Goal: Information Seeking & Learning: Check status

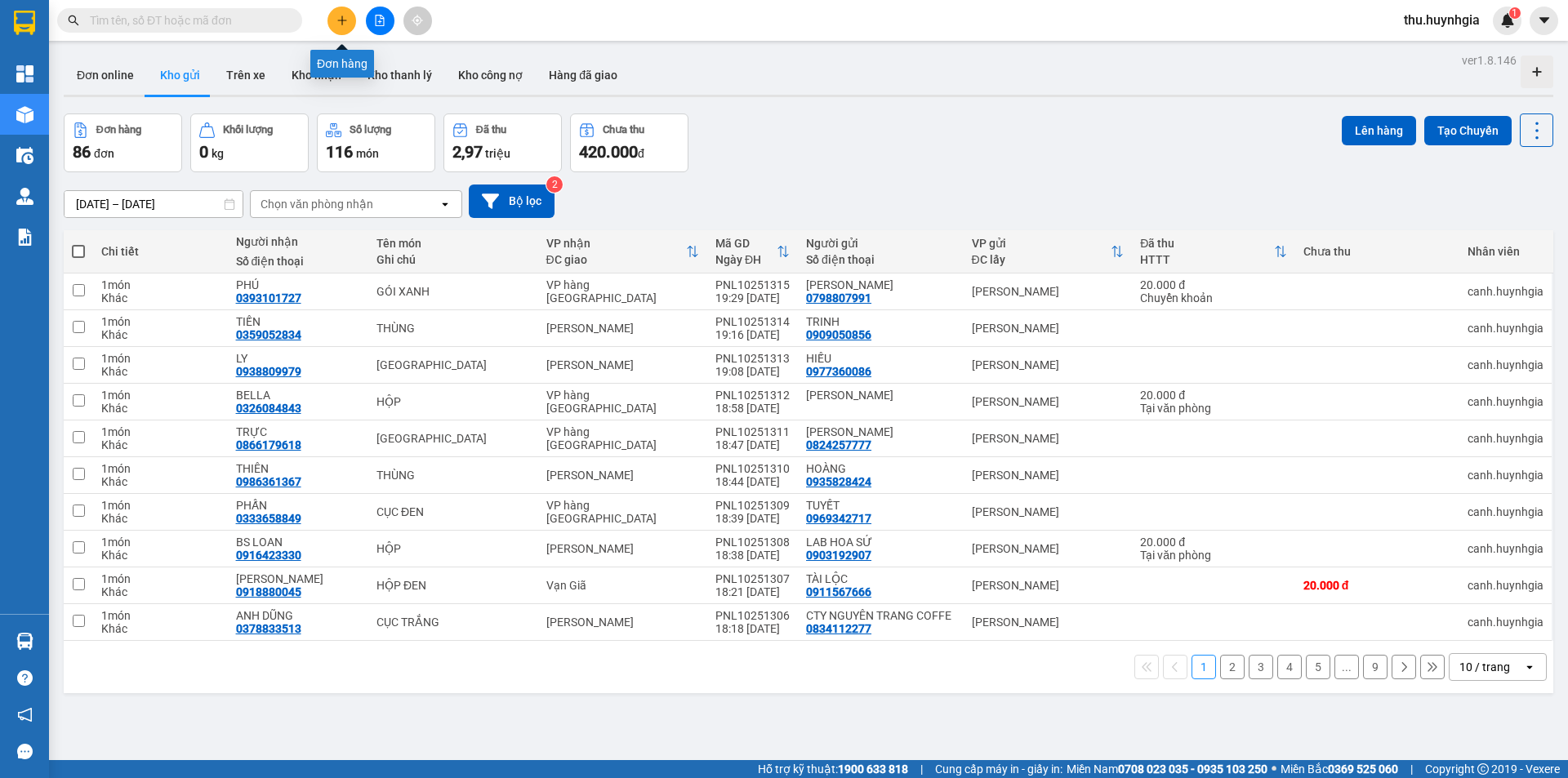
click at [331, 21] on button at bounding box center [342, 21] width 29 height 29
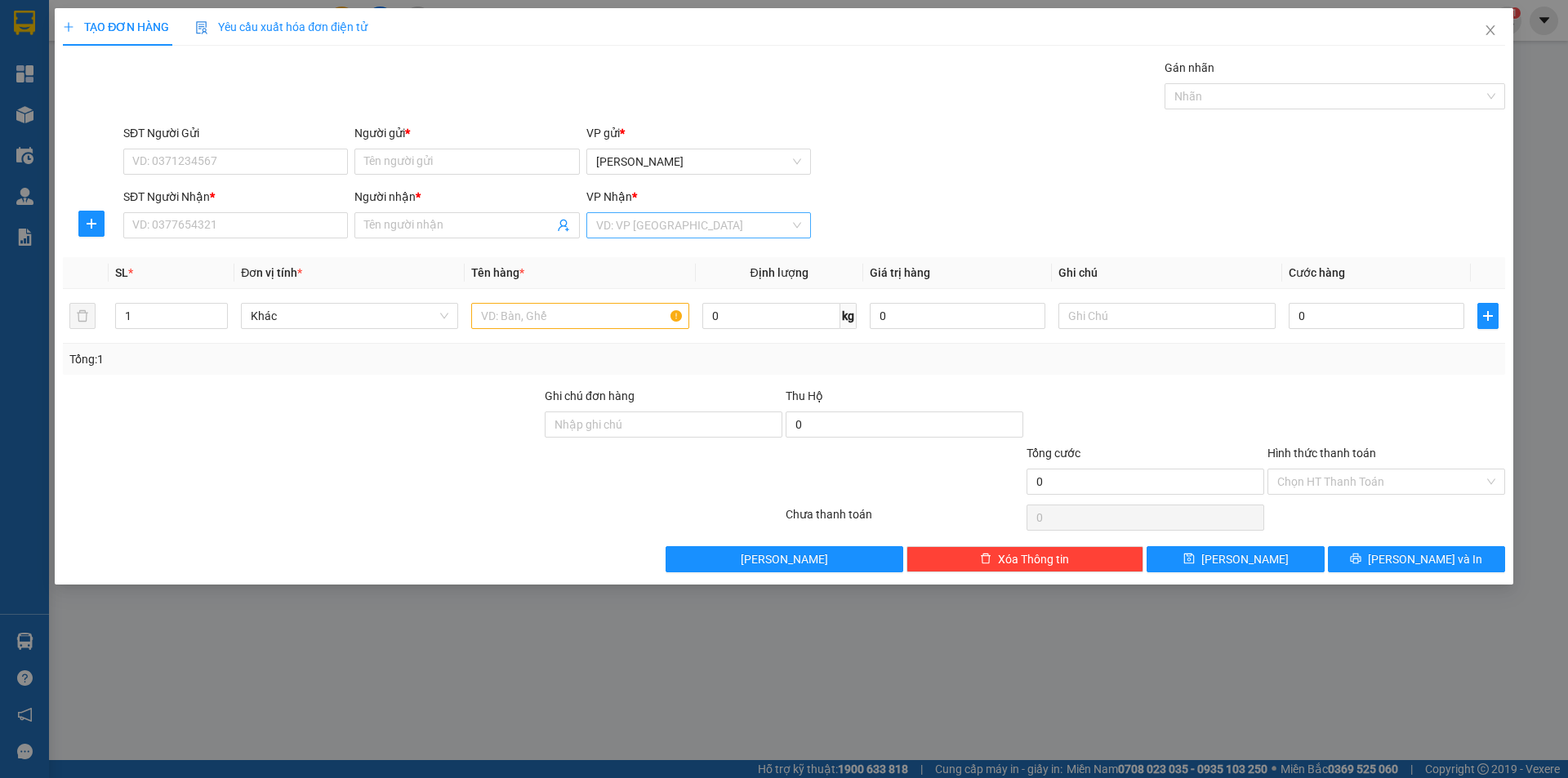
click at [622, 213] on input "search" at bounding box center [693, 226] width 194 height 25
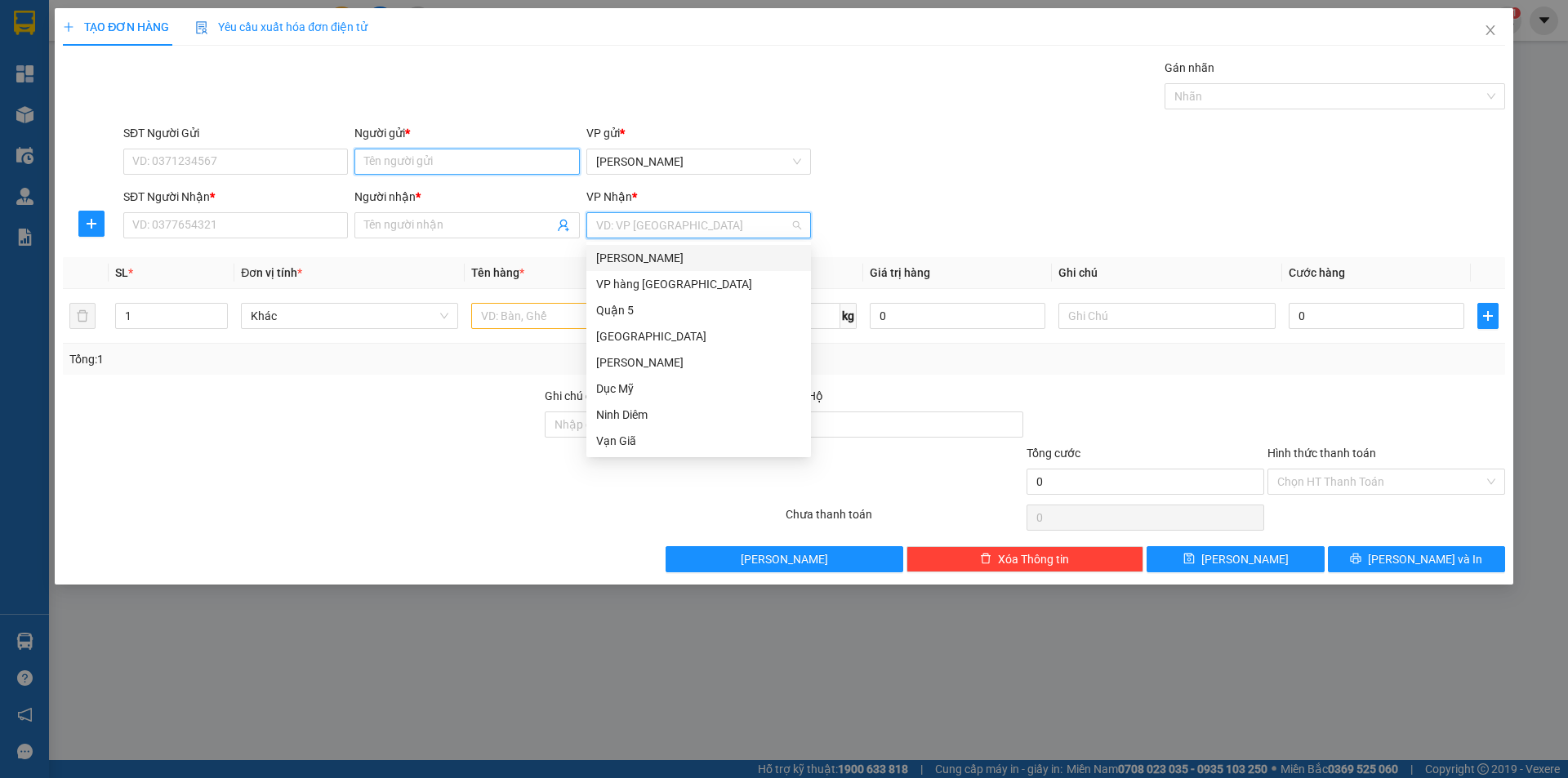
click at [407, 153] on input "Người gửi *" at bounding box center [467, 162] width 225 height 26
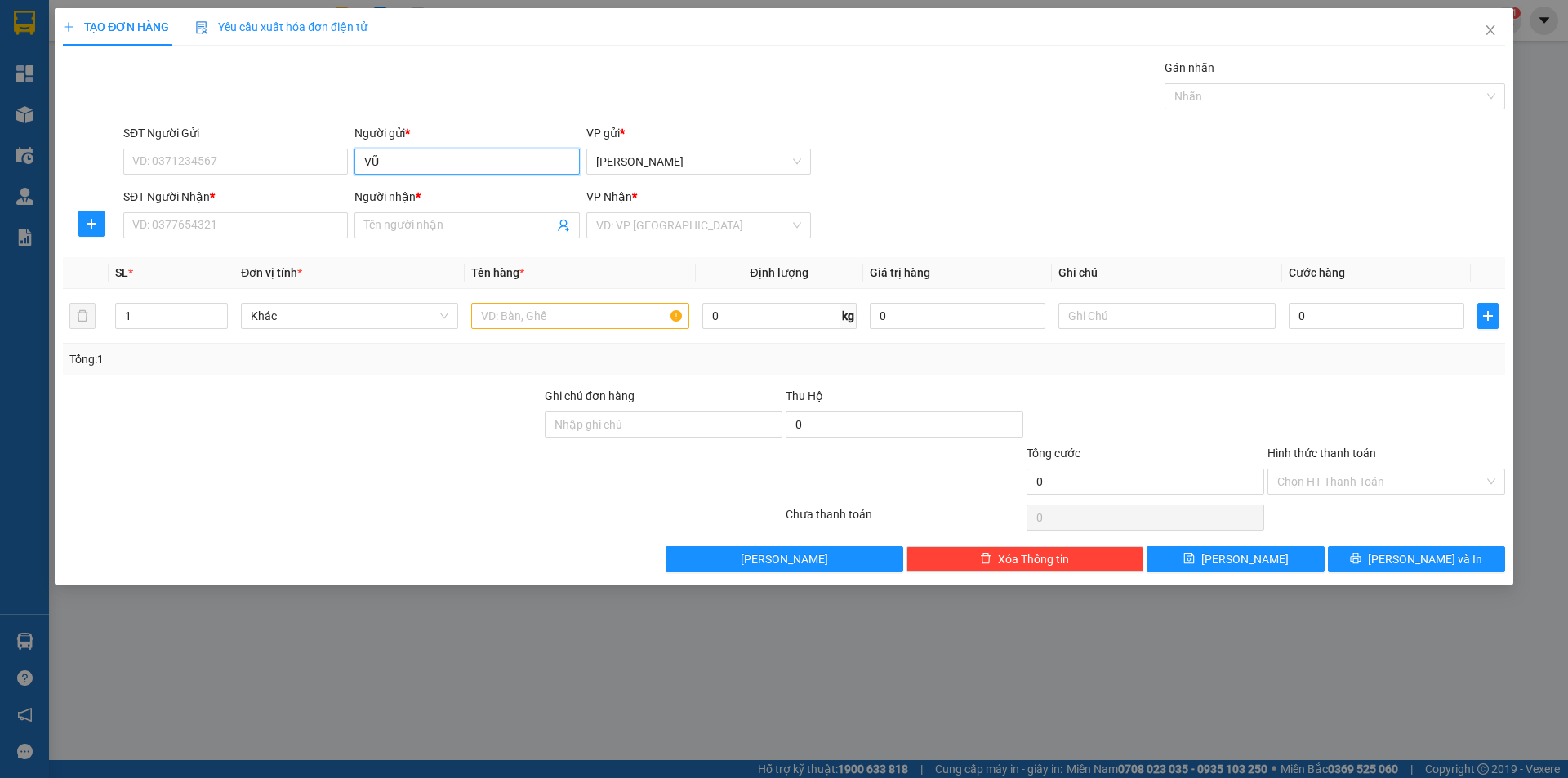
type input "V"
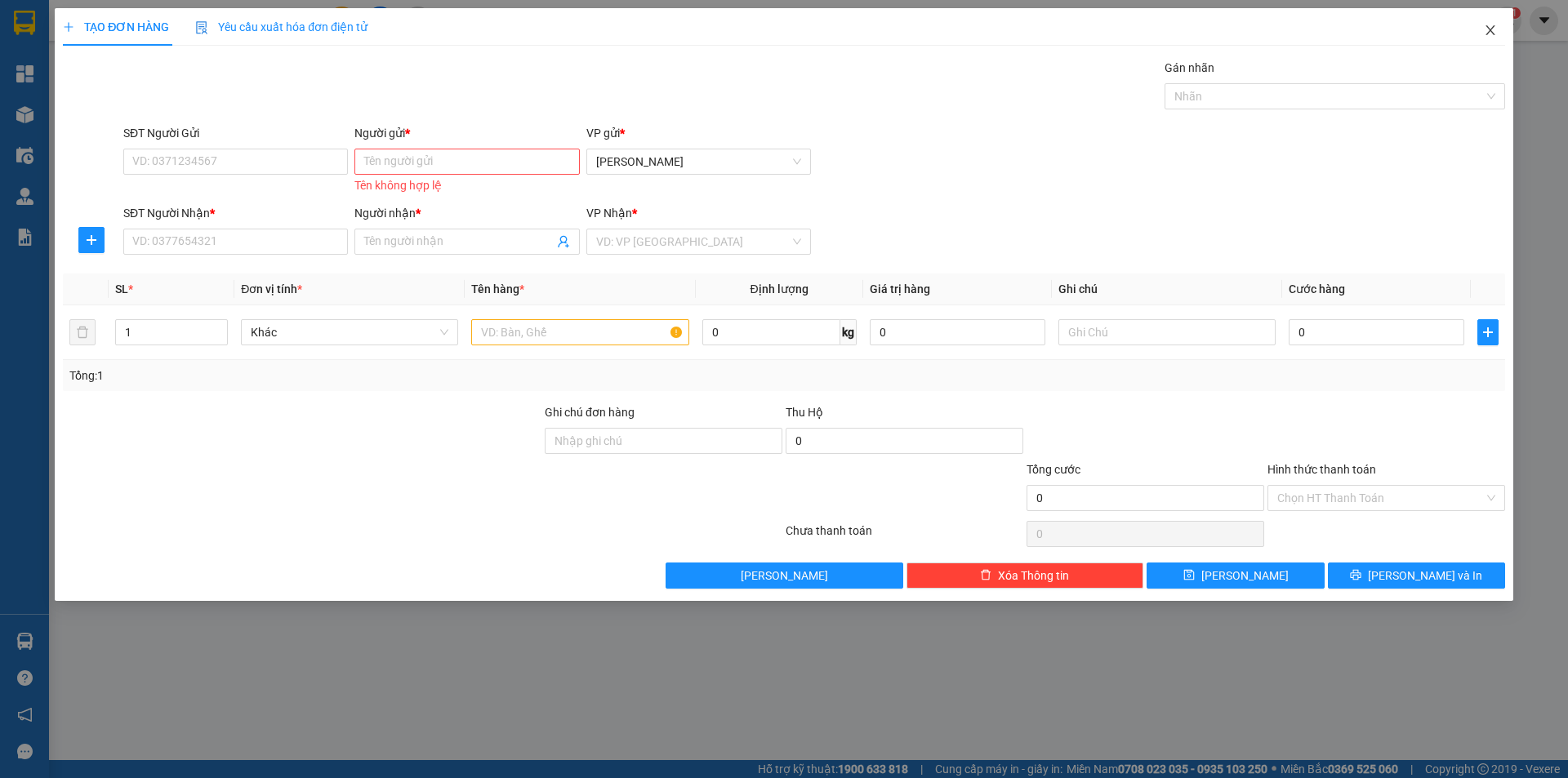
click at [1491, 29] on icon "close" at bounding box center [1491, 30] width 13 height 13
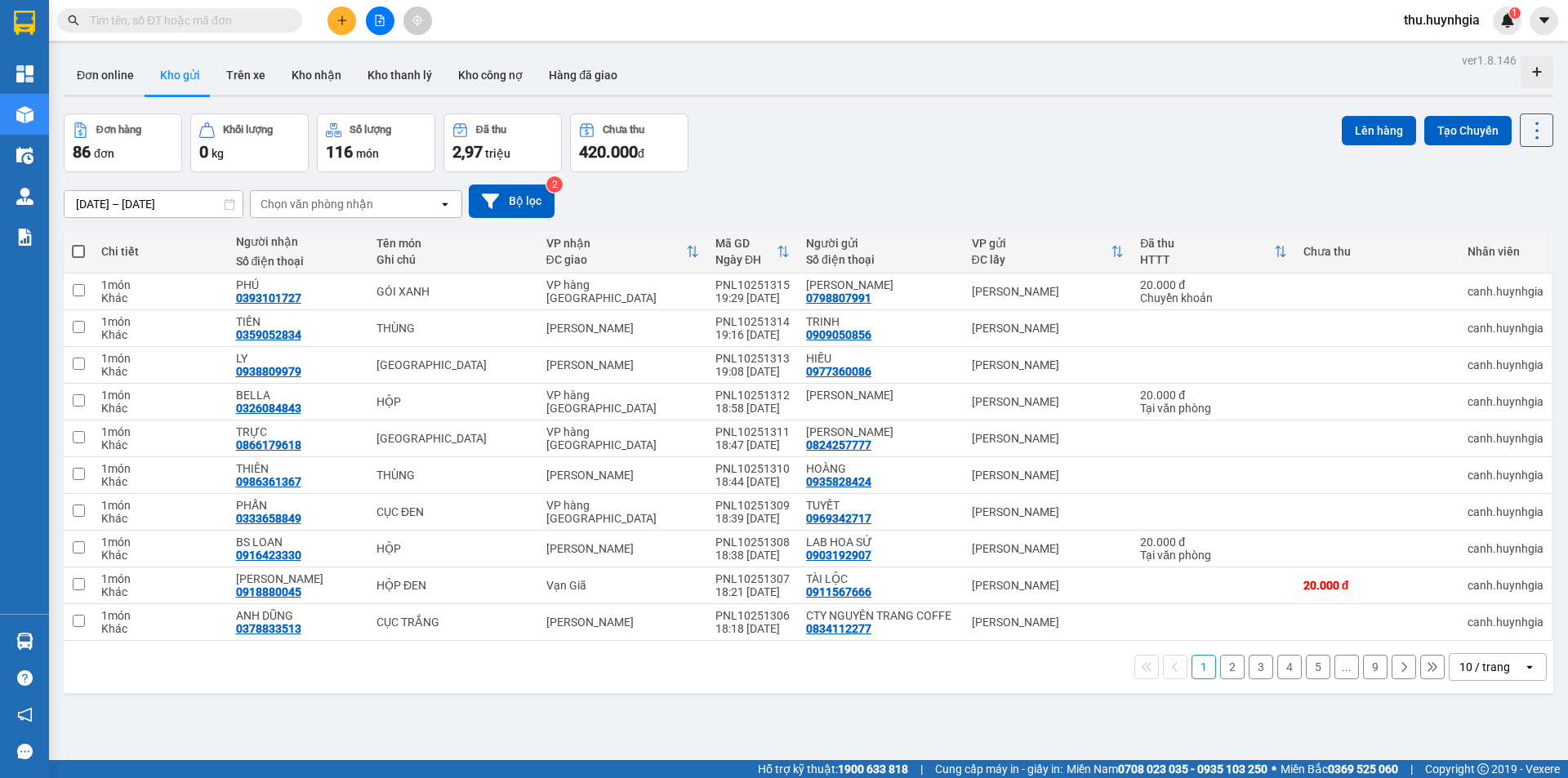
click at [500, 134] on div "Đã thu" at bounding box center [491, 130] width 30 height 11
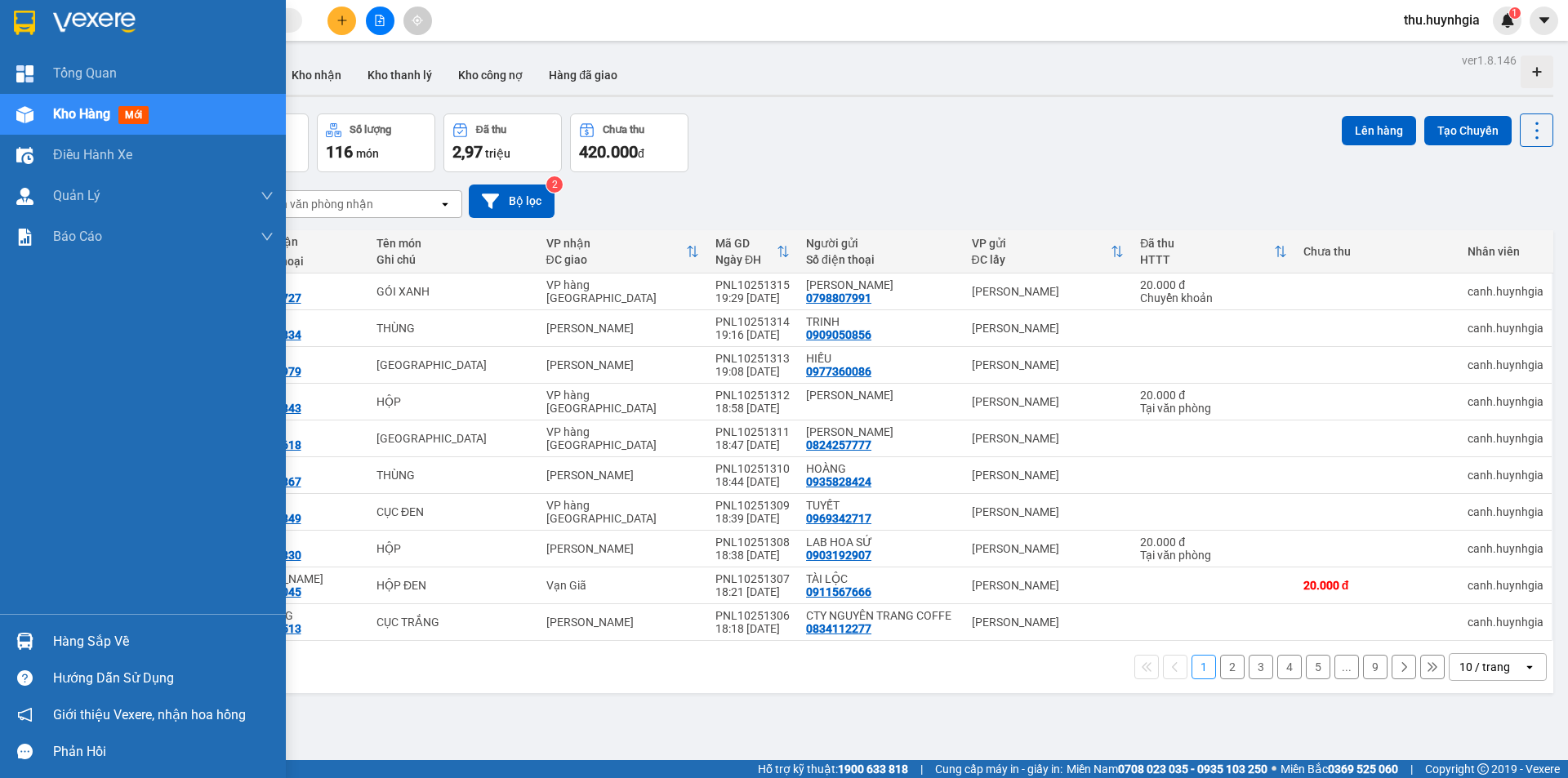
click at [95, 645] on div "Hàng sắp về" at bounding box center [163, 642] width 221 height 25
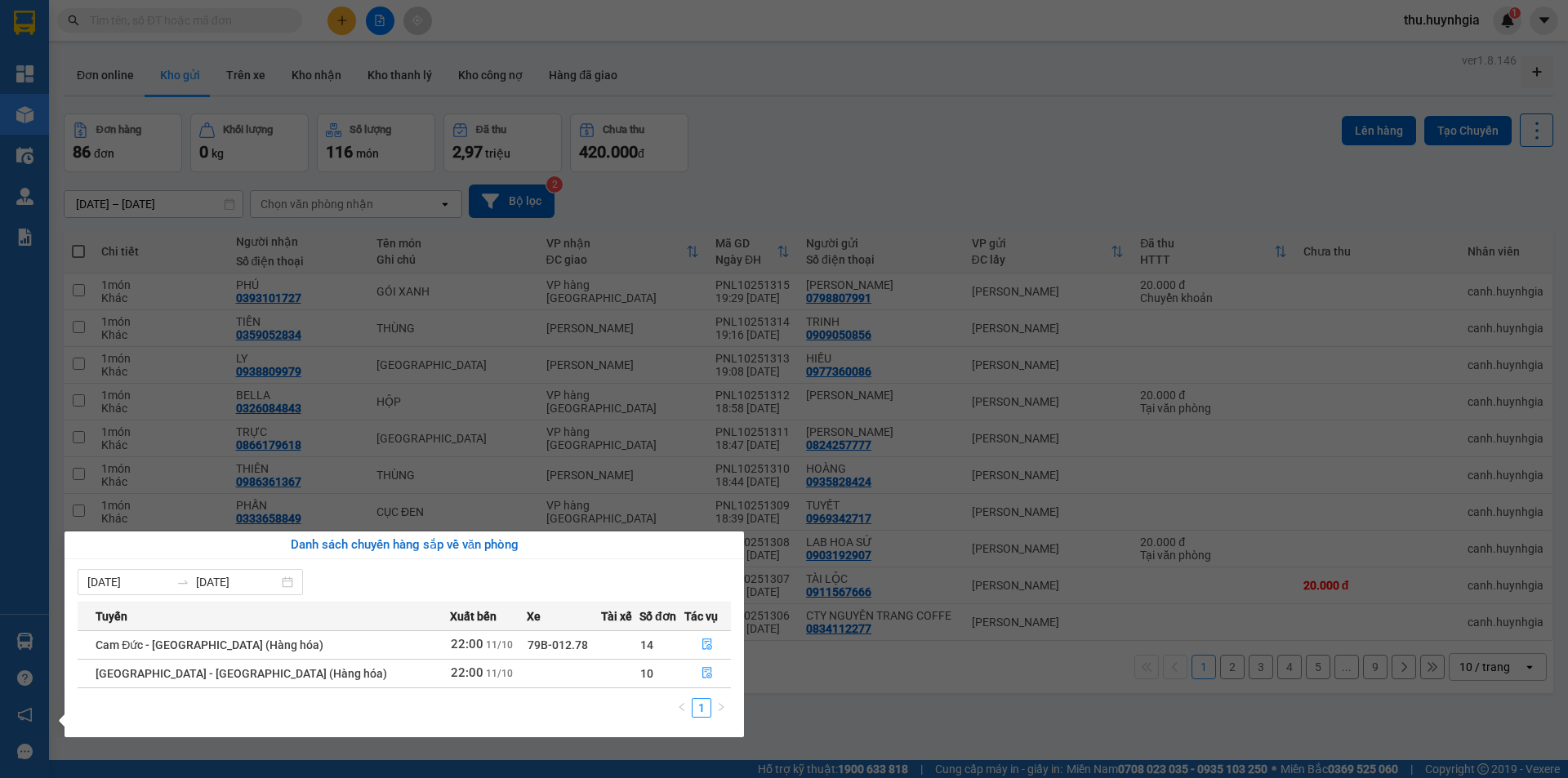
click at [822, 185] on section "Kết quả tìm kiếm ( 0 ) Bộ lọc No Data thu.huynhgia 1 Tổng Quan Kho hàng mới Điề…" at bounding box center [784, 389] width 1568 height 778
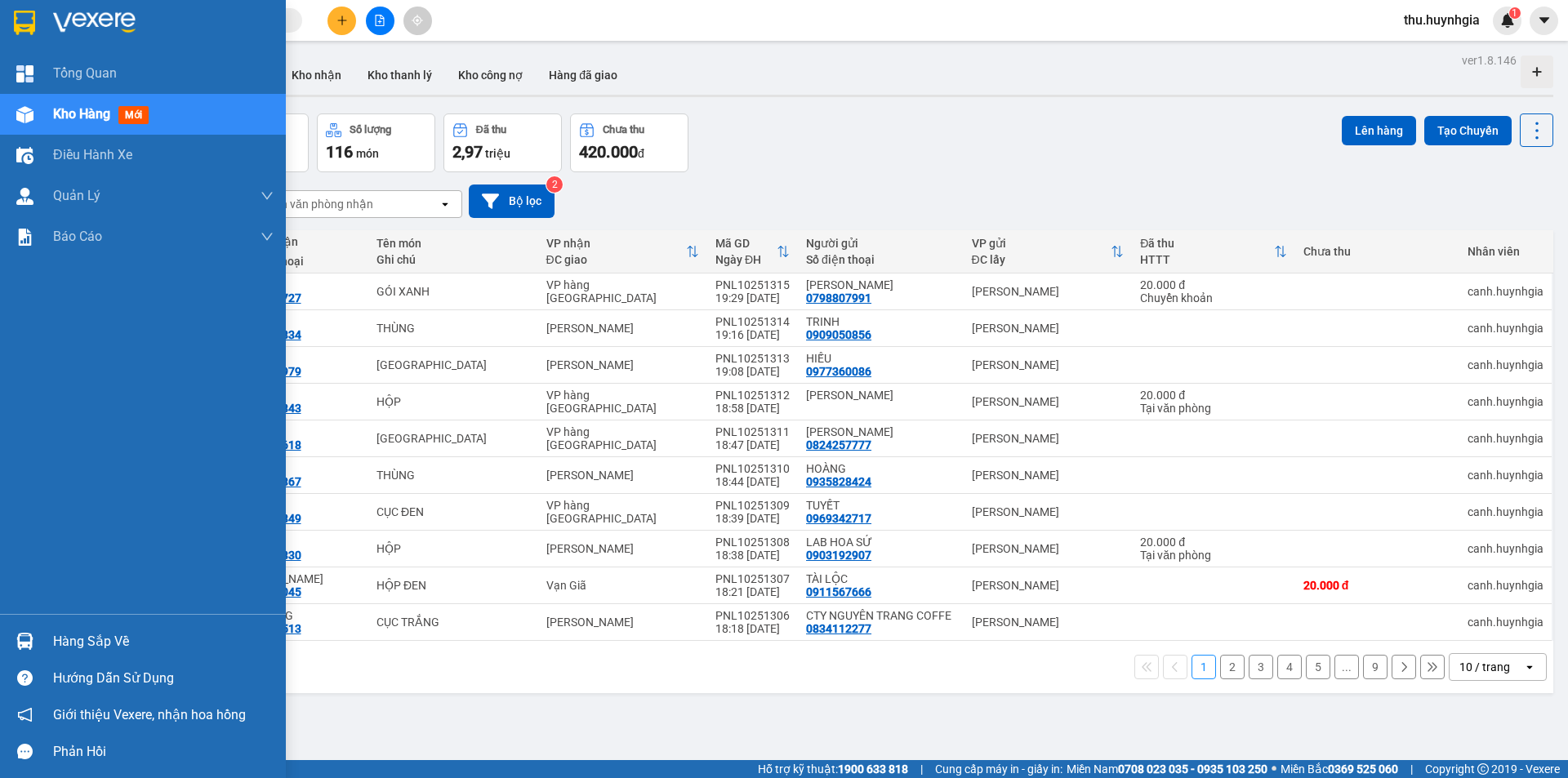
click at [77, 631] on div "Hàng sắp về" at bounding box center [163, 642] width 221 height 25
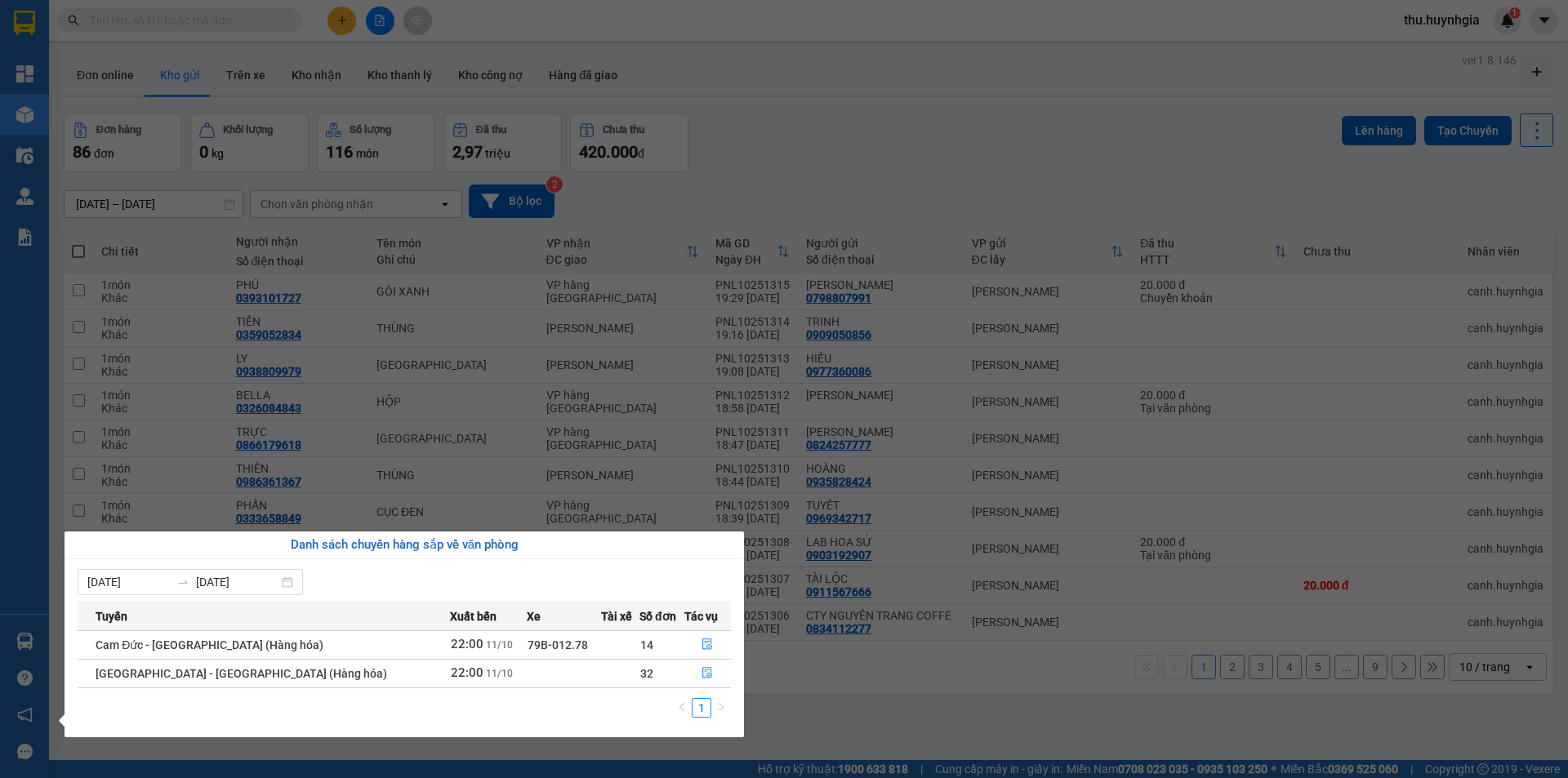
drag, startPoint x: 745, startPoint y: 117, endPoint x: 442, endPoint y: 121, distance: 303.0
click at [745, 117] on section "Kết quả tìm kiếm ( 0 ) Bộ lọc No Data thu.huynhgia 1 Tổng Quan Kho hàng mới Điề…" at bounding box center [784, 389] width 1568 height 778
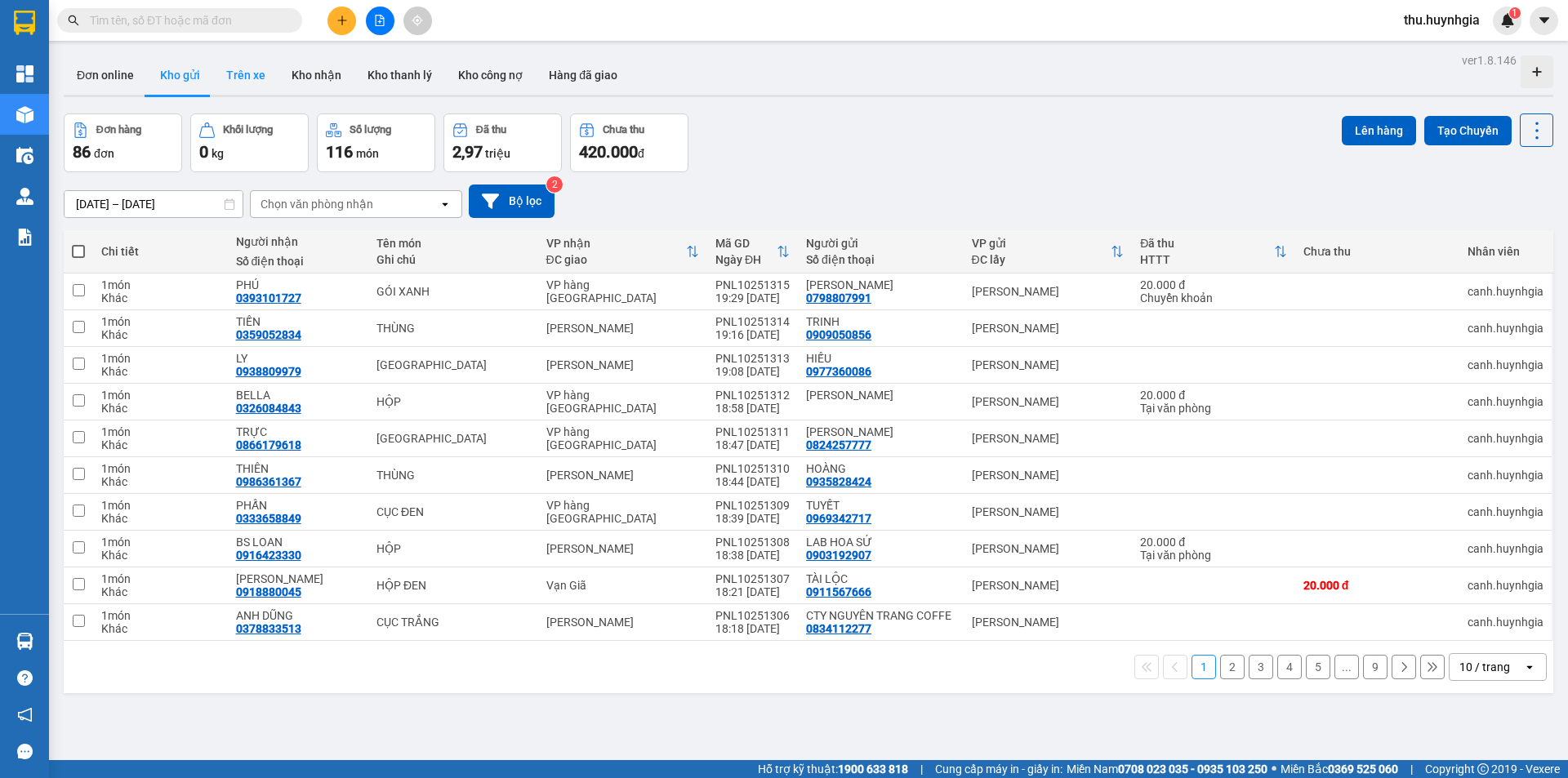
click at [239, 75] on button "Trên xe" at bounding box center [246, 76] width 66 height 39
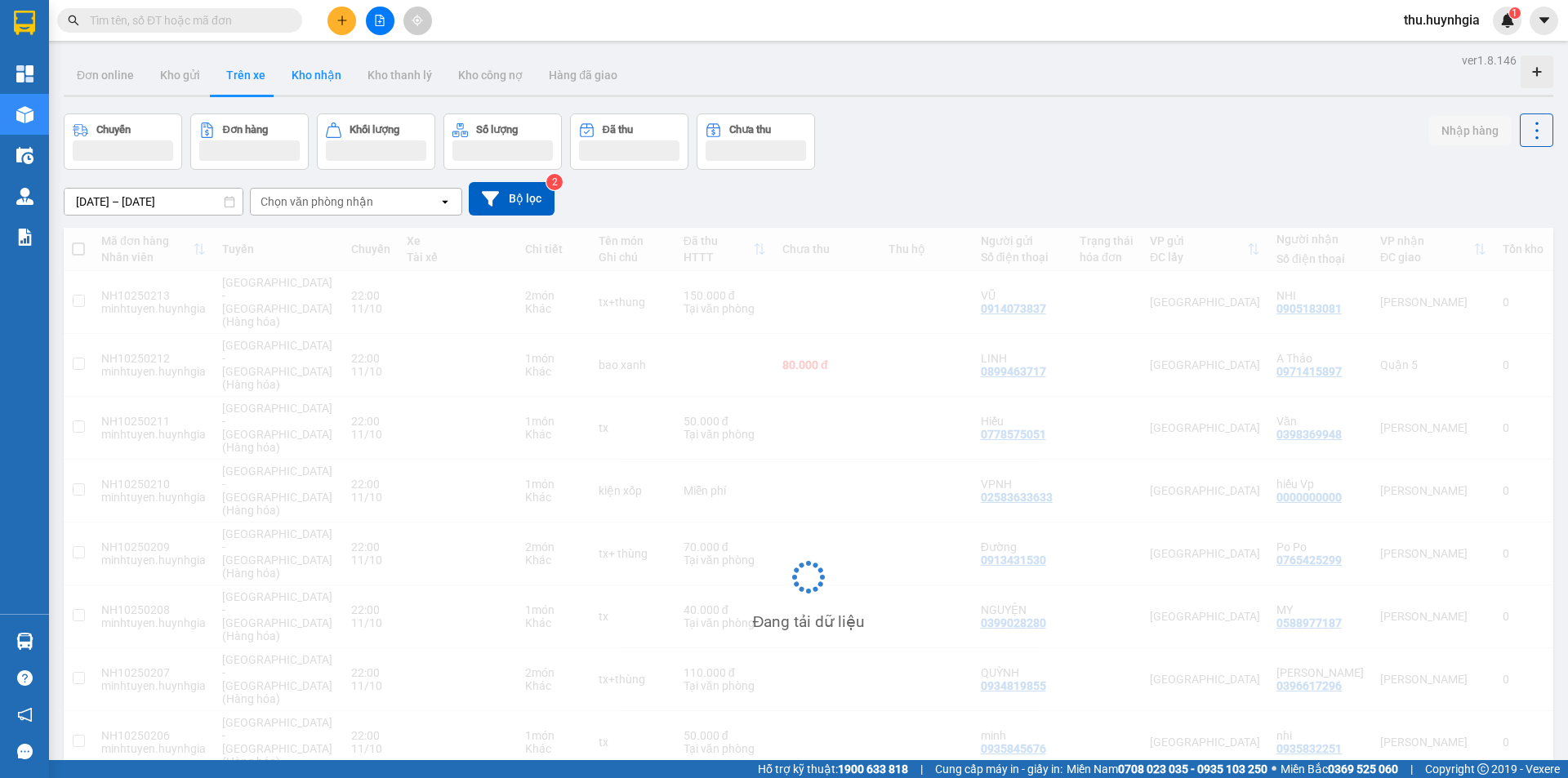
click at [310, 75] on button "Kho nhận" at bounding box center [316, 76] width 76 height 39
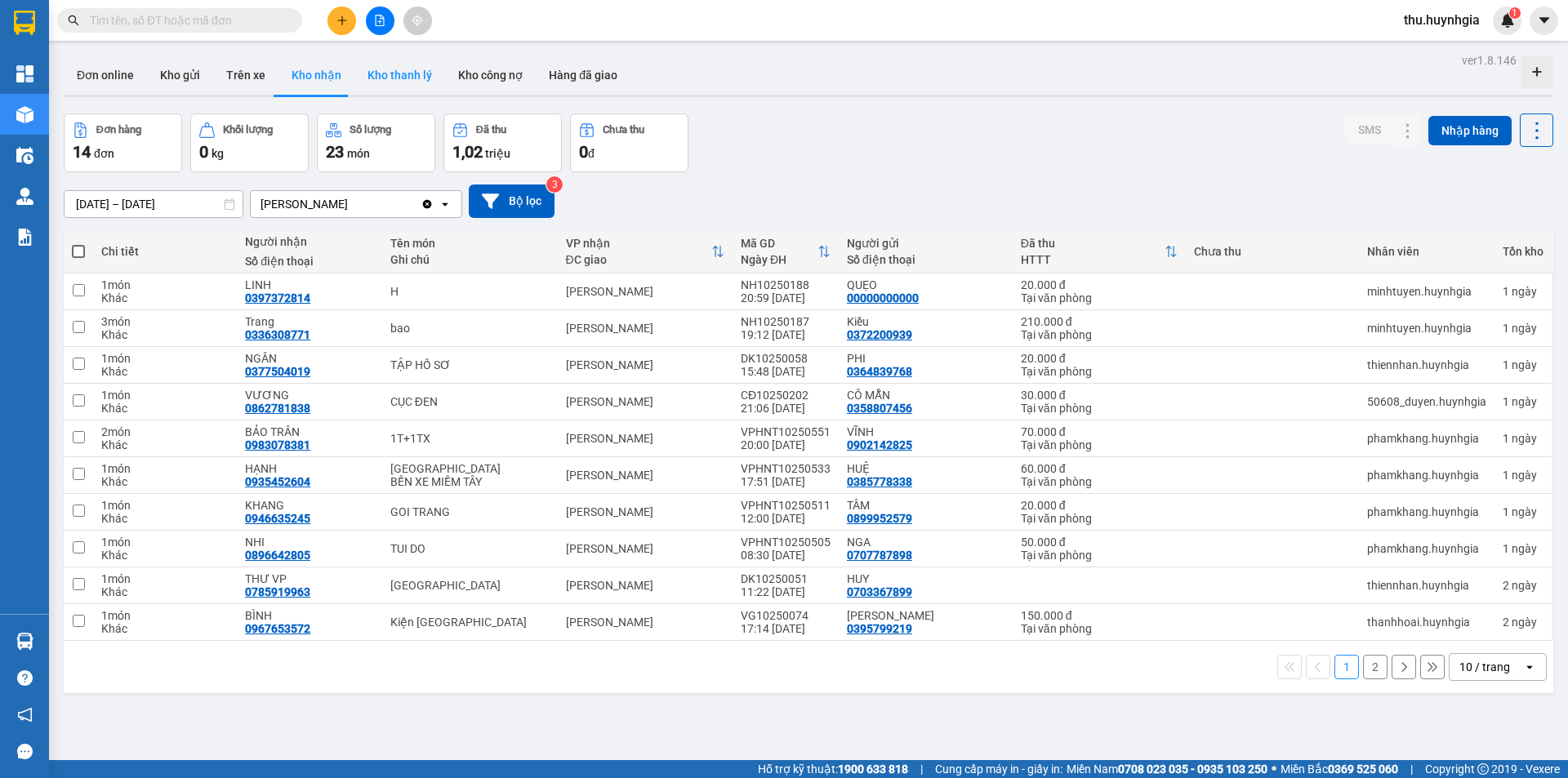
click at [397, 75] on button "Kho thanh lý" at bounding box center [400, 76] width 90 height 39
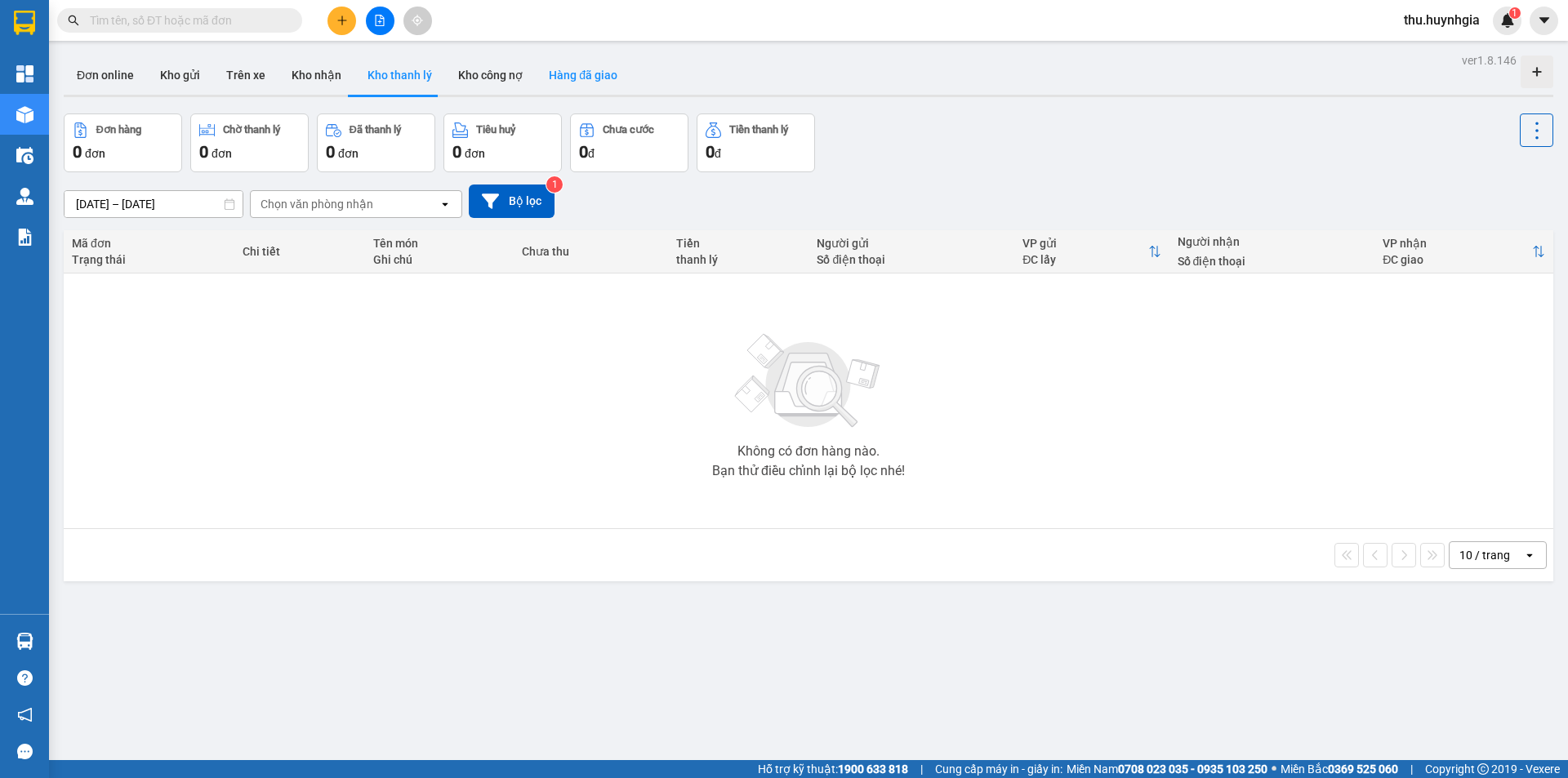
click at [577, 76] on button "Hàng đã giao" at bounding box center [583, 76] width 94 height 39
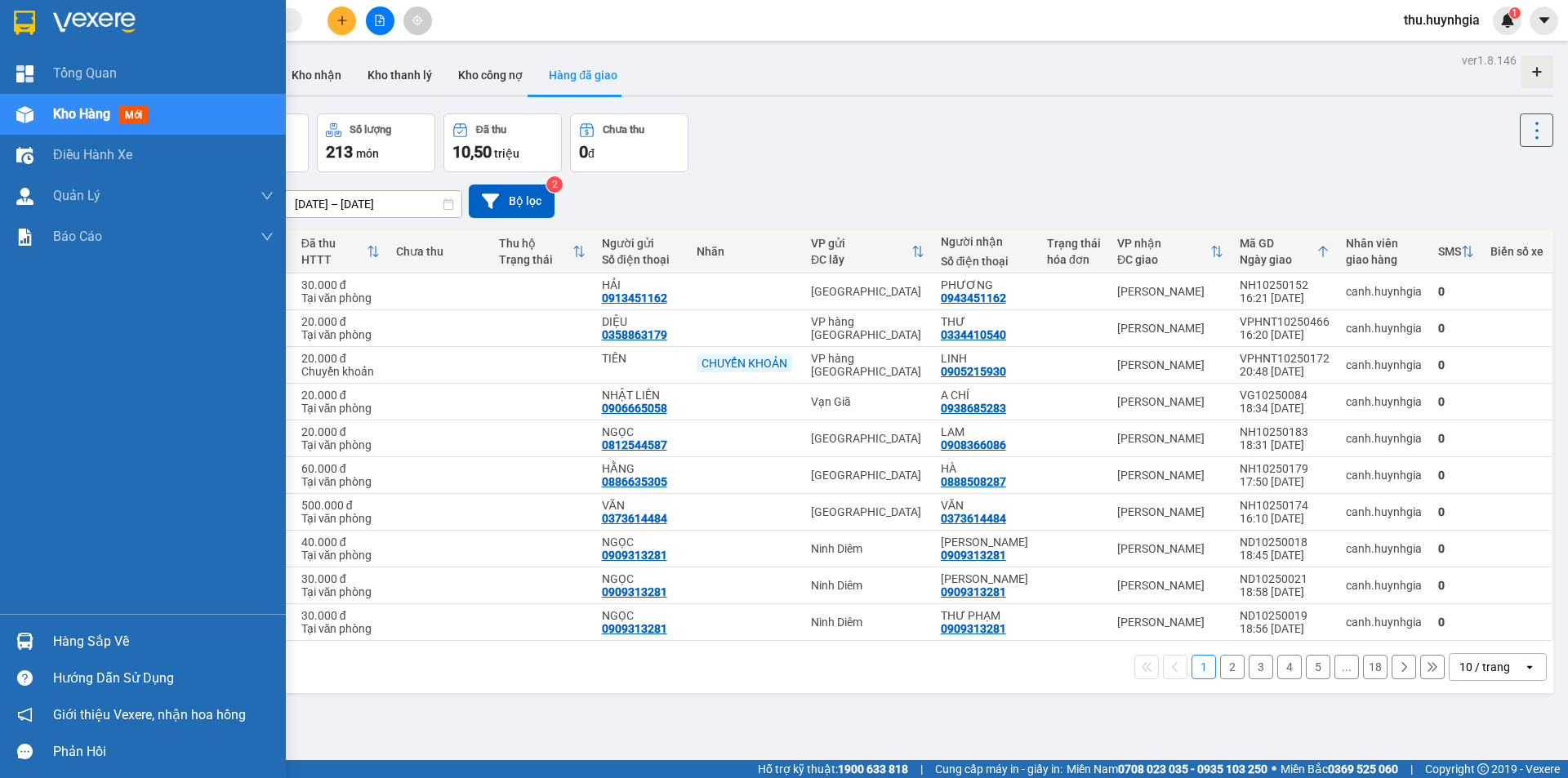
click at [71, 640] on div "Hàng sắp về" at bounding box center [163, 642] width 221 height 25
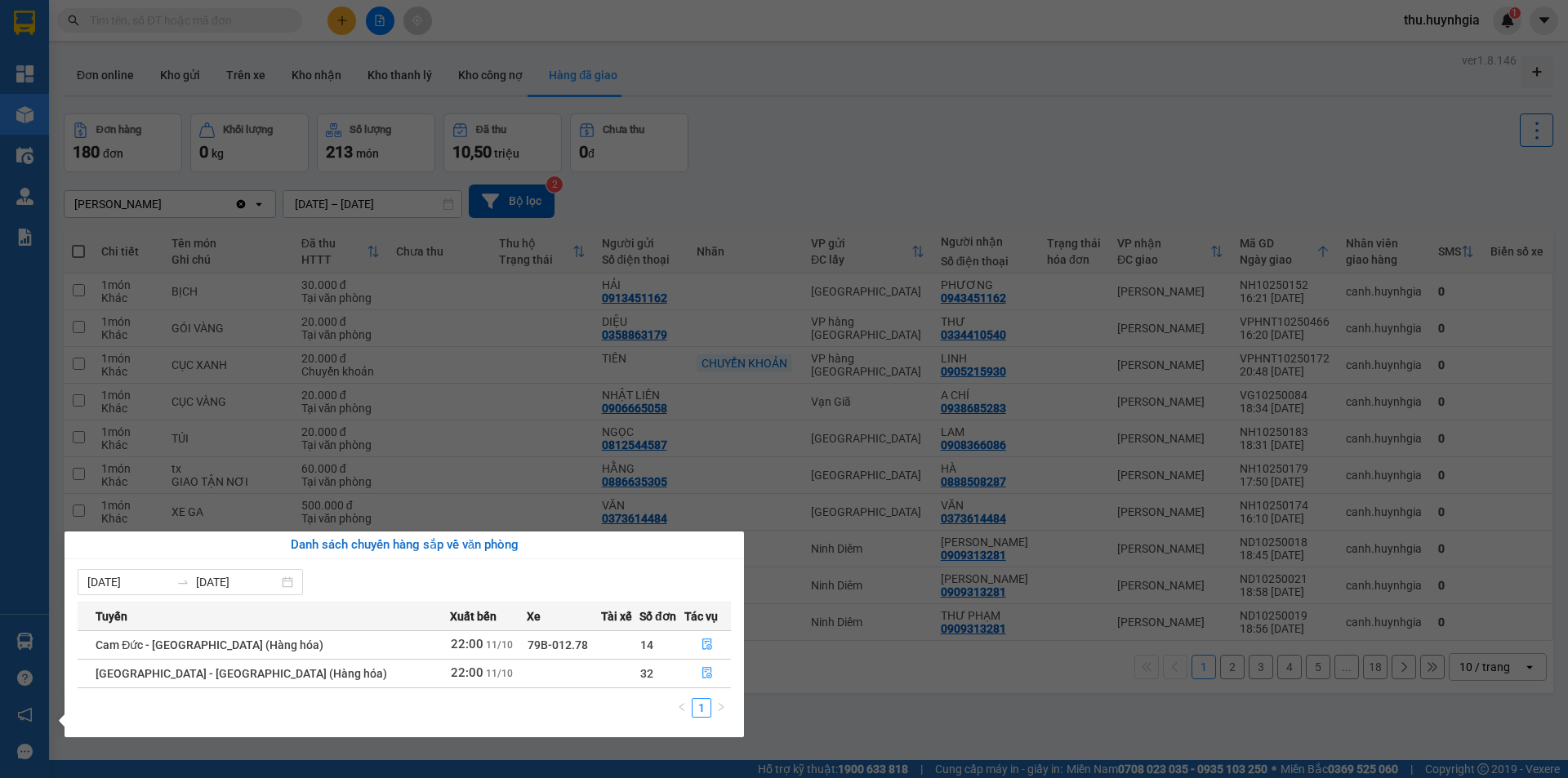
click at [0, 564] on div "Tổng Quan Kho hàng mới Điều hành xe Quản Lý Quản lý thu hộ Quản lý chuyến Quản …" at bounding box center [25, 389] width 49 height 778
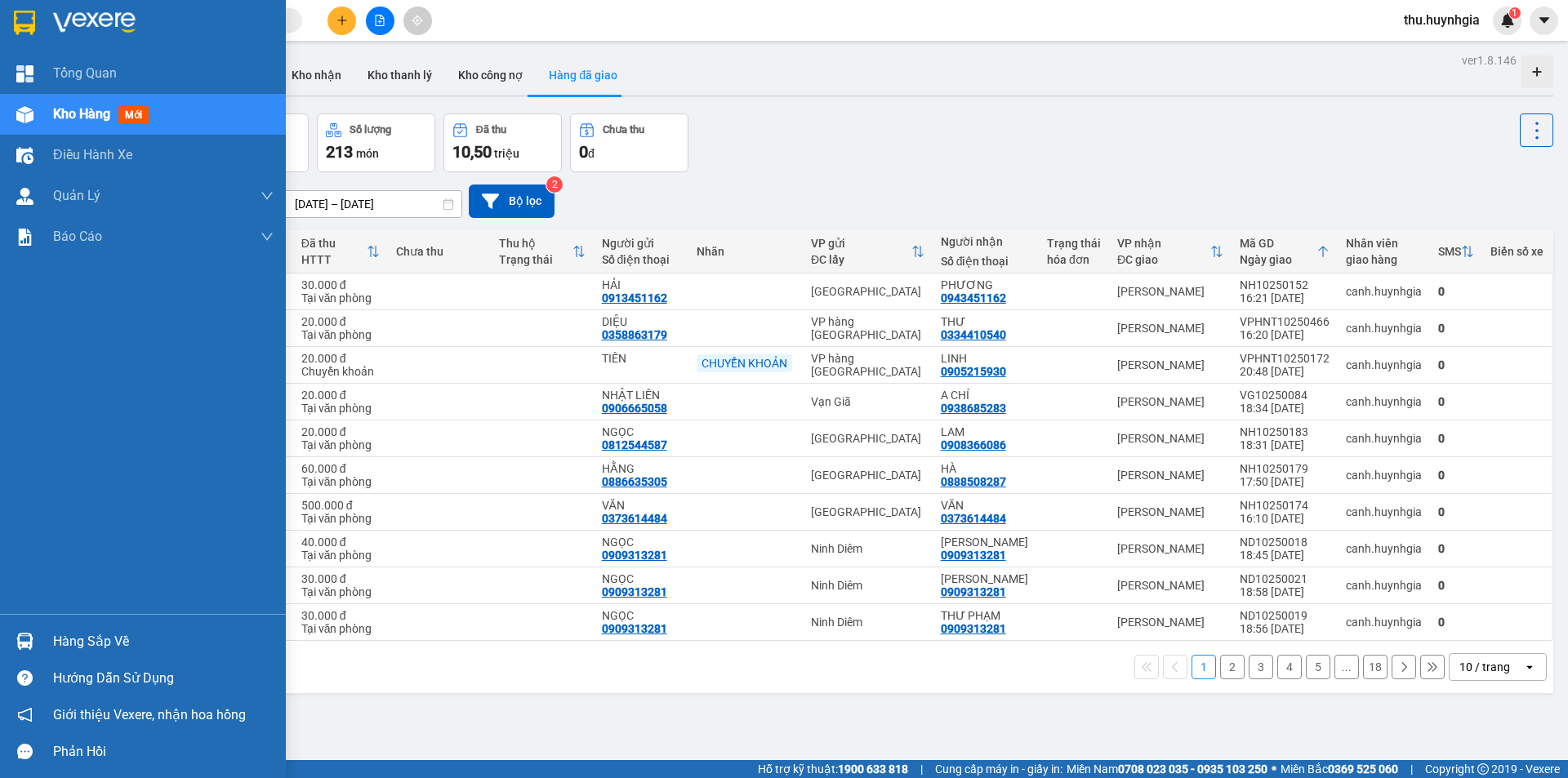
click at [95, 645] on div "Hàng sắp về" at bounding box center [163, 642] width 221 height 25
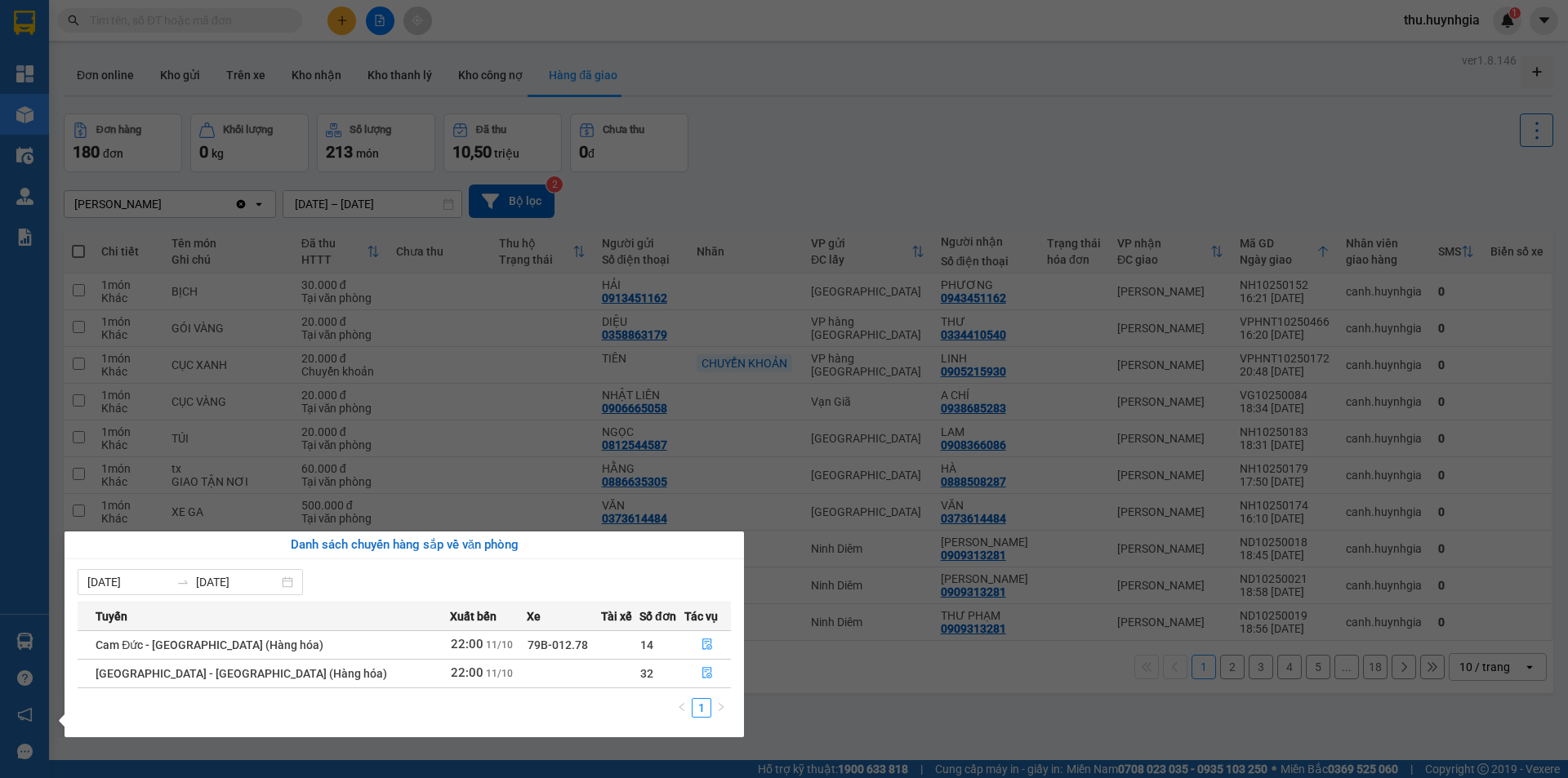
click at [504, 423] on section "Kết quả tìm kiếm ( 0 ) Bộ lọc No Data thu.huynhgia 1 Tổng Quan Kho hàng mới Điề…" at bounding box center [784, 389] width 1568 height 778
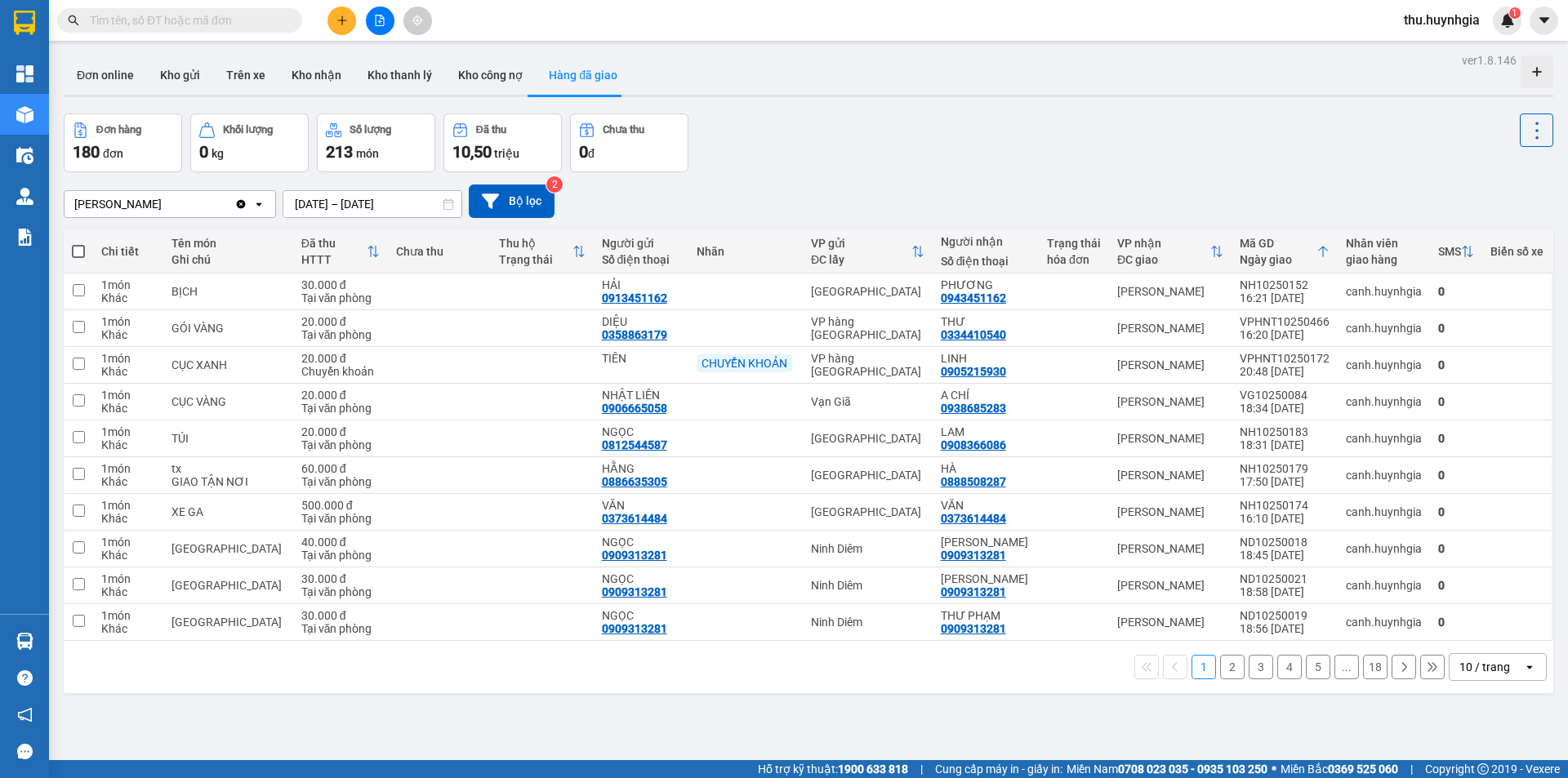
click at [876, 76] on div "Đơn online Kho gửi Trên xe Kho nhận Kho thanh lý Kho công nợ Hàng đã giao" at bounding box center [809, 77] width 1490 height 43
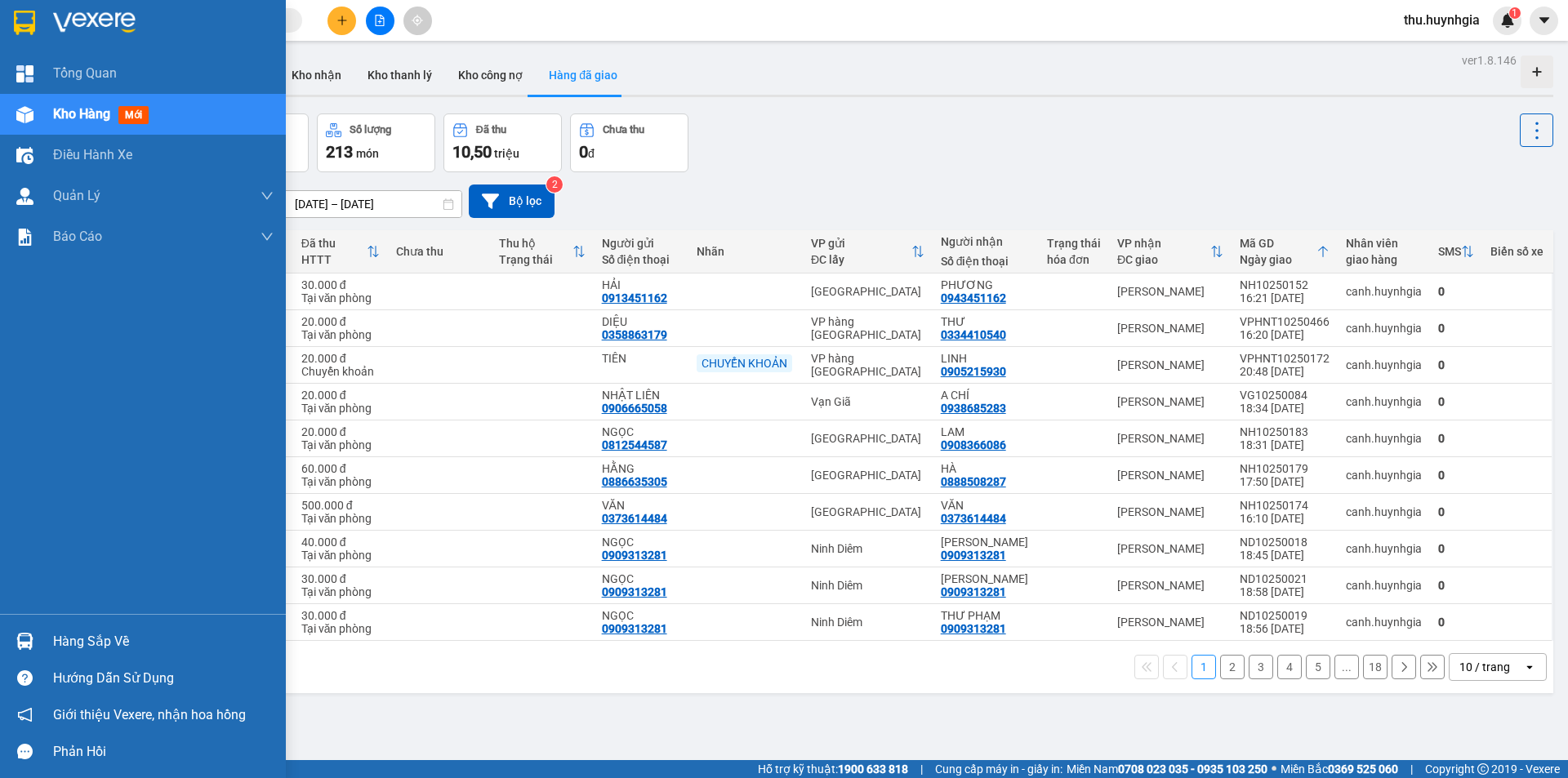
click at [76, 637] on div "Hàng sắp về" at bounding box center [163, 642] width 221 height 25
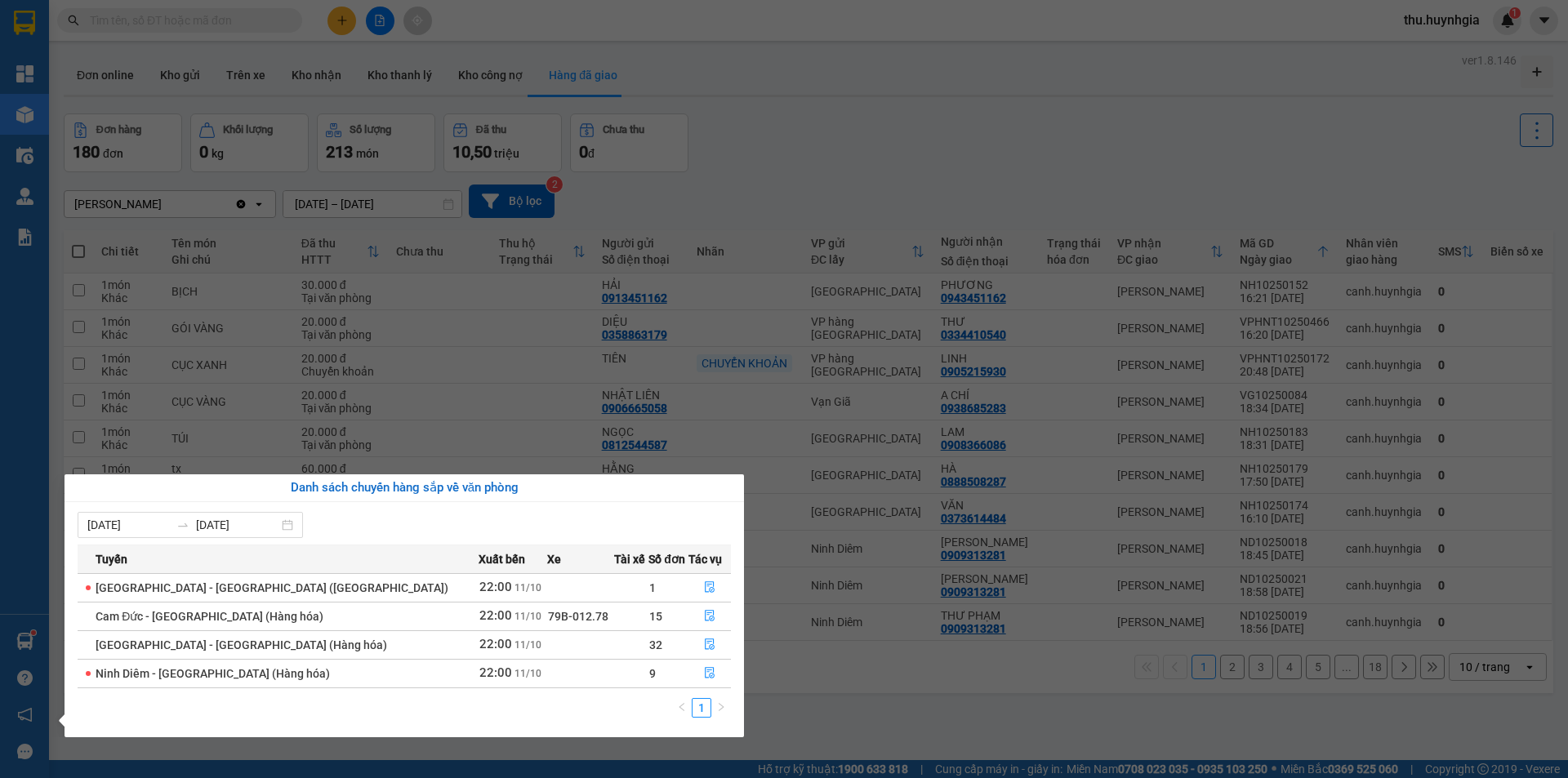
click at [0, 492] on div "Tổng Quan Kho hàng mới Điều hành xe Quản Lý Quản lý thu hộ Quản lý chuyến Quản …" at bounding box center [25, 389] width 49 height 778
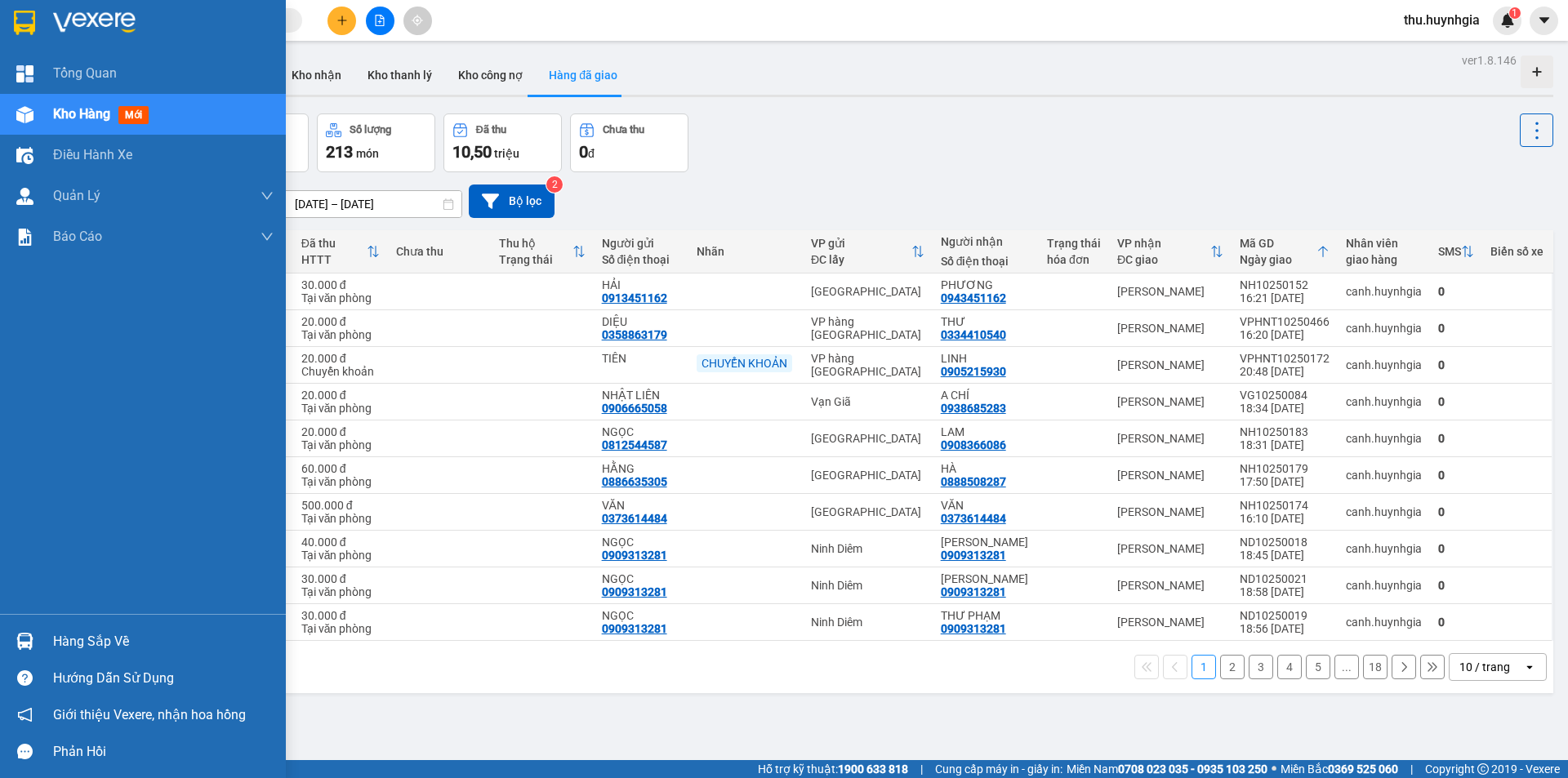
click at [89, 640] on div "Hàng sắp về" at bounding box center [163, 642] width 221 height 25
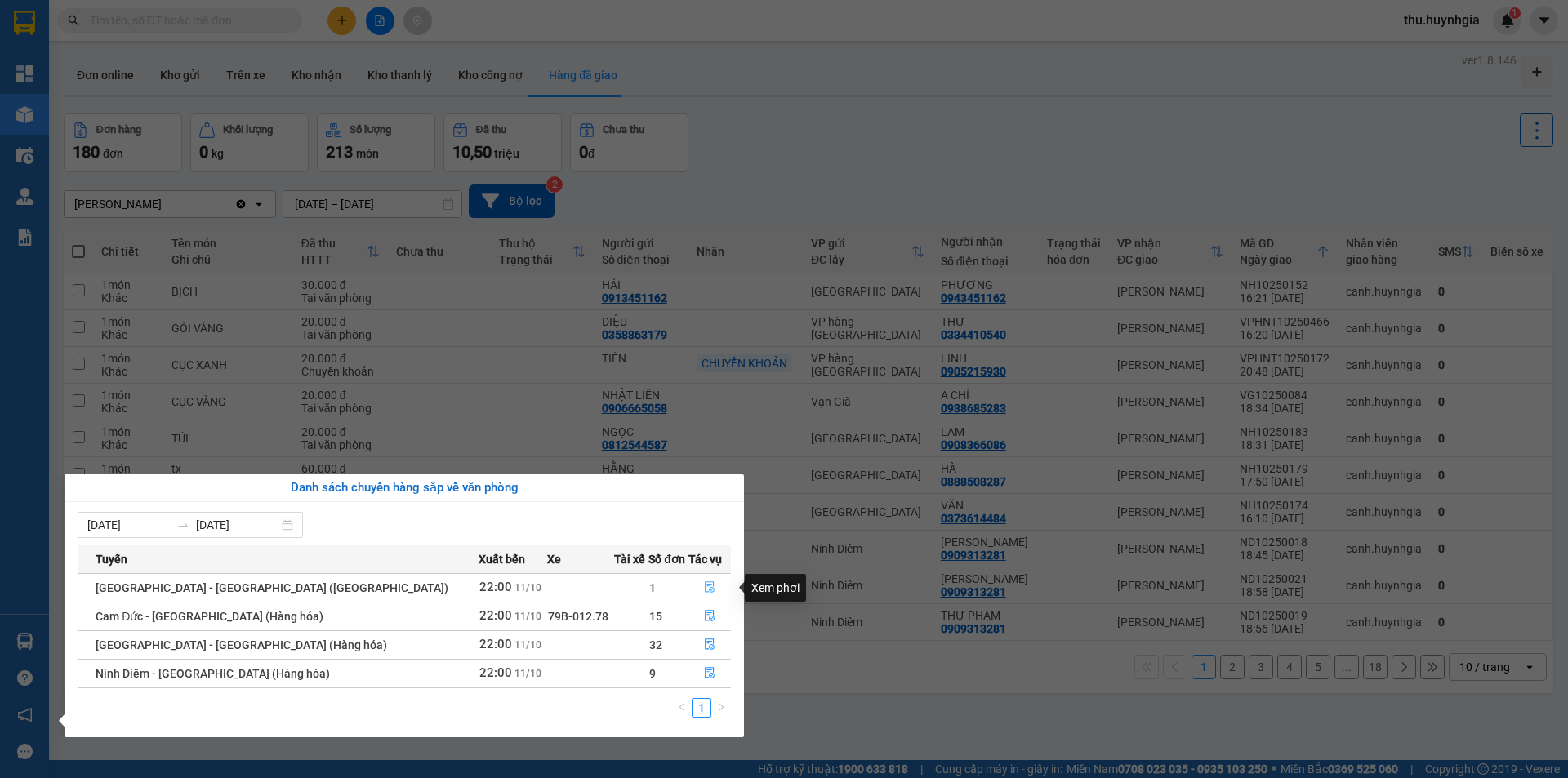
click at [704, 585] on icon "file-done" at bounding box center [710, 587] width 11 height 11
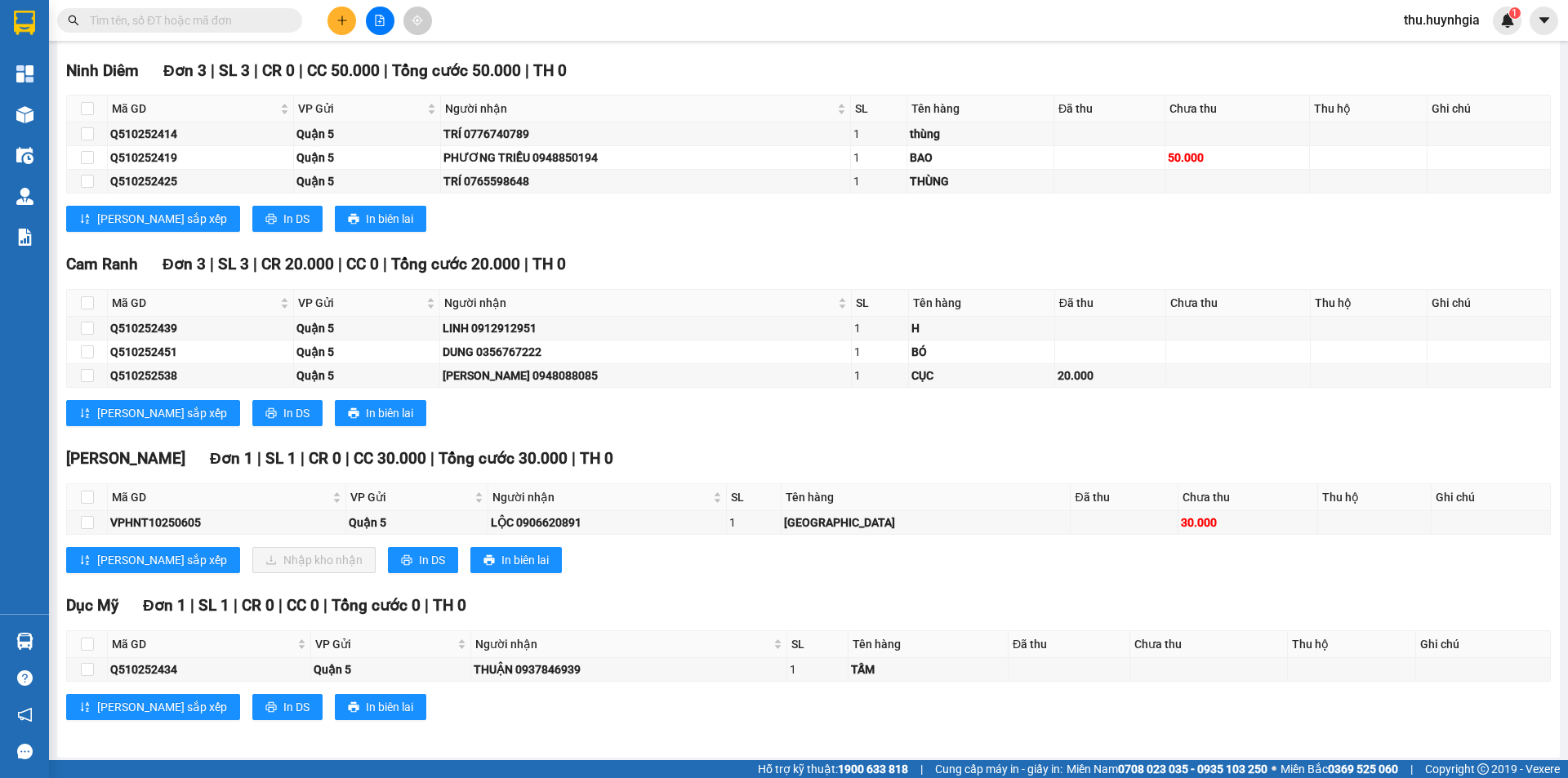
scroll to position [5415, 0]
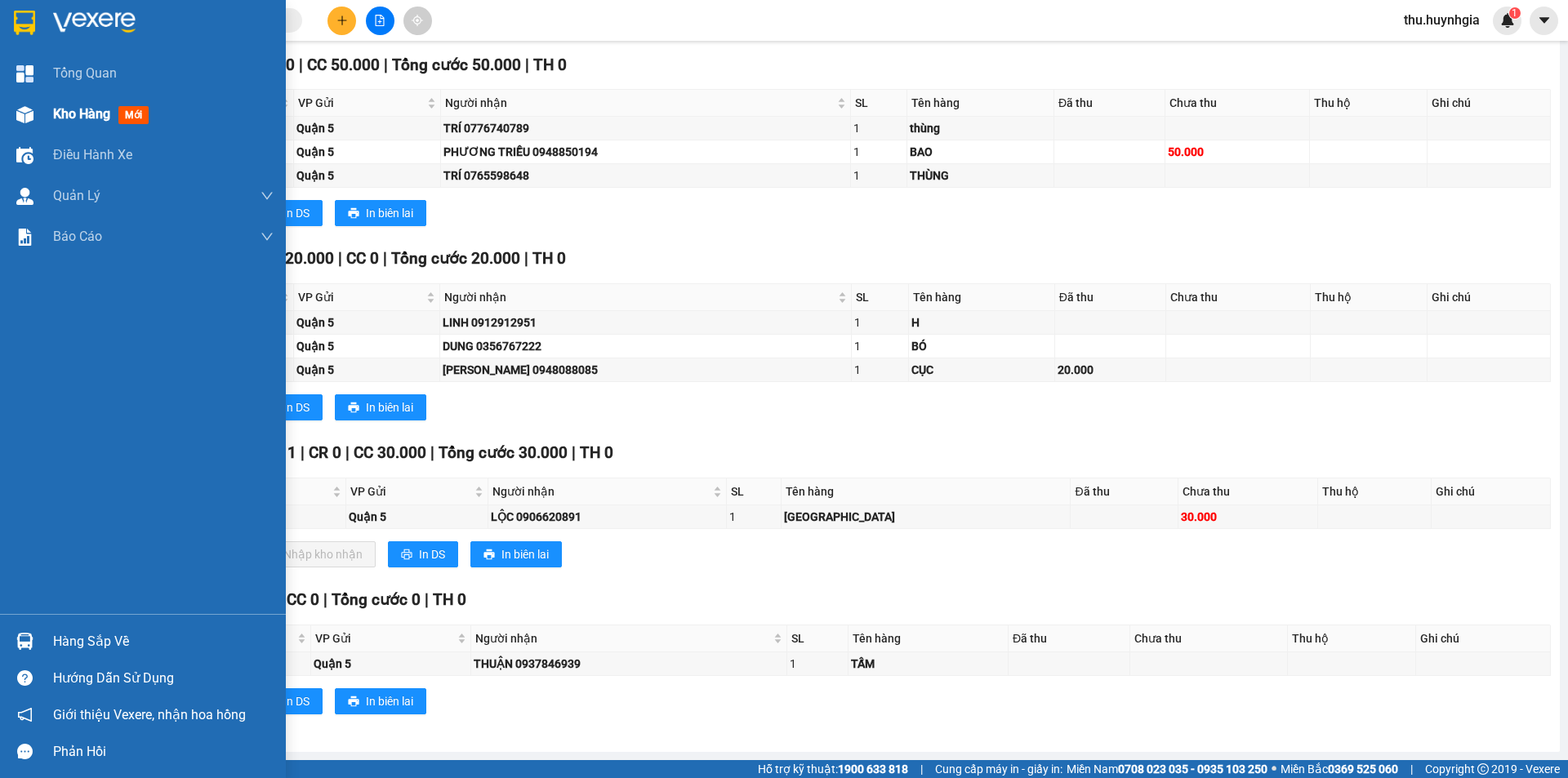
click at [81, 113] on span "Kho hàng" at bounding box center [82, 113] width 57 height 16
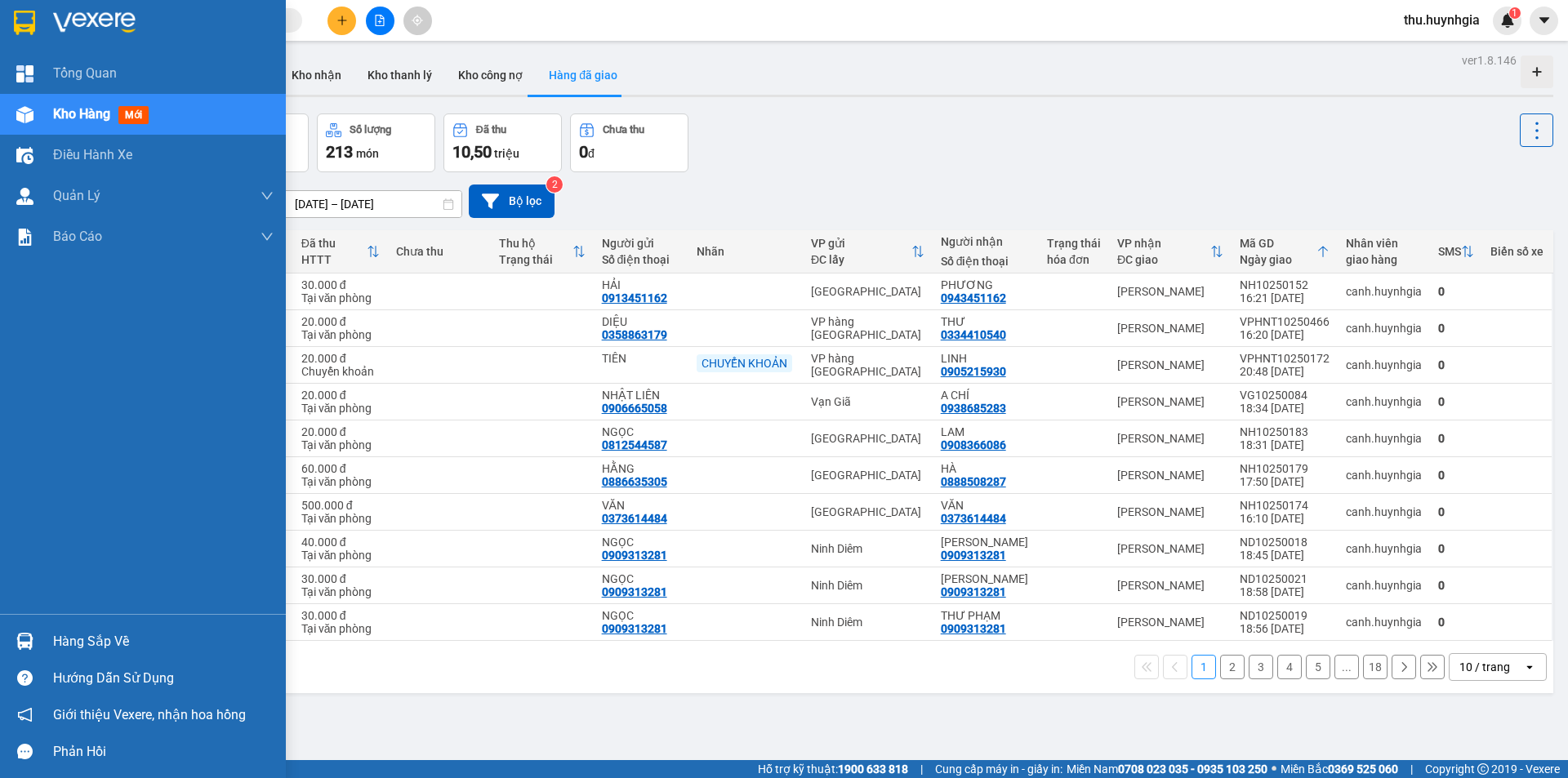
click at [91, 638] on div "Hàng sắp về" at bounding box center [163, 642] width 221 height 25
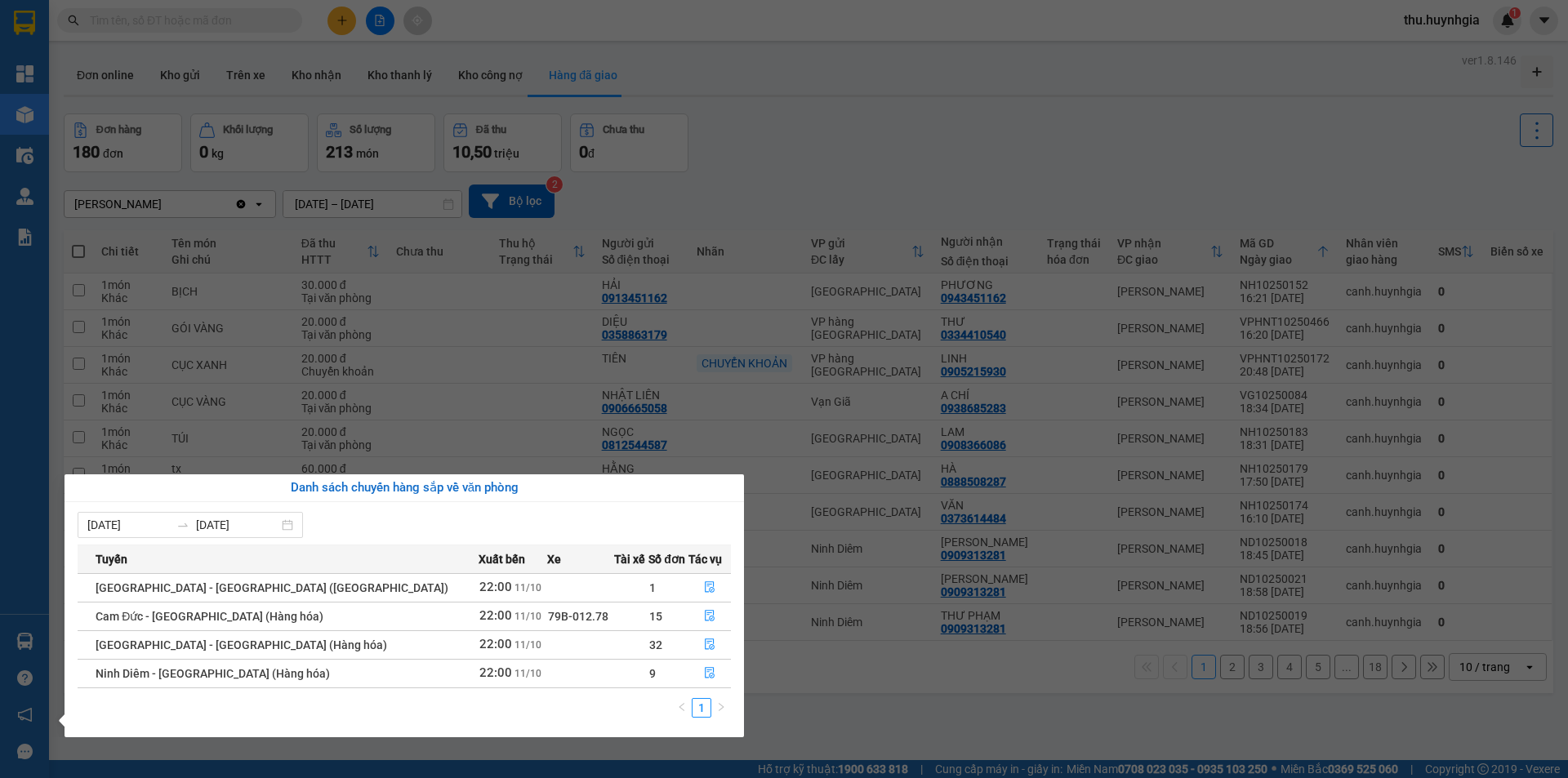
click at [769, 153] on section "Kết quả tìm kiếm ( 0 ) Bộ lọc No Data thu.huynhgia 1 Tổng Quan Kho hàng mới Điề…" at bounding box center [784, 389] width 1568 height 778
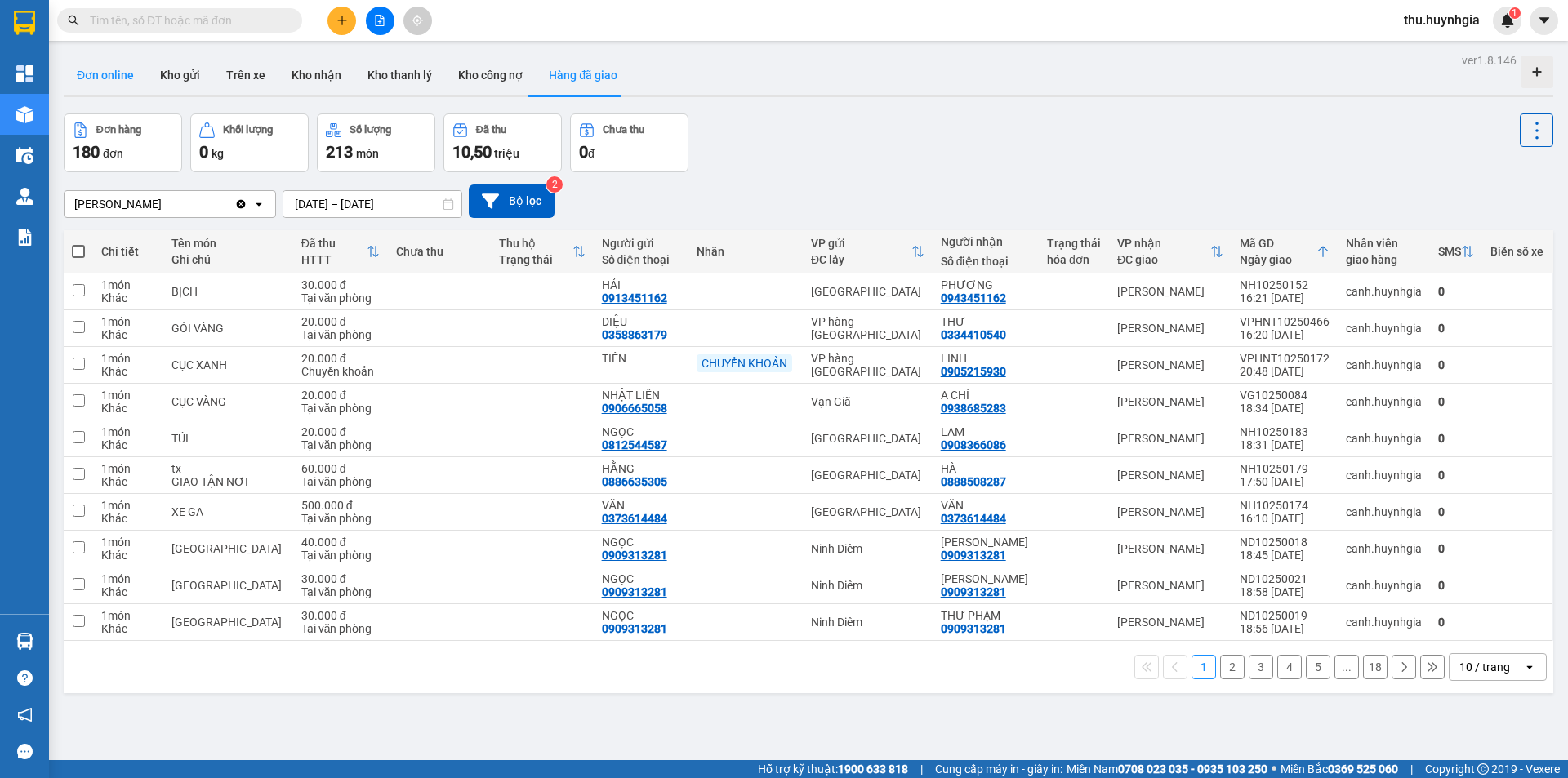
click at [125, 75] on button "Đơn online" at bounding box center [105, 76] width 83 height 39
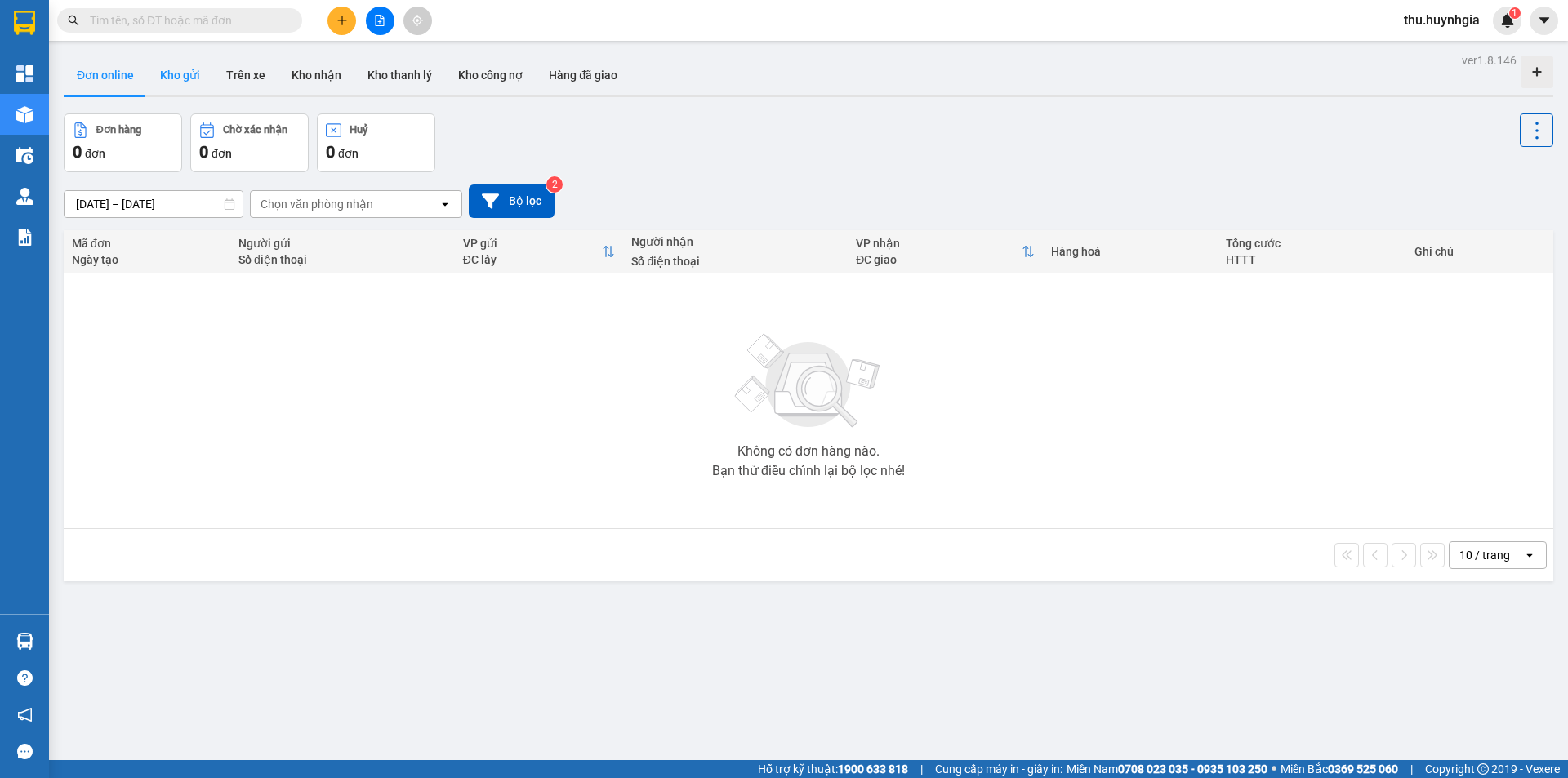
click at [186, 80] on button "Kho gửi" at bounding box center [180, 76] width 66 height 39
type input "09/10/2025 – 11/10/2025"
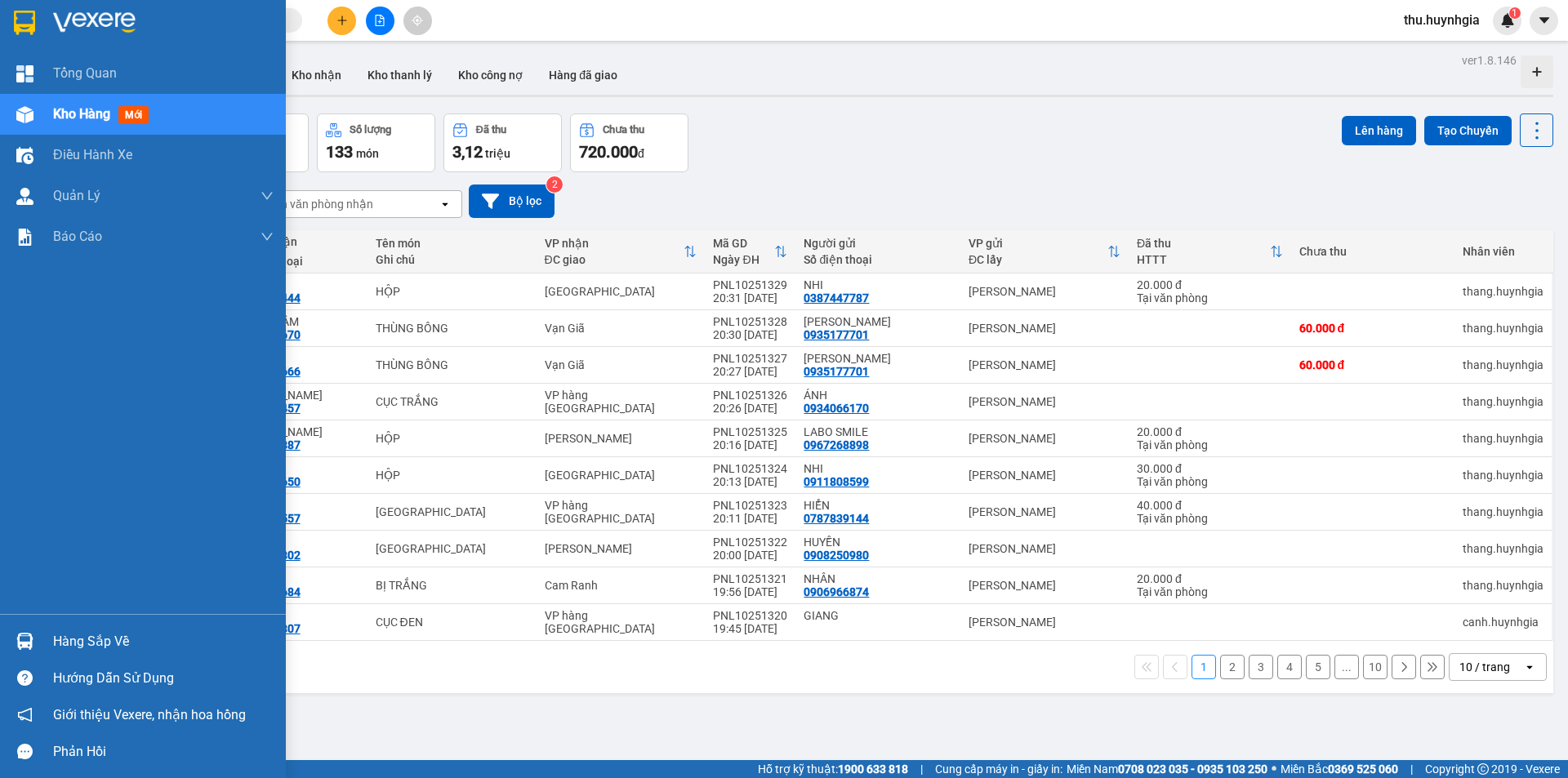
click at [65, 641] on div "Hàng sắp về" at bounding box center [163, 642] width 221 height 25
click at [7, 461] on div "Tổng Quan Kho hàng mới Điều hành xe Quản Lý Quản lý thu hộ Quản lý chuyến Quản …" at bounding box center [143, 389] width 286 height 778
click at [99, 635] on div "Hàng sắp về" at bounding box center [163, 642] width 221 height 25
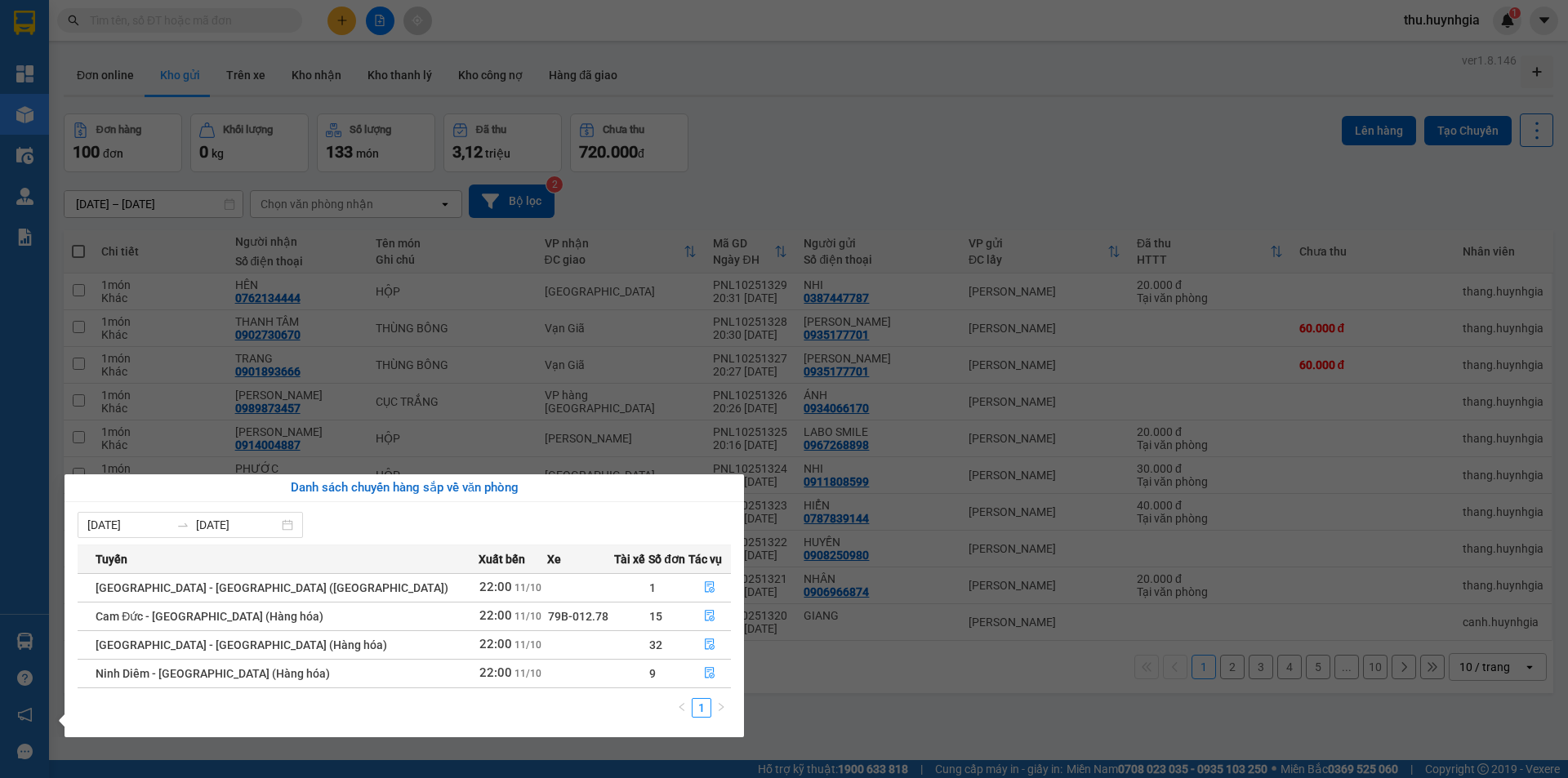
click at [995, 106] on section "Kết quả tìm kiếm ( 0 ) Bộ lọc No Data thu.huynhgia 1 Tổng Quan Kho hàng mới Điề…" at bounding box center [784, 389] width 1568 height 778
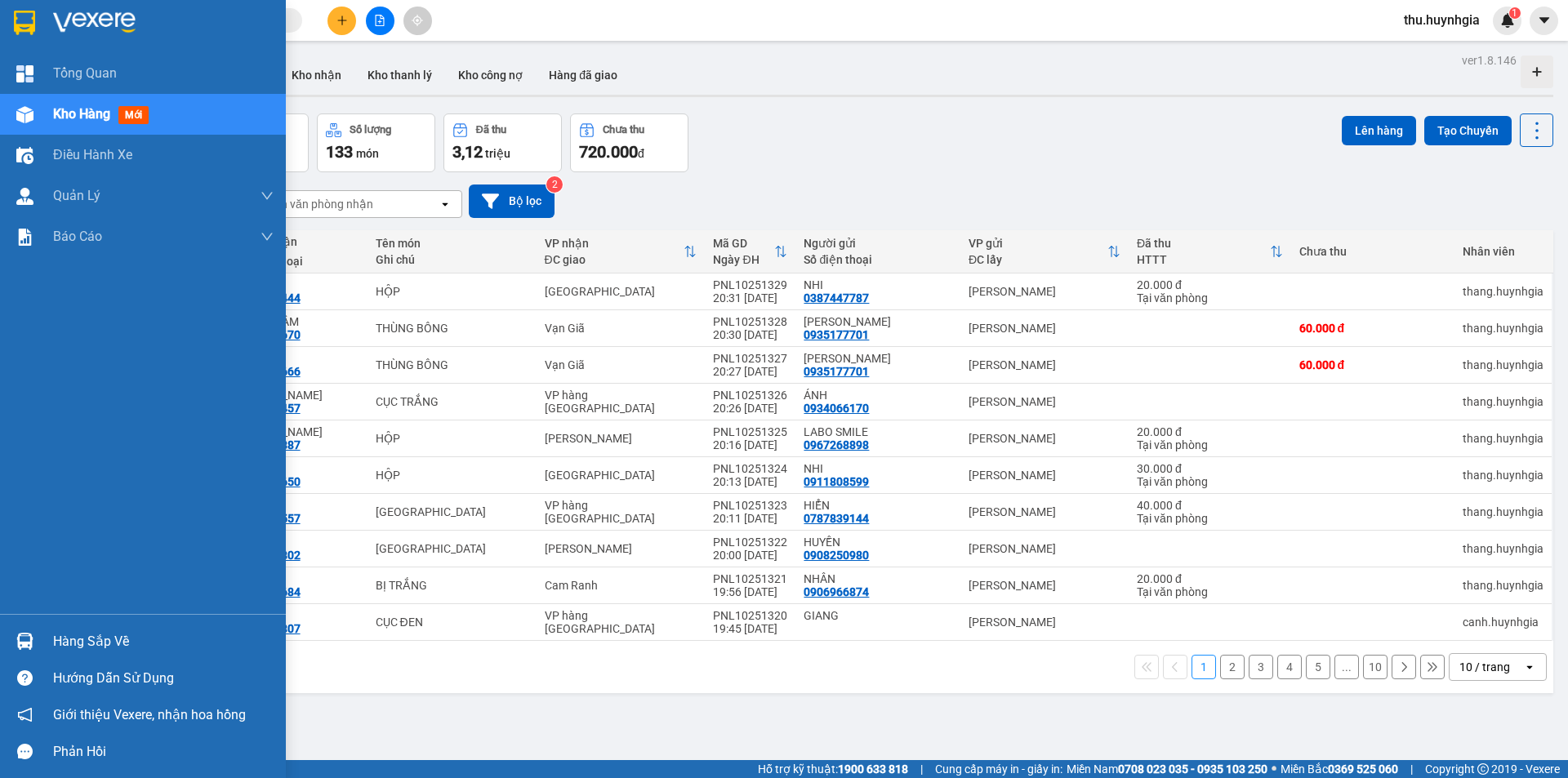
click at [100, 636] on div "Hàng sắp về" at bounding box center [163, 642] width 221 height 25
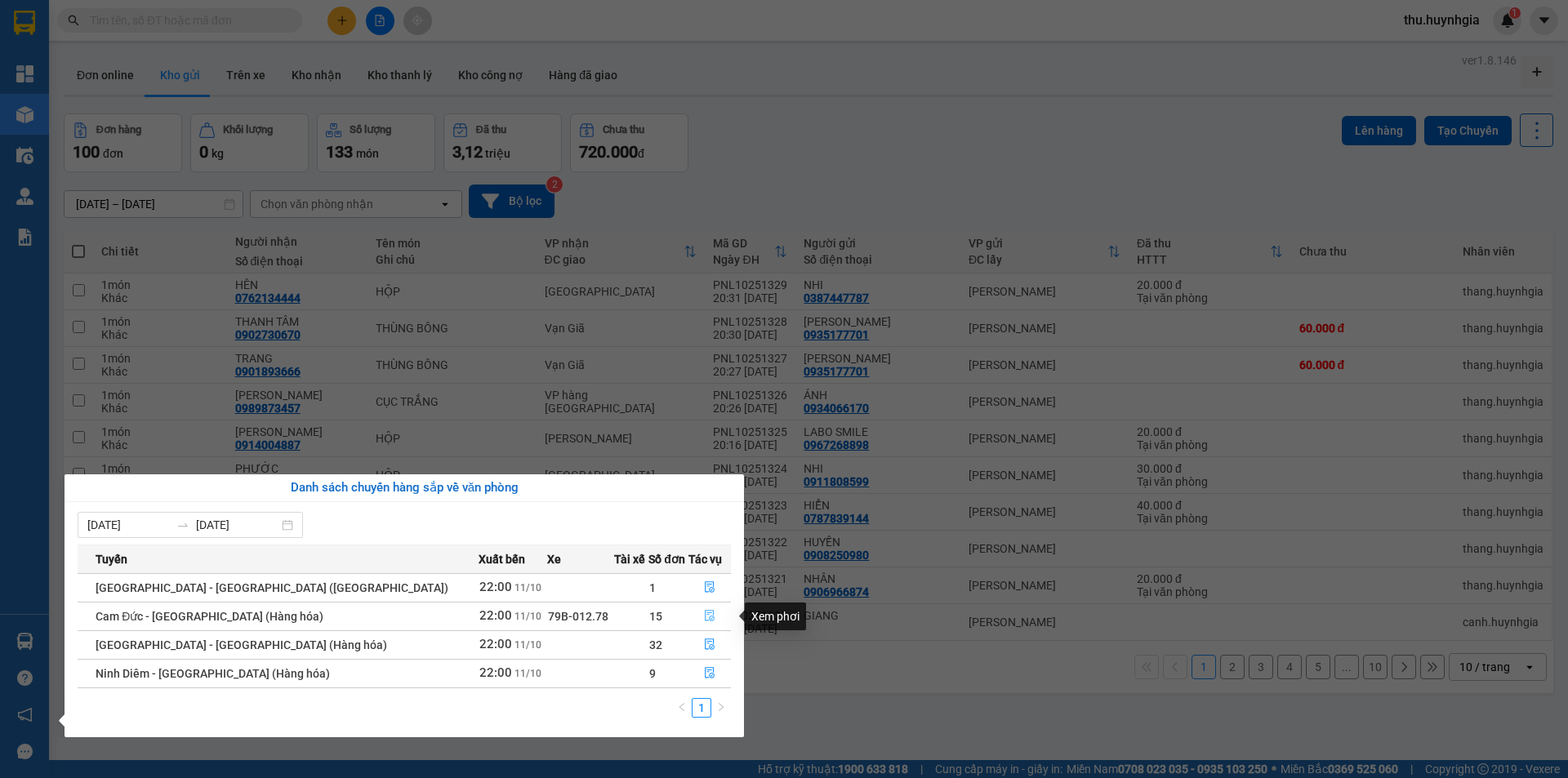
click at [706, 616] on icon "file-done" at bounding box center [711, 616] width 10 height 11
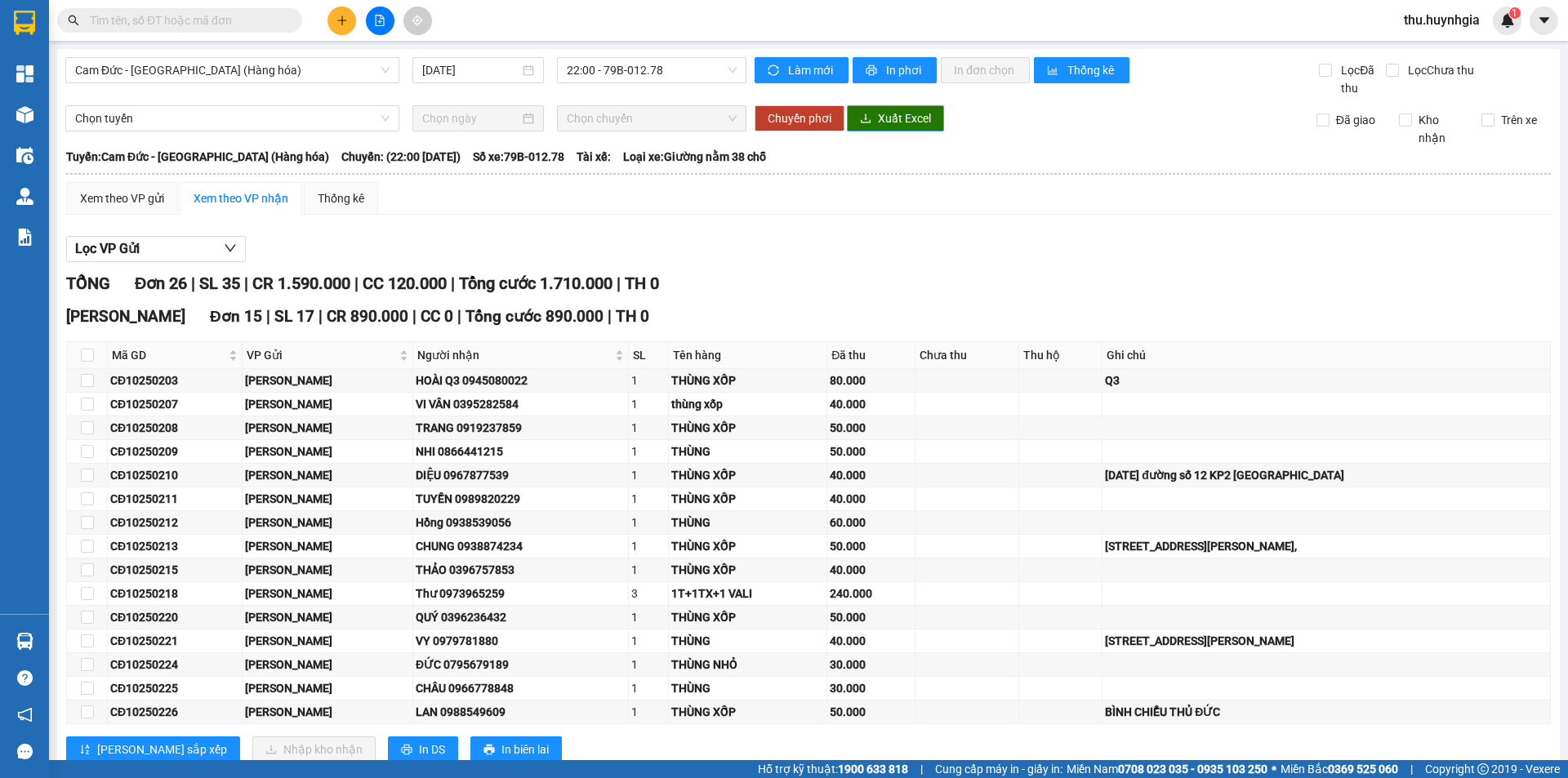
click at [879, 122] on span "Xuất Excel" at bounding box center [905, 118] width 53 height 18
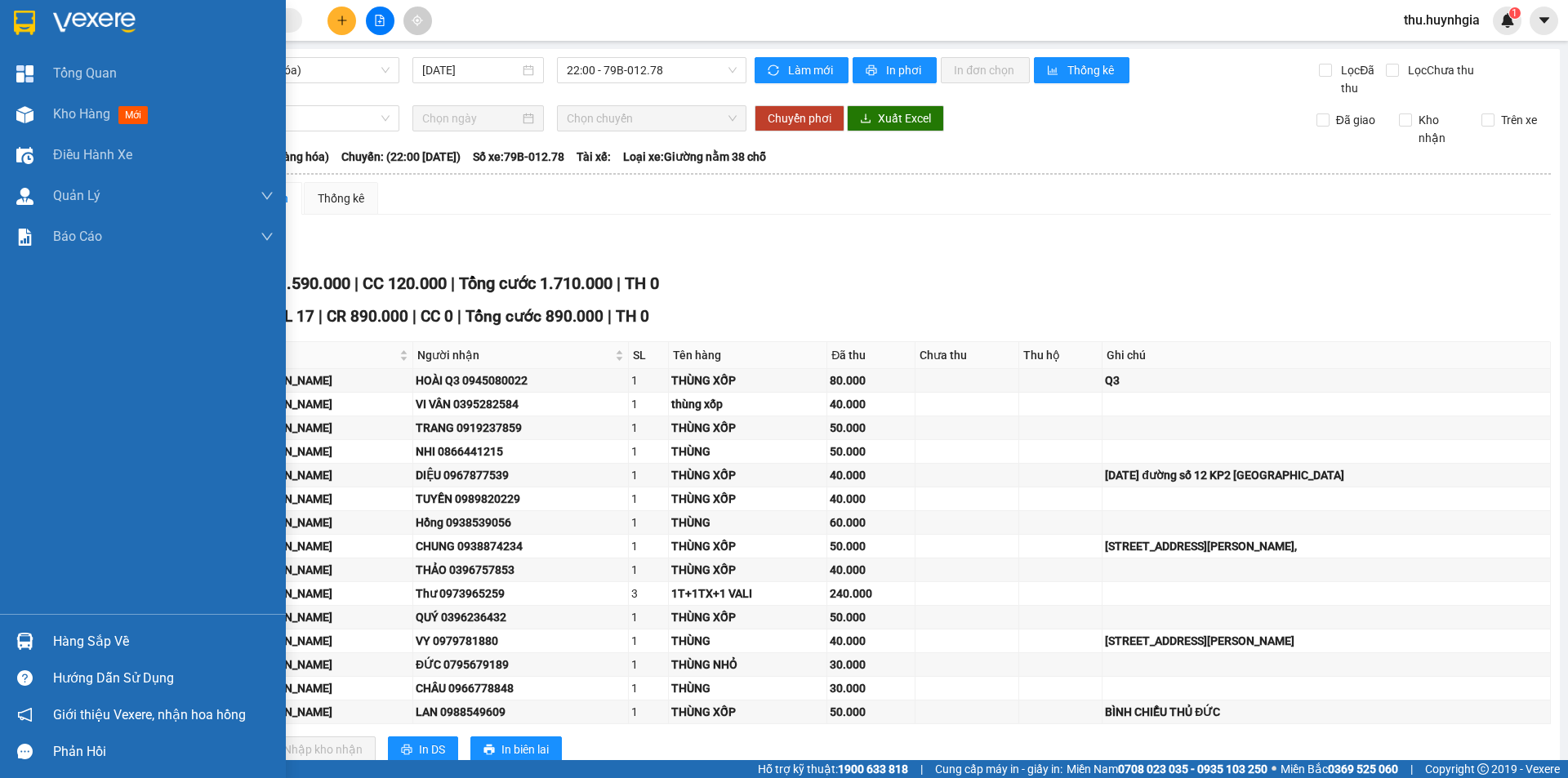
click at [95, 643] on div "Hàng sắp về" at bounding box center [163, 642] width 221 height 25
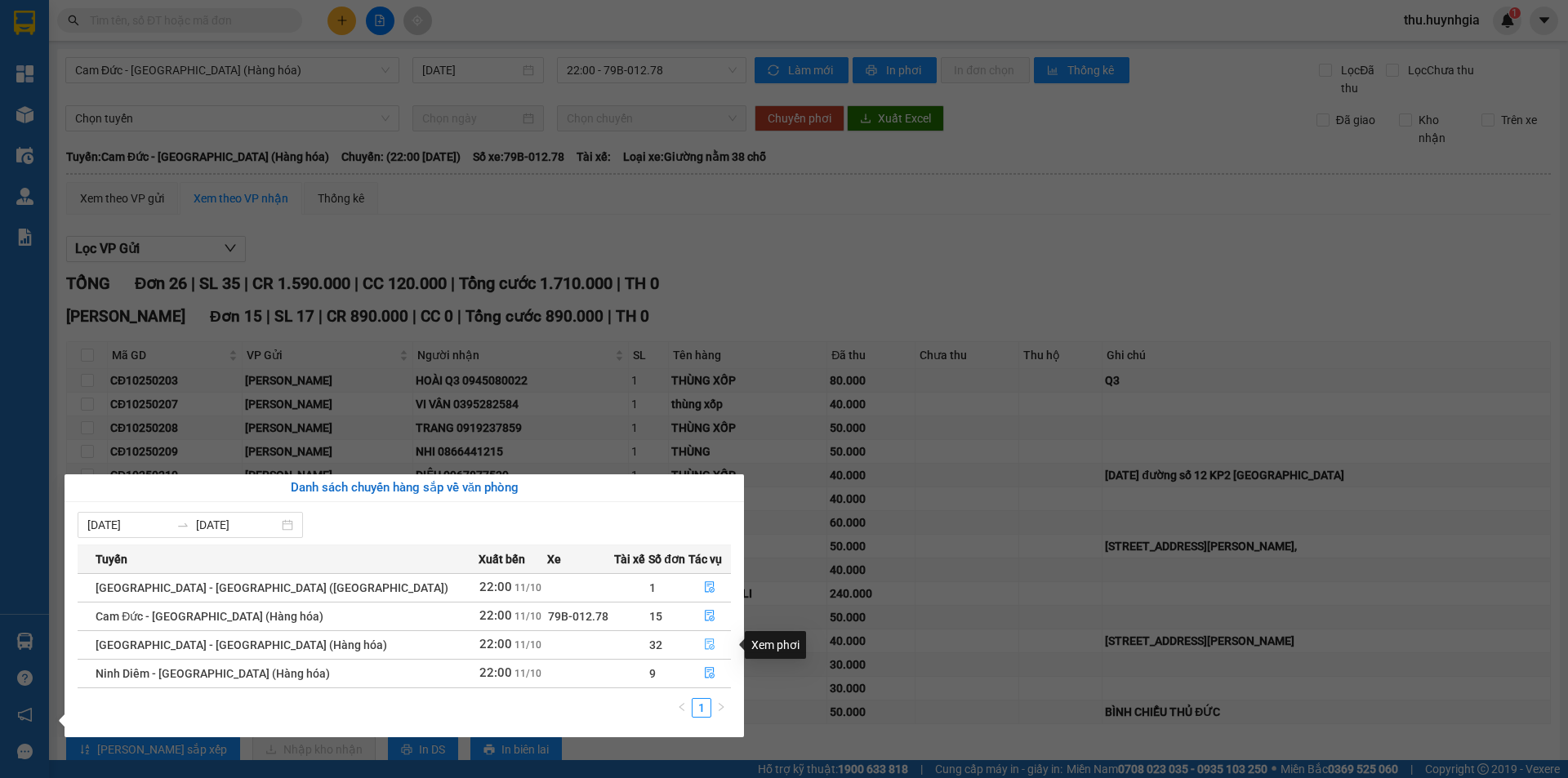
click at [704, 649] on icon "file-done" at bounding box center [710, 644] width 11 height 11
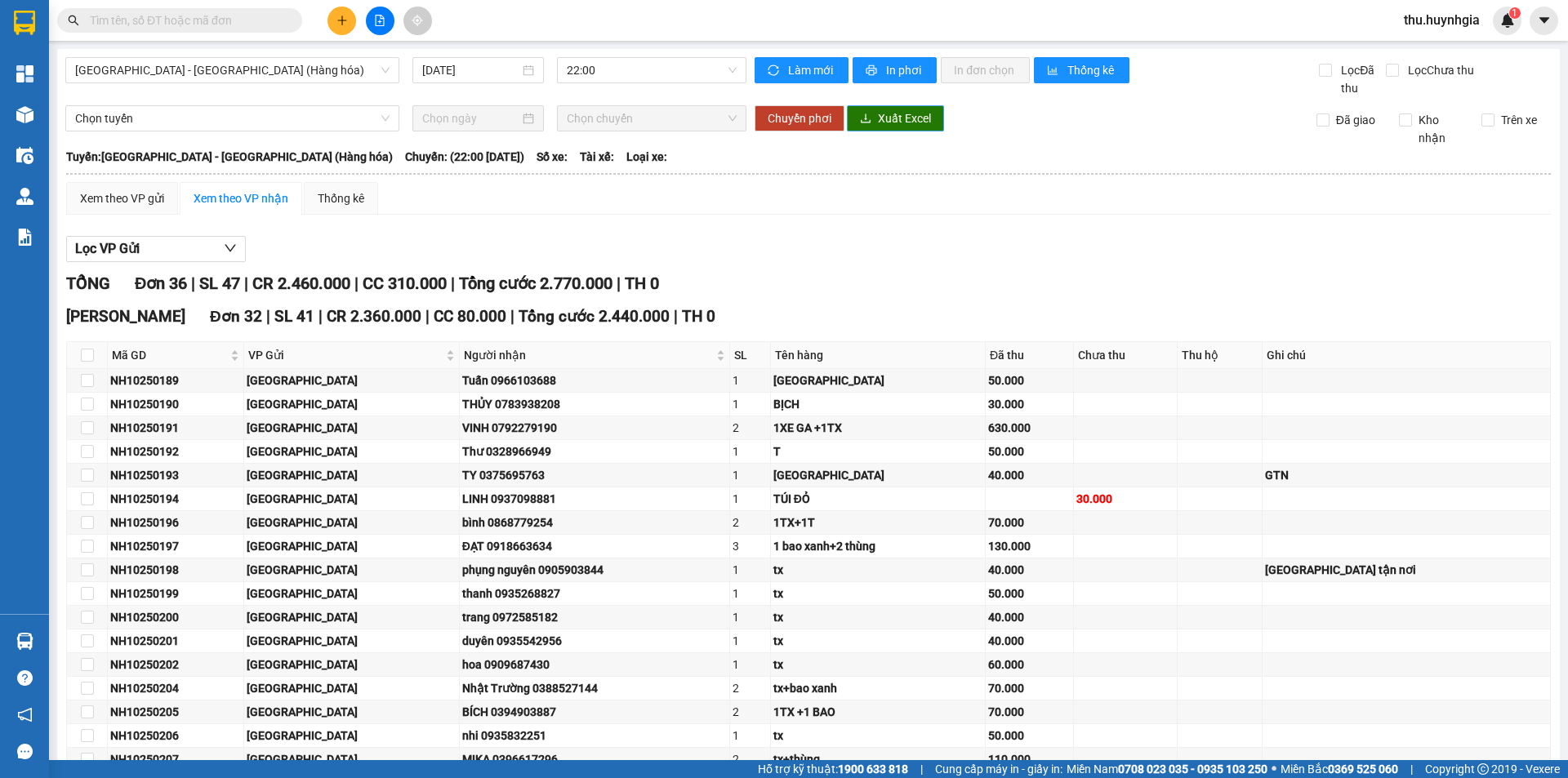
click at [889, 119] on span "Xuất Excel" at bounding box center [905, 118] width 53 height 18
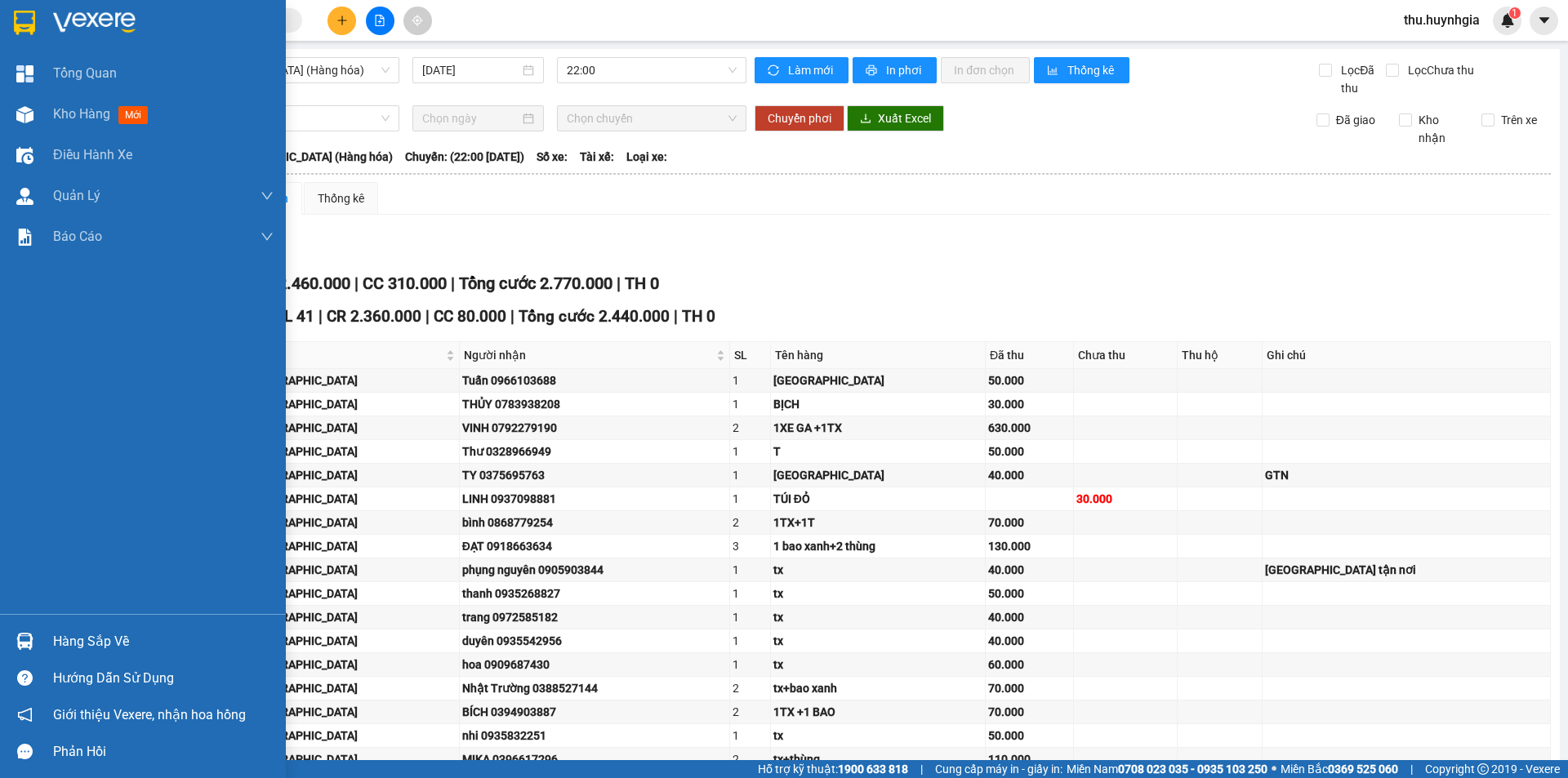
click at [67, 633] on div "Hàng sắp về" at bounding box center [163, 642] width 221 height 25
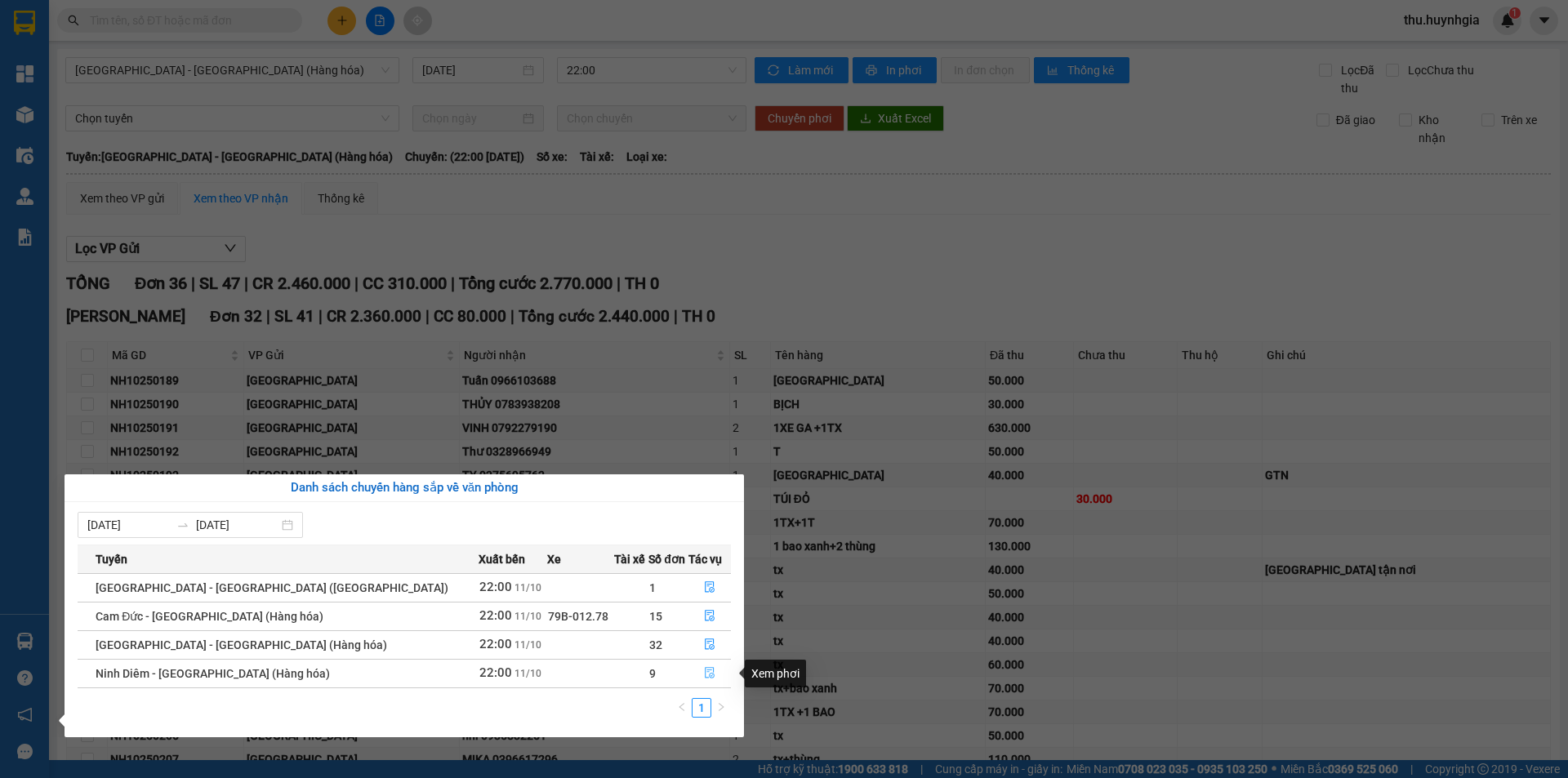
click at [706, 670] on icon "file-done" at bounding box center [711, 674] width 10 height 11
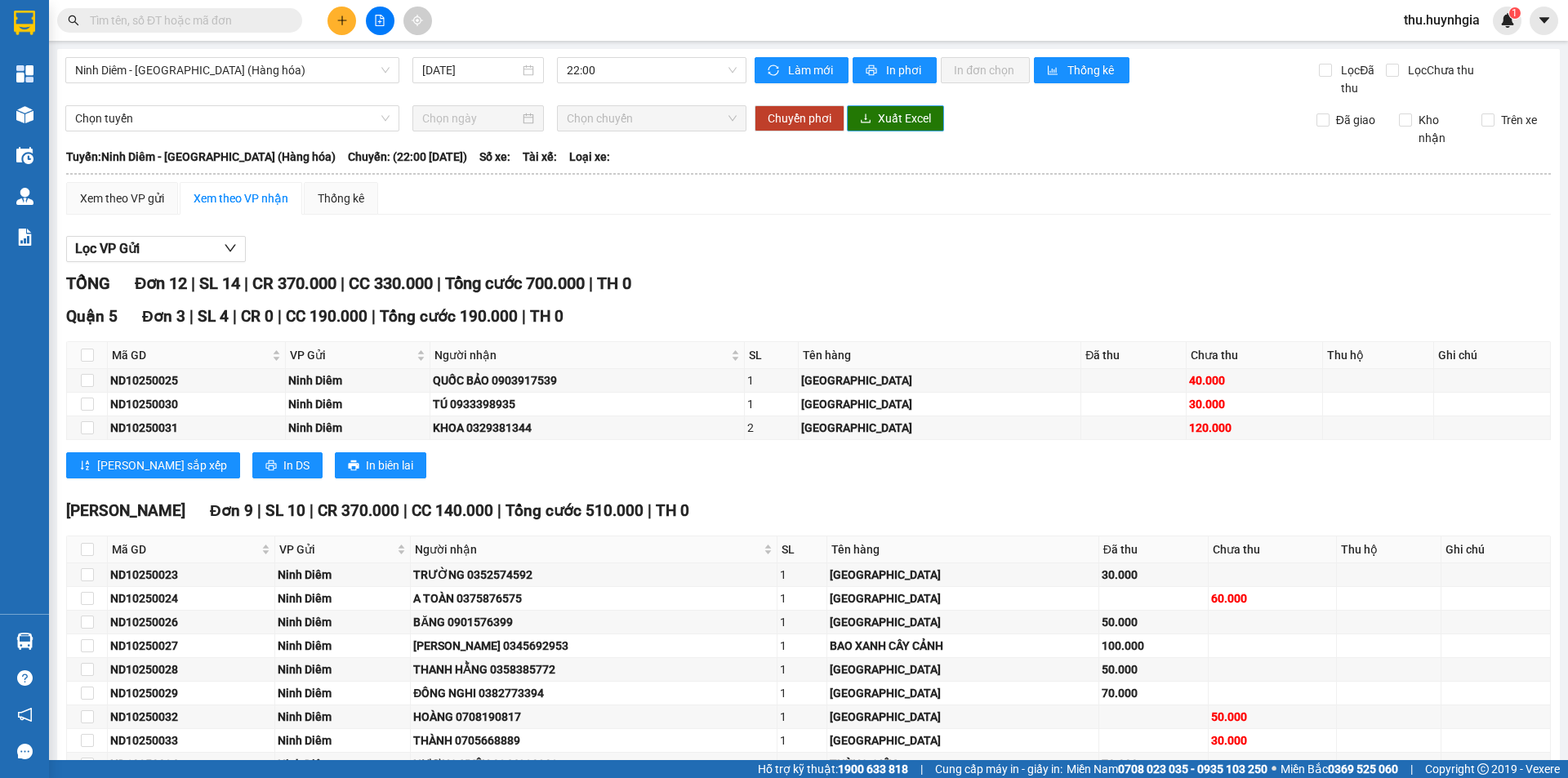
click at [892, 119] on span "Xuất Excel" at bounding box center [905, 118] width 53 height 18
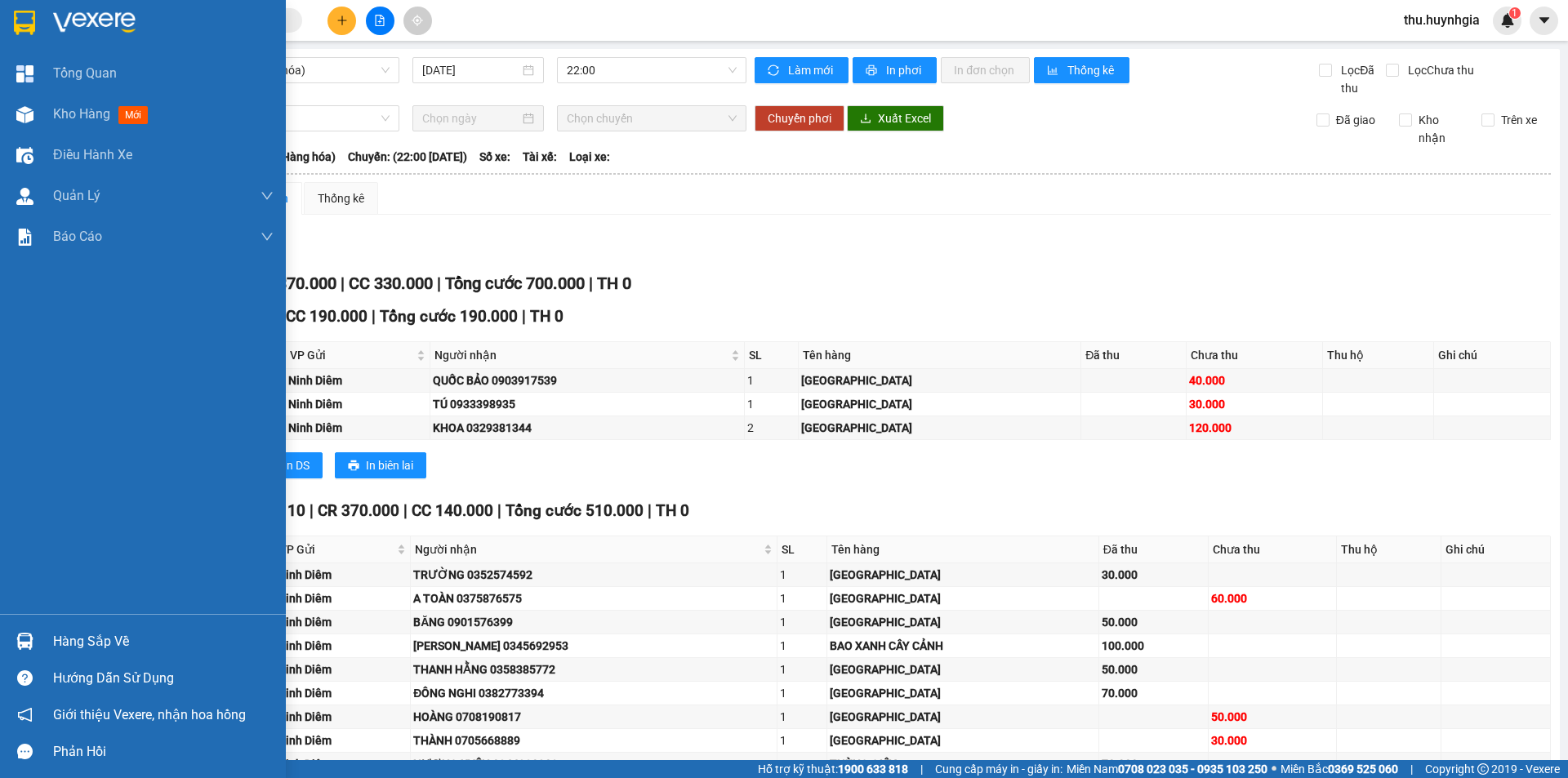
click at [87, 638] on div "Hàng sắp về" at bounding box center [163, 642] width 221 height 25
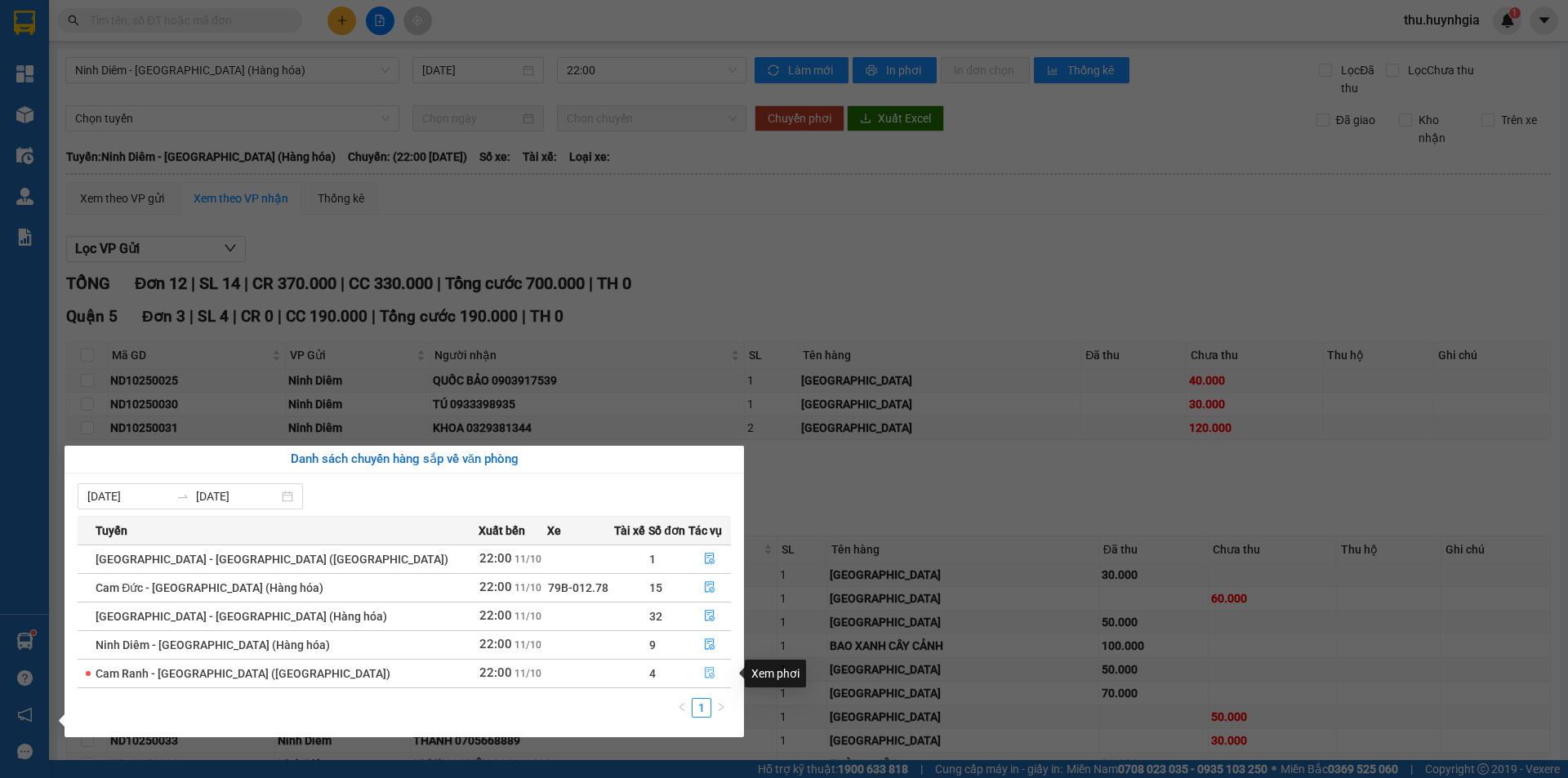
click at [704, 676] on icon "file-done" at bounding box center [710, 673] width 11 height 11
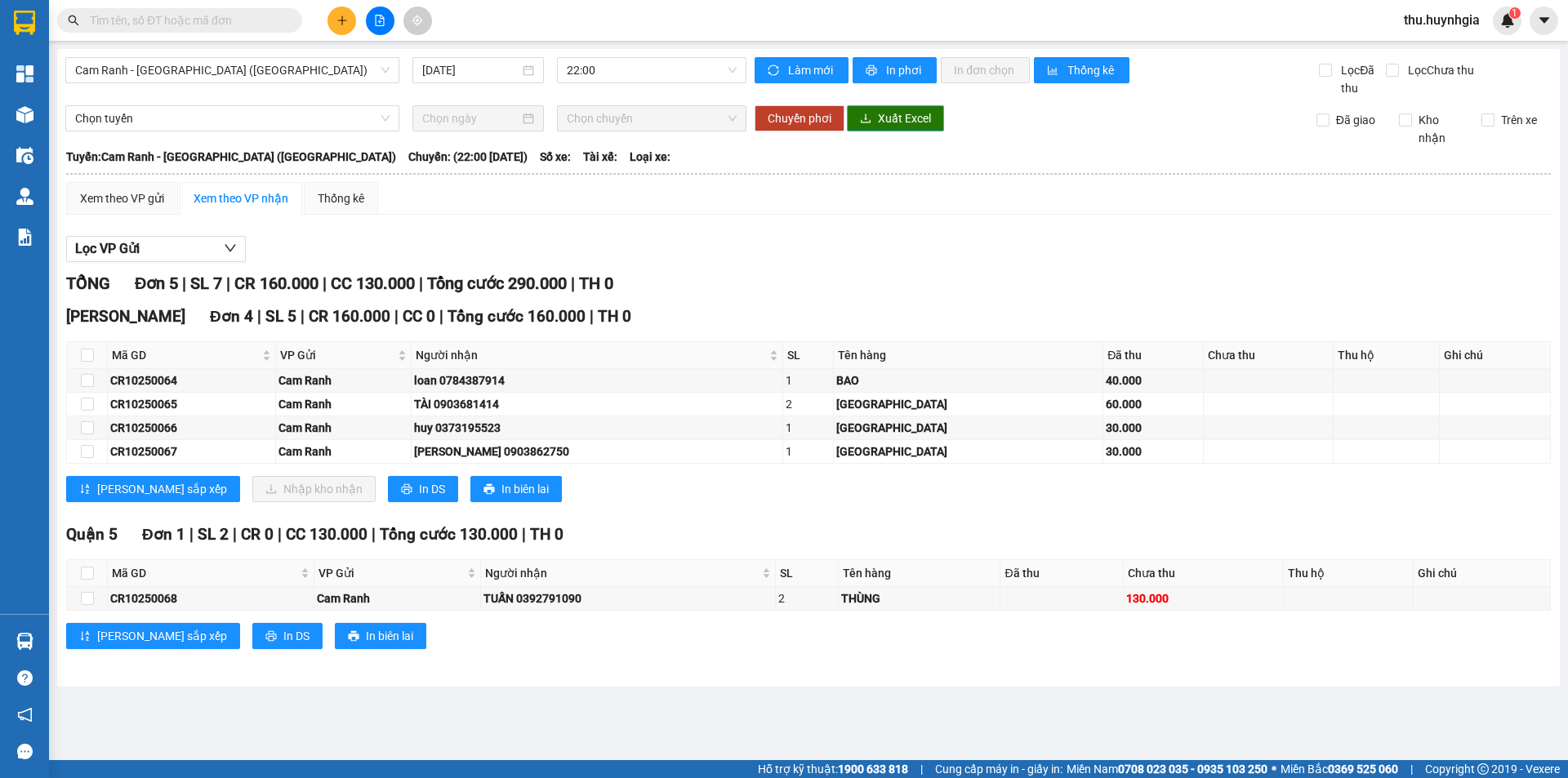
click at [878, 114] on span "Xuất Excel" at bounding box center [905, 118] width 53 height 18
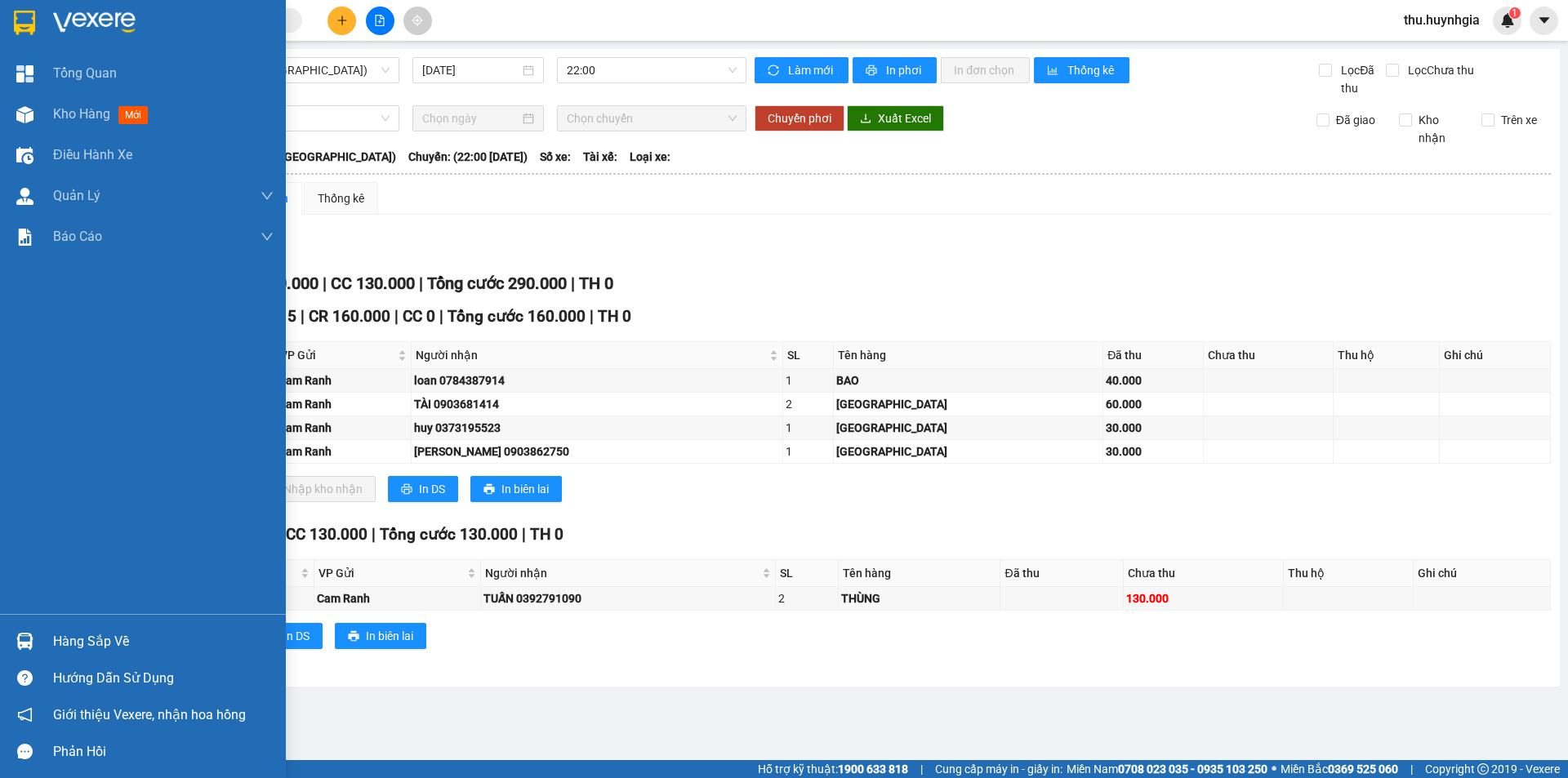
click at [42, 645] on div "Hàng sắp về" at bounding box center [143, 641] width 286 height 37
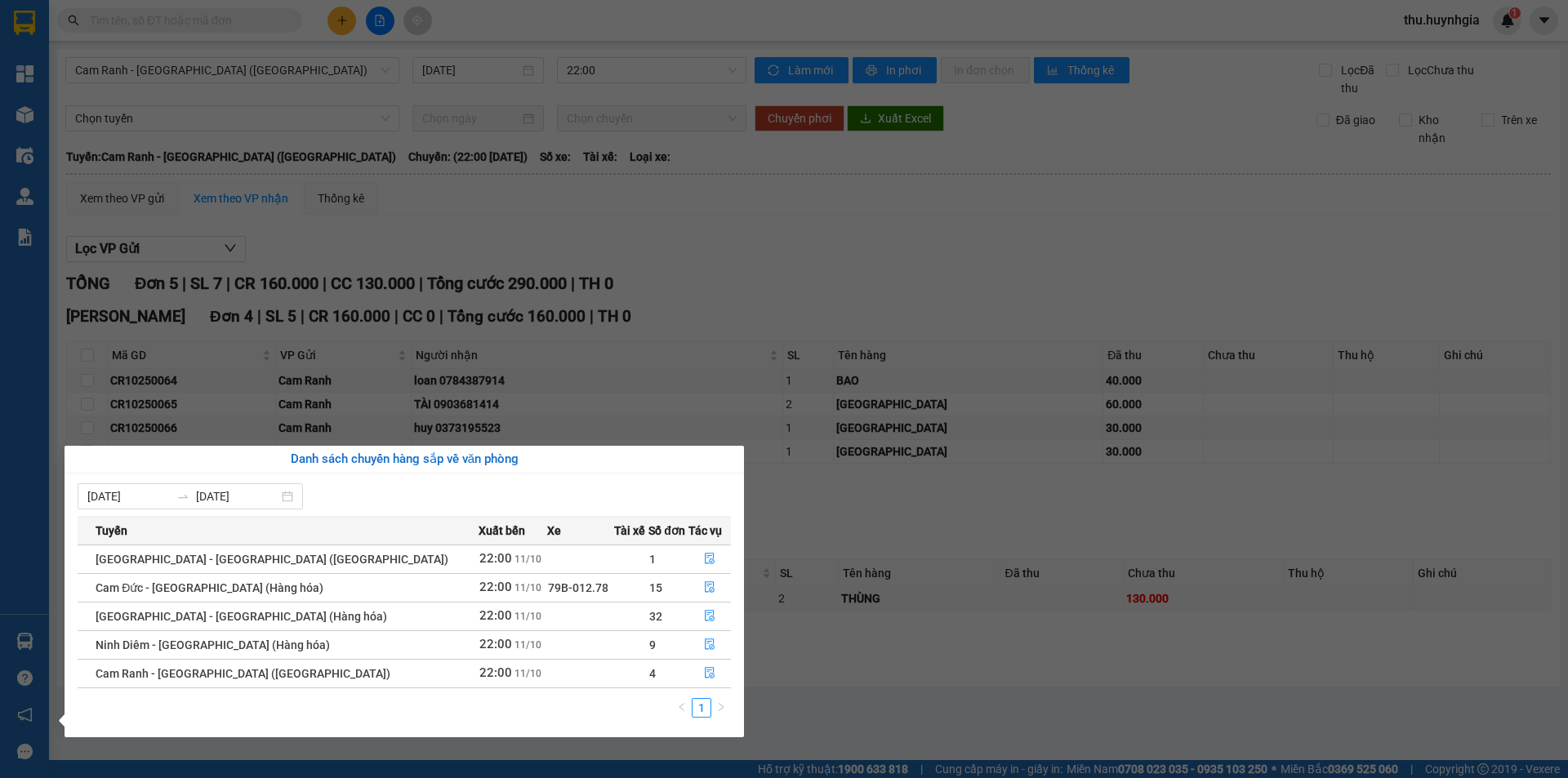
click at [55, 637] on div "Danh sách chuyến hàng sắp về văn phòng 05/10/2025 11/10/2025 Tuyến Xuất bến Xe …" at bounding box center [398, 591] width 692 height 291
click at [39, 636] on div "Tổng Quan Kho hàng mới Điều hành xe Quản Lý Quản lý thu hộ Quản lý chuyến Quản …" at bounding box center [25, 389] width 49 height 778
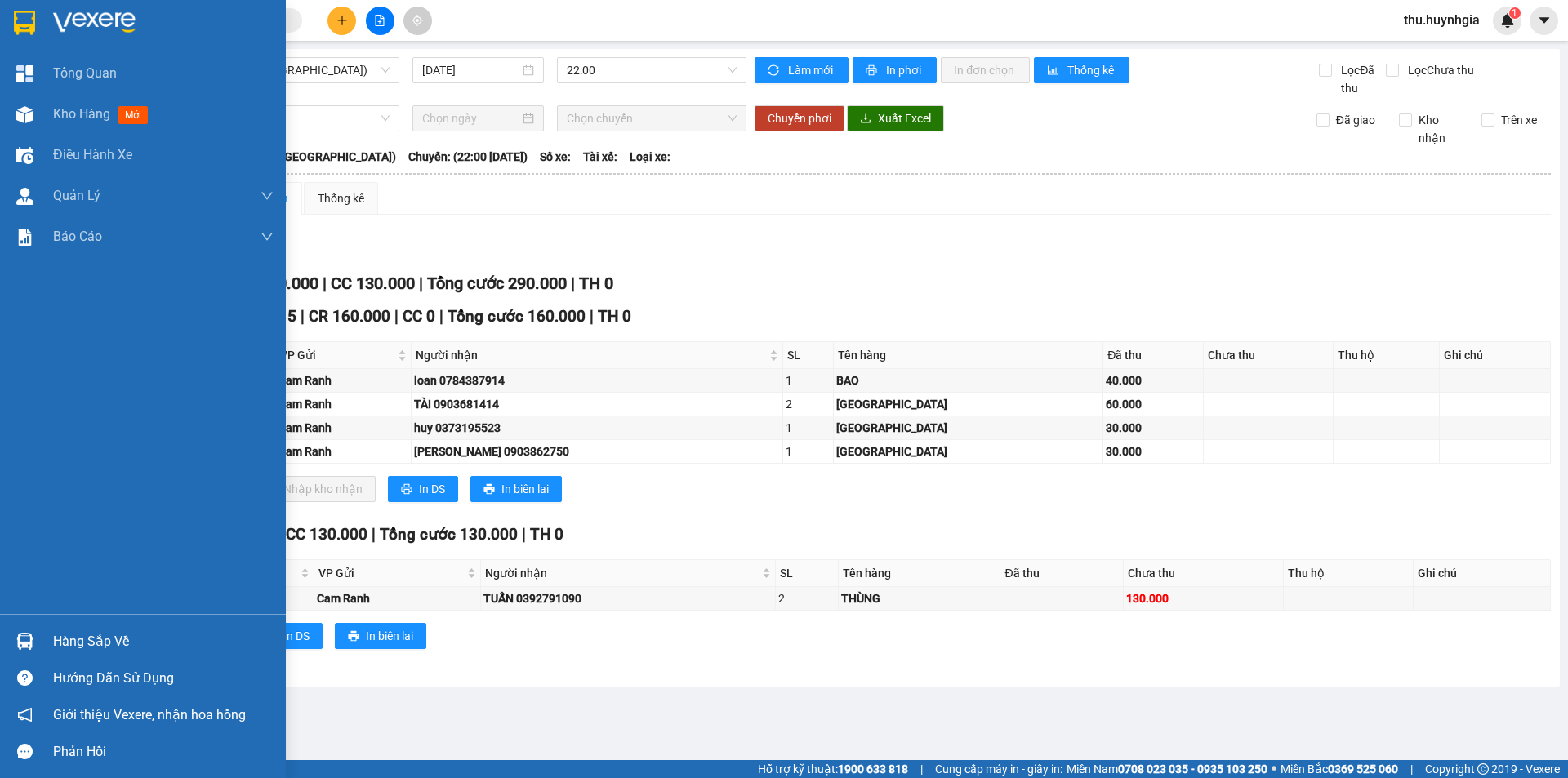
click at [94, 632] on div "Hàng sắp về" at bounding box center [163, 642] width 221 height 25
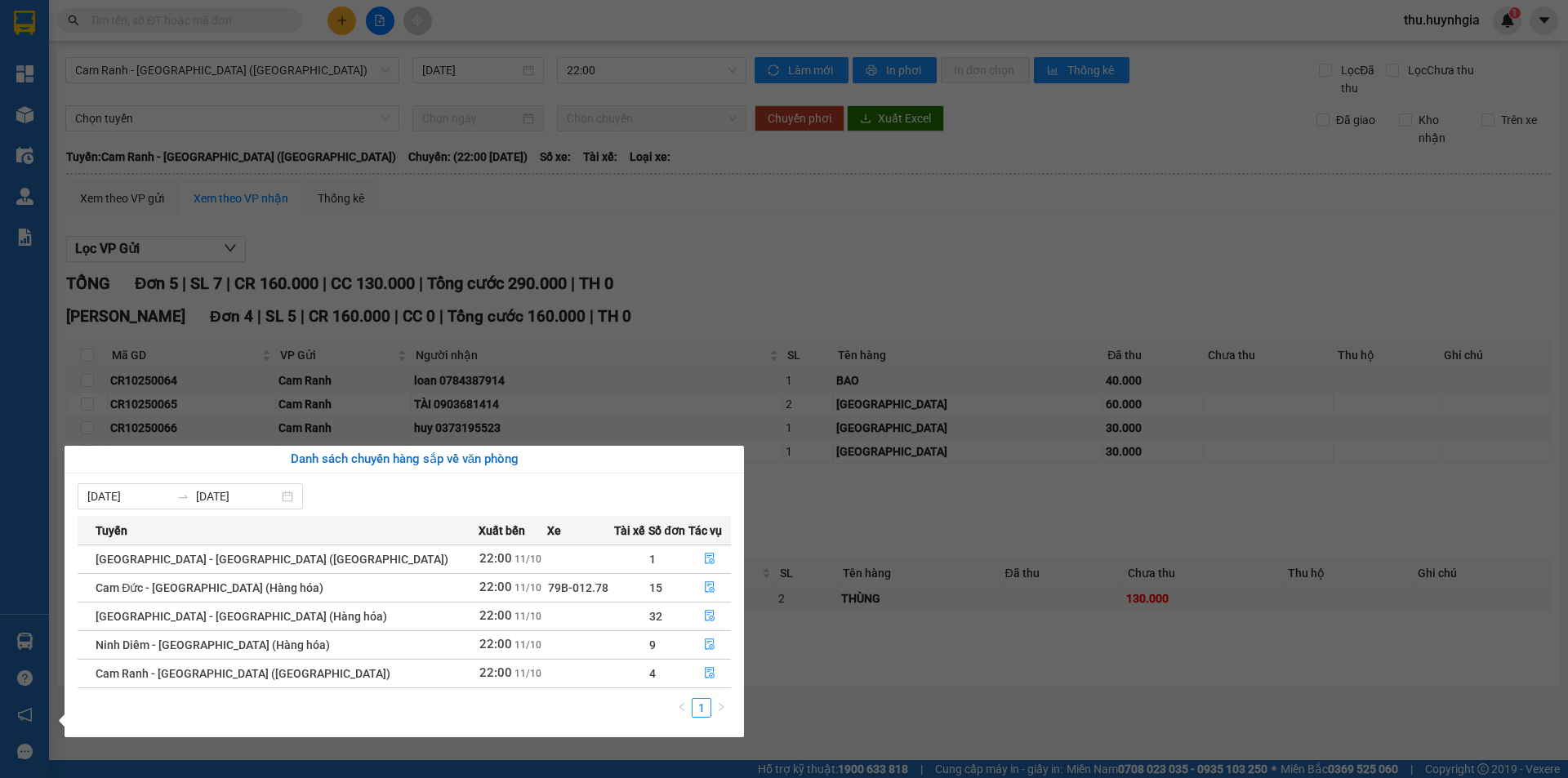
click at [29, 639] on div "Tổng Quan Kho hàng mới Điều hành xe Quản Lý Quản lý thu hộ Quản lý chuyến Quản …" at bounding box center [25, 389] width 49 height 778
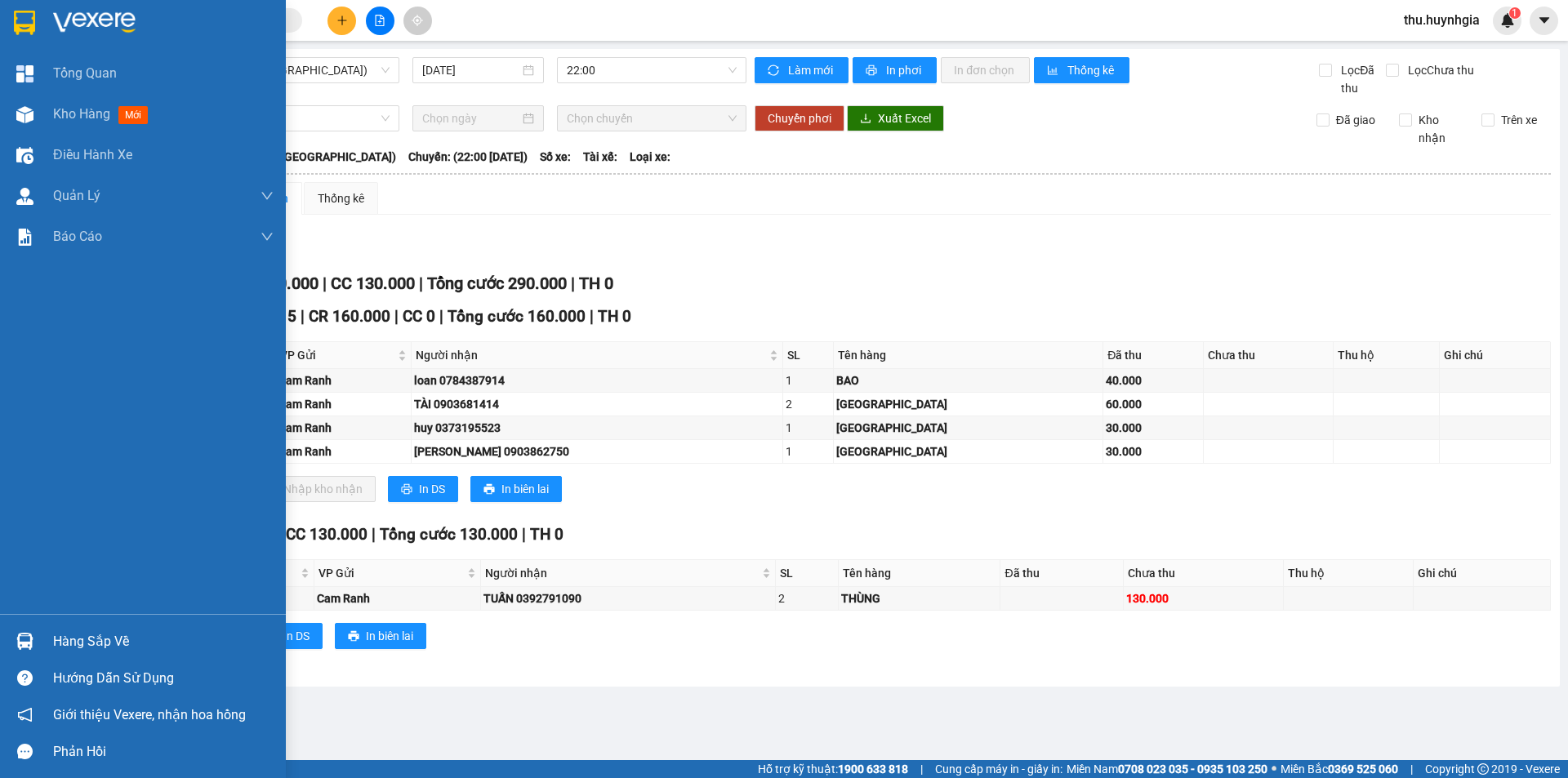
click at [66, 638] on div "Hàng sắp về" at bounding box center [163, 642] width 221 height 25
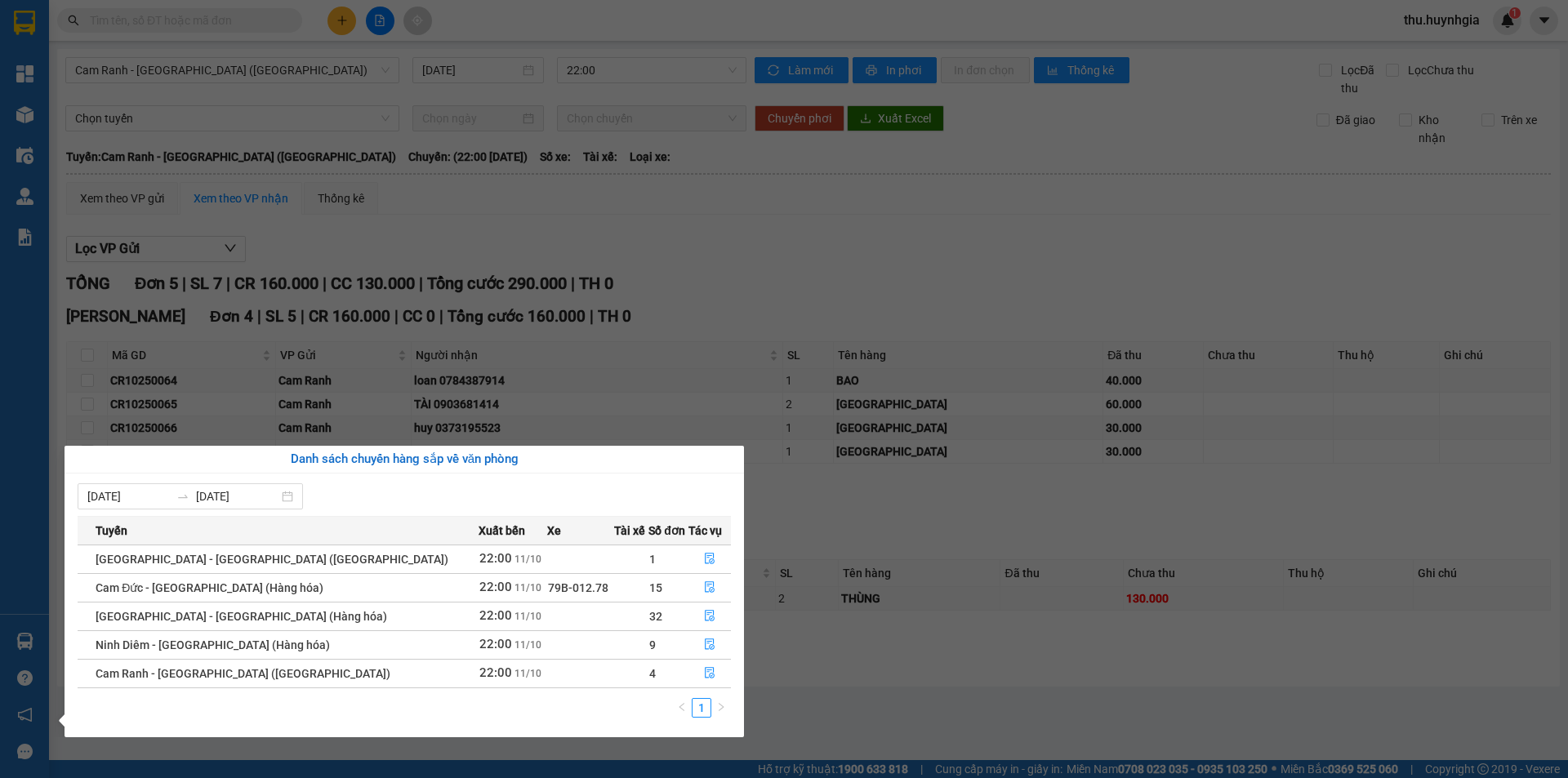
click at [0, 485] on div "Tổng Quan Kho hàng mới Điều hành xe Quản Lý Quản lý thu hộ Quản lý chuyến Quản …" at bounding box center [25, 389] width 49 height 778
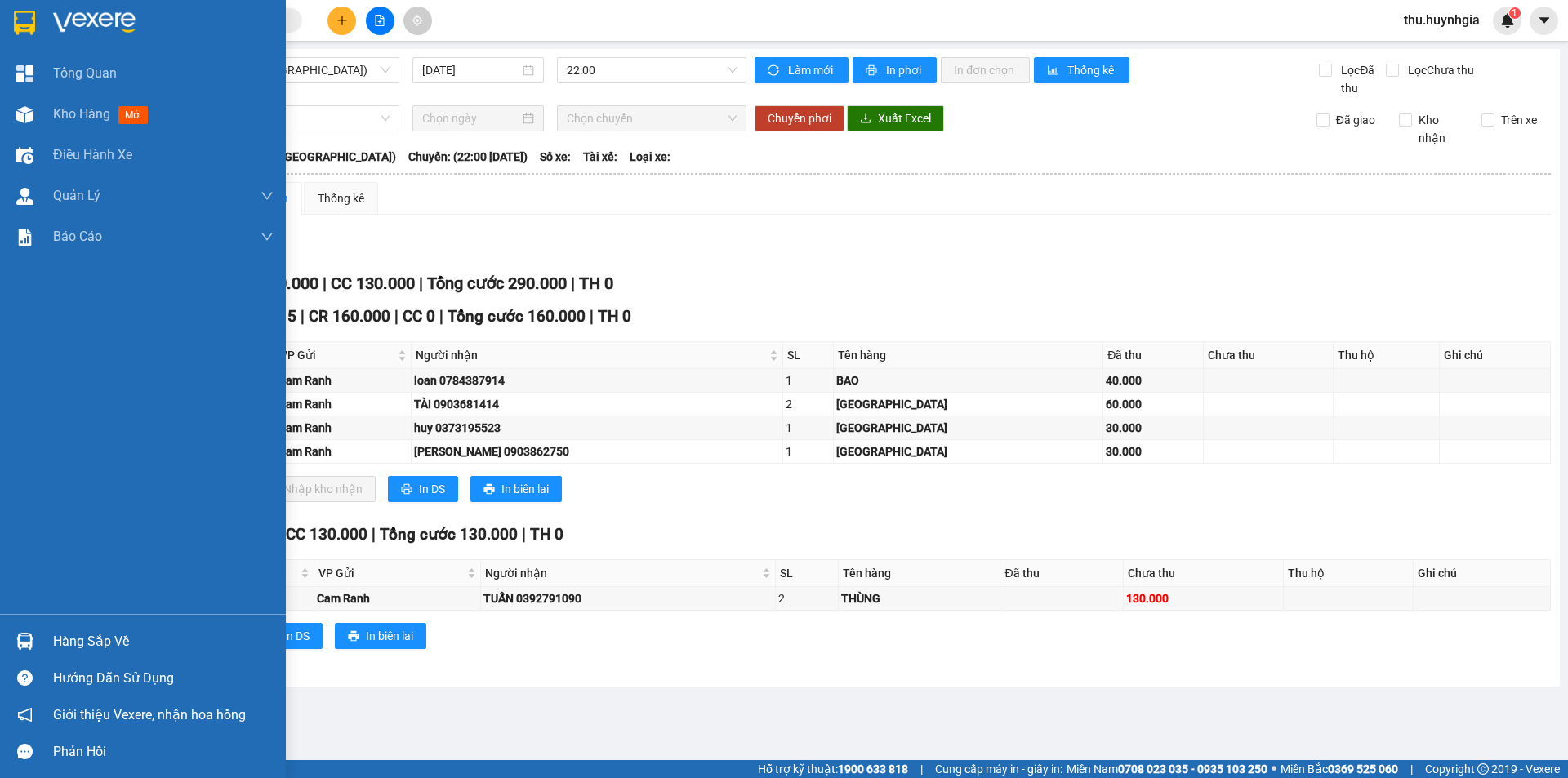
click at [95, 637] on div "Hàng sắp về" at bounding box center [163, 642] width 221 height 25
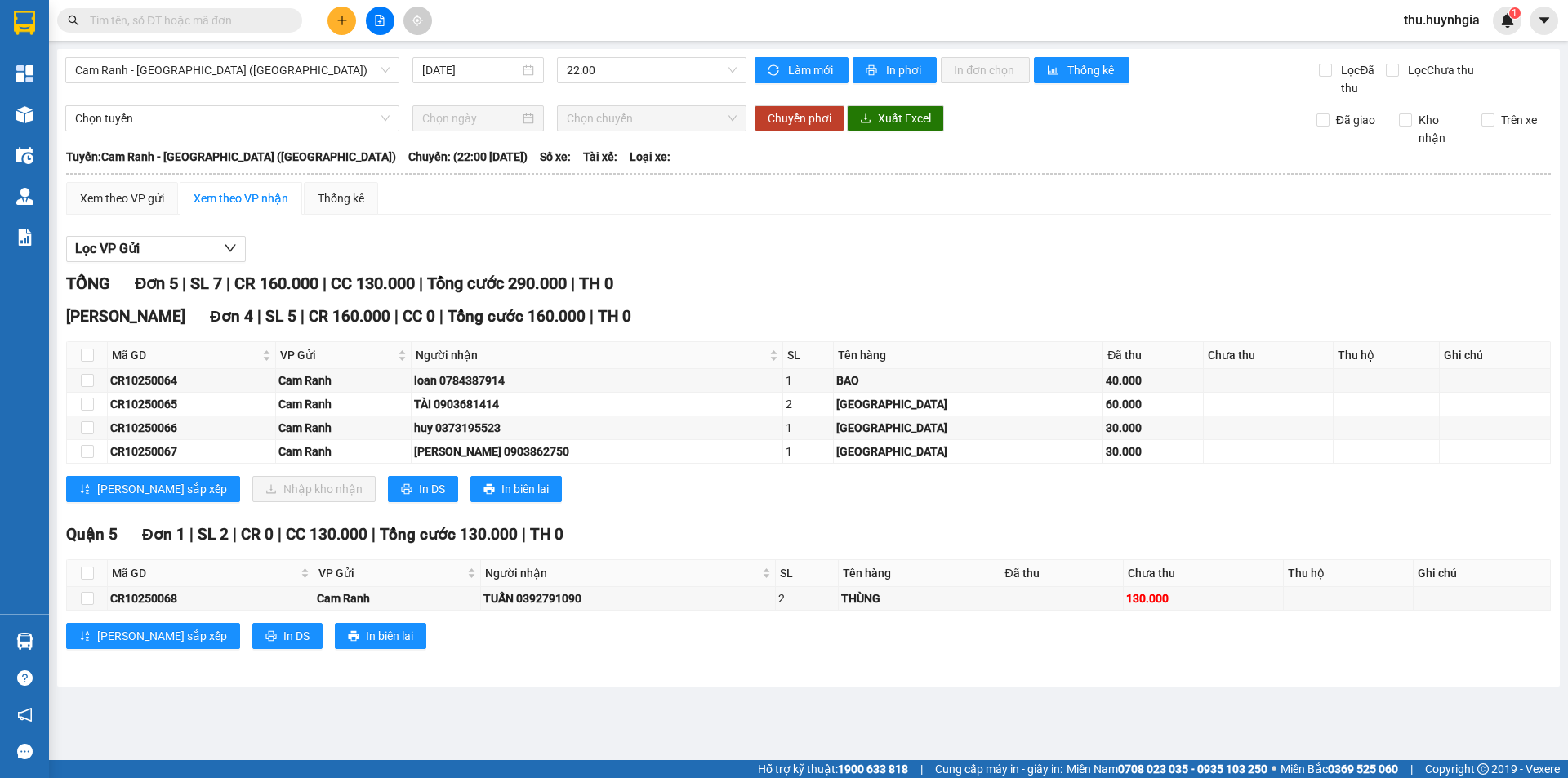
drag, startPoint x: 870, startPoint y: 230, endPoint x: 828, endPoint y: 240, distance: 43.2
click at [870, 231] on section "Kết quả tìm kiếm ( 0 ) Bộ lọc No Data thu.huynhgia 1 Tổng Quan Kho hàng mới Điề…" at bounding box center [784, 389] width 1568 height 778
click at [297, 114] on span "Chọn tuyến" at bounding box center [232, 118] width 314 height 25
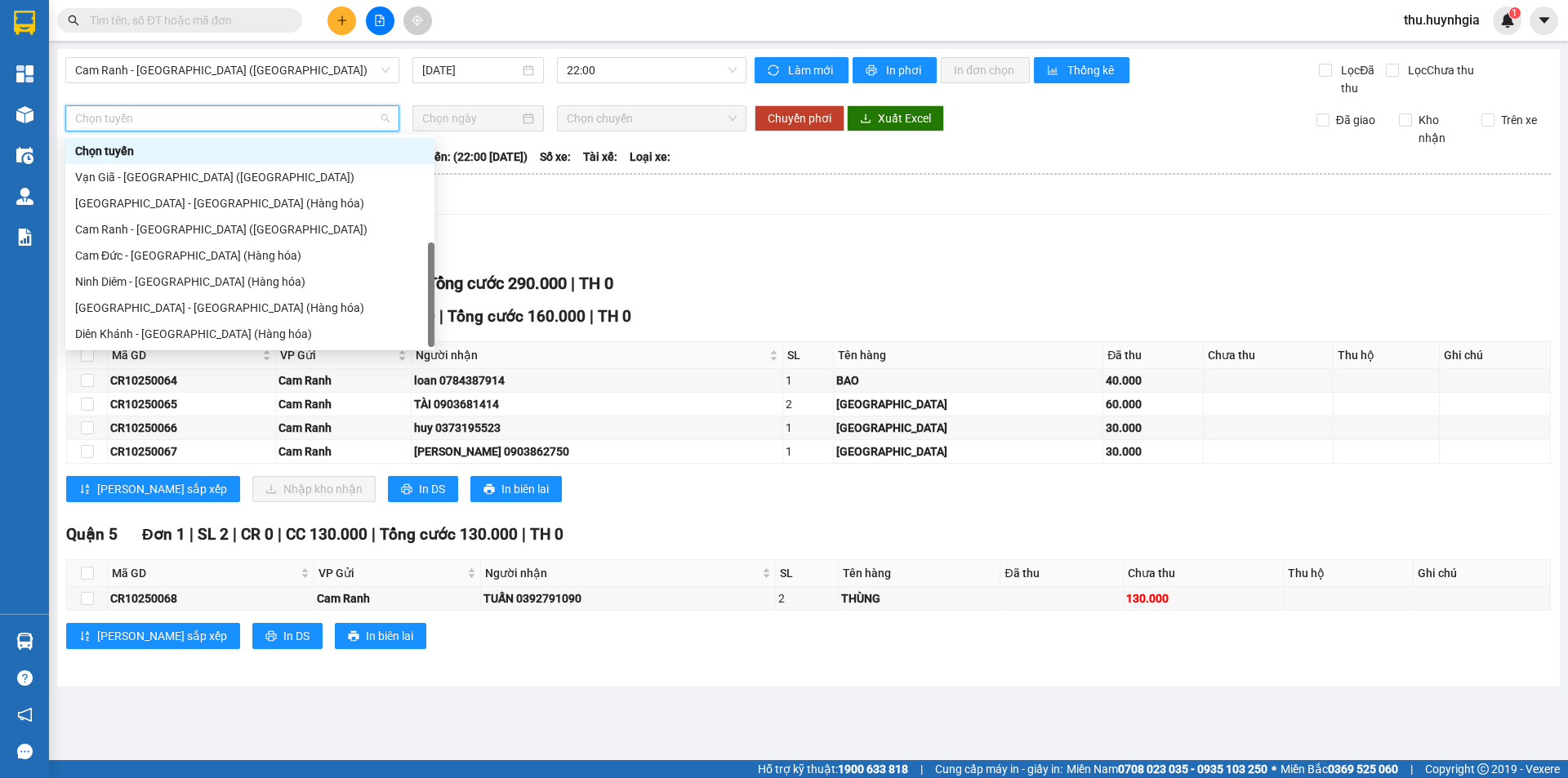
scroll to position [53, 0]
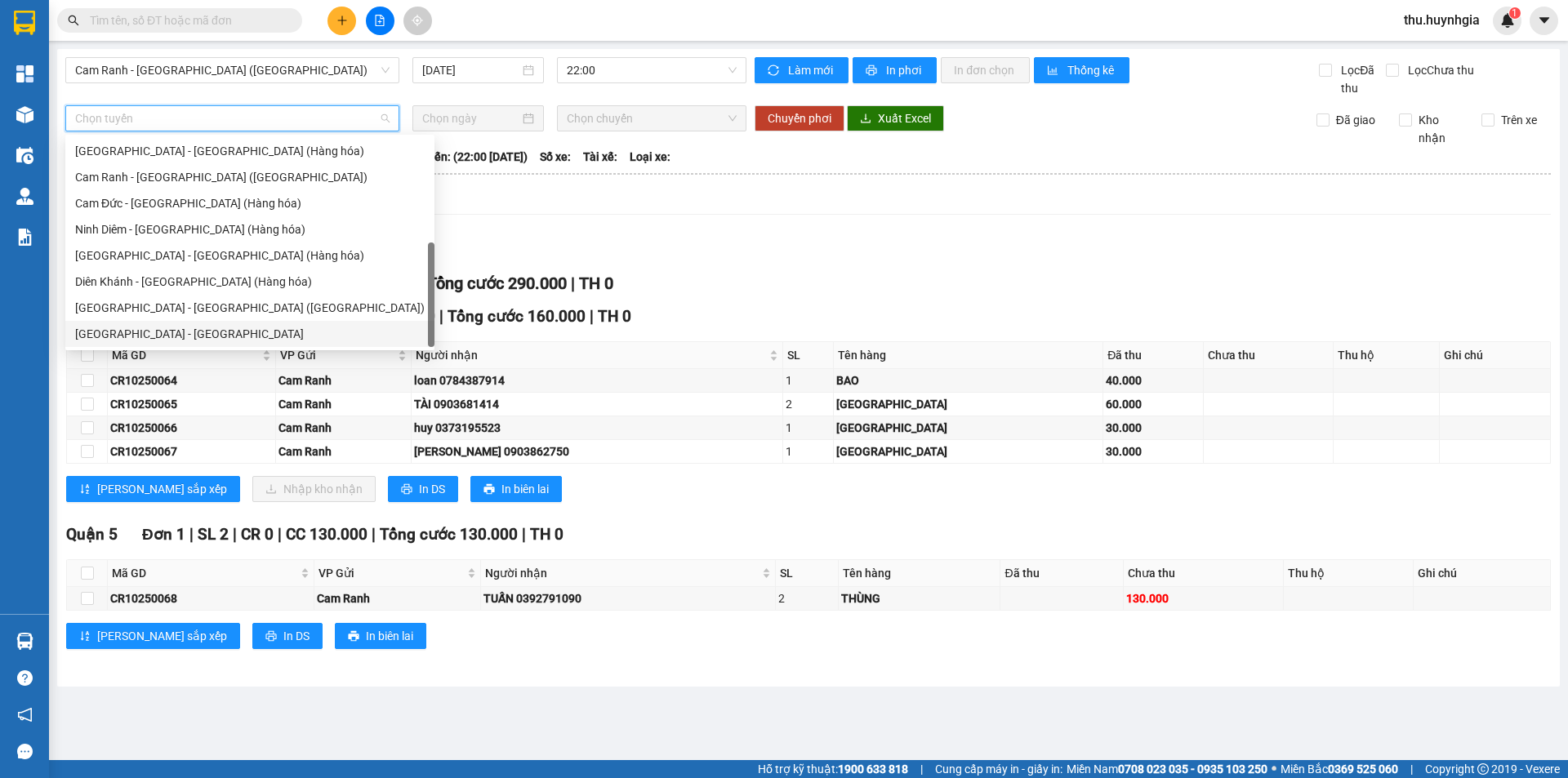
click at [246, 330] on div "[GEOGRAPHIC_DATA] - [GEOGRAPHIC_DATA]" at bounding box center [250, 334] width 350 height 18
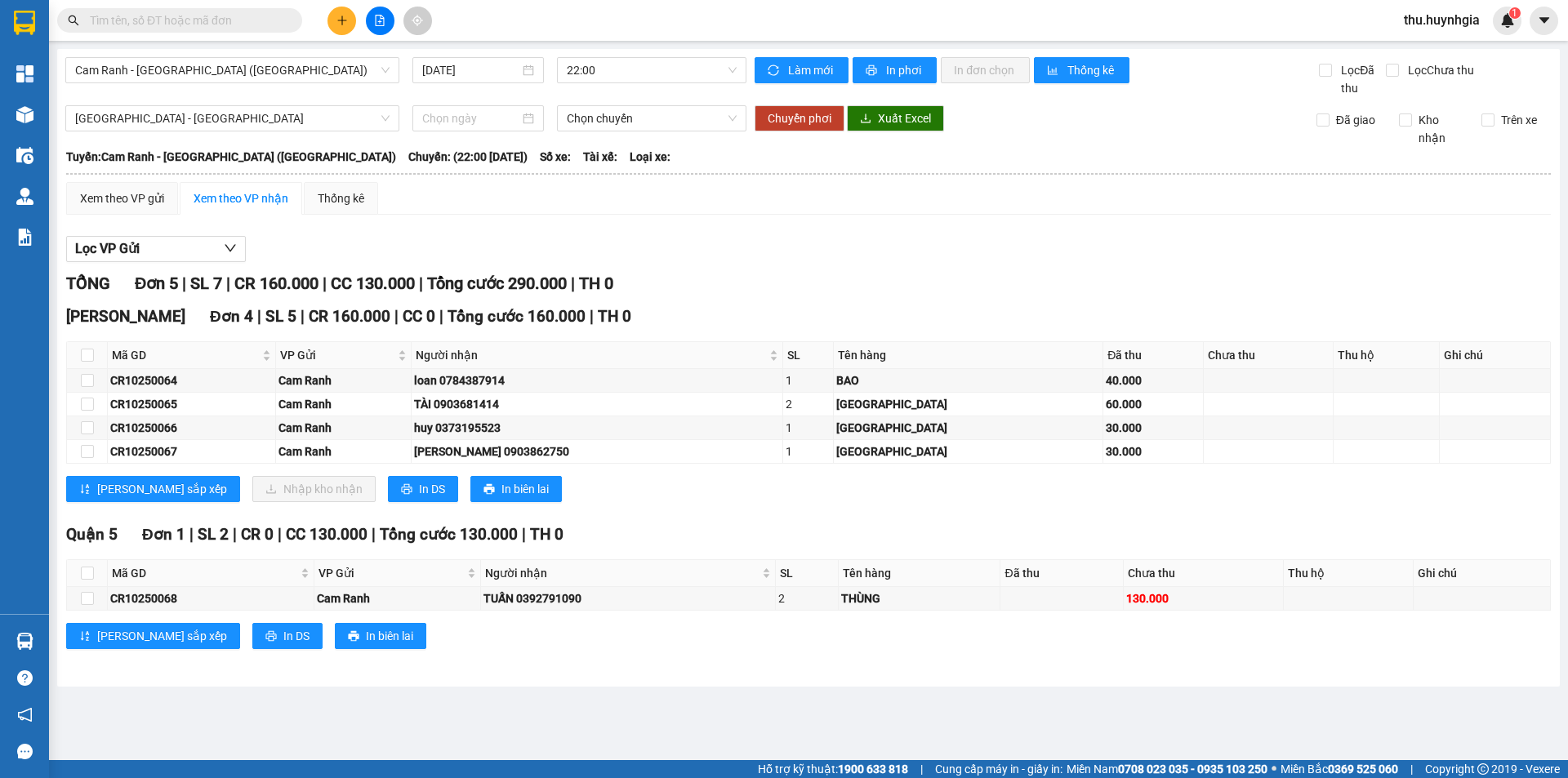
click at [234, 204] on div "Xem theo VP nhận" at bounding box center [241, 199] width 94 height 18
click at [234, 195] on div "Xem theo VP nhận" at bounding box center [241, 199] width 94 height 18
click at [291, 77] on span "Cam Ranh - [GEOGRAPHIC_DATA] ([GEOGRAPHIC_DATA])" at bounding box center [232, 71] width 314 height 25
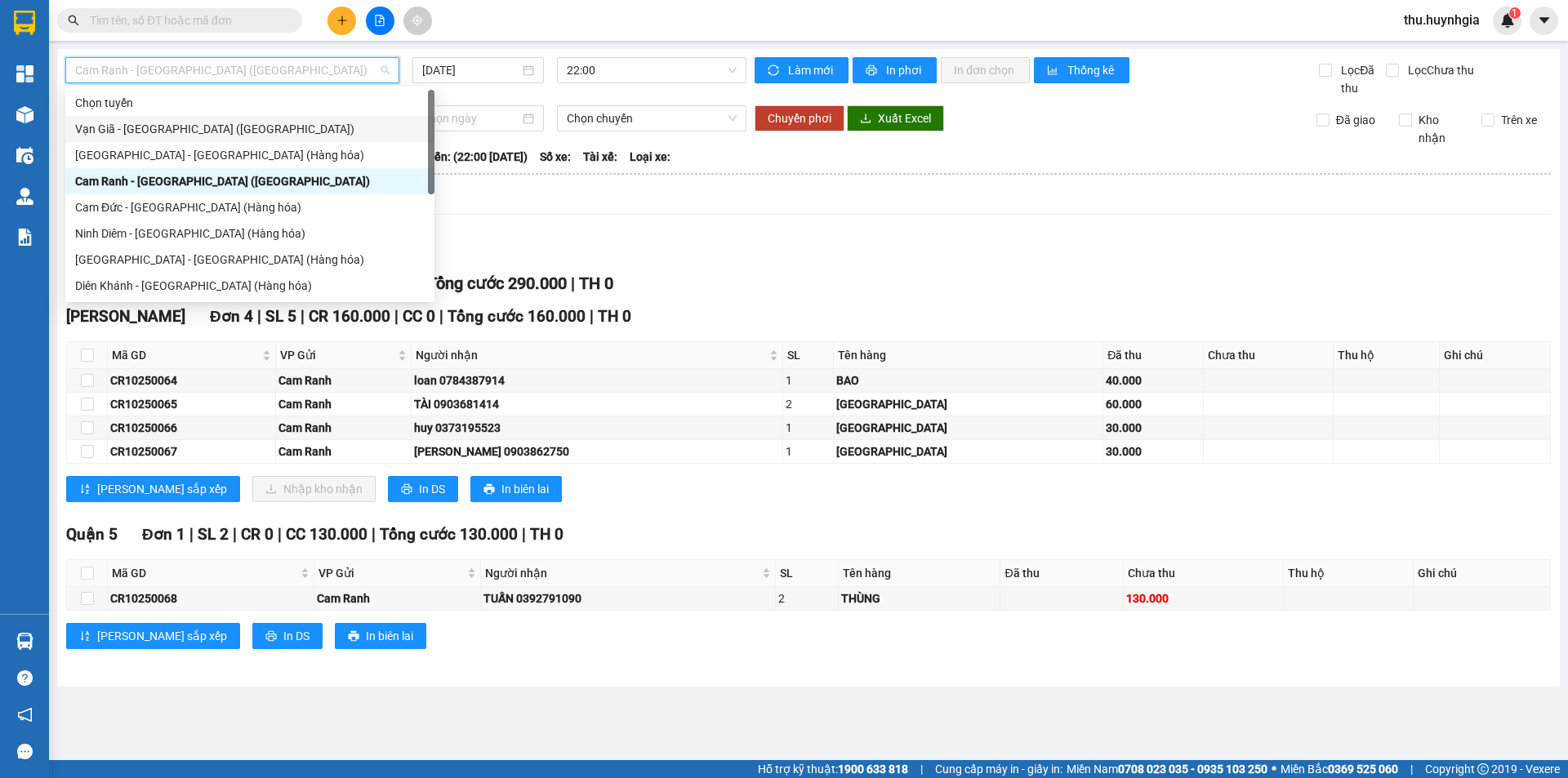
click at [165, 130] on div "Vạn Giã - [GEOGRAPHIC_DATA] ([GEOGRAPHIC_DATA])" at bounding box center [250, 129] width 350 height 18
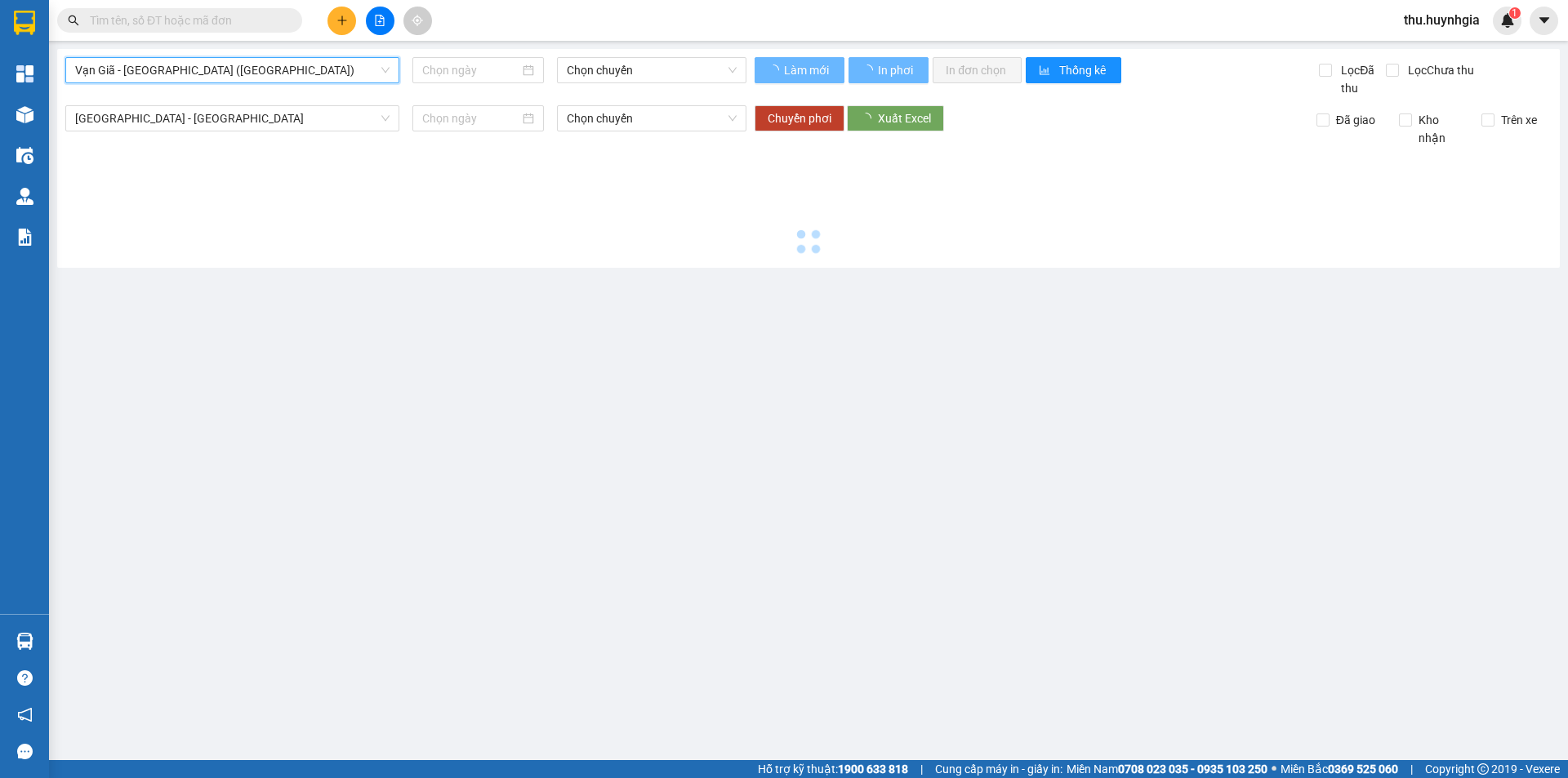
type input "[DATE]"
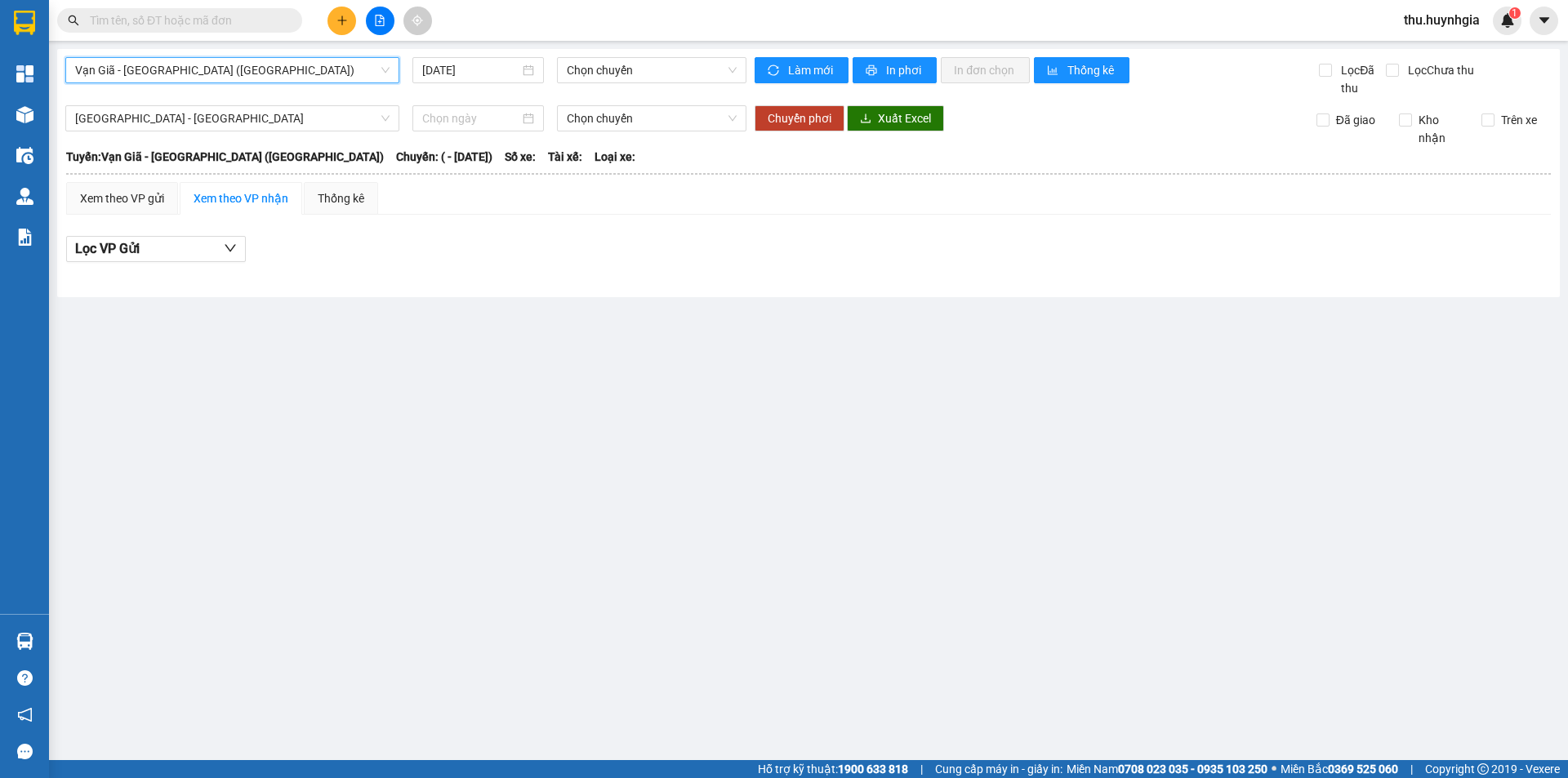
click at [223, 208] on div "Xem theo VP nhận" at bounding box center [241, 199] width 122 height 33
click at [223, 198] on div "Xem theo VP nhận" at bounding box center [241, 199] width 94 height 18
click at [149, 199] on div "Xem theo VP gửi" at bounding box center [122, 199] width 84 height 18
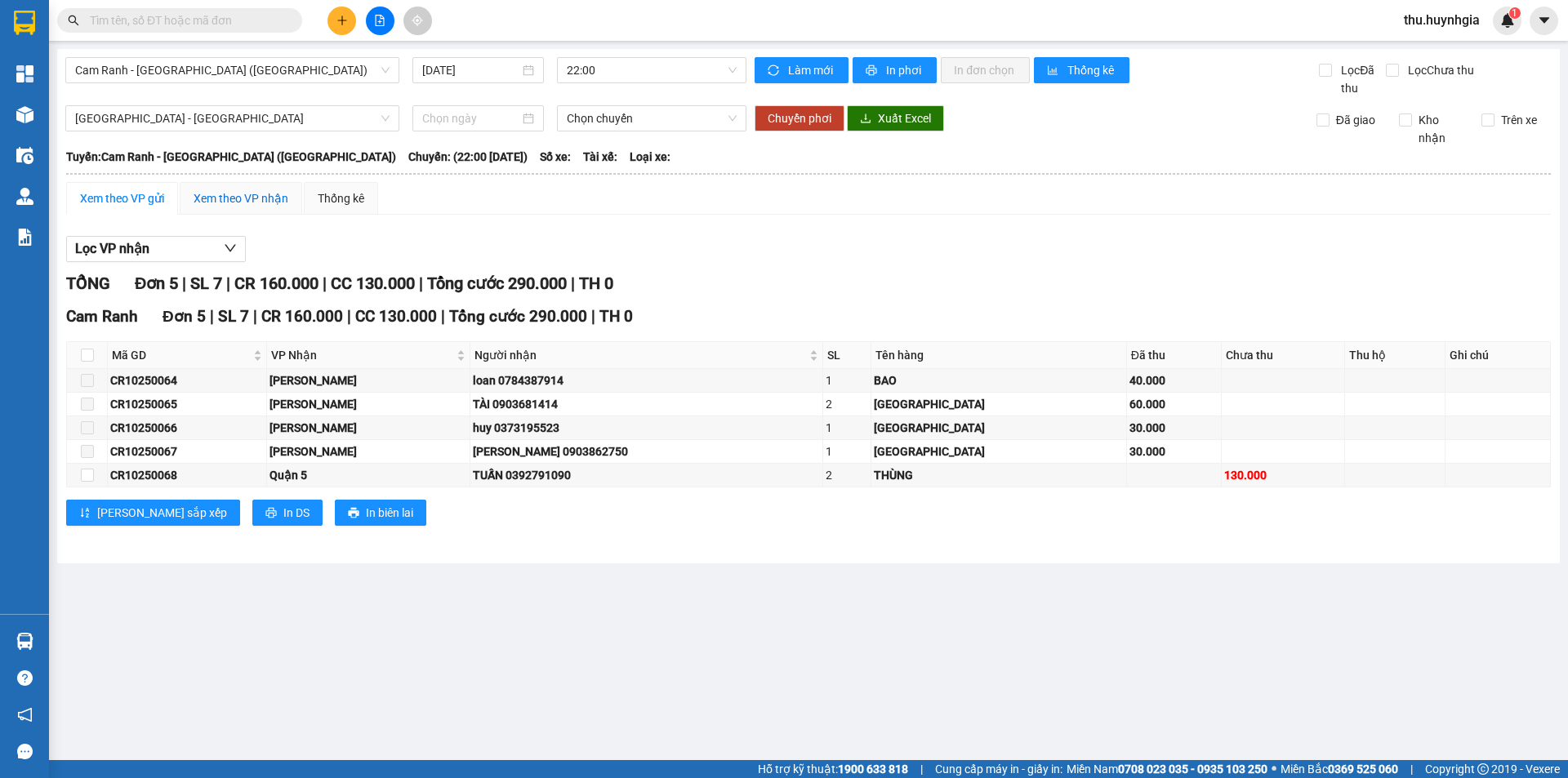
click at [246, 195] on div "Xem theo VP nhận" at bounding box center [241, 199] width 94 height 18
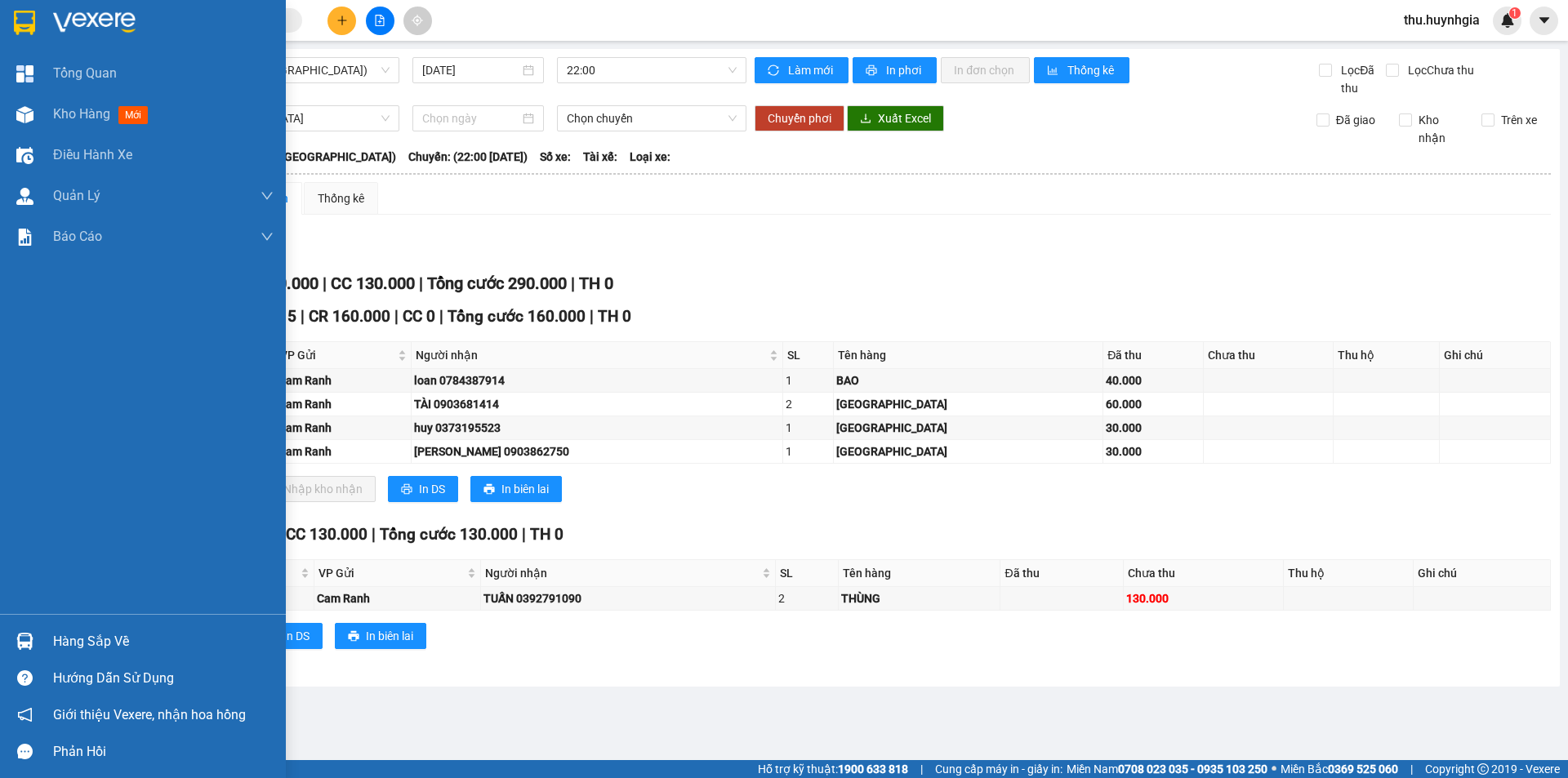
click at [96, 632] on div "Hàng sắp về" at bounding box center [163, 642] width 221 height 25
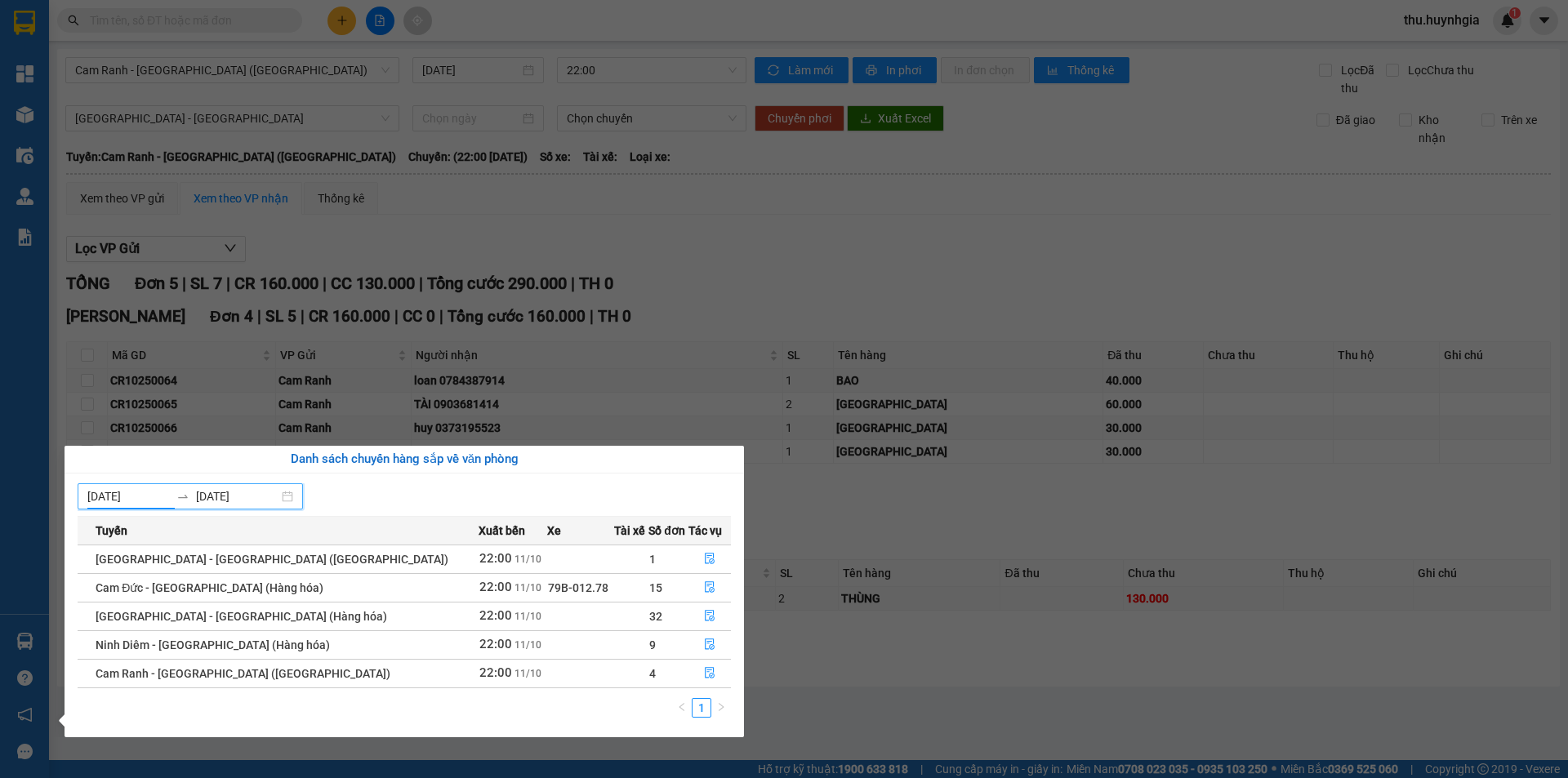
click at [129, 499] on input "[DATE]" at bounding box center [128, 497] width 82 height 18
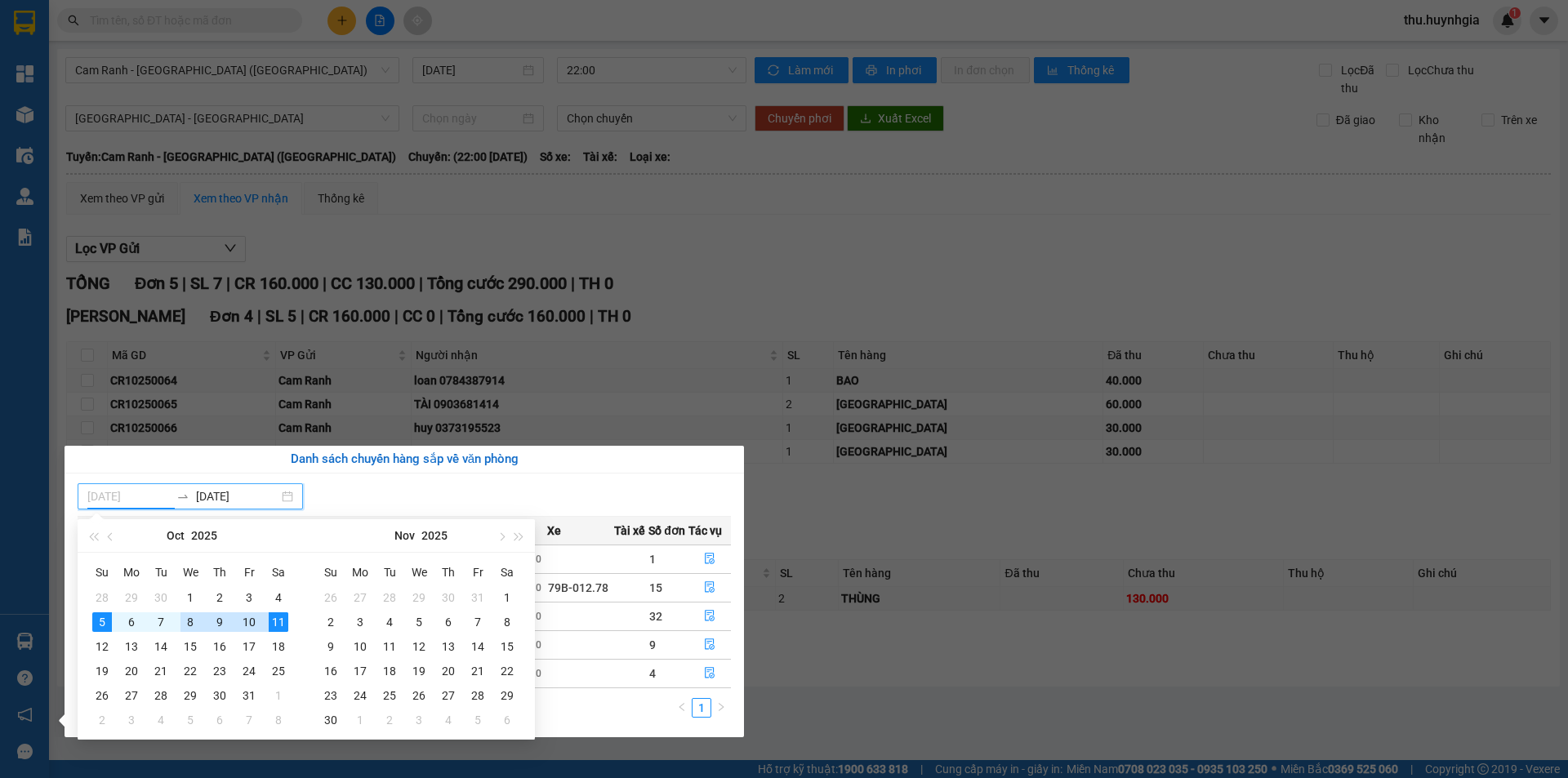
type input "[DATE]"
click at [75, 415] on section "Kết quả tìm kiếm ( 0 ) Bộ lọc No Data thu.huynhgia 1 Tổng Quan Kho hàng mới Điề…" at bounding box center [784, 389] width 1568 height 778
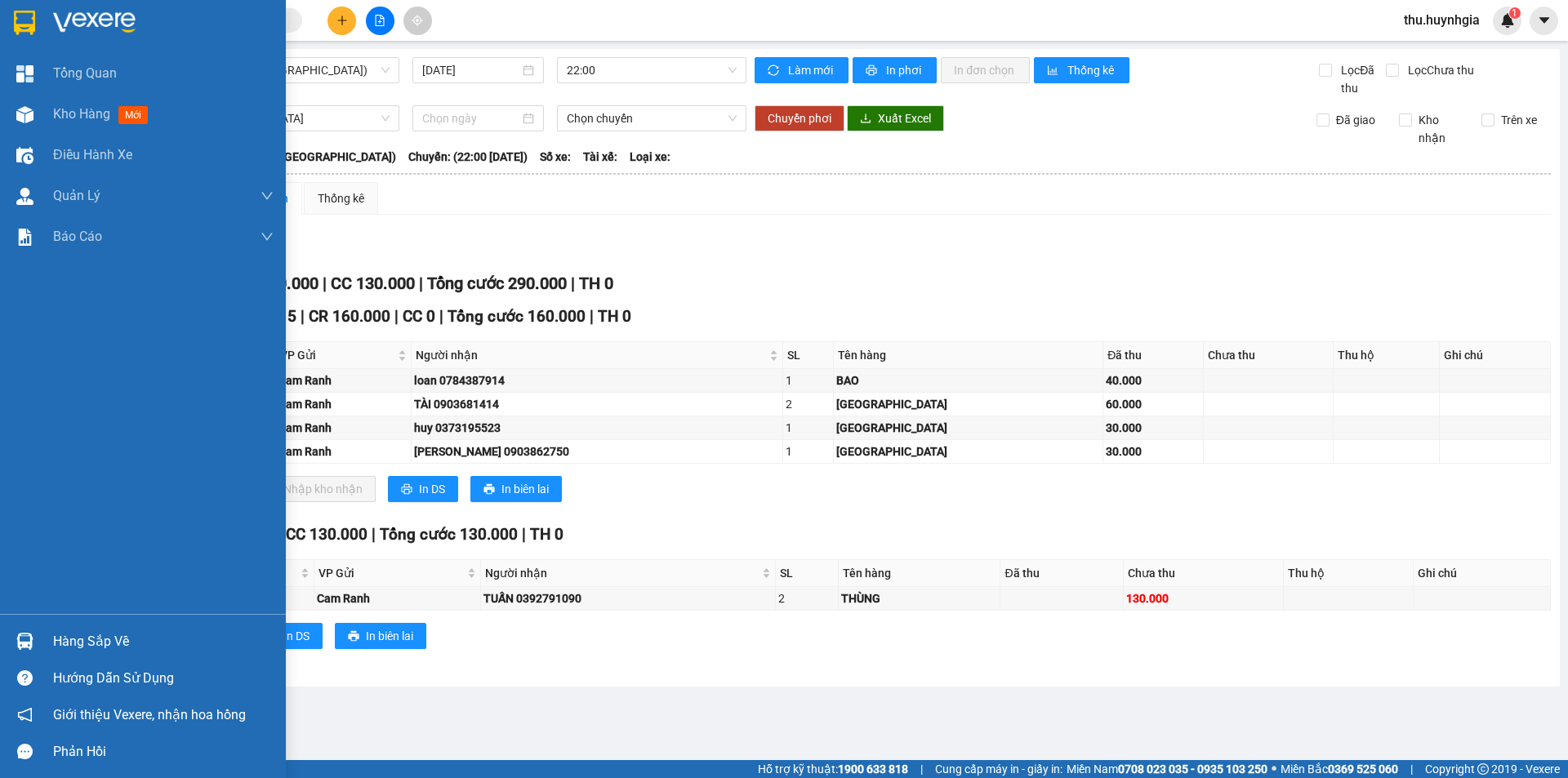
click at [99, 636] on div "Hàng sắp về" at bounding box center [163, 642] width 221 height 25
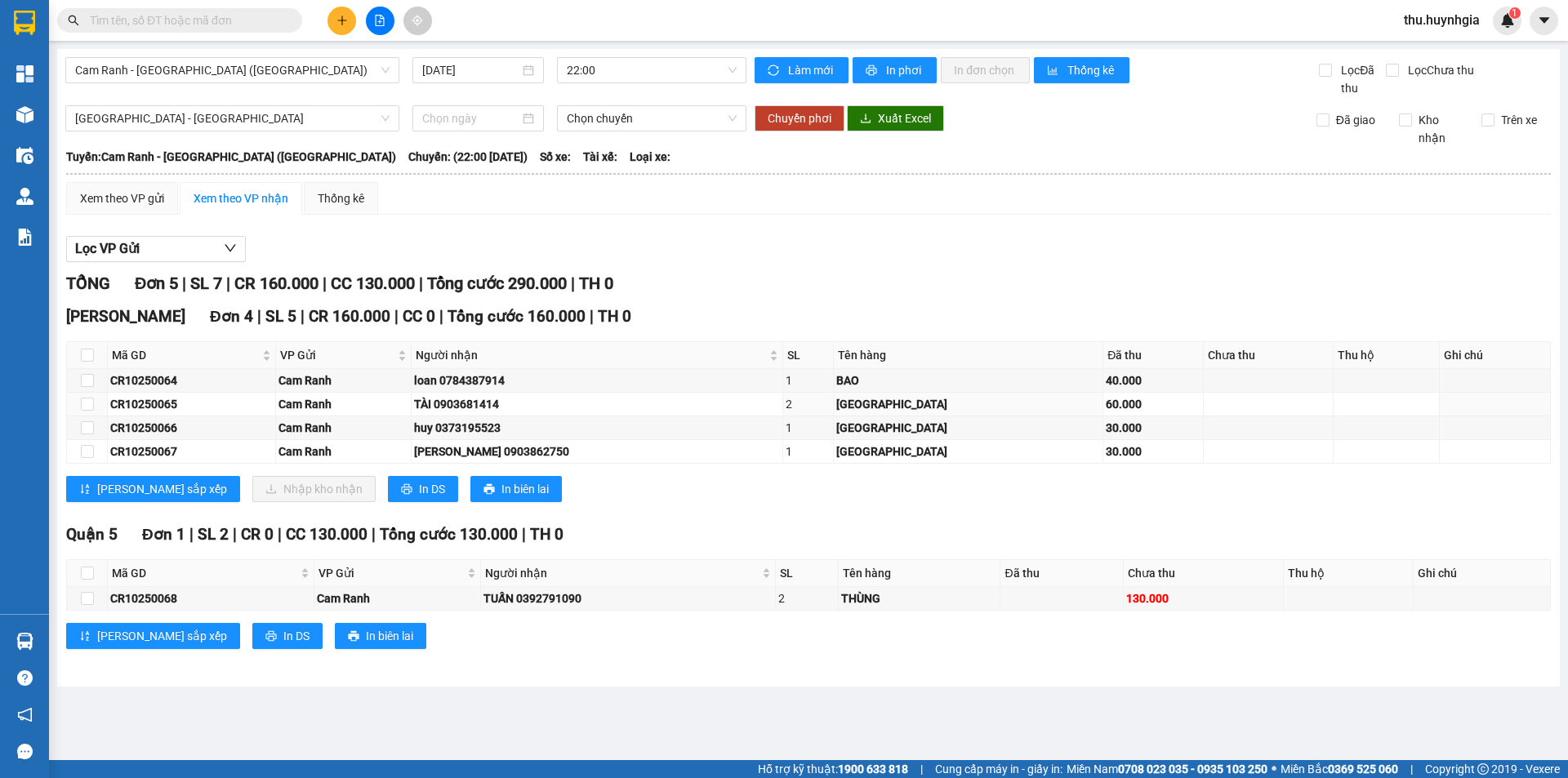
click at [905, 395] on section "Kết quả tìm kiếm ( 0 ) Bộ lọc No Data thu.huynhgia 1 Tổng Quan Kho hàng mới Điề…" at bounding box center [784, 389] width 1568 height 778
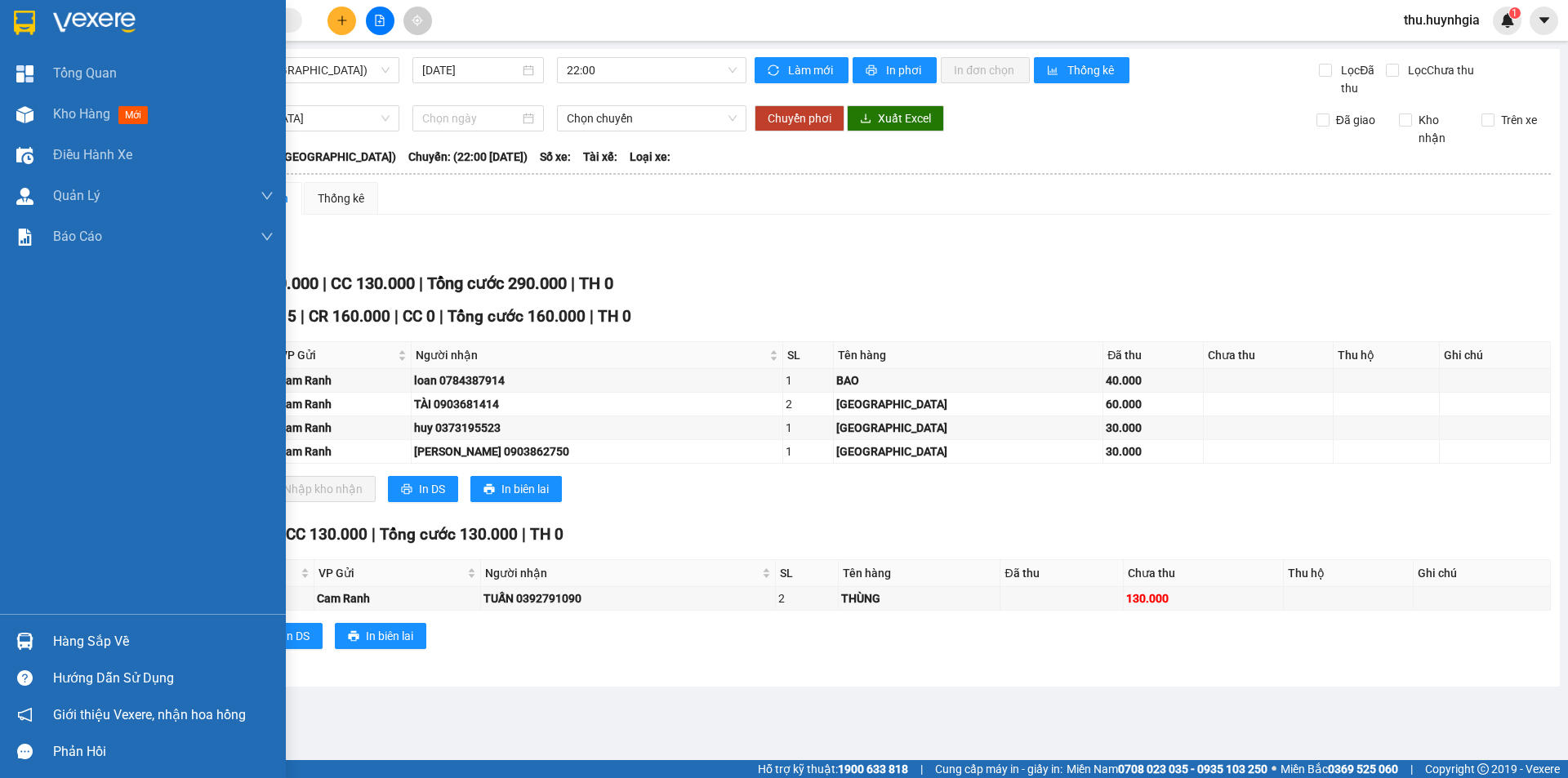
click at [99, 641] on div "Hàng sắp về" at bounding box center [163, 642] width 221 height 25
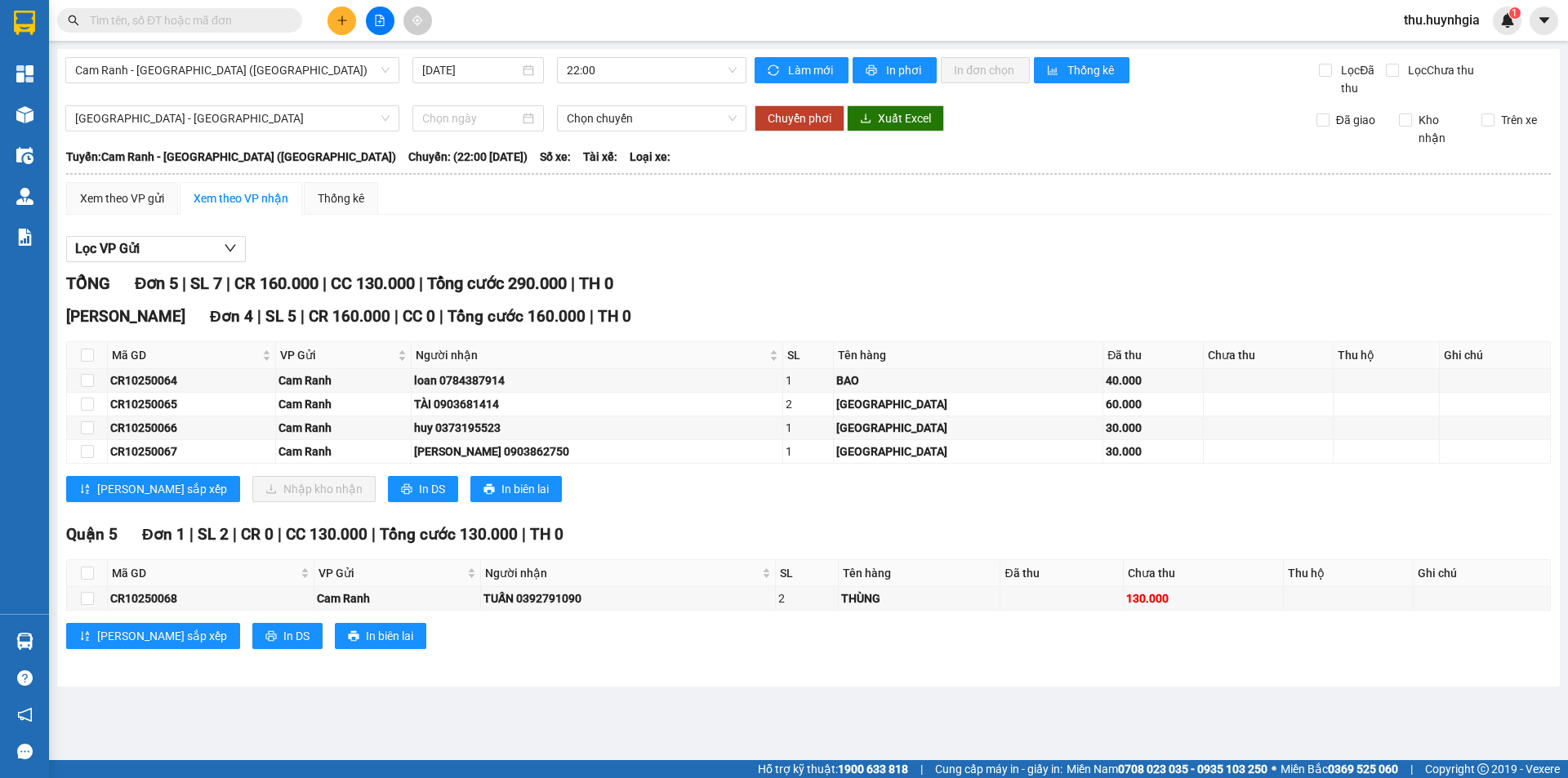
click at [1002, 644] on section "Kết quả tìm kiếm ( 0 ) Bộ lọc No Data thu.huynhgia 1 Tổng Quan Kho hàng mới Điề…" at bounding box center [784, 389] width 1568 height 778
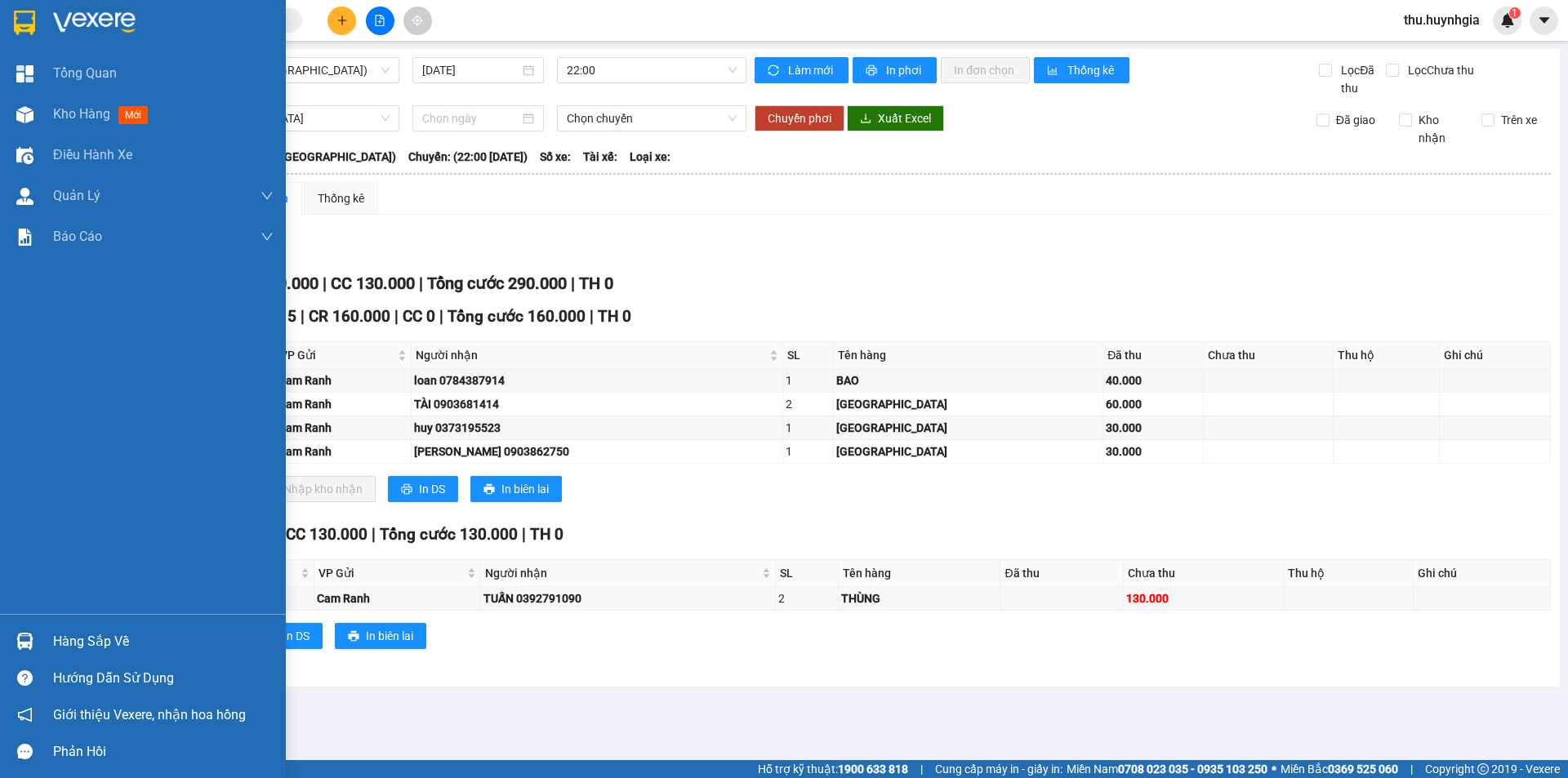
click at [71, 636] on div "Hàng sắp về" at bounding box center [163, 642] width 221 height 25
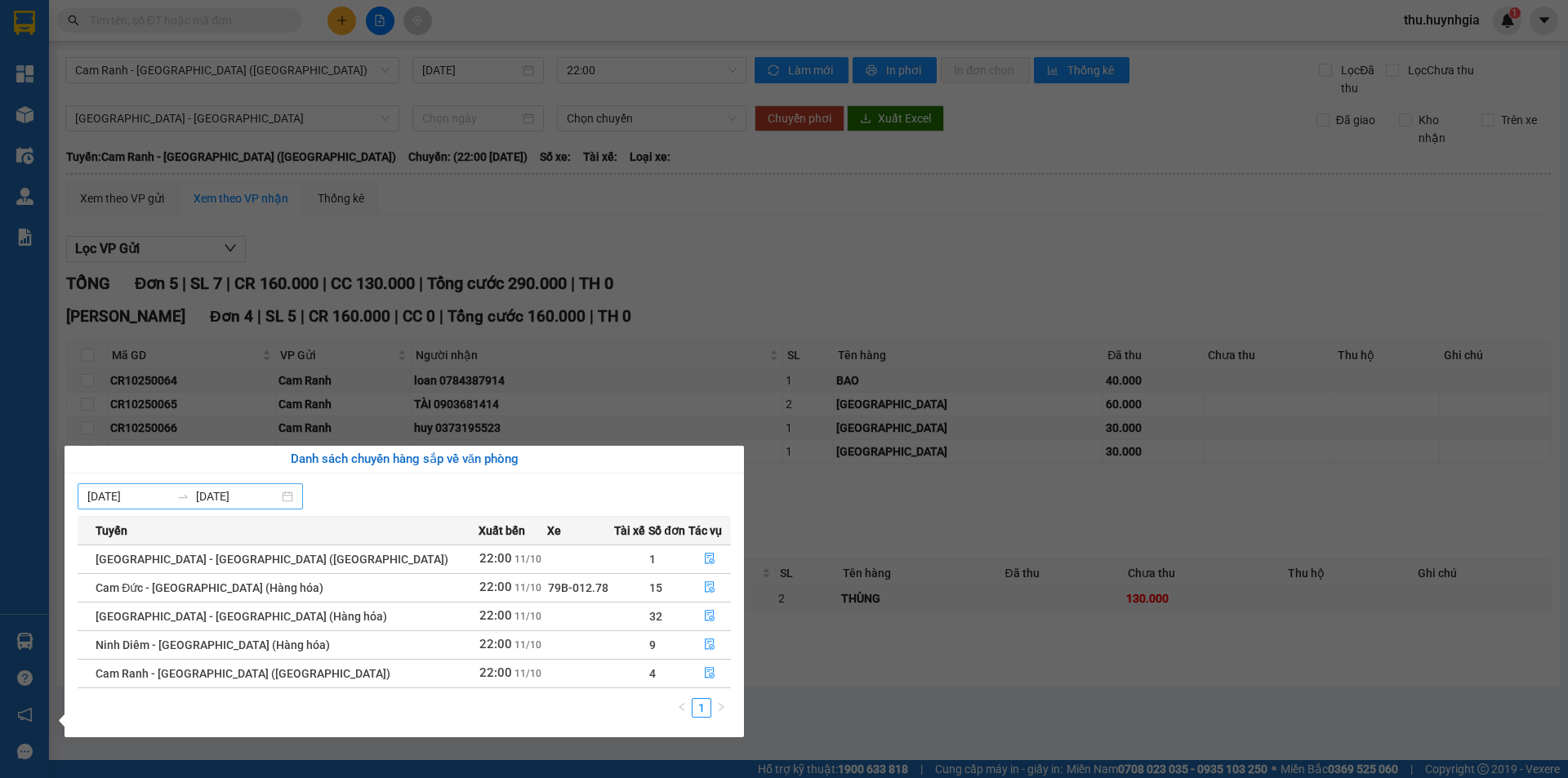
click at [298, 495] on div "05/10/2025 11/10/2025" at bounding box center [190, 497] width 226 height 26
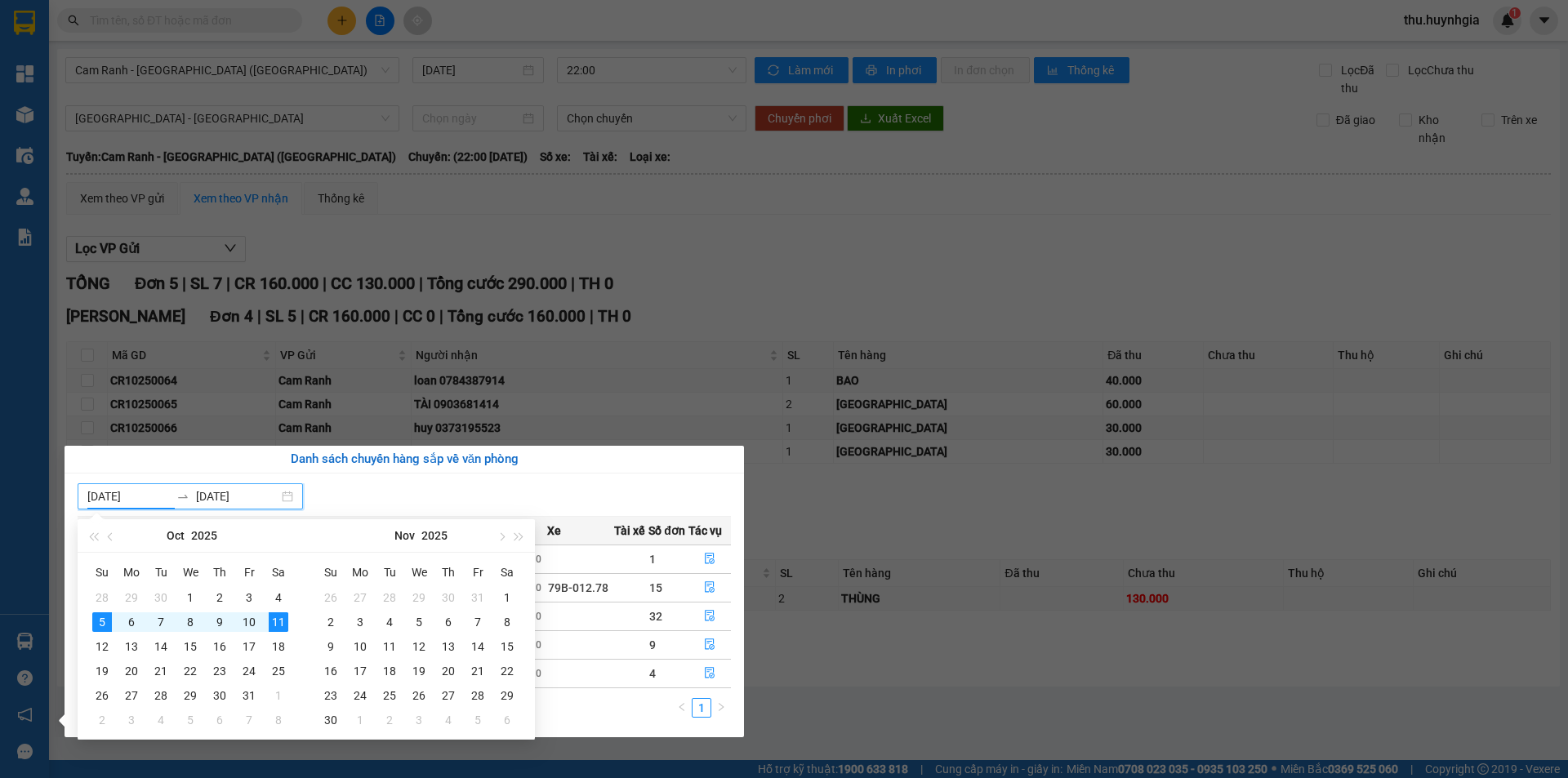
click at [451, 483] on div "05/10/2025 11/10/2025" at bounding box center [405, 497] width 653 height 26
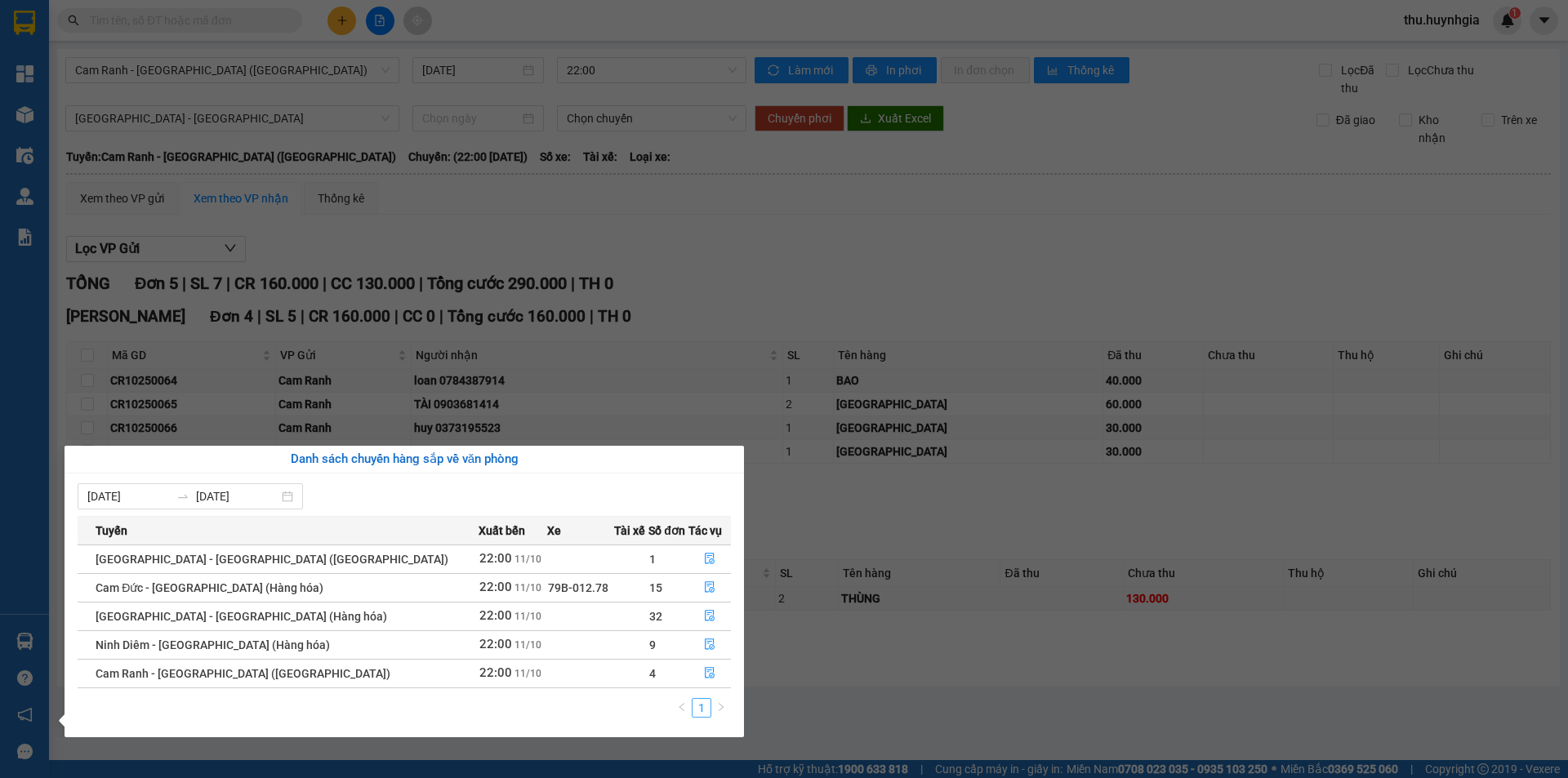
click at [703, 714] on link "1" at bounding box center [702, 708] width 18 height 18
click at [784, 196] on section "Kết quả tìm kiếm ( 0 ) Bộ lọc No Data thu.huynhgia 1 Tổng Quan Kho hàng mới Điề…" at bounding box center [784, 389] width 1568 height 778
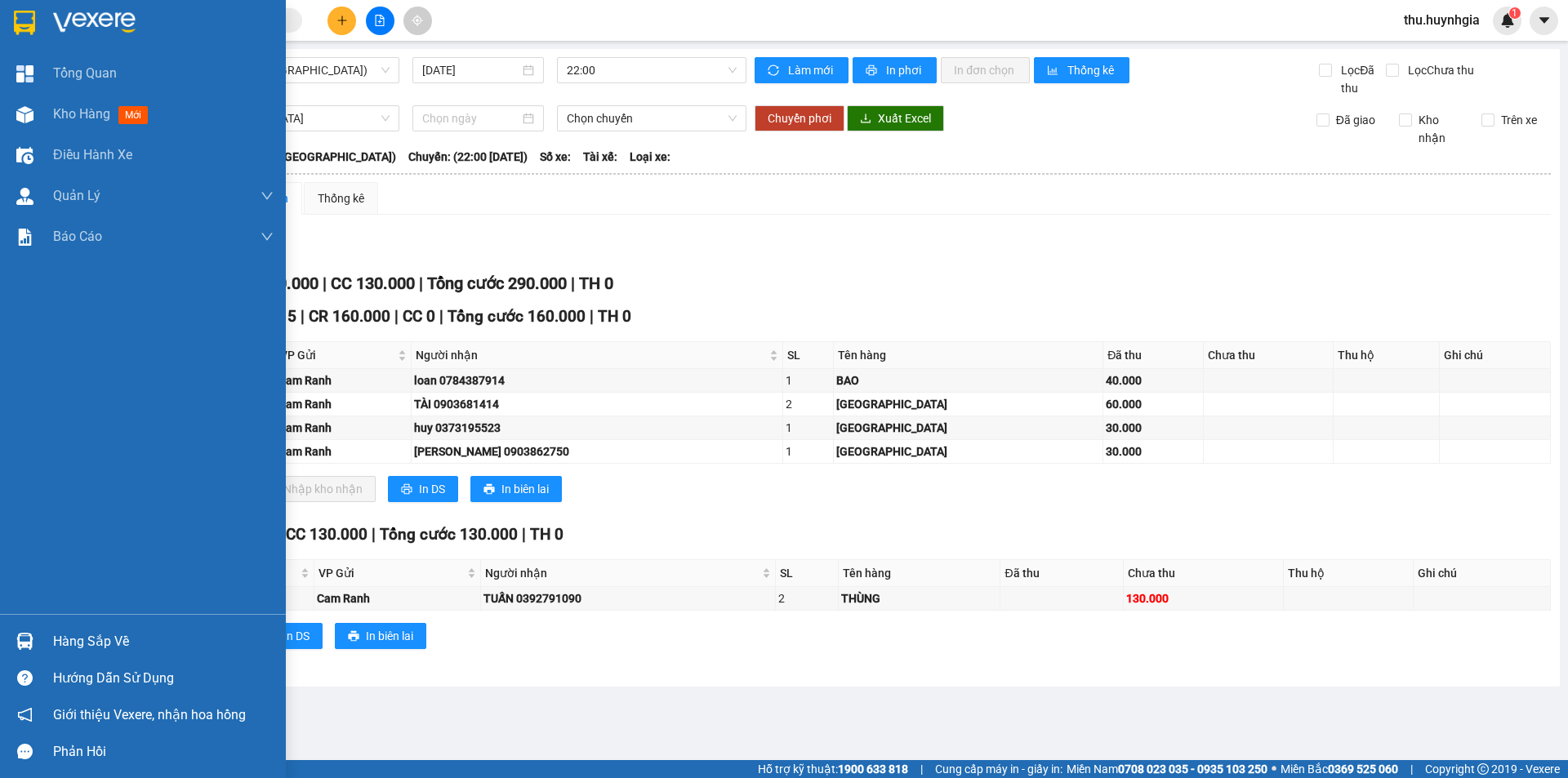
click at [89, 632] on div "Hàng sắp về" at bounding box center [163, 642] width 221 height 25
click at [2, 550] on div "Tổng Quan Kho hàng mới Điều hành xe Quản Lý Quản lý thu hộ Quản lý chuyến Quản …" at bounding box center [143, 389] width 286 height 778
click at [62, 641] on div "Hàng sắp về" at bounding box center [163, 642] width 221 height 25
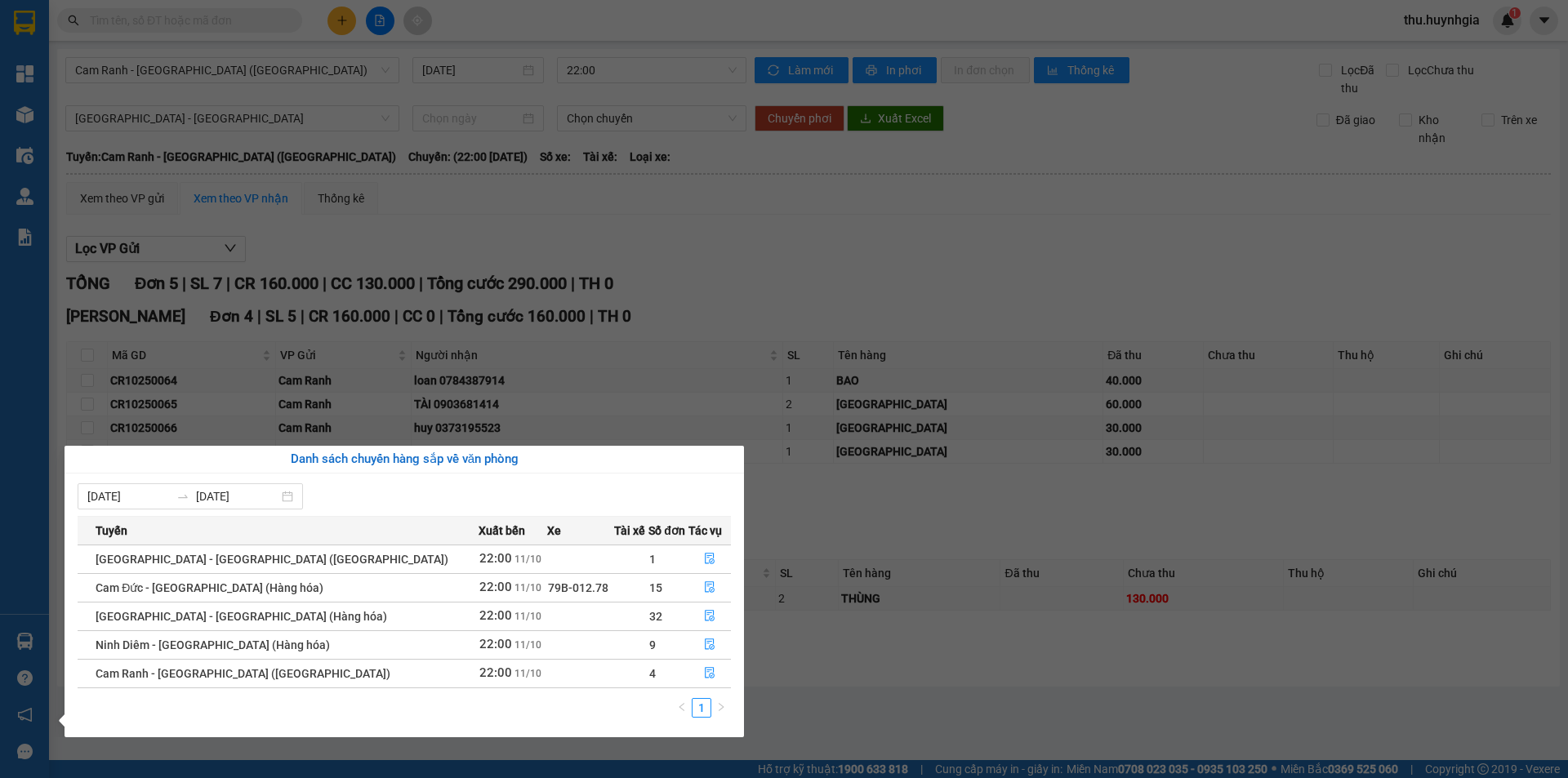
click at [911, 246] on section "Kết quả tìm kiếm ( 0 ) Bộ lọc No Data thu.huynhgia 1 Tổng Quan Kho hàng mới Điề…" at bounding box center [784, 389] width 1568 height 778
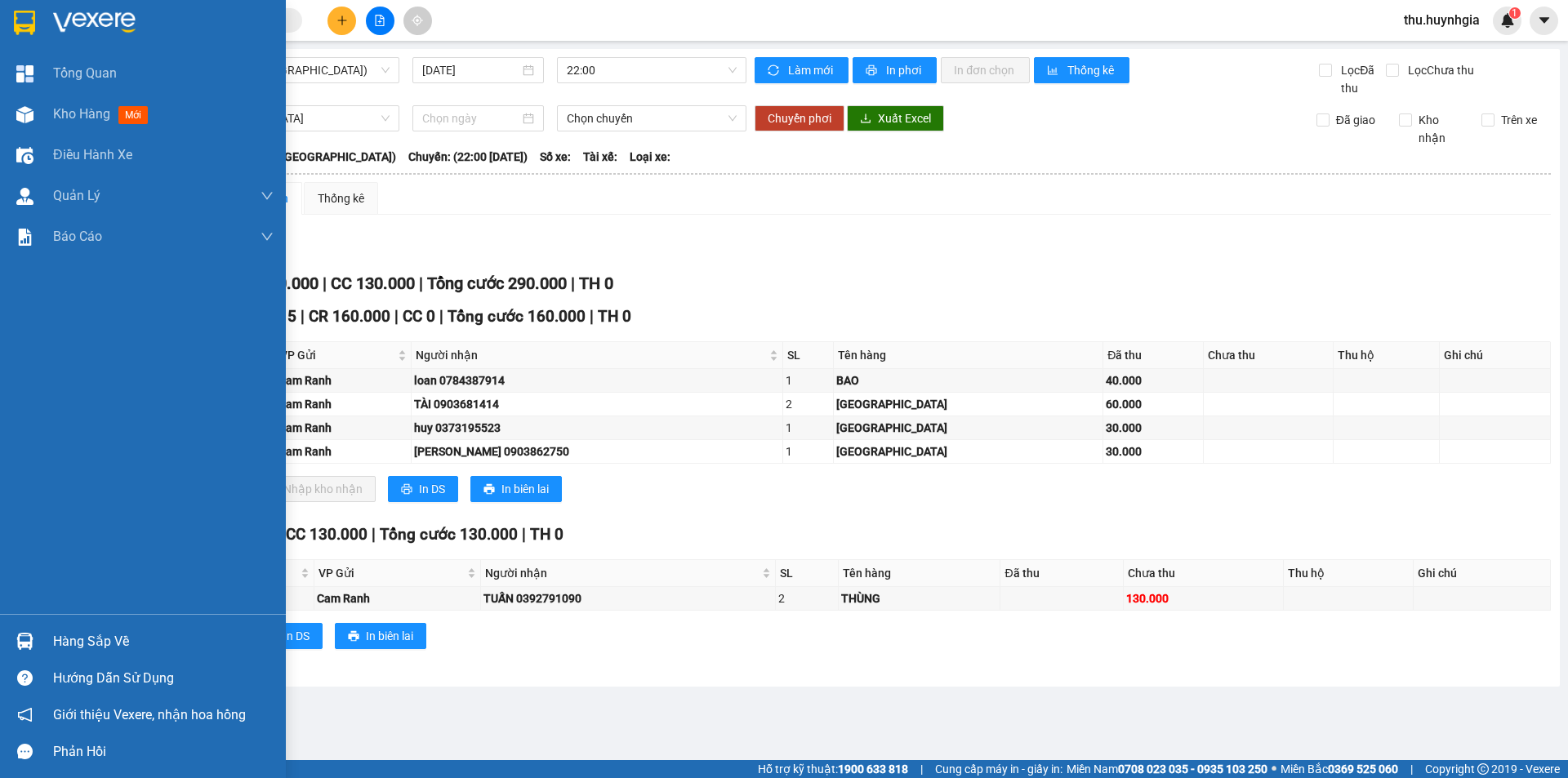
click at [79, 645] on div "Hàng sắp về" at bounding box center [163, 642] width 221 height 25
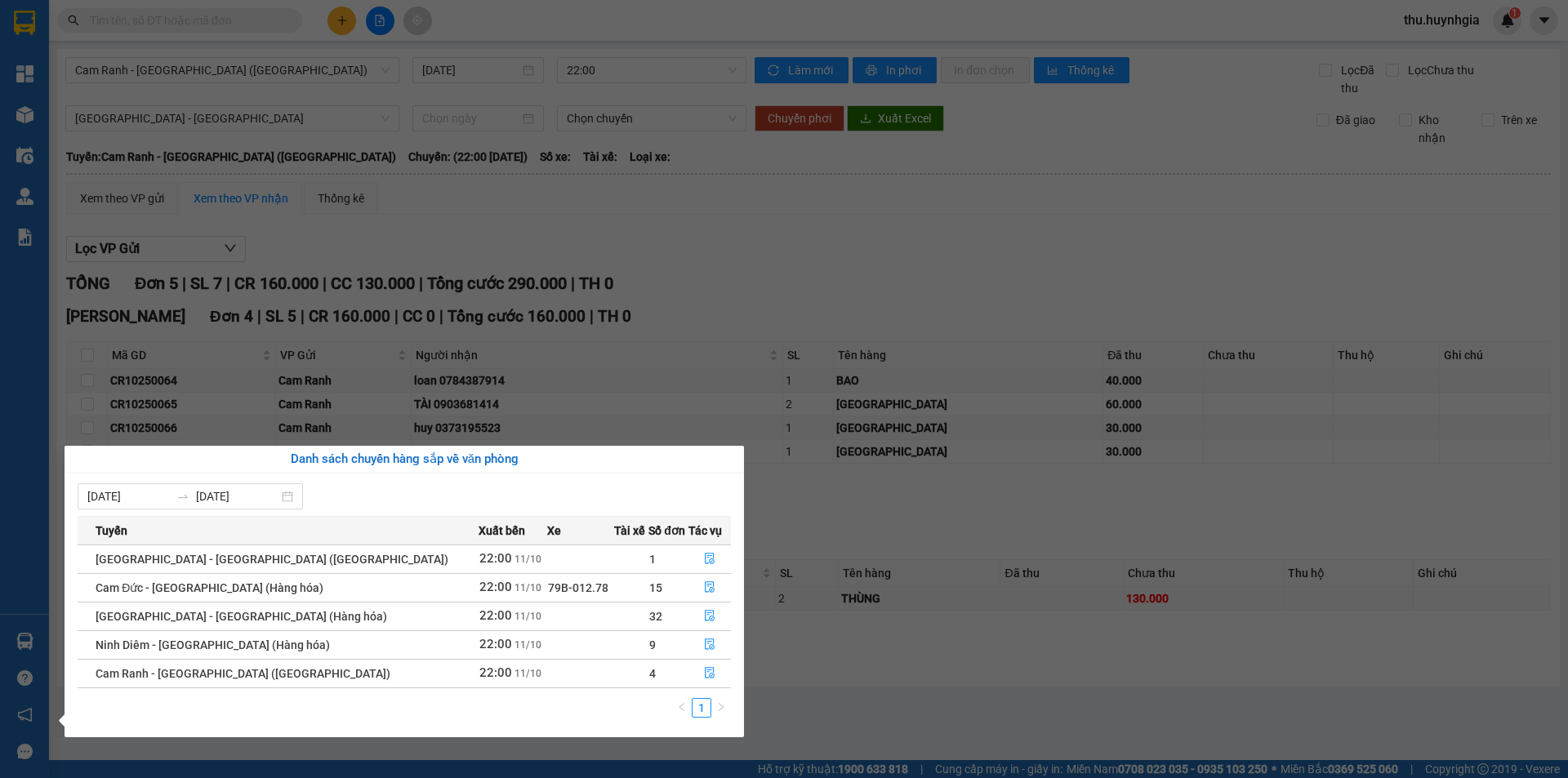
click at [20, 642] on div "Tổng Quan Kho hàng mới Điều hành xe Quản Lý Quản lý thu hộ Quản lý chuyến Quản …" at bounding box center [25, 389] width 49 height 778
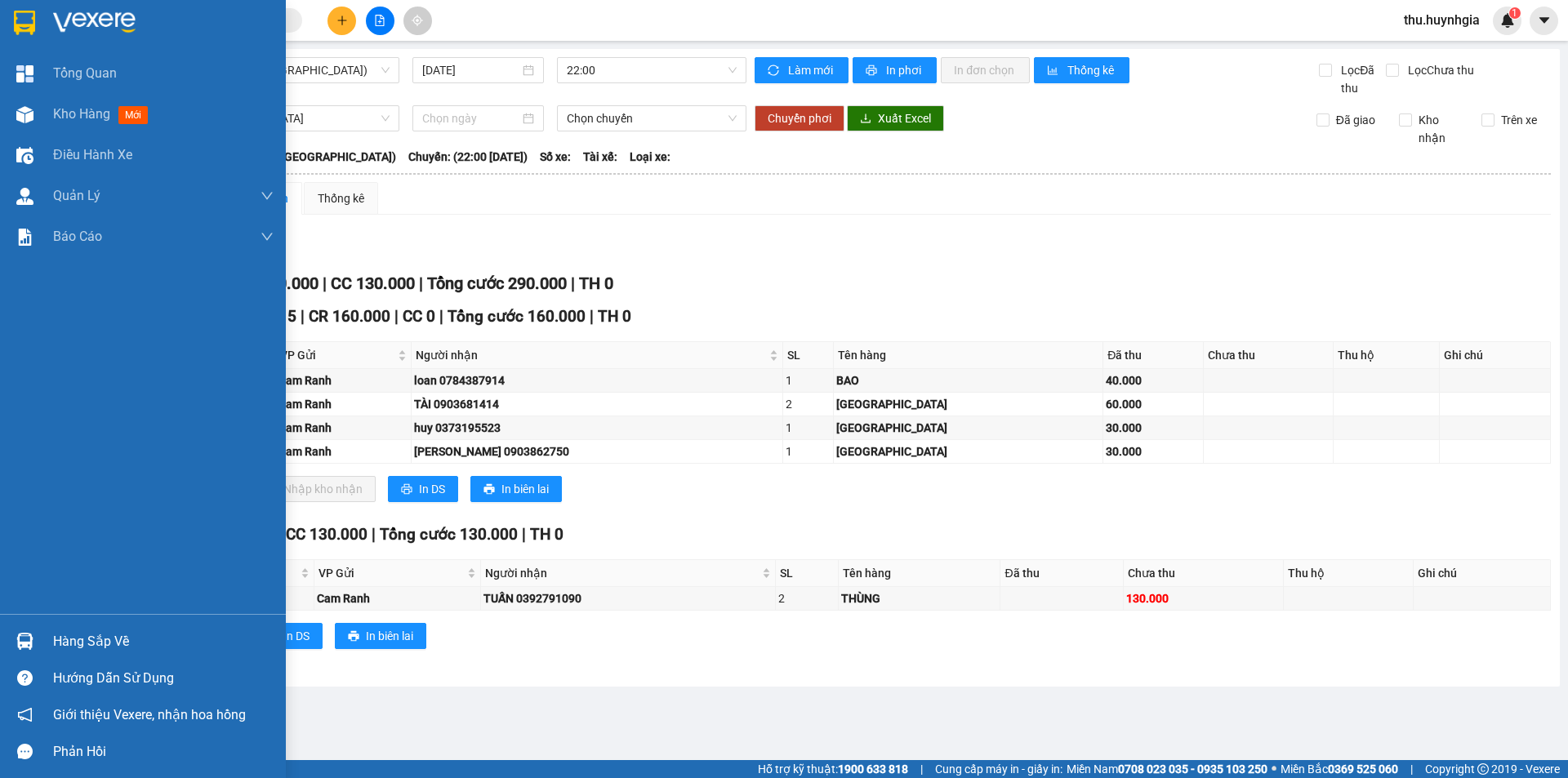
click at [54, 642] on div "Hàng sắp về" at bounding box center [163, 642] width 221 height 25
click at [29, 638] on div "Tổng Quan Kho hàng mới Điều hành xe Quản Lý Quản lý thu hộ Quản lý chuyến Quản …" at bounding box center [143, 389] width 286 height 778
click at [84, 636] on div "Hàng sắp về" at bounding box center [163, 642] width 221 height 25
click at [24, 641] on div "Tổng Quan Kho hàng mới Điều hành xe Quản Lý Quản lý thu hộ Quản lý chuyến Quản …" at bounding box center [143, 389] width 286 height 778
click at [94, 633] on div "Hàng sắp về" at bounding box center [163, 642] width 221 height 25
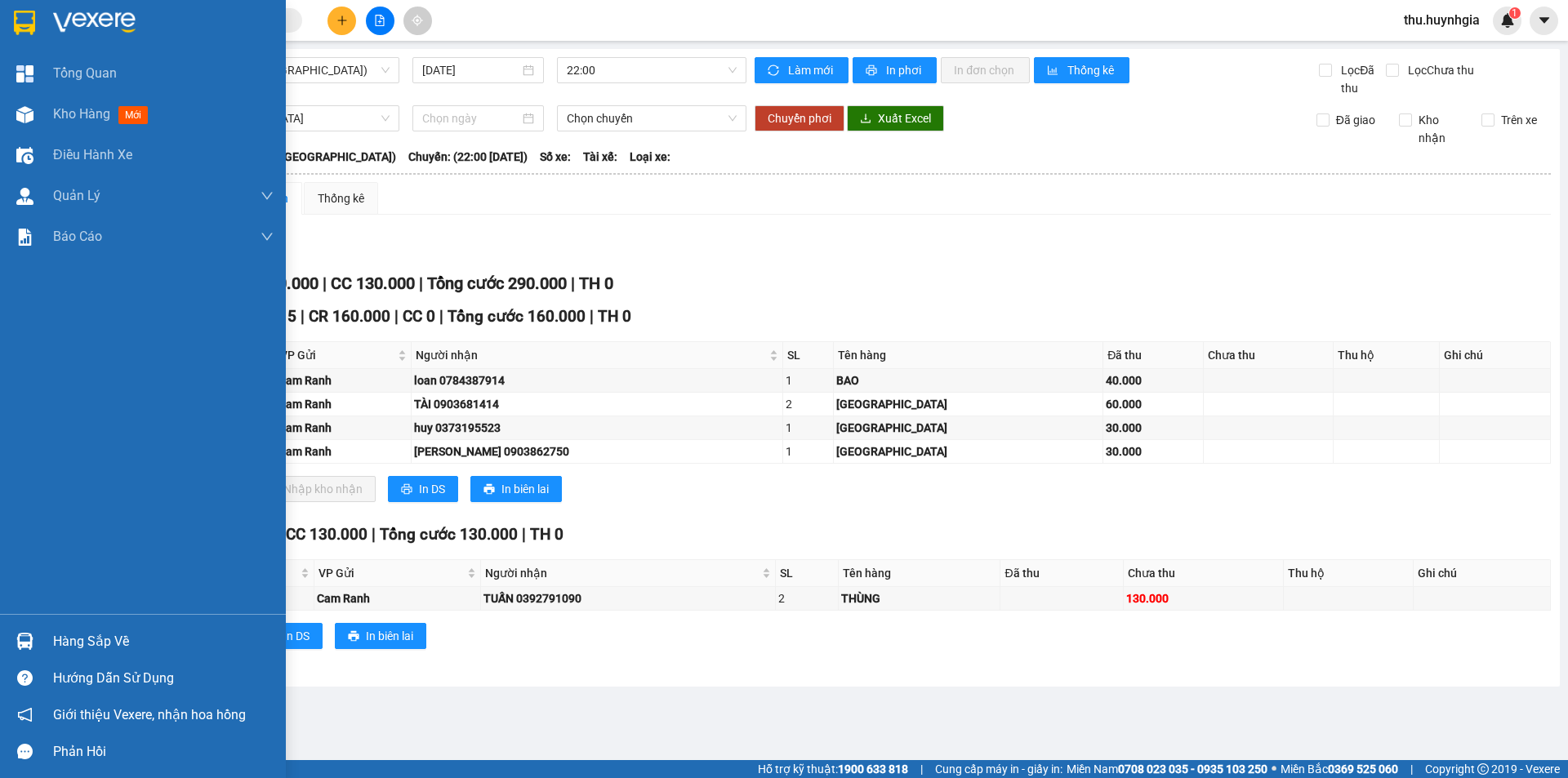
click at [39, 635] on div "Tổng Quan Kho hàng mới Điều hành xe Quản Lý Quản lý thu hộ Quản lý chuyến Quản …" at bounding box center [143, 389] width 286 height 778
click at [121, 640] on div "Hàng sắp về" at bounding box center [163, 642] width 221 height 25
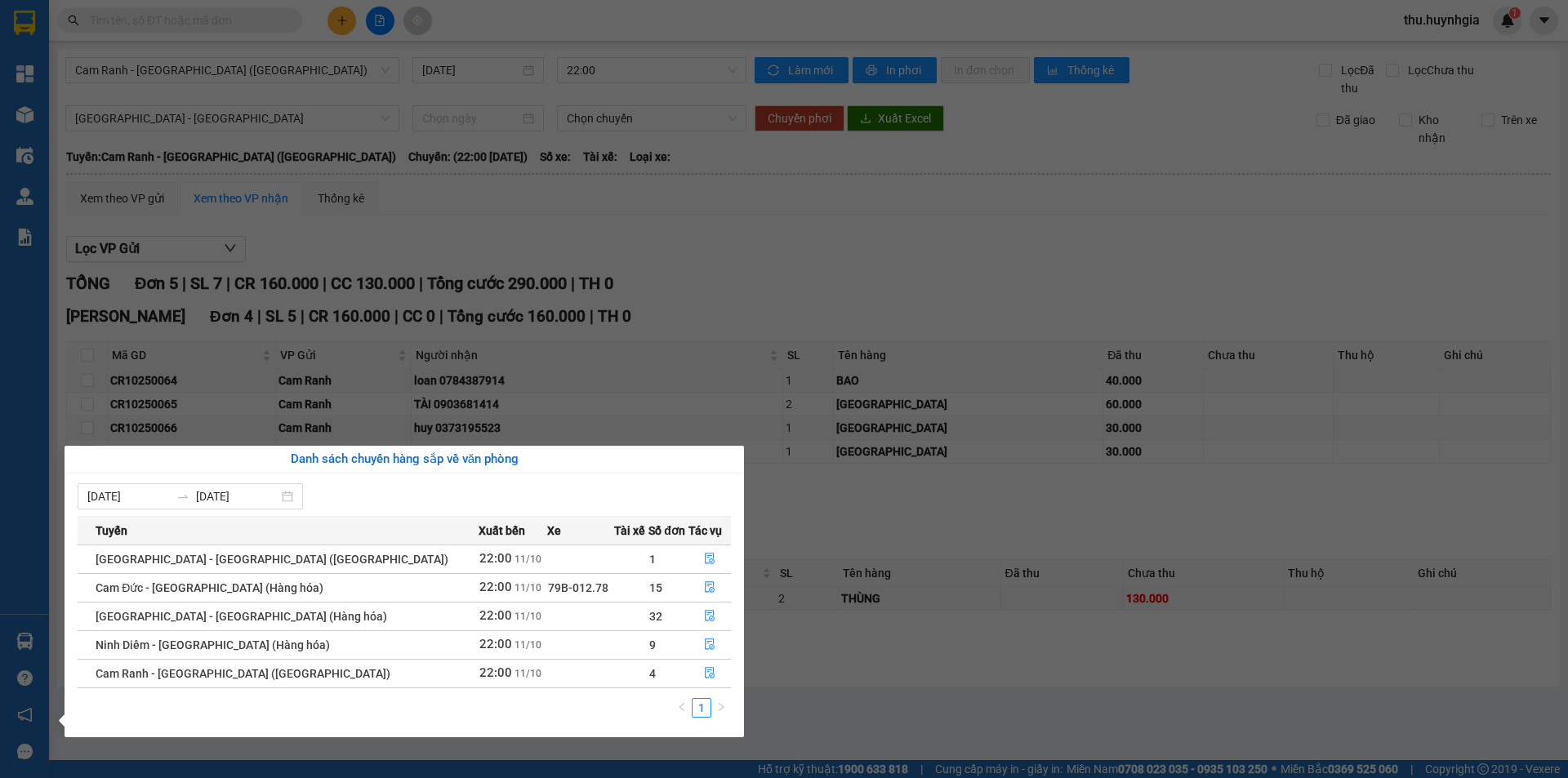
click at [0, 608] on div "Tổng Quan Kho hàng mới Điều hành xe Quản Lý Quản lý thu hộ Quản lý chuyến Quản …" at bounding box center [25, 389] width 49 height 778
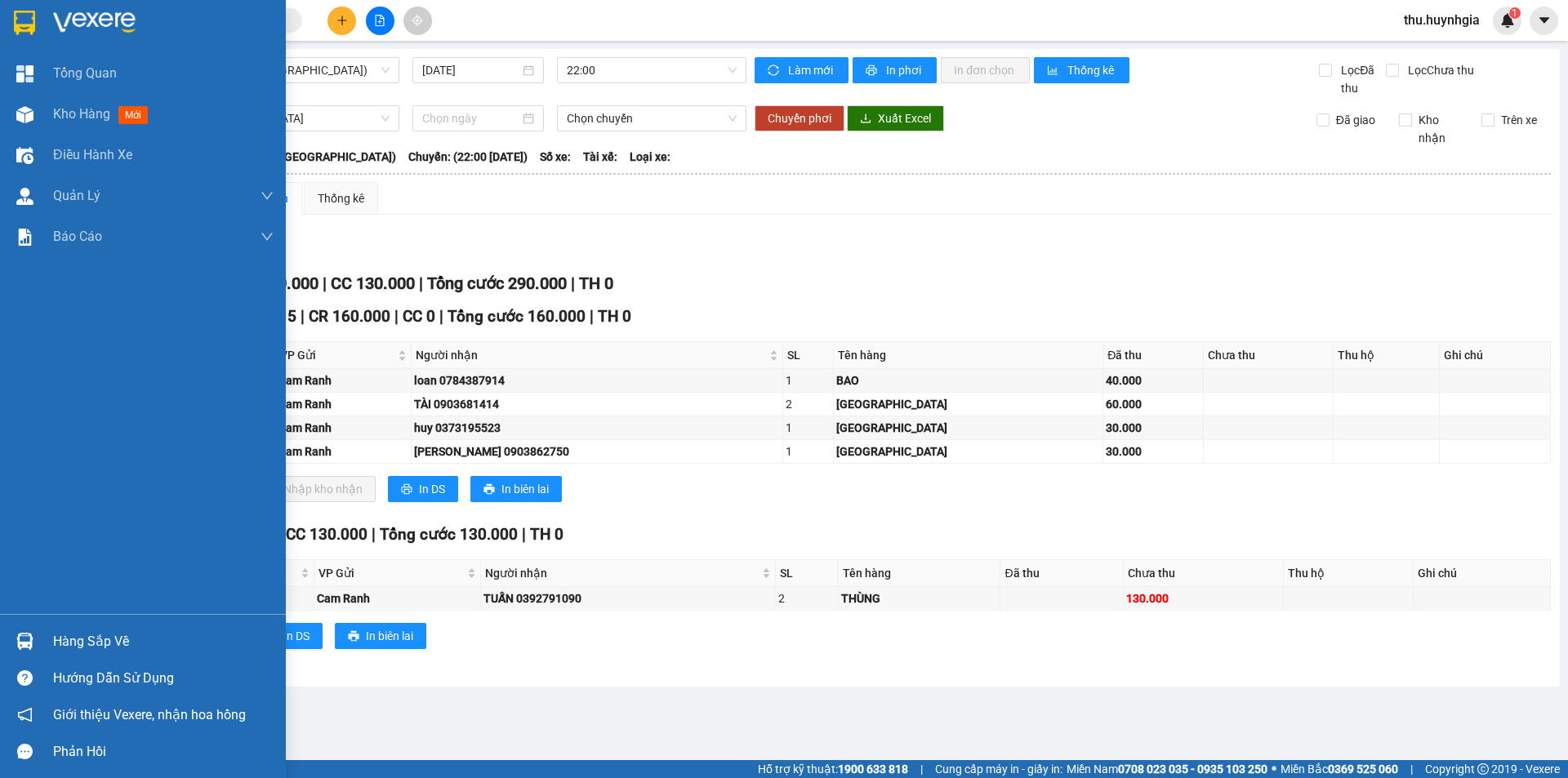
click at [75, 634] on div "Hàng sắp về" at bounding box center [163, 642] width 221 height 25
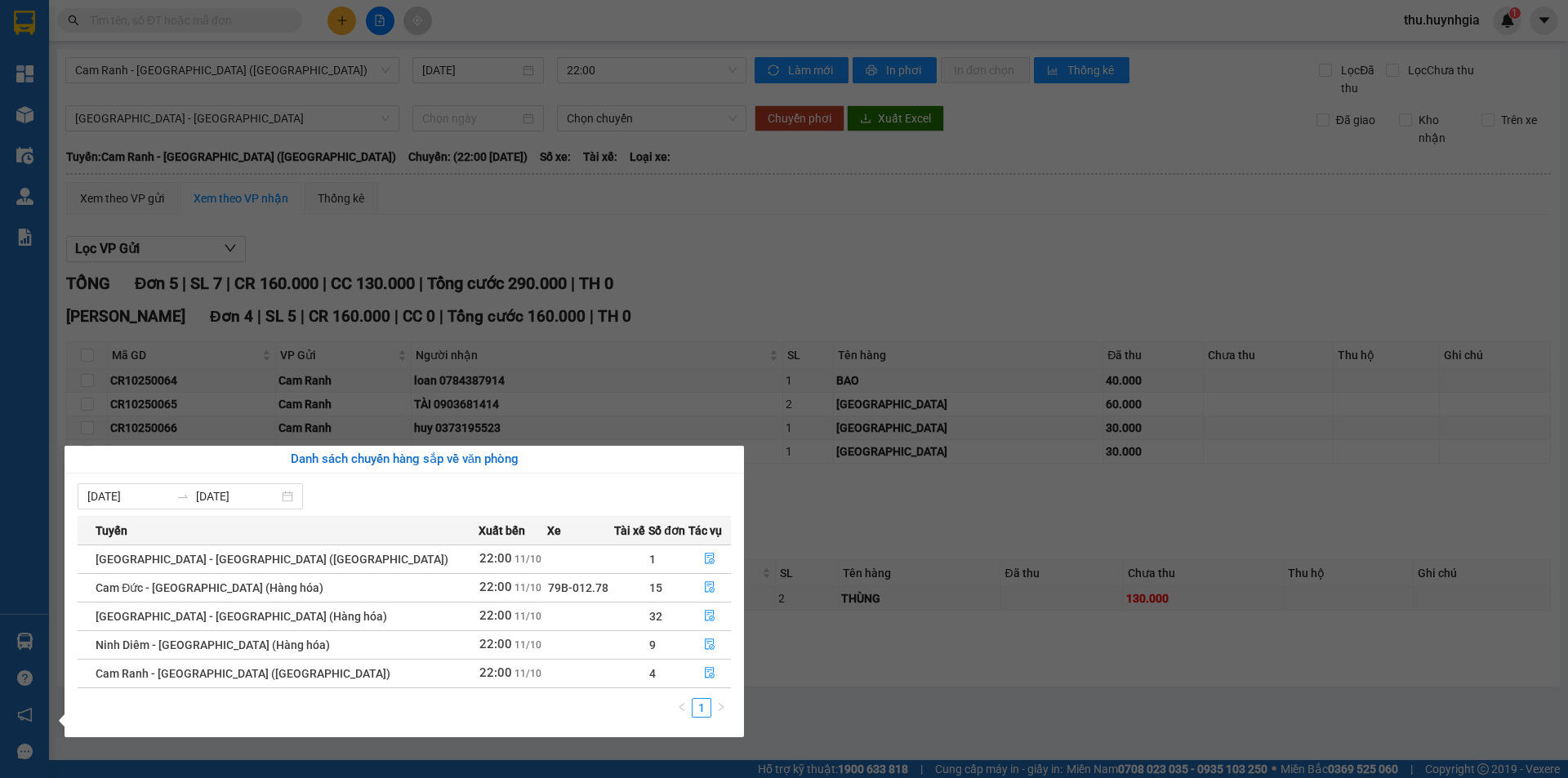
drag, startPoint x: 0, startPoint y: 420, endPoint x: 89, endPoint y: 62, distance: 368.9
click at [1, 410] on div "Tổng Quan Kho hàng mới Điều hành xe Quản Lý Quản lý thu hộ Quản lý chuyến Quản …" at bounding box center [25, 389] width 49 height 778
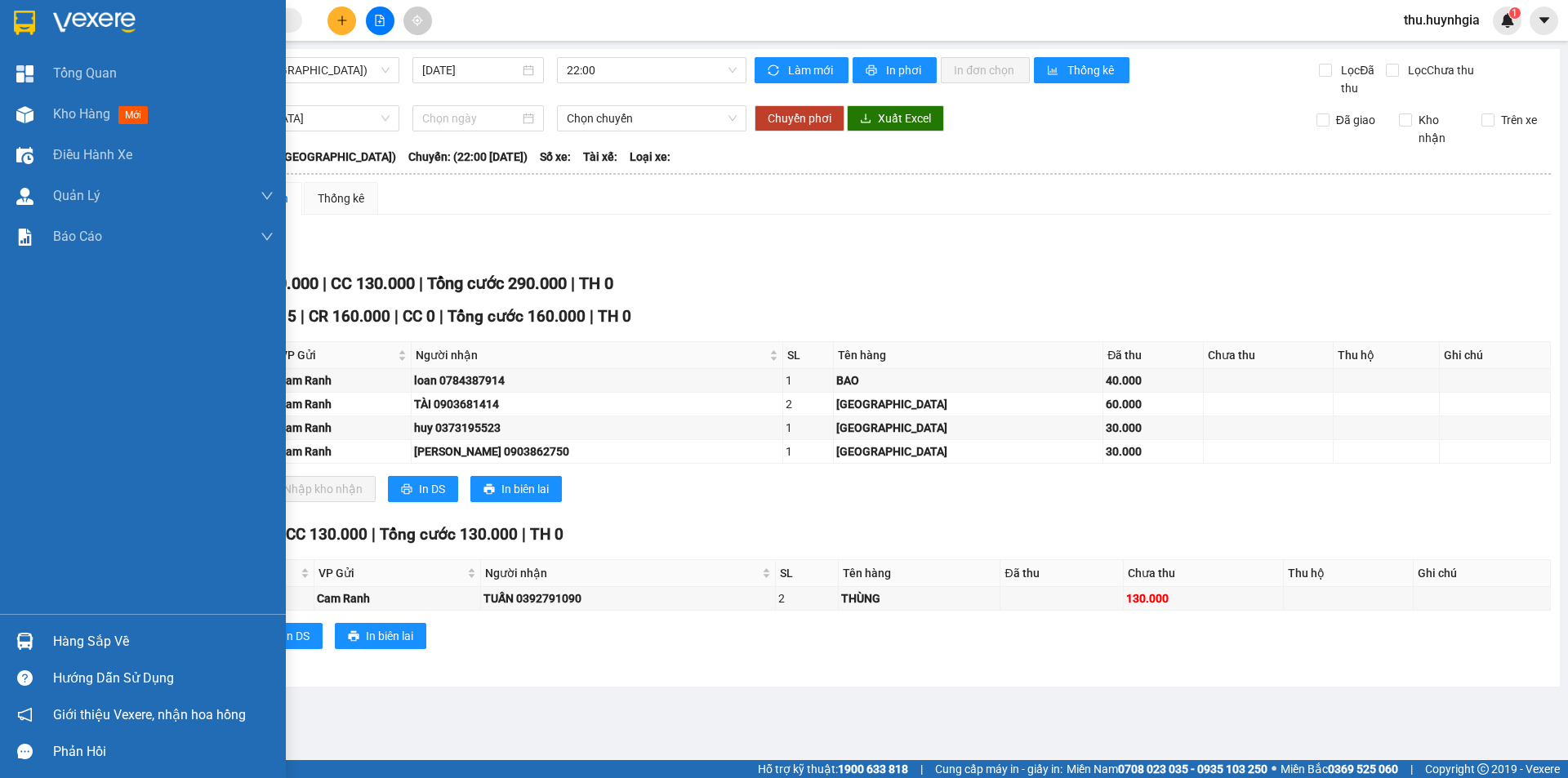
click at [51, 645] on div "Hàng sắp về" at bounding box center [143, 641] width 286 height 37
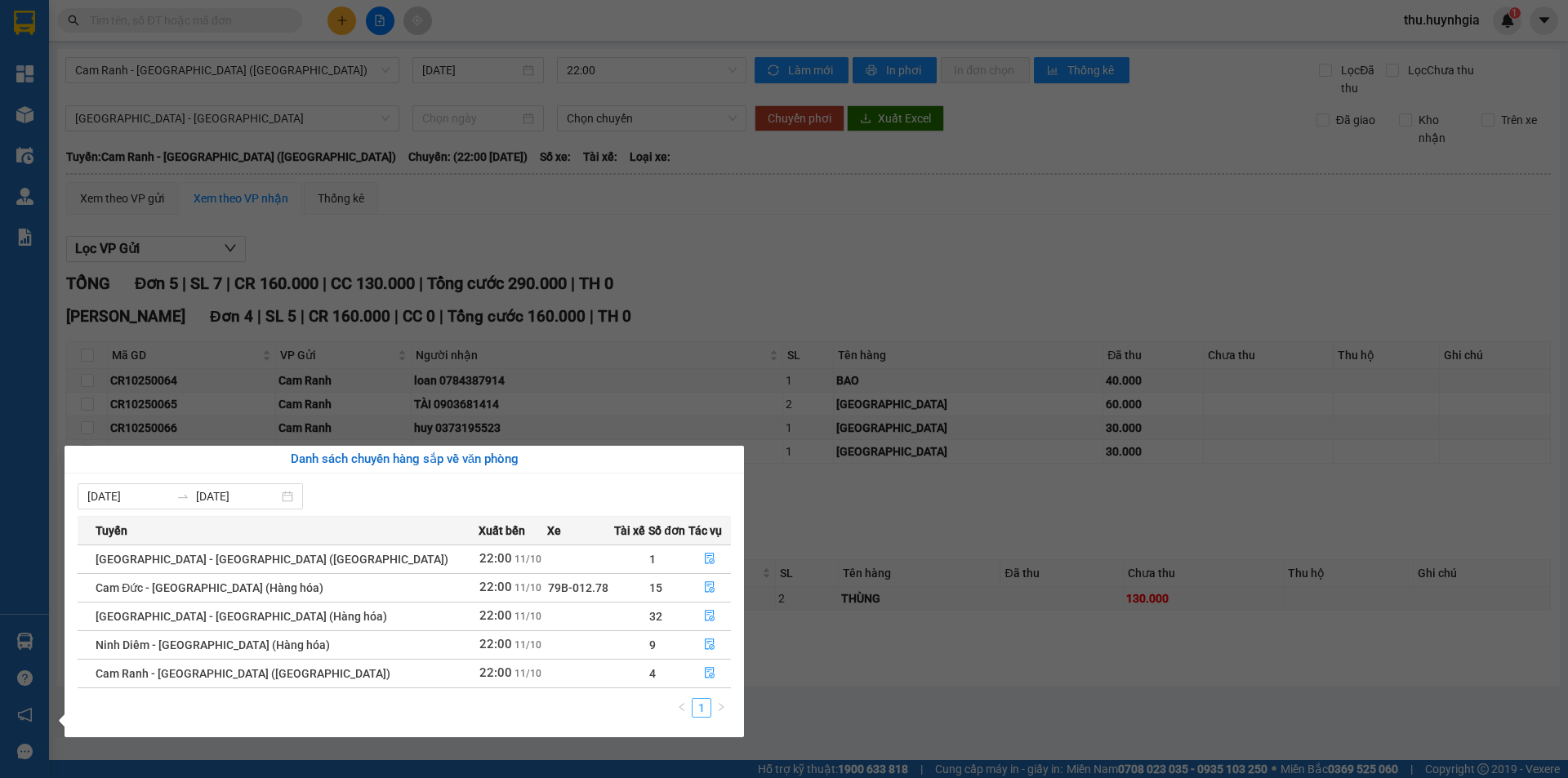
click at [706, 708] on link "1" at bounding box center [702, 708] width 18 height 18
click at [1185, 666] on section "Kết quả tìm kiếm ( 0 ) Bộ lọc No Data thu.huynhgia 1 Tổng Quan Kho hàng mới Điề…" at bounding box center [784, 389] width 1568 height 778
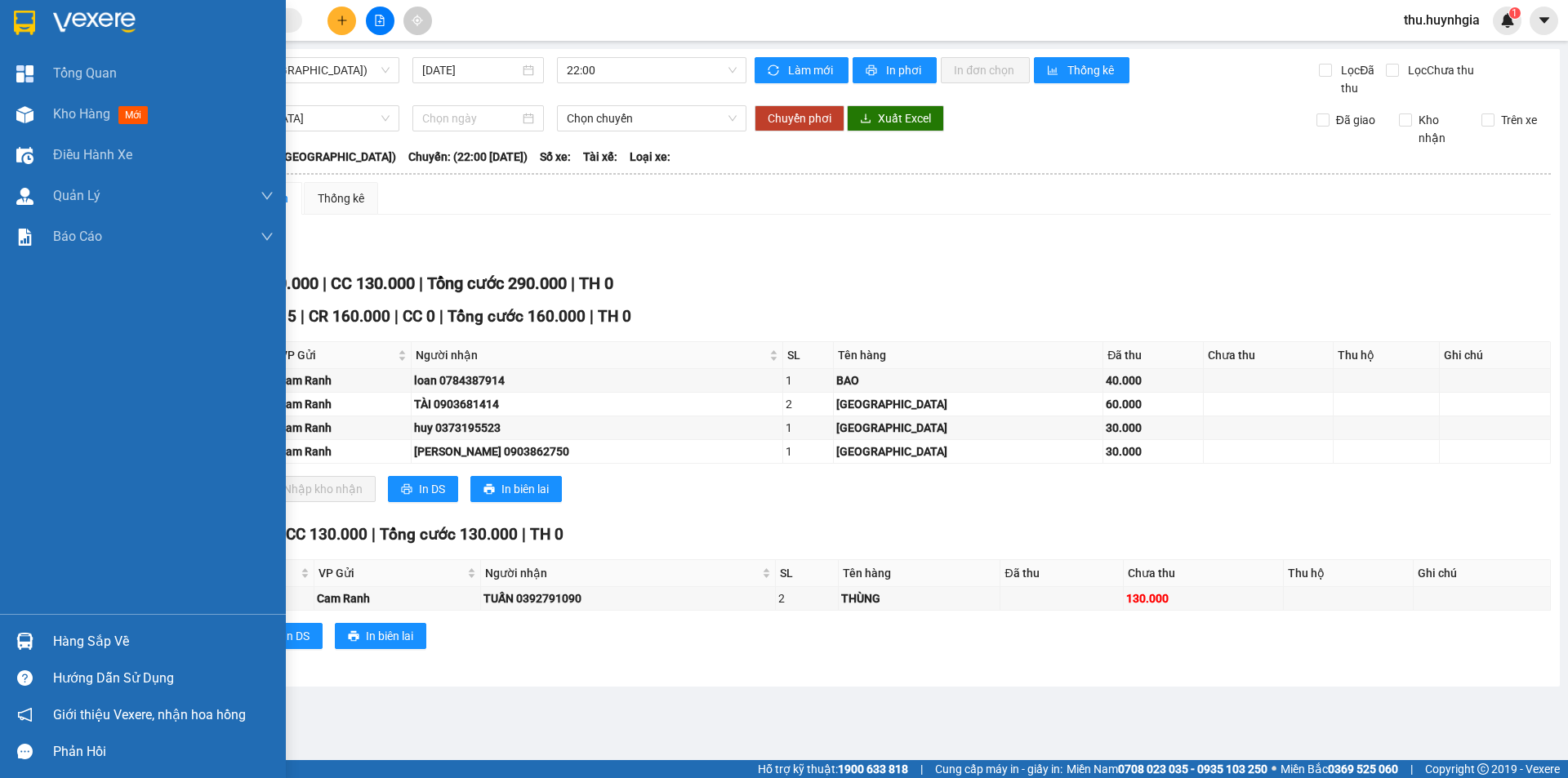
click at [89, 634] on div "Hàng sắp về" at bounding box center [163, 642] width 221 height 25
click at [34, 645] on div "Tổng Quan Kho hàng mới Điều hành xe Quản Lý Quản lý thu hộ Quản lý chuyến Quản …" at bounding box center [143, 389] width 286 height 778
drag, startPoint x: 66, startPoint y: 644, endPoint x: 60, endPoint y: 655, distance: 12.5
click at [67, 644] on div "Hàng sắp về" at bounding box center [163, 642] width 221 height 25
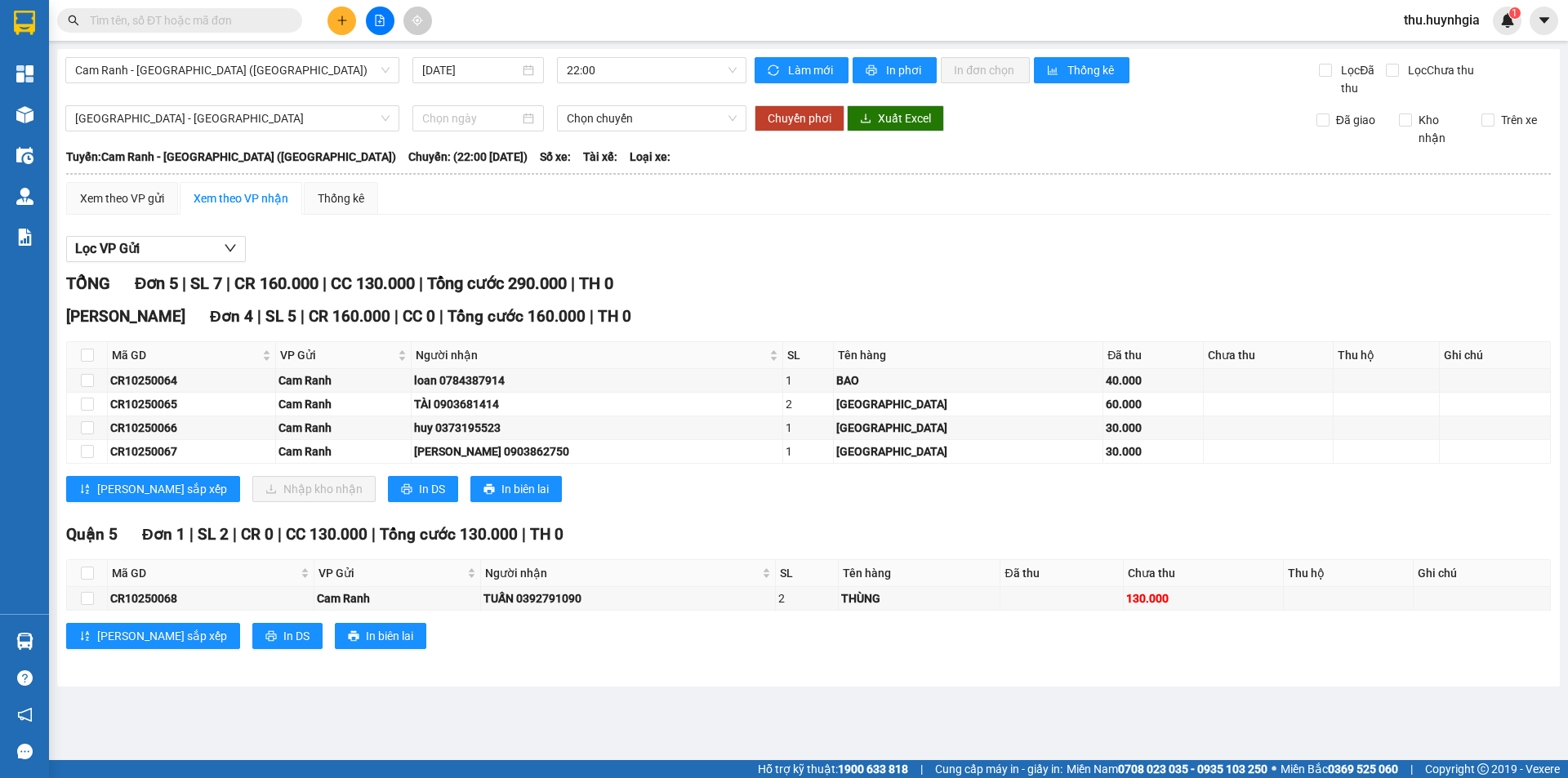
drag, startPoint x: 911, startPoint y: 652, endPoint x: 654, endPoint y: 726, distance: 267.4
click at [906, 657] on section "Kết quả tìm kiếm ( 0 ) Bộ lọc No Data thu.huynhgia 1 Tổng Quan Kho hàng mới Điề…" at bounding box center [784, 389] width 1568 height 778
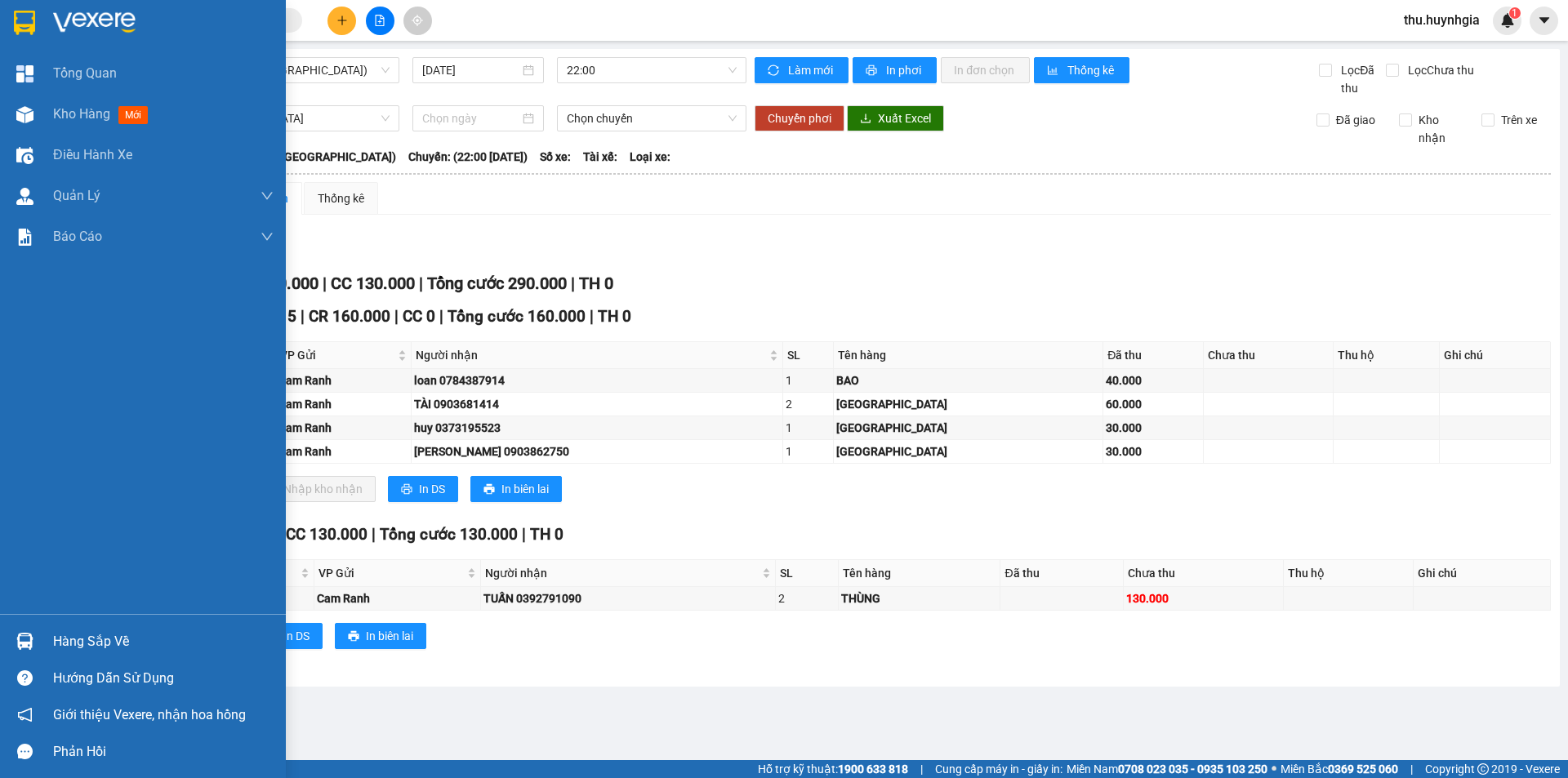
click at [84, 639] on div "Hàng sắp về" at bounding box center [163, 642] width 221 height 25
click at [3, 581] on div "Tổng Quan Kho hàng mới Điều hành xe Quản Lý Quản lý thu hộ Quản lý chuyến Quản …" at bounding box center [143, 389] width 286 height 778
click at [85, 645] on div "Hàng sắp về" at bounding box center [163, 642] width 221 height 25
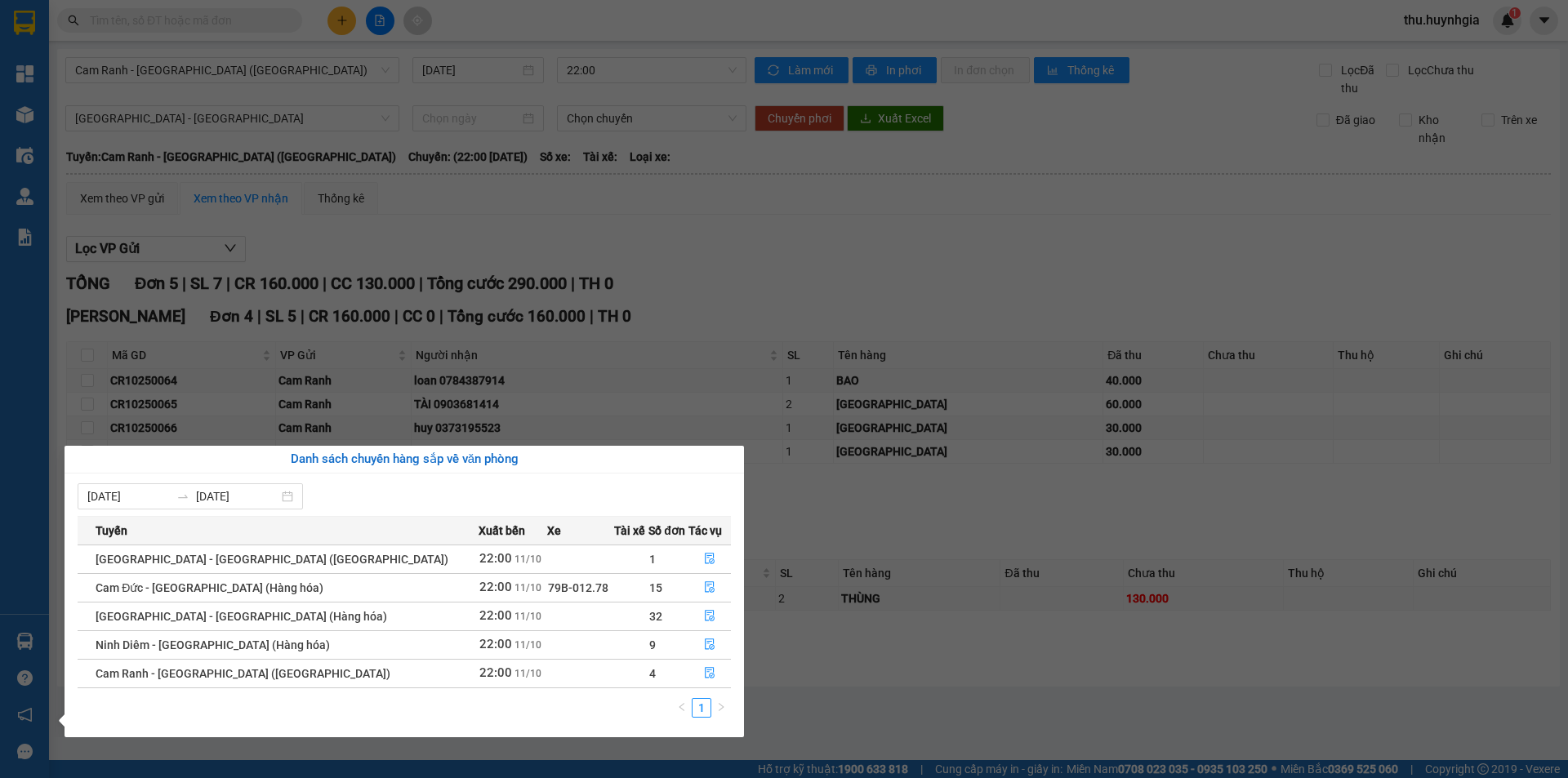
click at [252, 268] on section "Kết quả tìm kiếm ( 0 ) Bộ lọc No Data thu.huynhgia 1 Tổng Quan Kho hàng mới Điề…" at bounding box center [784, 389] width 1568 height 778
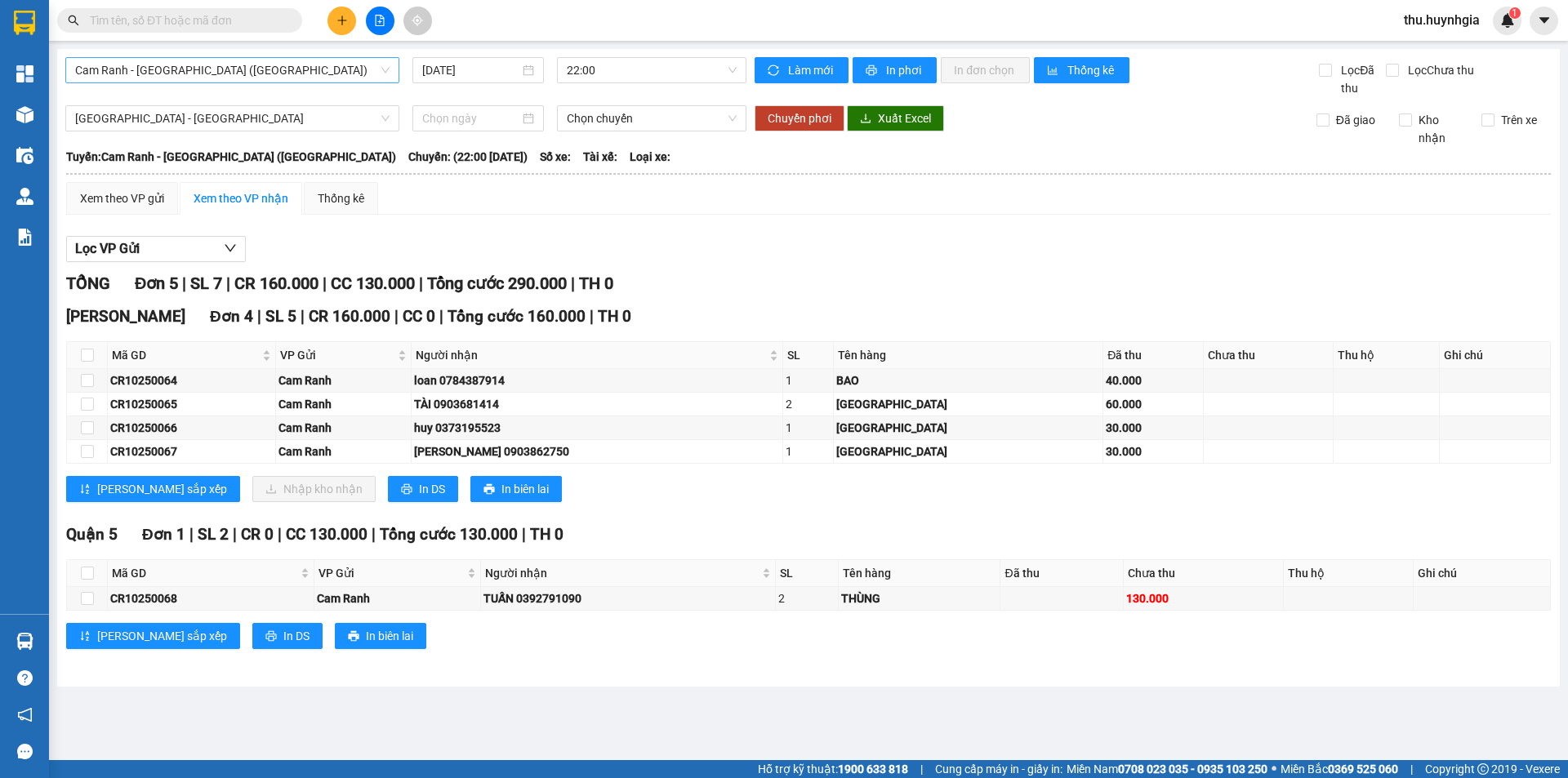
drag, startPoint x: 218, startPoint y: 80, endPoint x: 219, endPoint y: 62, distance: 18.0
click at [219, 74] on div "Cam Ranh - Sài Gòn (Hàng Hóa) 11/10/2025 22:00" at bounding box center [406, 77] width 681 height 40
click at [219, 62] on span "Cam Ranh - [GEOGRAPHIC_DATA] ([GEOGRAPHIC_DATA])" at bounding box center [232, 71] width 314 height 25
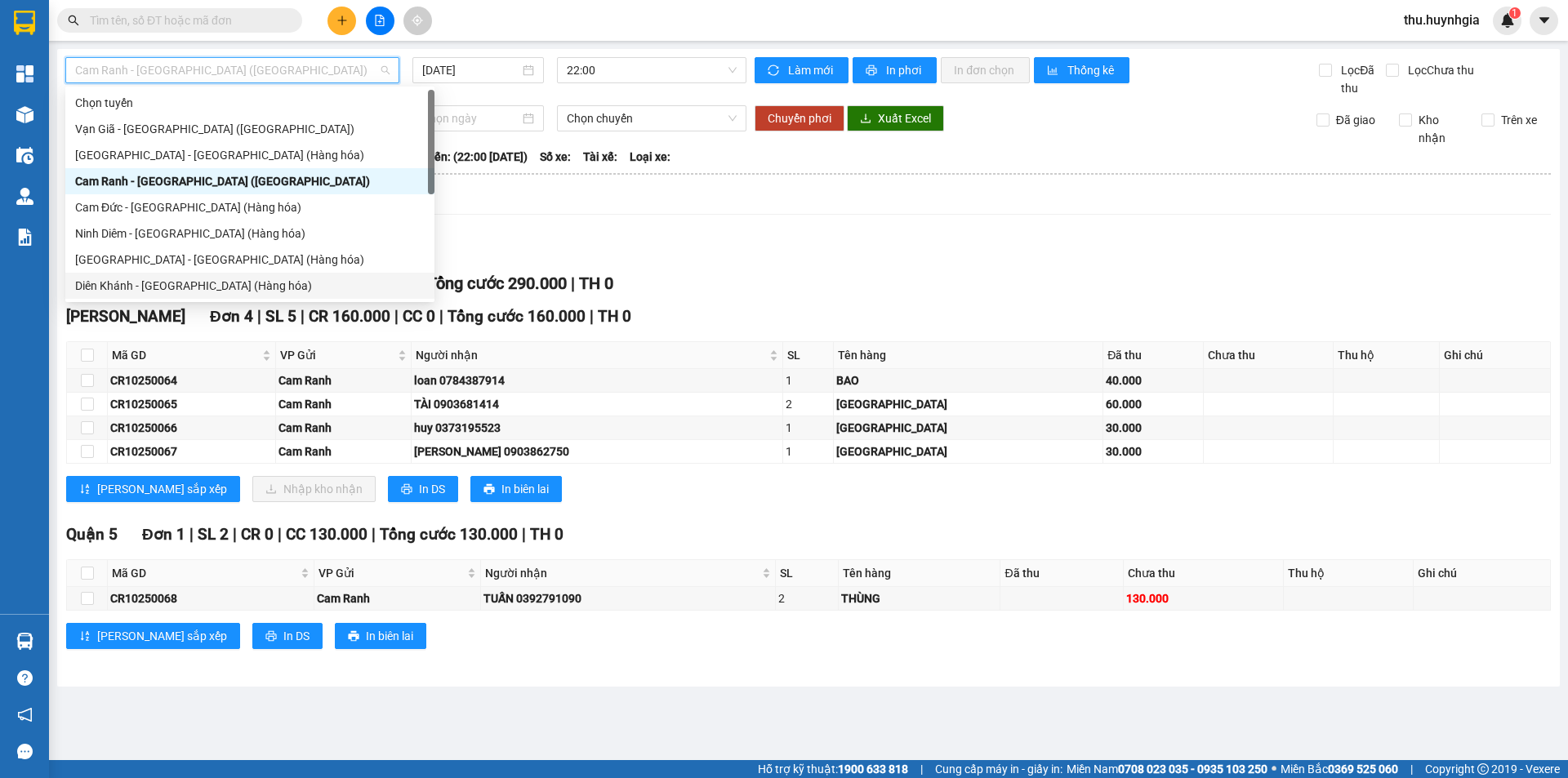
click at [140, 275] on div "Diên Khánh - [GEOGRAPHIC_DATA] (Hàng hóa)" at bounding box center [250, 286] width 369 height 26
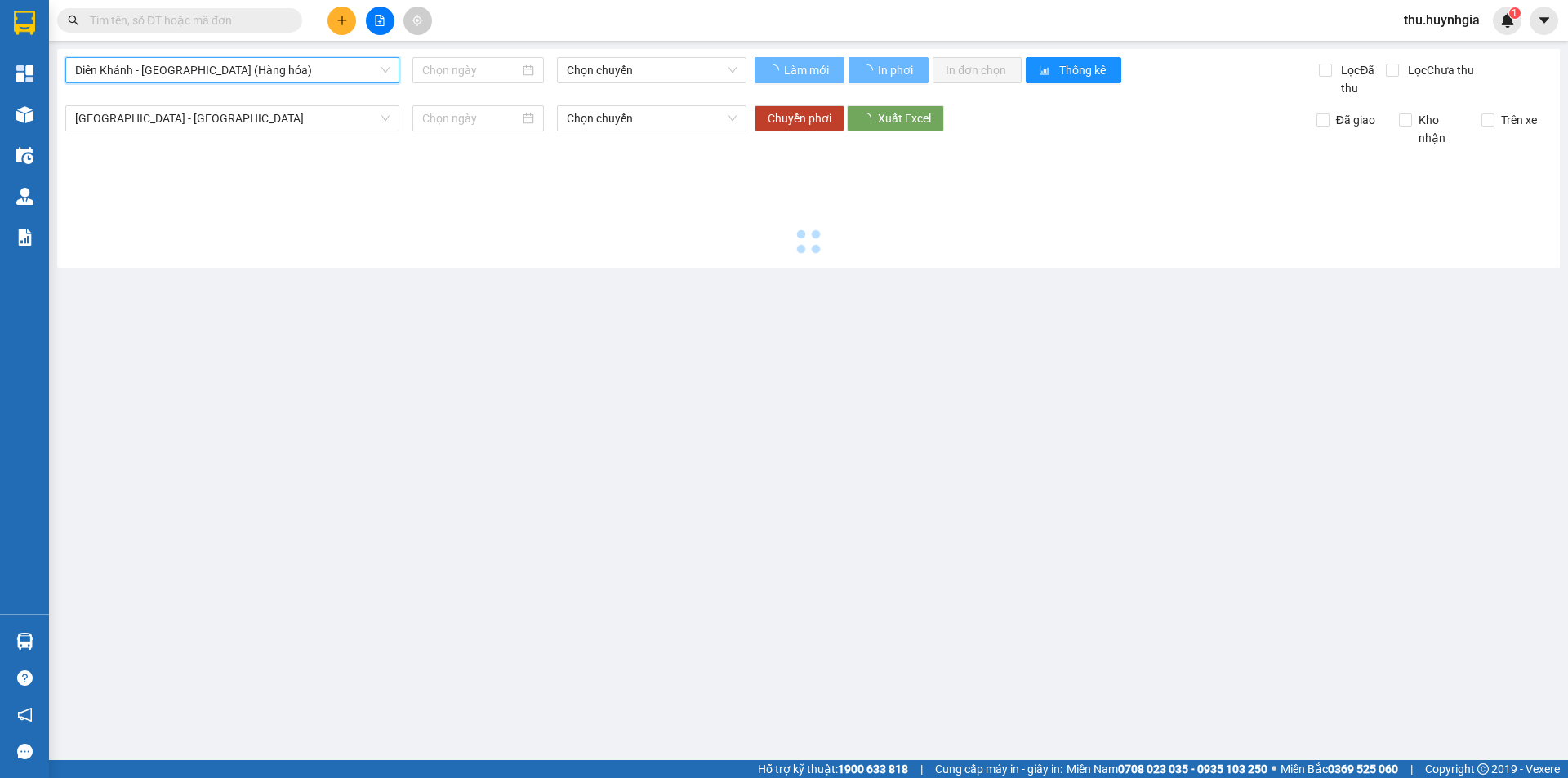
type input "[DATE]"
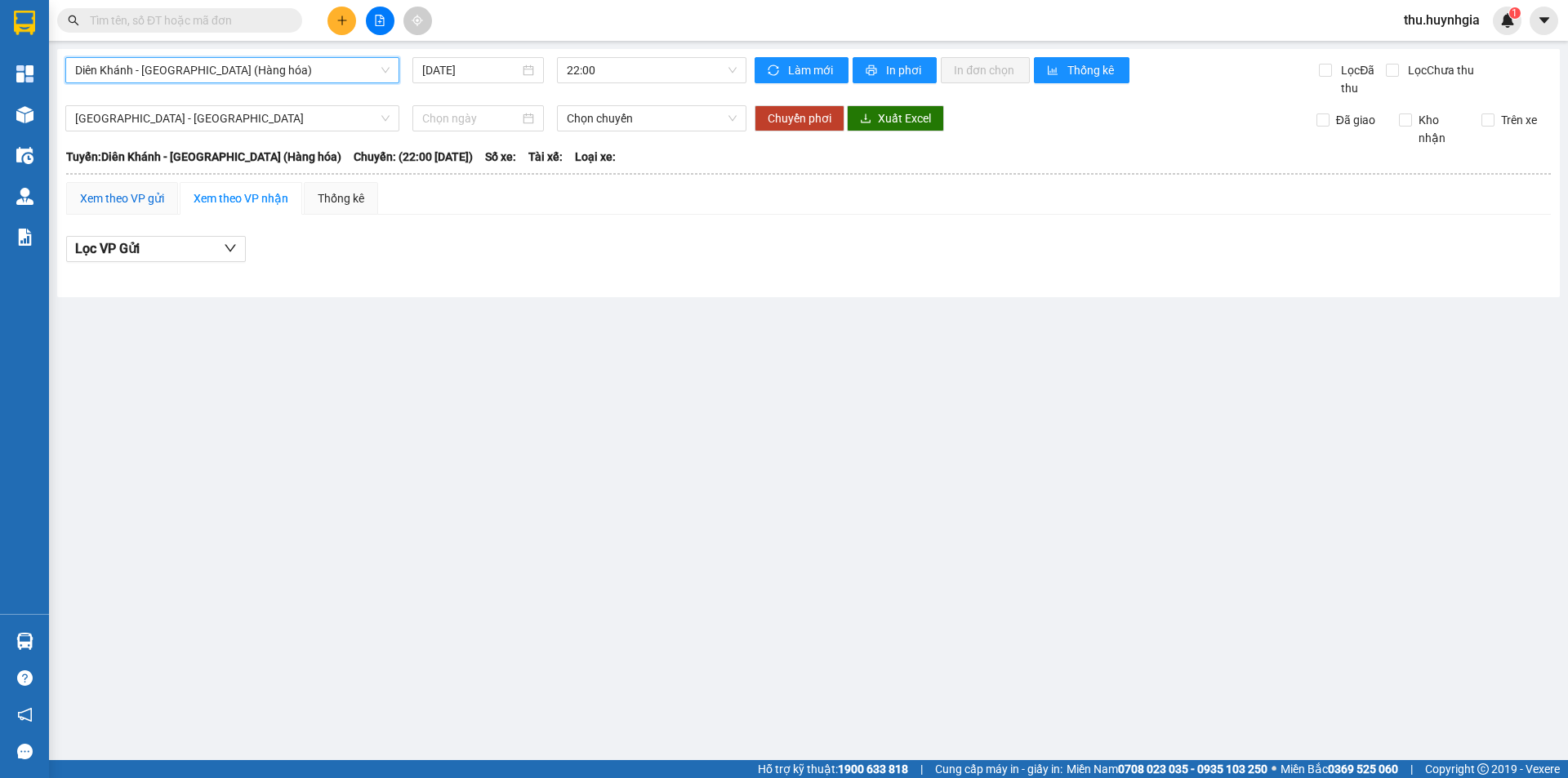
click at [162, 198] on div "Xem theo VP gửi" at bounding box center [122, 199] width 84 height 18
click at [218, 191] on div "Xem theo VP nhận" at bounding box center [241, 199] width 94 height 18
drag, startPoint x: 349, startPoint y: 199, endPoint x: 246, endPoint y: 208, distance: 103.4
click at [349, 199] on div "Thống kê" at bounding box center [341, 199] width 47 height 18
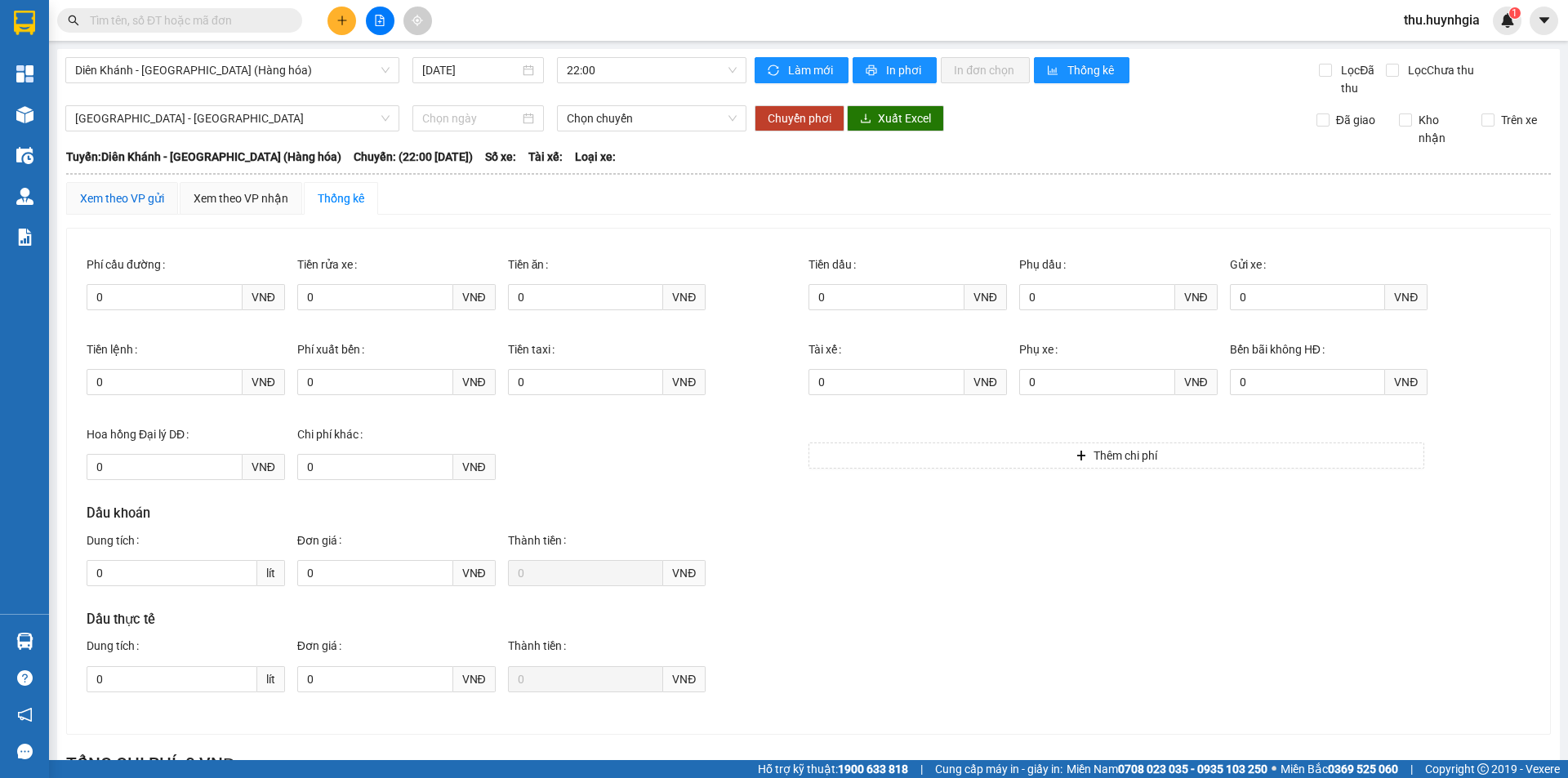
click at [112, 195] on div "Xem theo VP gửi" at bounding box center [122, 199] width 84 height 18
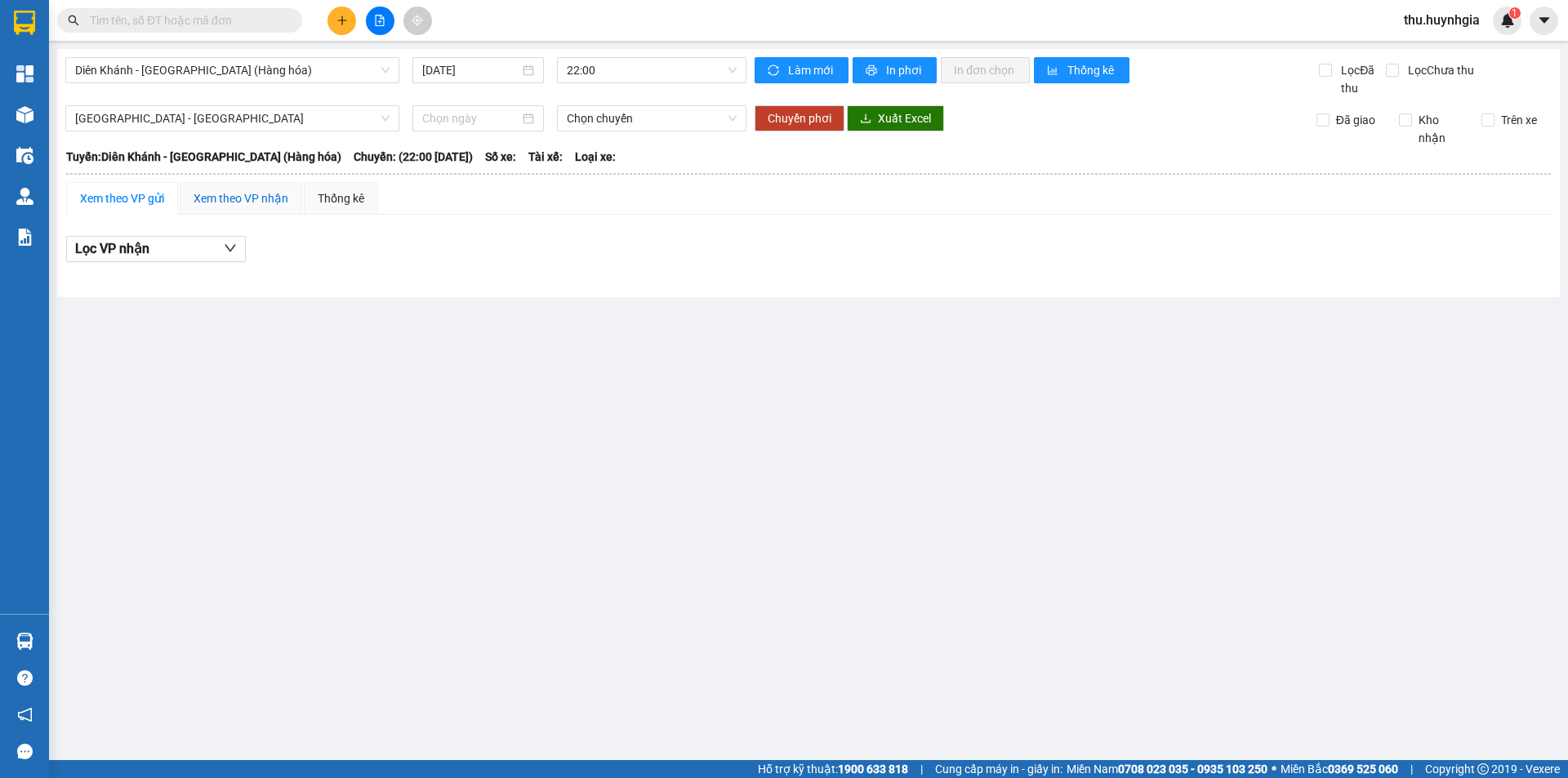
click at [218, 199] on div "Xem theo VP nhận" at bounding box center [241, 199] width 94 height 18
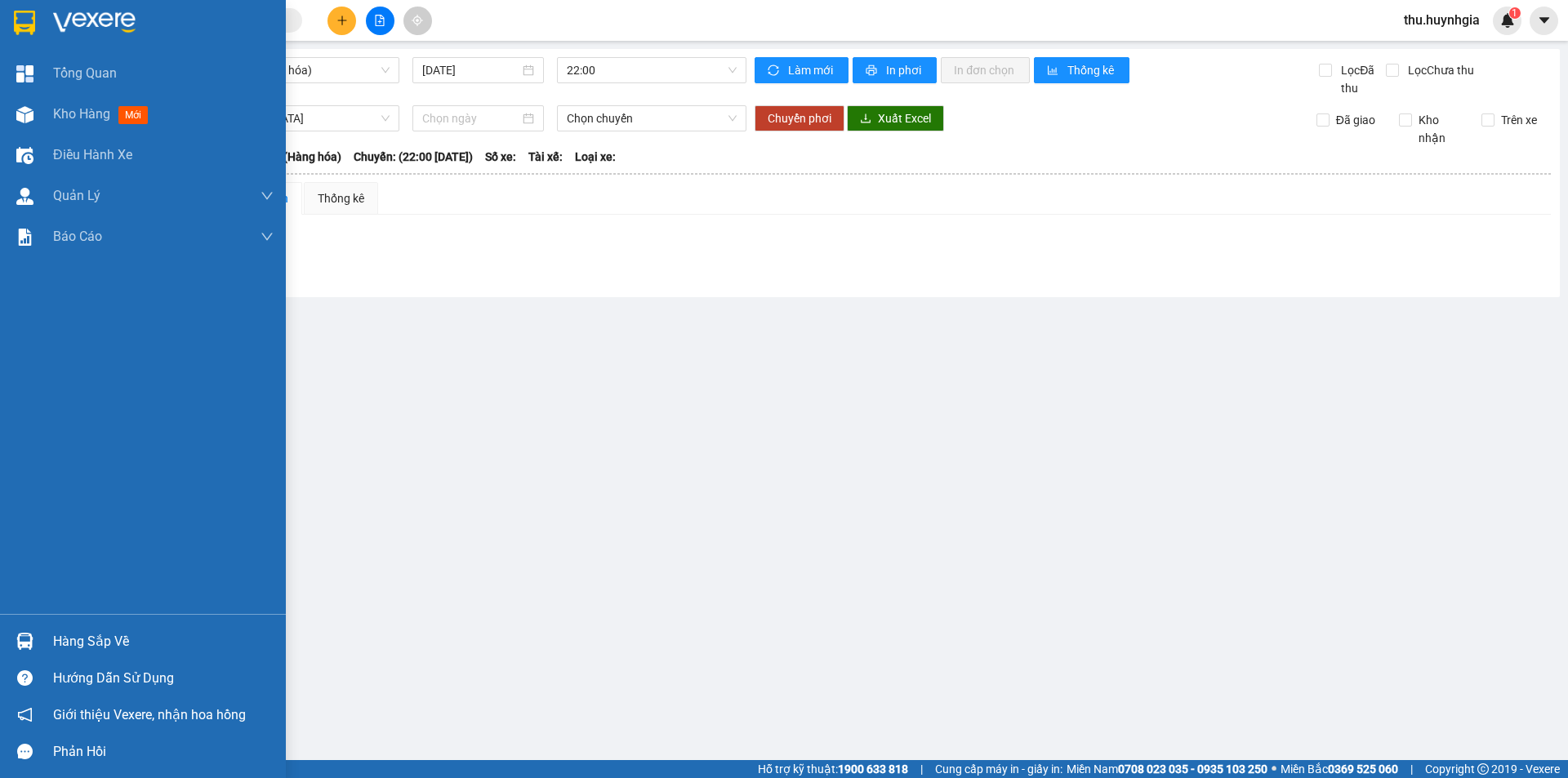
click at [76, 643] on div "Hàng sắp về" at bounding box center [163, 642] width 221 height 25
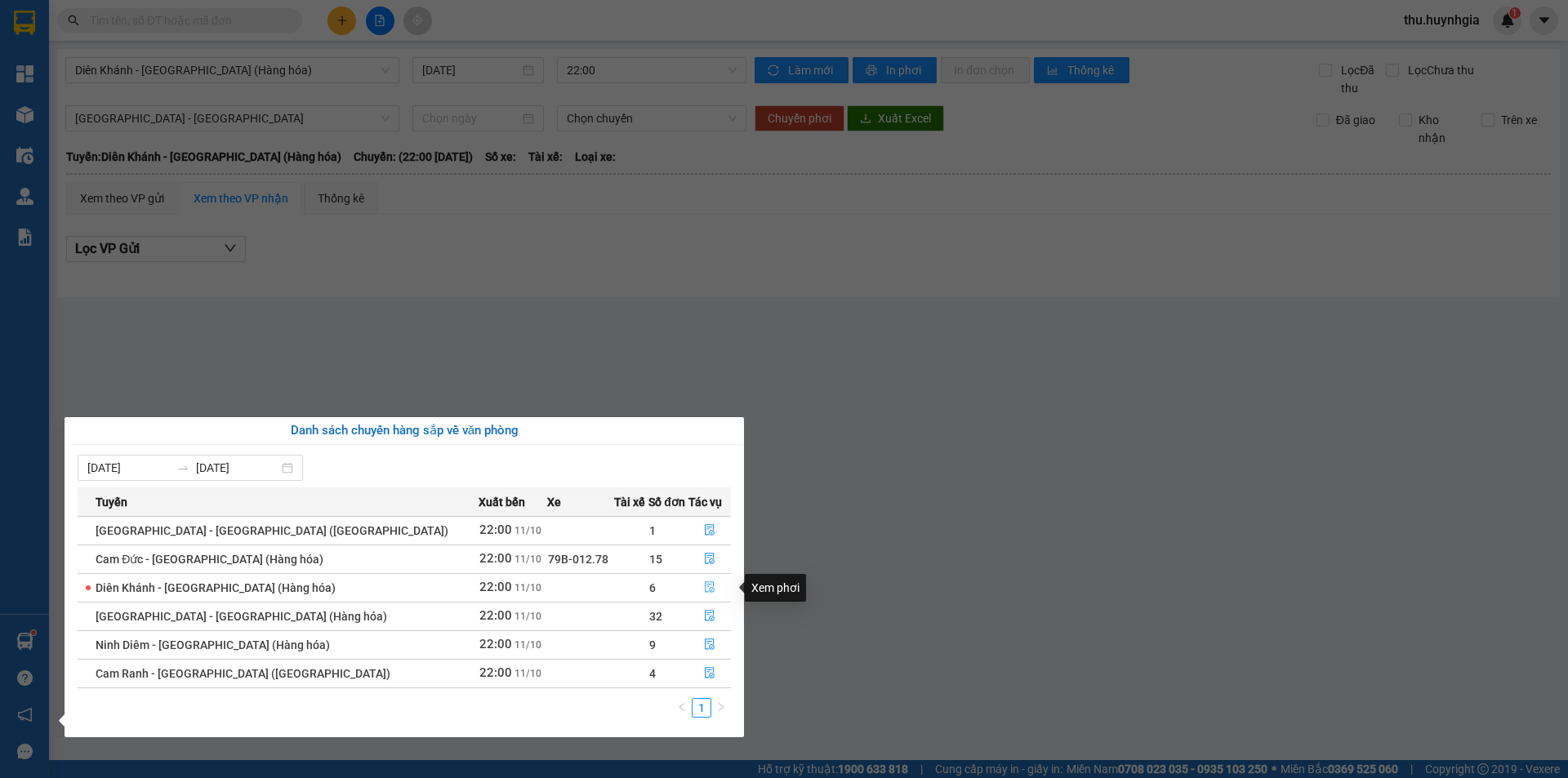
click at [690, 587] on button "button" at bounding box center [710, 588] width 41 height 26
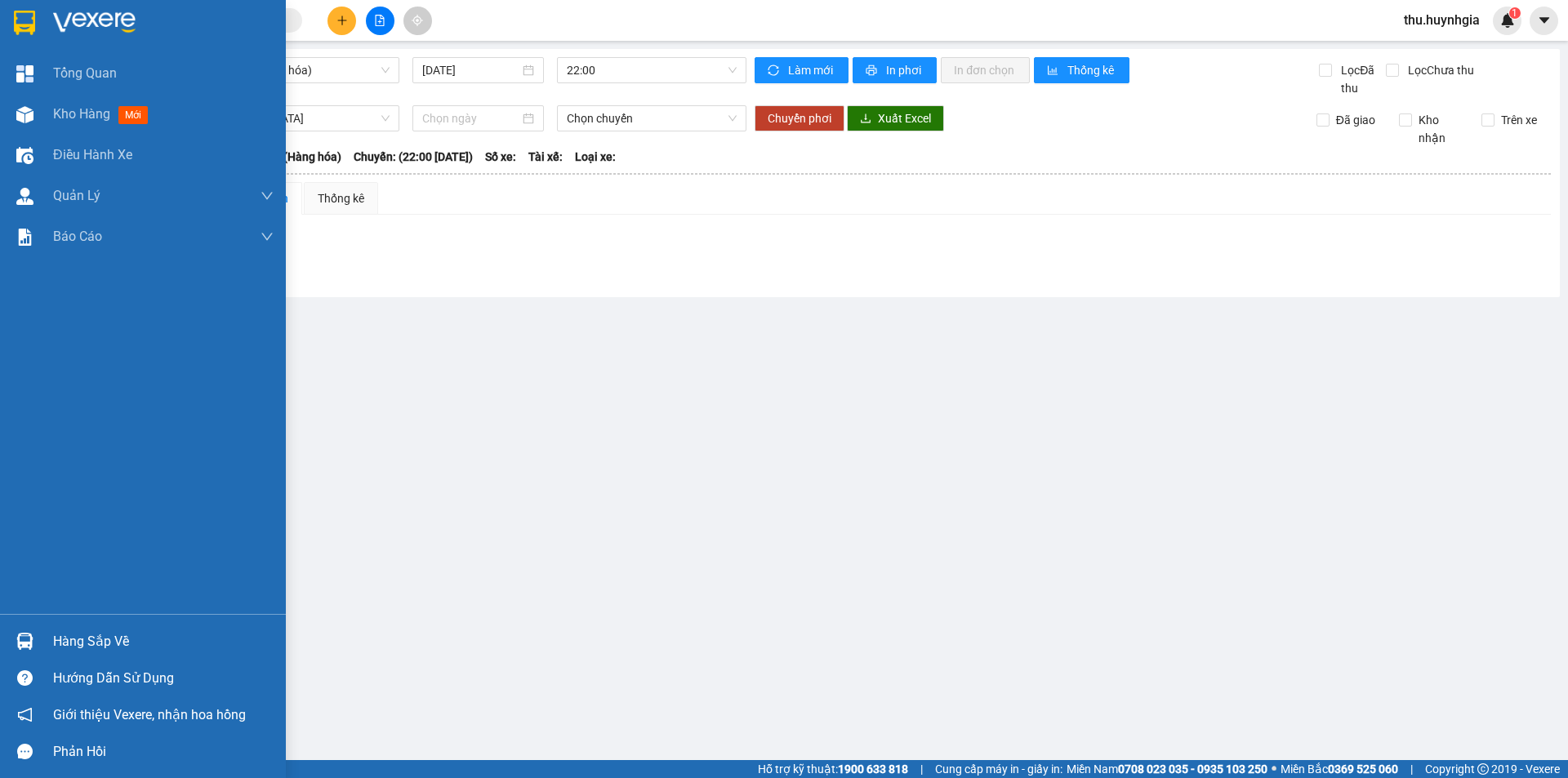
click at [86, 635] on div "Hàng sắp về" at bounding box center [163, 642] width 221 height 25
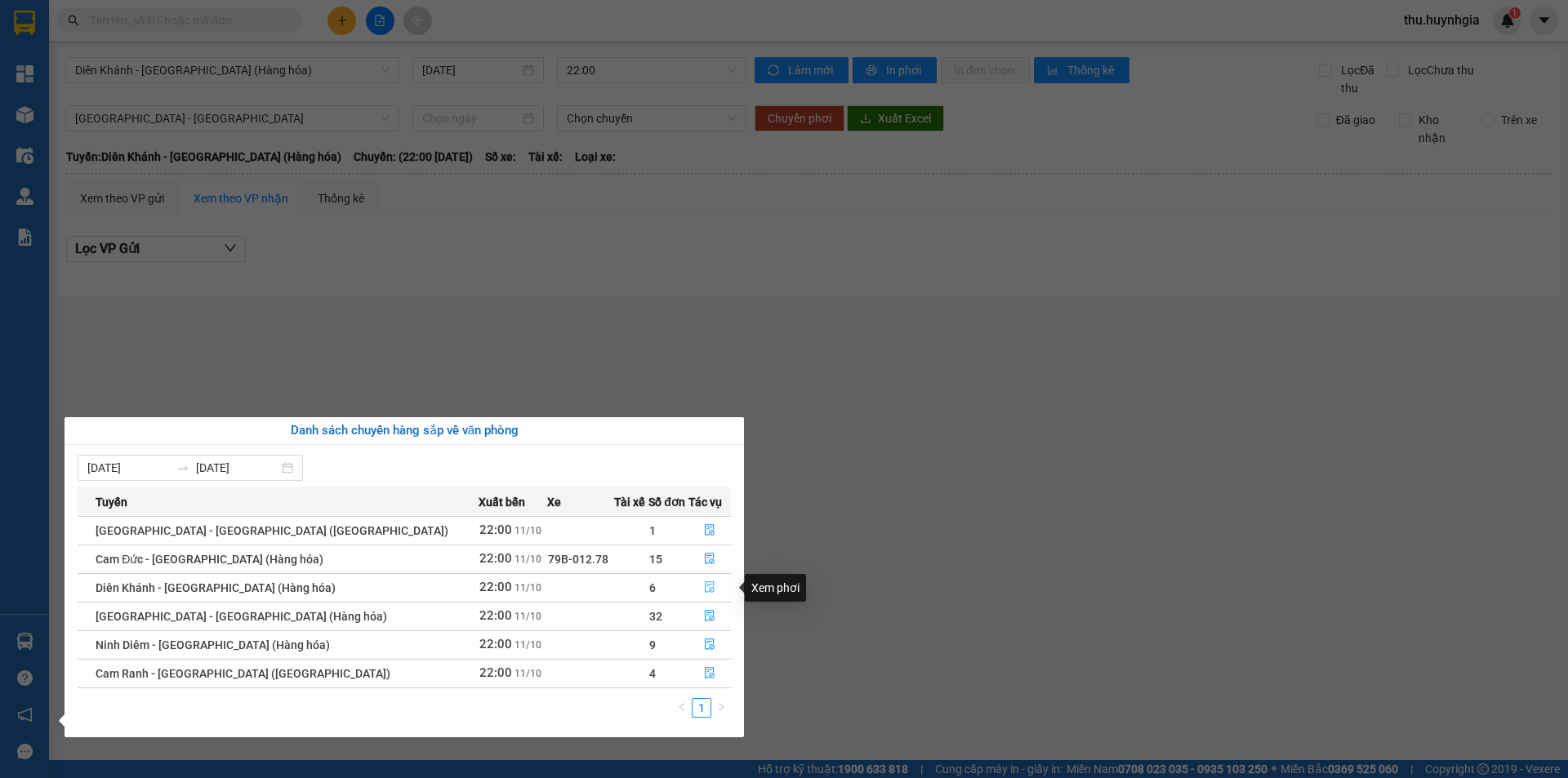
click at [706, 585] on icon "file-done" at bounding box center [711, 588] width 10 height 11
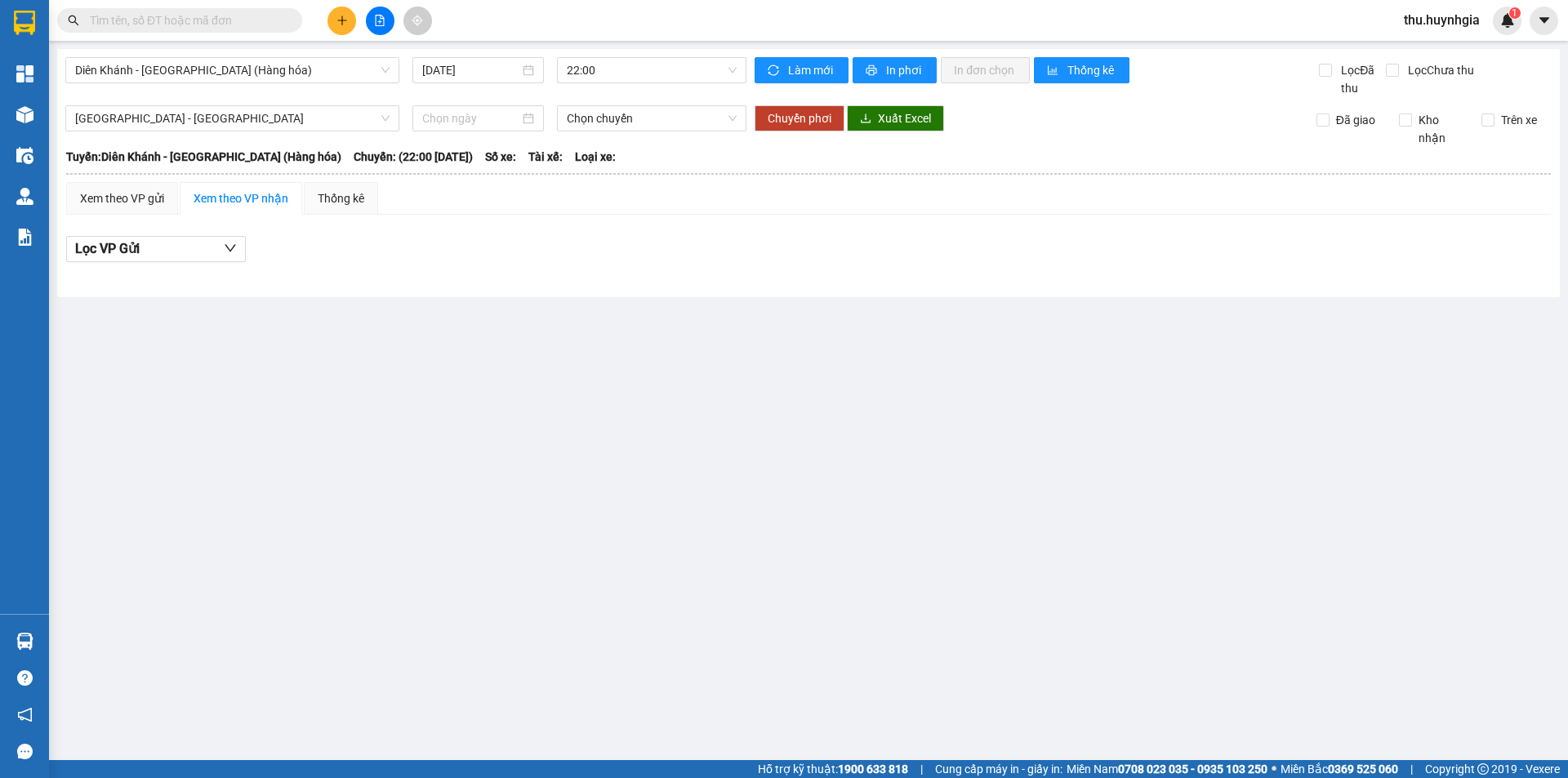
click at [965, 333] on main "Diên Khánh - Sài Gòn (Hàng hóa) 11/10/2025 22:00 Làm mới In phơi In đơn chọn Th…" at bounding box center [784, 380] width 1568 height 760
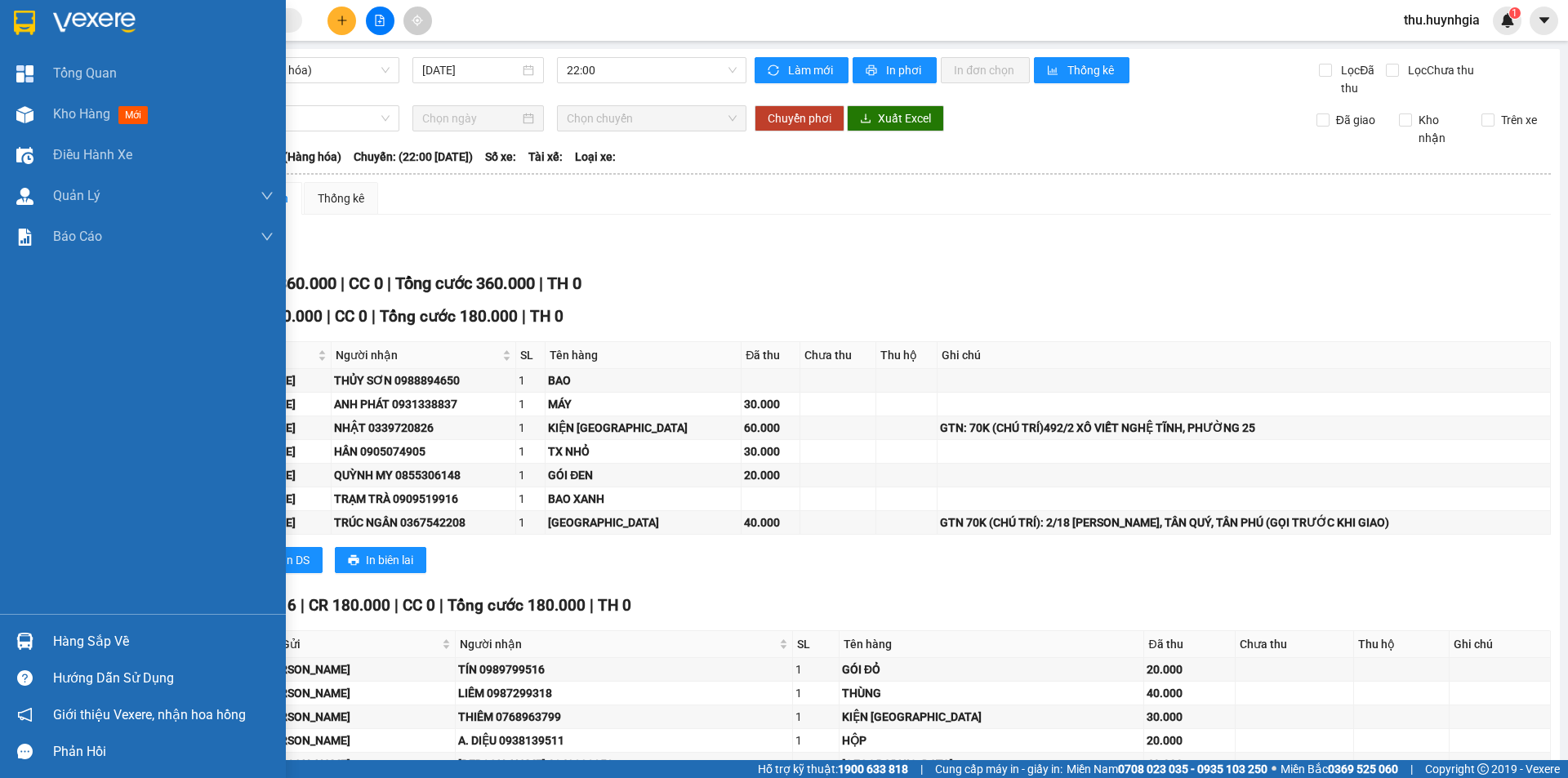
click at [91, 635] on div "Hàng sắp về" at bounding box center [163, 642] width 221 height 25
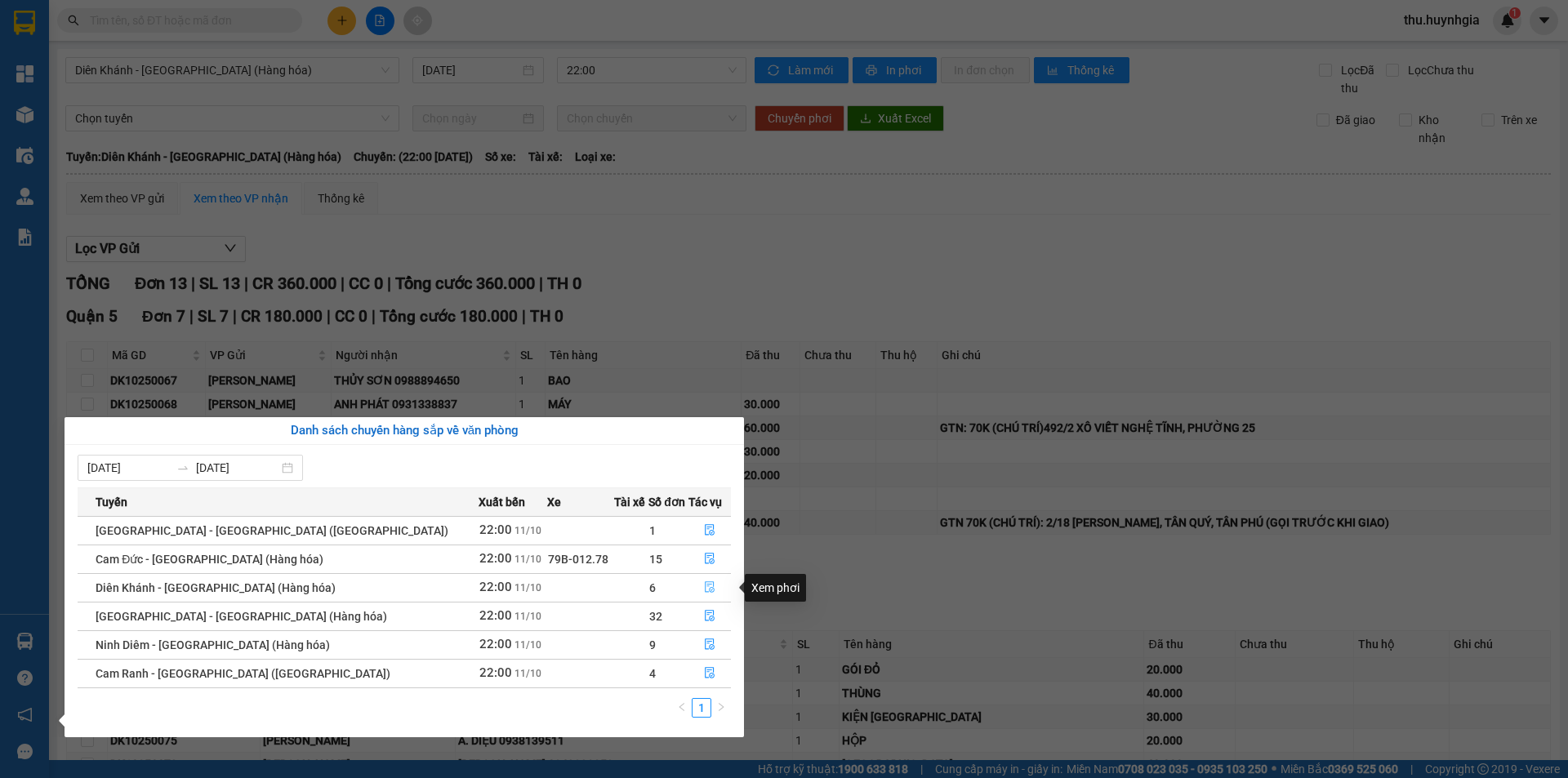
click at [704, 589] on icon "file-done" at bounding box center [710, 587] width 11 height 11
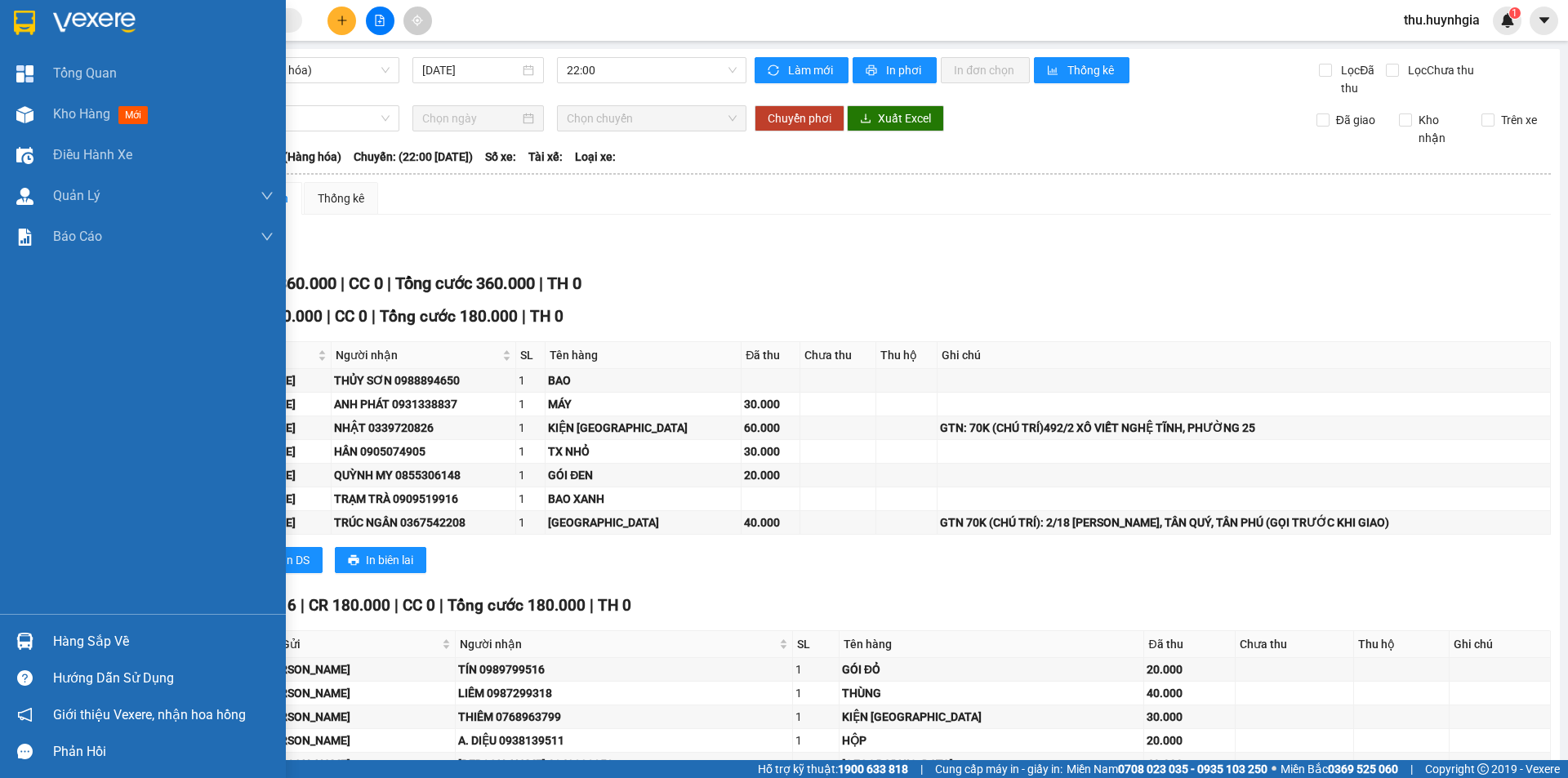
click at [84, 640] on div "Hàng sắp về" at bounding box center [163, 642] width 221 height 25
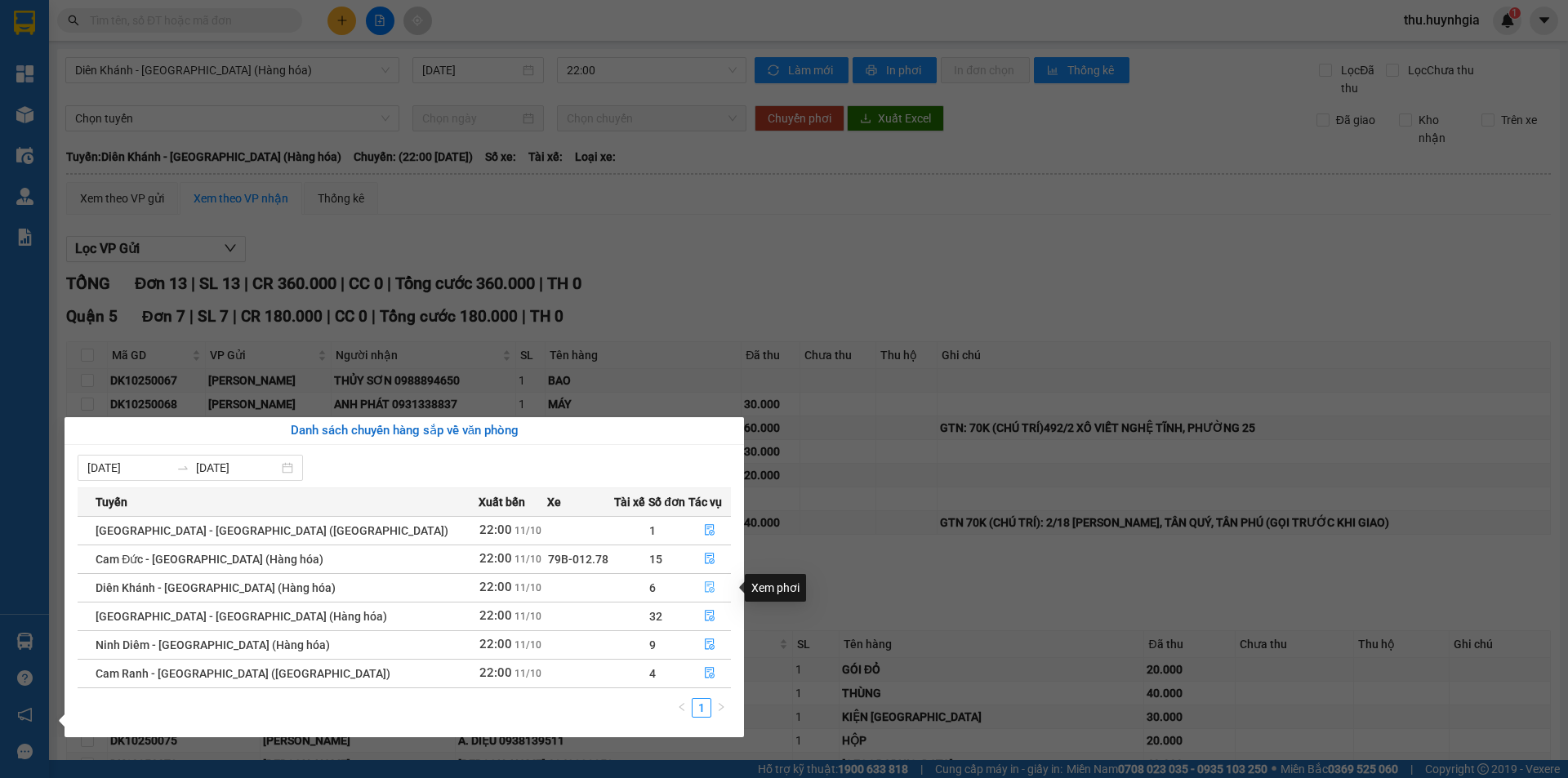
click at [706, 582] on icon "file-done" at bounding box center [711, 588] width 10 height 11
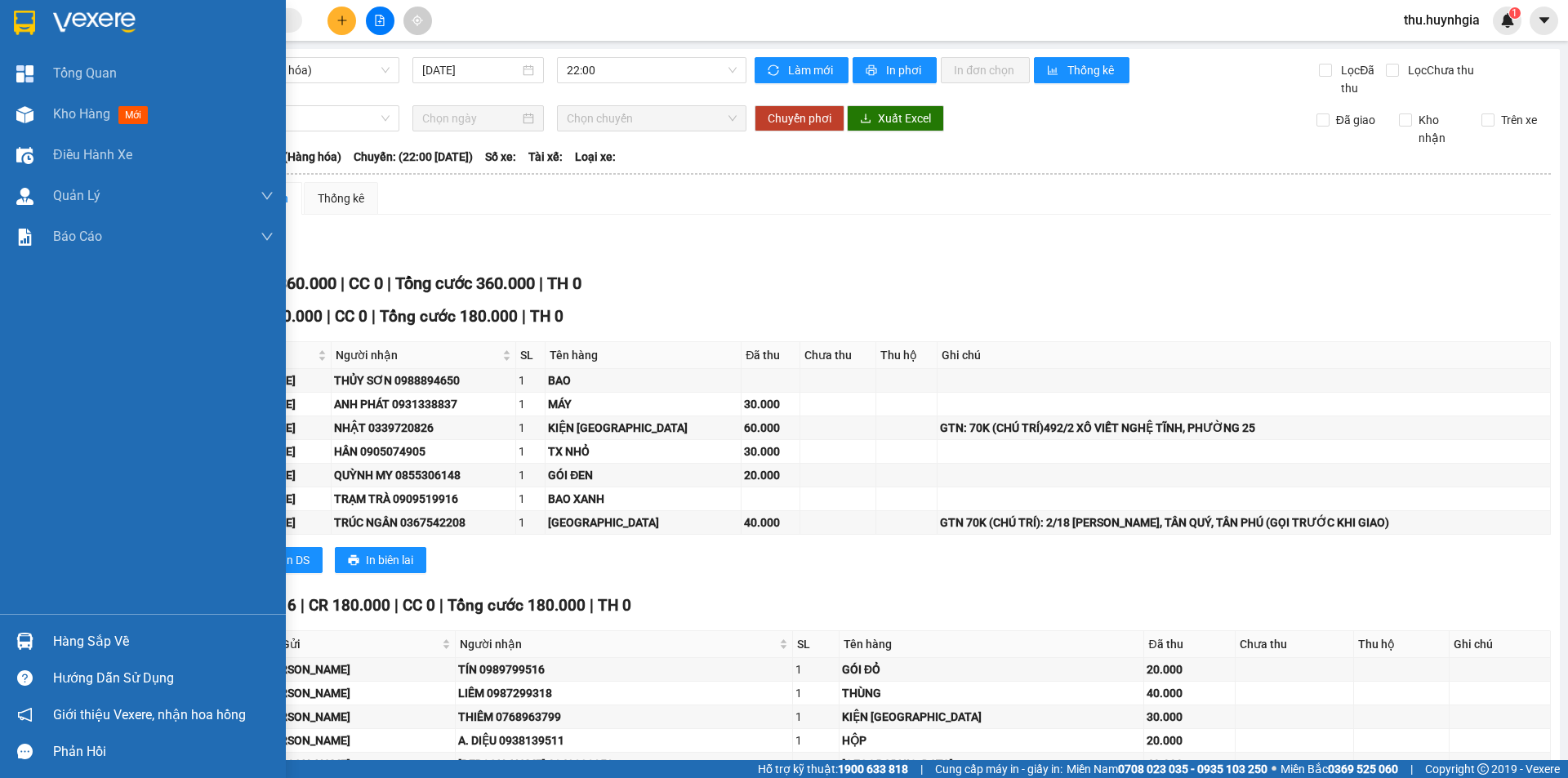
click at [92, 635] on div "Hàng sắp về" at bounding box center [163, 642] width 221 height 25
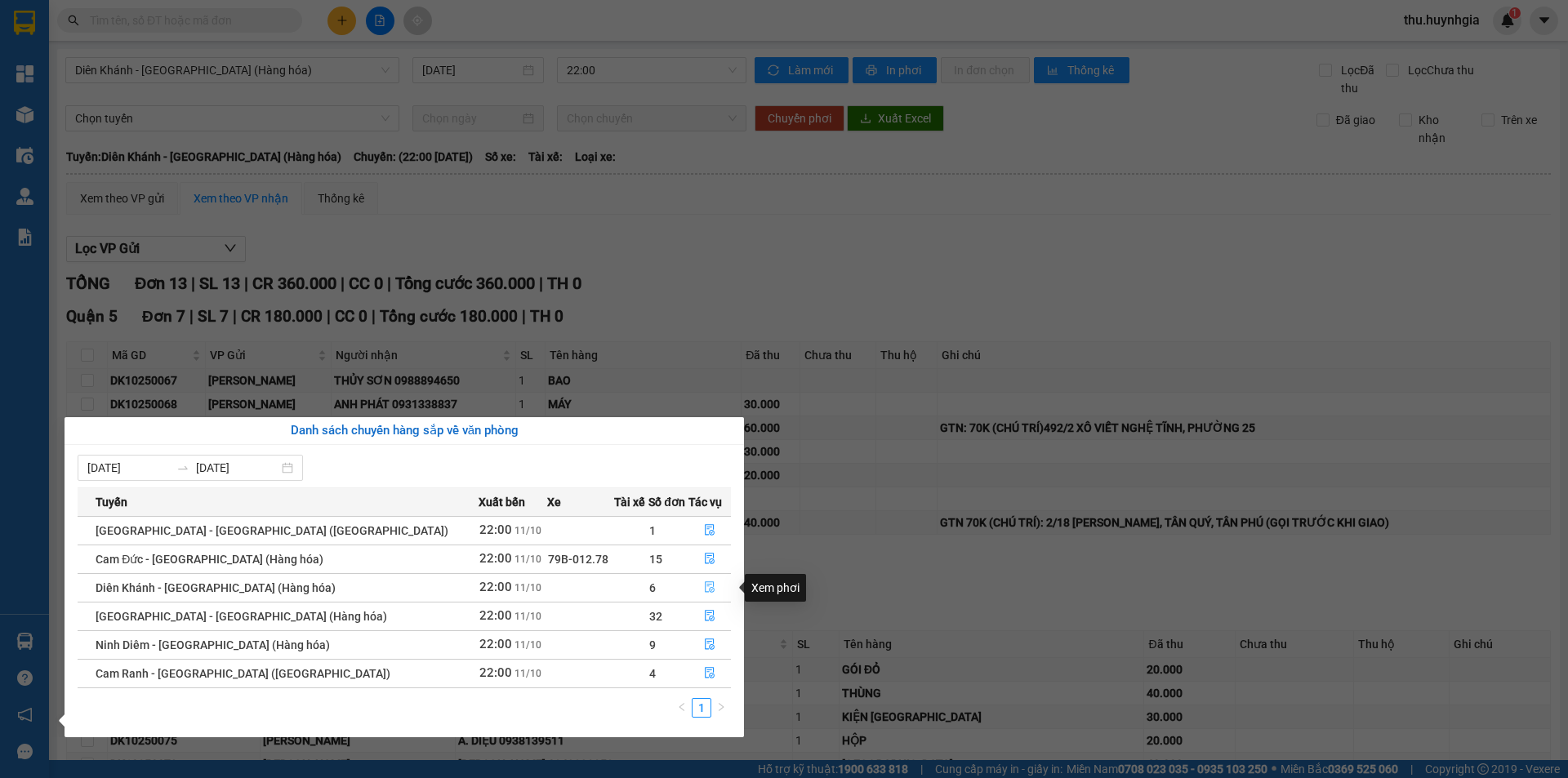
click at [704, 585] on icon "file-done" at bounding box center [710, 587] width 11 height 11
click at [695, 585] on div "Quận 5 Đơn 7 | SL 7 | CR 180.000 | CC 0 | Tổng cước 180.000 | TH 0 Mã GD VP Gửi…" at bounding box center [809, 445] width 1485 height 281
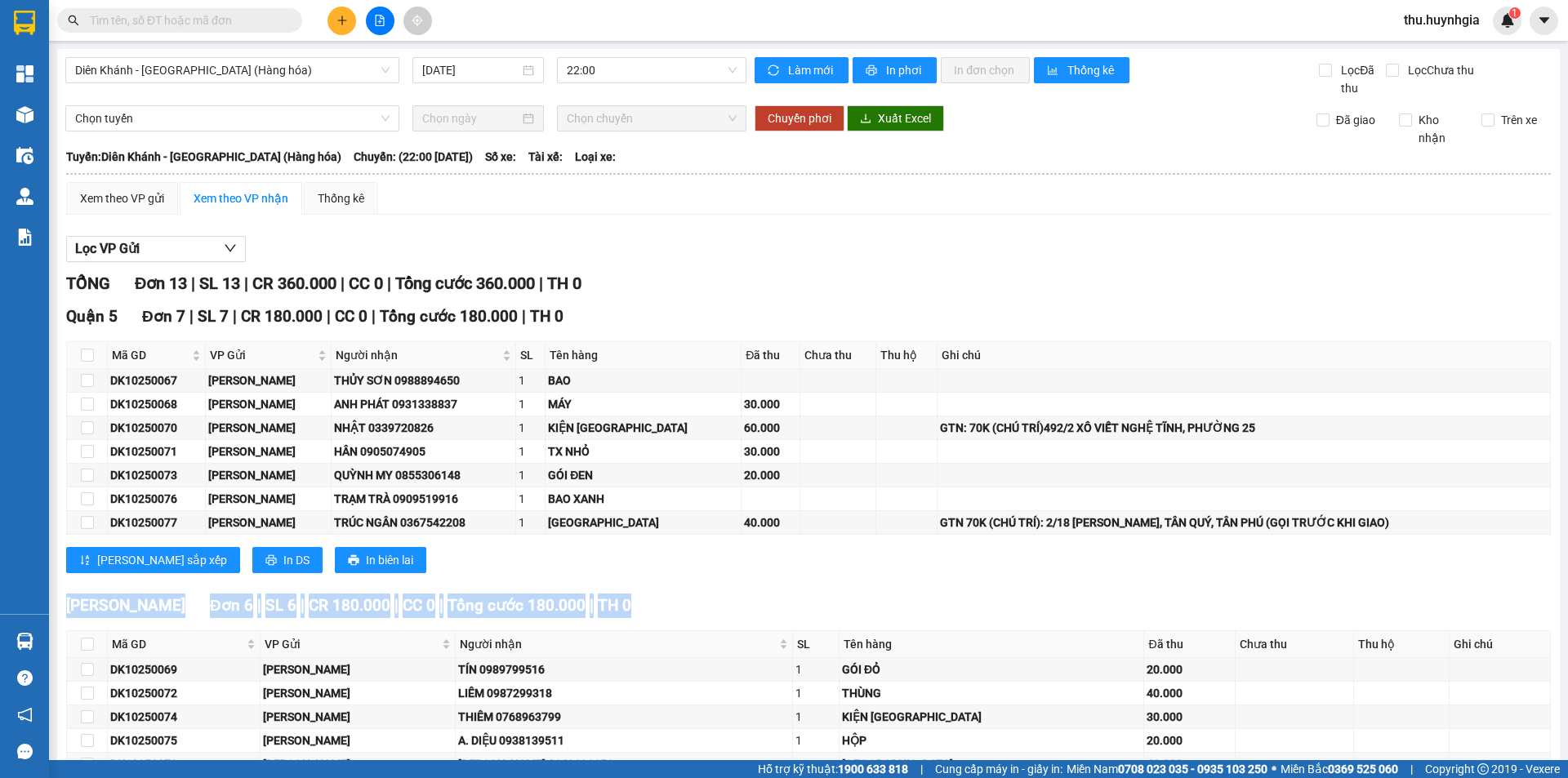
click at [695, 585] on div "Quận 5 Đơn 7 | SL 7 | CR 180.000 | CC 0 | Tổng cước 180.000 | TH 0 Mã GD VP Gửi…" at bounding box center [809, 445] width 1485 height 281
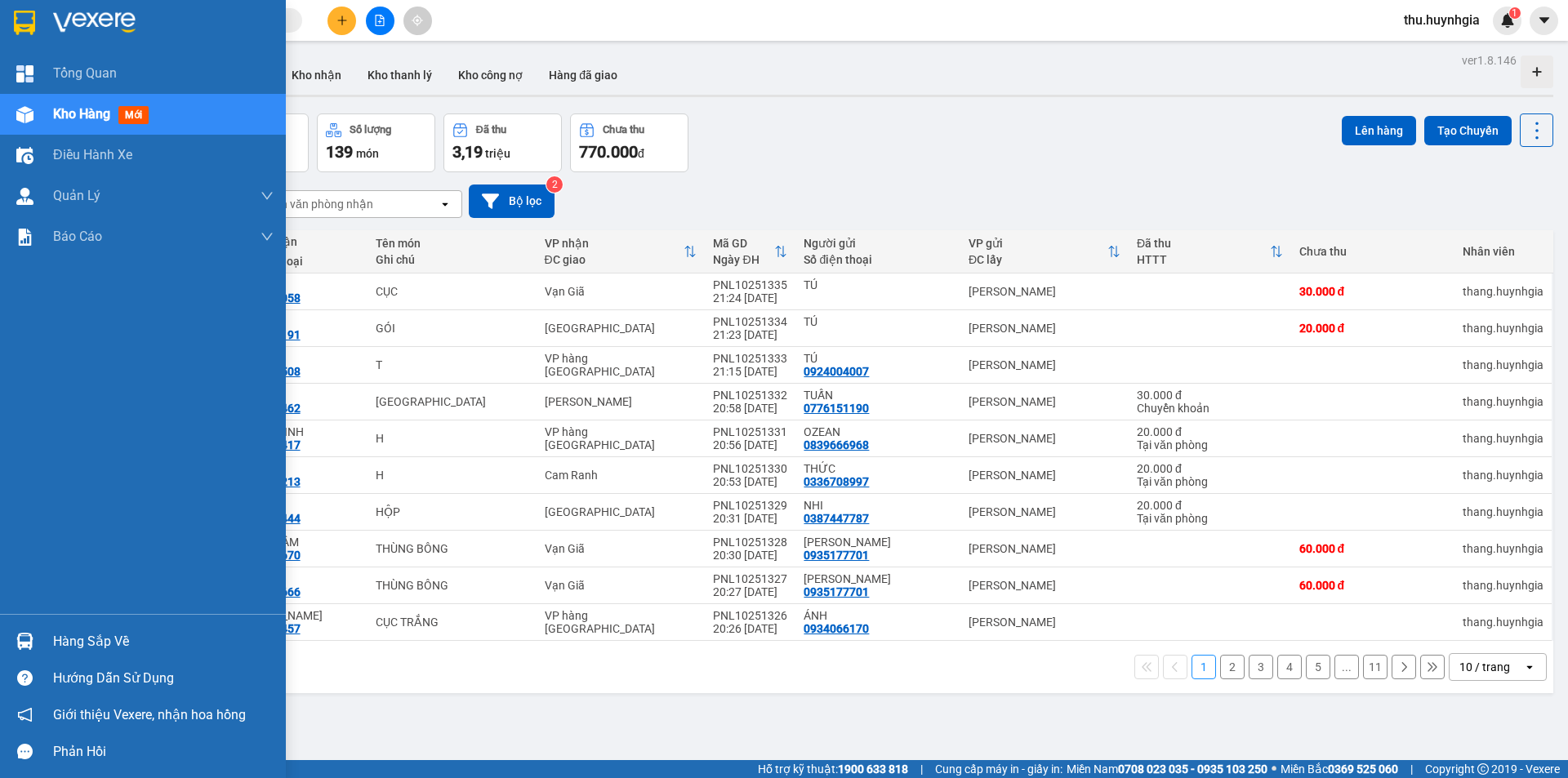
click at [75, 641] on div "Hàng sắp về" at bounding box center [163, 642] width 221 height 25
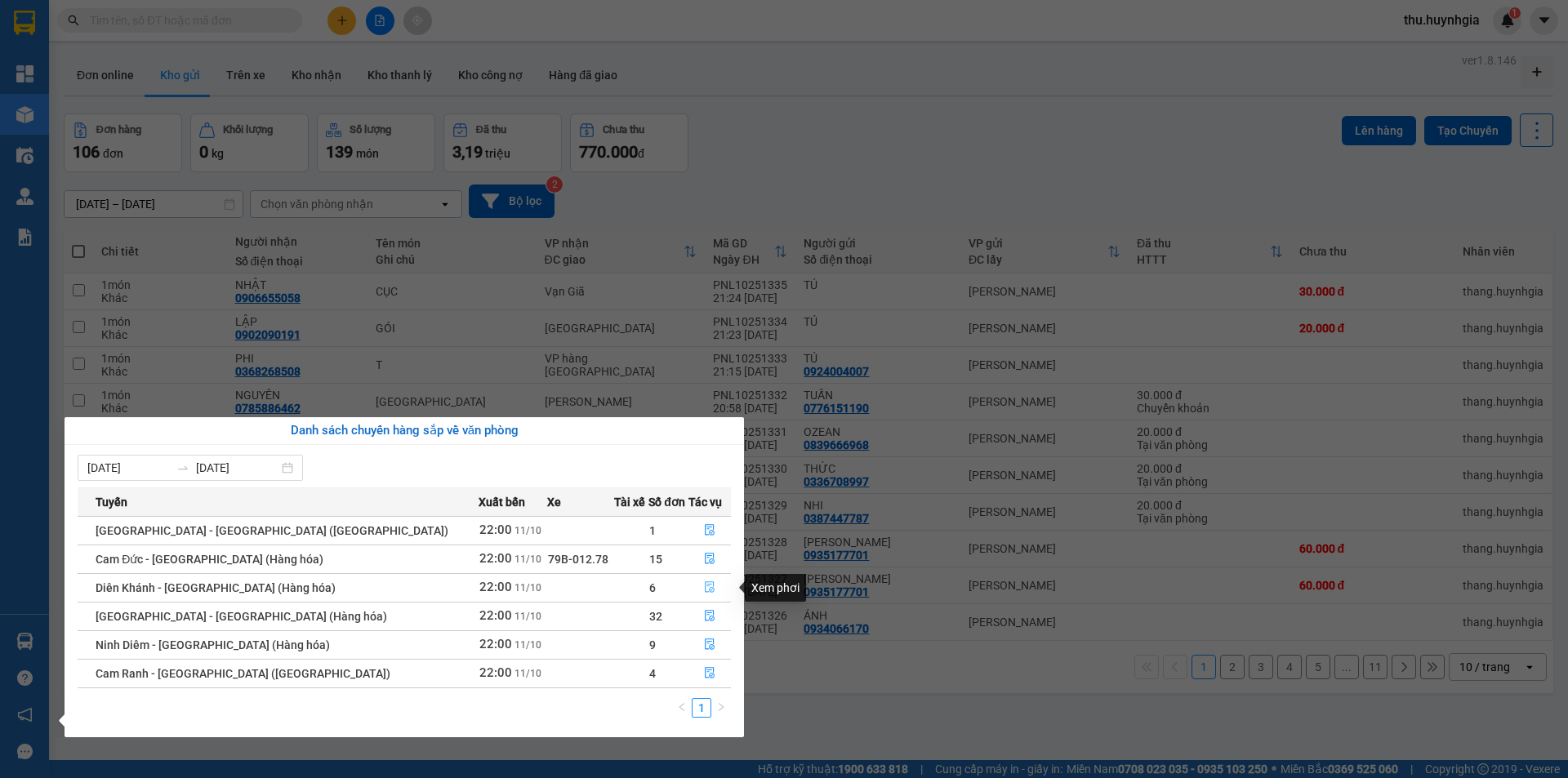
click at [704, 583] on icon "file-done" at bounding box center [710, 587] width 11 height 11
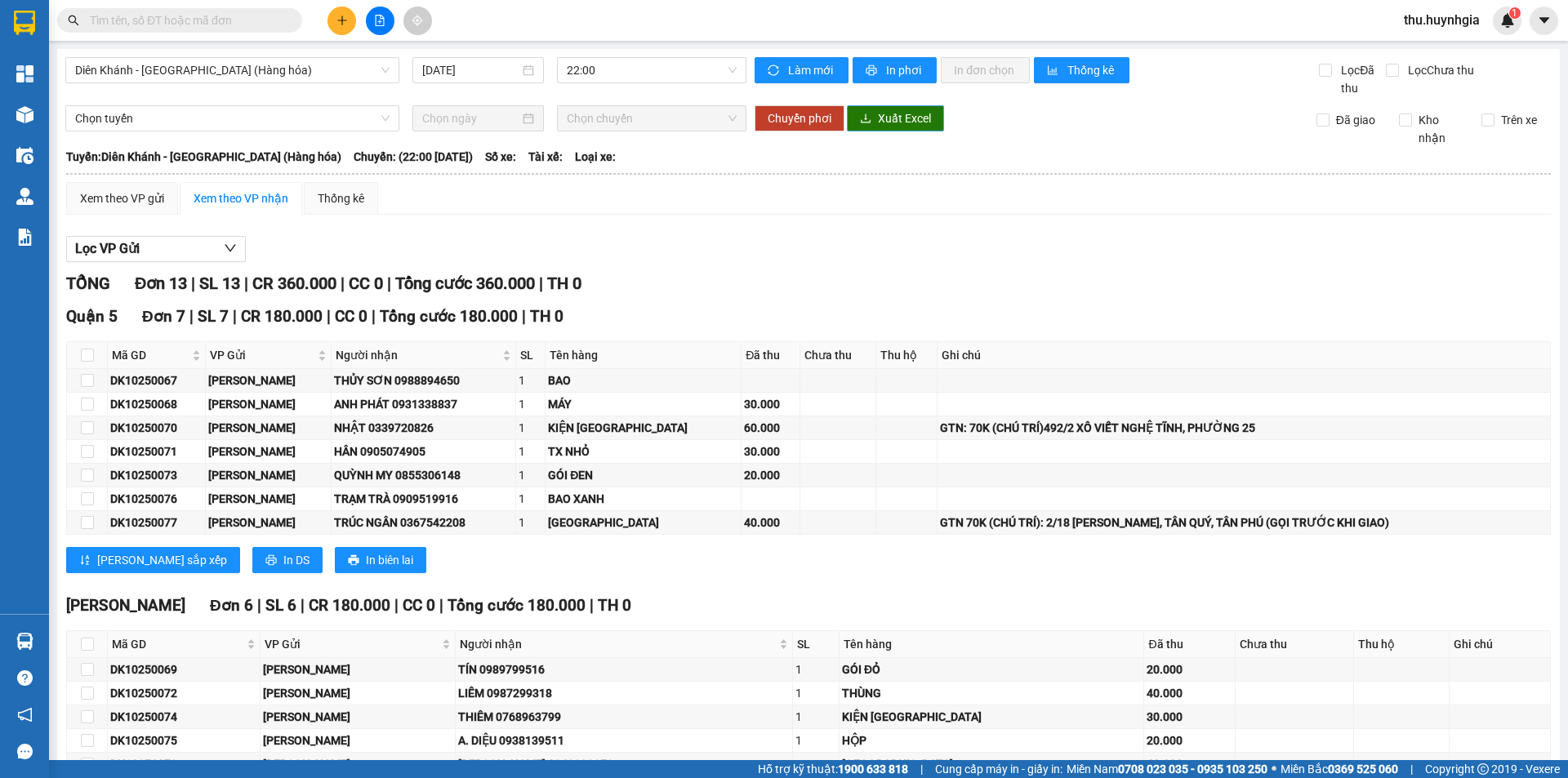
click at [878, 114] on span "Xuất Excel" at bounding box center [905, 118] width 53 height 18
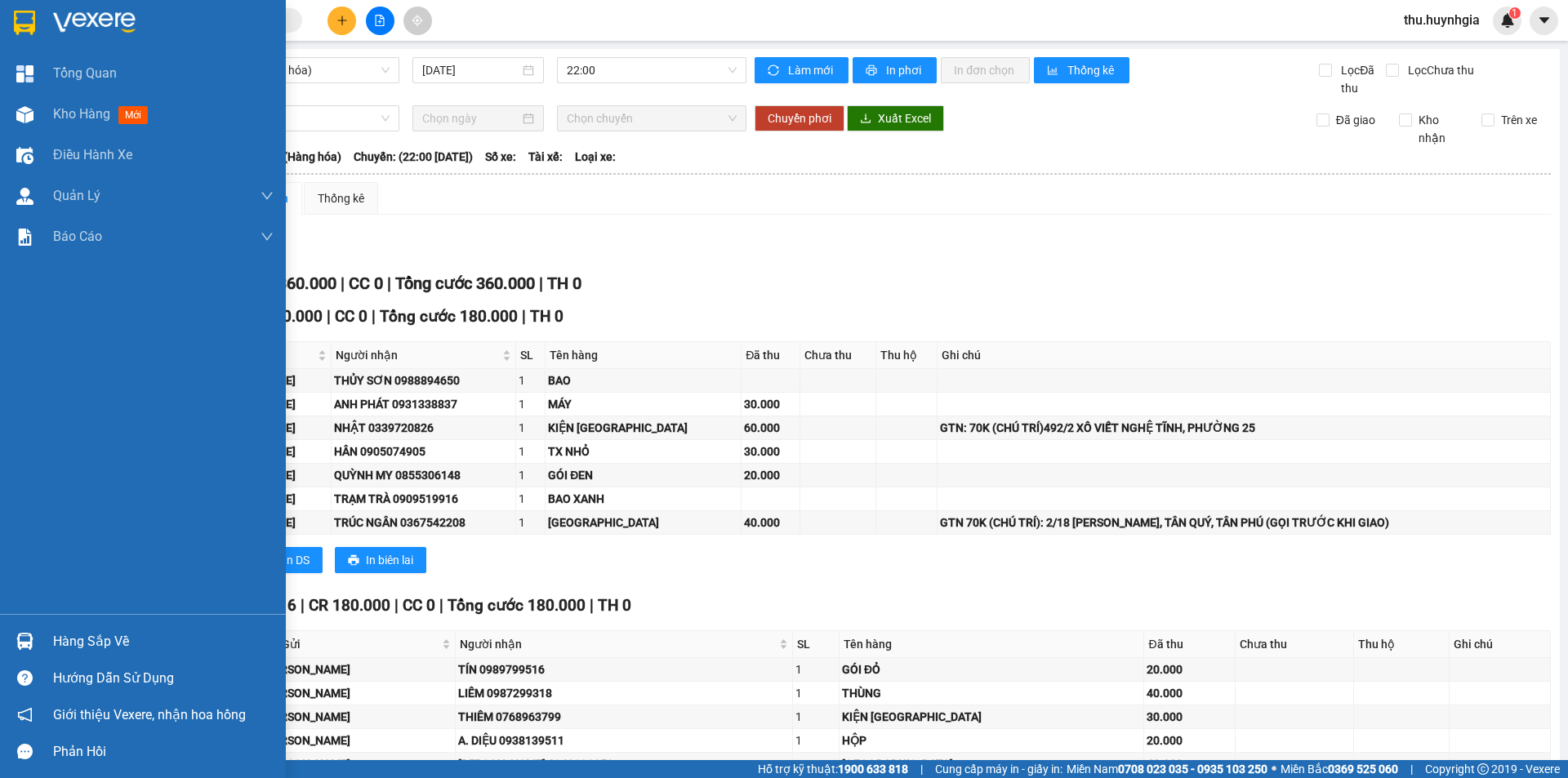
click at [95, 647] on div "Hàng sắp về" at bounding box center [163, 642] width 221 height 25
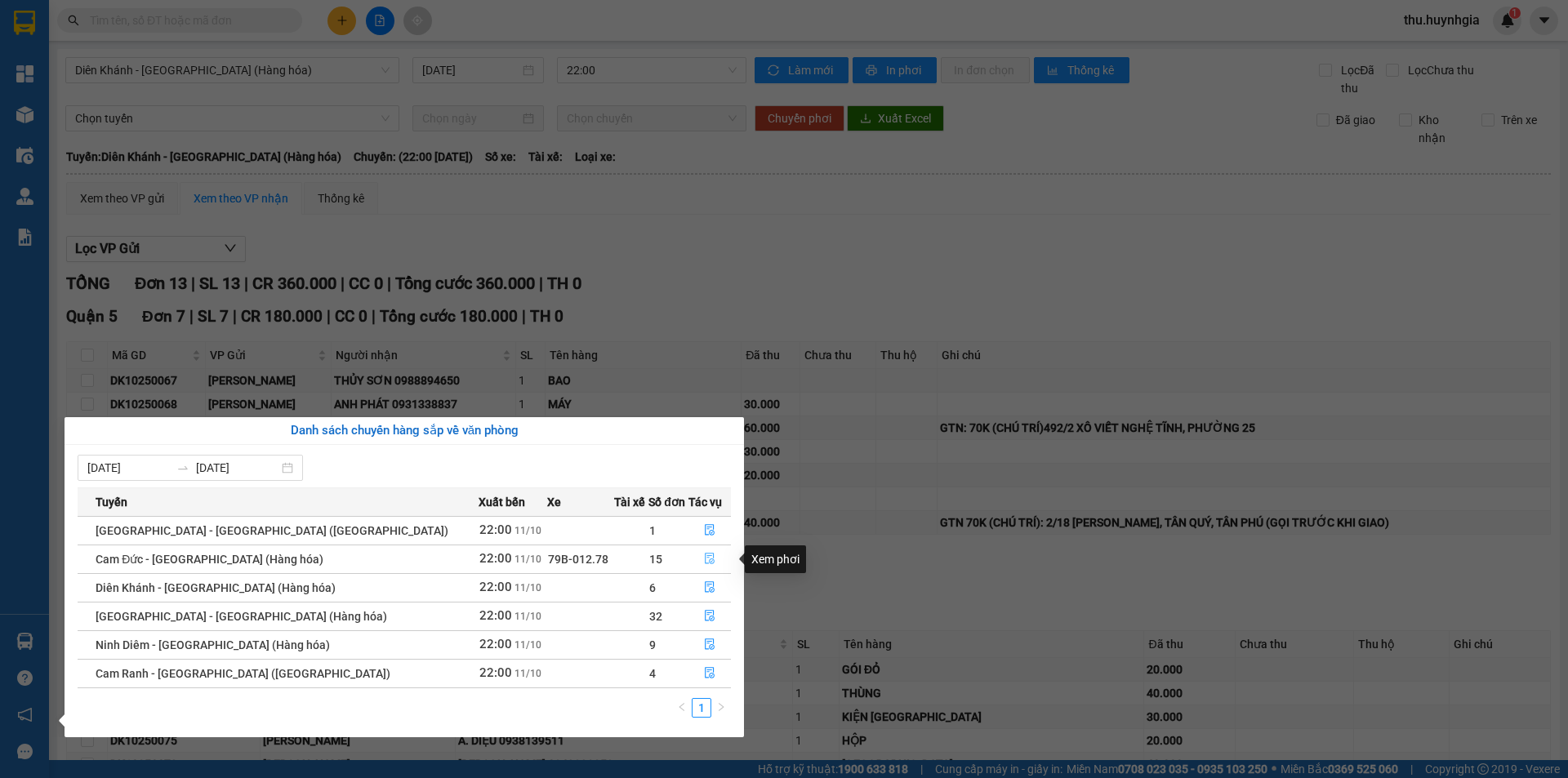
click at [706, 557] on icon "file-done" at bounding box center [710, 559] width 11 height 11
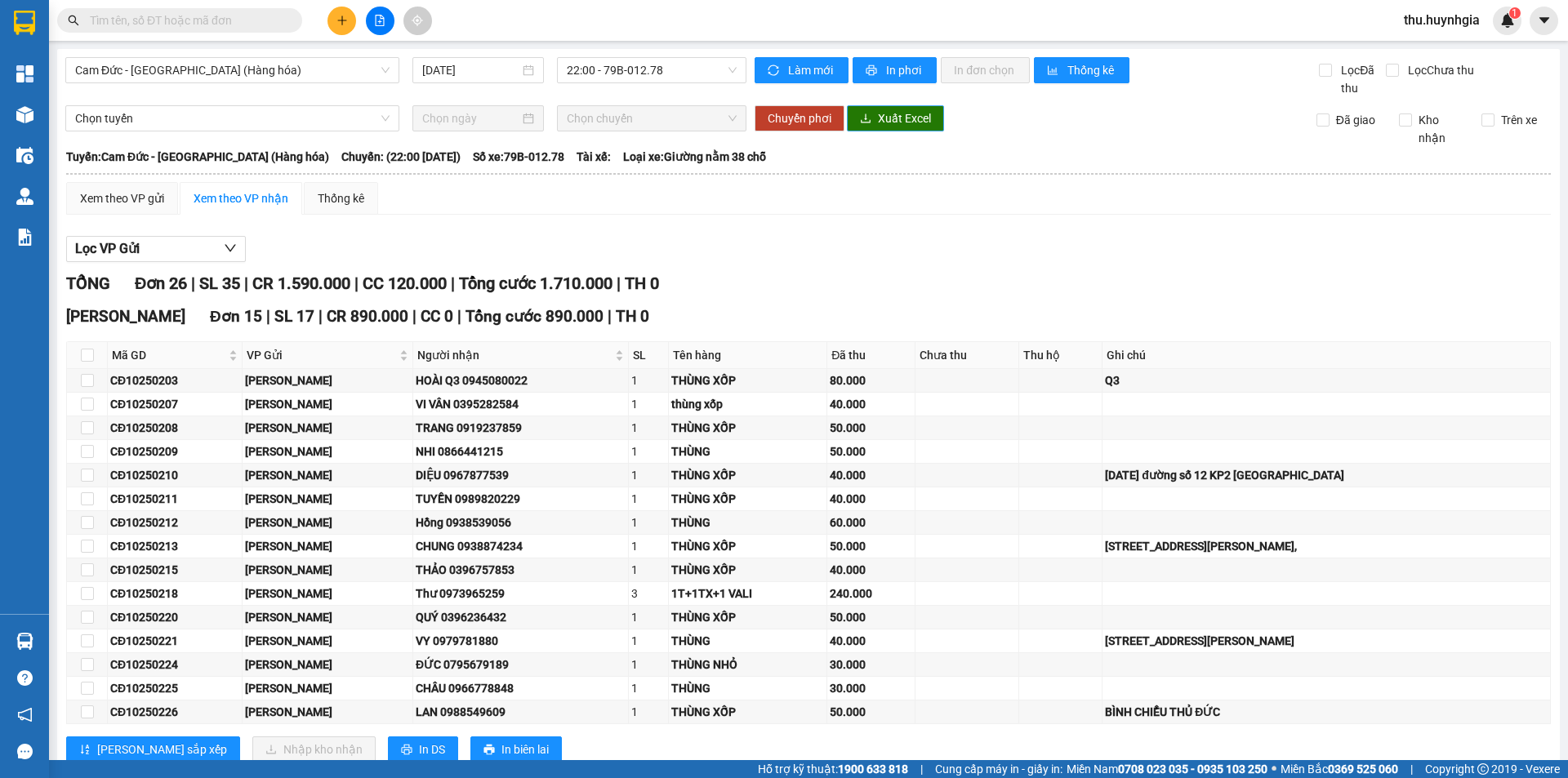
click at [902, 120] on span "Xuất Excel" at bounding box center [905, 118] width 53 height 18
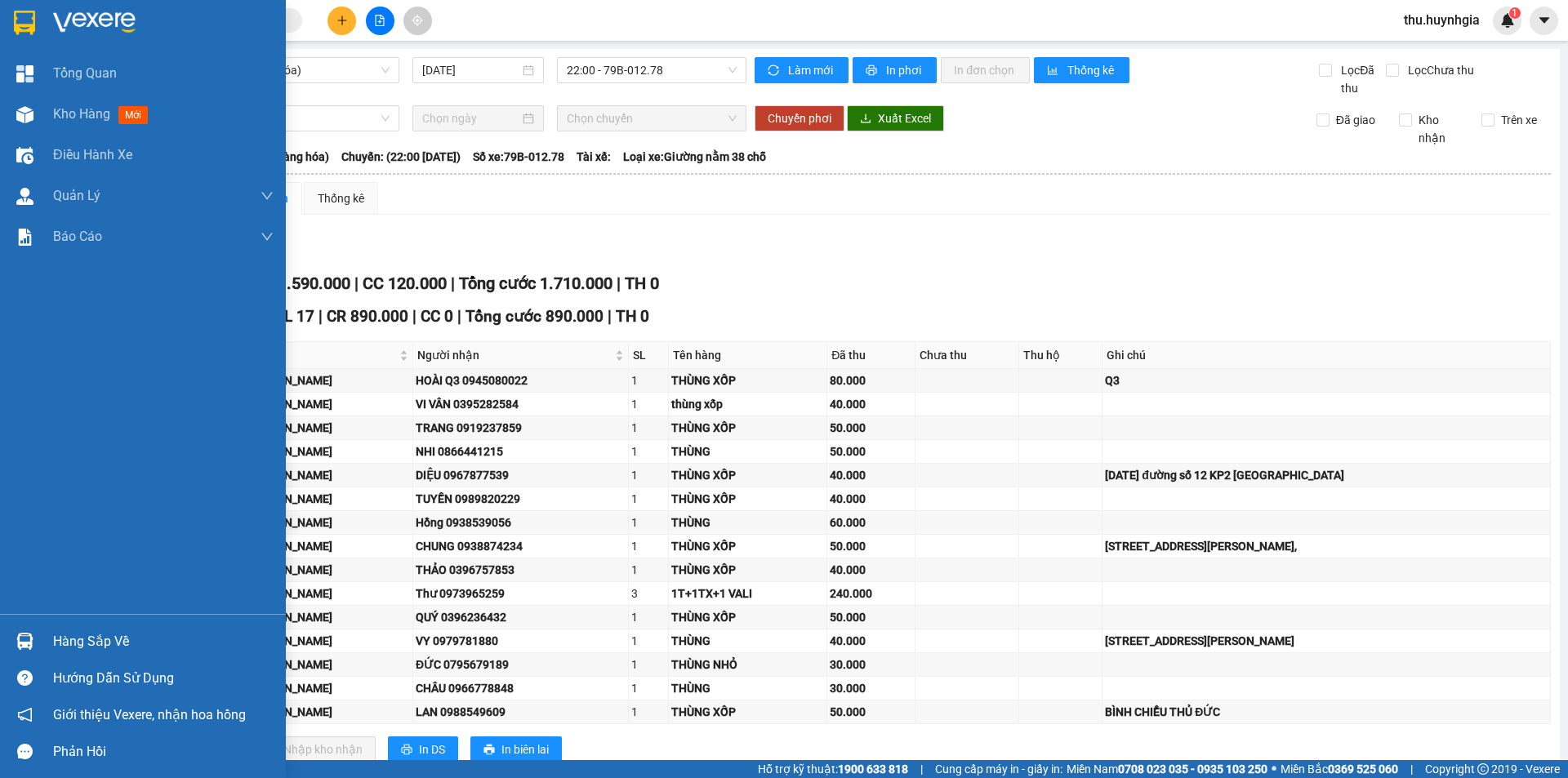
click at [81, 642] on div "Hàng sắp về" at bounding box center [163, 642] width 221 height 25
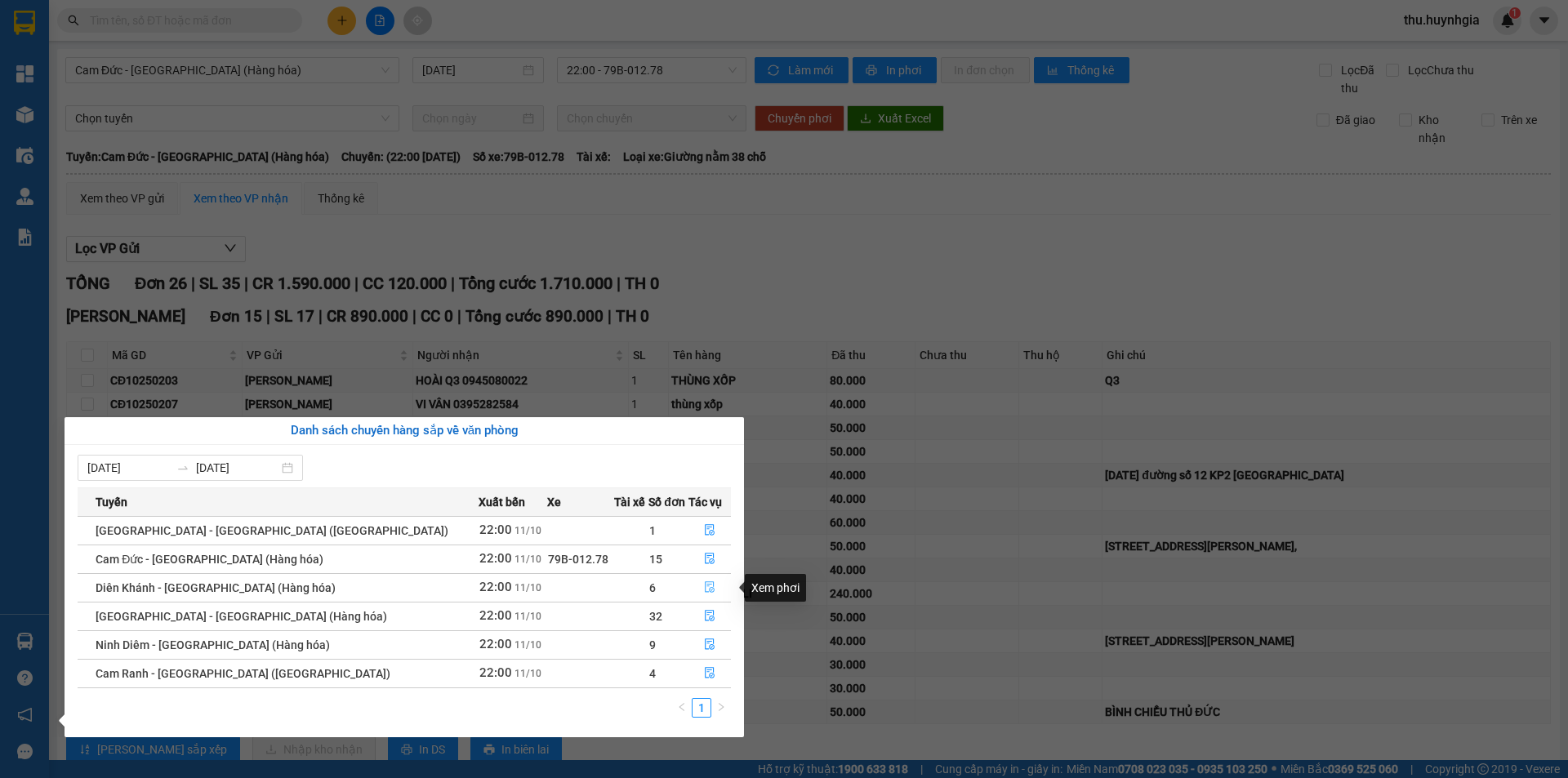
click at [704, 590] on icon "file-done" at bounding box center [710, 587] width 11 height 11
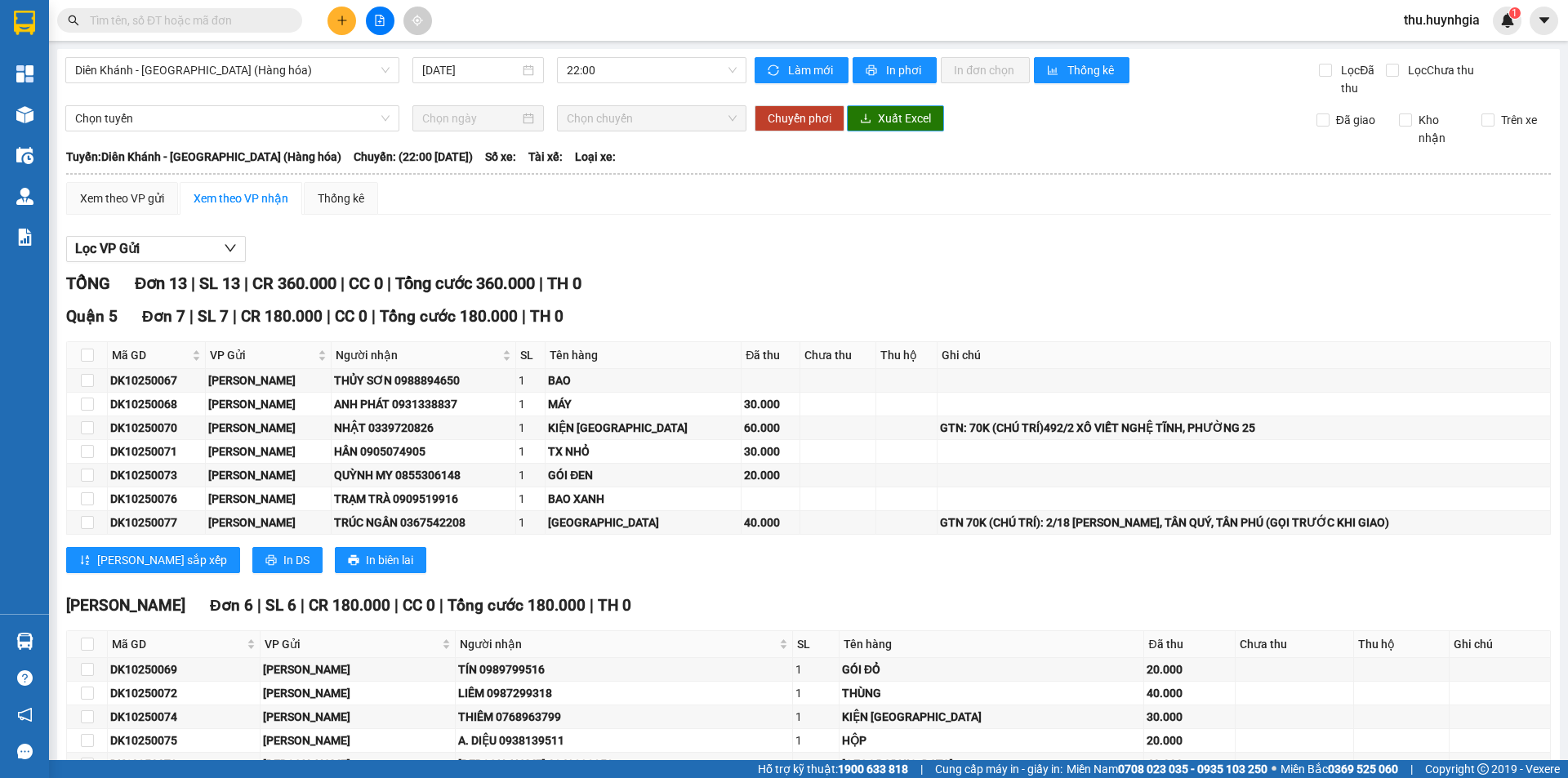
click at [878, 114] on span "Xuất Excel" at bounding box center [905, 118] width 53 height 18
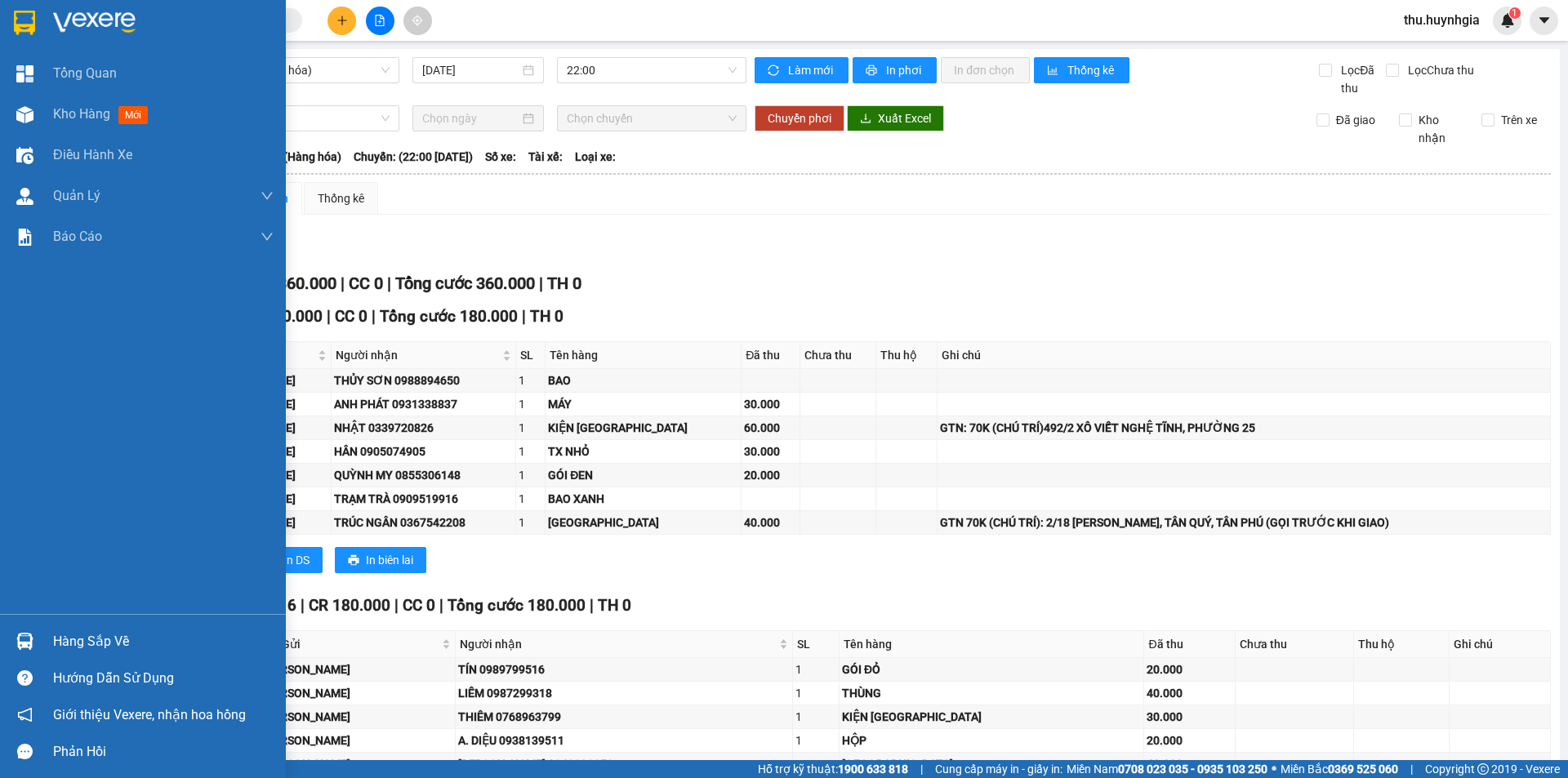
click at [89, 640] on div "Hàng sắp về" at bounding box center [163, 642] width 221 height 25
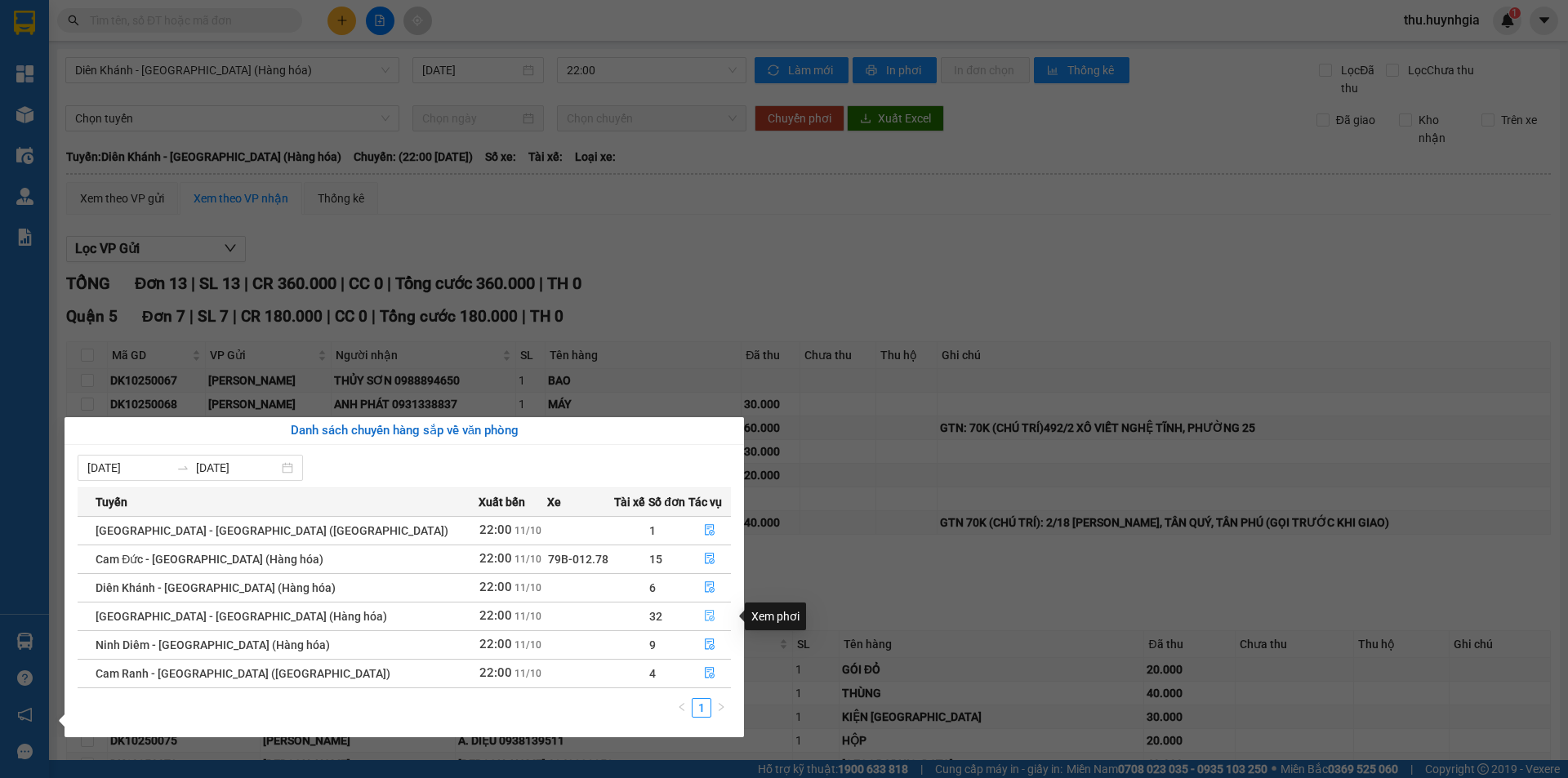
click at [700, 606] on button "button" at bounding box center [710, 616] width 41 height 26
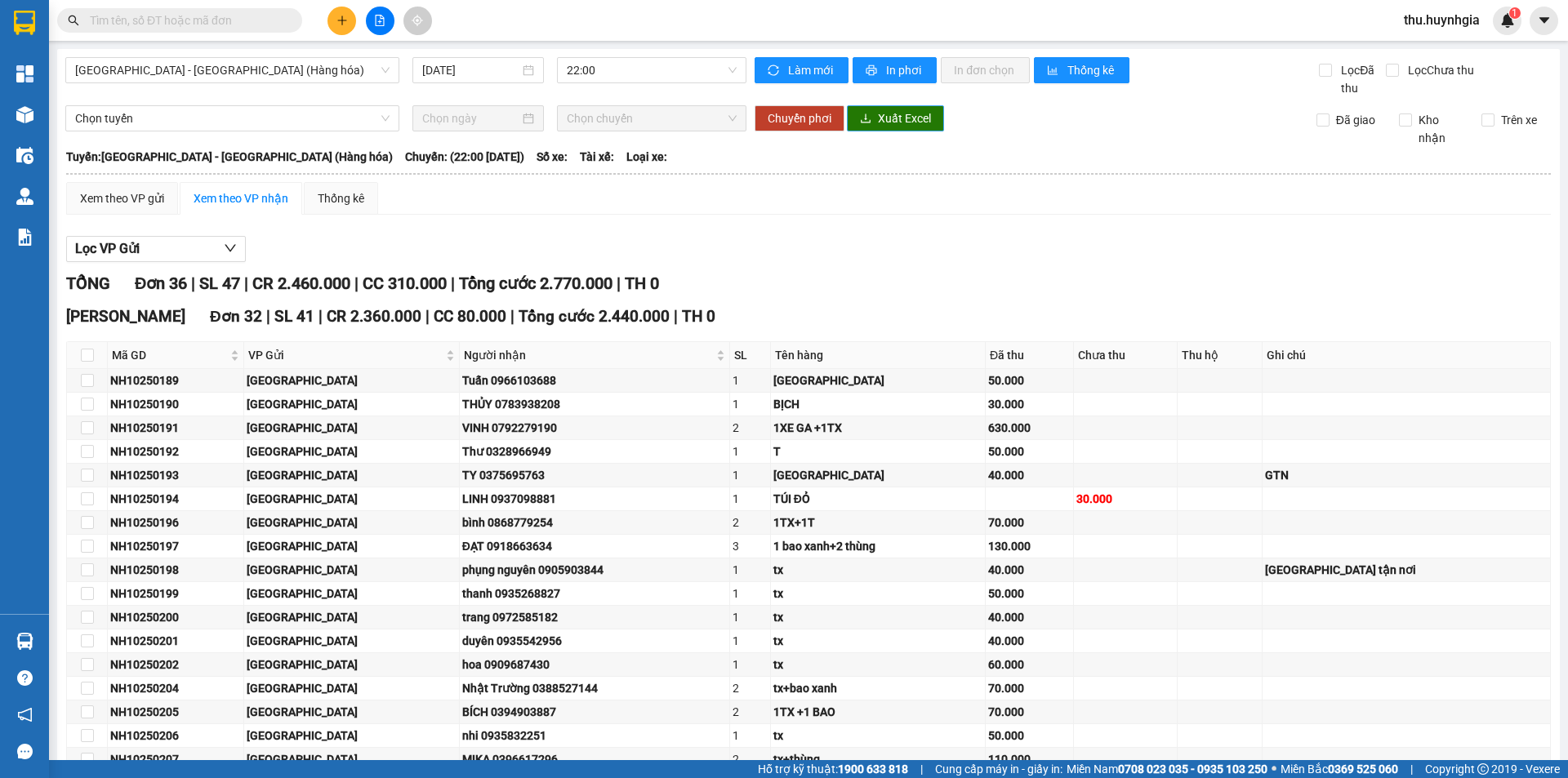
click at [880, 113] on span "Xuất Excel" at bounding box center [905, 118] width 53 height 18
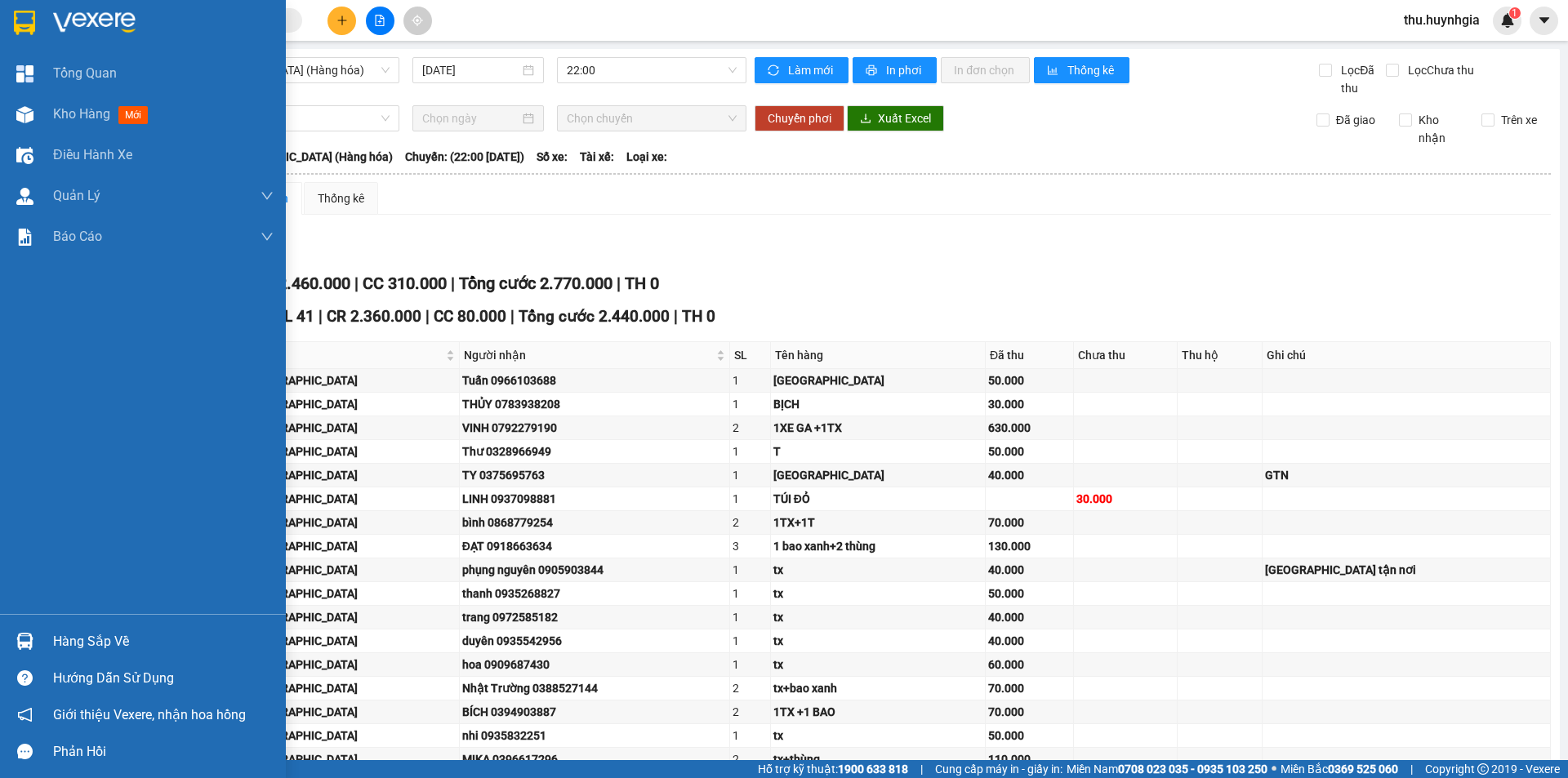
click at [92, 638] on div "Hàng sắp về" at bounding box center [163, 642] width 221 height 25
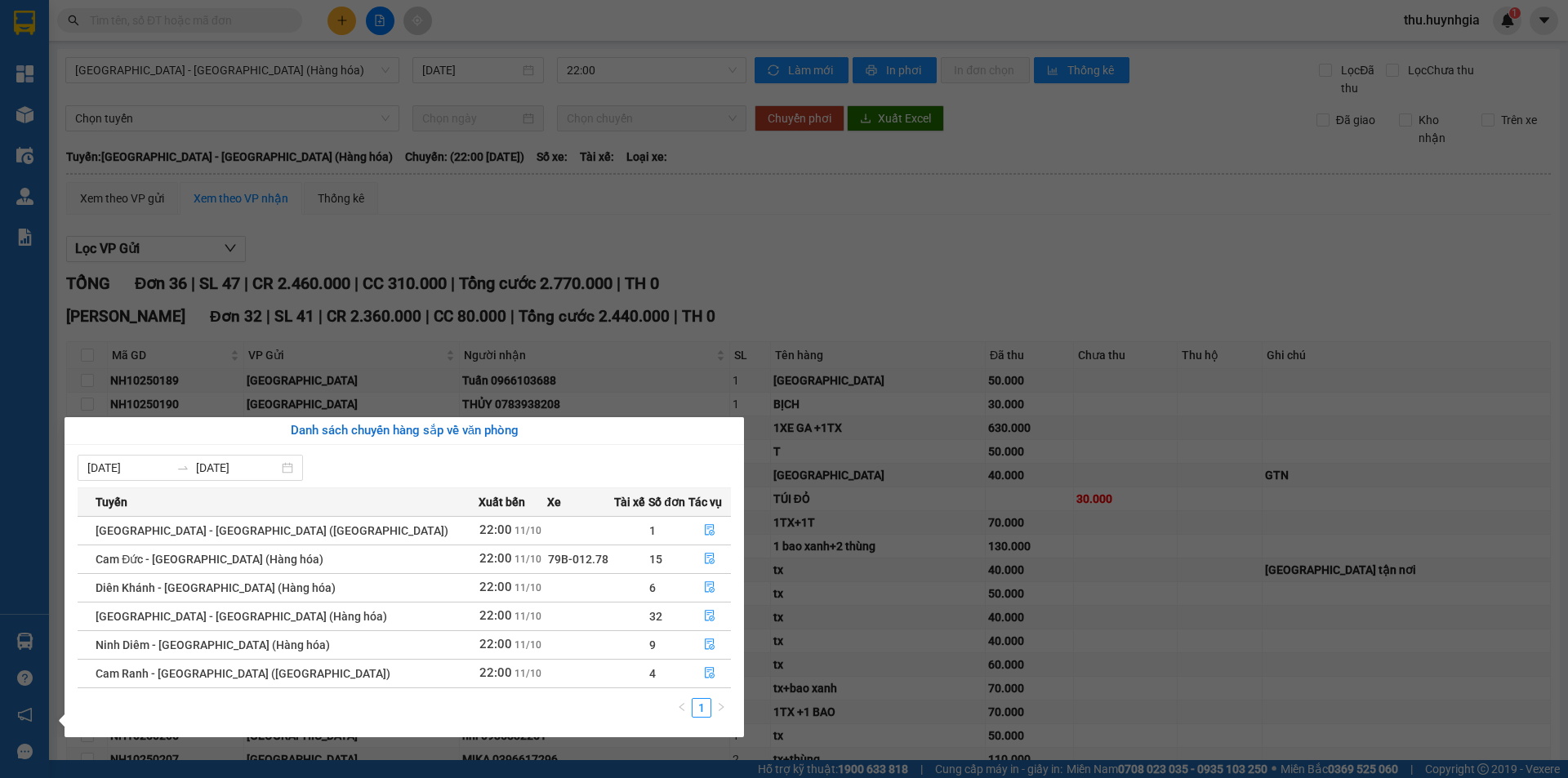
click at [39, 548] on div "Tổng Quan Kho hàng mới Điều hành xe Quản Lý Quản lý thu hộ Quản lý chuyến Quản …" at bounding box center [25, 389] width 49 height 778
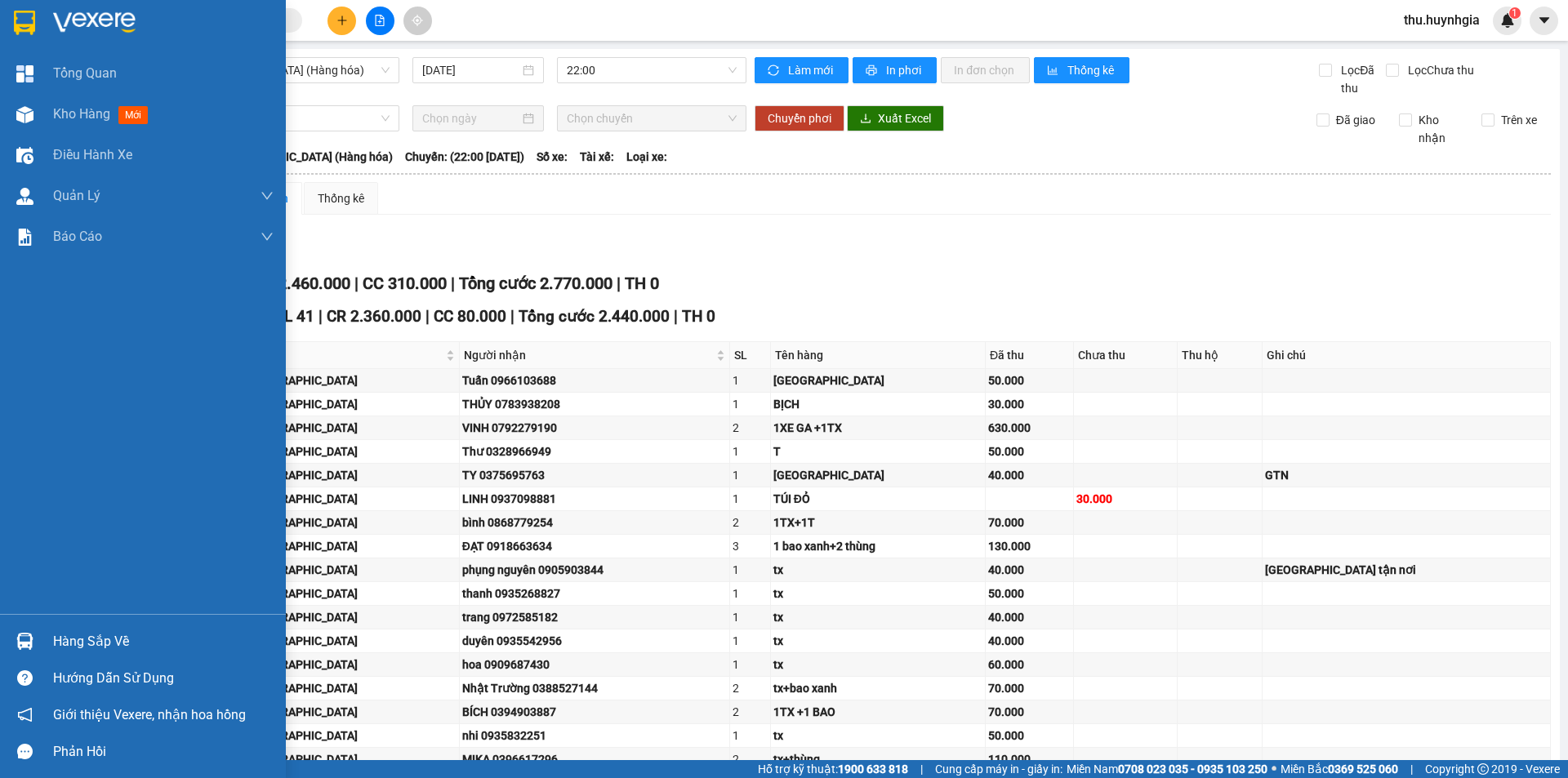
click at [91, 638] on div "Hàng sắp về" at bounding box center [163, 642] width 221 height 25
drag, startPoint x: 20, startPoint y: 370, endPoint x: 63, endPoint y: 253, distance: 124.7
click at [20, 368] on div "Tổng Quan Kho hàng mới Điều hành xe Quản Lý Quản lý thu hộ Quản lý chuyến Quản …" at bounding box center [143, 389] width 286 height 778
click at [88, 112] on span "Kho hàng" at bounding box center [82, 113] width 57 height 16
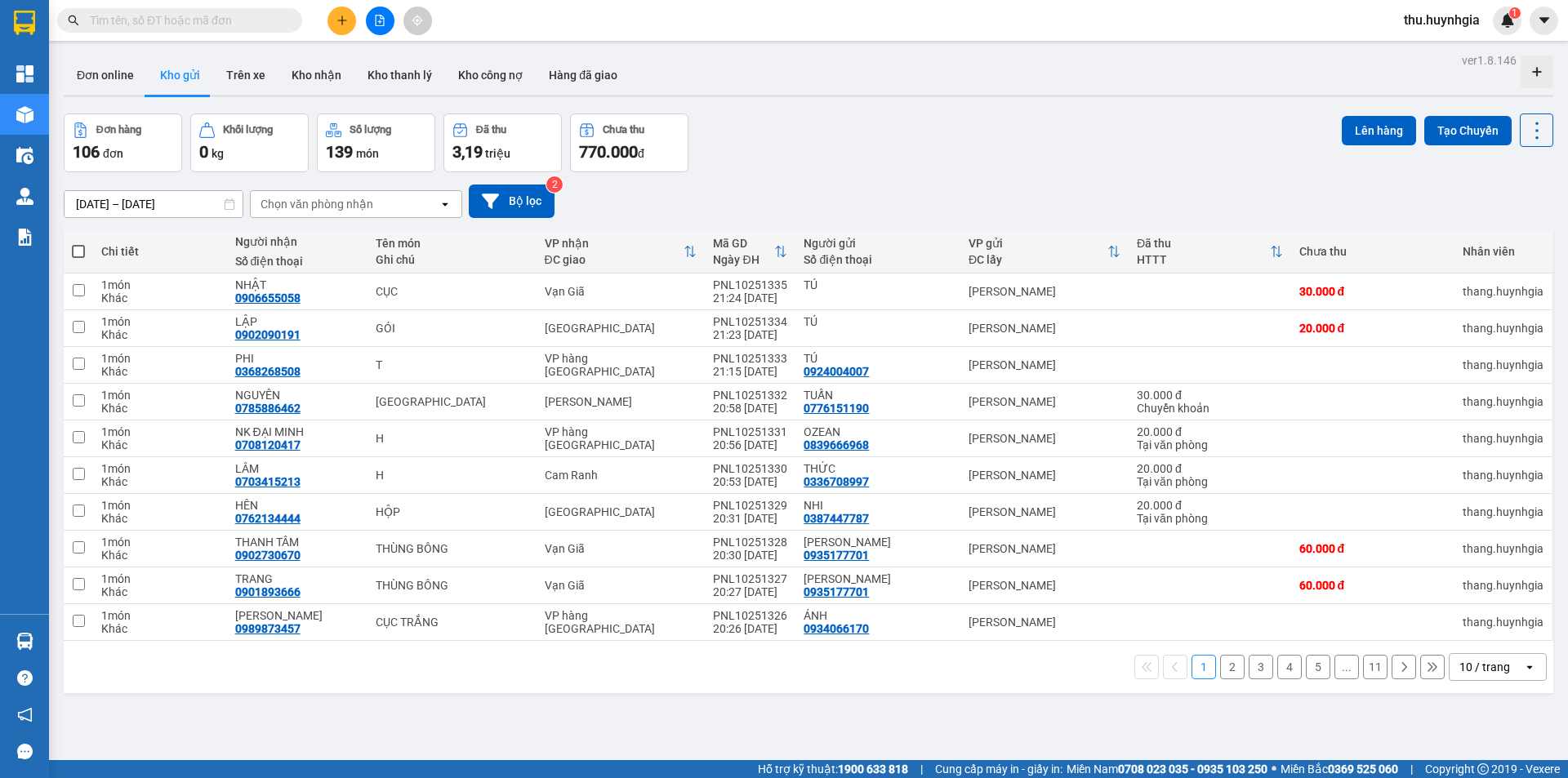
click at [1450, 670] on div "10 / trang" at bounding box center [1487, 667] width 74 height 26
click at [1474, 634] on span "100 / trang" at bounding box center [1479, 631] width 59 height 16
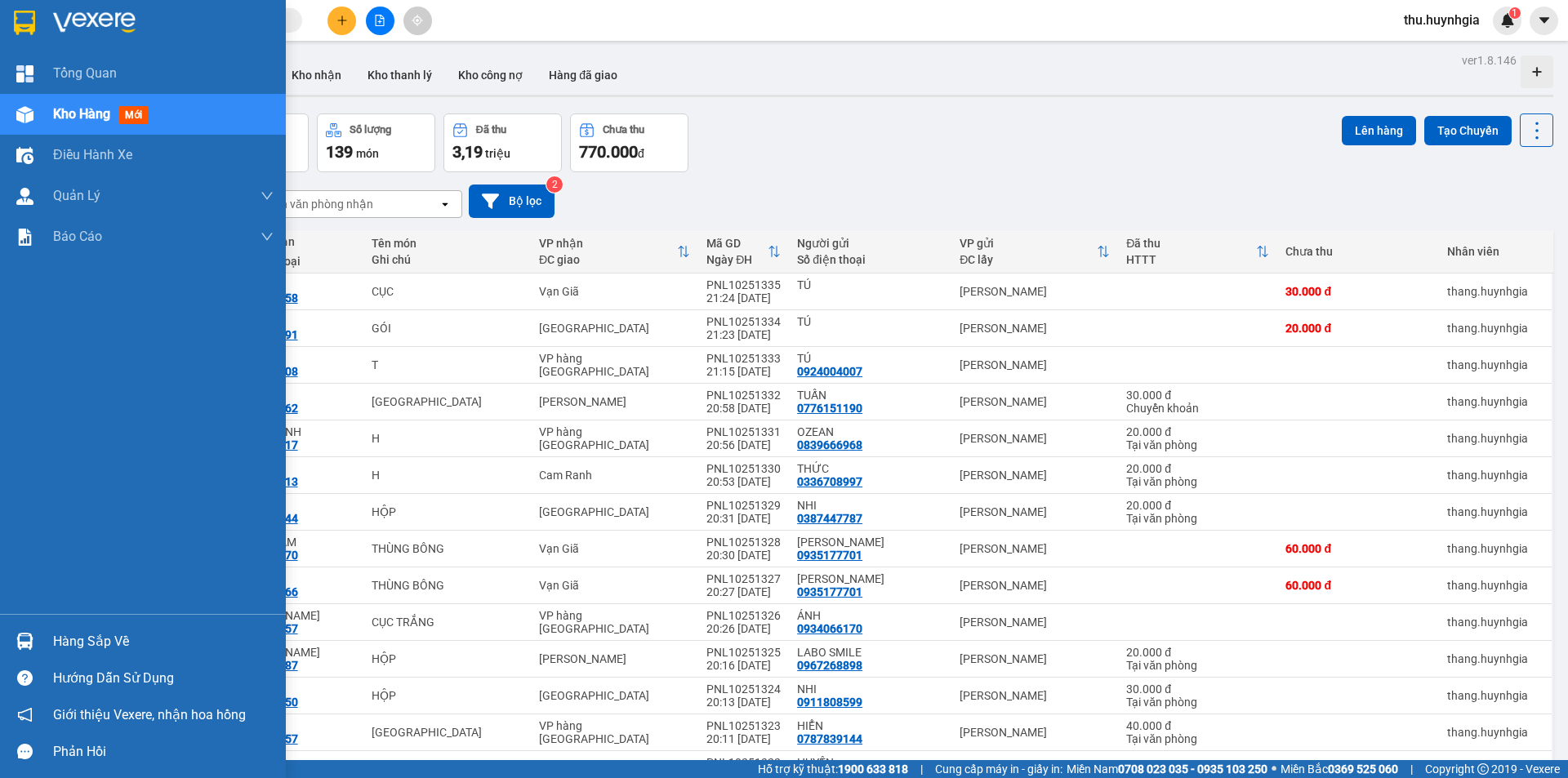
click at [105, 634] on div "Hàng sắp về" at bounding box center [163, 642] width 221 height 25
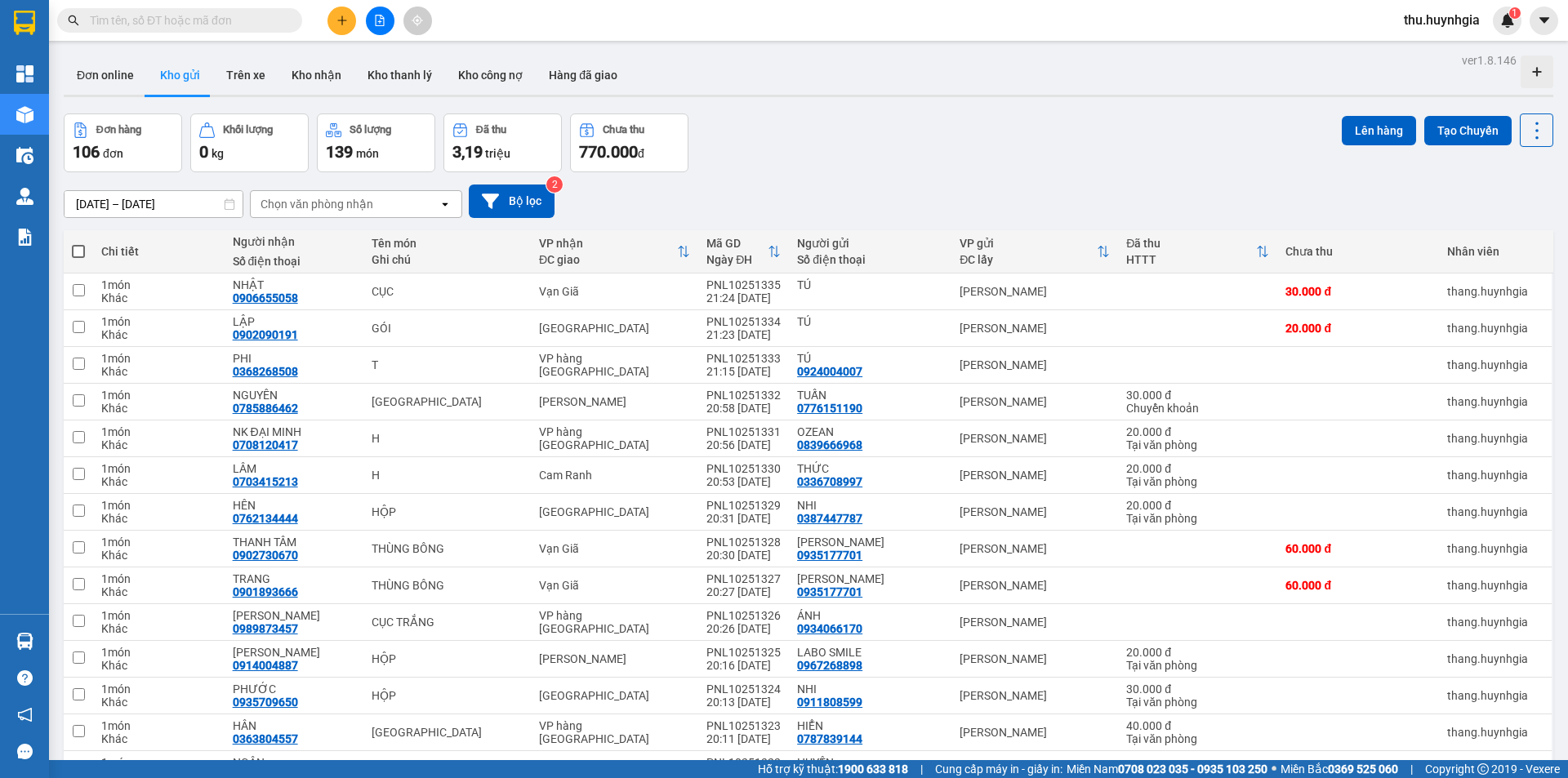
click at [818, 109] on section "Kết quả tìm kiếm ( 0 ) Bộ lọc No Data thu.huynhgia 1 Tổng Quan Kho hàng mới Điề…" at bounding box center [784, 389] width 1568 height 778
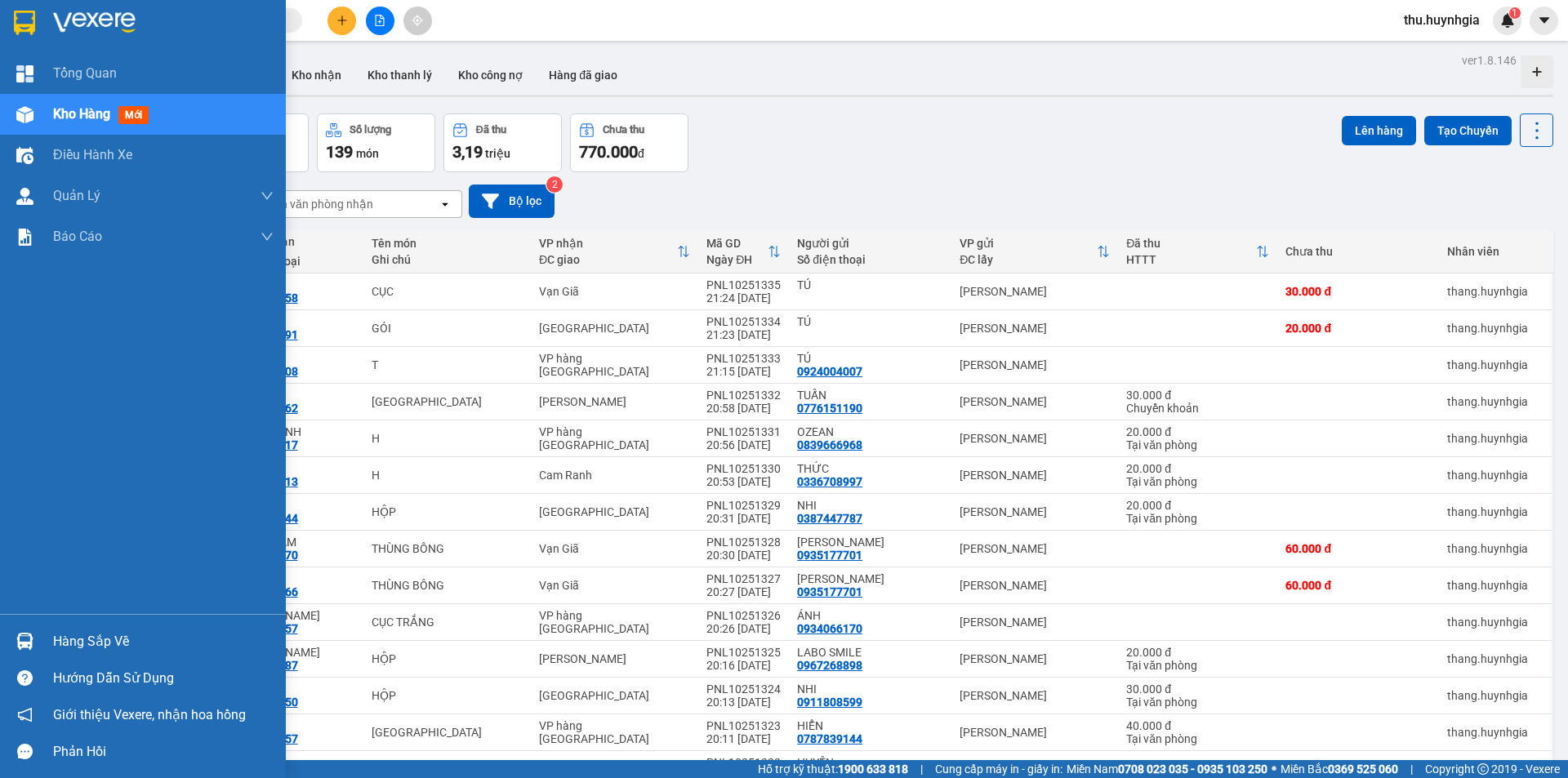
click at [57, 643] on div "Hàng sắp về" at bounding box center [163, 642] width 221 height 25
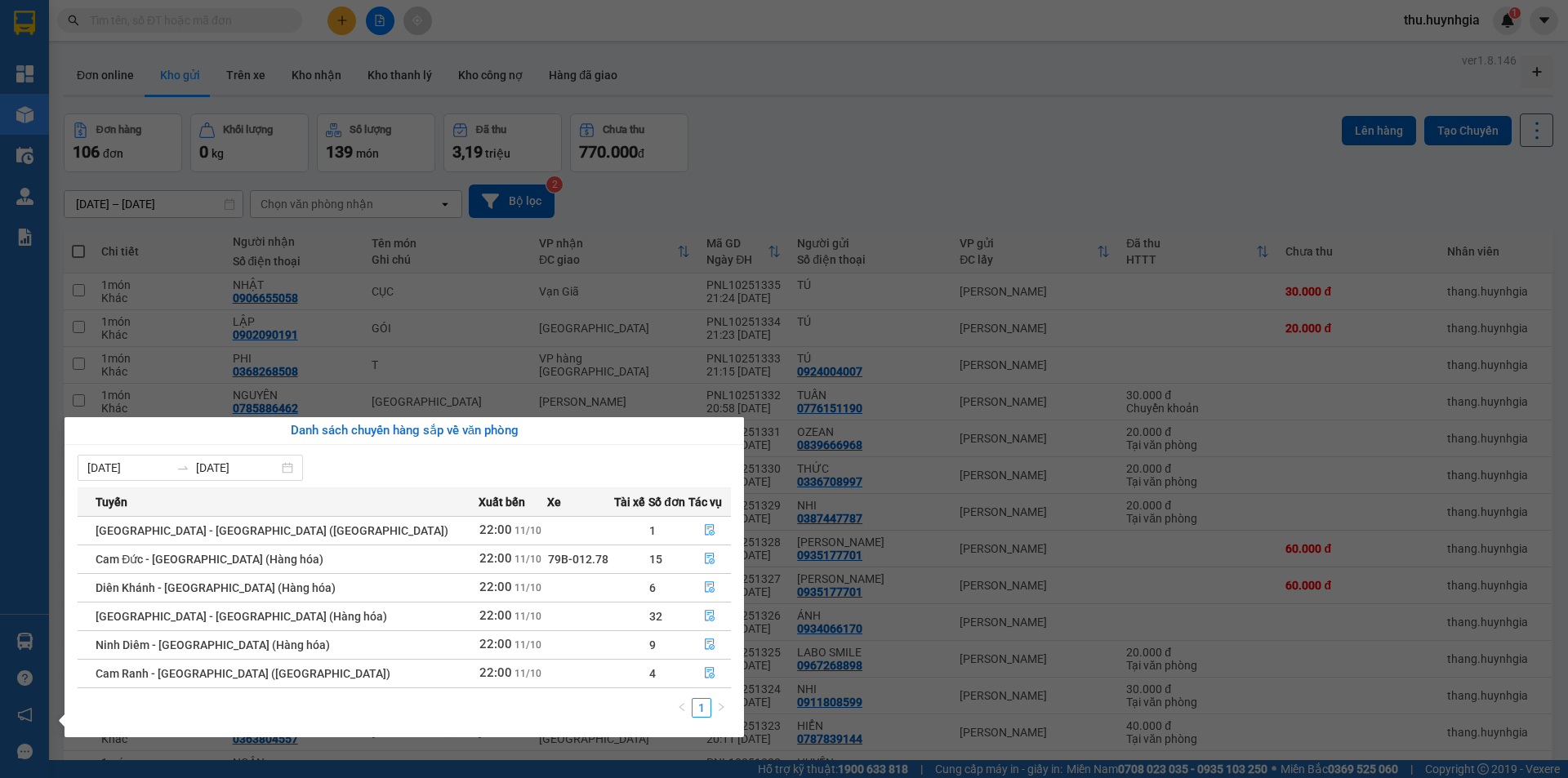
click at [23, 638] on div "Tổng Quan Kho hàng mới Điều hành xe Quản Lý Quản lý thu hộ Quản lý chuyến Quản …" at bounding box center [25, 389] width 49 height 778
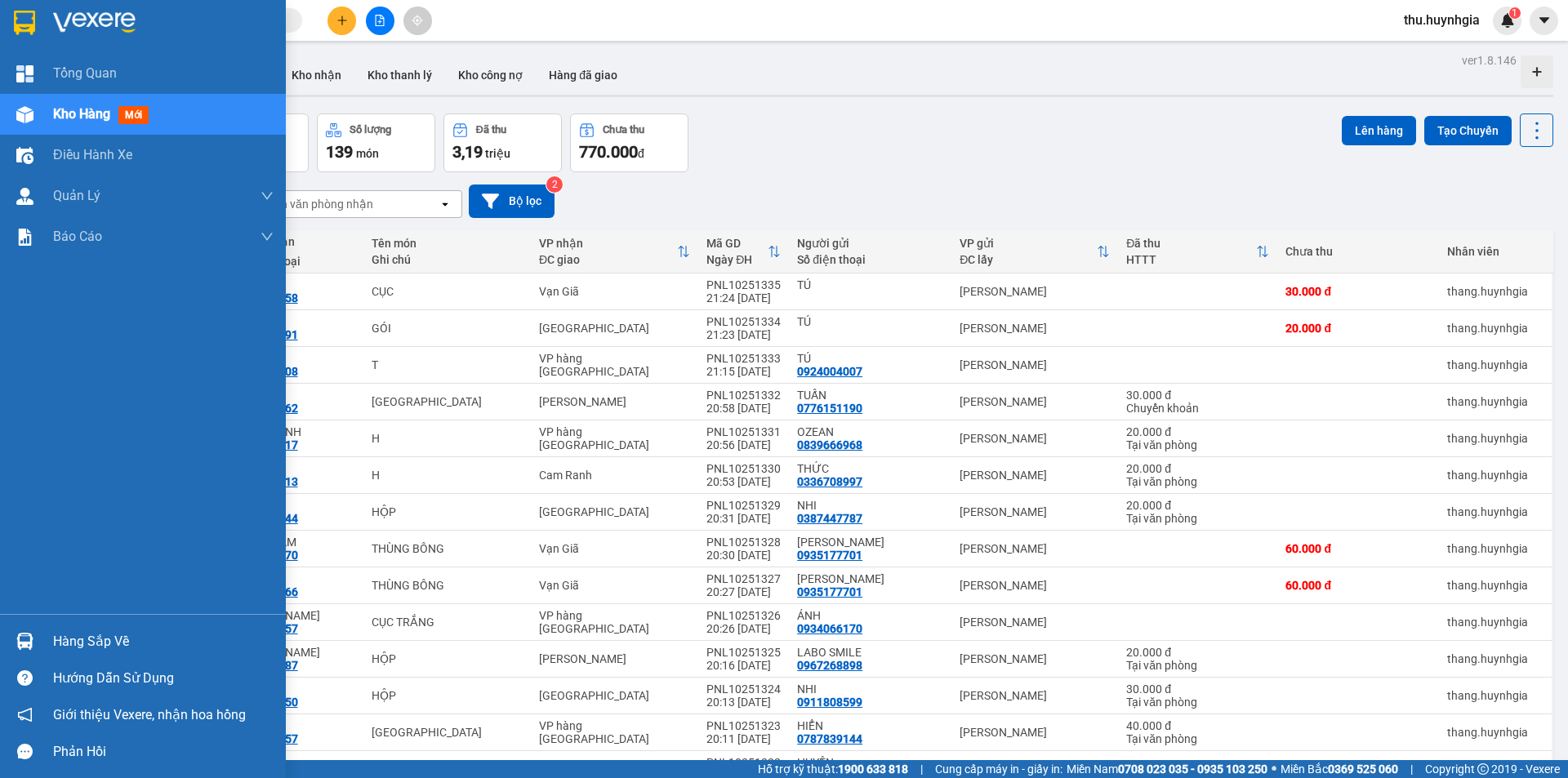
click at [65, 640] on div "Hàng sắp về" at bounding box center [163, 642] width 221 height 25
click at [67, 638] on div "Hàng sắp về" at bounding box center [163, 642] width 221 height 25
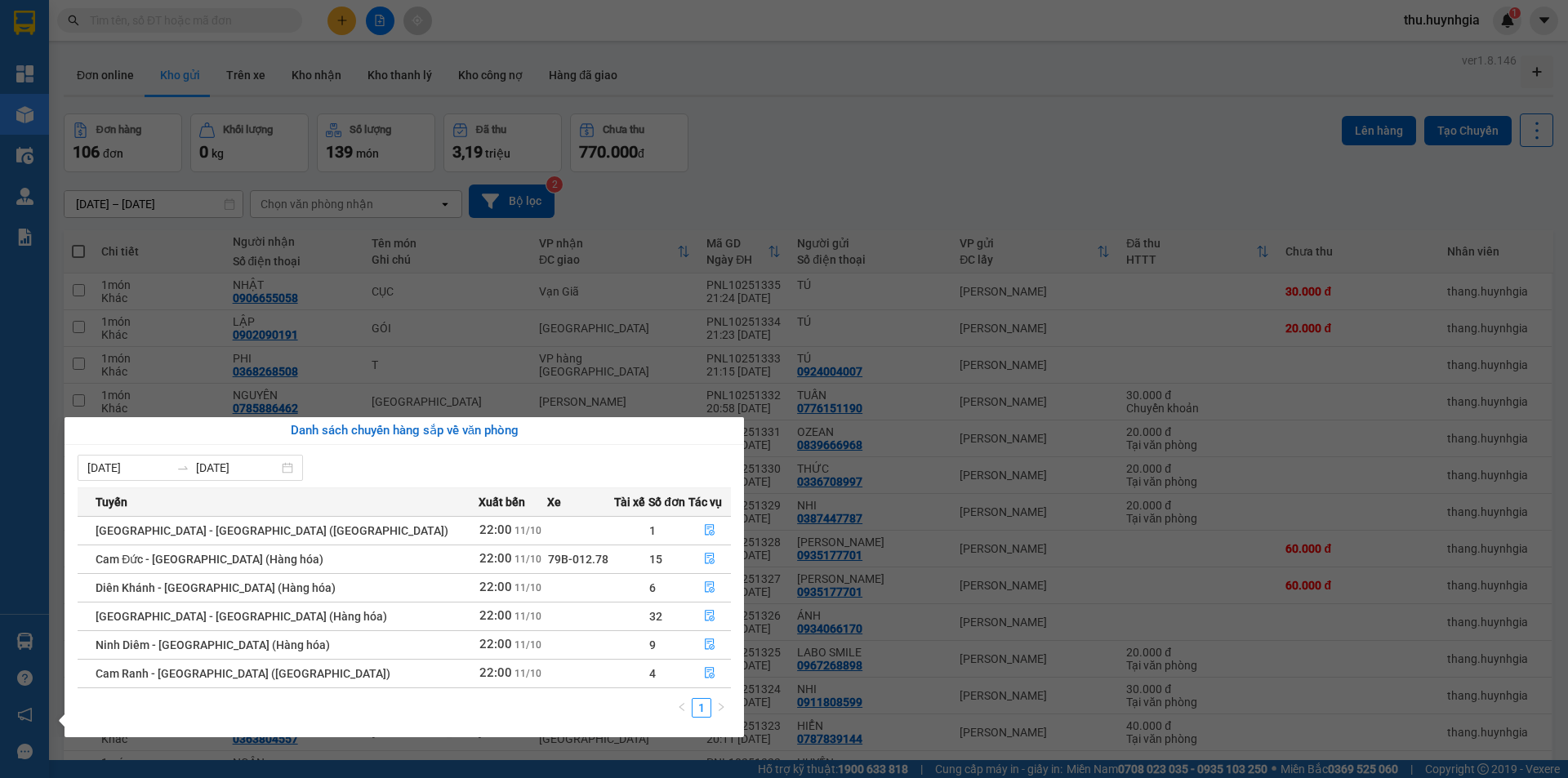
click at [848, 96] on section "Kết quả tìm kiếm ( 0 ) Bộ lọc No Data thu.huynhgia 1 Tổng Quan Kho hàng mới Điề…" at bounding box center [784, 389] width 1568 height 778
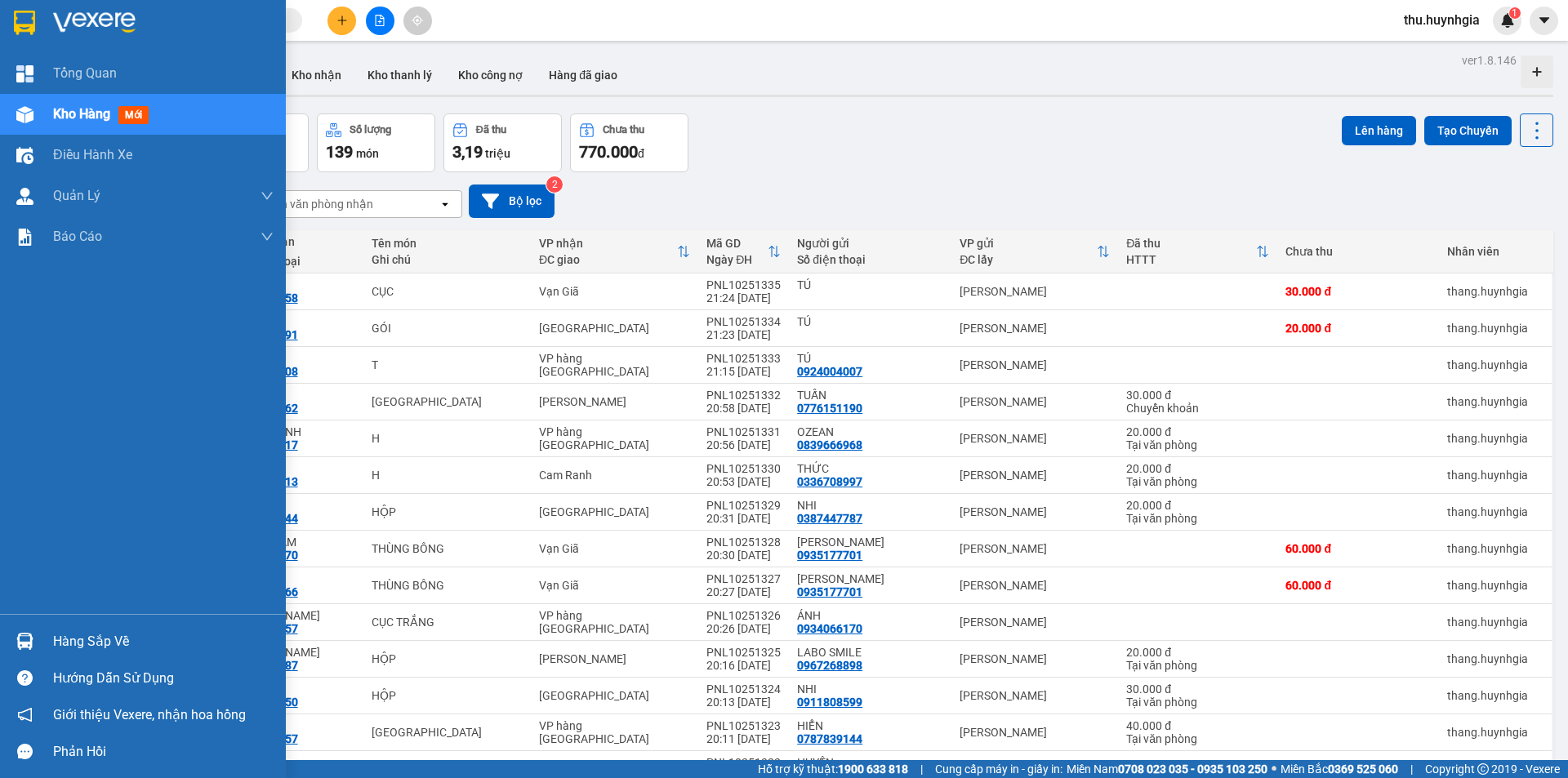
click at [76, 644] on div "Hàng sắp về" at bounding box center [163, 642] width 221 height 25
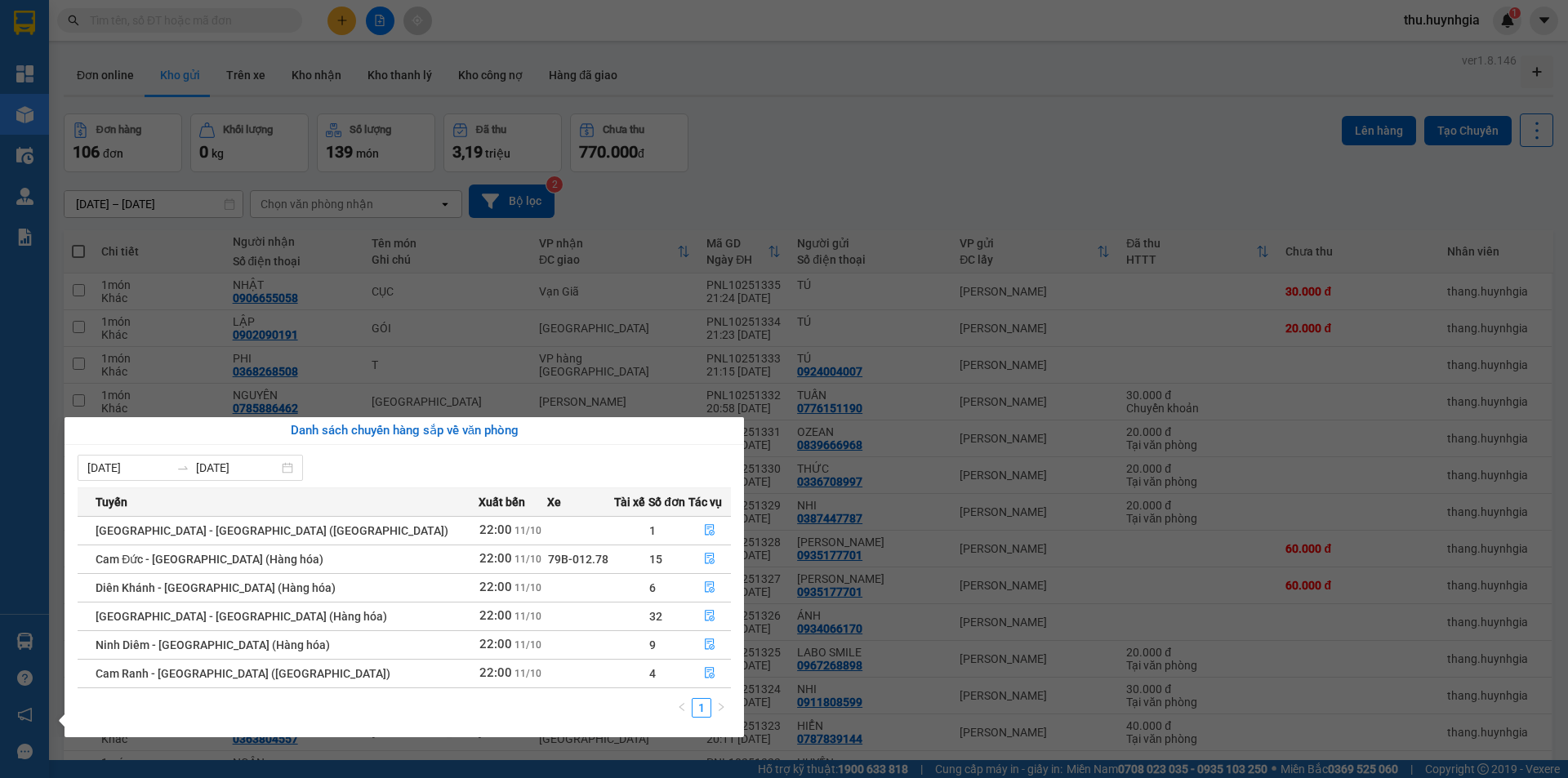
click at [0, 608] on div "Tổng Quan Kho hàng mới Điều hành xe Quản Lý Quản lý thu hộ Quản lý chuyến Quản …" at bounding box center [25, 389] width 49 height 778
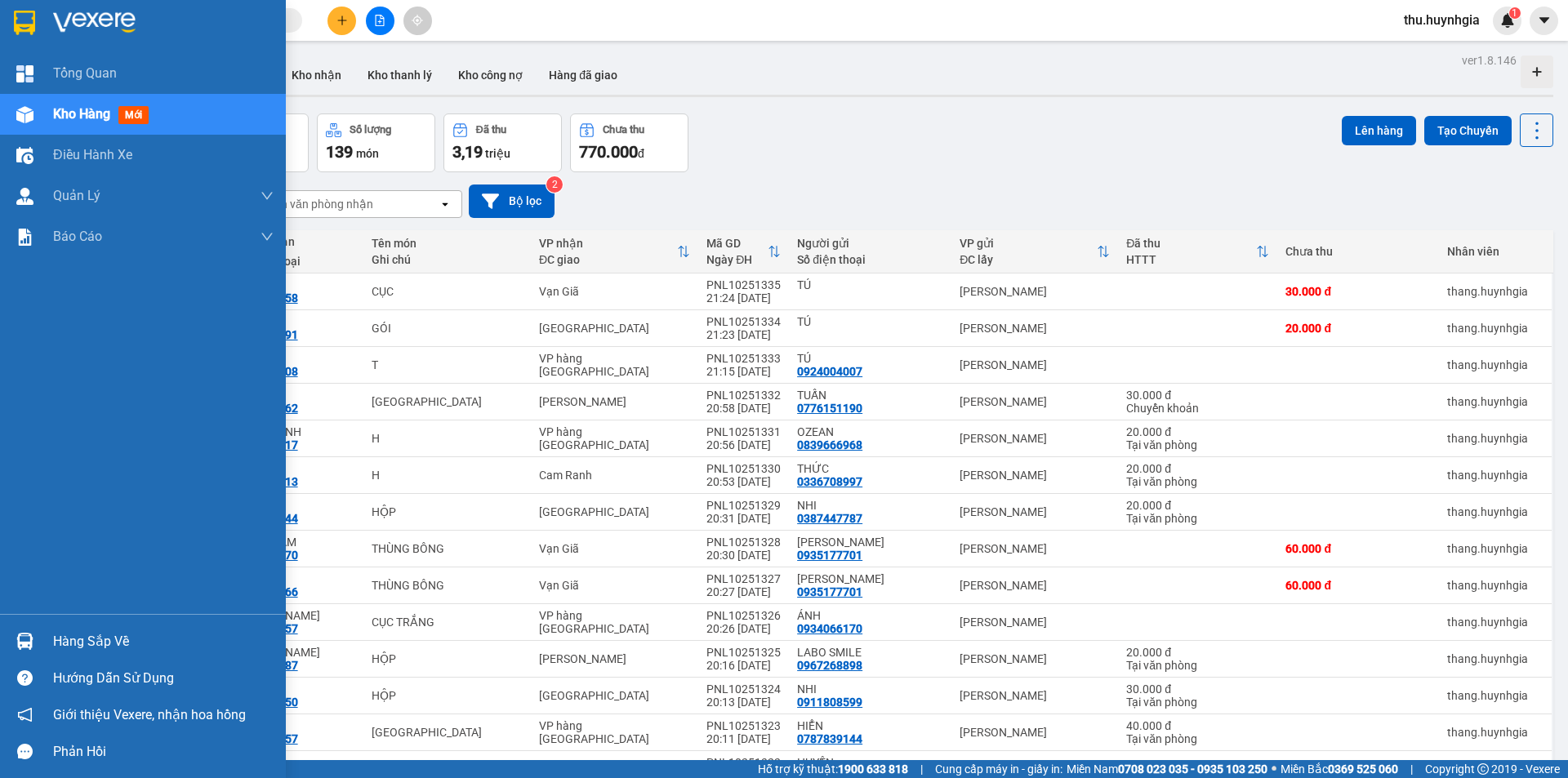
click at [73, 642] on div "Hàng sắp về" at bounding box center [163, 642] width 221 height 25
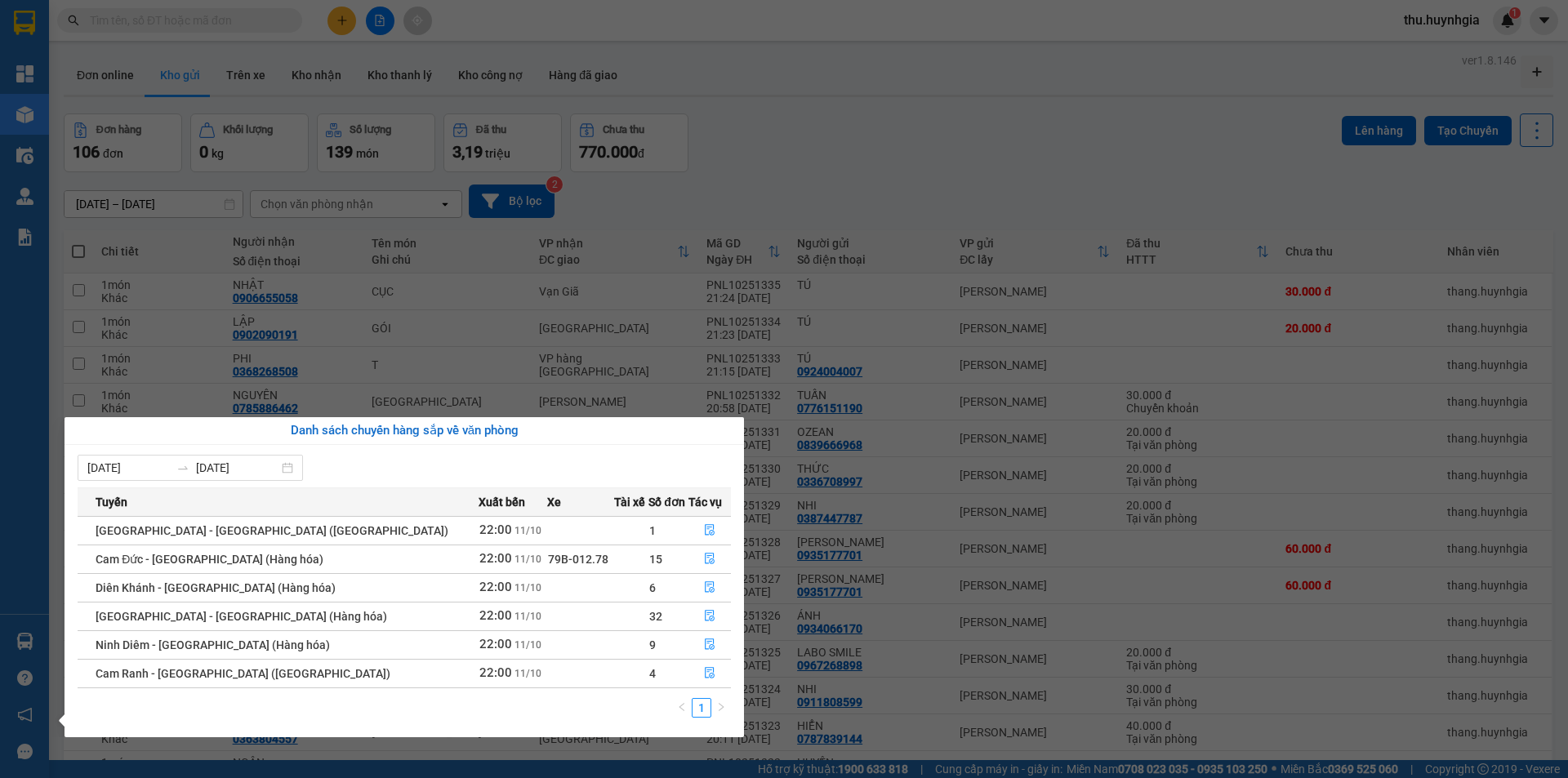
click at [187, 313] on section "Kết quả tìm kiếm ( 0 ) Bộ lọc No Data thu.huynhgia 1 Tổng Quan Kho hàng mới Điề…" at bounding box center [784, 389] width 1568 height 778
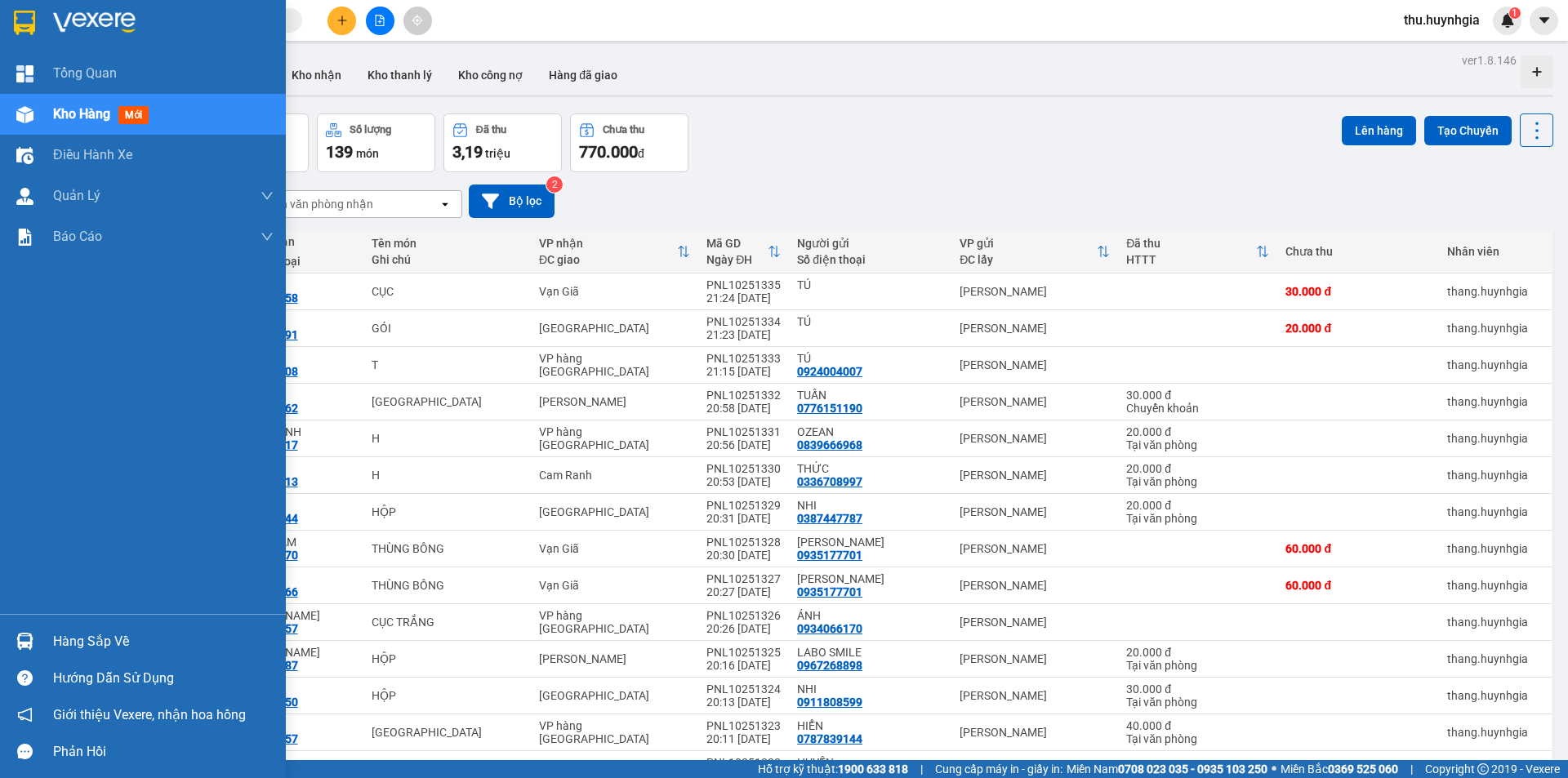
click at [67, 644] on div "Hàng sắp về" at bounding box center [163, 642] width 221 height 25
click at [0, 647] on div "Tổng Quan Kho hàng mới Điều hành xe Quản Lý Quản lý thu hộ Quản lý chuyến Quản …" at bounding box center [143, 389] width 286 height 778
click at [89, 645] on div "Hàng sắp về" at bounding box center [163, 642] width 221 height 25
click at [42, 336] on div "Tổng Quan Kho hàng mới Điều hành xe Quản Lý Quản lý thu hộ Quản lý chuyến Quản …" at bounding box center [143, 389] width 286 height 778
click at [99, 634] on div "Hàng sắp về" at bounding box center [163, 642] width 221 height 25
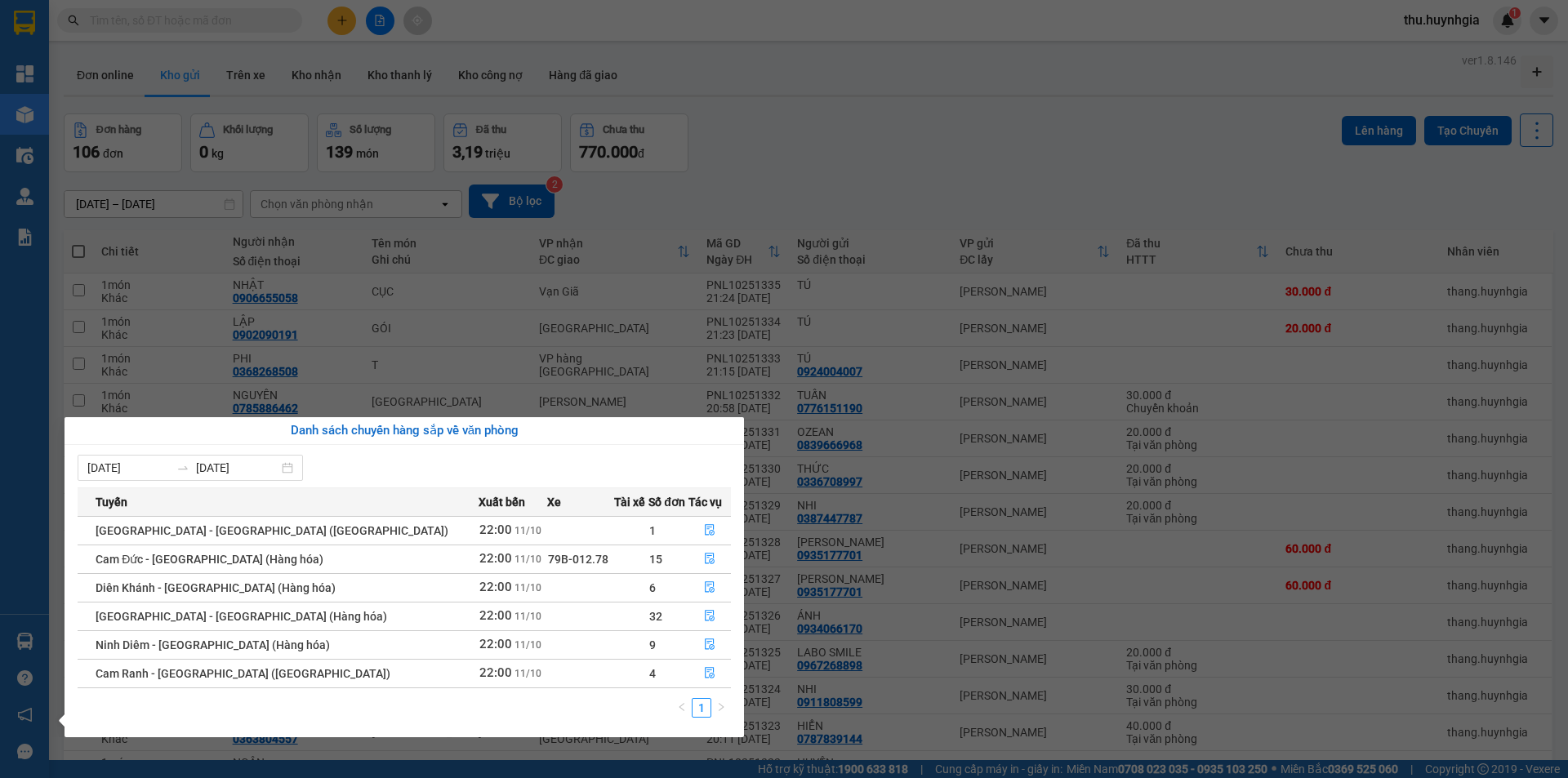
click at [851, 126] on section "Kết quả tìm kiếm ( 0 ) Bộ lọc No Data thu.huynhgia 1 Tổng Quan Kho hàng mới Điề…" at bounding box center [784, 389] width 1568 height 778
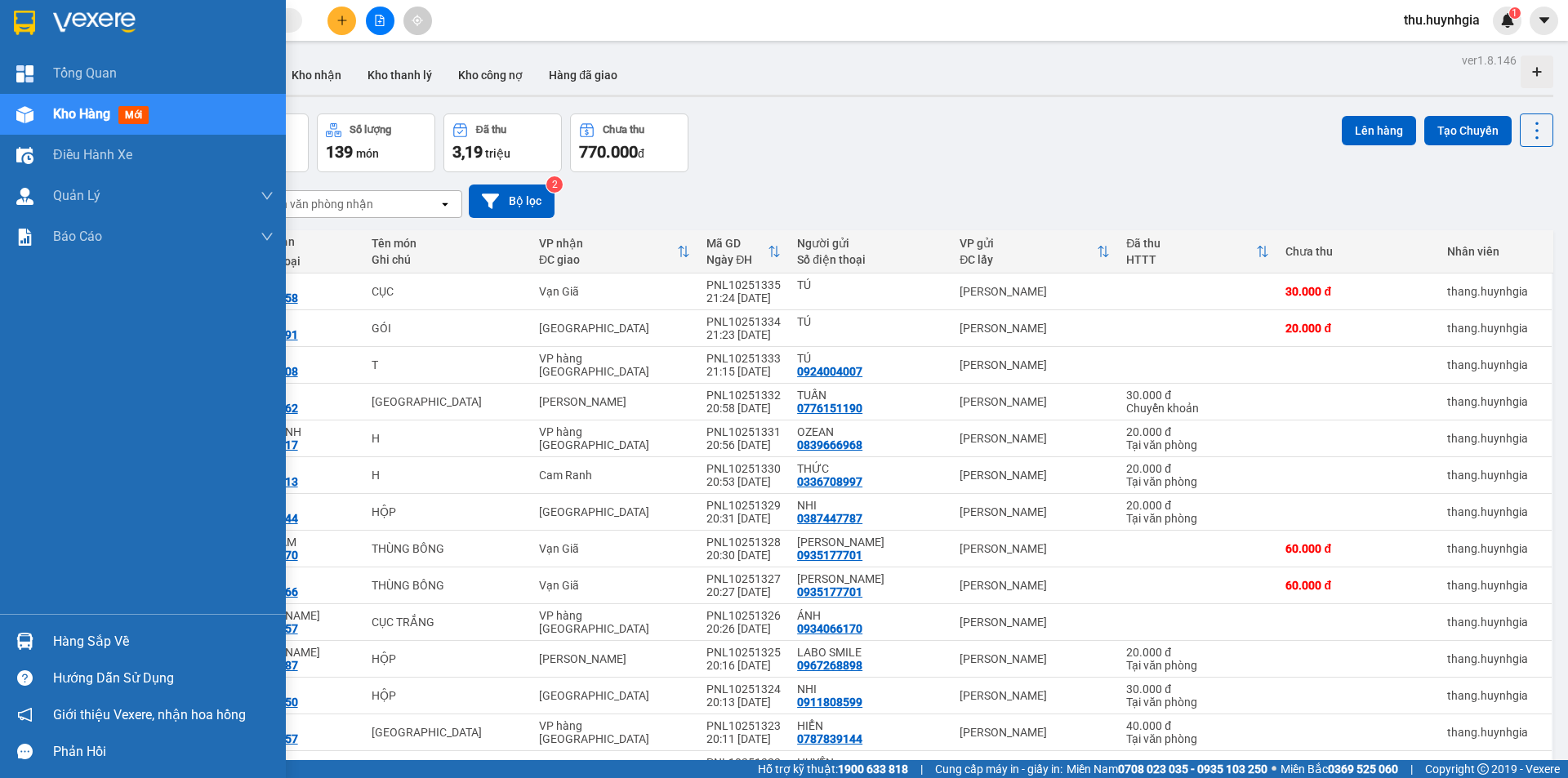
click at [110, 644] on div "Hàng sắp về" at bounding box center [163, 642] width 221 height 25
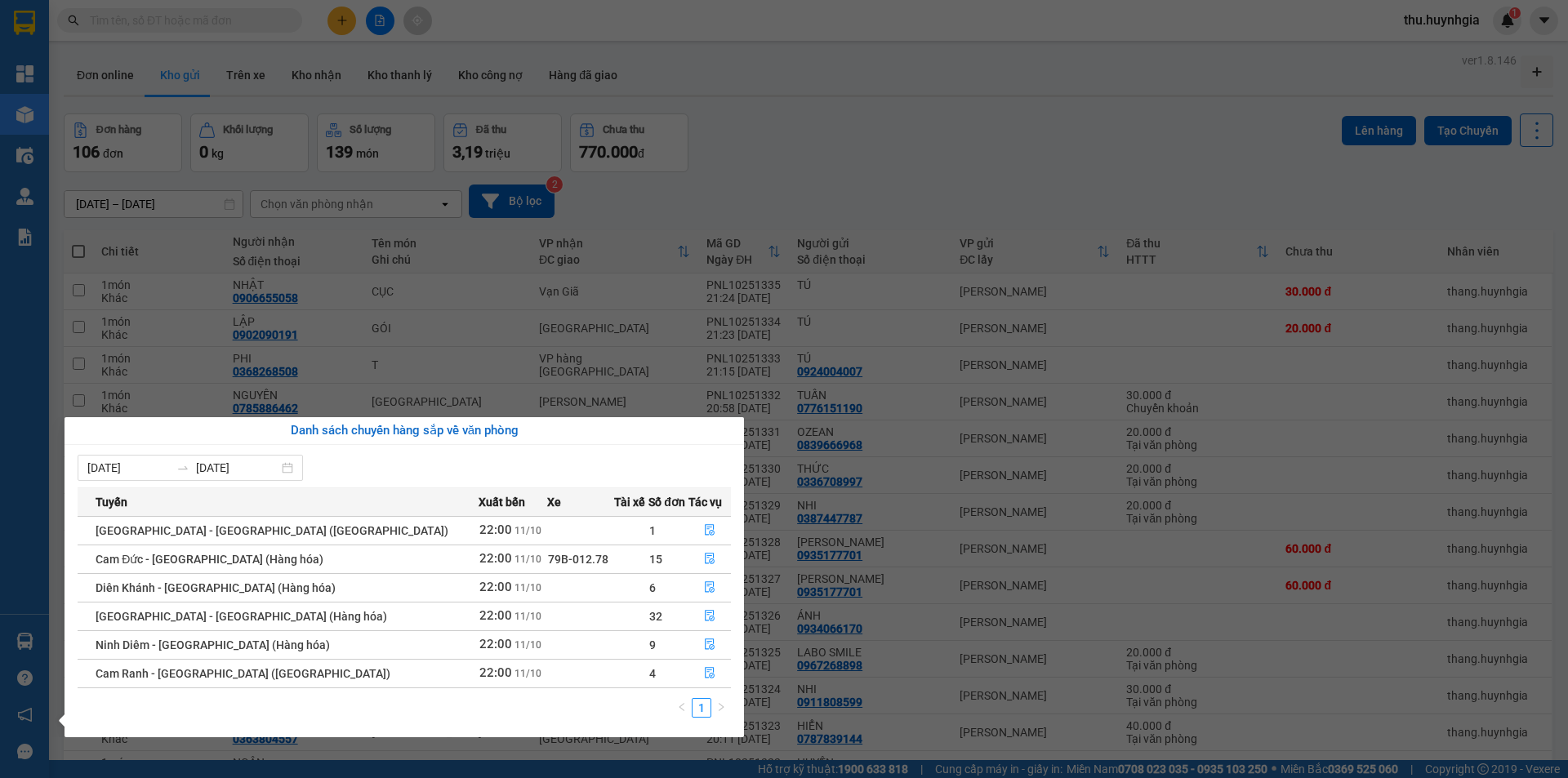
click at [37, 646] on div "Tổng Quan Kho hàng mới Điều hành xe Quản Lý Quản lý thu hộ Quản lý chuyến Quản …" at bounding box center [25, 389] width 49 height 778
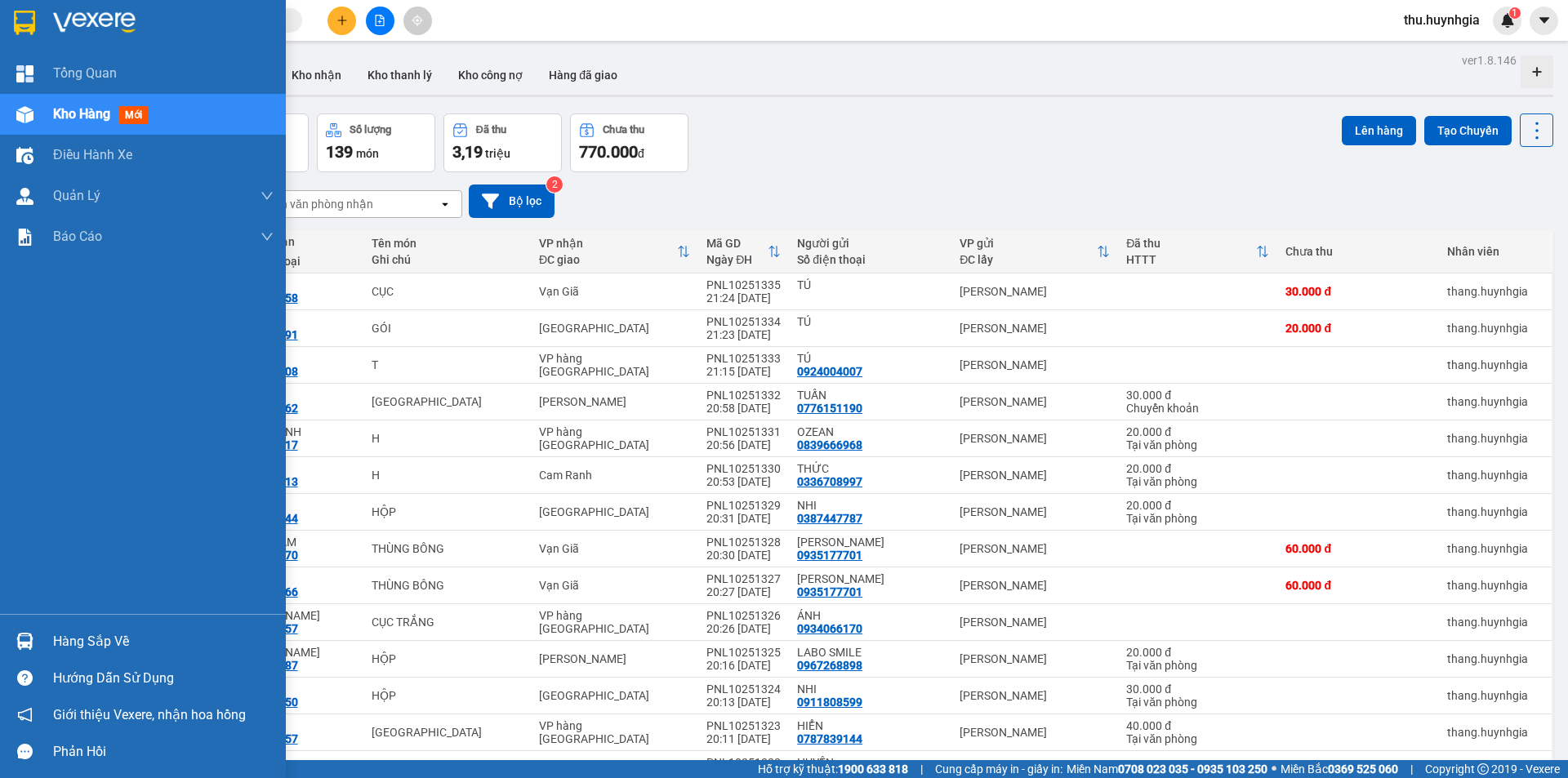
click at [69, 643] on div "Hàng sắp về" at bounding box center [163, 642] width 221 height 25
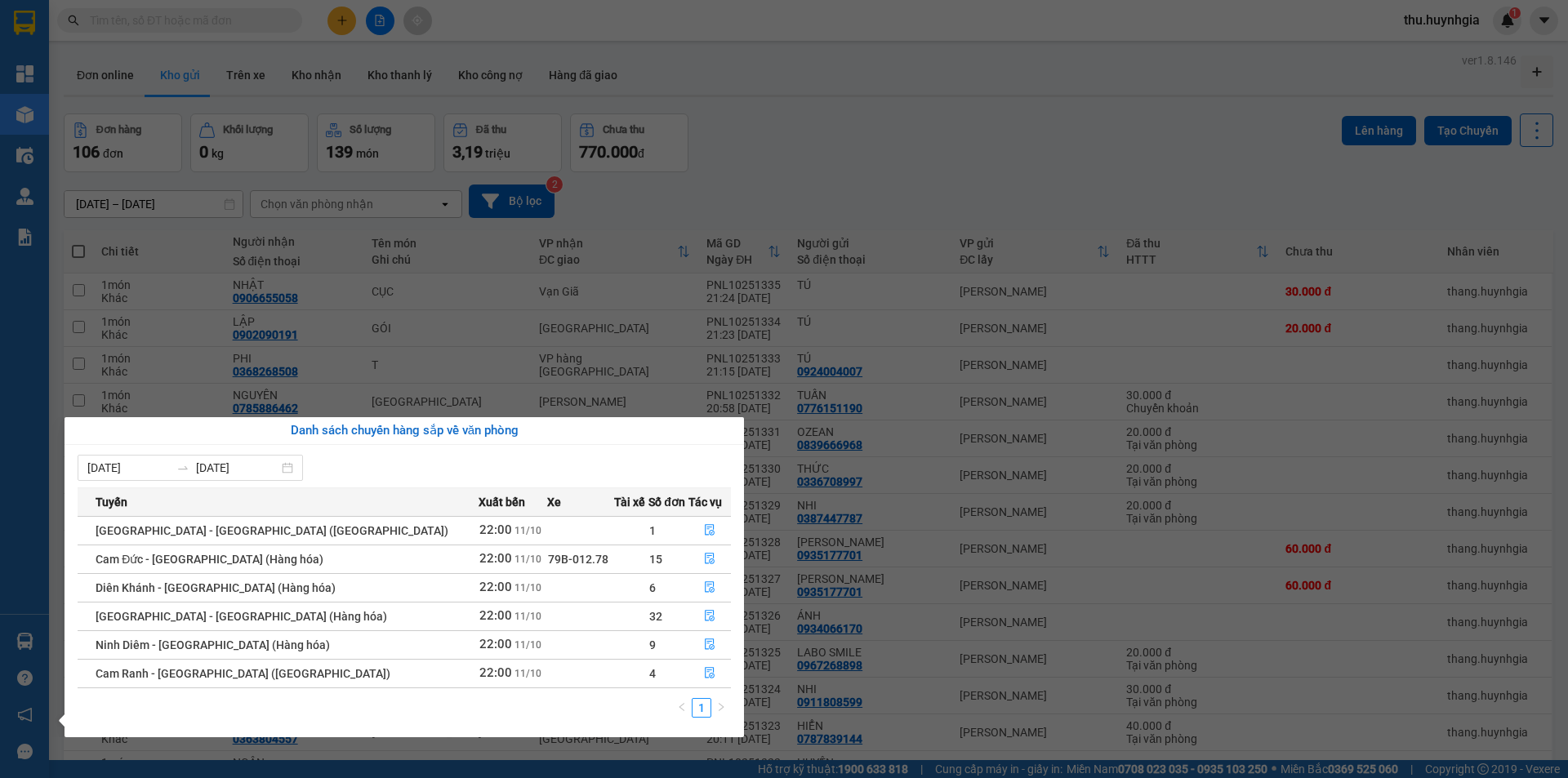
click at [14, 636] on div "Tổng Quan Kho hàng mới Điều hành xe Quản Lý Quản lý thu hộ Quản lý chuyến Quản …" at bounding box center [25, 389] width 49 height 778
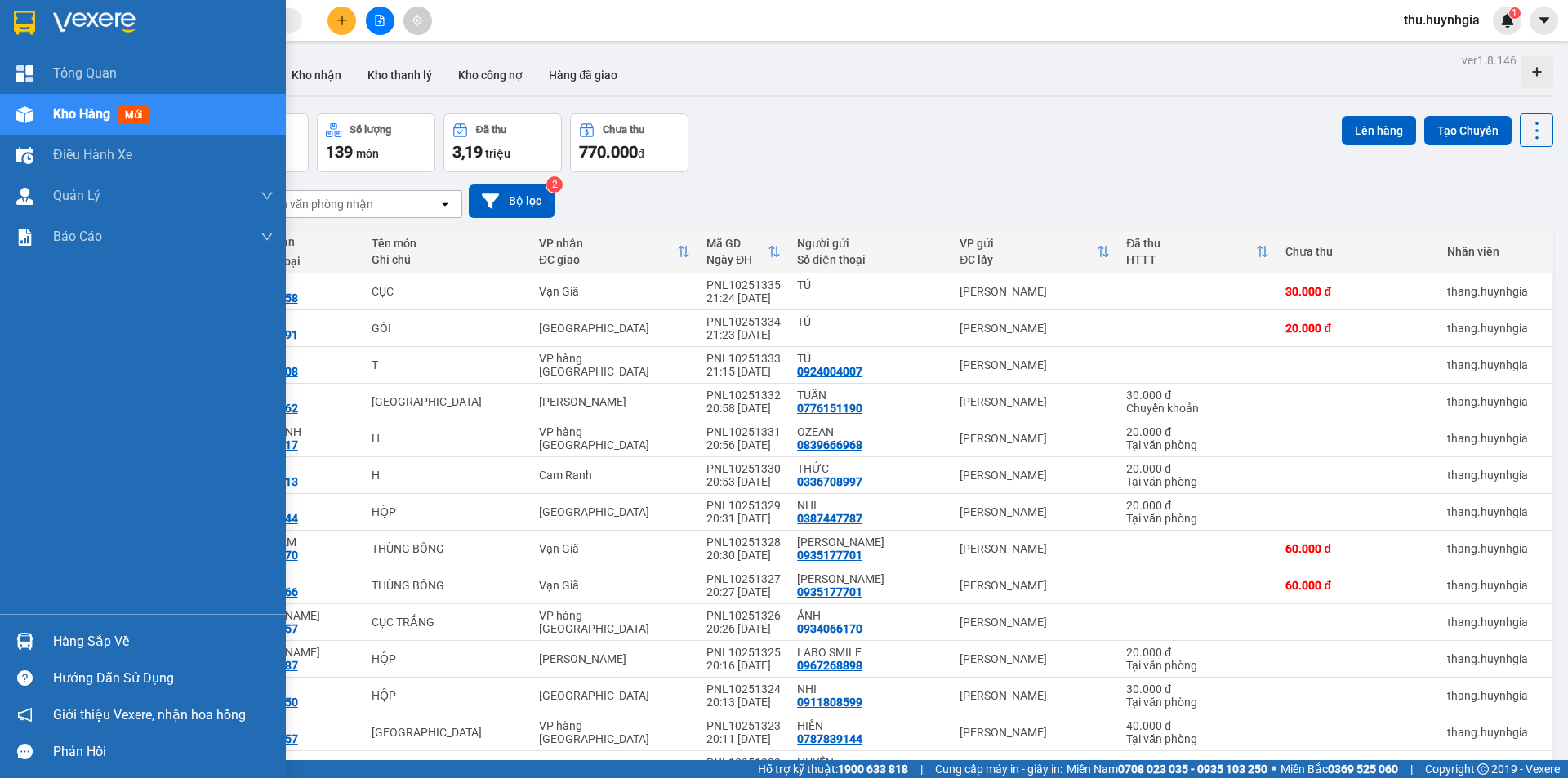
click at [103, 643] on div "Hàng sắp về" at bounding box center [163, 642] width 221 height 25
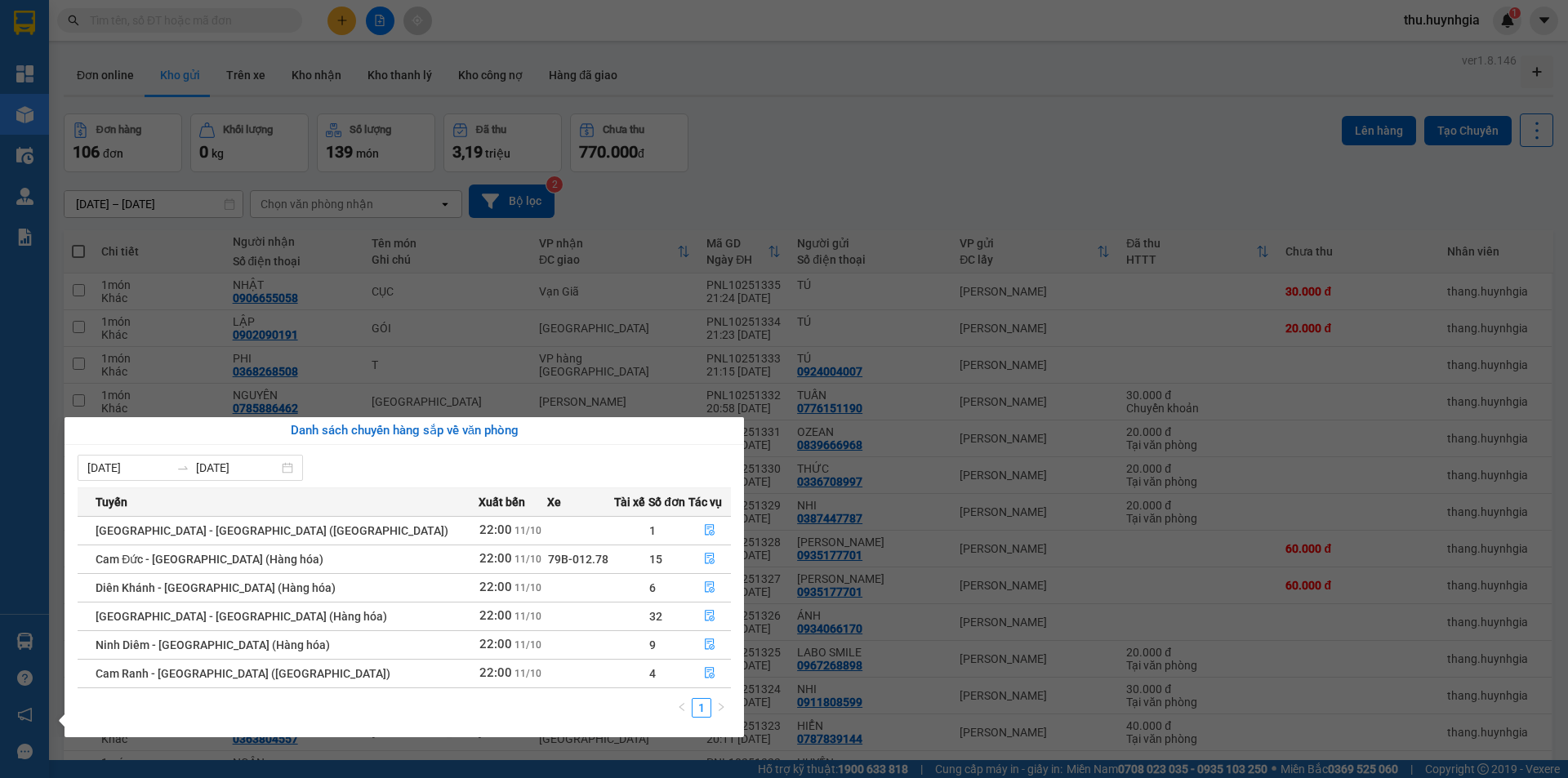
click at [18, 646] on div "Tổng Quan Kho hàng mới Điều hành xe Quản Lý Quản lý thu hộ Quản lý chuyến Quản …" at bounding box center [25, 389] width 49 height 778
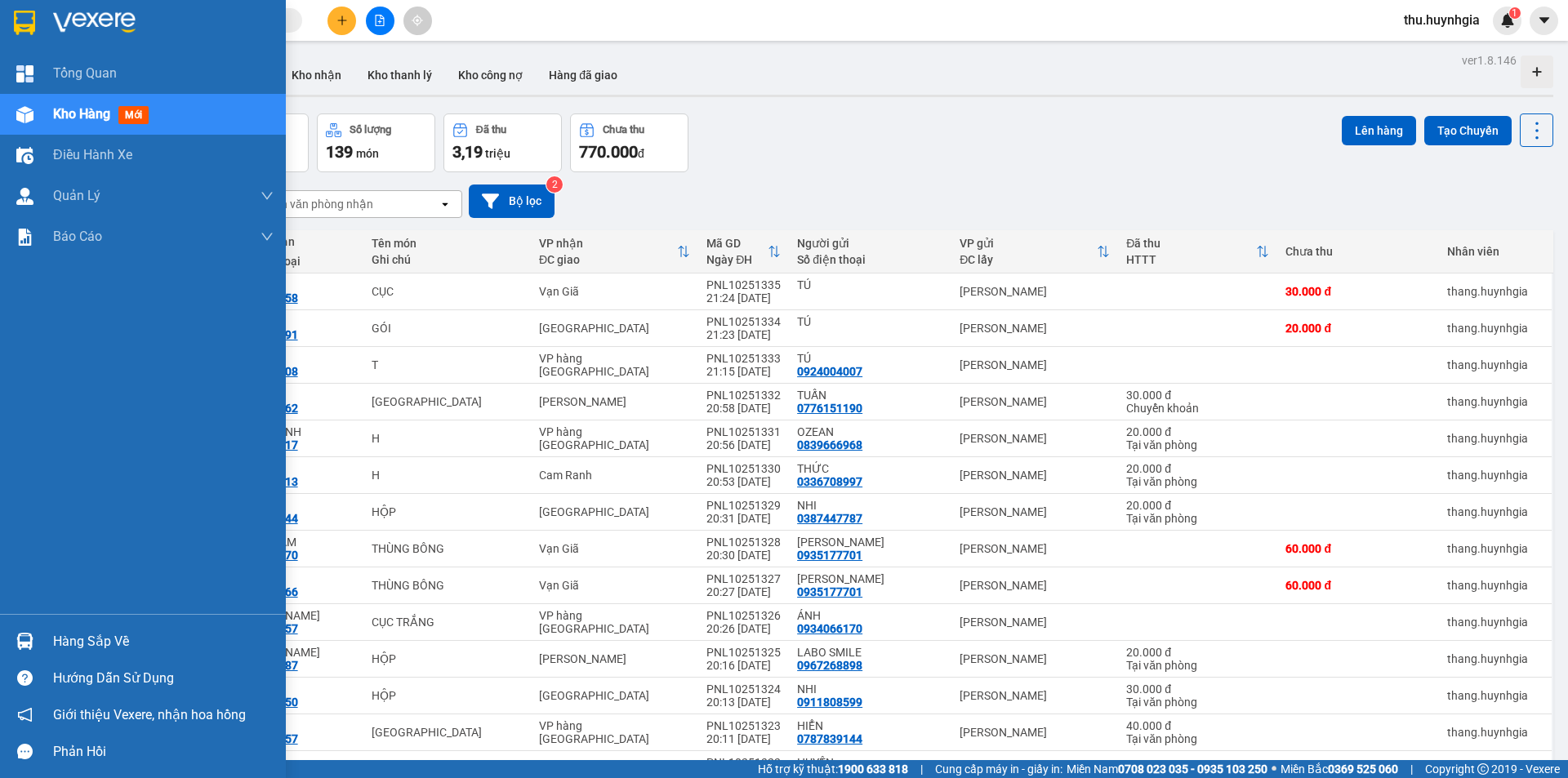
click at [87, 642] on div "Hàng sắp về" at bounding box center [163, 642] width 221 height 25
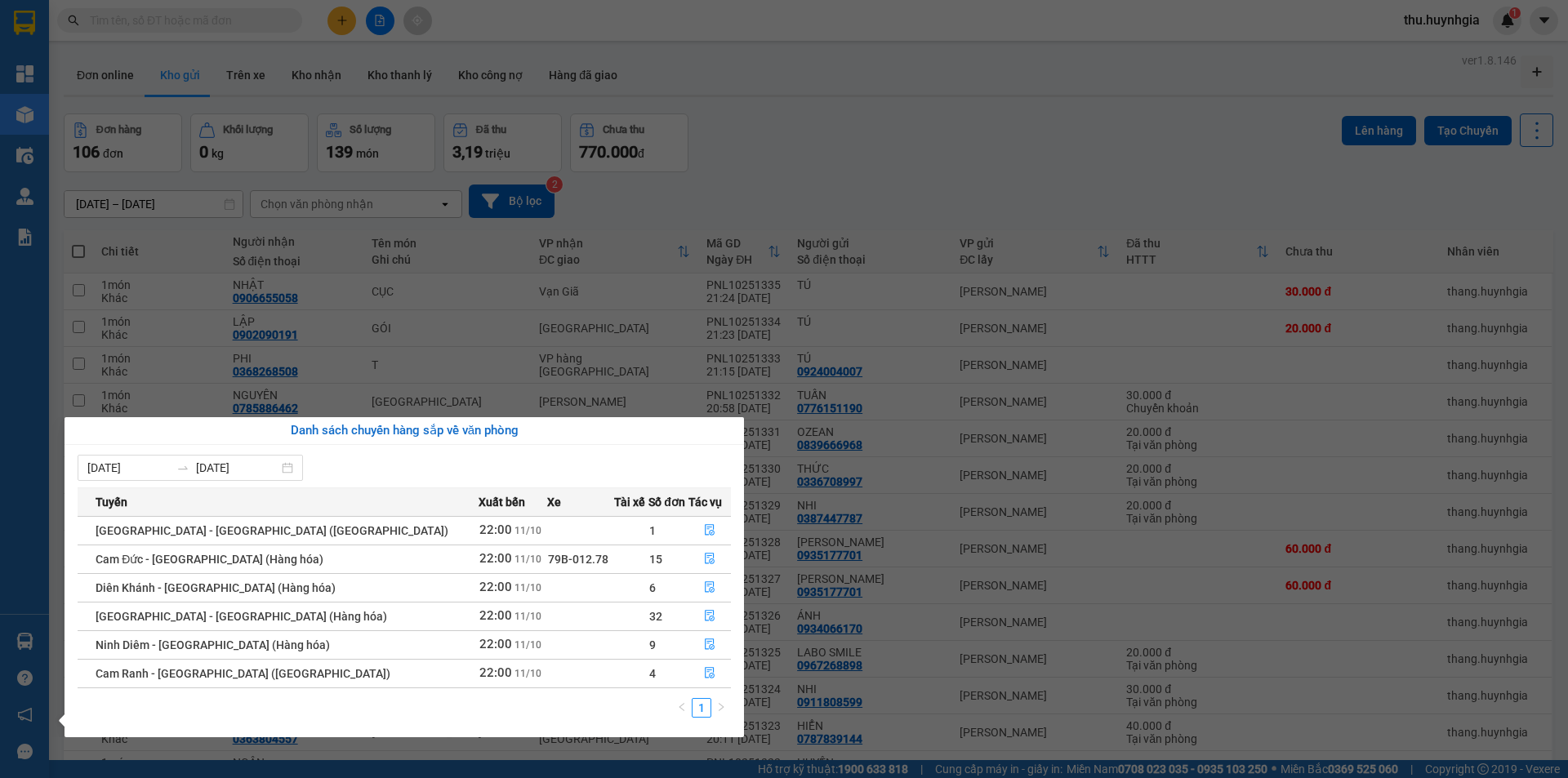
click at [8, 482] on div "Tổng Quan Kho hàng mới Điều hành xe Quản Lý Quản lý thu hộ Quản lý chuyến Quản …" at bounding box center [25, 389] width 49 height 778
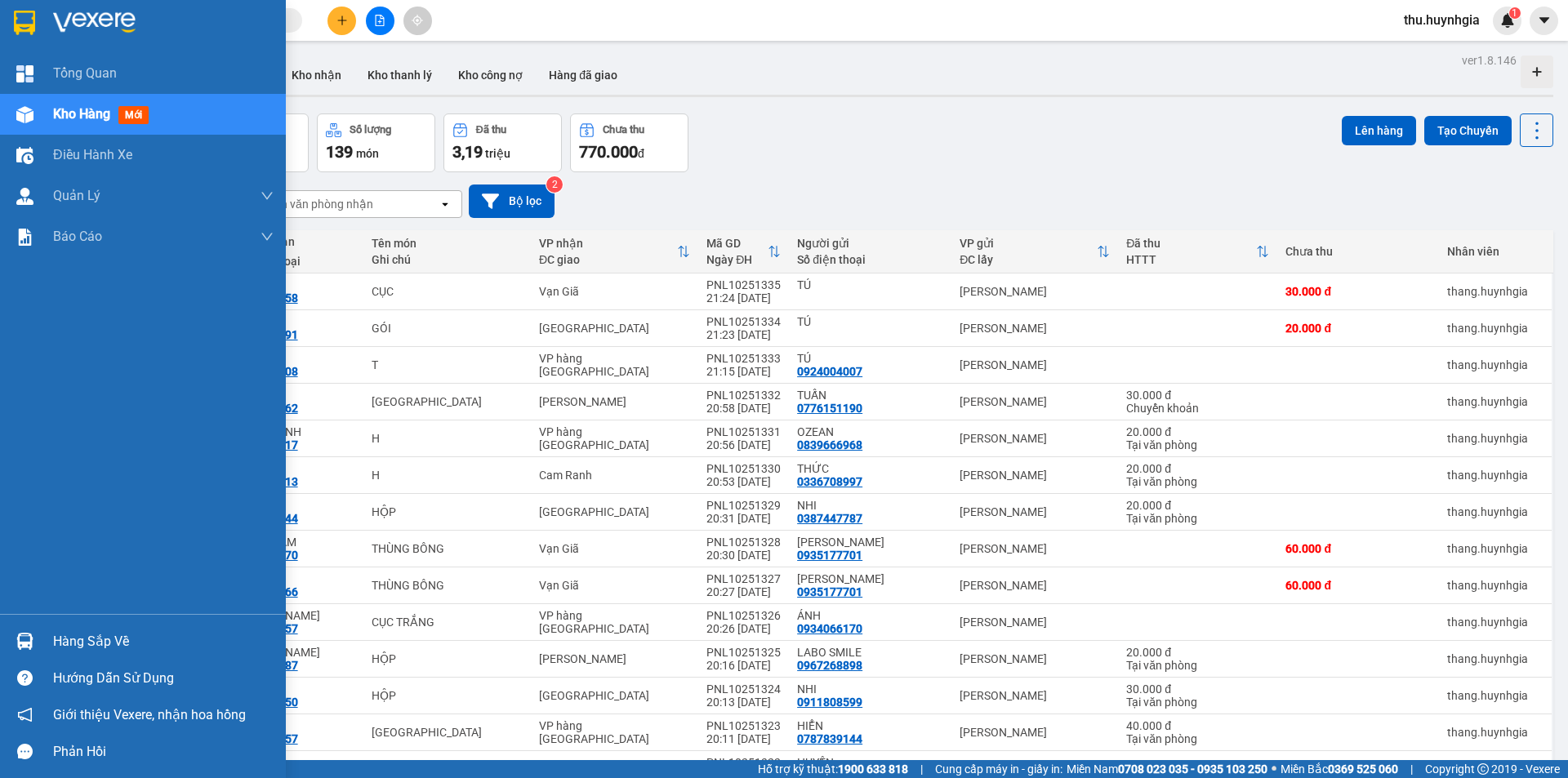
click at [73, 637] on div "Hàng sắp về" at bounding box center [163, 642] width 221 height 25
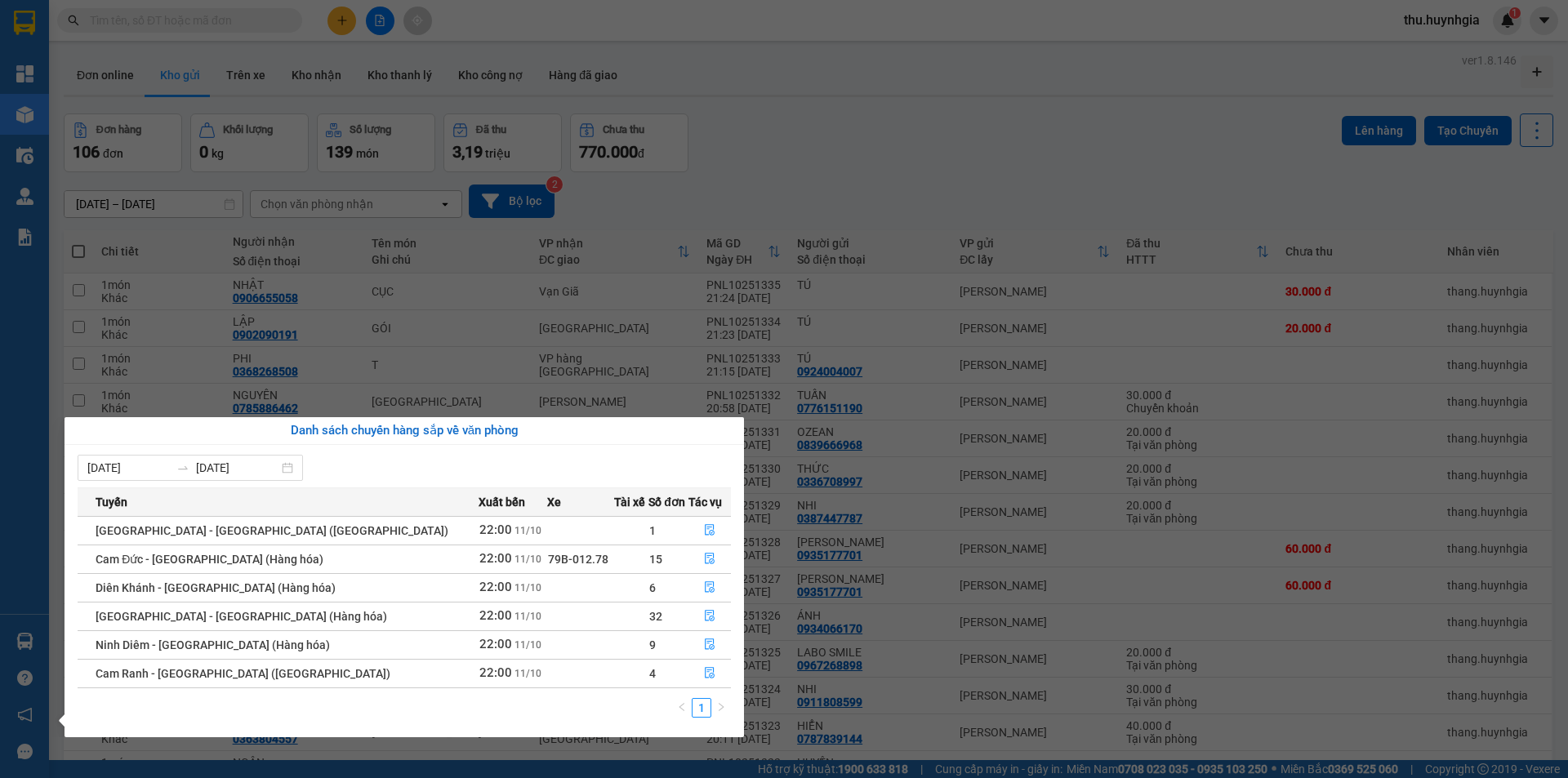
click at [375, 18] on section "Kết quả tìm kiếm ( 0 ) Bộ lọc No Data thu.huynhgia 1 Tổng Quan Kho hàng mới Điề…" at bounding box center [784, 389] width 1568 height 778
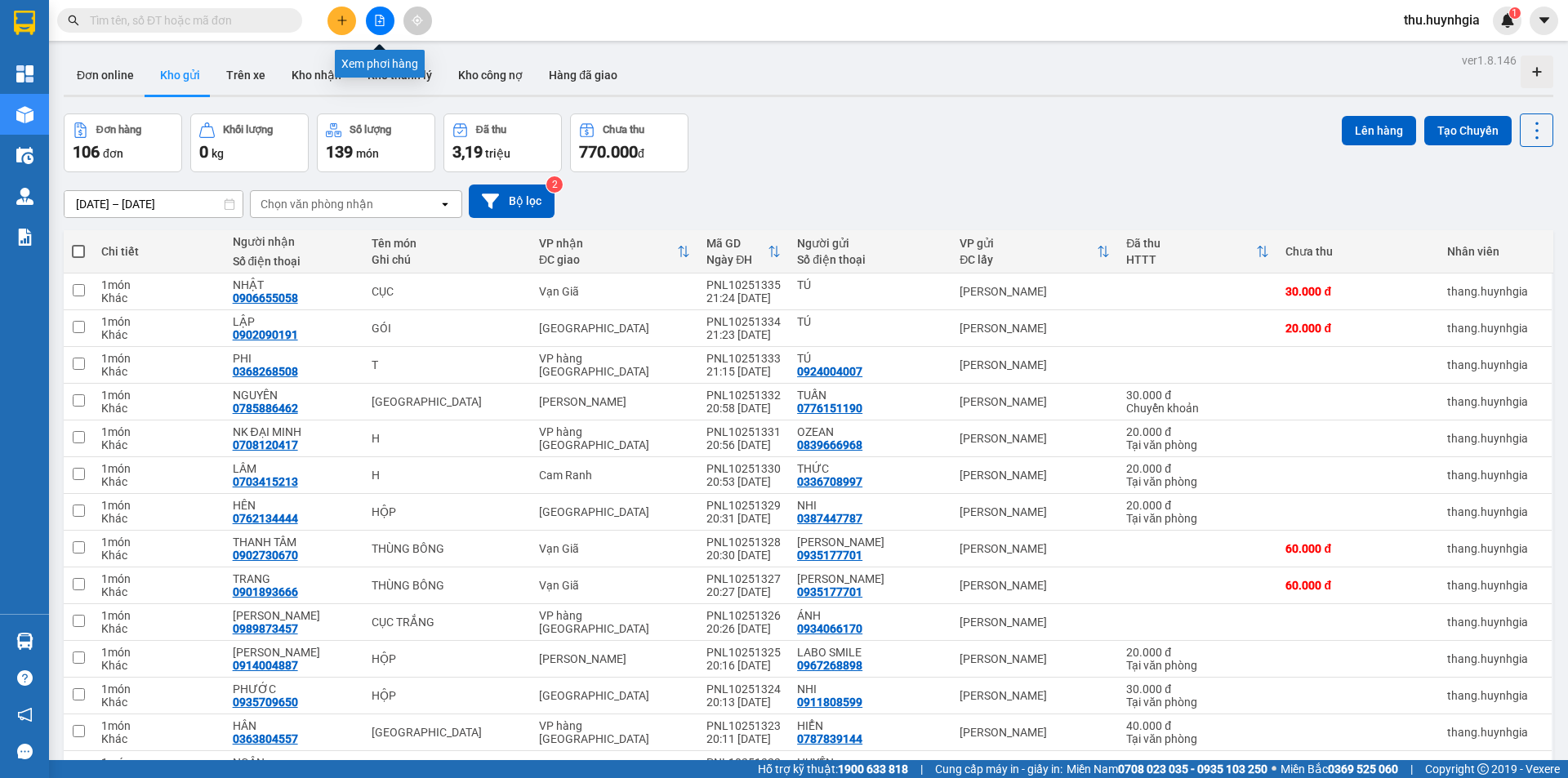
click at [381, 21] on icon "file-add" at bounding box center [380, 21] width 11 height 11
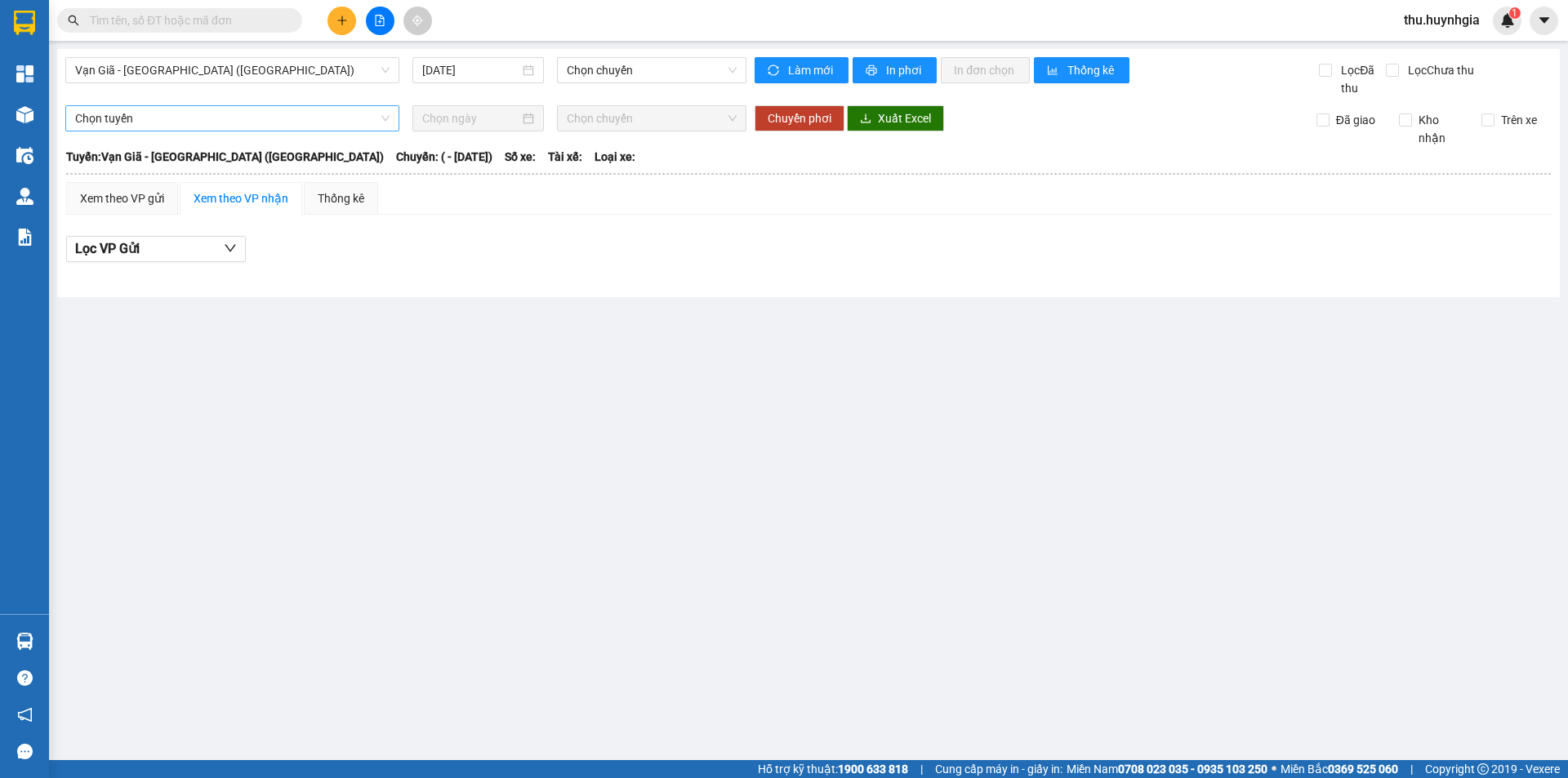
click at [191, 127] on span "Chọn tuyến" at bounding box center [232, 118] width 314 height 25
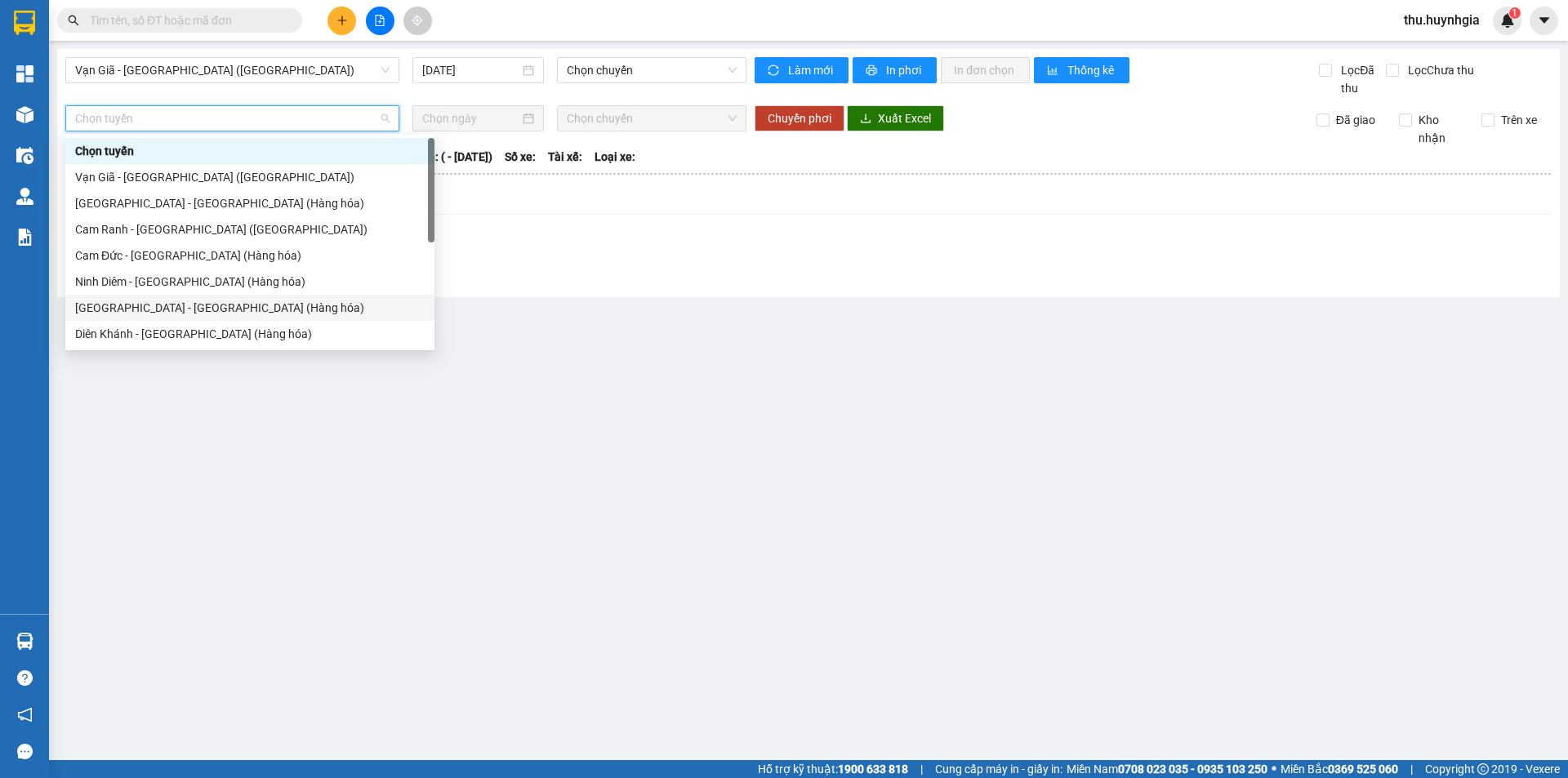
scroll to position [53, 0]
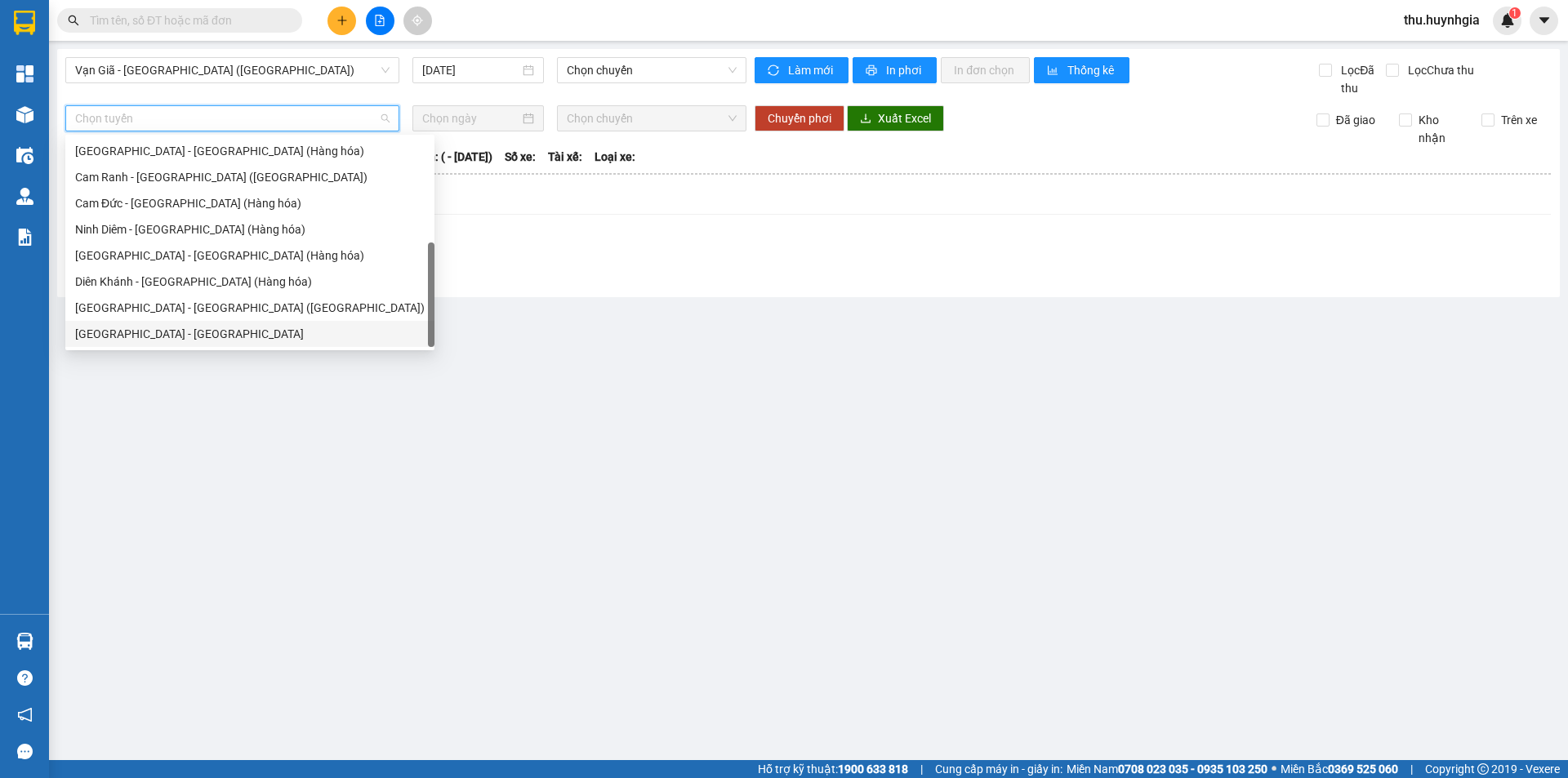
click at [172, 329] on div "Sài Gòn - Nha Trang" at bounding box center [250, 334] width 350 height 18
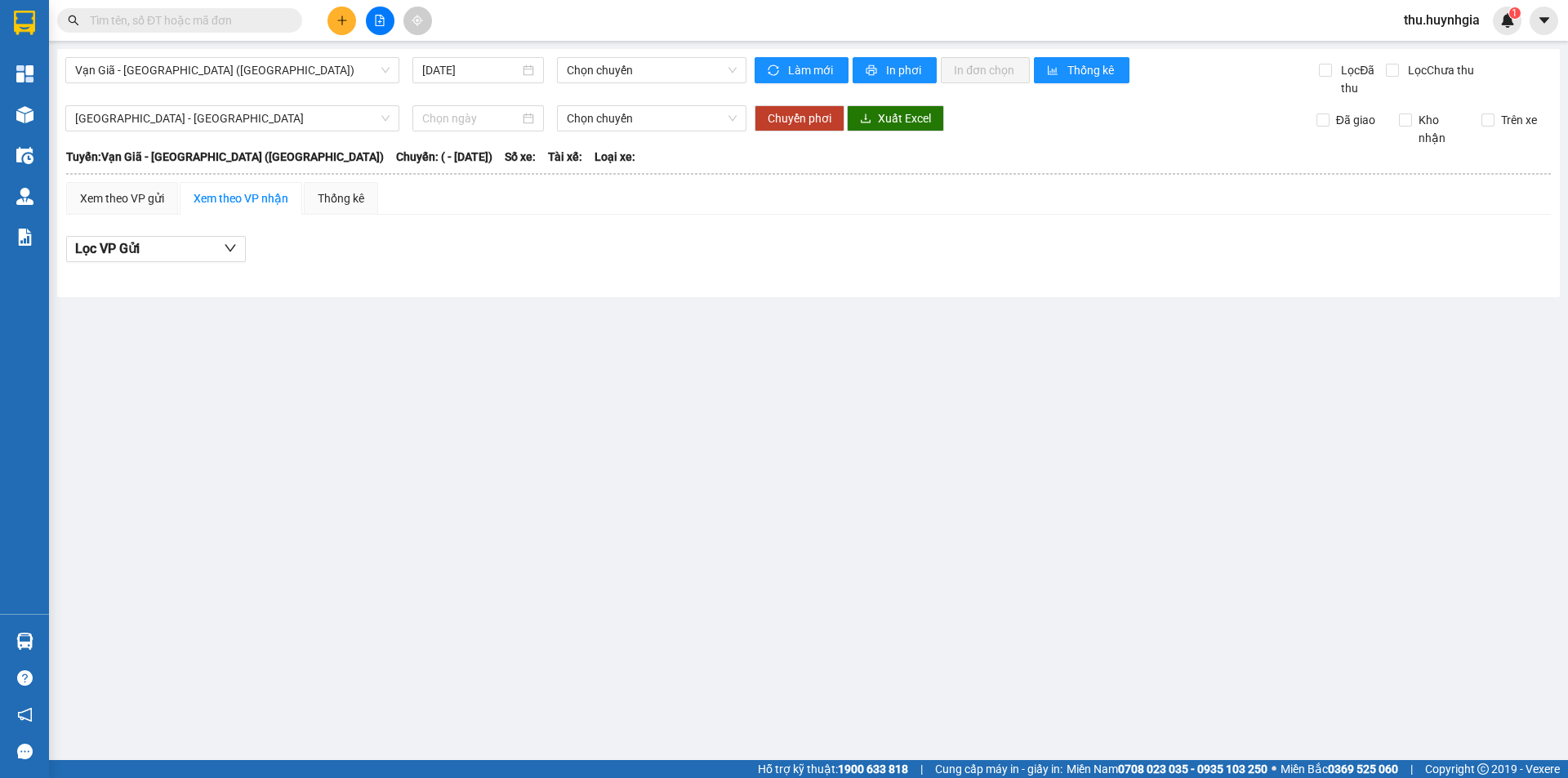
click at [241, 203] on div "Xem theo VP nhận" at bounding box center [241, 199] width 94 height 18
click at [212, 114] on span "Sài Gòn - Nha Trang" at bounding box center [232, 118] width 314 height 25
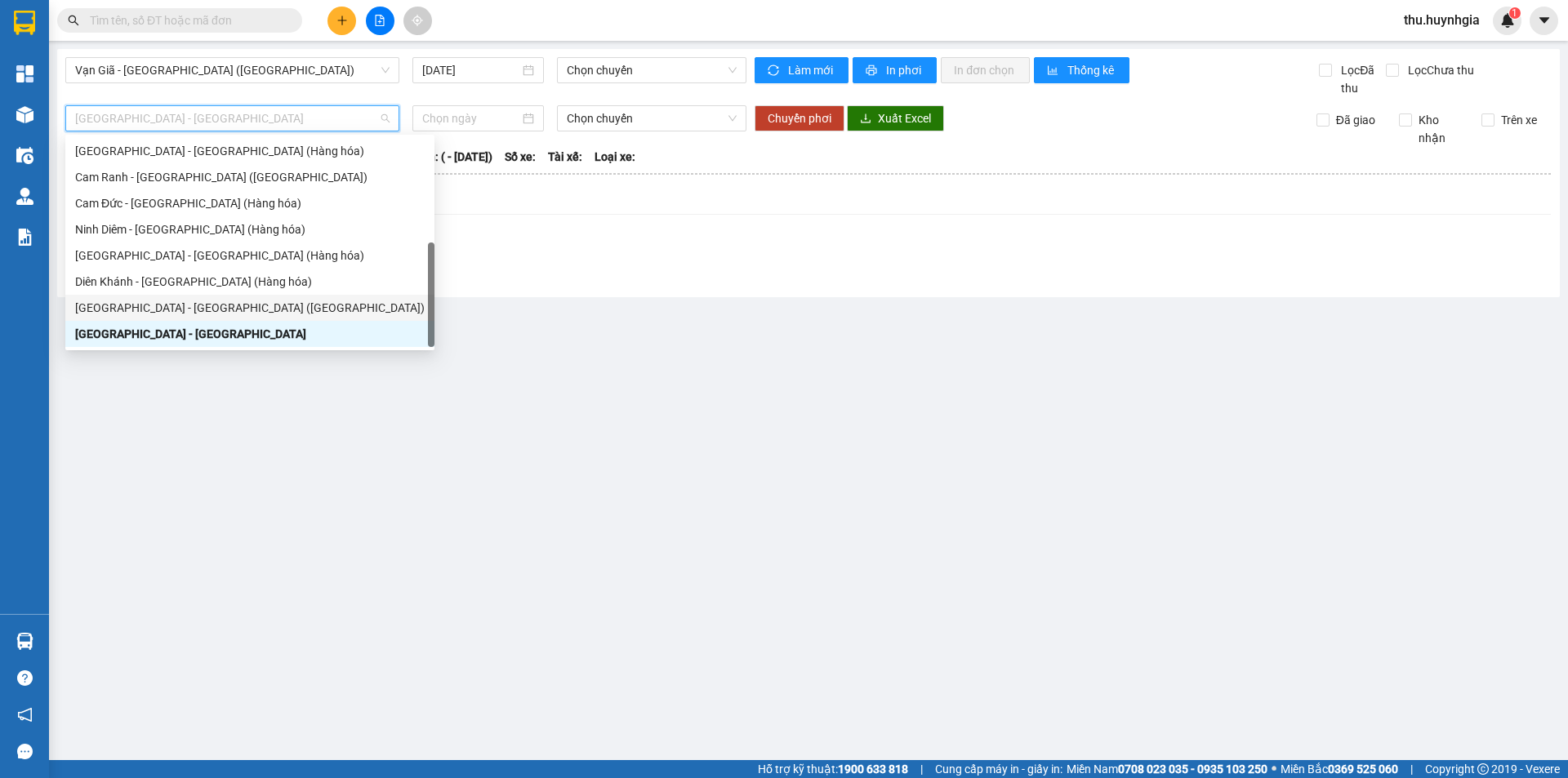
click at [199, 308] on div "[GEOGRAPHIC_DATA] - [GEOGRAPHIC_DATA] ([GEOGRAPHIC_DATA])" at bounding box center [250, 308] width 350 height 18
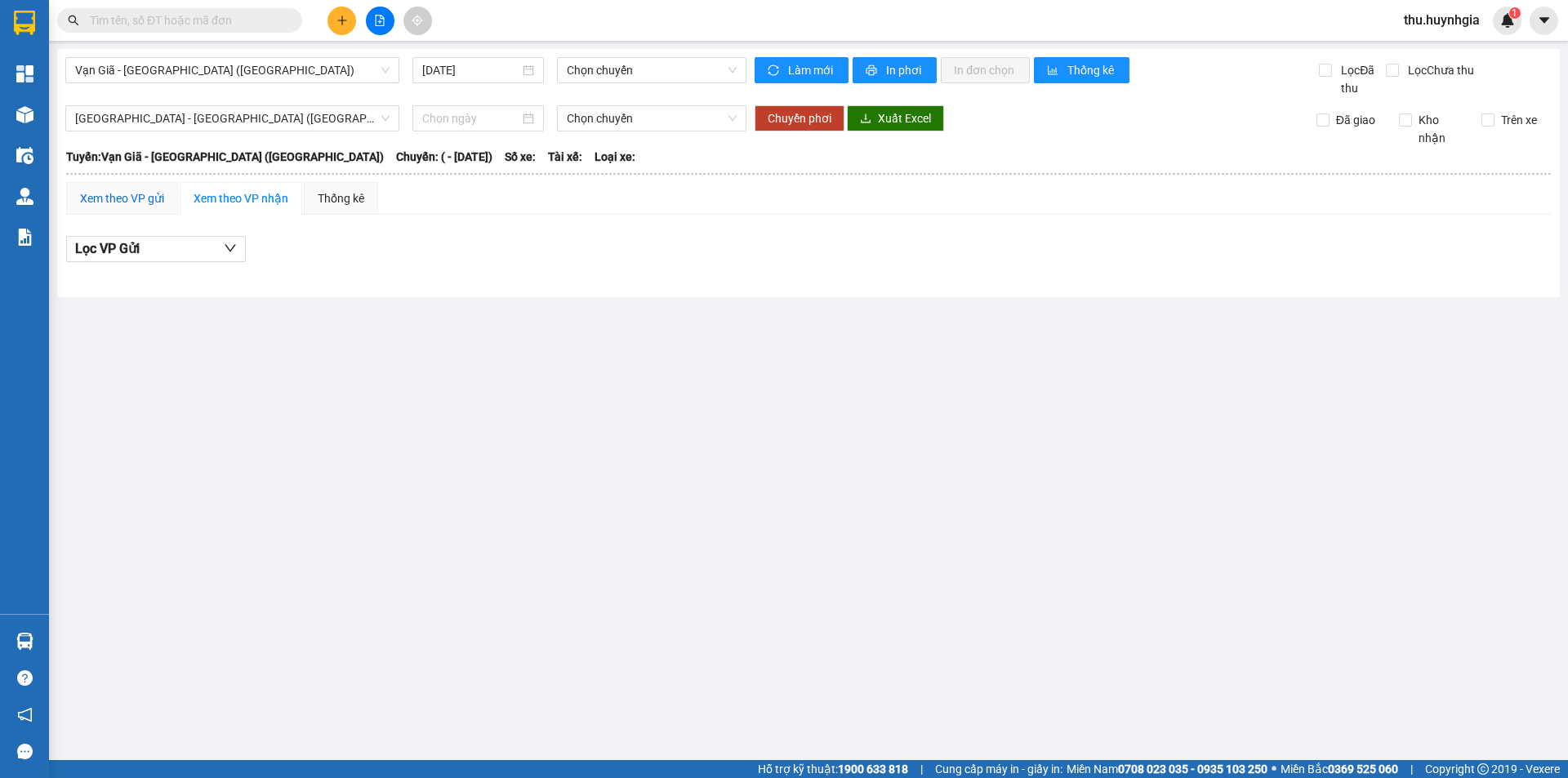
click at [148, 200] on div "Xem theo VP gửi" at bounding box center [122, 199] width 84 height 18
click at [247, 194] on div "Xem theo VP nhận" at bounding box center [241, 199] width 94 height 18
click at [187, 251] on button "Lọc VP Gửi" at bounding box center [156, 249] width 180 height 26
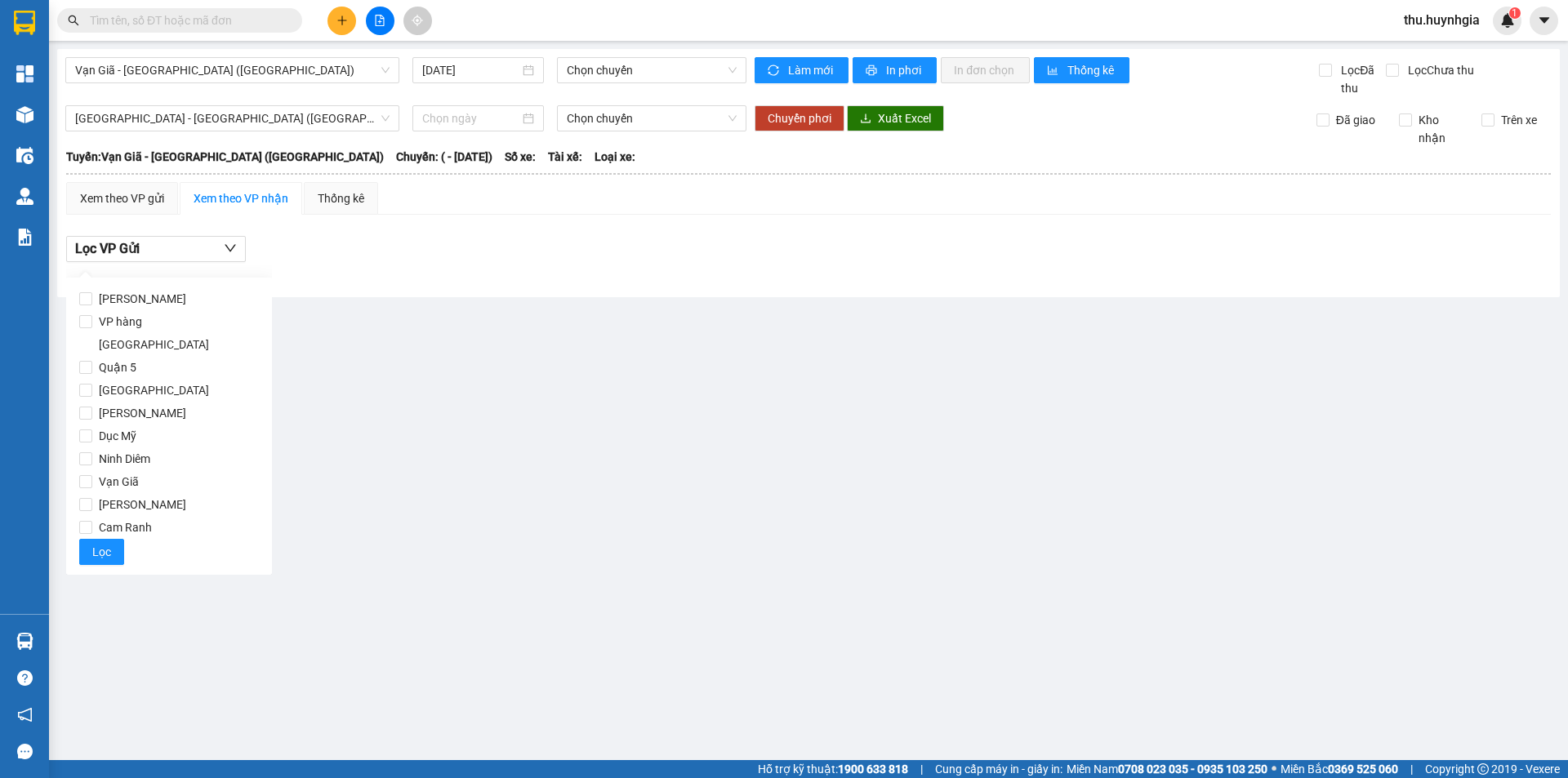
click at [632, 391] on main "Vạn Giã - Sài Gòn (Hàng hóa) 11/10/2025 Chọn chuyến Làm mới In phơi In đơn chọn…" at bounding box center [784, 380] width 1568 height 760
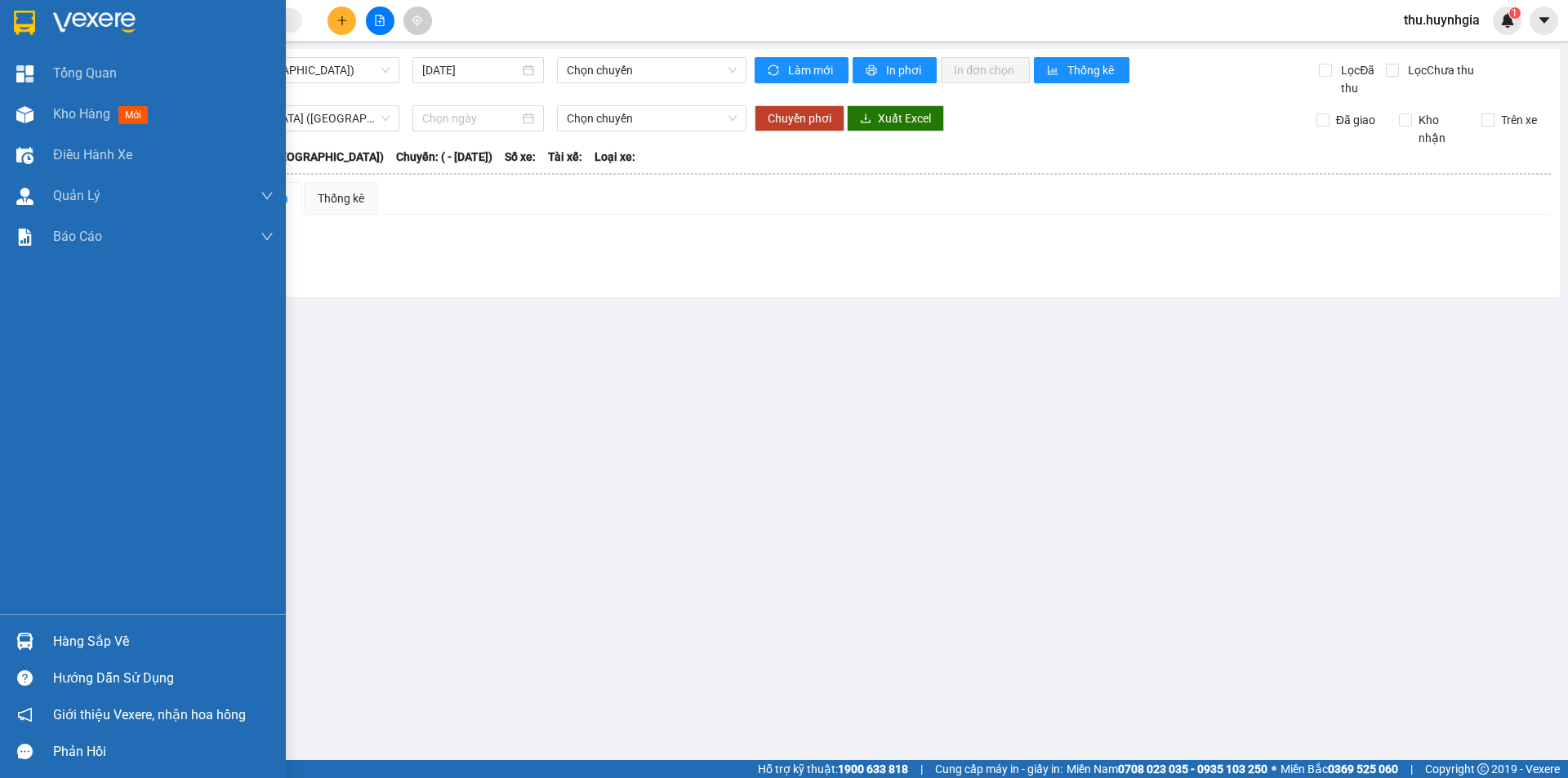
click at [105, 635] on div "Hàng sắp về" at bounding box center [163, 642] width 221 height 25
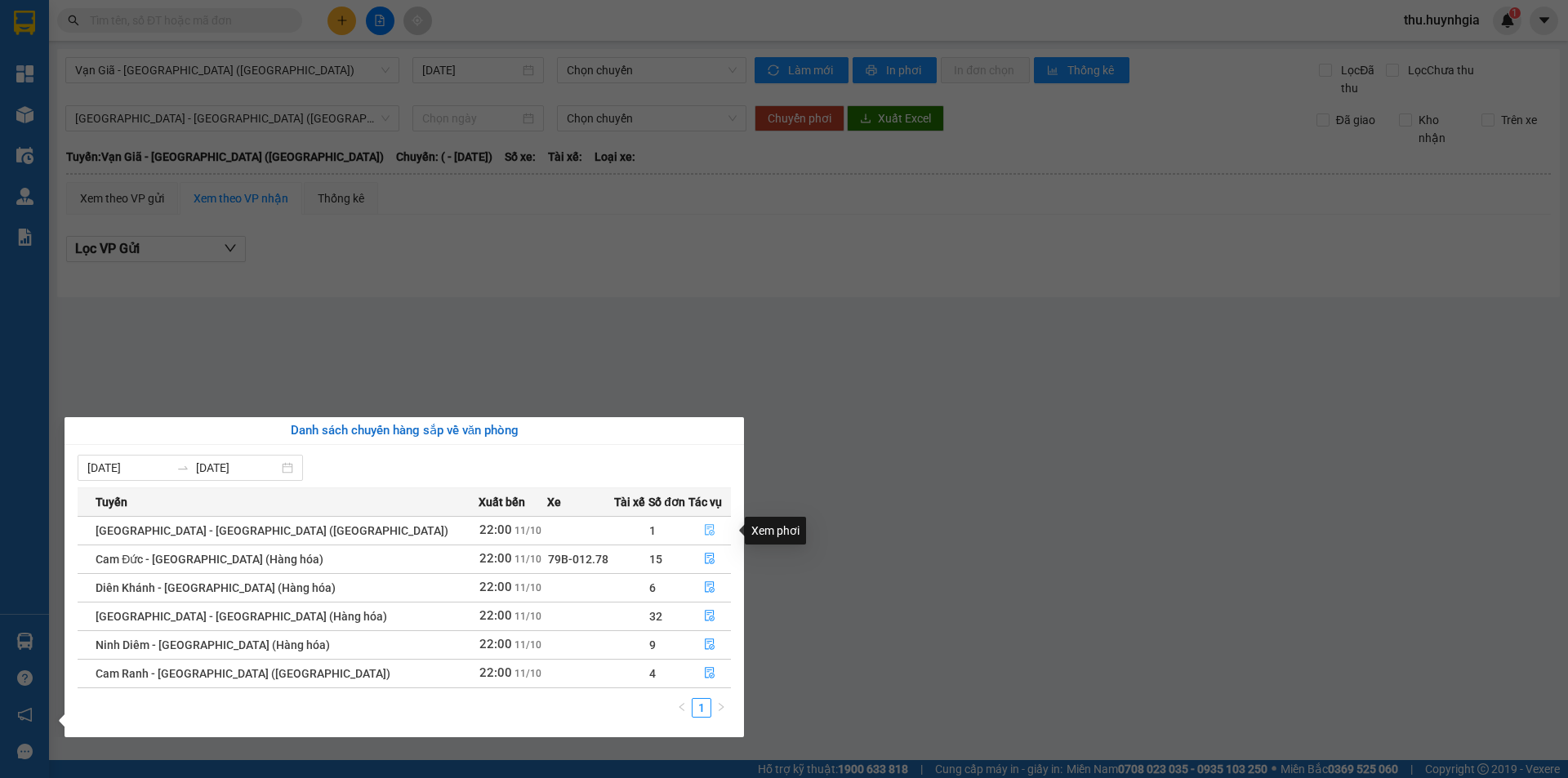
click at [704, 526] on icon "file-done" at bounding box center [710, 530] width 11 height 11
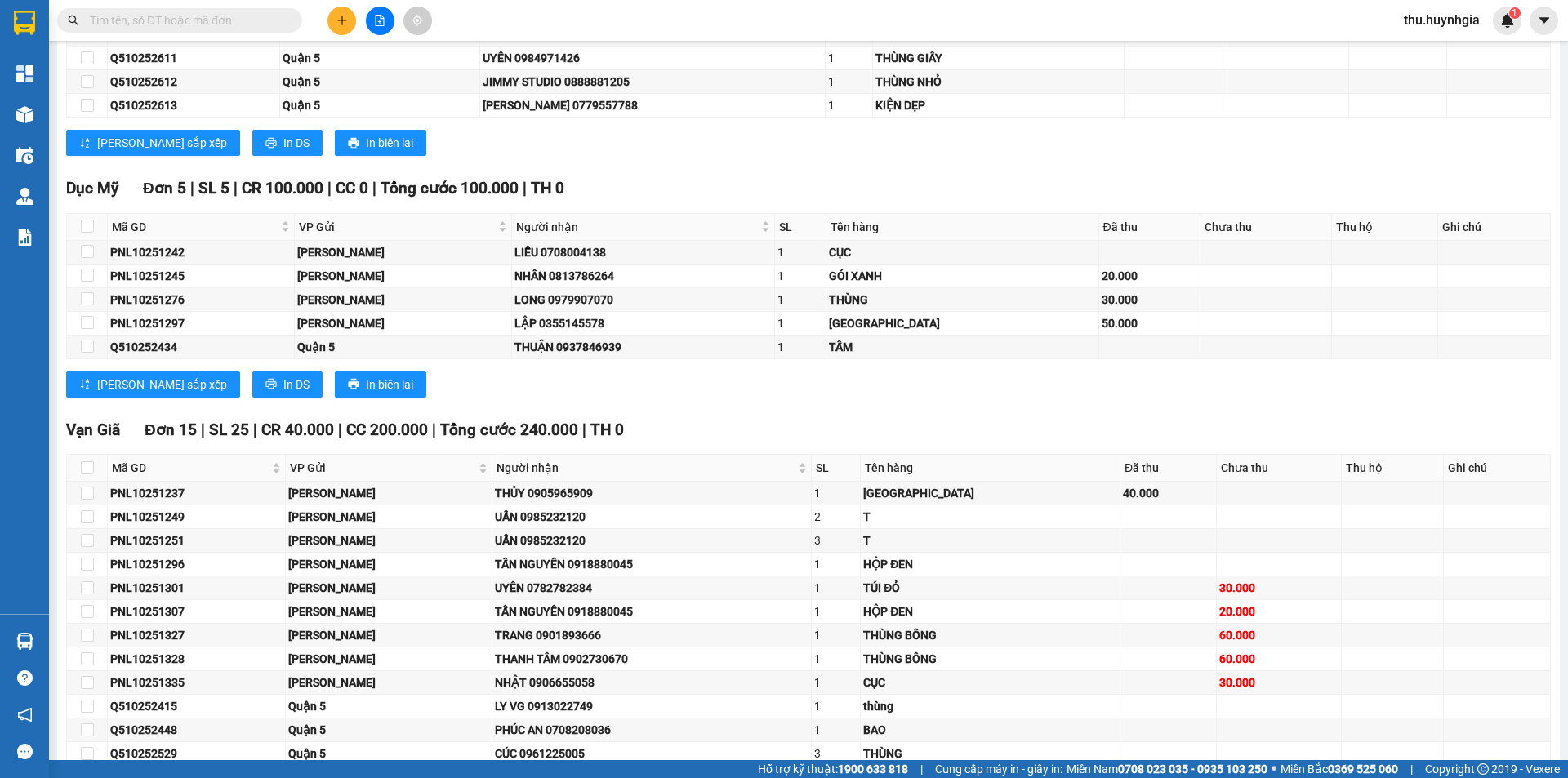
scroll to position [7186, 0]
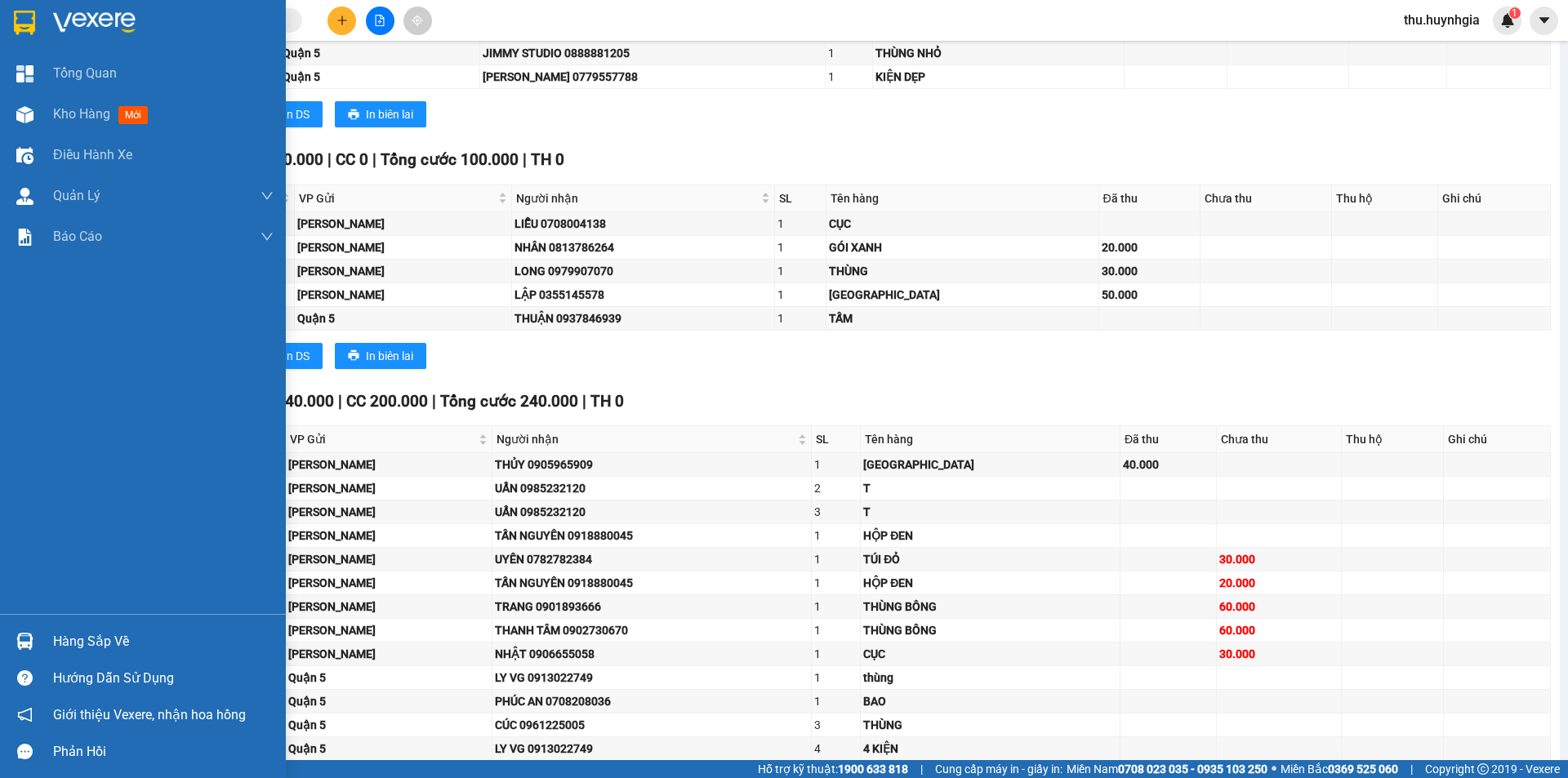
click at [82, 644] on div "Hàng sắp về" at bounding box center [163, 642] width 221 height 25
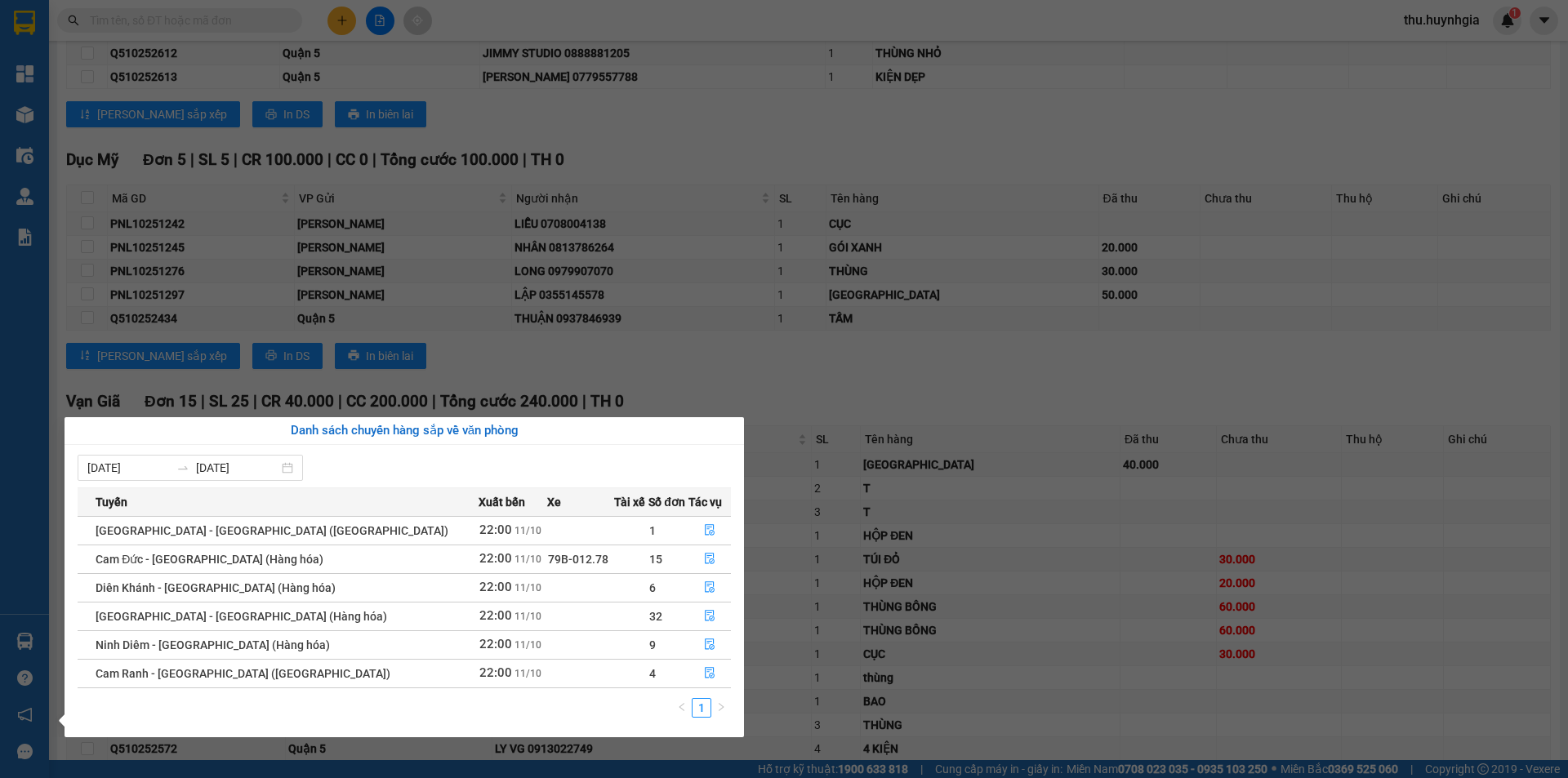
click at [743, 115] on section "Kết quả tìm kiếm ( 0 ) Bộ lọc No Data thu.huynhgia 1 Tổng Quan Kho hàng mới Điề…" at bounding box center [784, 389] width 1568 height 778
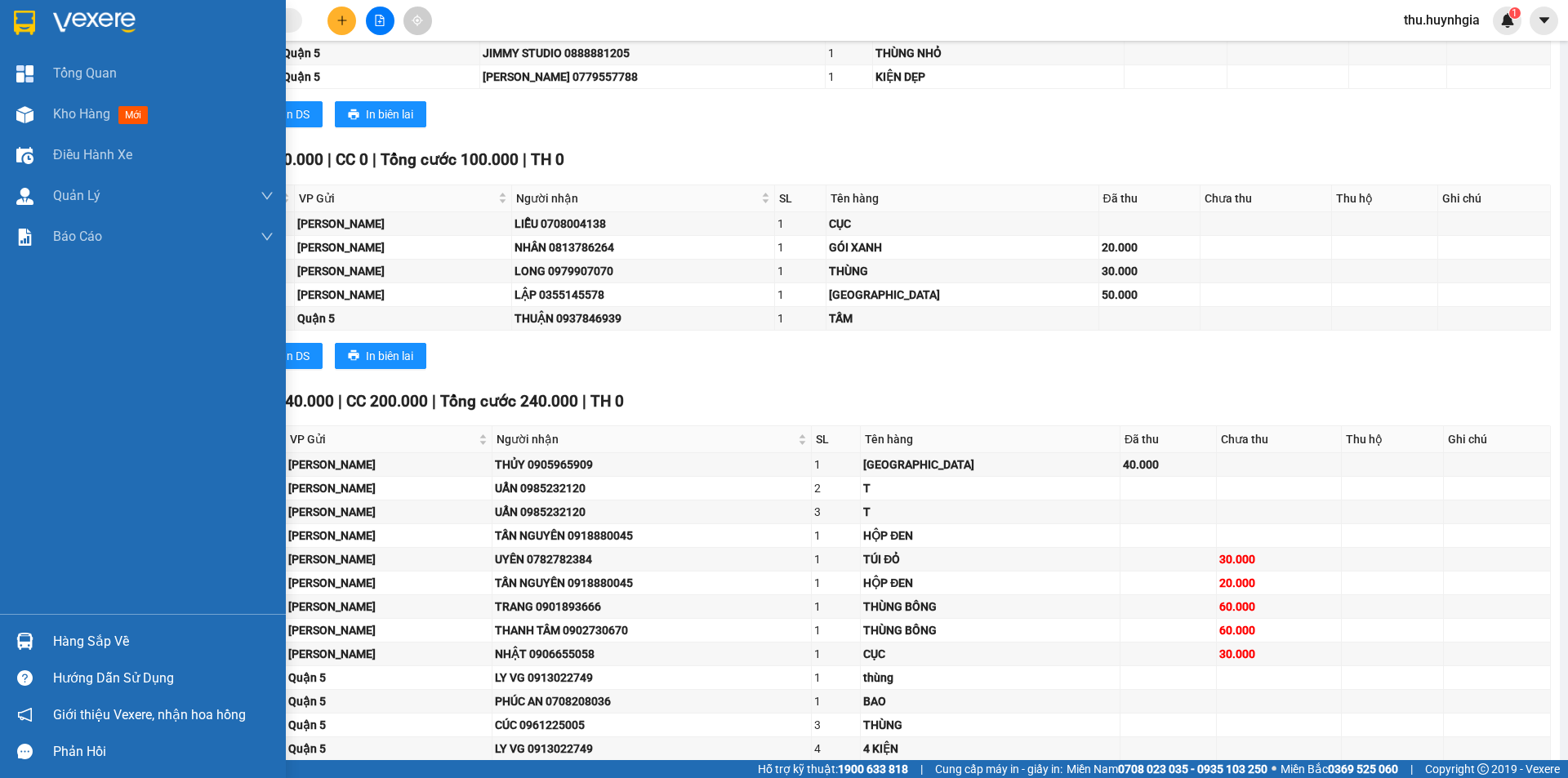
click at [83, 645] on div "Hàng sắp về" at bounding box center [163, 642] width 221 height 25
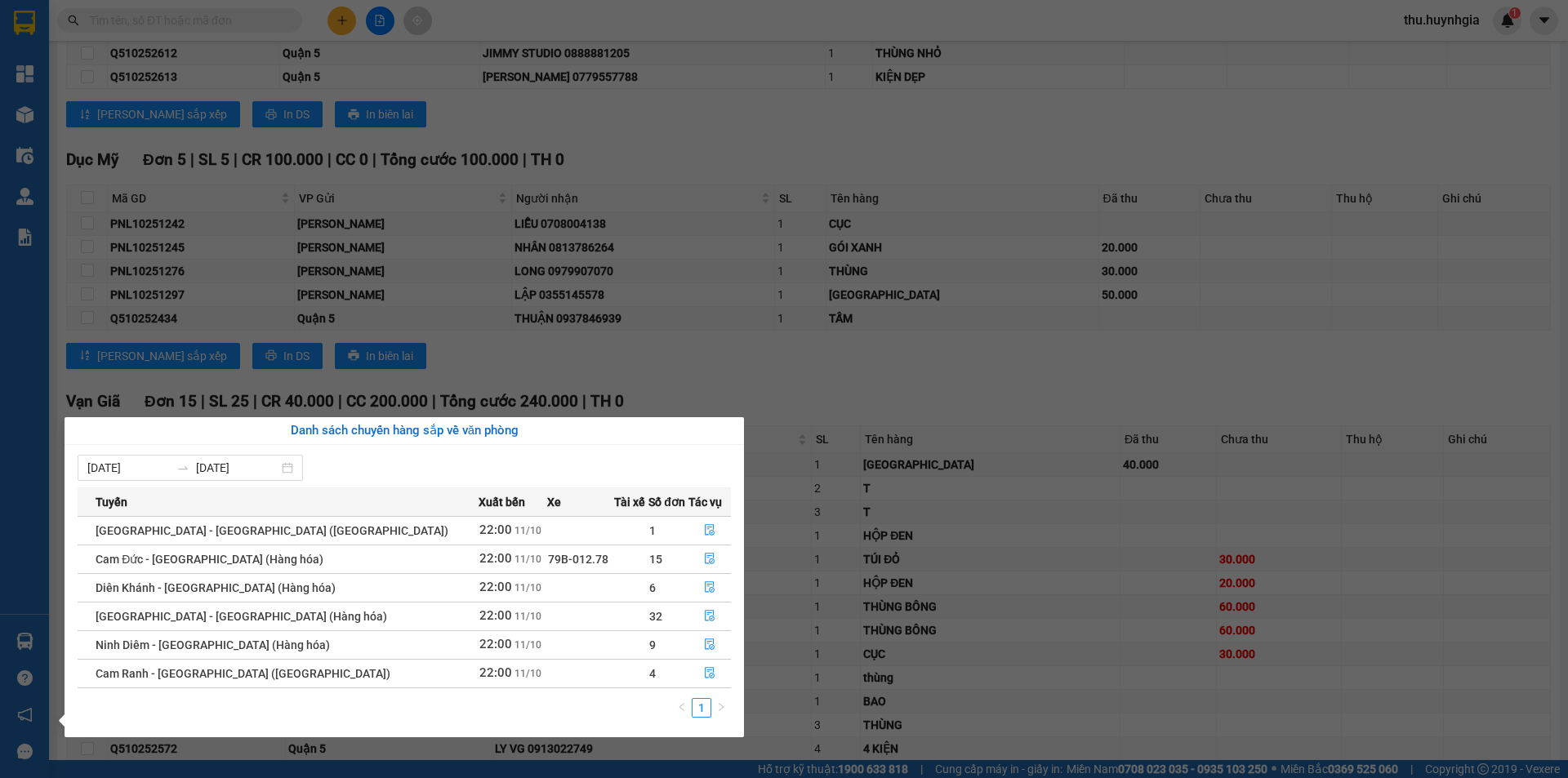
click at [14, 555] on div "Tổng Quan Kho hàng mới Điều hành xe Quản Lý Quản lý thu hộ Quản lý chuyến Quản …" at bounding box center [25, 389] width 49 height 778
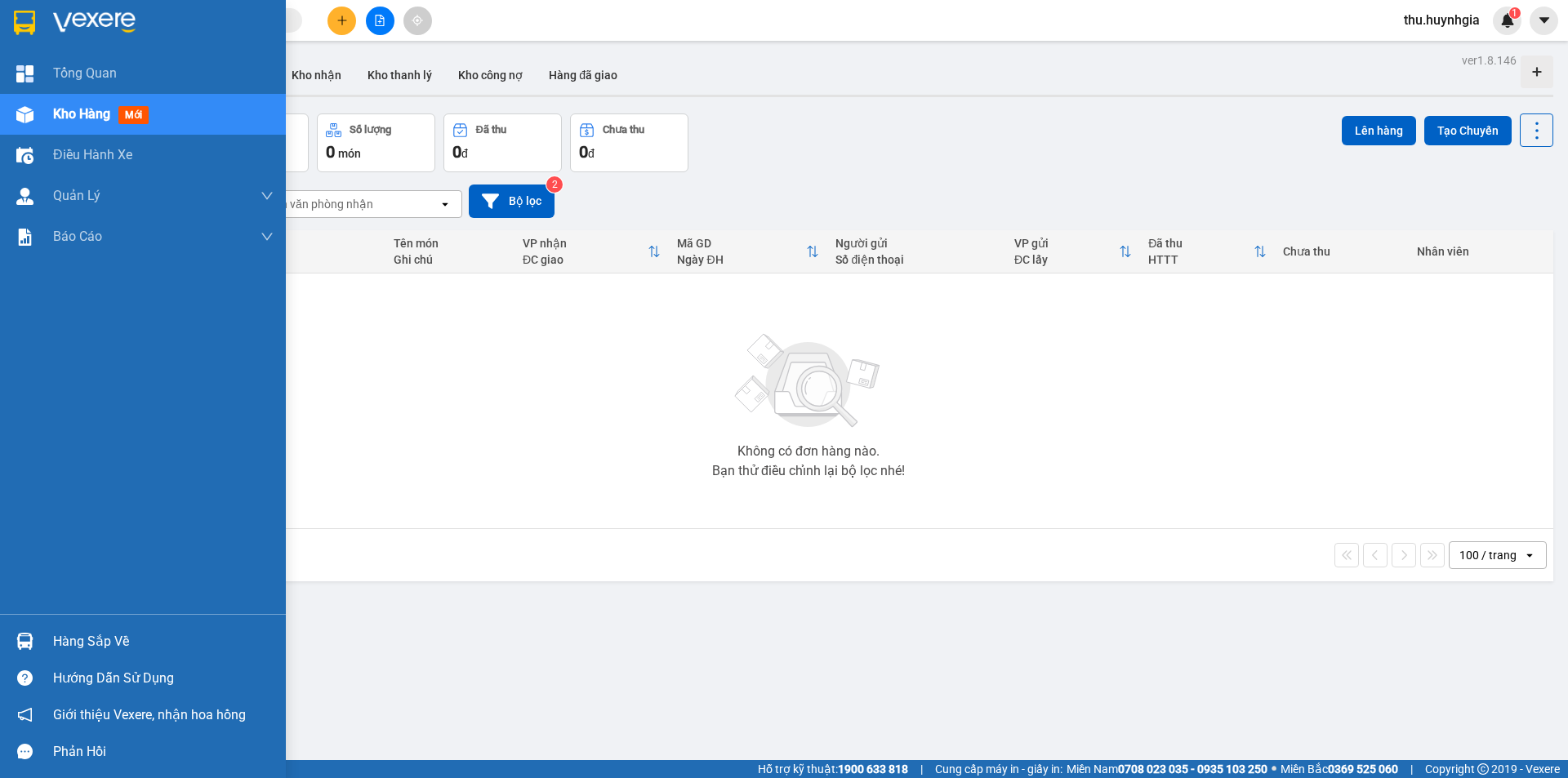
click at [89, 642] on div "Hàng sắp về" at bounding box center [163, 642] width 221 height 25
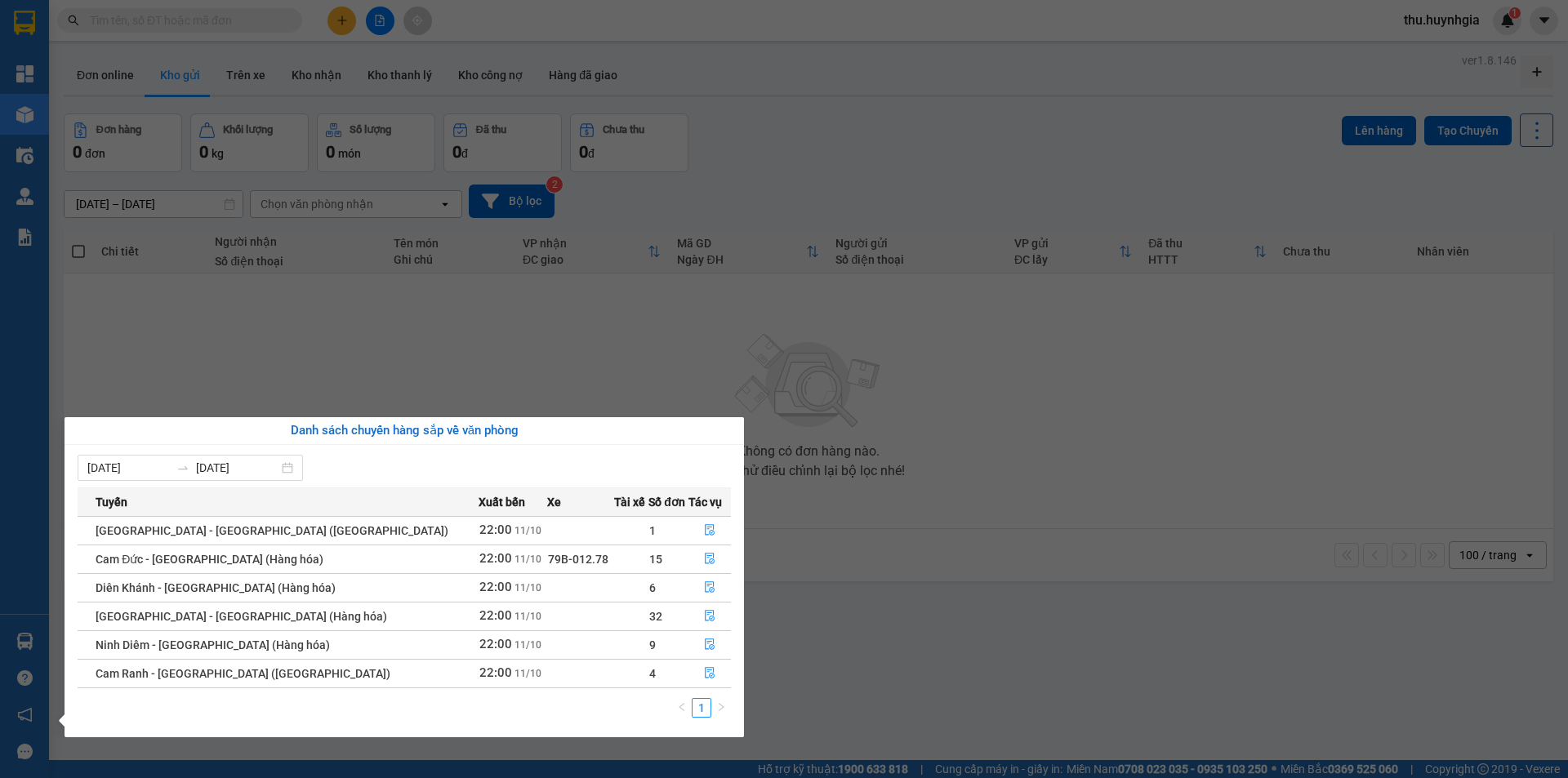
click at [190, 354] on section "Kết quả tìm kiếm ( 0 ) Bộ lọc No Data thu.huynhgia 1 Tổng Quan Kho hàng mới Điề…" at bounding box center [784, 389] width 1568 height 778
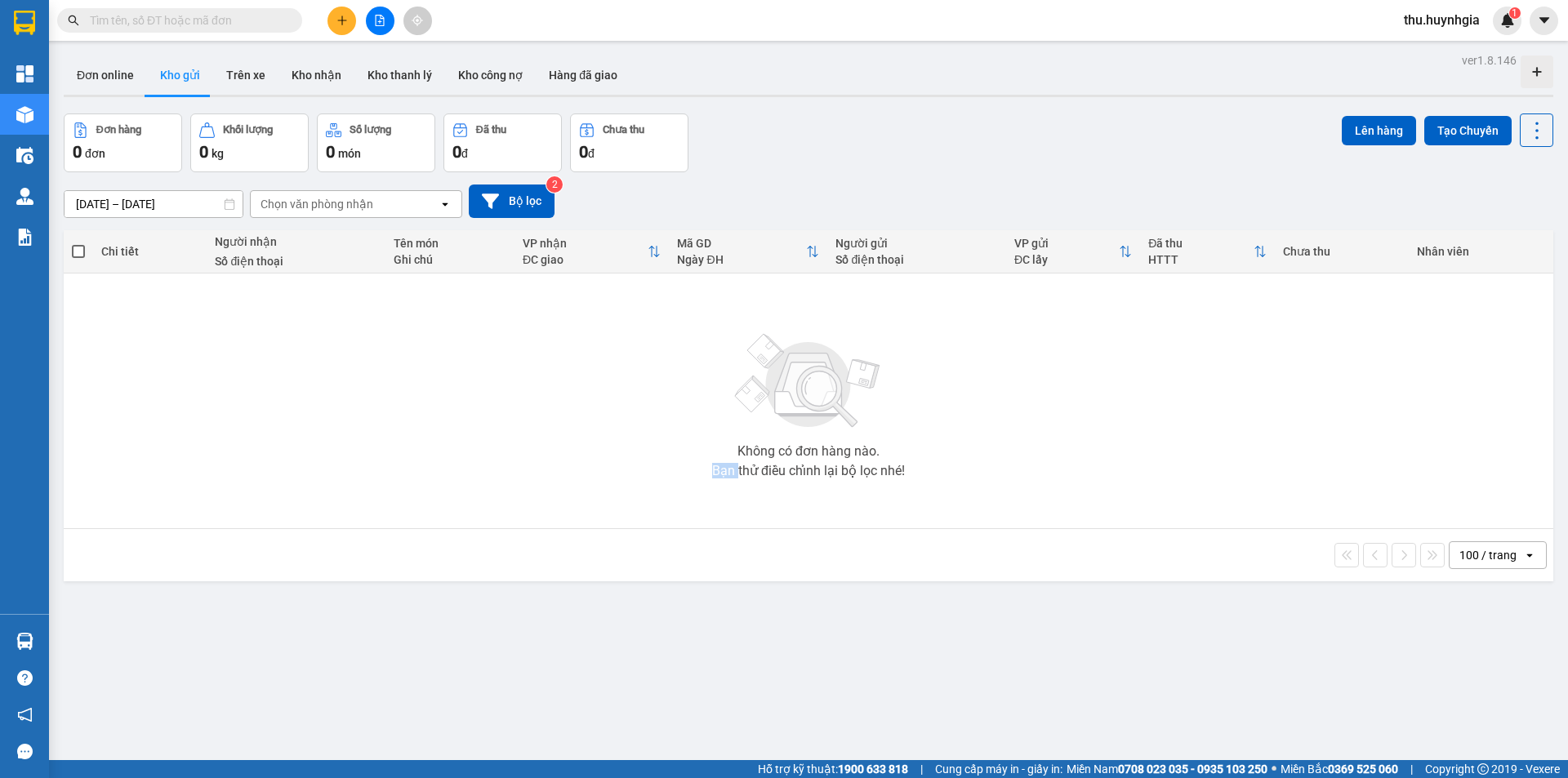
click at [190, 354] on div "Không có đơn hàng nào. Bạn thử điều chỉnh lại bộ lọc nhé!" at bounding box center [809, 400] width 1474 height 245
click at [192, 352] on div "Không có đơn hàng nào. Bạn thử điều chỉnh lại bộ lọc nhé!" at bounding box center [809, 400] width 1474 height 245
drag, startPoint x: 397, startPoint y: 12, endPoint x: 383, endPoint y: 18, distance: 15.2
click at [392, 15] on div at bounding box center [379, 21] width 122 height 29
click at [383, 18] on icon "file-add" at bounding box center [380, 21] width 11 height 11
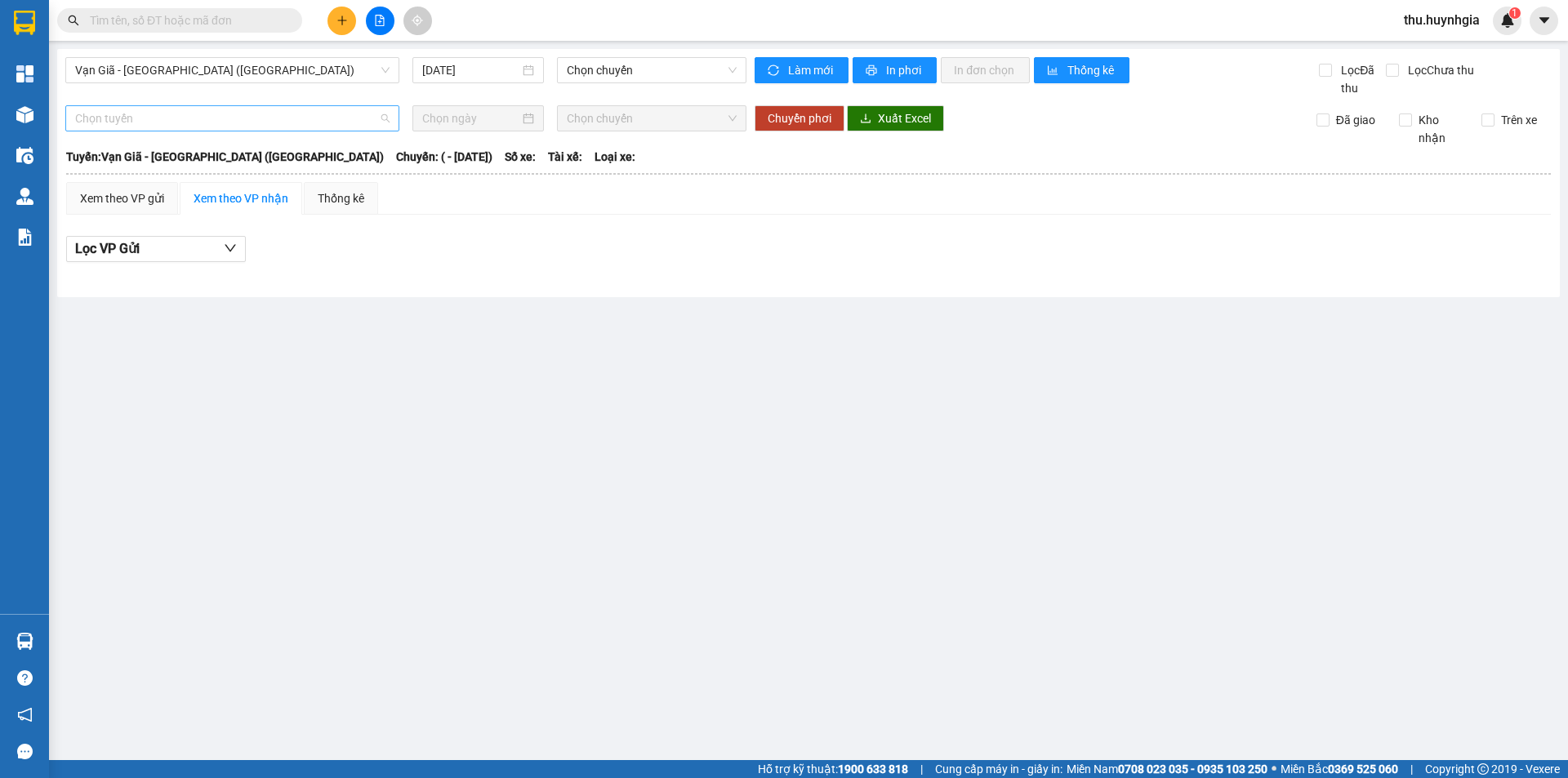
click at [213, 116] on span "Chọn tuyến" at bounding box center [232, 118] width 314 height 25
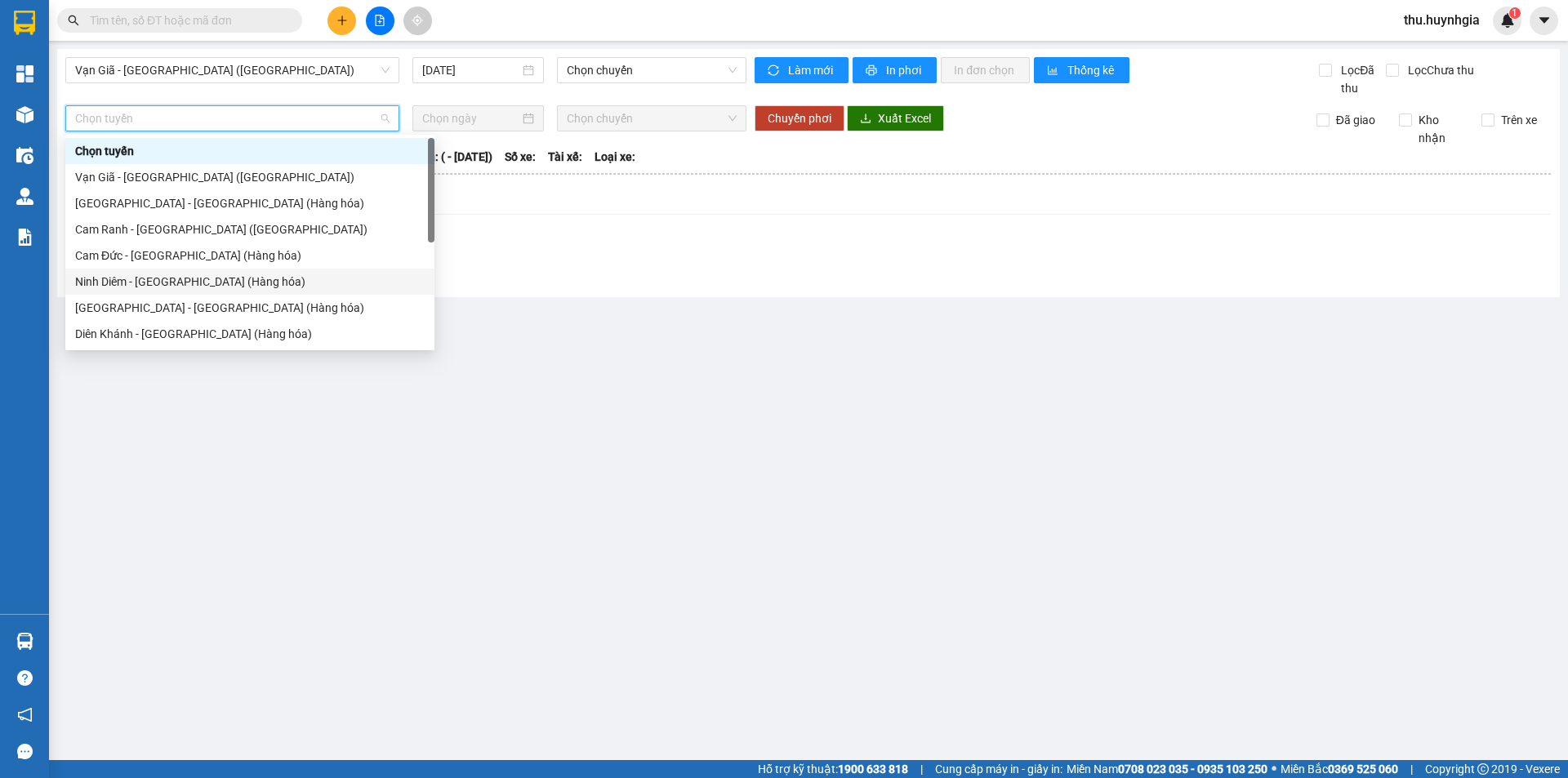
scroll to position [53, 0]
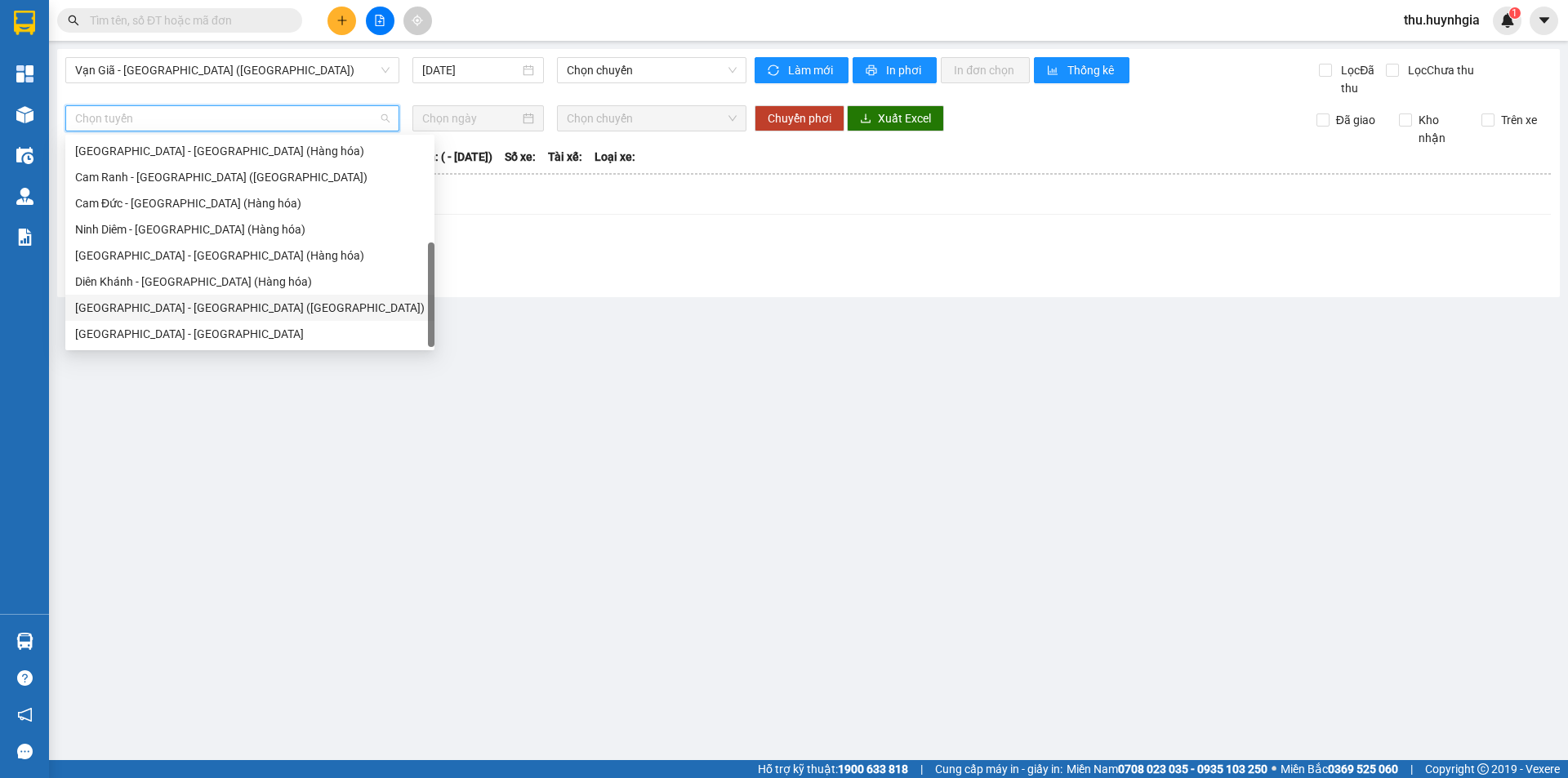
click at [207, 309] on div "[GEOGRAPHIC_DATA] - [GEOGRAPHIC_DATA] ([GEOGRAPHIC_DATA])" at bounding box center [250, 308] width 350 height 18
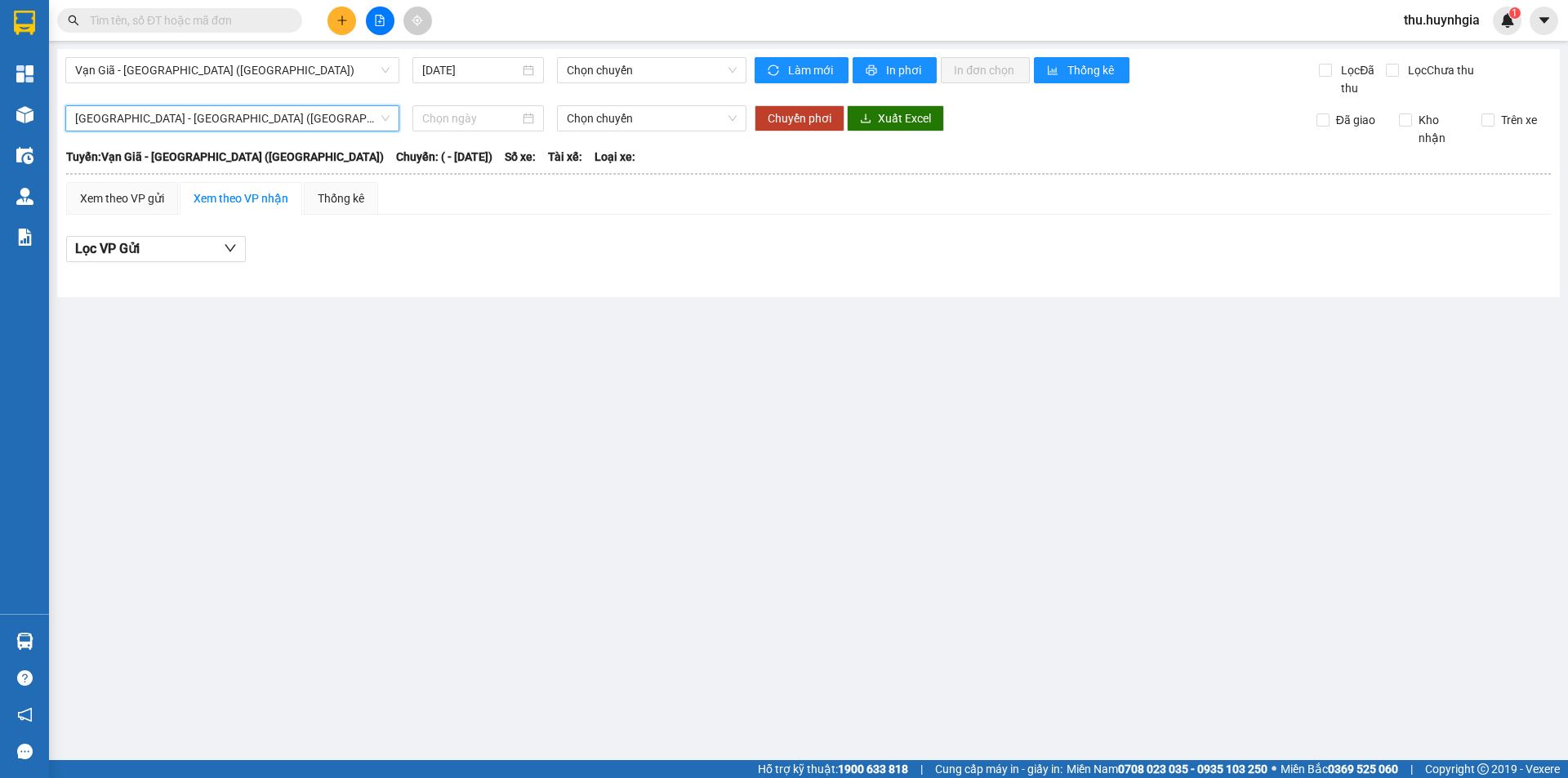
click at [171, 126] on span "[GEOGRAPHIC_DATA] - [GEOGRAPHIC_DATA] ([GEOGRAPHIC_DATA])" at bounding box center [232, 118] width 314 height 25
click at [201, 72] on span "Vạn Giã - [GEOGRAPHIC_DATA] ([GEOGRAPHIC_DATA])" at bounding box center [232, 71] width 314 height 25
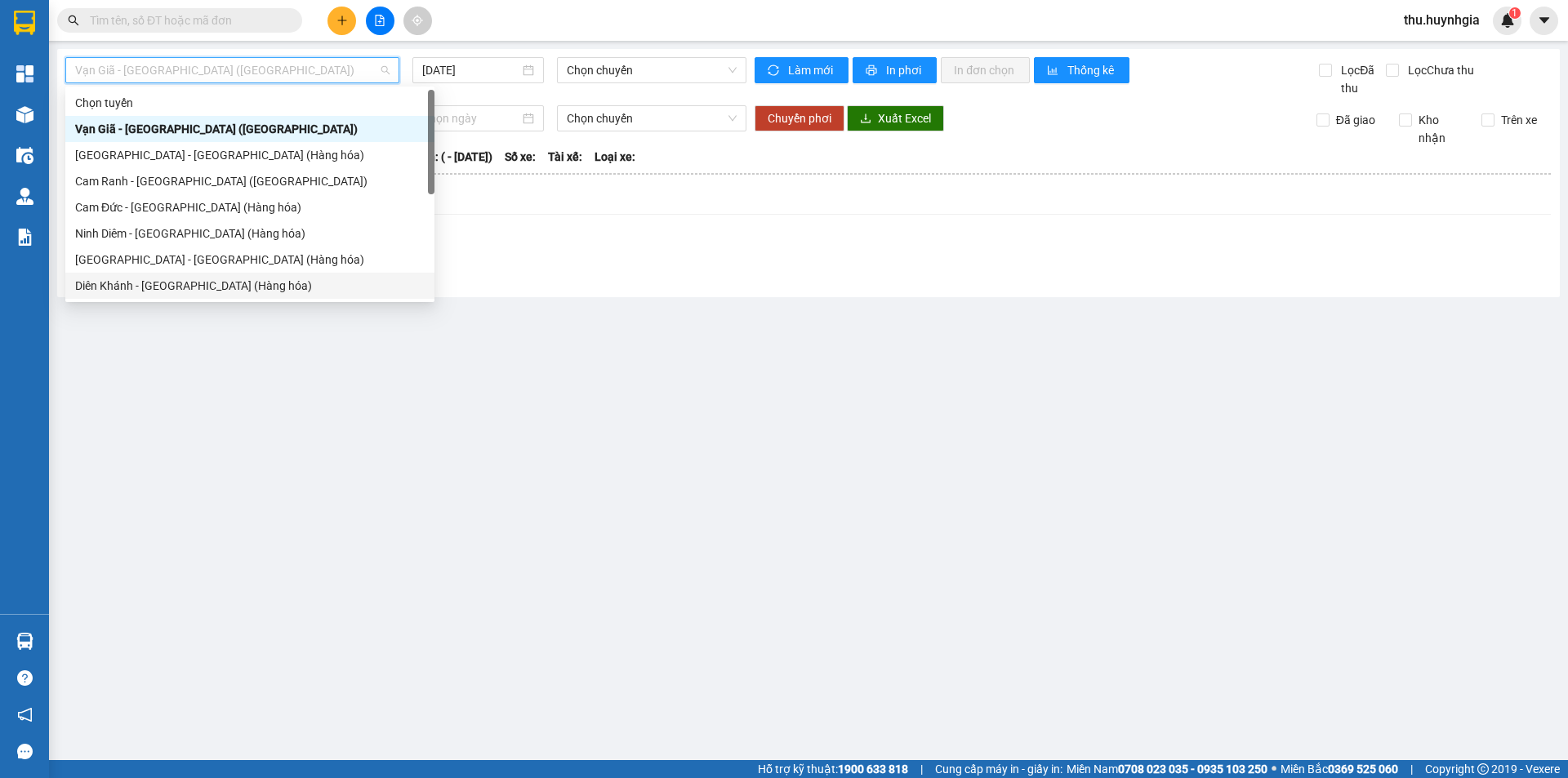
click at [565, 336] on main "Vạn Giã - Sài Gòn (Hàng hóa) 11/10/2025 Chọn chuyến Làm mới In phơi In đơn chọn…" at bounding box center [784, 380] width 1568 height 760
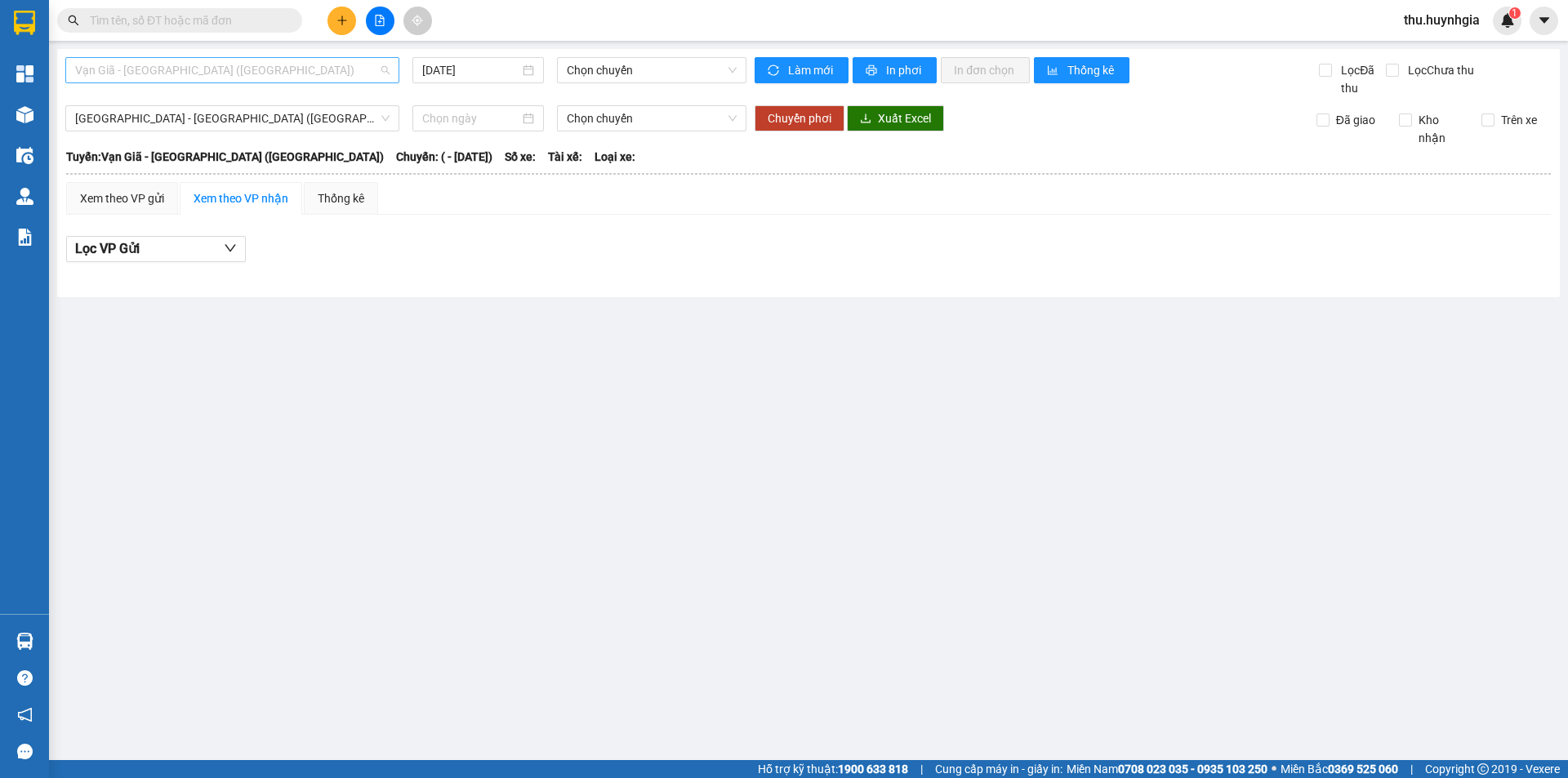
click at [210, 66] on span "Vạn Giã - [GEOGRAPHIC_DATA] ([GEOGRAPHIC_DATA])" at bounding box center [232, 71] width 314 height 25
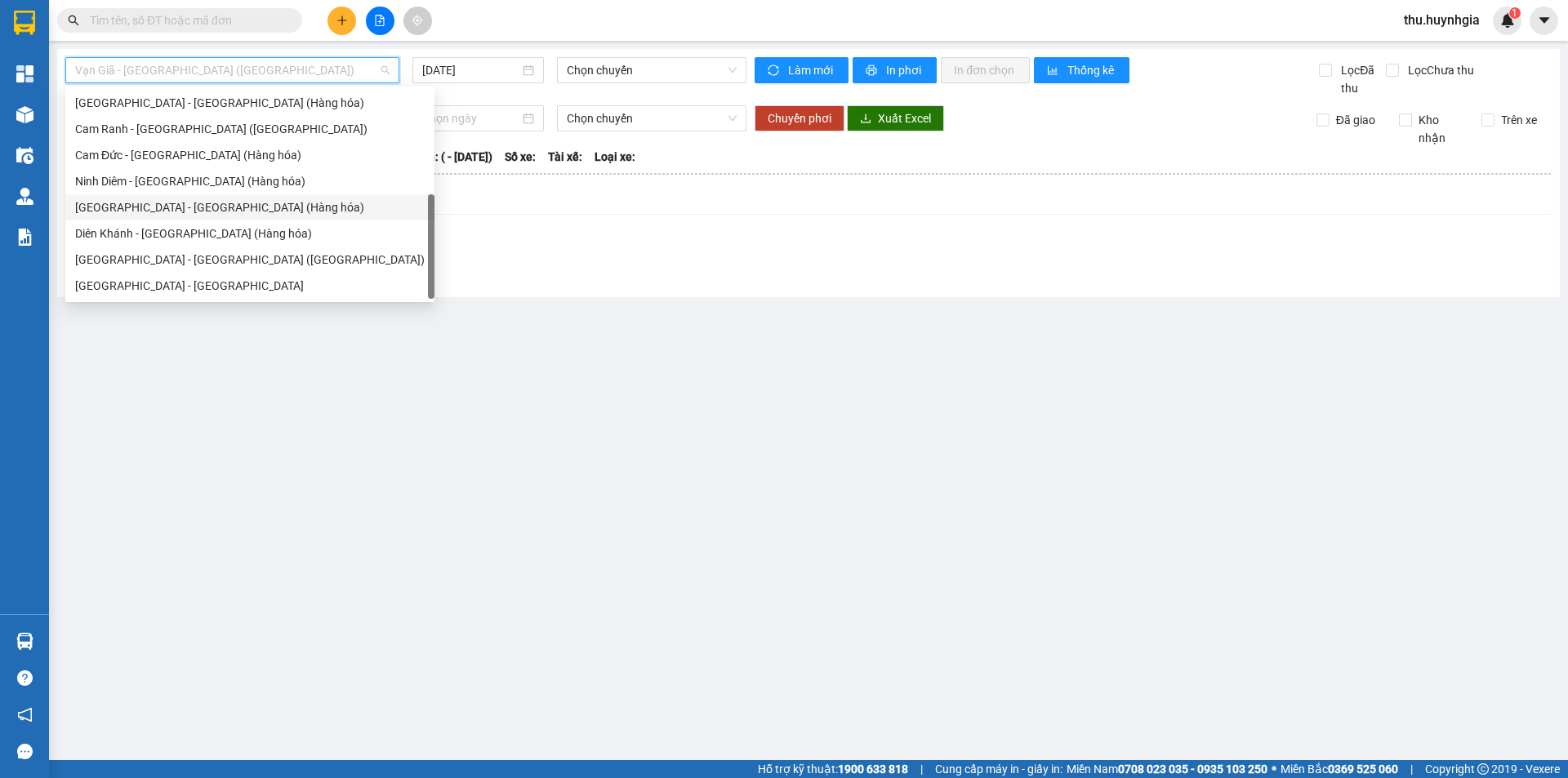
click at [172, 209] on div "[GEOGRAPHIC_DATA] - [GEOGRAPHIC_DATA] (Hàng hóa)" at bounding box center [250, 208] width 350 height 18
type input "[DATE]"
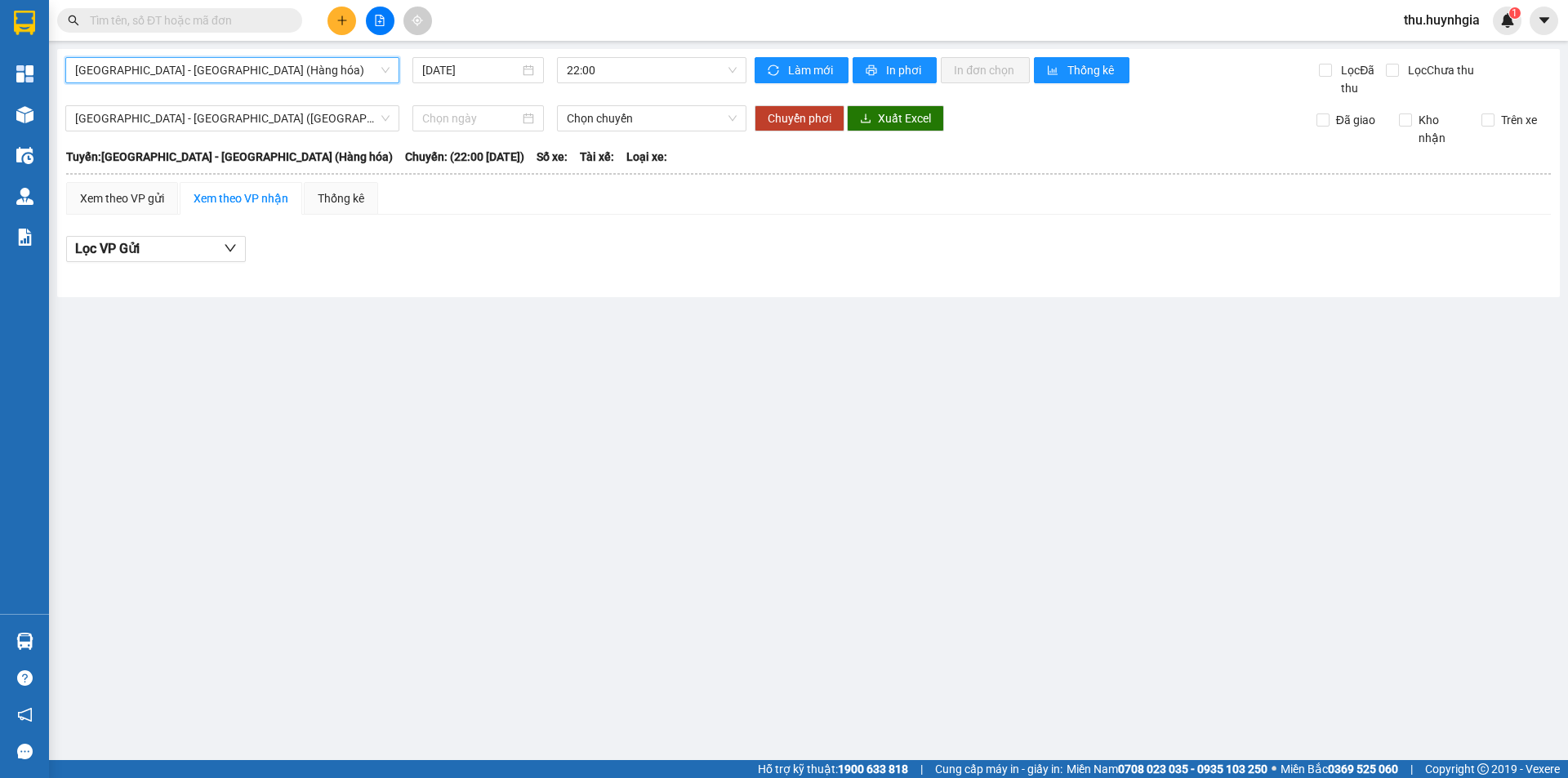
click at [241, 191] on div "Xem theo VP nhận" at bounding box center [241, 199] width 94 height 18
click at [113, 195] on div "Xem theo VP gửi" at bounding box center [122, 199] width 84 height 18
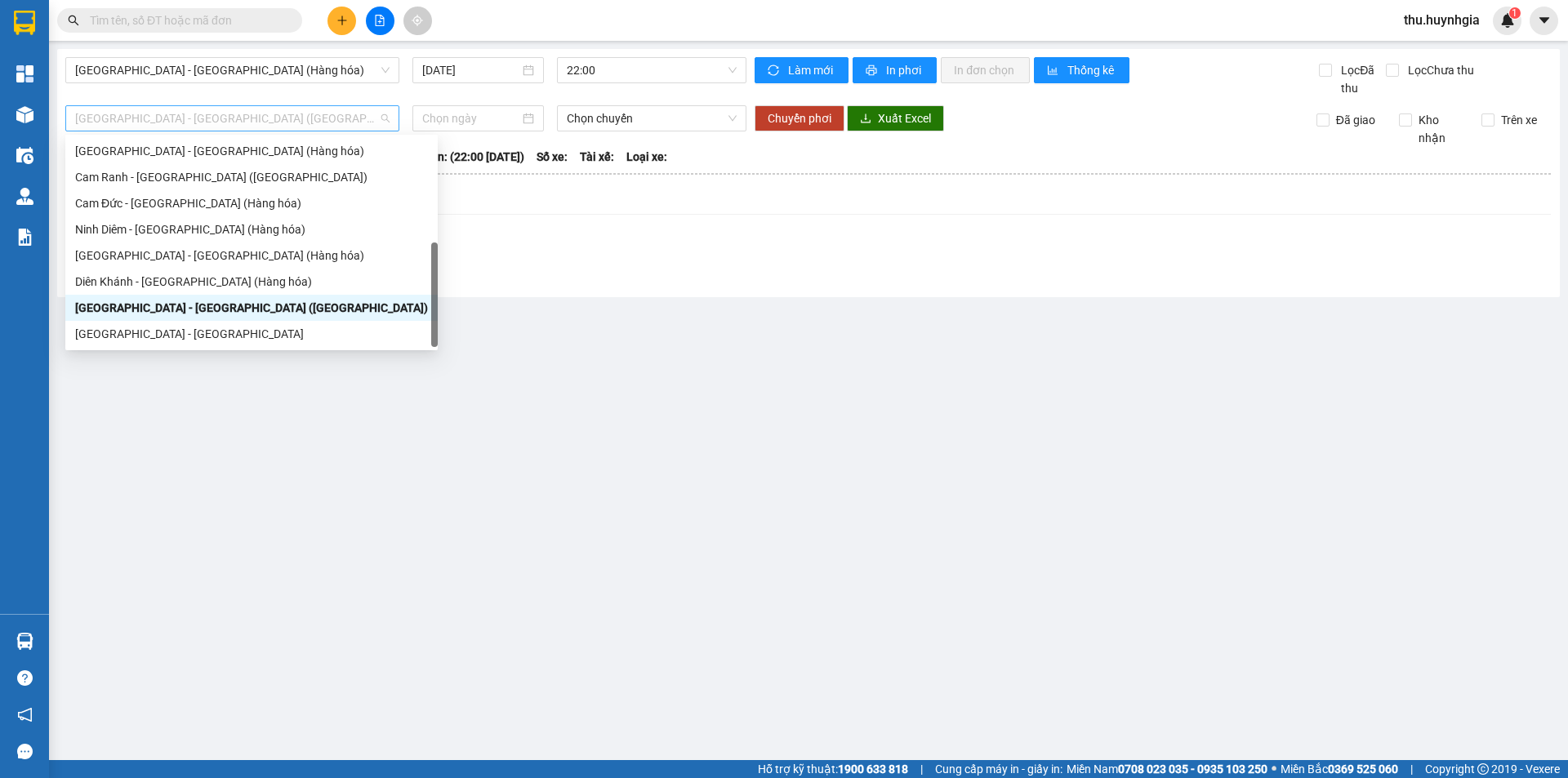
click at [178, 121] on span "[GEOGRAPHIC_DATA] - [GEOGRAPHIC_DATA] ([GEOGRAPHIC_DATA])" at bounding box center [232, 118] width 314 height 25
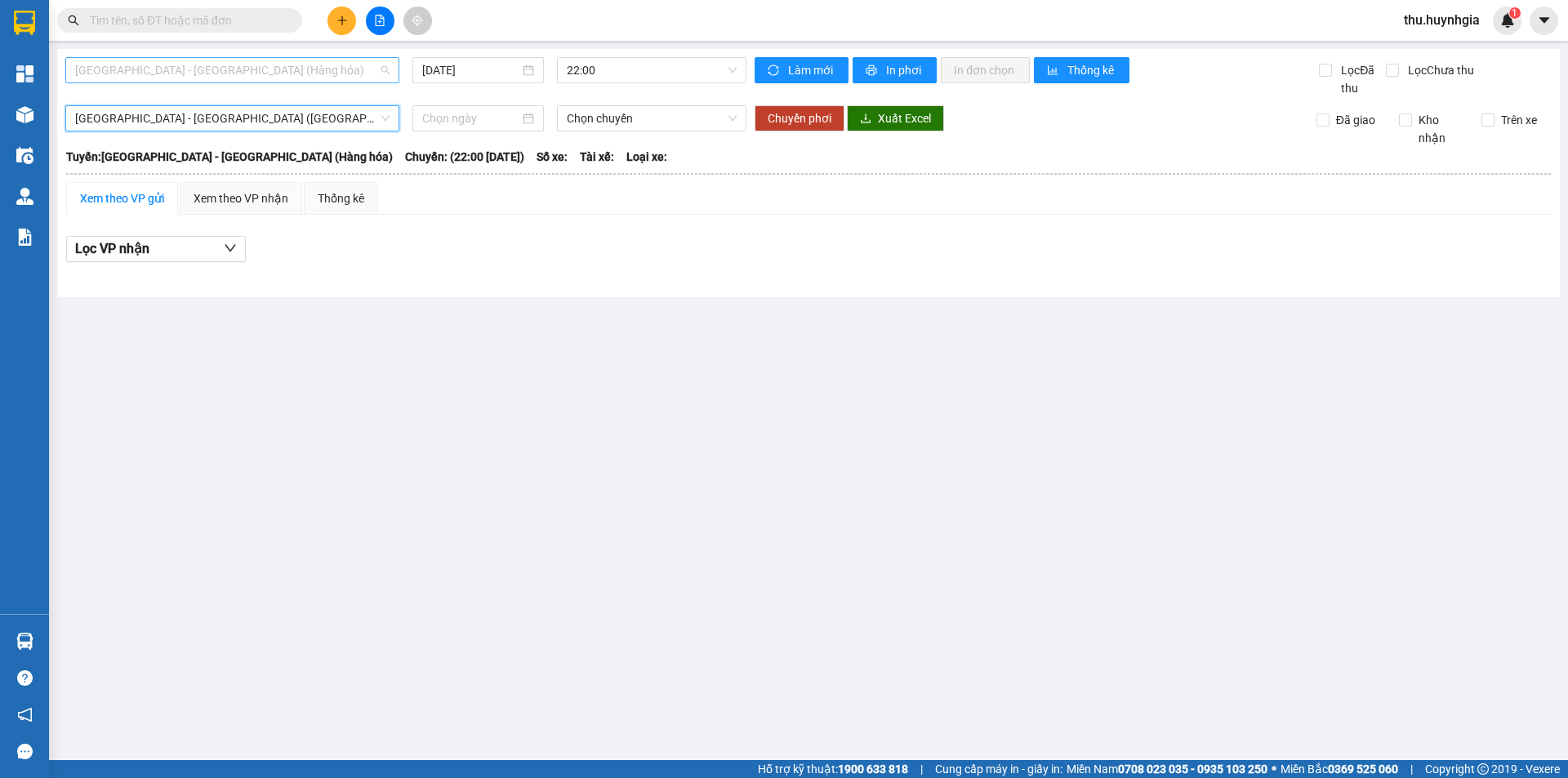
click at [176, 77] on span "[GEOGRAPHIC_DATA] - [GEOGRAPHIC_DATA] (Hàng hóa)" at bounding box center [232, 71] width 314 height 25
click at [318, 66] on span "[GEOGRAPHIC_DATA] - [GEOGRAPHIC_DATA] (Hàng hóa)" at bounding box center [232, 71] width 314 height 25
click at [589, 318] on main "Nha Trang - Sài Gòn (Hàng hóa) 11/10/2025 22:00 Làm mới In phơi In đơn chọn Thố…" at bounding box center [784, 380] width 1568 height 760
click at [212, 73] on span "[GEOGRAPHIC_DATA] - [GEOGRAPHIC_DATA] (Hàng hóa)" at bounding box center [232, 71] width 314 height 25
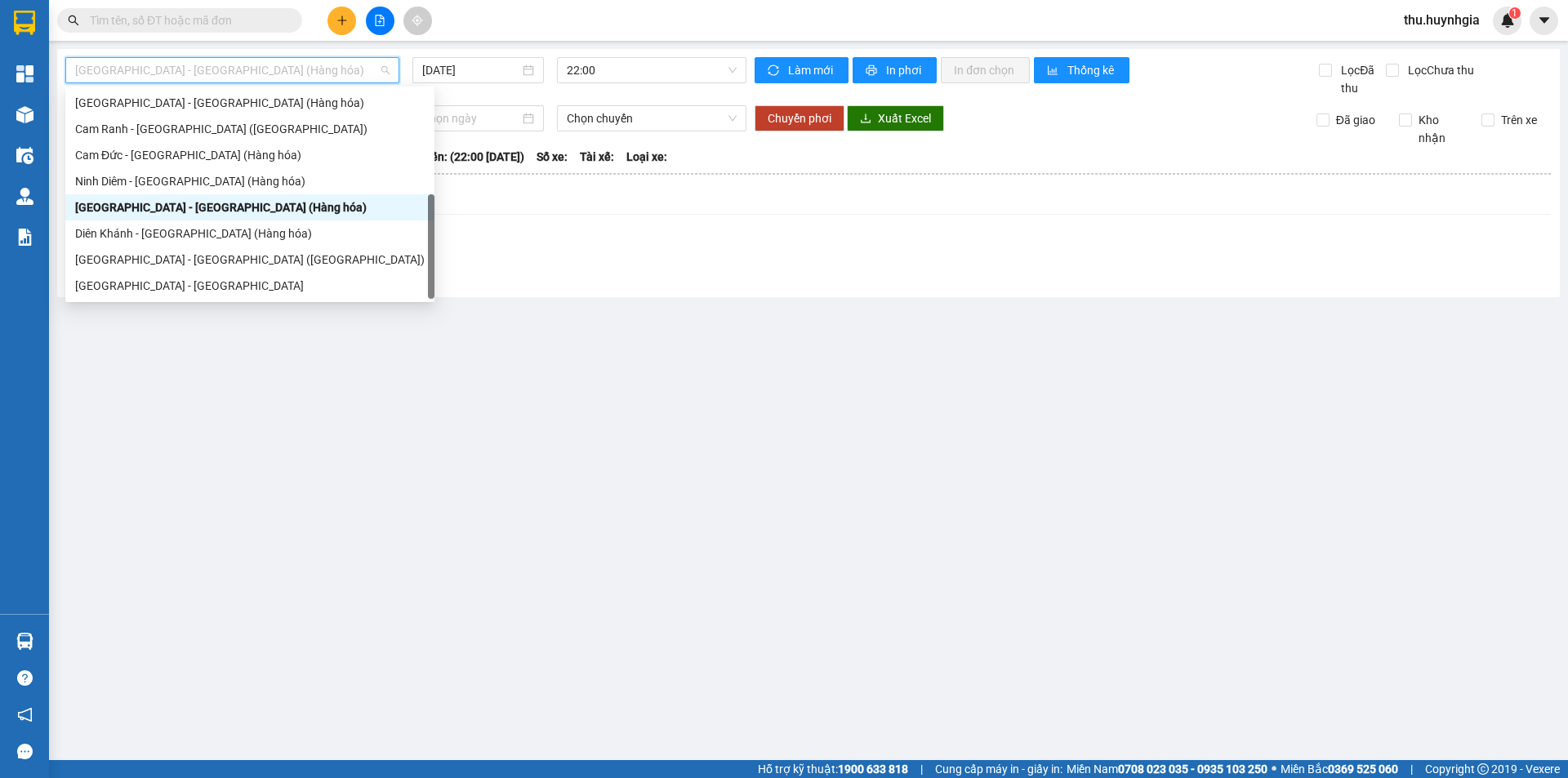
click at [206, 202] on div "[GEOGRAPHIC_DATA] - [GEOGRAPHIC_DATA] (Hàng hóa)" at bounding box center [250, 208] width 350 height 18
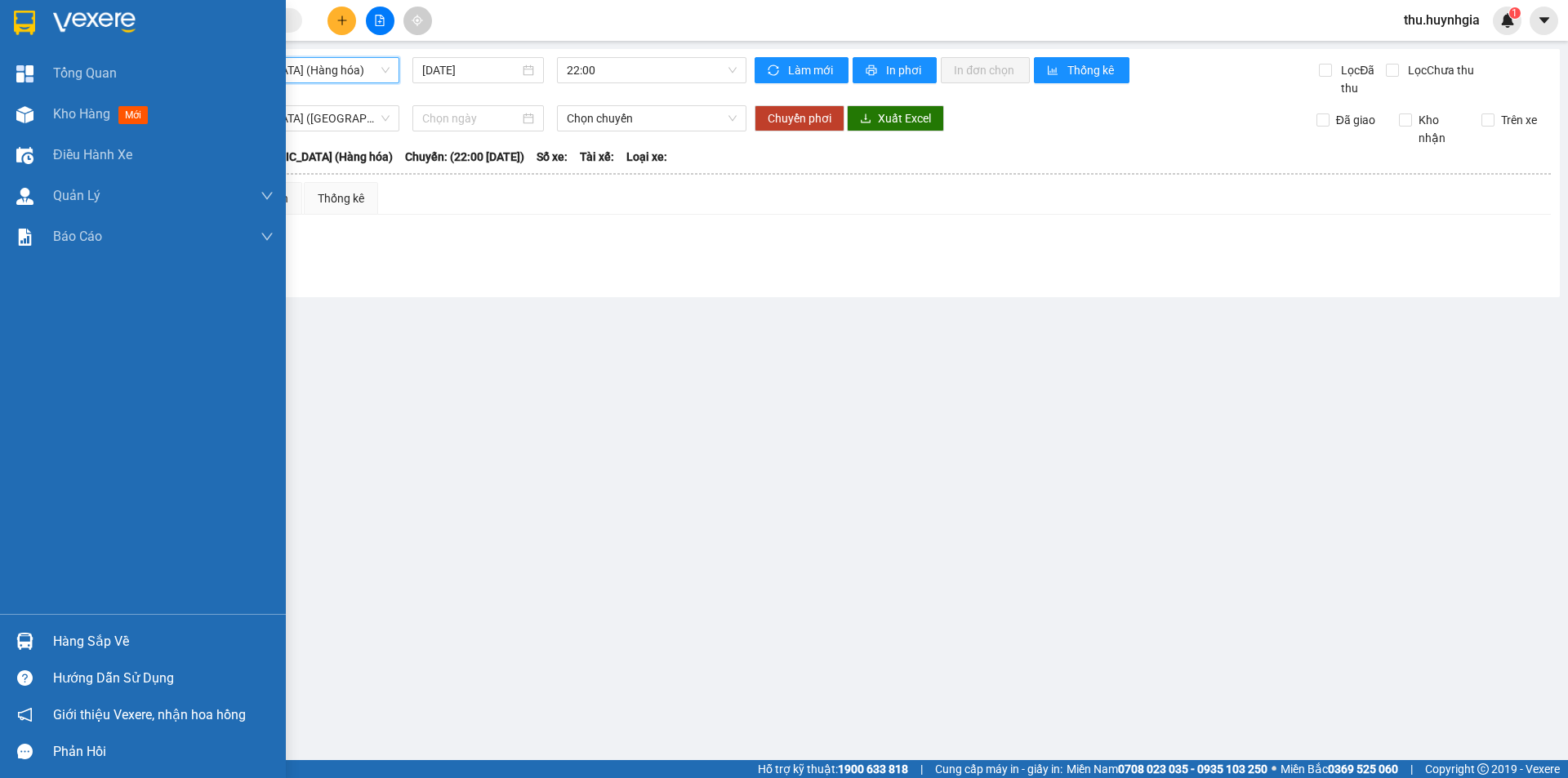
click at [106, 645] on div "Hàng sắp về" at bounding box center [163, 642] width 221 height 25
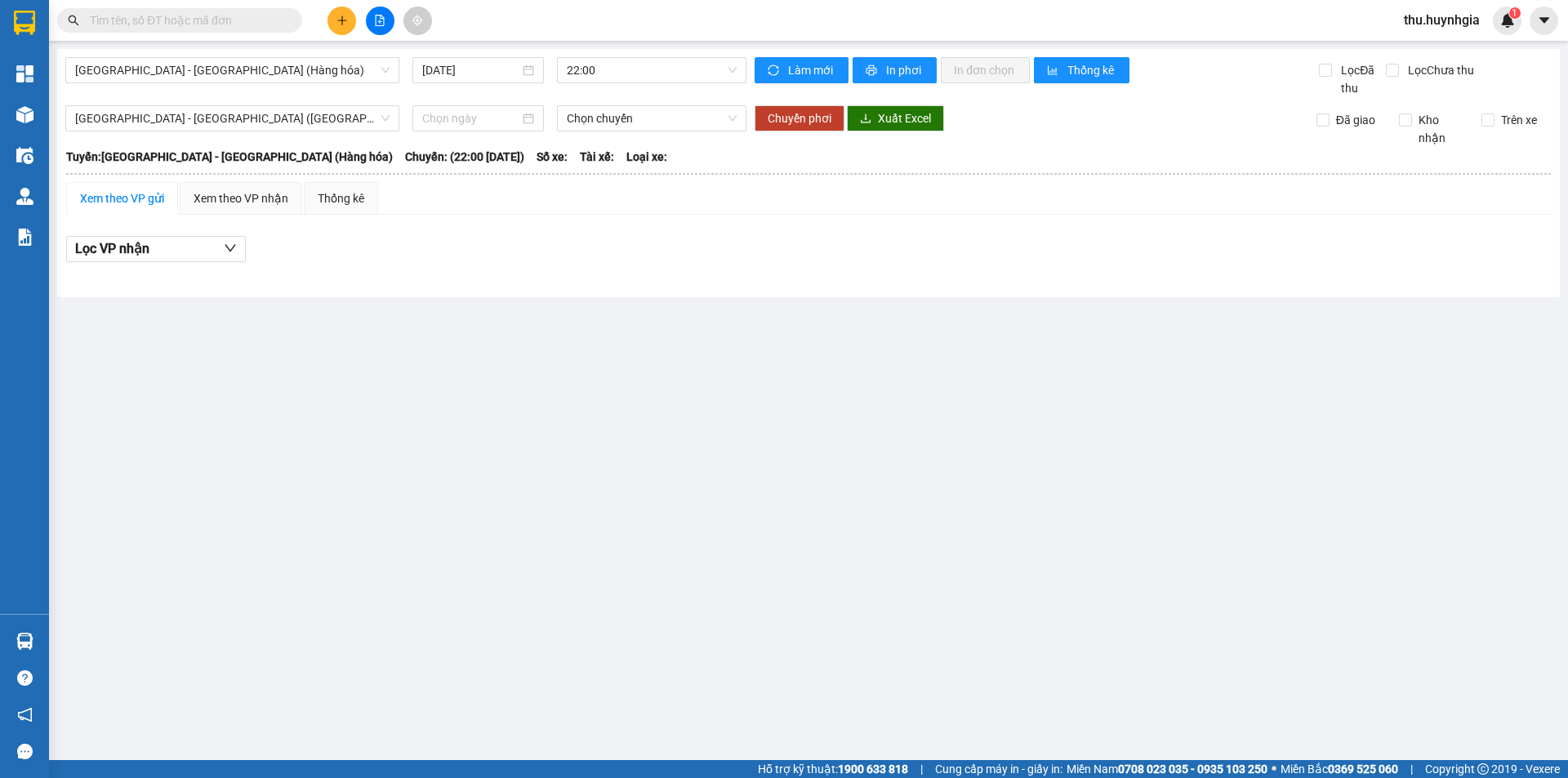
click at [400, 315] on section "Kết quả tìm kiếm ( 0 ) Bộ lọc No Data thu.huynhgia 1 Tổng Quan Kho hàng mới Điề…" at bounding box center [784, 389] width 1568 height 778
click at [184, 130] on span "[GEOGRAPHIC_DATA] - [GEOGRAPHIC_DATA] ([GEOGRAPHIC_DATA])" at bounding box center [232, 118] width 314 height 25
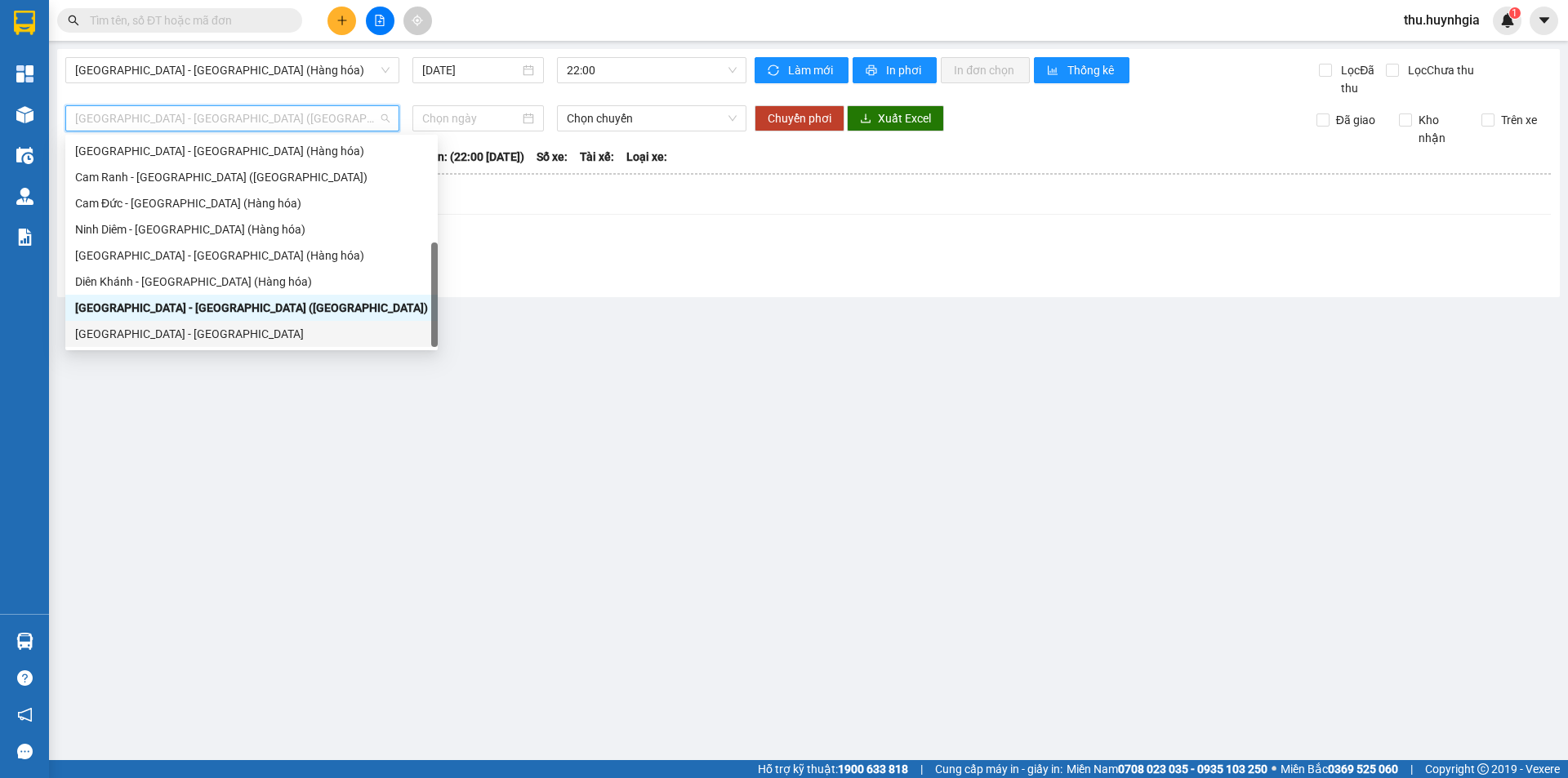
click at [134, 335] on div "[GEOGRAPHIC_DATA] - [GEOGRAPHIC_DATA]" at bounding box center [252, 334] width 353 height 18
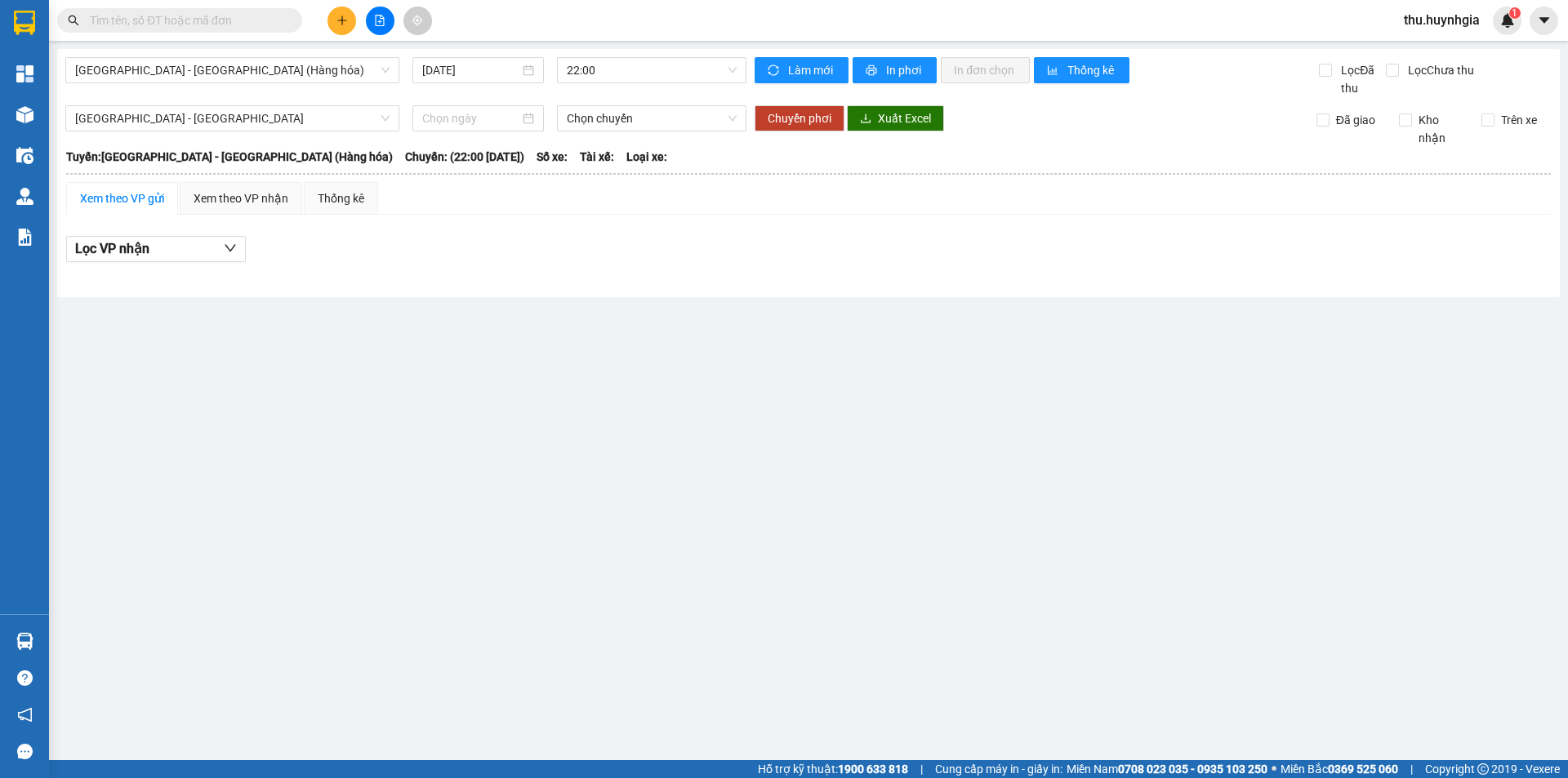
click at [607, 286] on div "Nha Trang - Sài Gòn (Hàng hóa) 11/10/2025 22:00 Làm mới In phơi In đơn chọn Thố…" at bounding box center [809, 173] width 1503 height 248
click at [207, 190] on div "Xem theo VP nhận" at bounding box center [241, 199] width 94 height 18
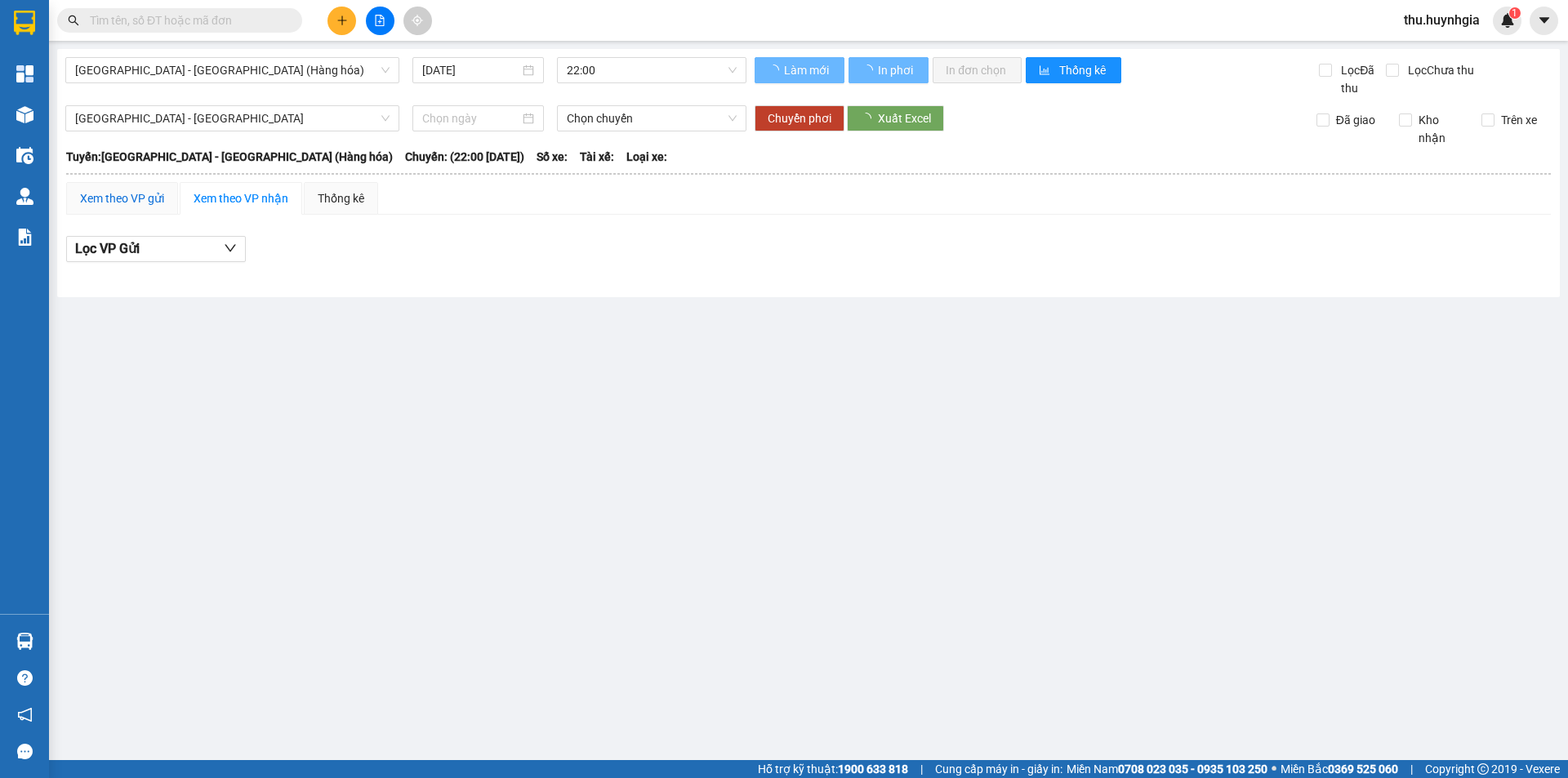
click at [143, 193] on div "Xem theo VP gửi" at bounding box center [122, 199] width 84 height 18
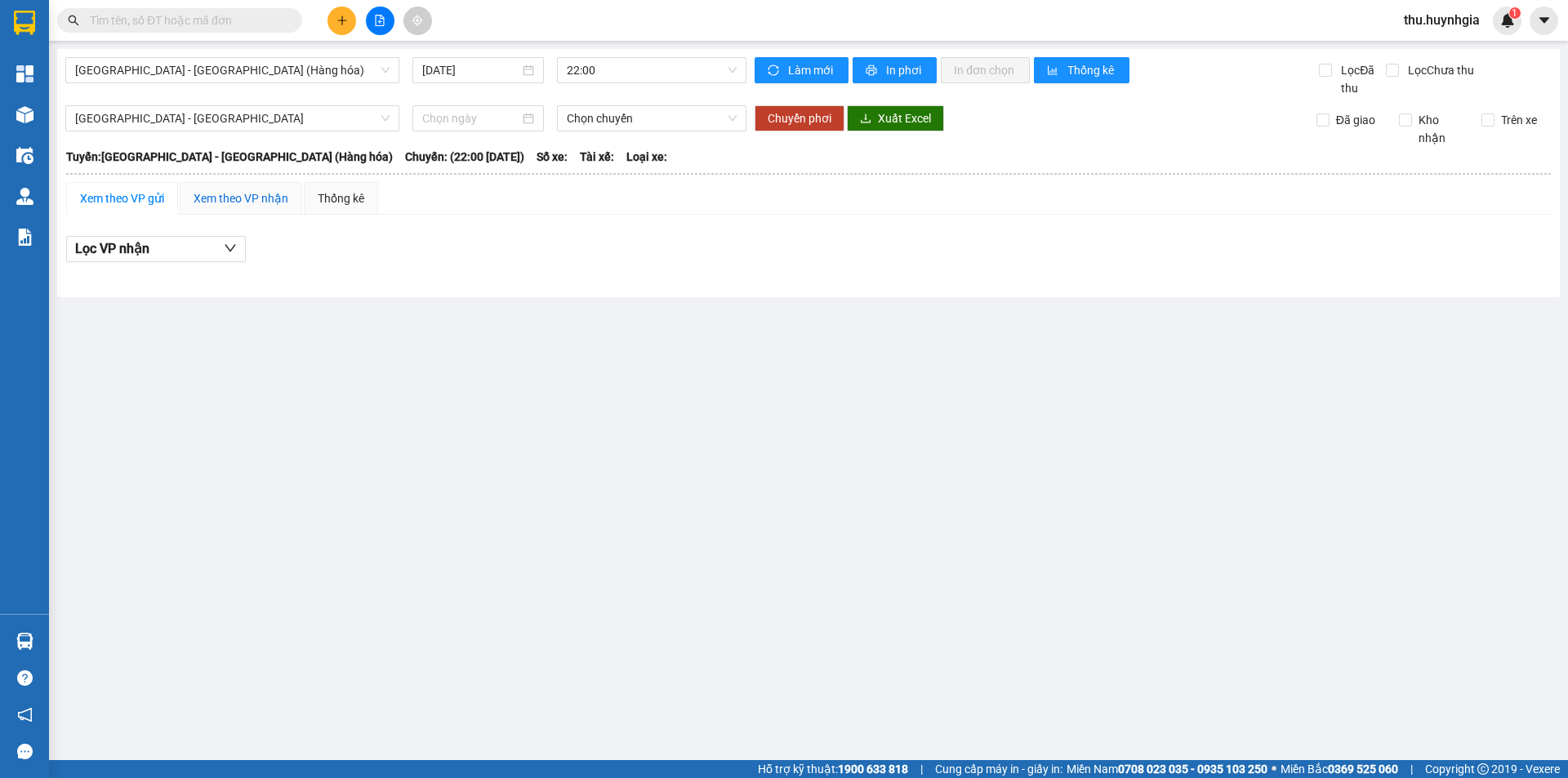
click at [263, 194] on div "Xem theo VP nhận" at bounding box center [241, 199] width 94 height 18
click at [442, 115] on input at bounding box center [470, 118] width 97 height 18
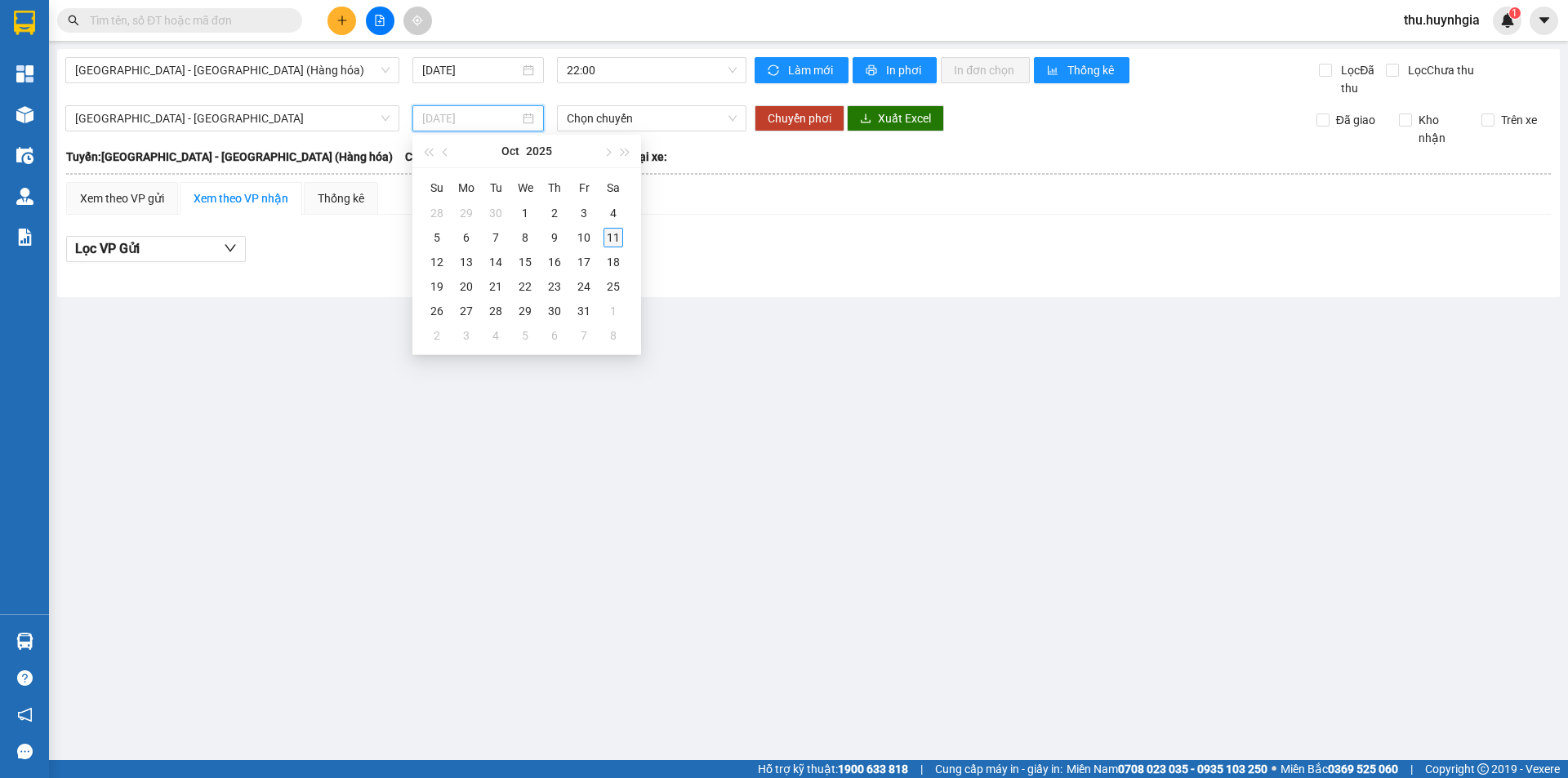
type input "[DATE]"
click at [613, 238] on div "11" at bounding box center [613, 238] width 20 height 20
type input "[DATE]"
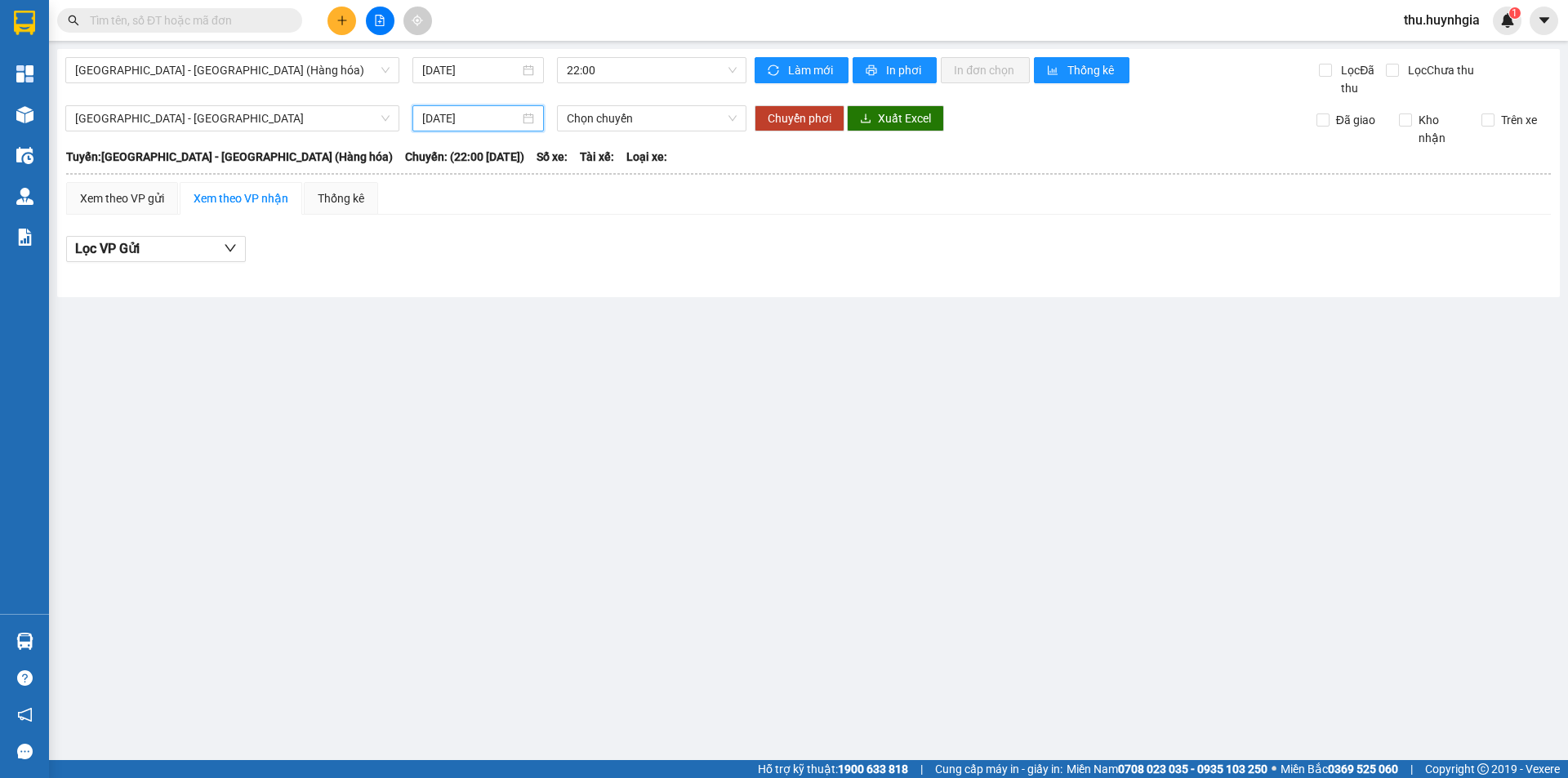
click at [506, 417] on main "Nha Trang - Sài Gòn (Hàng hóa) 11/10/2025 22:00 Làm mới In phơi In đơn chọn Thố…" at bounding box center [784, 380] width 1568 height 760
click at [195, 66] on span "[GEOGRAPHIC_DATA] - [GEOGRAPHIC_DATA] (Hàng hóa)" at bounding box center [232, 71] width 314 height 25
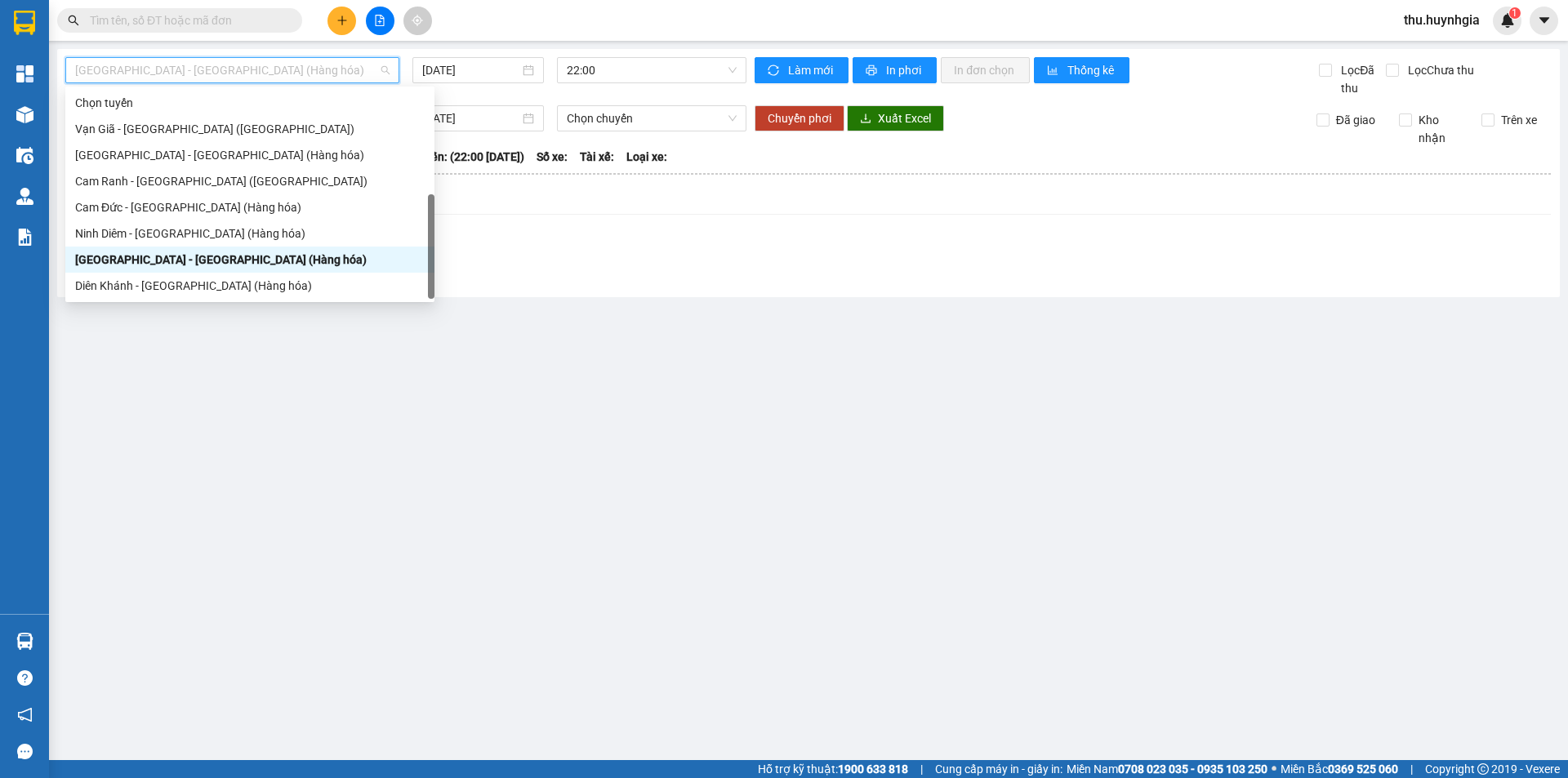
scroll to position [53, 0]
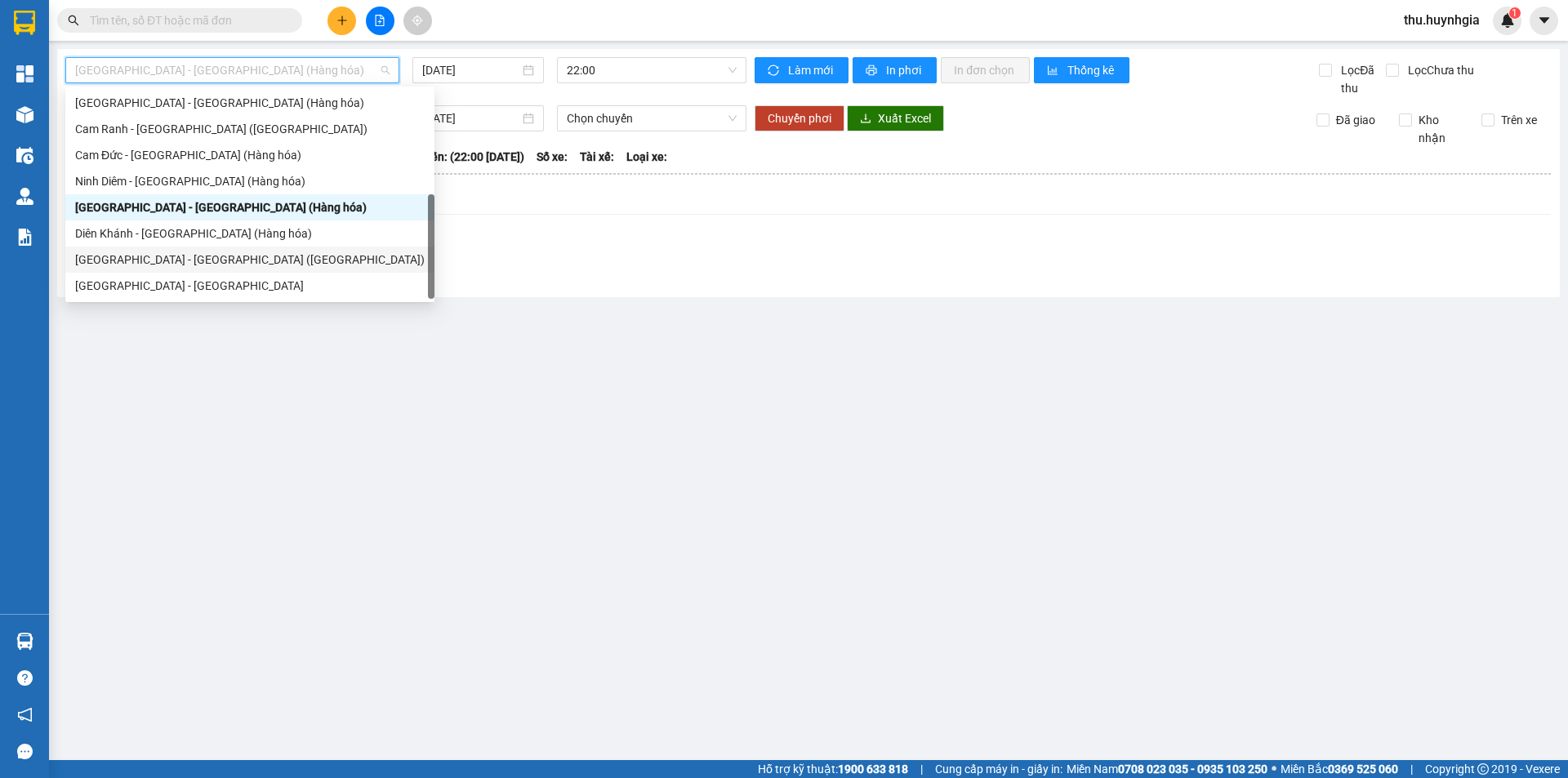
click at [155, 267] on div "[GEOGRAPHIC_DATA] - [GEOGRAPHIC_DATA] ([GEOGRAPHIC_DATA])" at bounding box center [250, 259] width 350 height 18
type input "[DATE]"
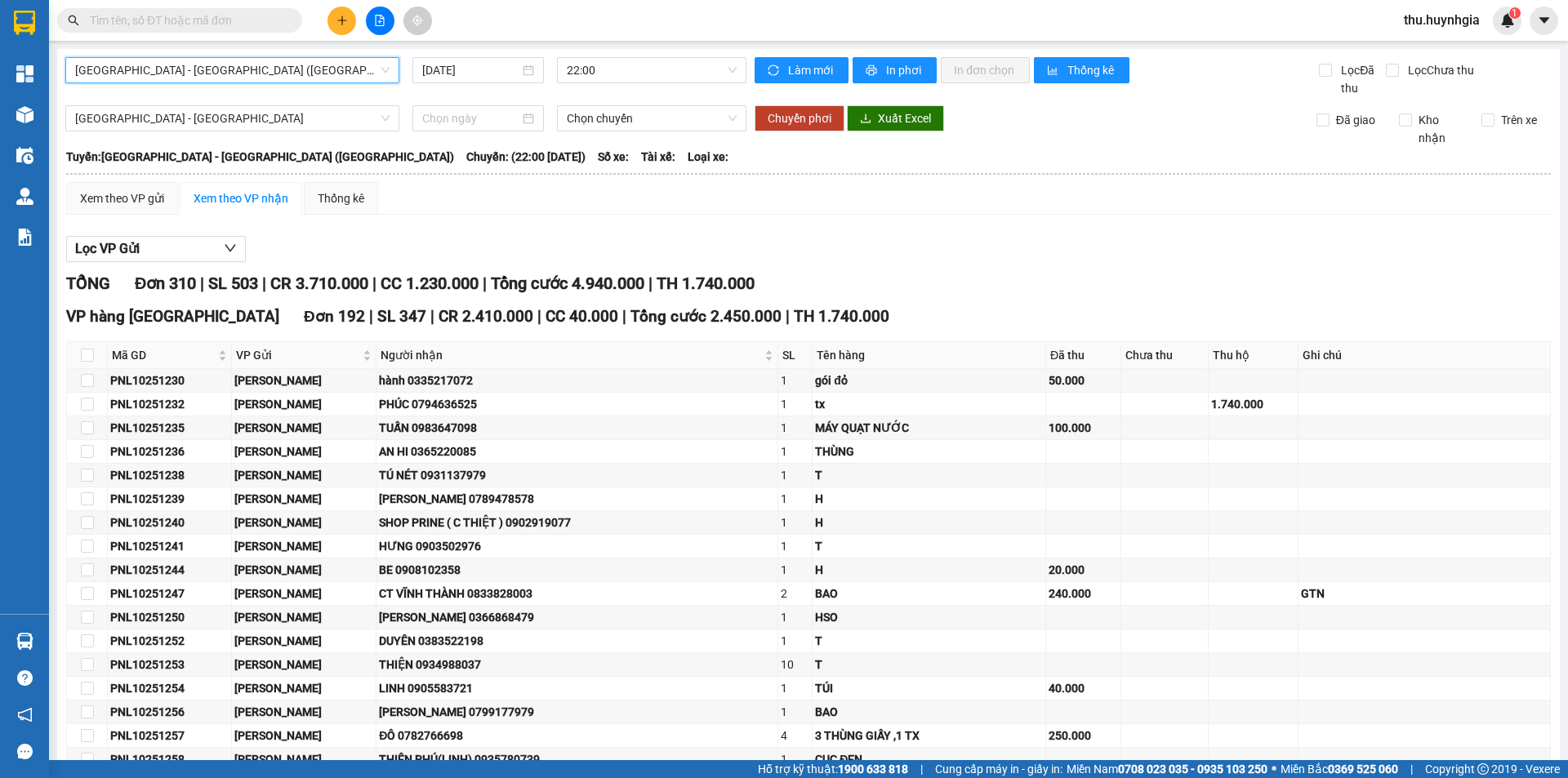
click at [192, 67] on span "[GEOGRAPHIC_DATA] - [GEOGRAPHIC_DATA] ([GEOGRAPHIC_DATA])" at bounding box center [232, 71] width 314 height 25
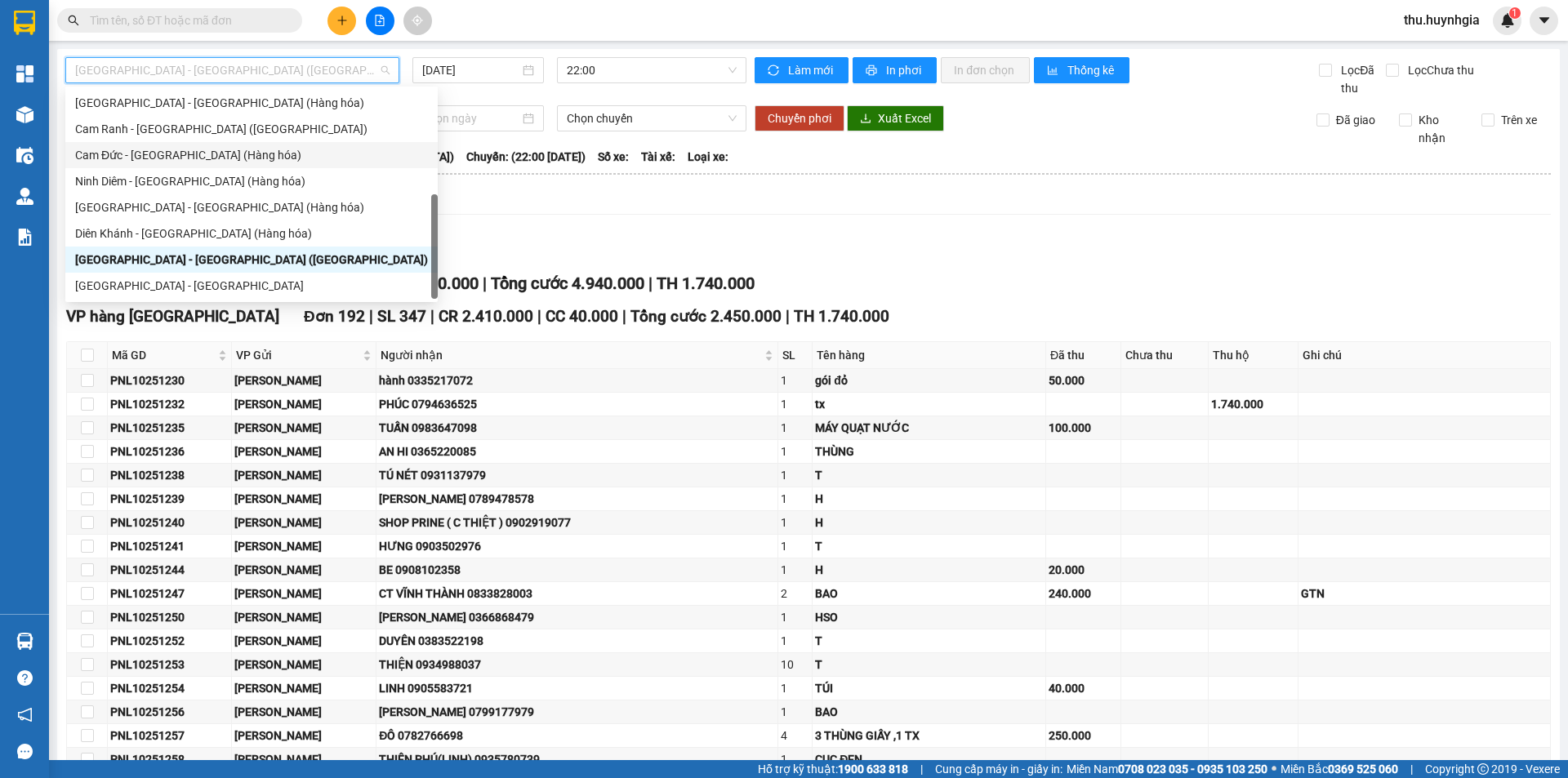
click at [491, 191] on div "Xem theo VP gửi Xem theo VP nhận Thống kê" at bounding box center [809, 199] width 1485 height 33
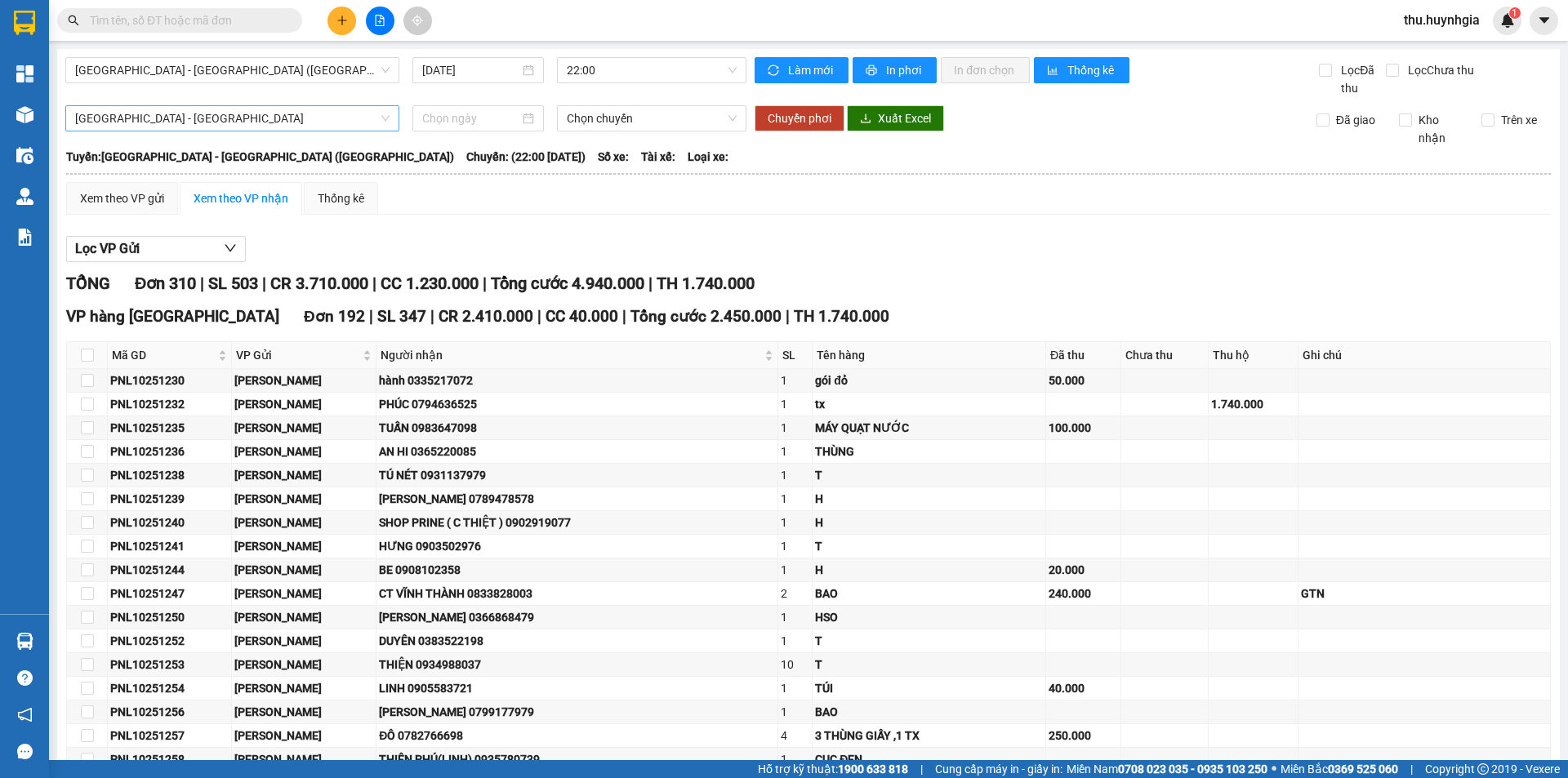
click at [341, 127] on span "[GEOGRAPHIC_DATA] - [GEOGRAPHIC_DATA]" at bounding box center [232, 118] width 314 height 25
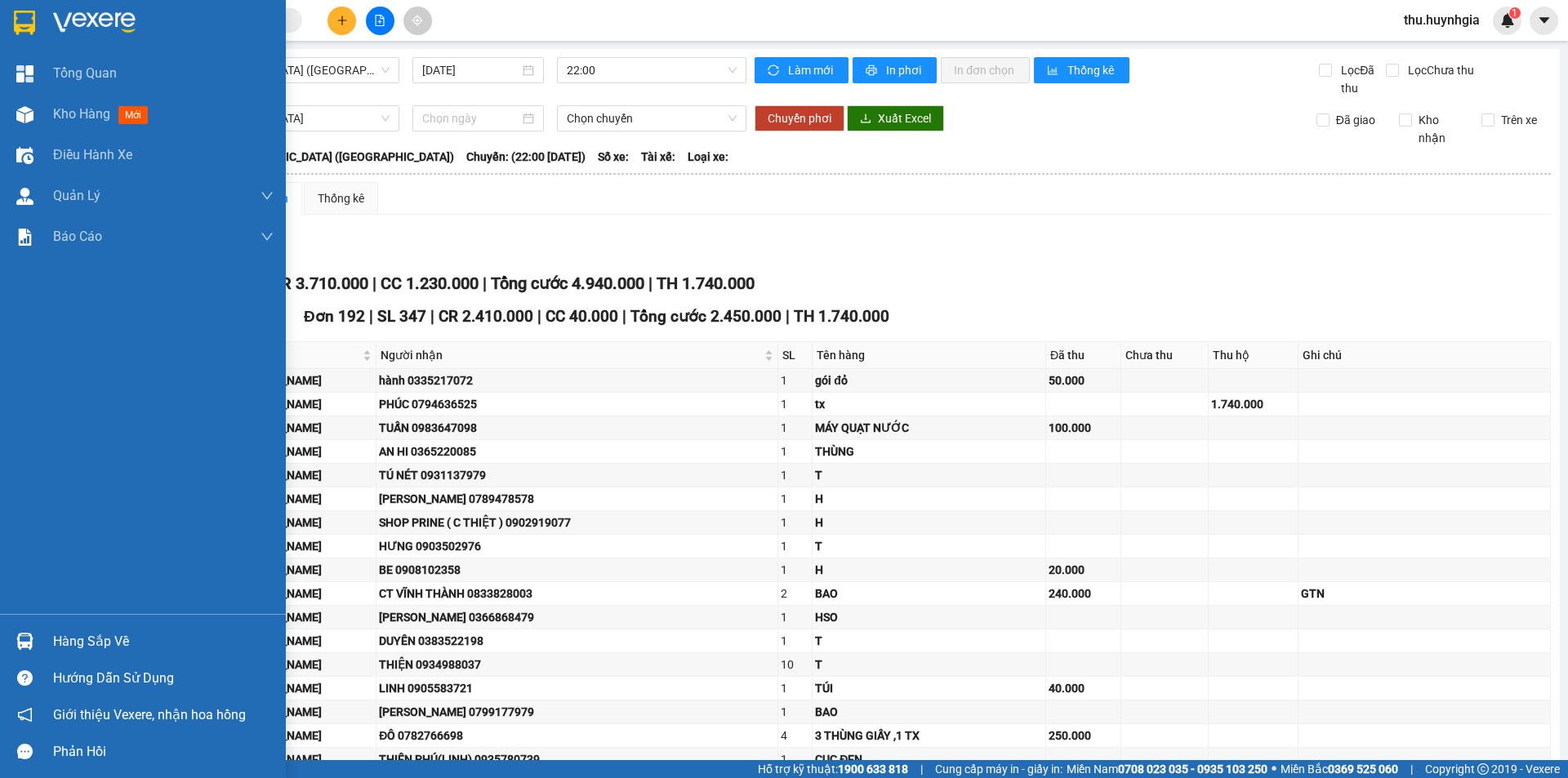
click at [75, 647] on div "Hàng sắp về" at bounding box center [163, 642] width 221 height 25
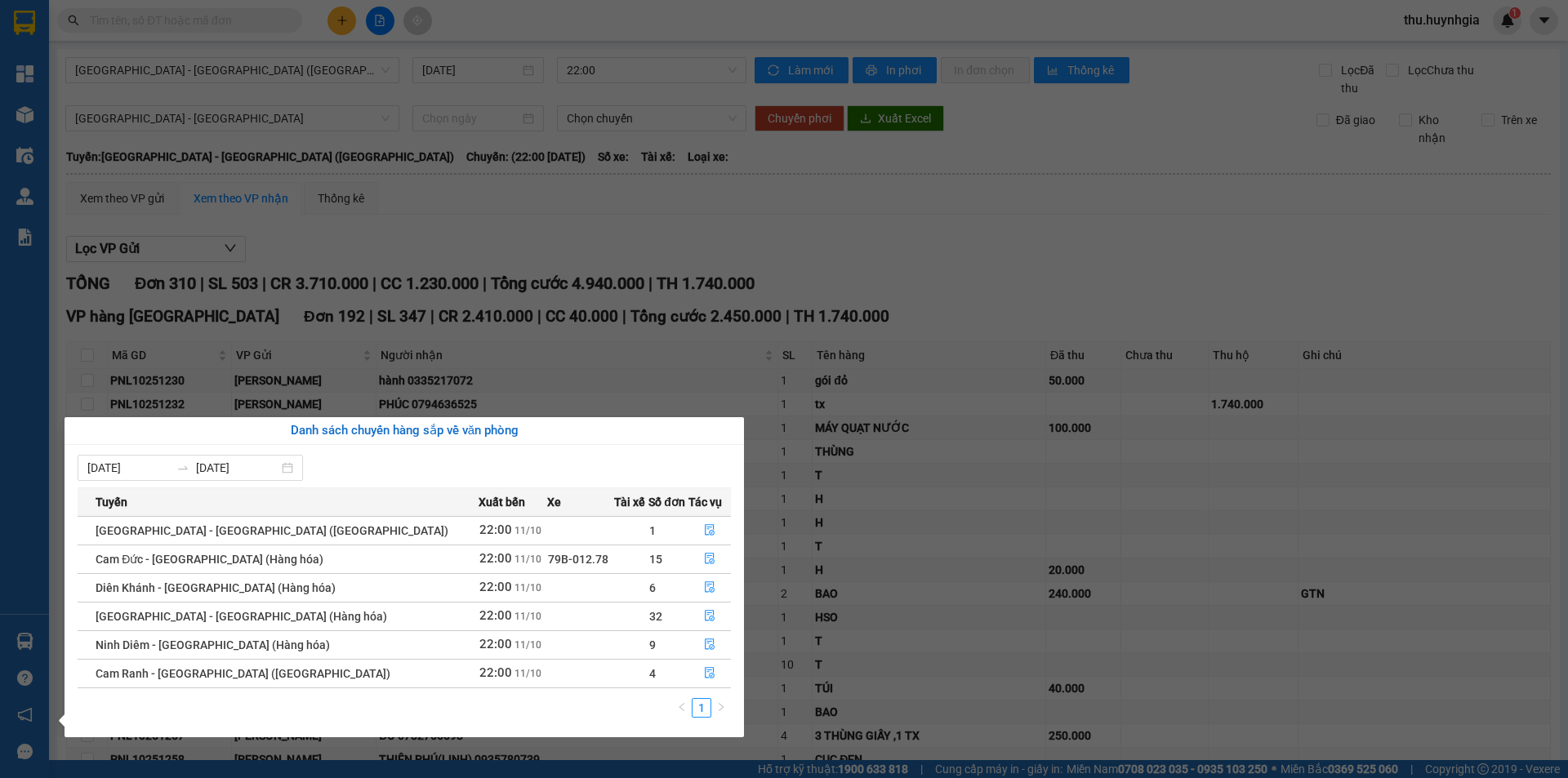
click at [232, 64] on section "Kết quả tìm kiếm ( 0 ) Bộ lọc No Data thu.huynhgia 1 Tổng Quan Kho hàng mới Điề…" at bounding box center [784, 389] width 1568 height 778
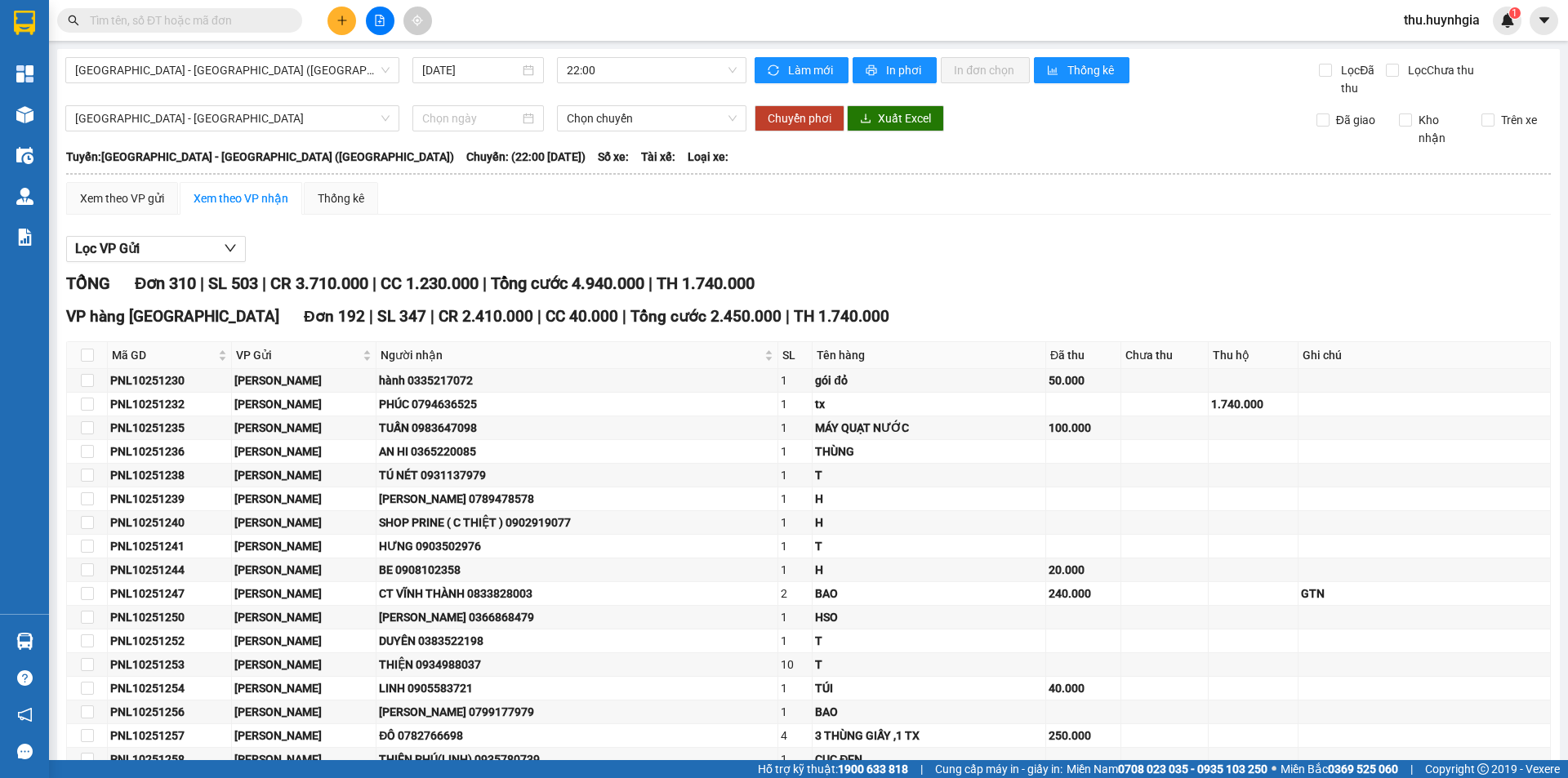
click at [232, 64] on span "[GEOGRAPHIC_DATA] - [GEOGRAPHIC_DATA] ([GEOGRAPHIC_DATA])" at bounding box center [232, 71] width 314 height 25
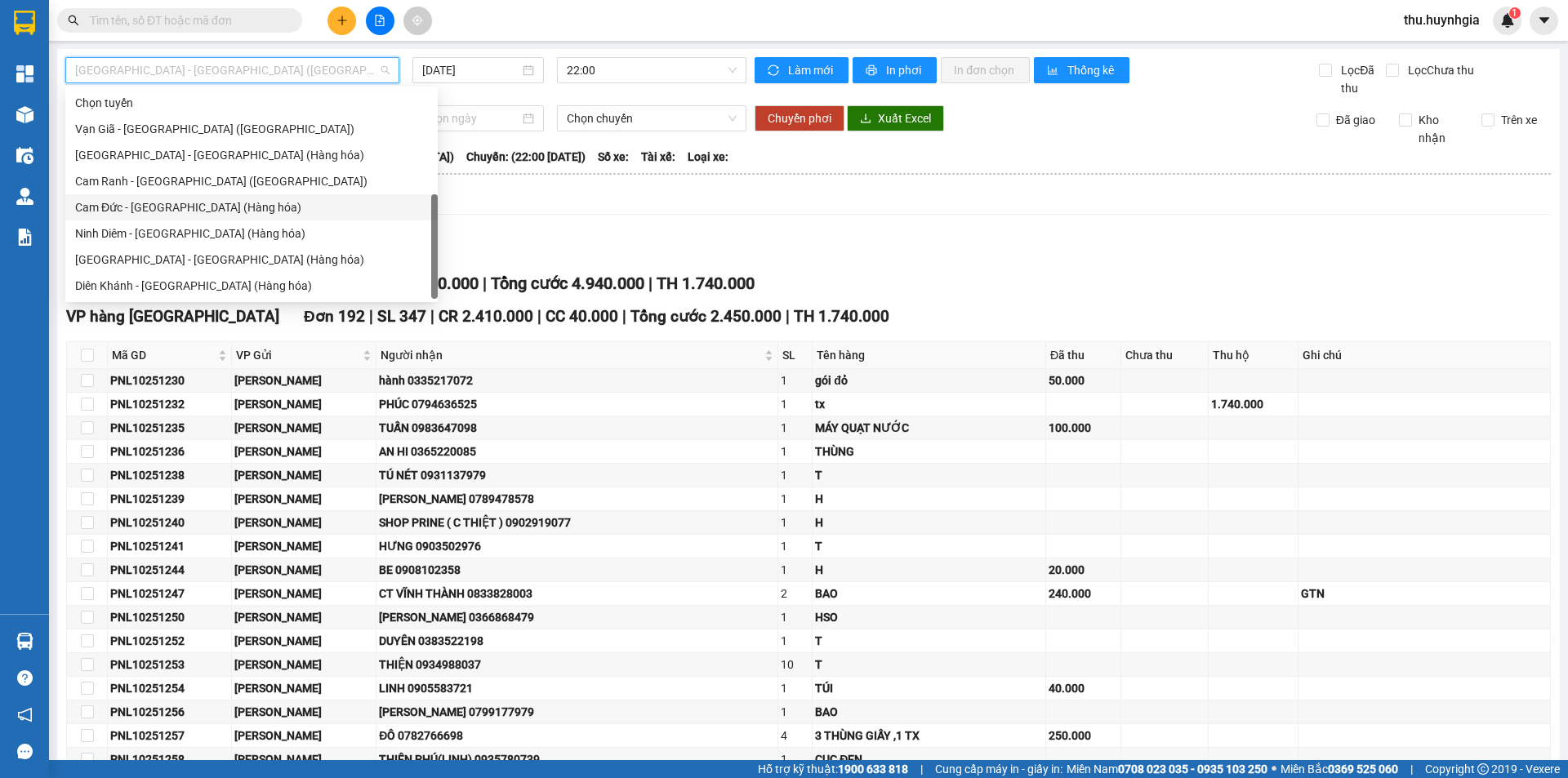
scroll to position [53, 0]
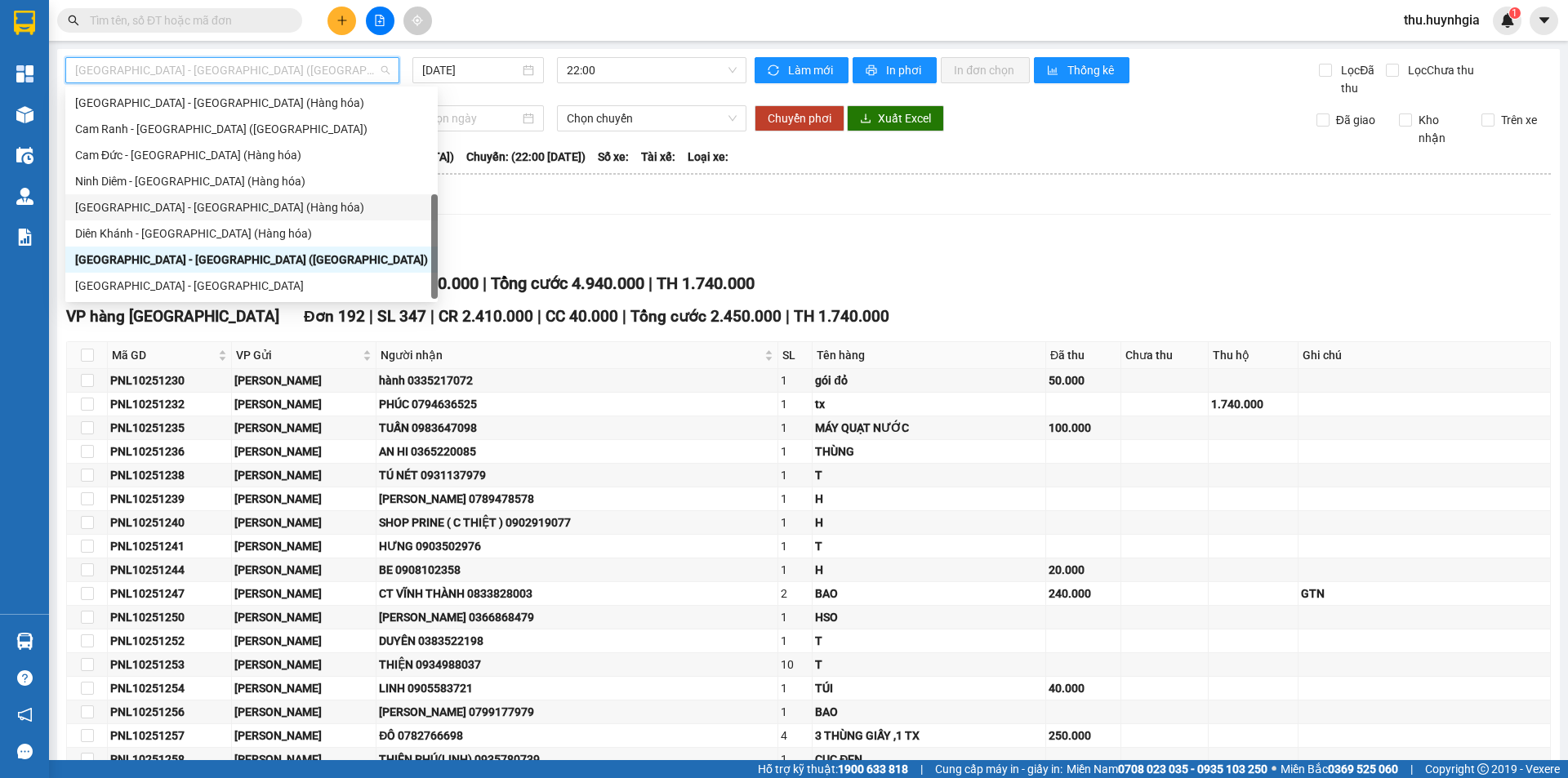
click at [172, 204] on div "[GEOGRAPHIC_DATA] - [GEOGRAPHIC_DATA] (Hàng hóa)" at bounding box center [252, 208] width 353 height 18
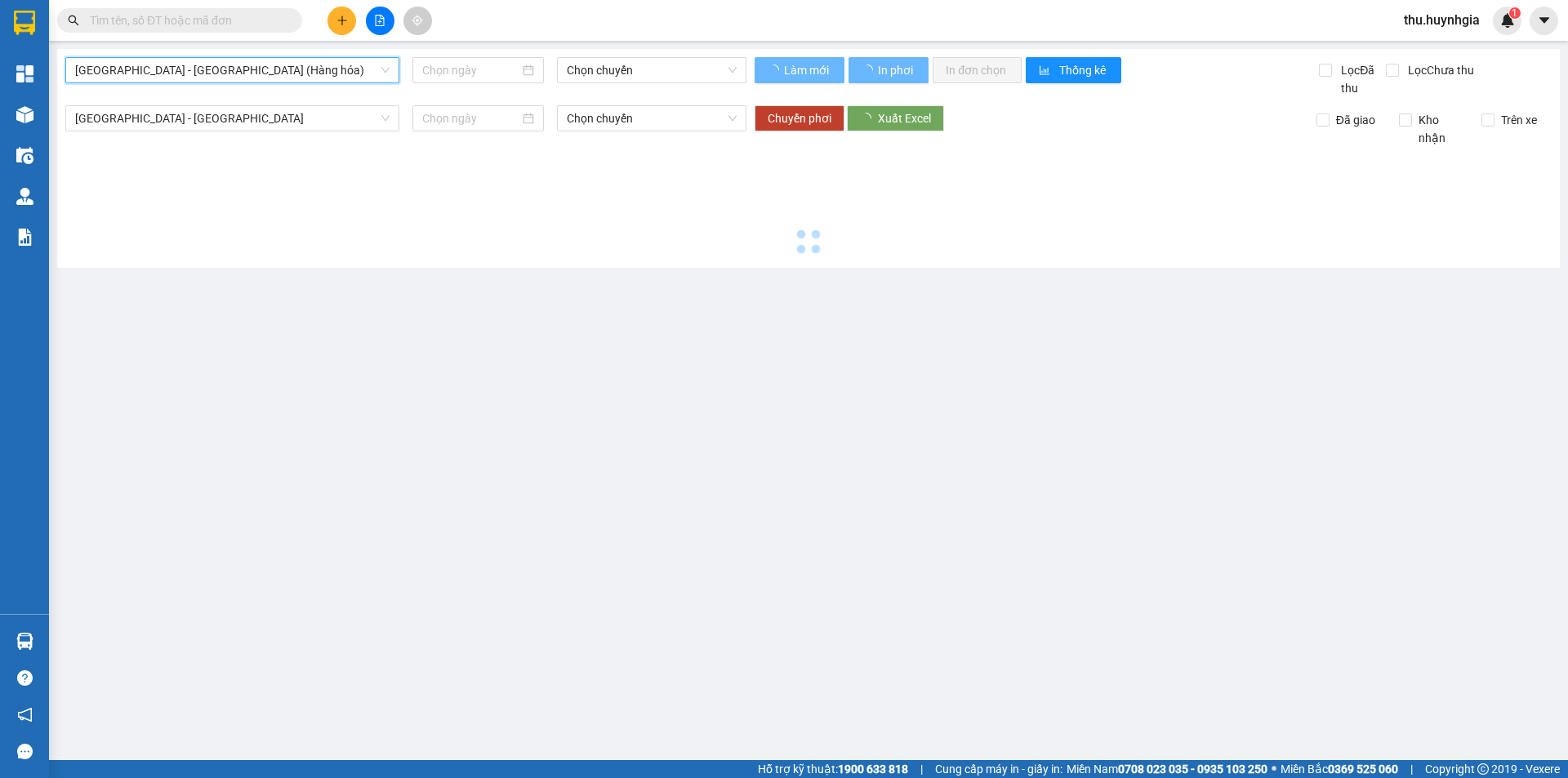
type input "[DATE]"
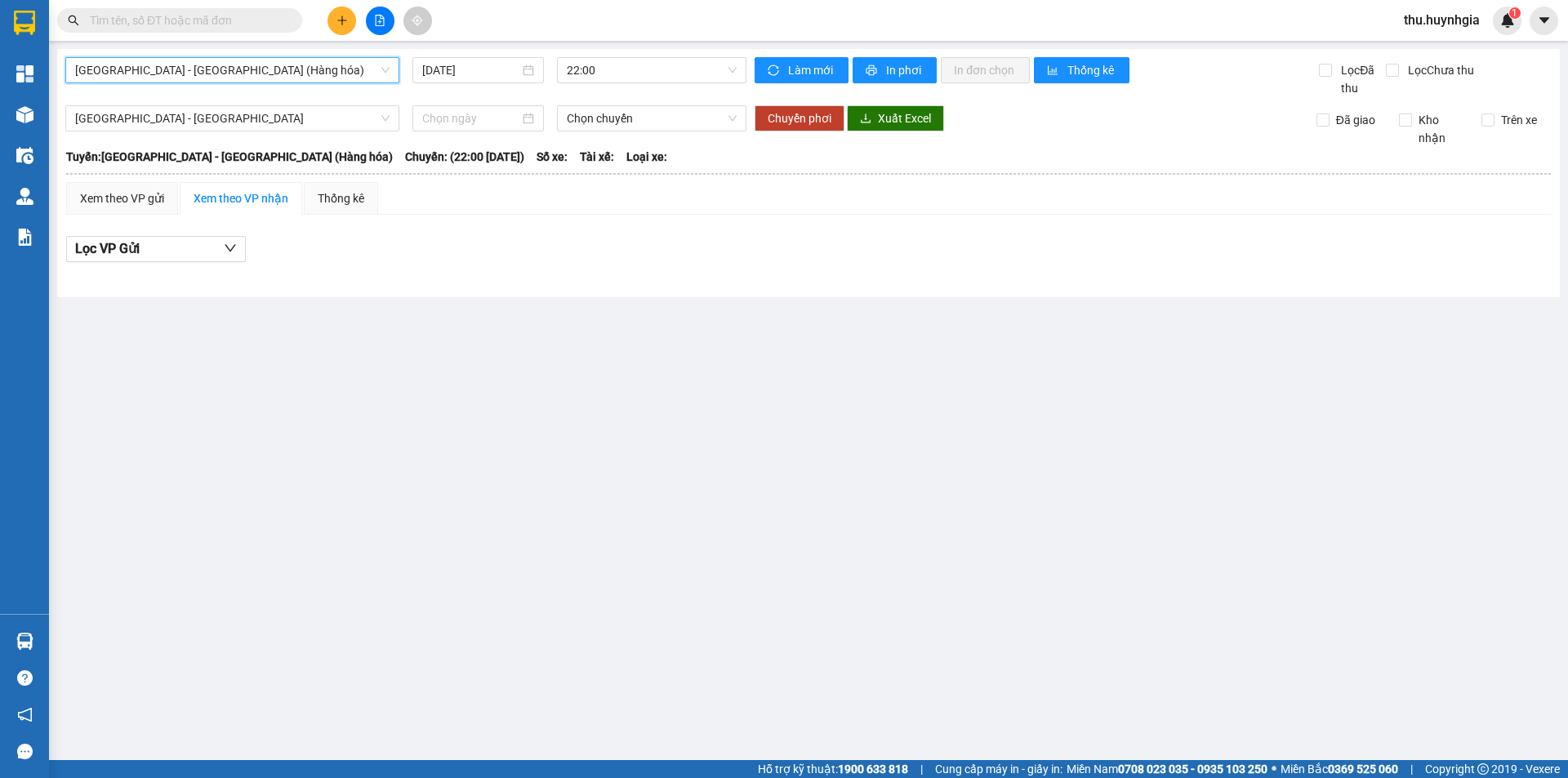
click at [225, 199] on div "Xem theo VP nhận" at bounding box center [241, 199] width 94 height 18
click at [190, 121] on span "[GEOGRAPHIC_DATA] - [GEOGRAPHIC_DATA]" at bounding box center [232, 118] width 314 height 25
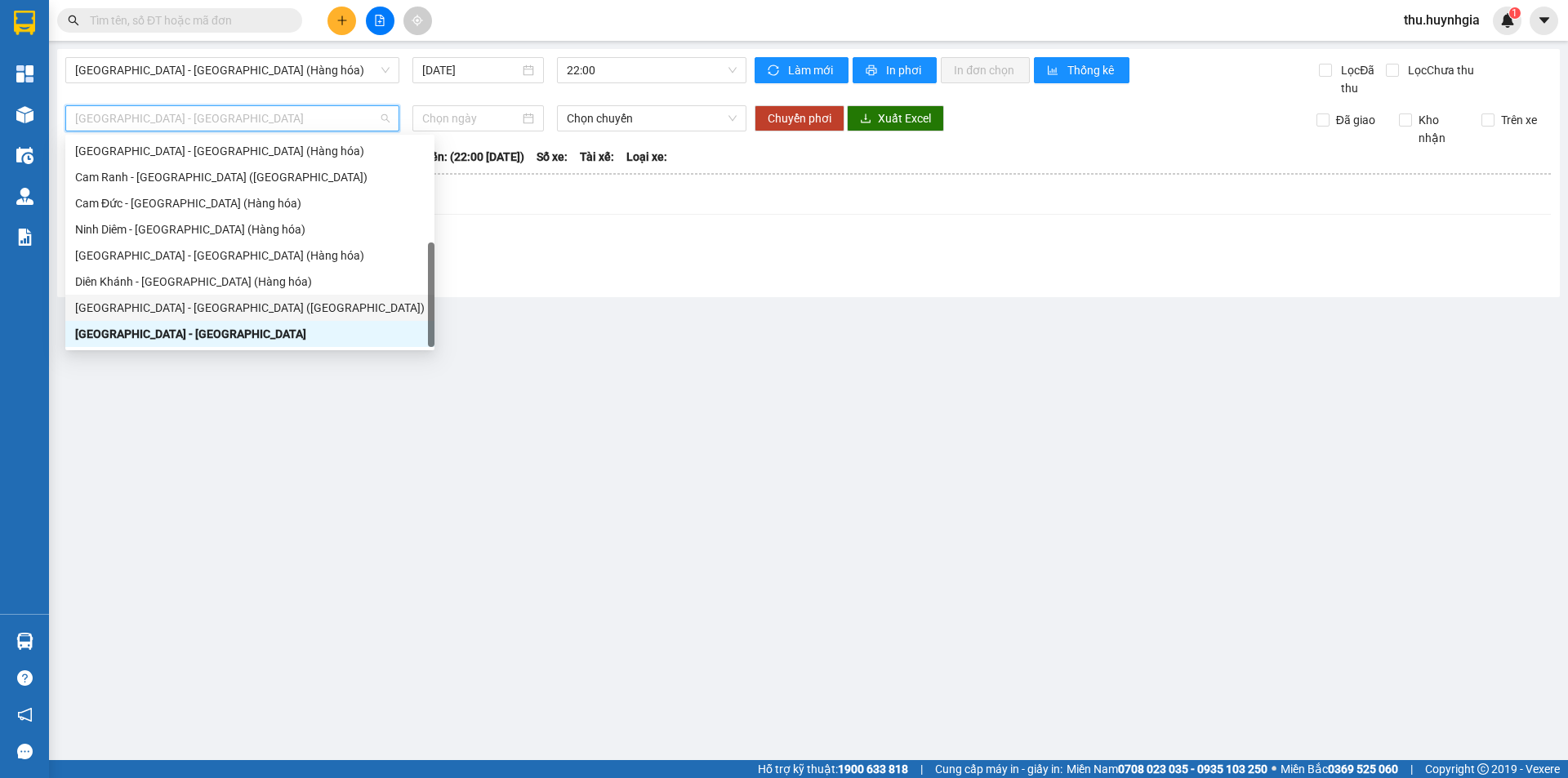
click at [186, 307] on div "[GEOGRAPHIC_DATA] - [GEOGRAPHIC_DATA] ([GEOGRAPHIC_DATA])" at bounding box center [250, 308] width 350 height 18
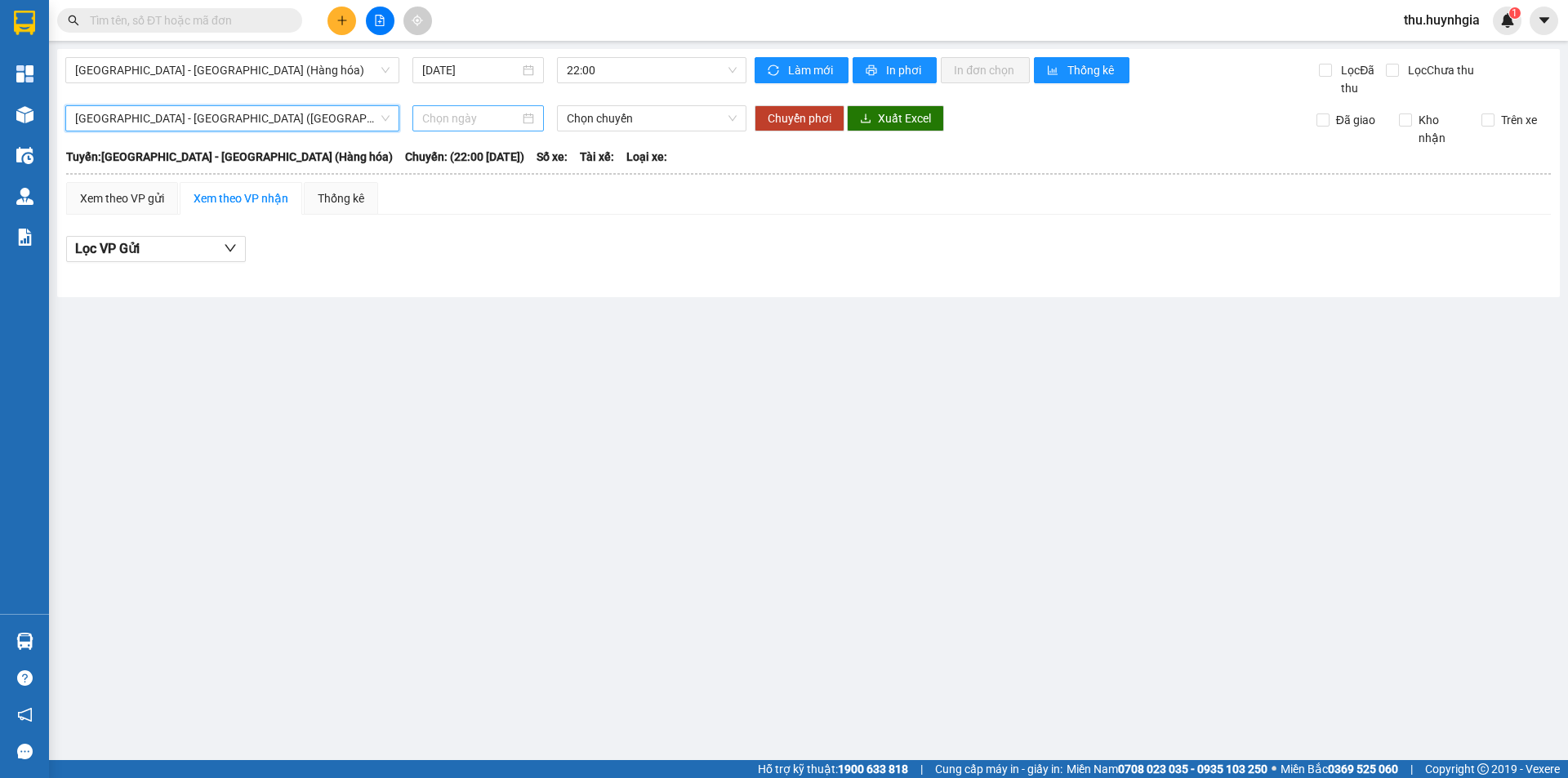
click at [441, 109] on input at bounding box center [470, 118] width 97 height 18
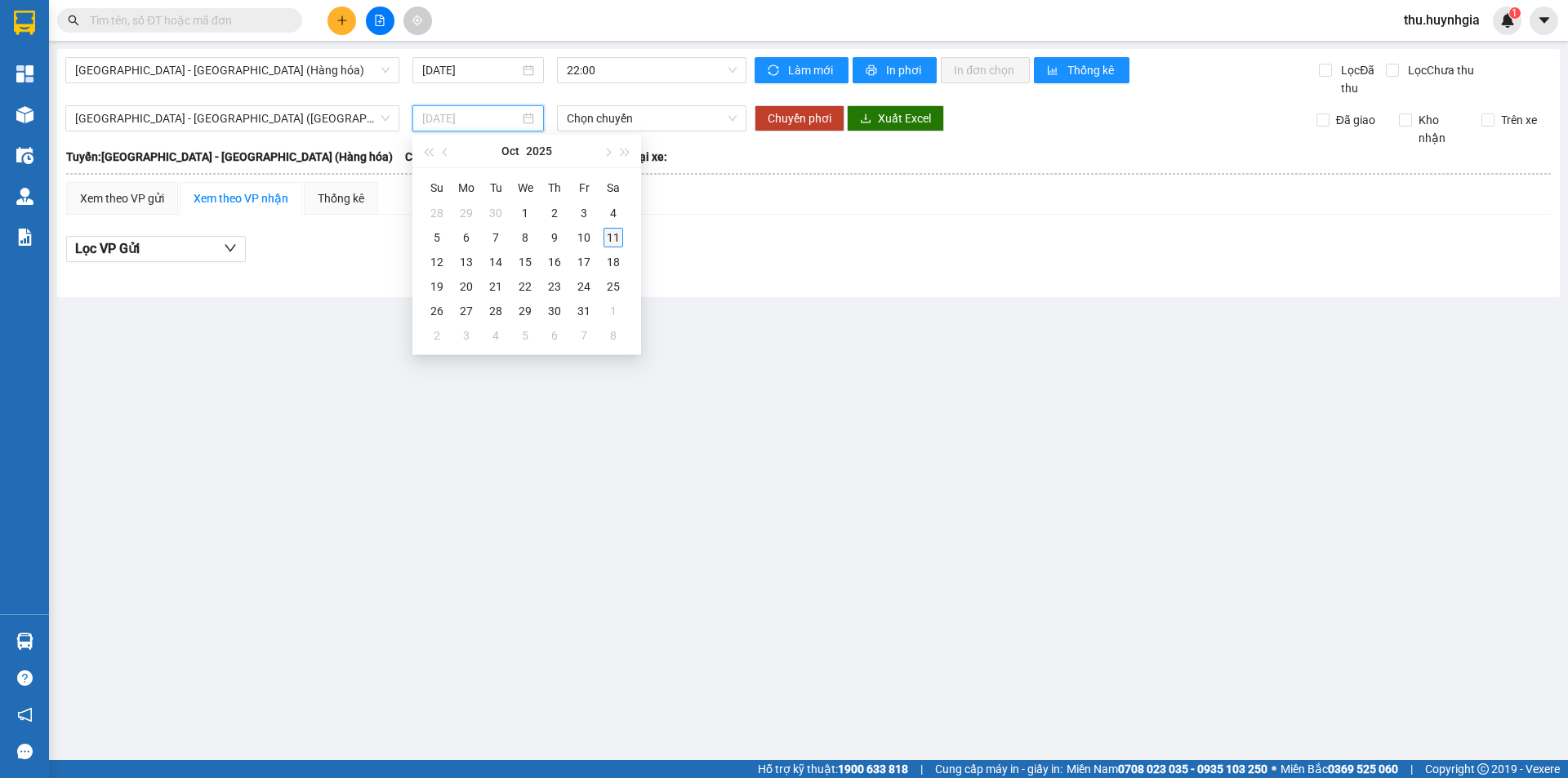
type input "[DATE]"
click at [618, 238] on div "11" at bounding box center [613, 238] width 20 height 20
type input "[DATE]"
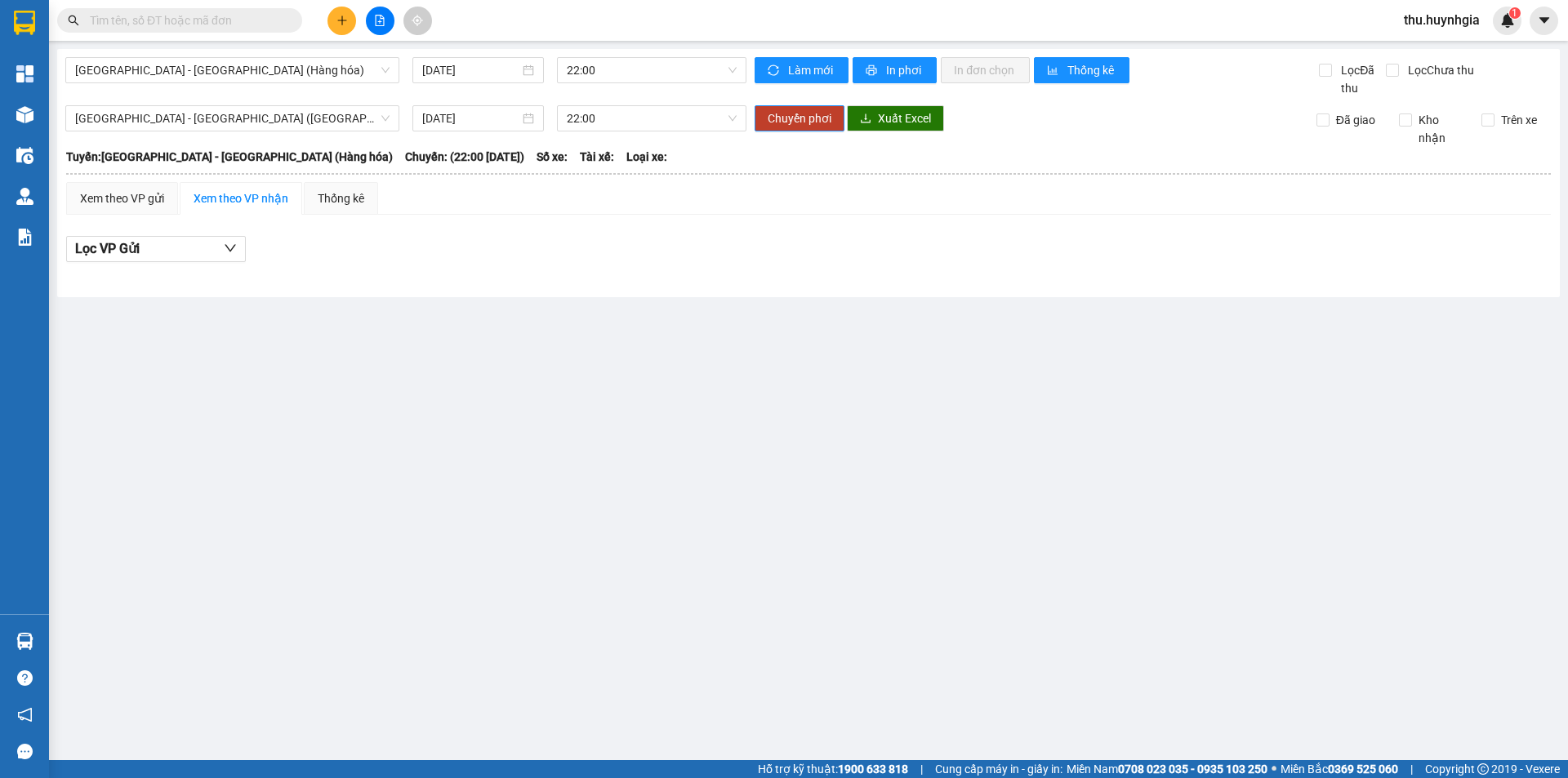
click at [648, 561] on main "Nha Trang - Sài Gòn (Hàng hóa) 11/10/2025 22:00 Làm mới In phơi In đơn chọn Thố…" at bounding box center [784, 380] width 1568 height 760
click at [477, 497] on main "Nha Trang - Sài Gòn (Hàng hóa) 11/10/2025 22:00 Làm mới In phơi In đơn chọn Thố…" at bounding box center [784, 380] width 1568 height 760
click at [134, 197] on div "Xem theo VP gửi" at bounding box center [122, 199] width 84 height 18
click at [227, 198] on div "Xem theo VP nhận" at bounding box center [241, 199] width 94 height 18
click at [374, 29] on button at bounding box center [380, 21] width 29 height 29
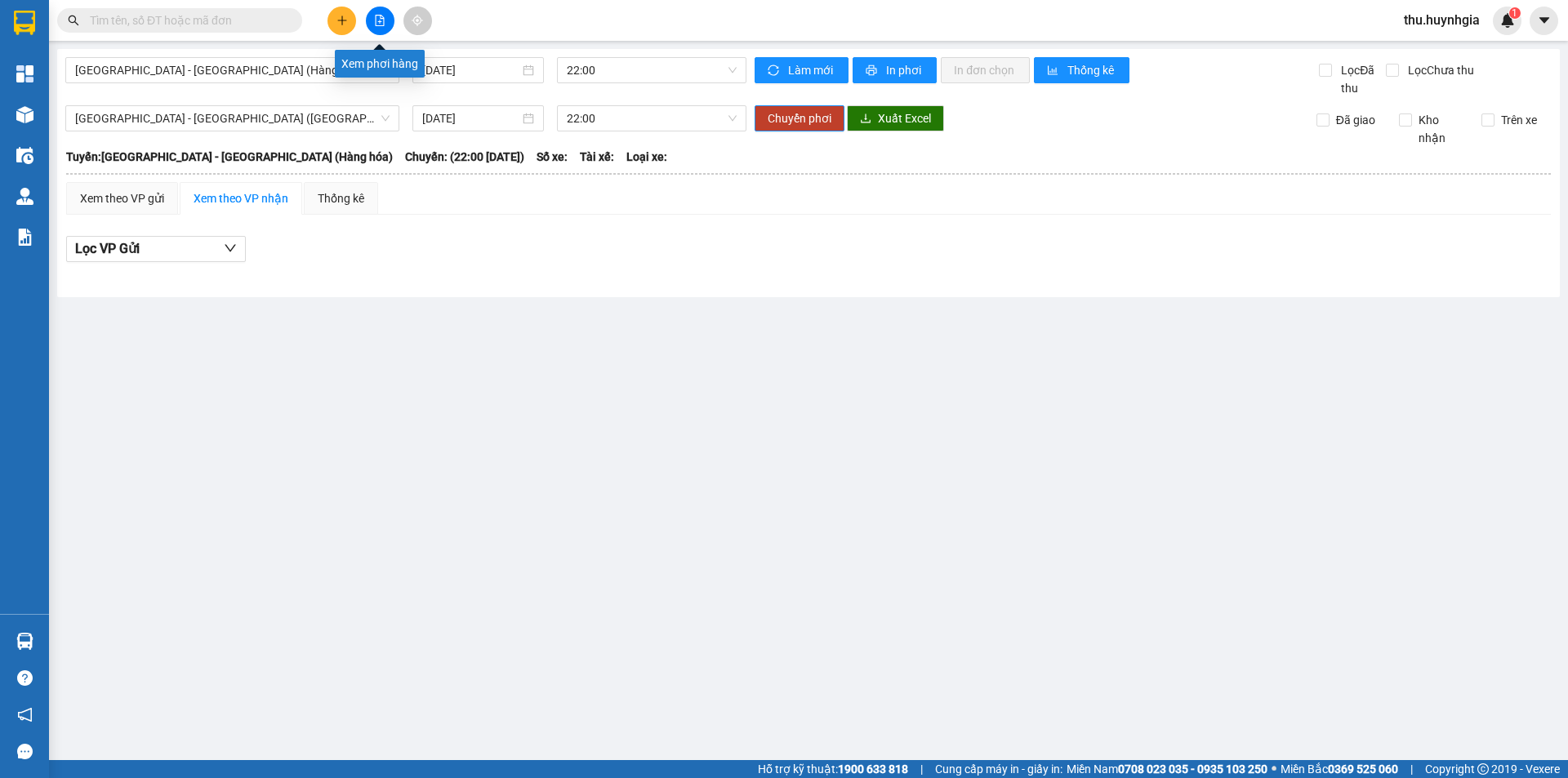
click at [370, 21] on button at bounding box center [380, 21] width 29 height 29
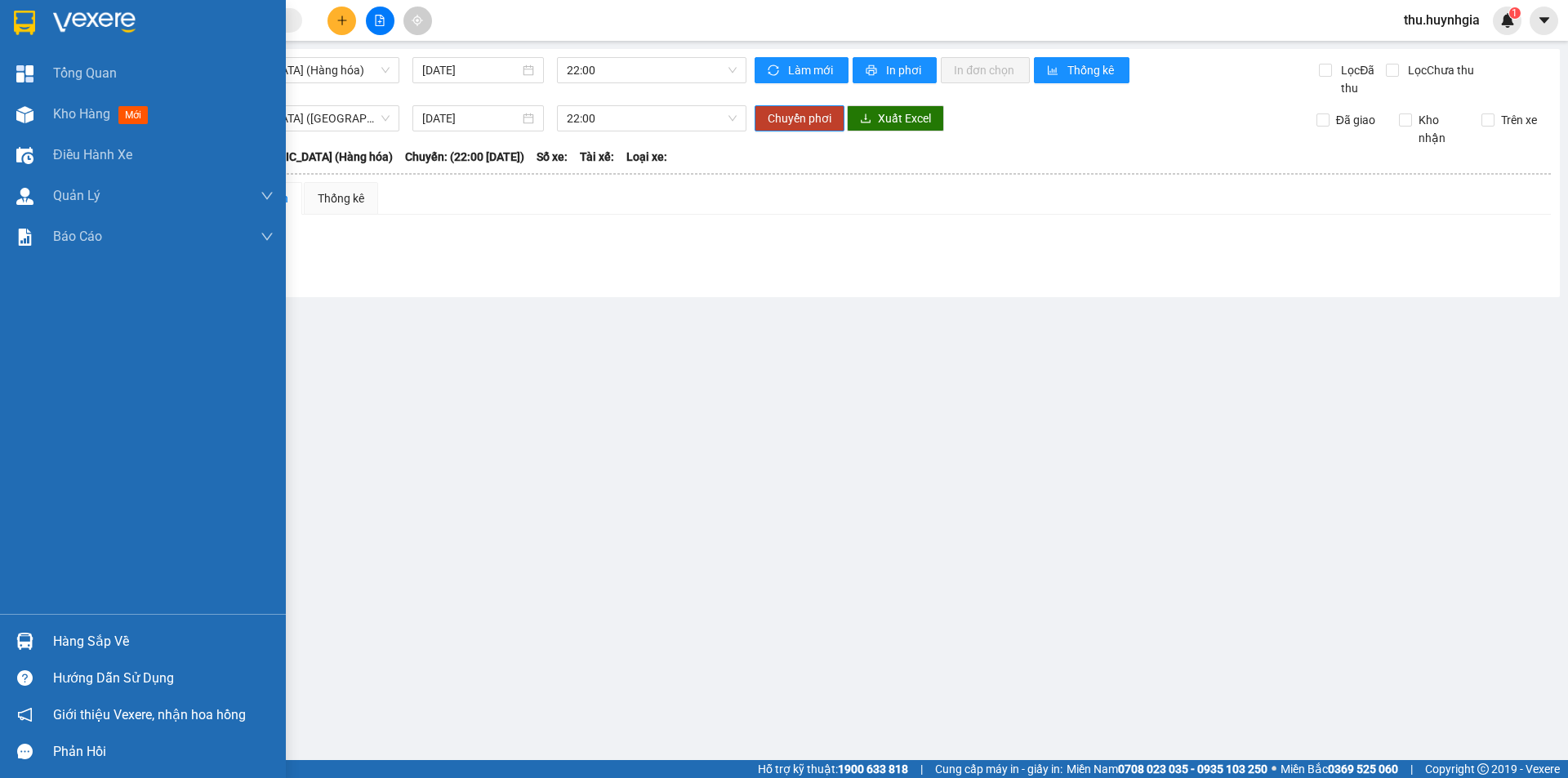
click at [97, 641] on div "Hàng sắp về" at bounding box center [163, 642] width 221 height 25
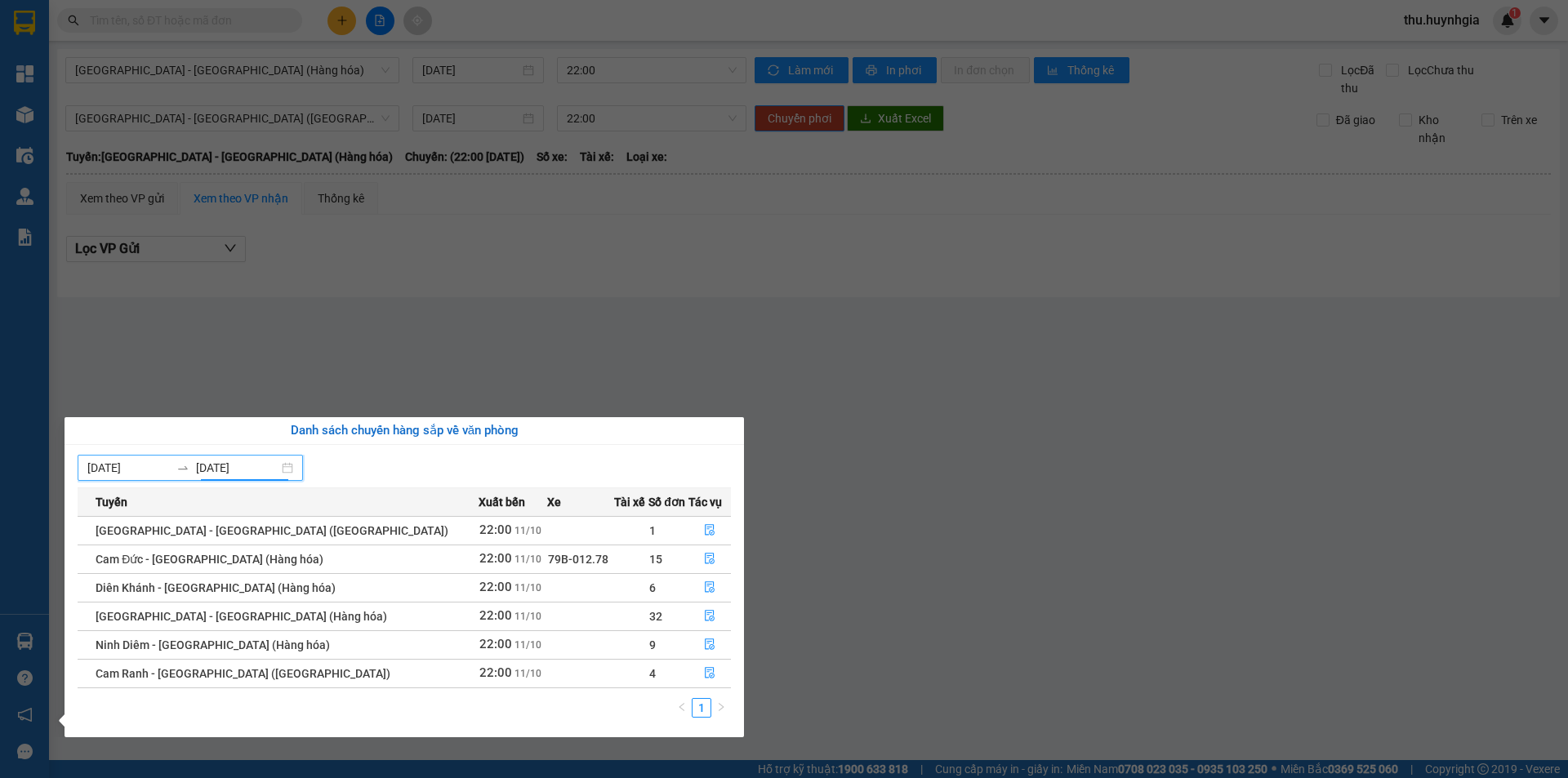
click at [214, 471] on input "[DATE]" at bounding box center [237, 468] width 82 height 18
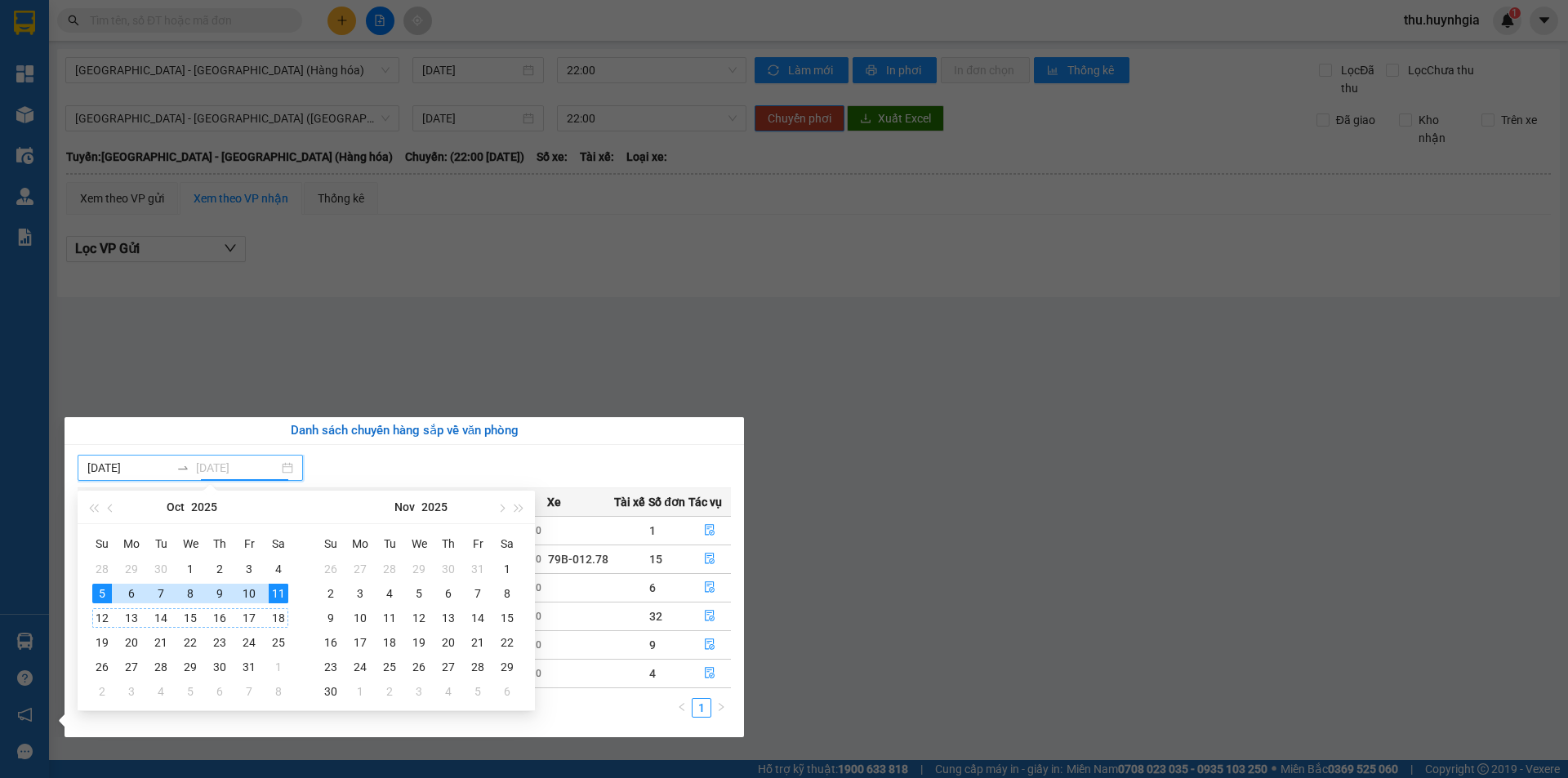
type input "[DATE]"
click at [282, 597] on div "11" at bounding box center [278, 593] width 20 height 20
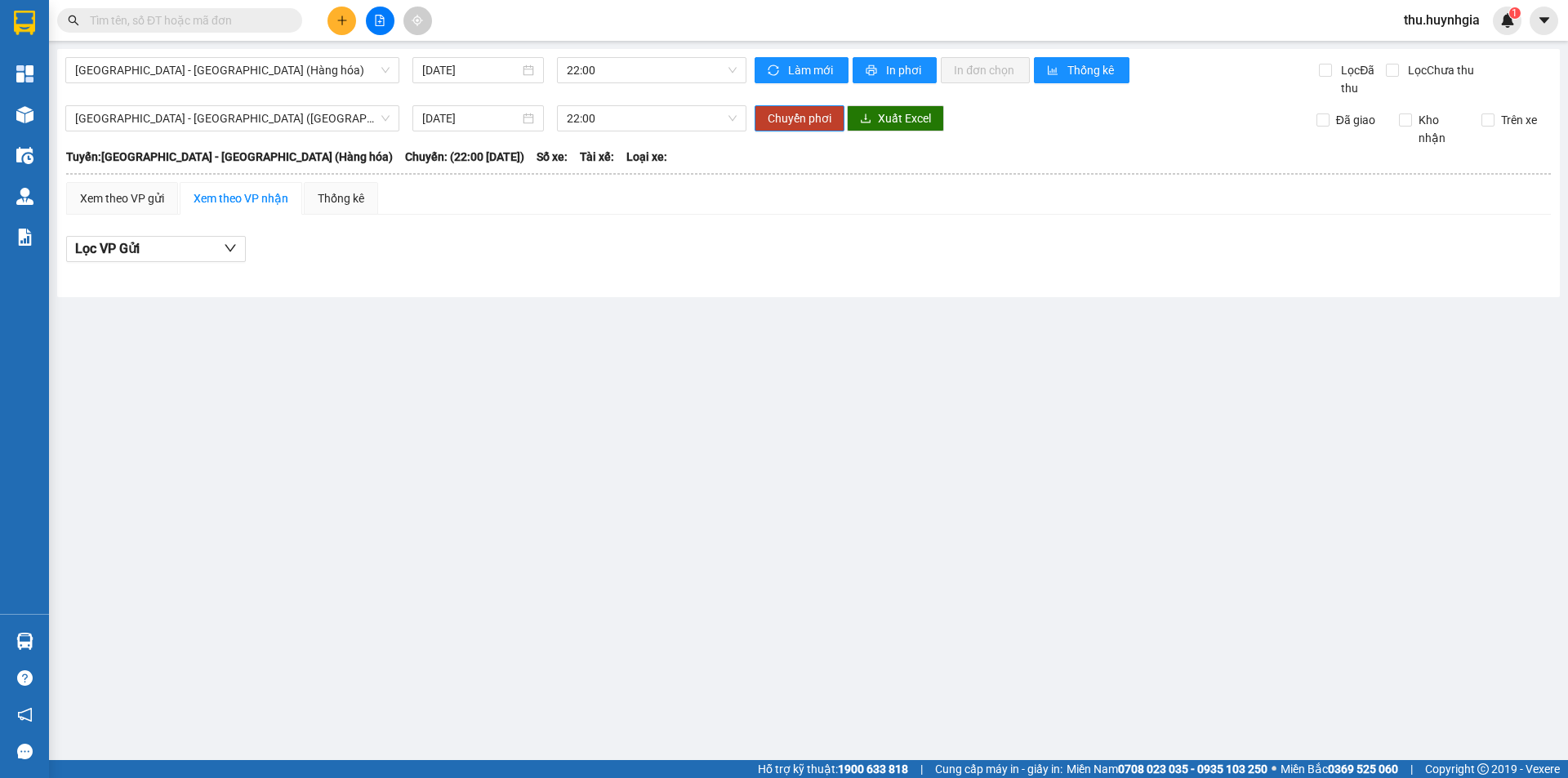
drag, startPoint x: 227, startPoint y: 391, endPoint x: 254, endPoint y: 361, distance: 40.4
click at [227, 391] on section "Kết quả tìm kiếm ( 0 ) Bộ lọc No Data thu.huynhgia 1 Tổng Quan Kho hàng mới Điề…" at bounding box center [784, 389] width 1568 height 778
click at [57, 634] on main "Nha Trang - Sài Gòn (Hàng hóa) 11/10/2025 22:00 Làm mới In phơi In đơn chọn Thố…" at bounding box center [784, 380] width 1568 height 760
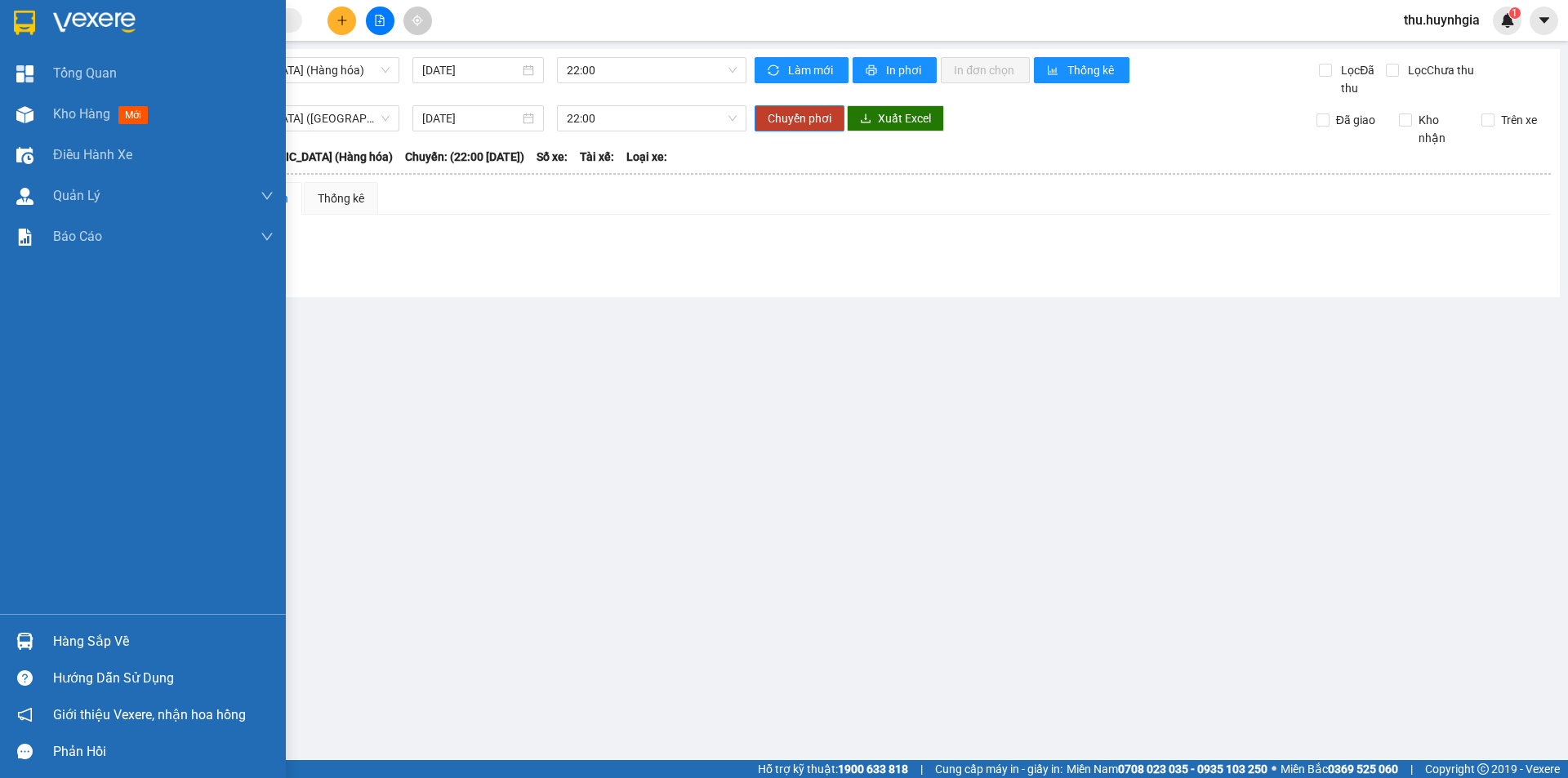
click at [86, 633] on div "Hàng sắp về" at bounding box center [163, 642] width 221 height 25
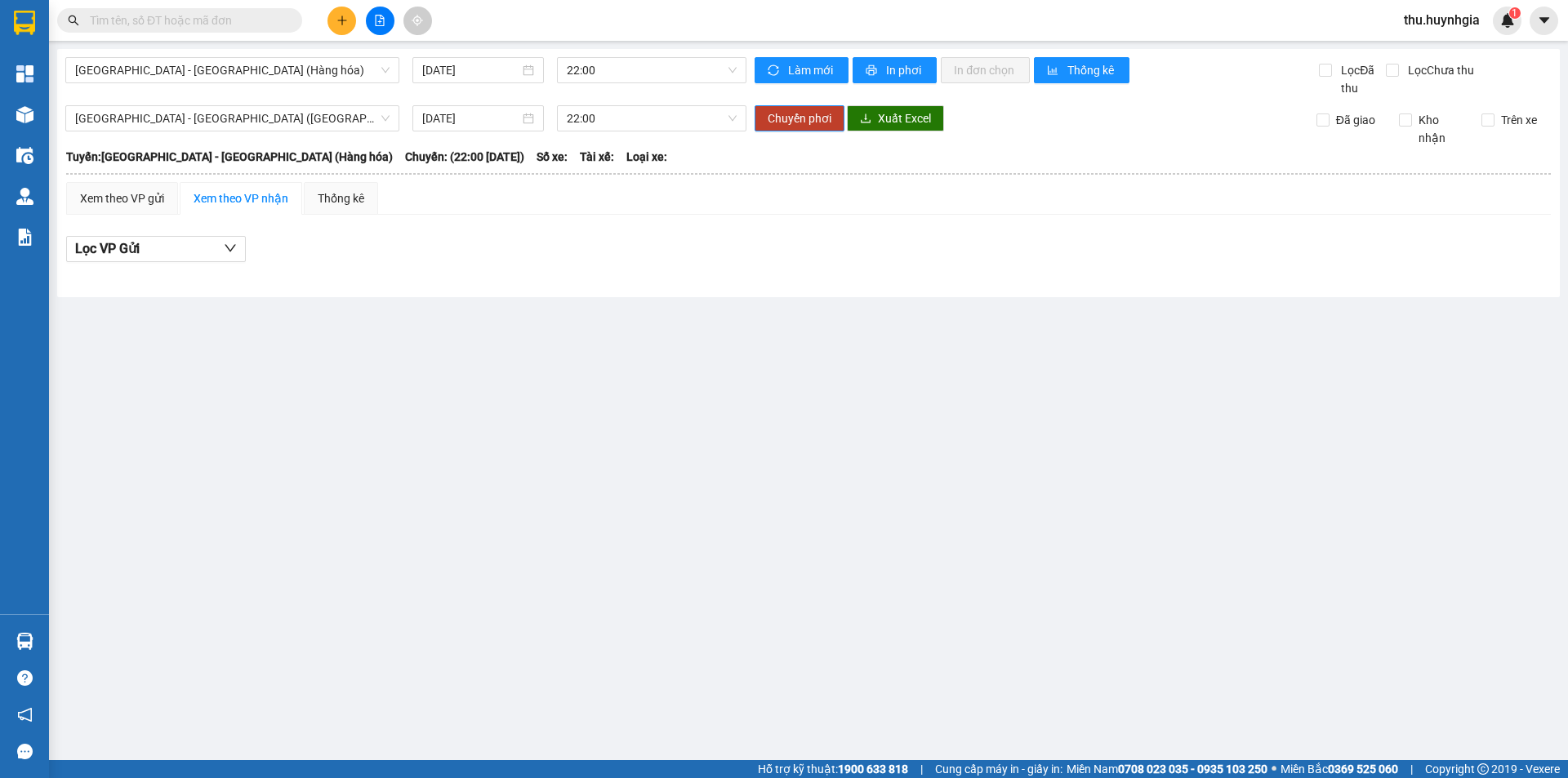
click at [159, 309] on section "Kết quả tìm kiếm ( 0 ) Bộ lọc No Data thu.huynhgia 1 Tổng Quan Kho hàng mới Điề…" at bounding box center [784, 389] width 1568 height 778
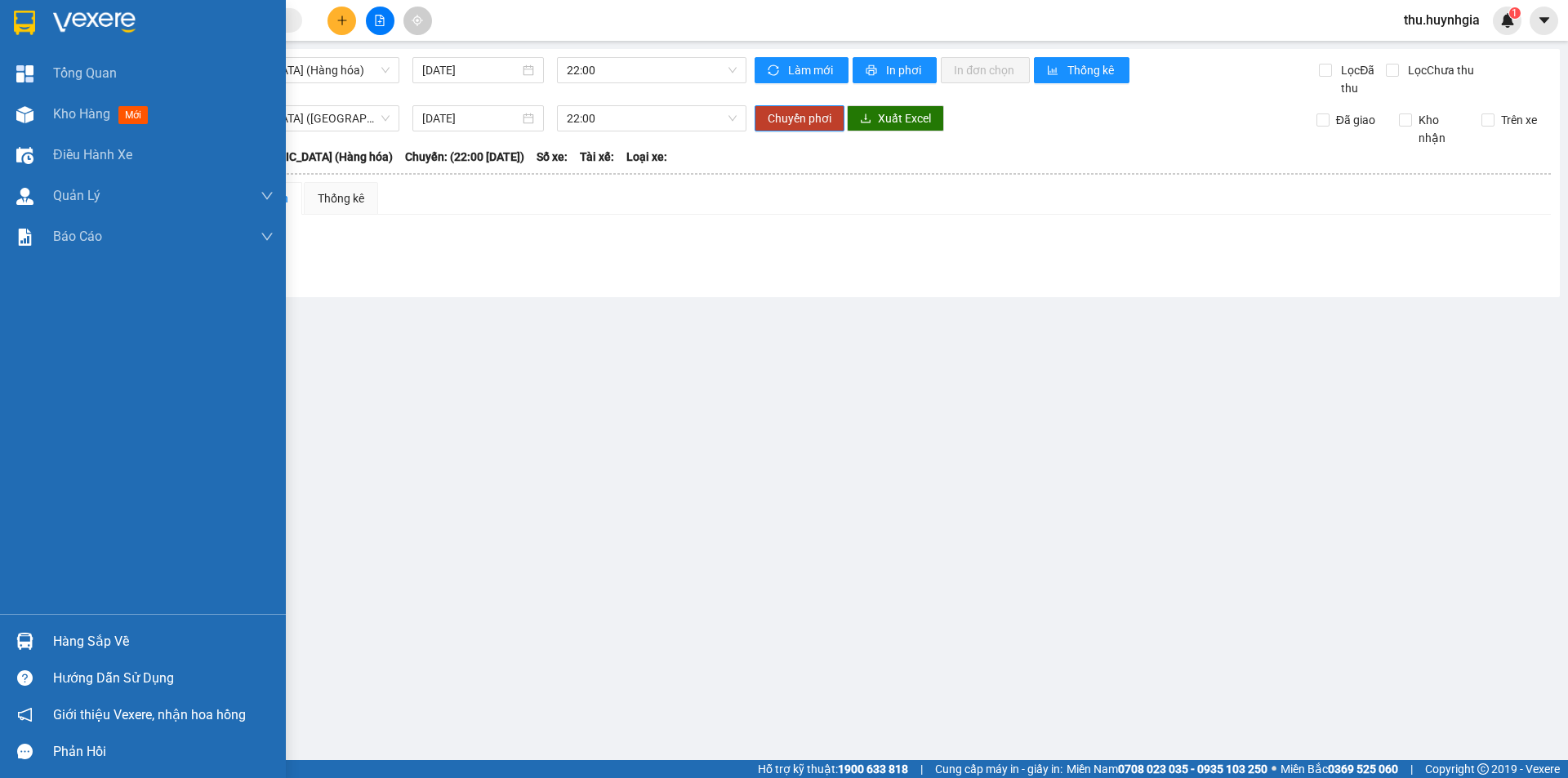
click at [79, 634] on div "Hàng sắp về" at bounding box center [163, 642] width 221 height 25
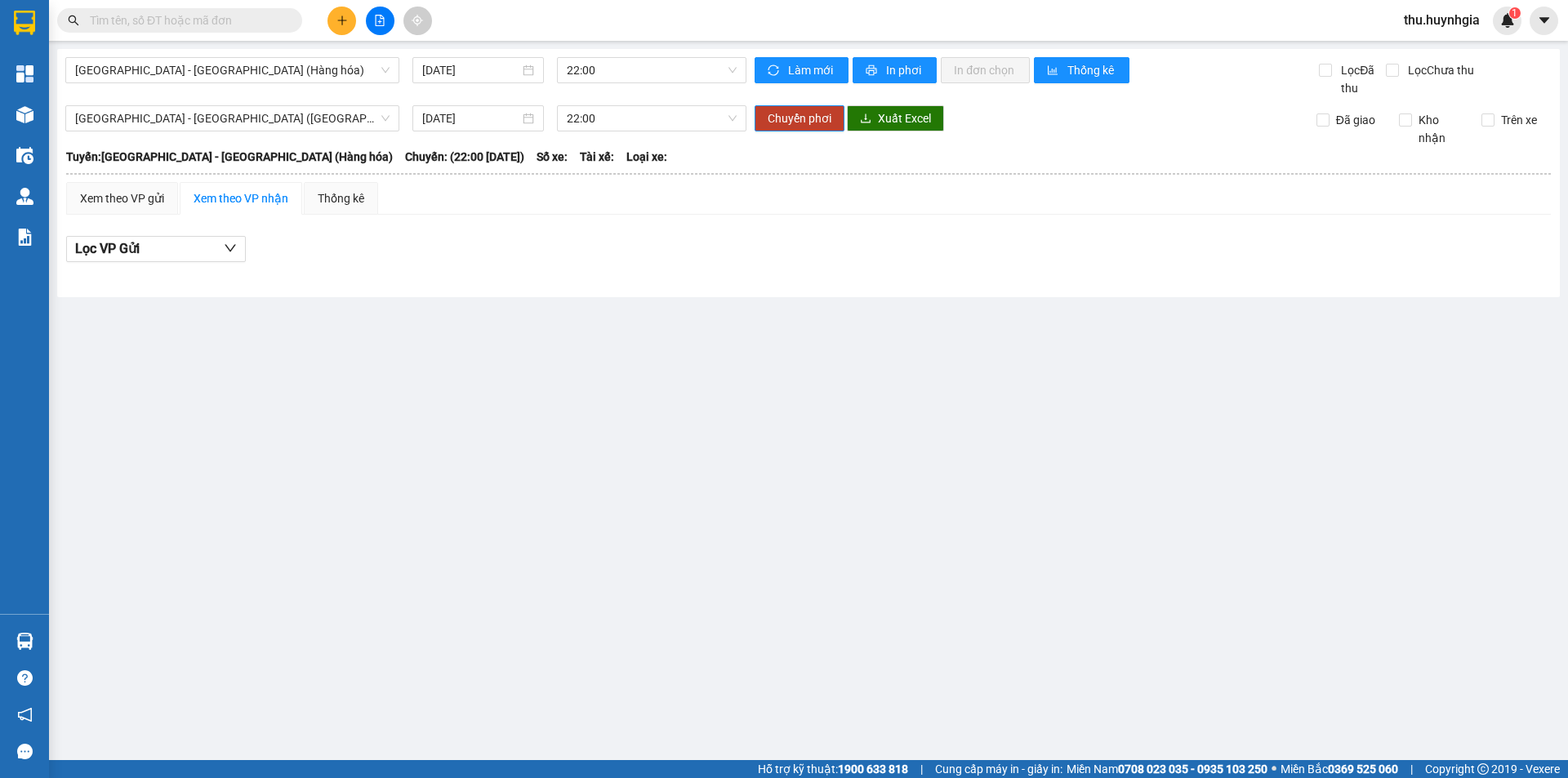
click at [389, 381] on section "Kết quả tìm kiếm ( 0 ) Bộ lọc No Data thu.huynhgia 1 Tổng Quan Kho hàng mới Điề…" at bounding box center [784, 389] width 1568 height 778
click at [175, 69] on span "[GEOGRAPHIC_DATA] - [GEOGRAPHIC_DATA] (Hàng hóa)" at bounding box center [232, 71] width 314 height 25
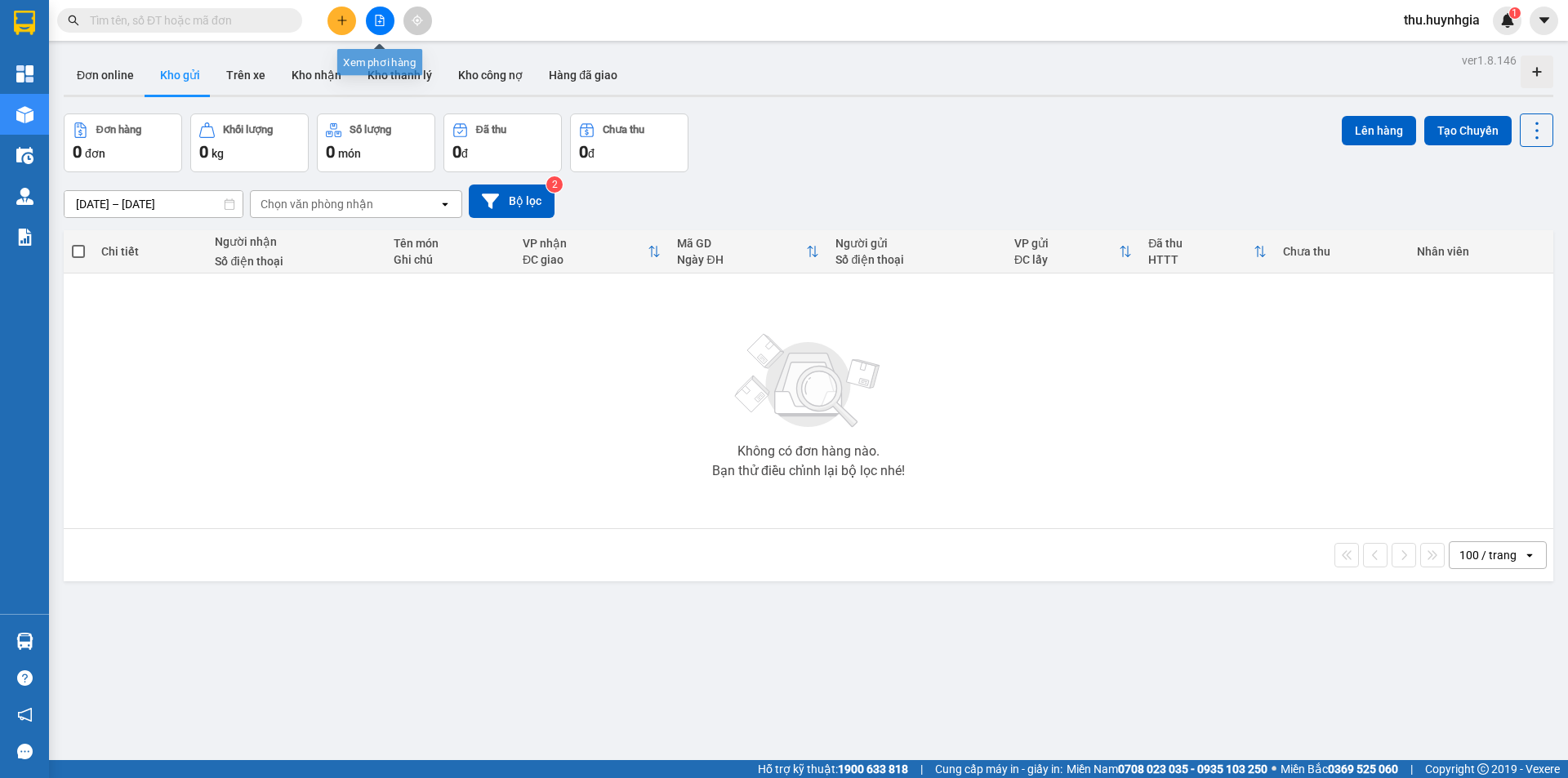
click at [387, 10] on button at bounding box center [380, 21] width 29 height 29
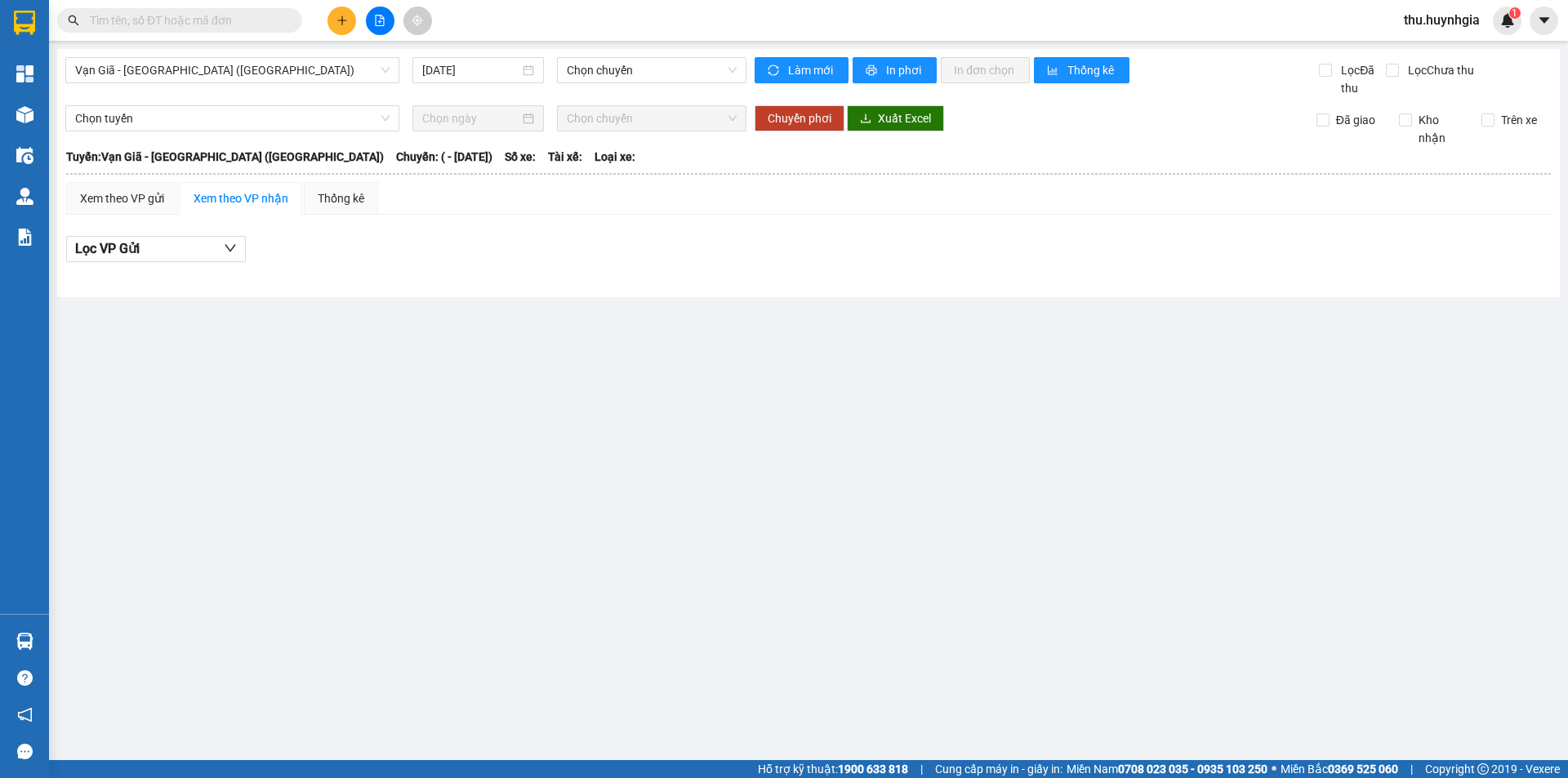
click at [76, 640] on main "Vạn Giã - [GEOGRAPHIC_DATA] ([GEOGRAPHIC_DATA]) [DATE] Chọn chuyến Làm mới In p…" at bounding box center [784, 380] width 1568 height 760
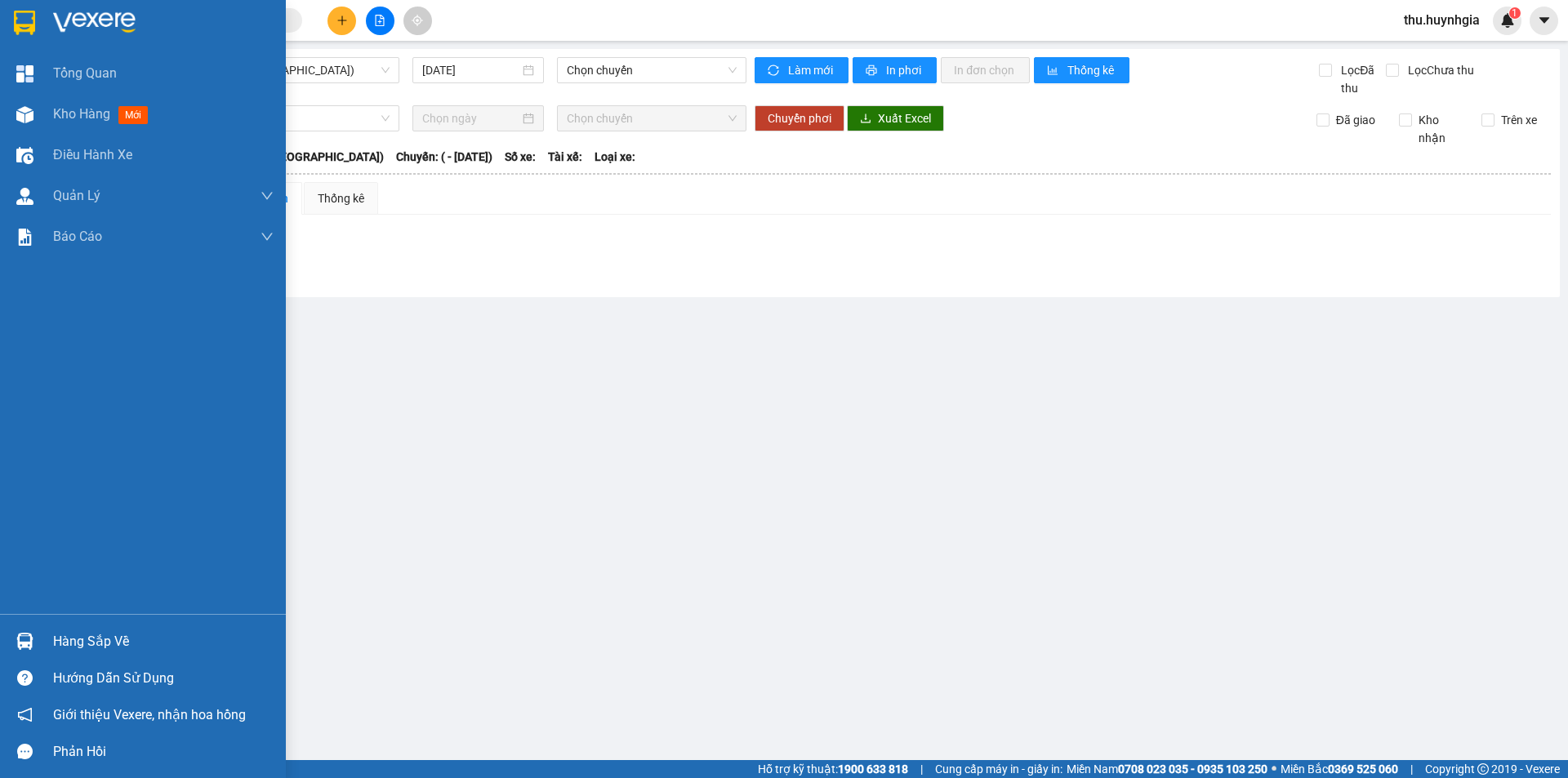
click at [94, 640] on div "Hàng sắp về" at bounding box center [163, 642] width 221 height 25
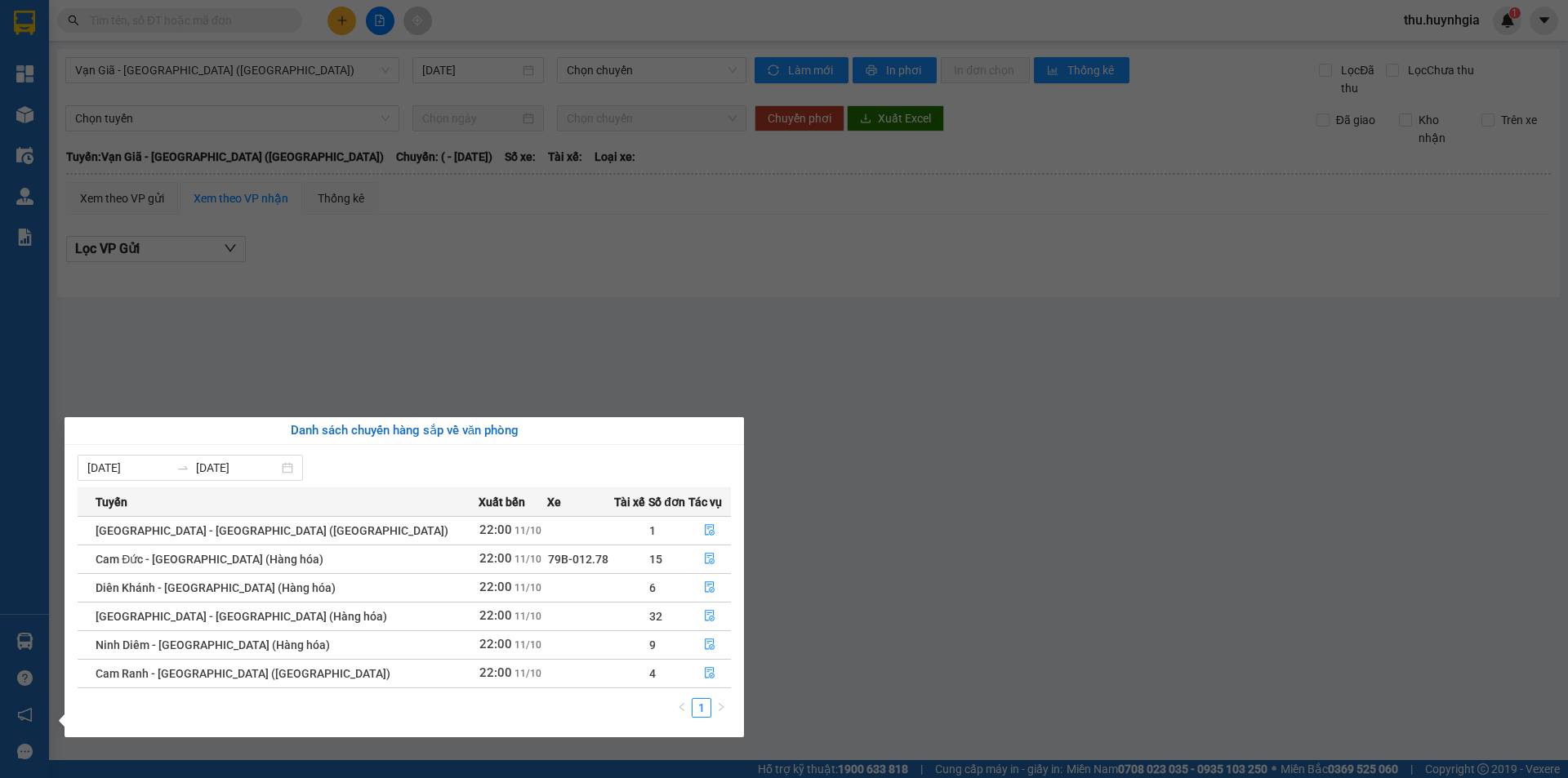
click at [360, 336] on section "Kết quả tìm kiếm ( 0 ) Bộ lọc No Data thu.huynhgia 1 Tổng Quan Kho hàng mới Điề…" at bounding box center [784, 389] width 1568 height 778
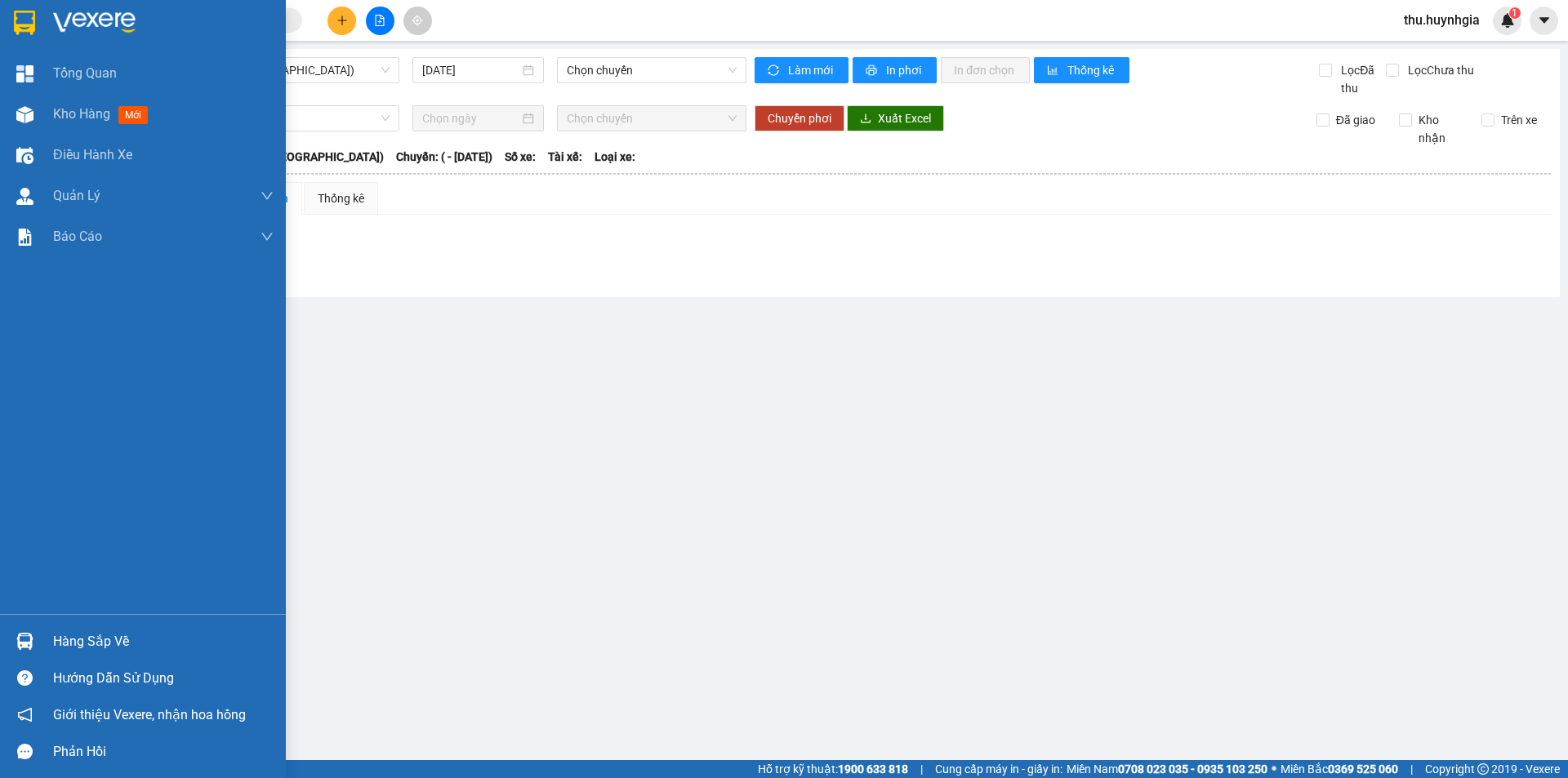
click at [73, 640] on div "Hàng sắp về" at bounding box center [163, 642] width 221 height 25
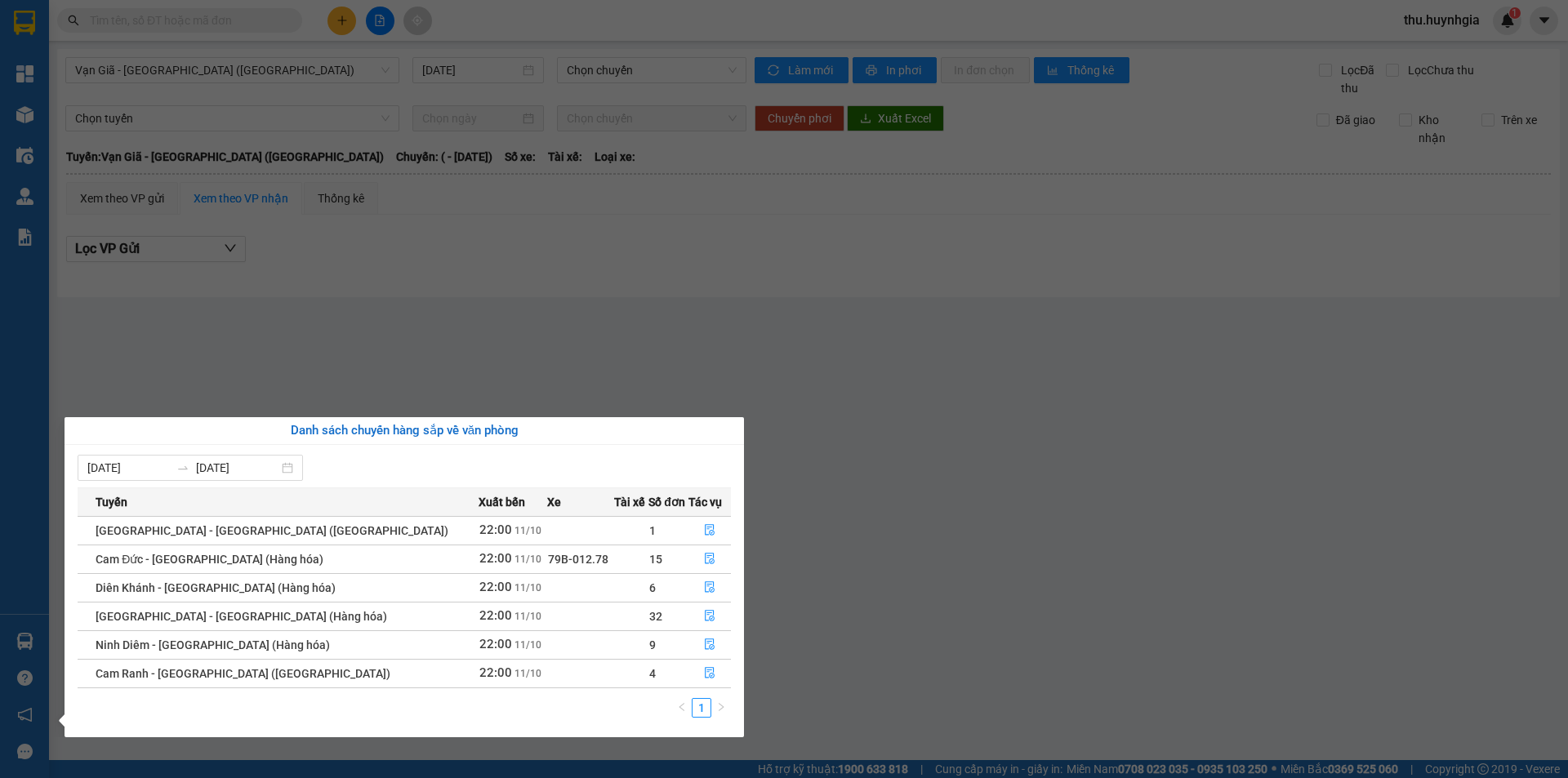
click at [484, 267] on section "Kết quả tìm kiếm ( 0 ) Bộ lọc No Data thu.huynhgia 1 Tổng Quan Kho hàng mới Điề…" at bounding box center [784, 389] width 1568 height 778
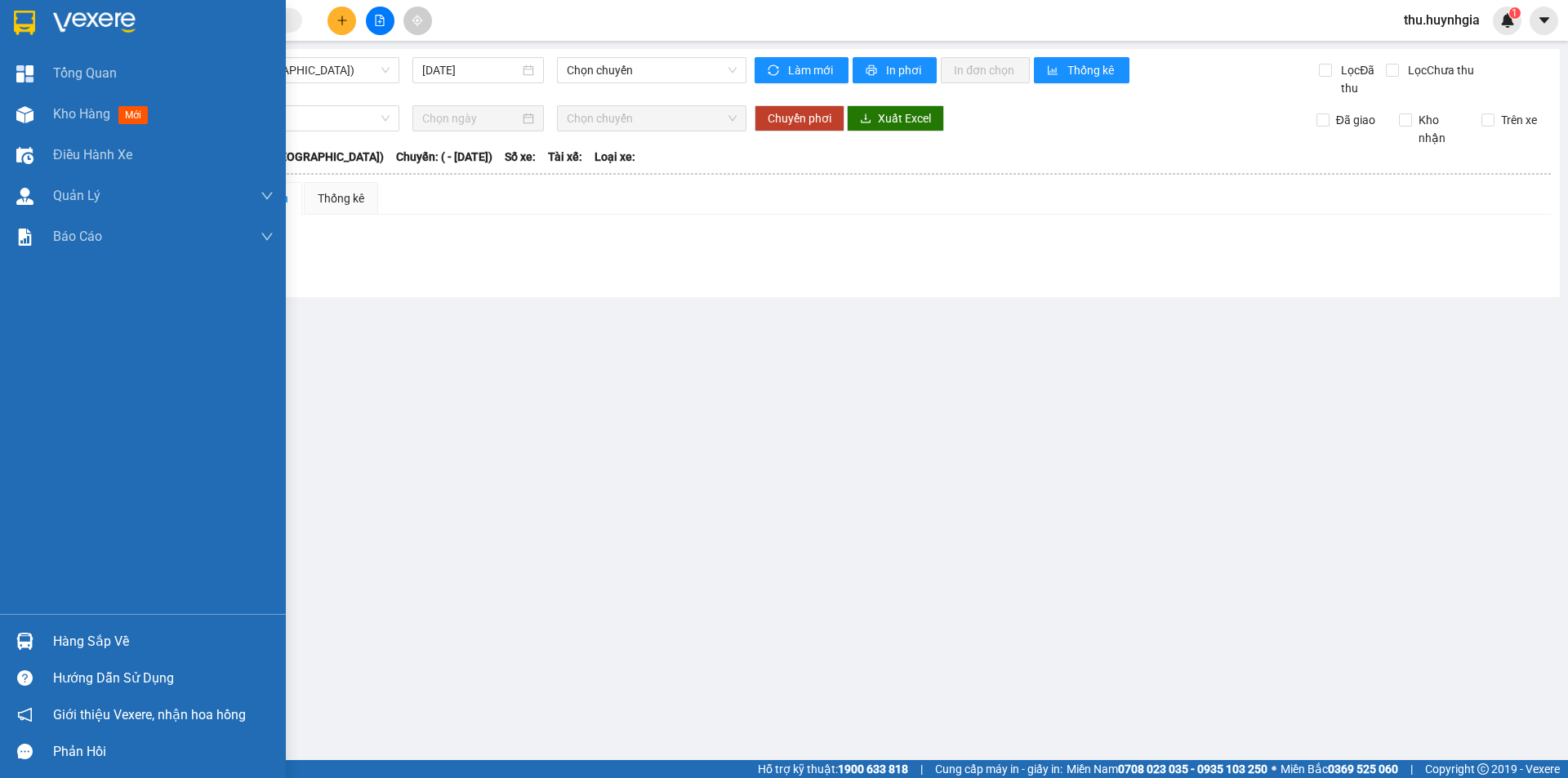
click at [74, 632] on div "Hàng sắp về" at bounding box center [163, 642] width 221 height 25
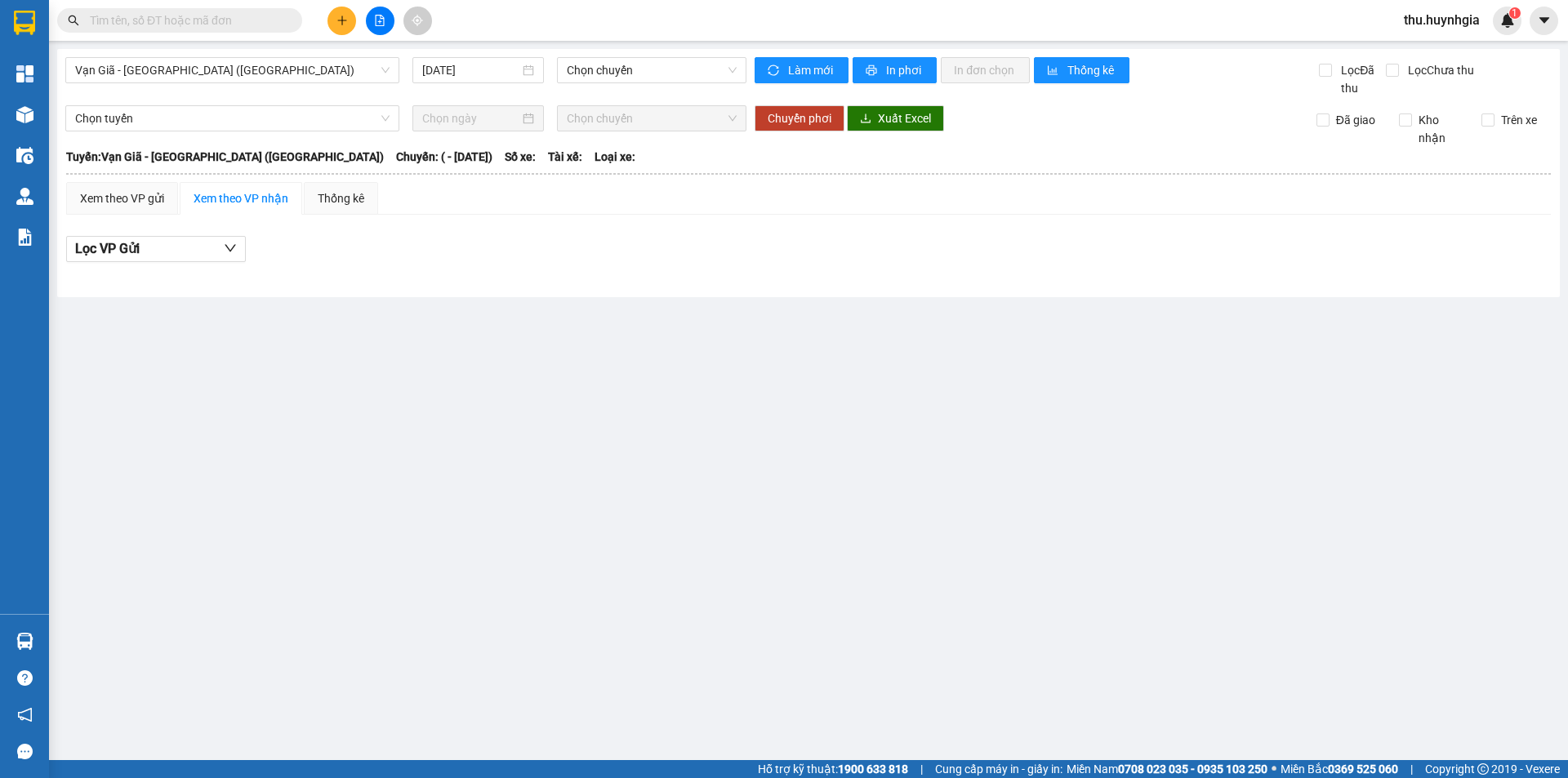
click at [290, 274] on section "Kết quả tìm kiếm ( 0 ) Bộ lọc No Data thu.huynhgia 1 Tổng Quan Kho hàng mới Điề…" at bounding box center [784, 389] width 1568 height 778
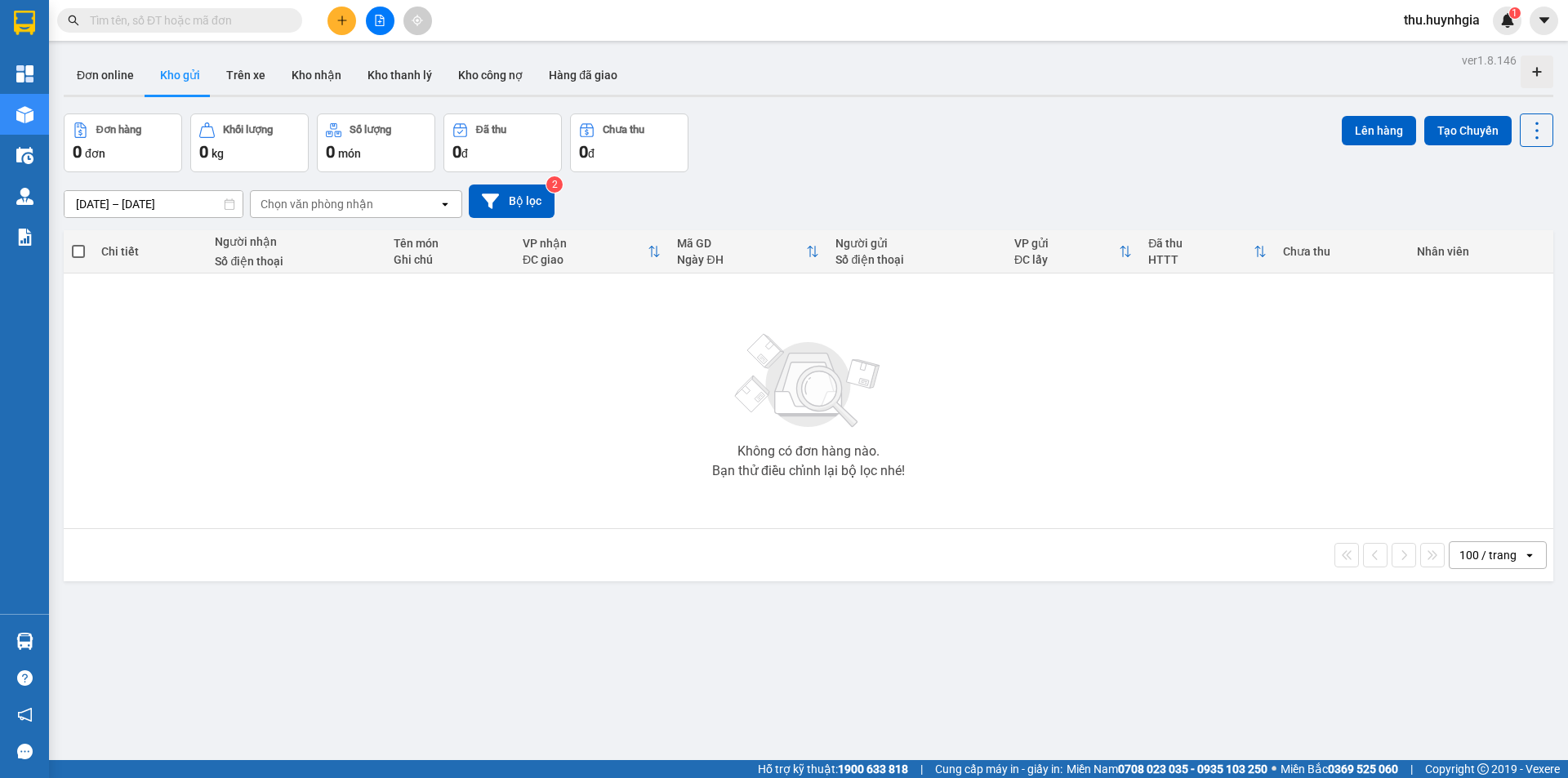
click at [78, 643] on div "ver 1.8.146 Đơn online Kho gửi Trên xe Kho nhận Kho thanh lý Kho công nợ Hàng đ…" at bounding box center [809, 438] width 1503 height 778
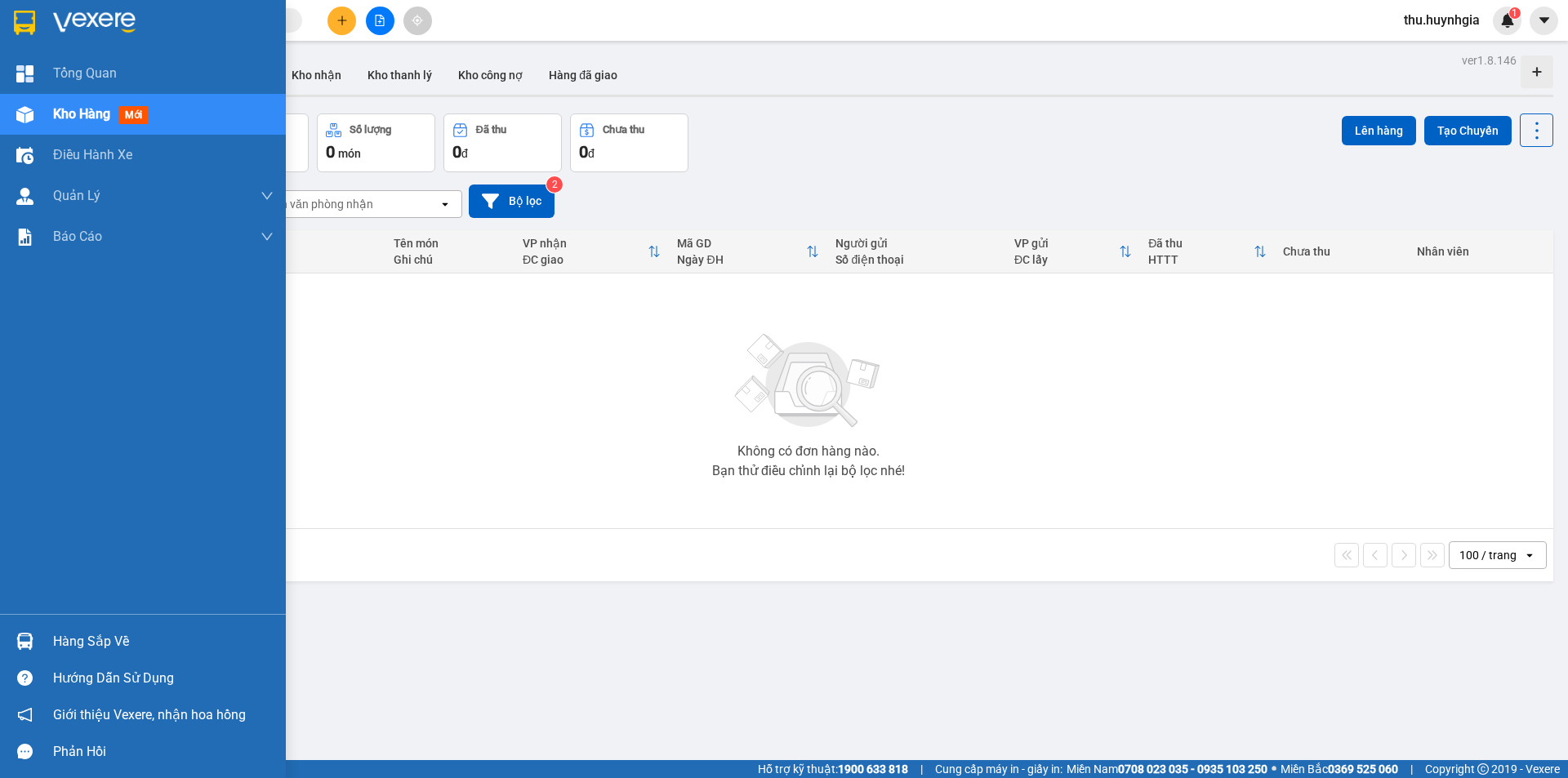
click at [89, 638] on div "Hàng sắp về" at bounding box center [163, 642] width 221 height 25
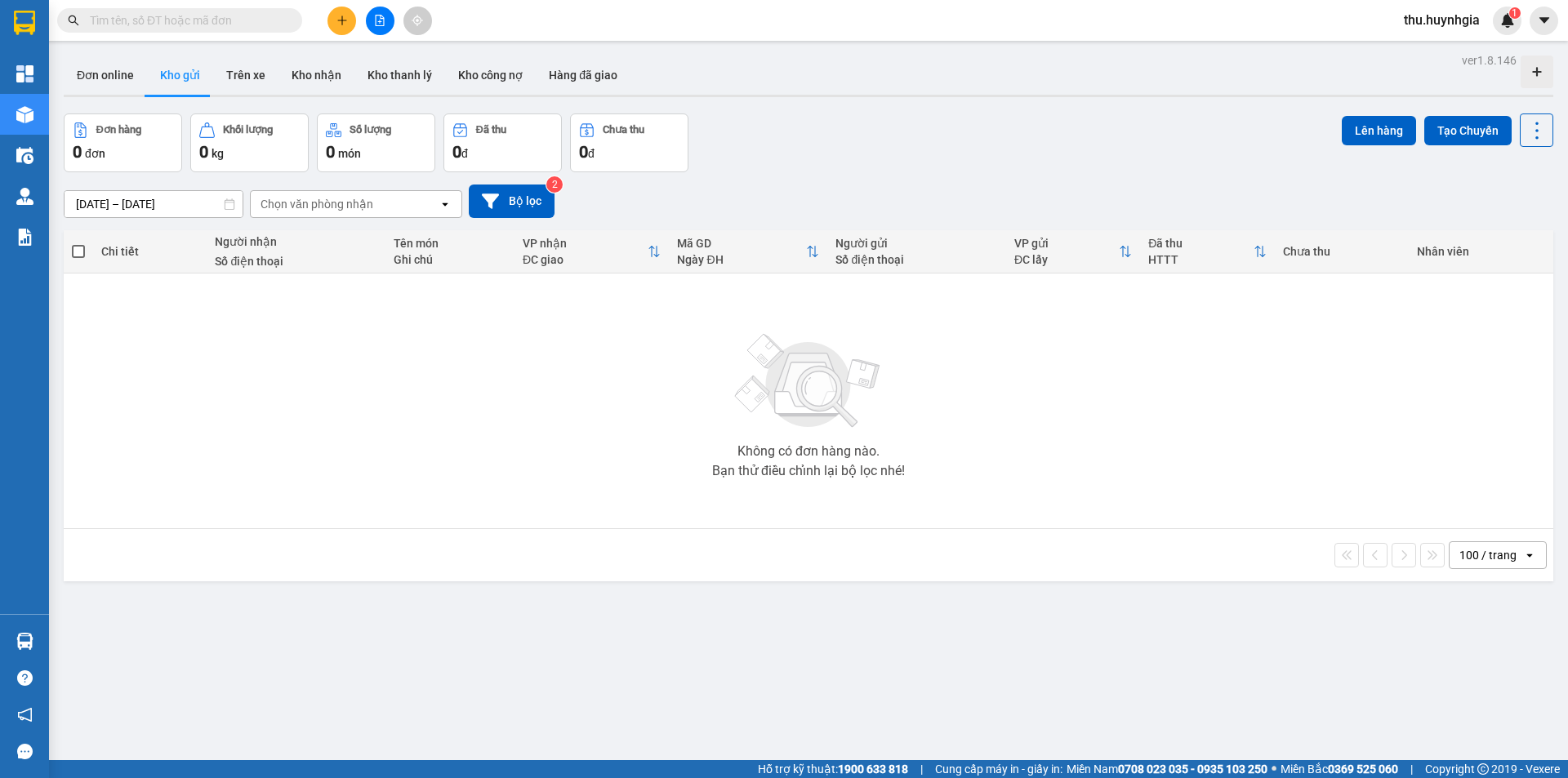
click at [548, 277] on section "Kết quả tìm kiếm ( 0 ) Bộ lọc No Data thu.huynhgia 1 Tổng Quan Kho hàng mới Điề…" at bounding box center [784, 389] width 1568 height 778
click at [488, 201] on icon at bounding box center [490, 201] width 17 height 15
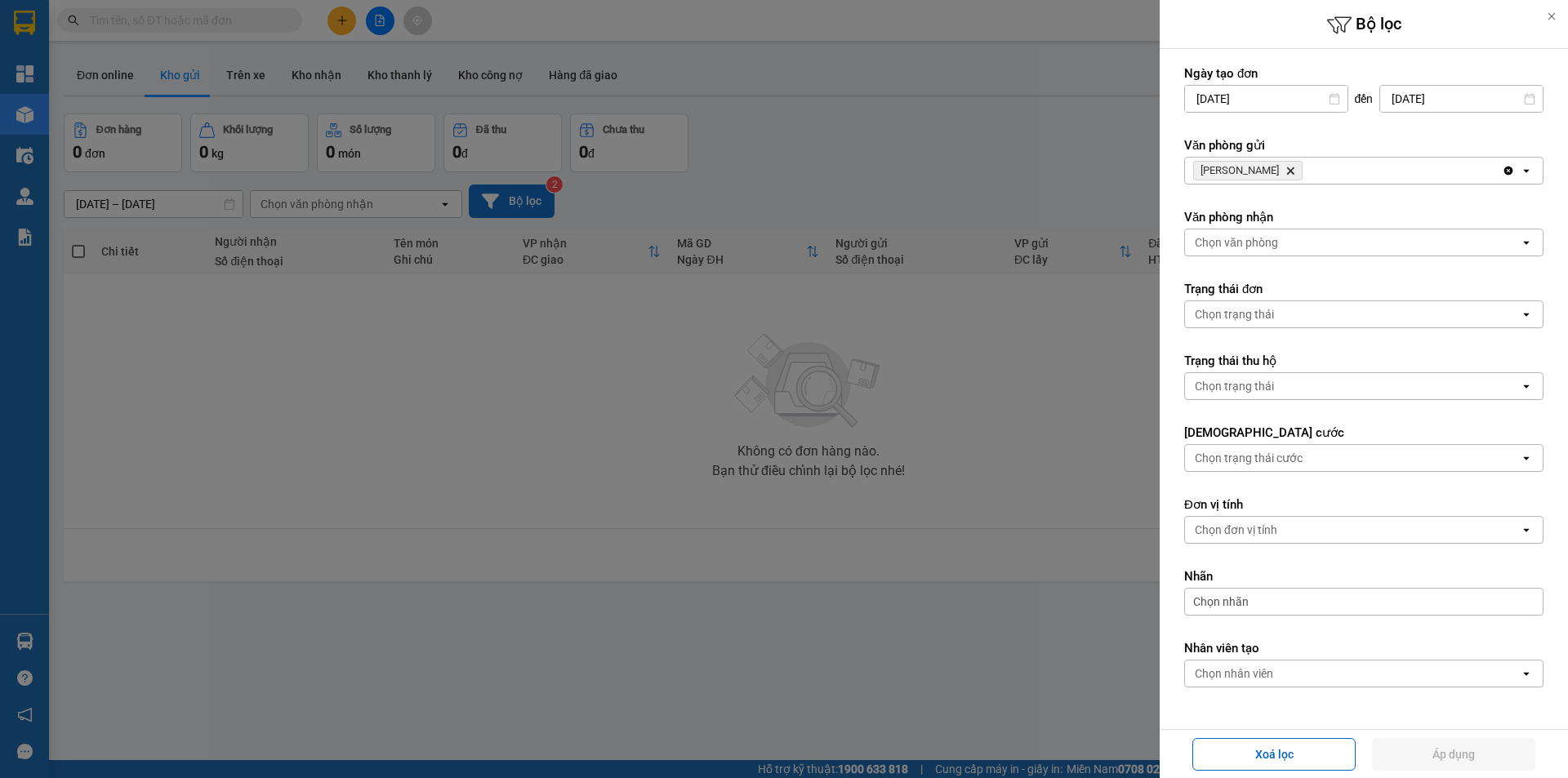
click at [1286, 228] on div "Văn phòng nhận Chọn văn phòng open" at bounding box center [1364, 233] width 360 height 48
click at [1286, 237] on div "Chọn văn phòng" at bounding box center [1353, 243] width 335 height 26
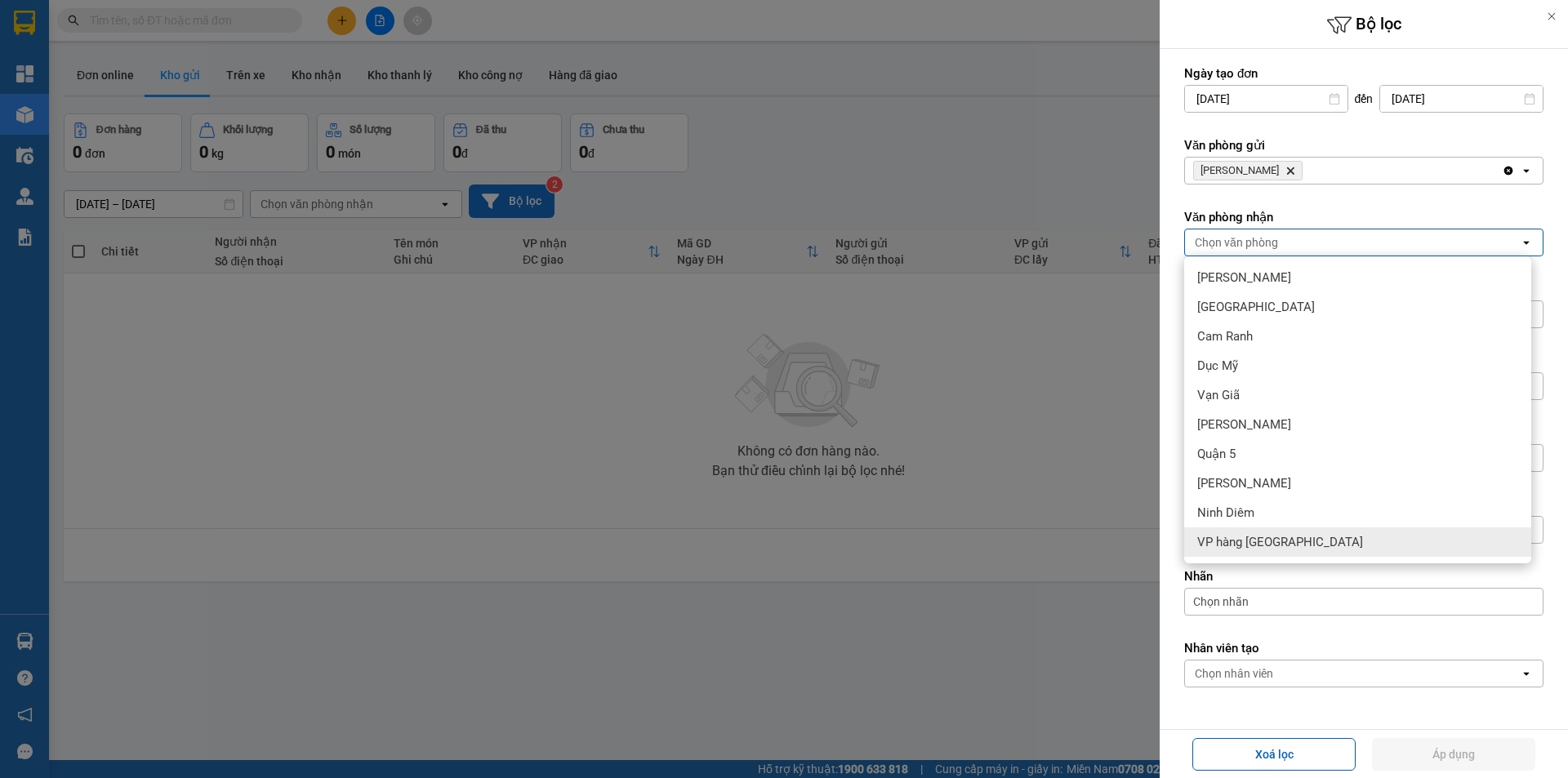
click at [1235, 535] on span "VP hàng [GEOGRAPHIC_DATA]" at bounding box center [1281, 542] width 166 height 16
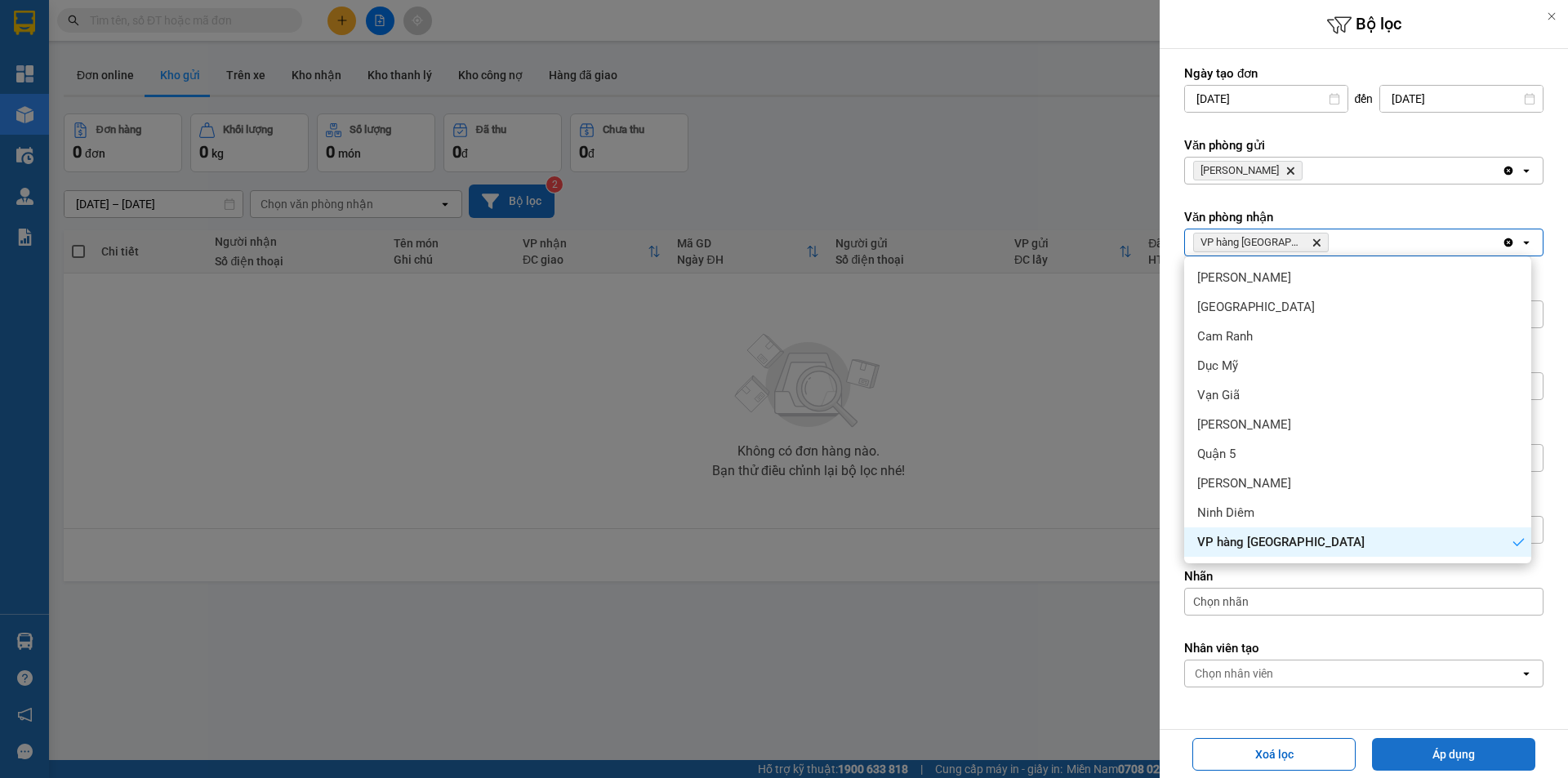
click at [1466, 744] on button "Áp dụng" at bounding box center [1454, 755] width 163 height 33
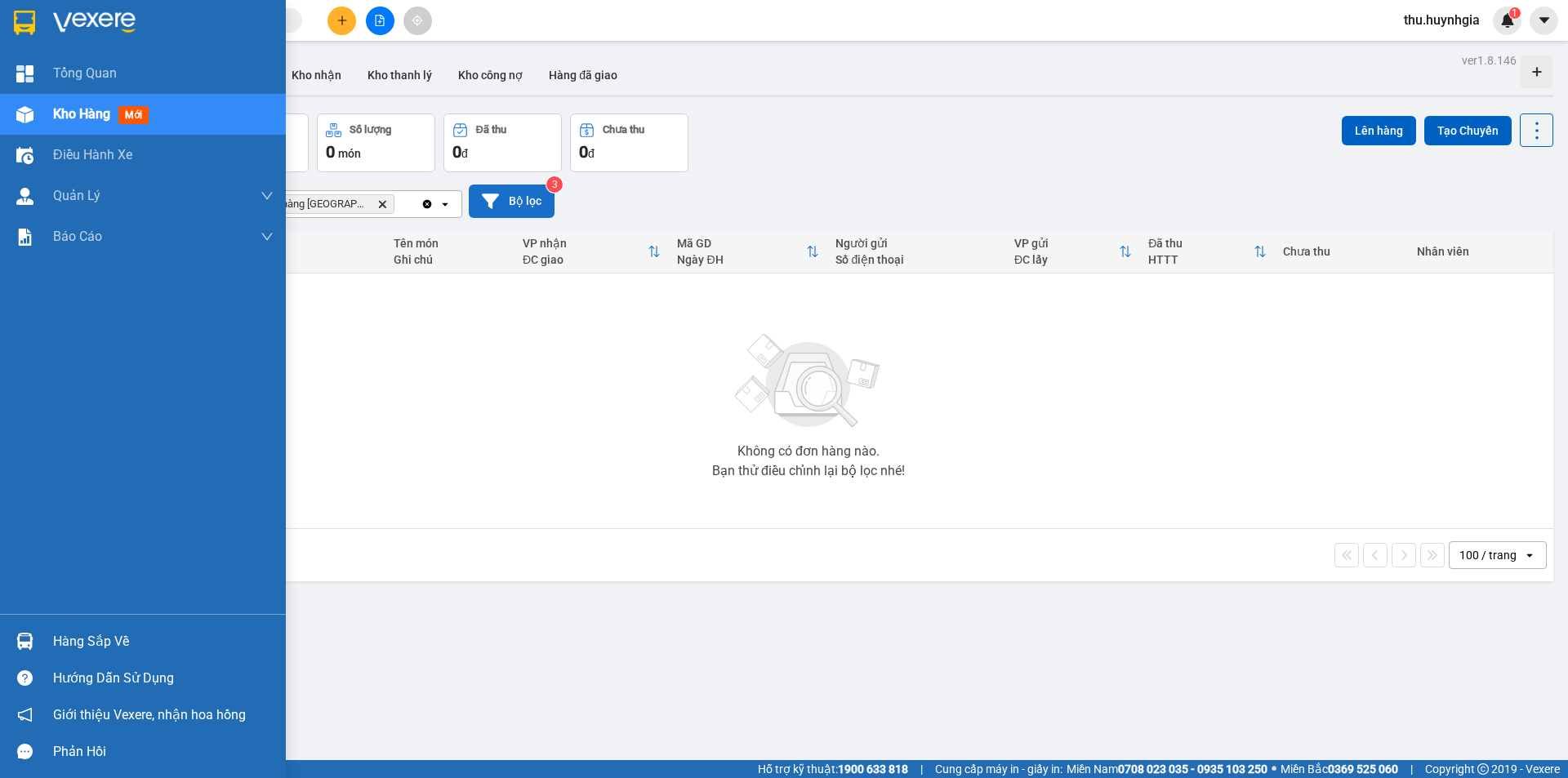
click at [79, 638] on div "Hàng sắp về" at bounding box center [163, 642] width 221 height 25
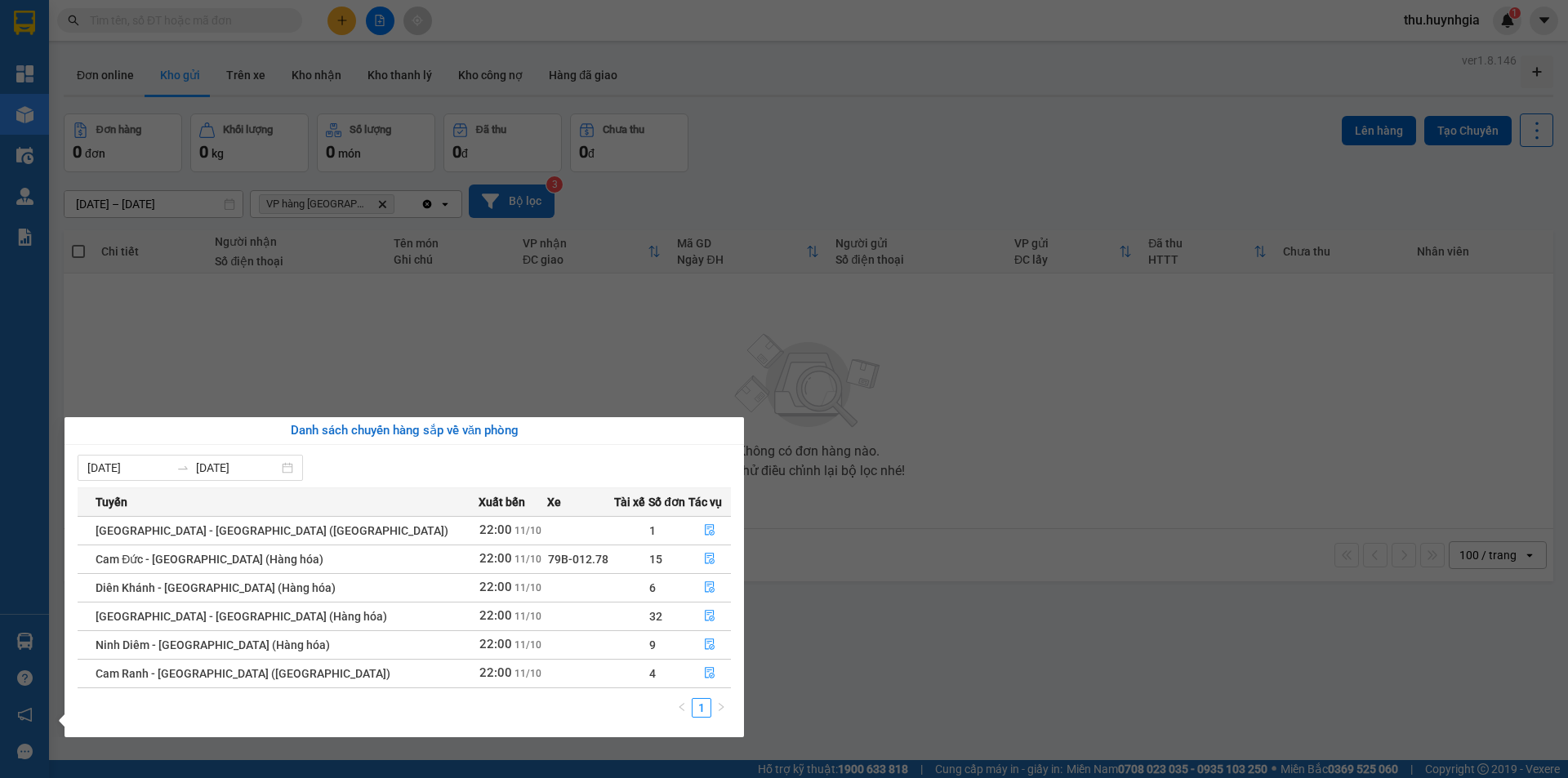
click at [349, 325] on section "Kết quả tìm kiếm ( 0 ) Bộ lọc No Data thu.huynhgia 1 Tổng Quan Kho hàng mới Điề…" at bounding box center [784, 389] width 1568 height 778
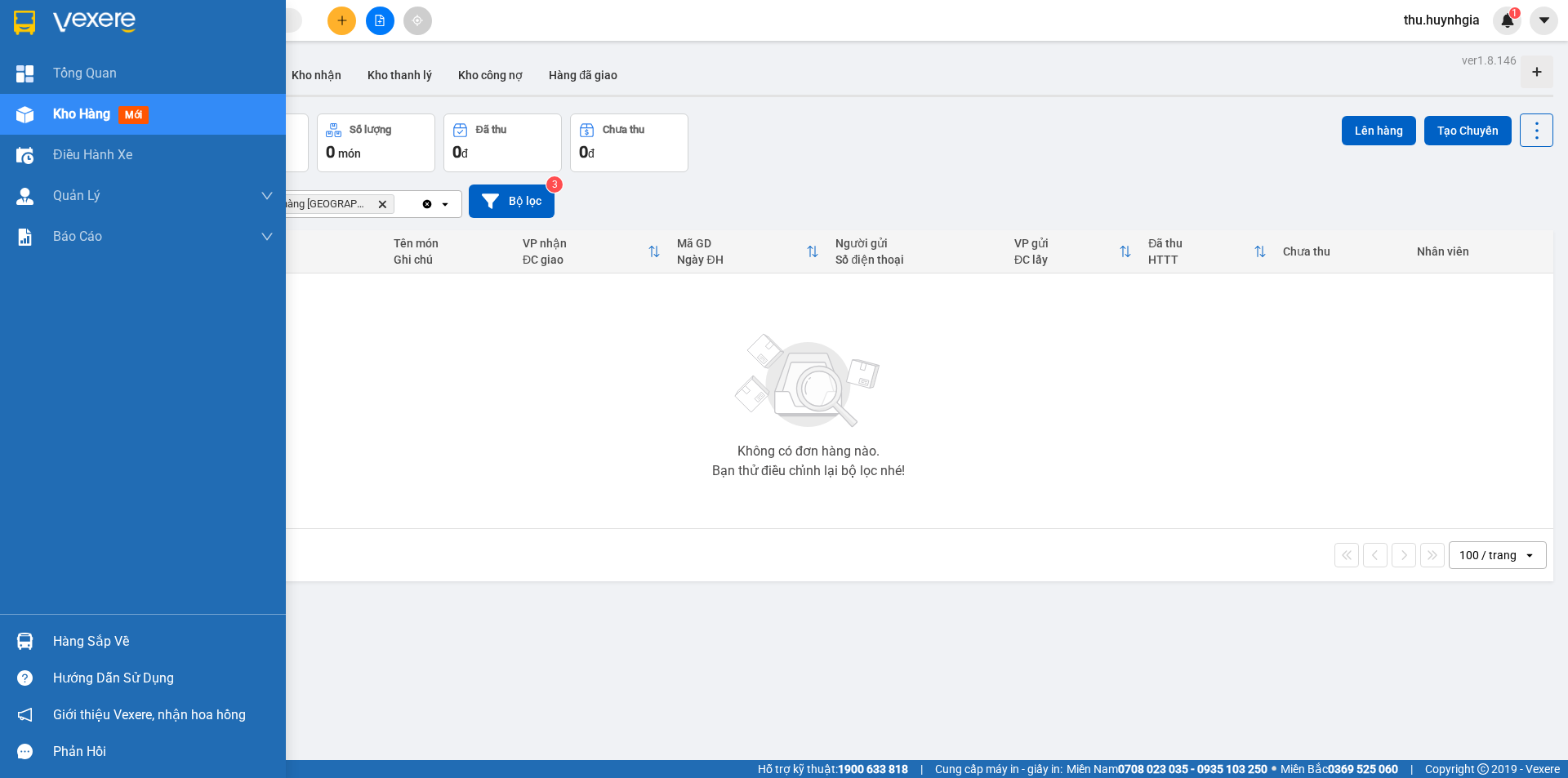
click at [95, 644] on div "Hàng sắp về" at bounding box center [163, 642] width 221 height 25
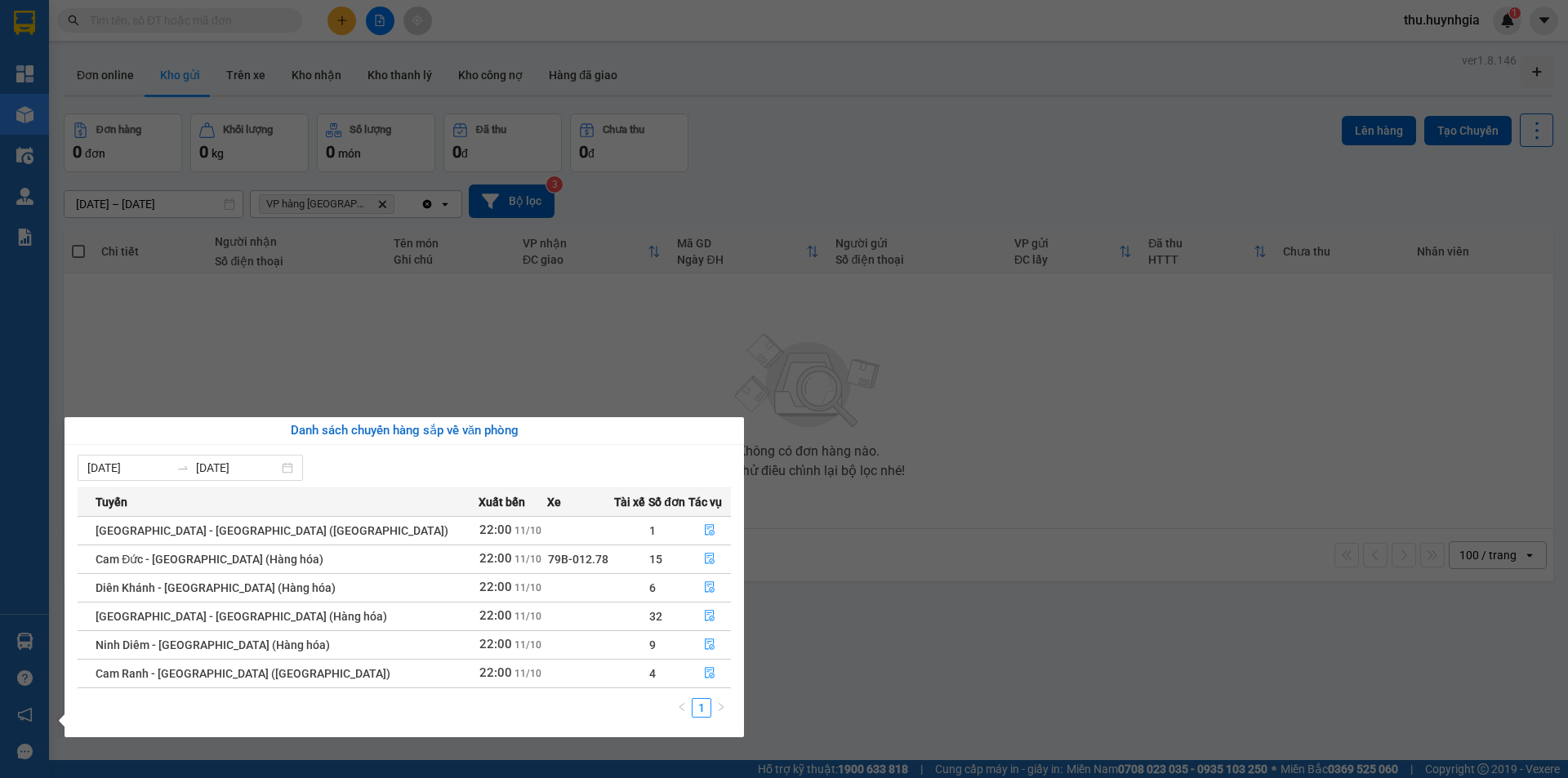
click at [311, 363] on section "Kết quả tìm kiếm ( 0 ) Bộ lọc No Data thu.huynhgia 1 Tổng Quan Kho hàng mới Điề…" at bounding box center [784, 389] width 1568 height 778
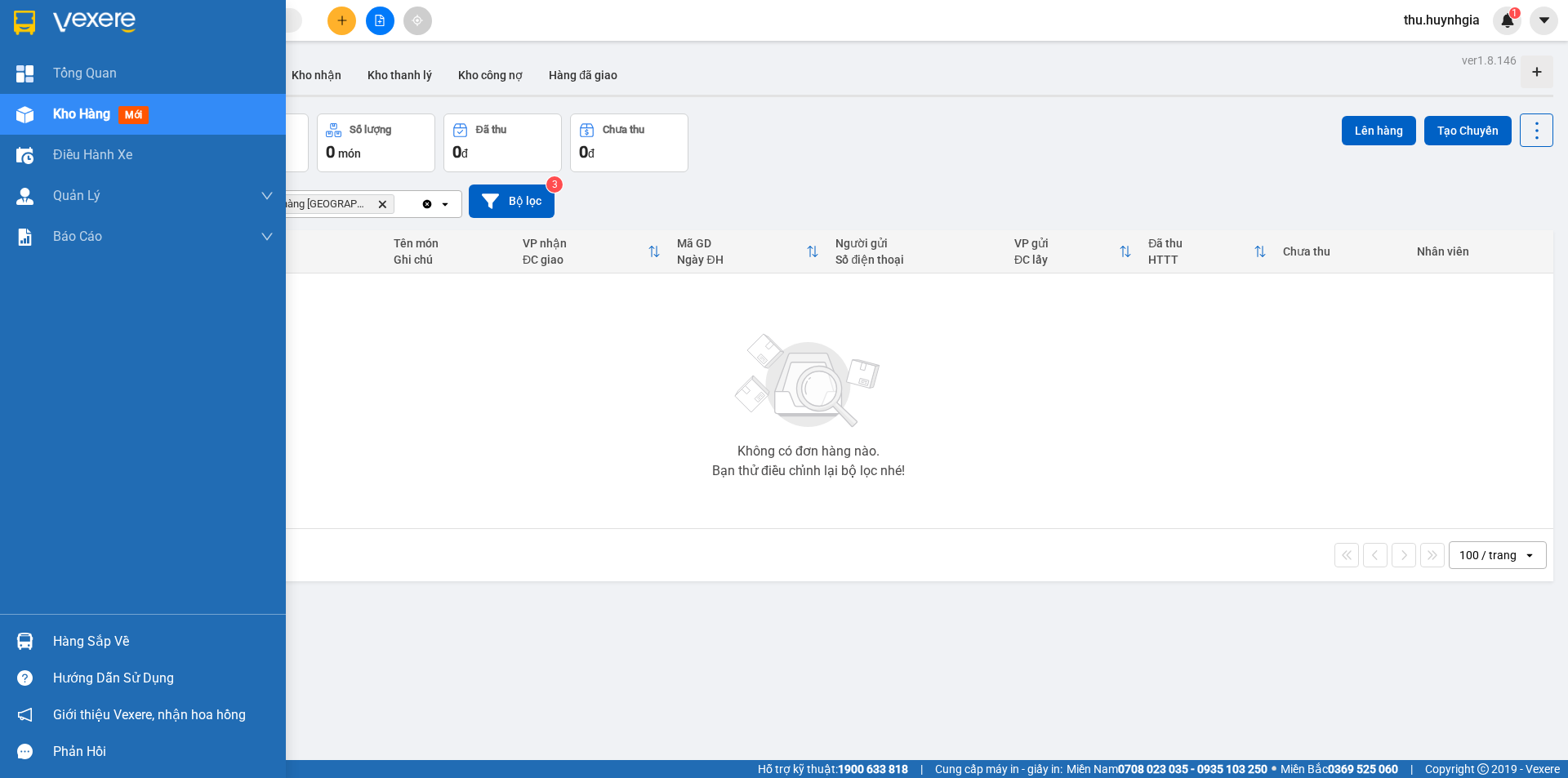
click at [88, 646] on div "Hàng sắp về" at bounding box center [163, 642] width 221 height 25
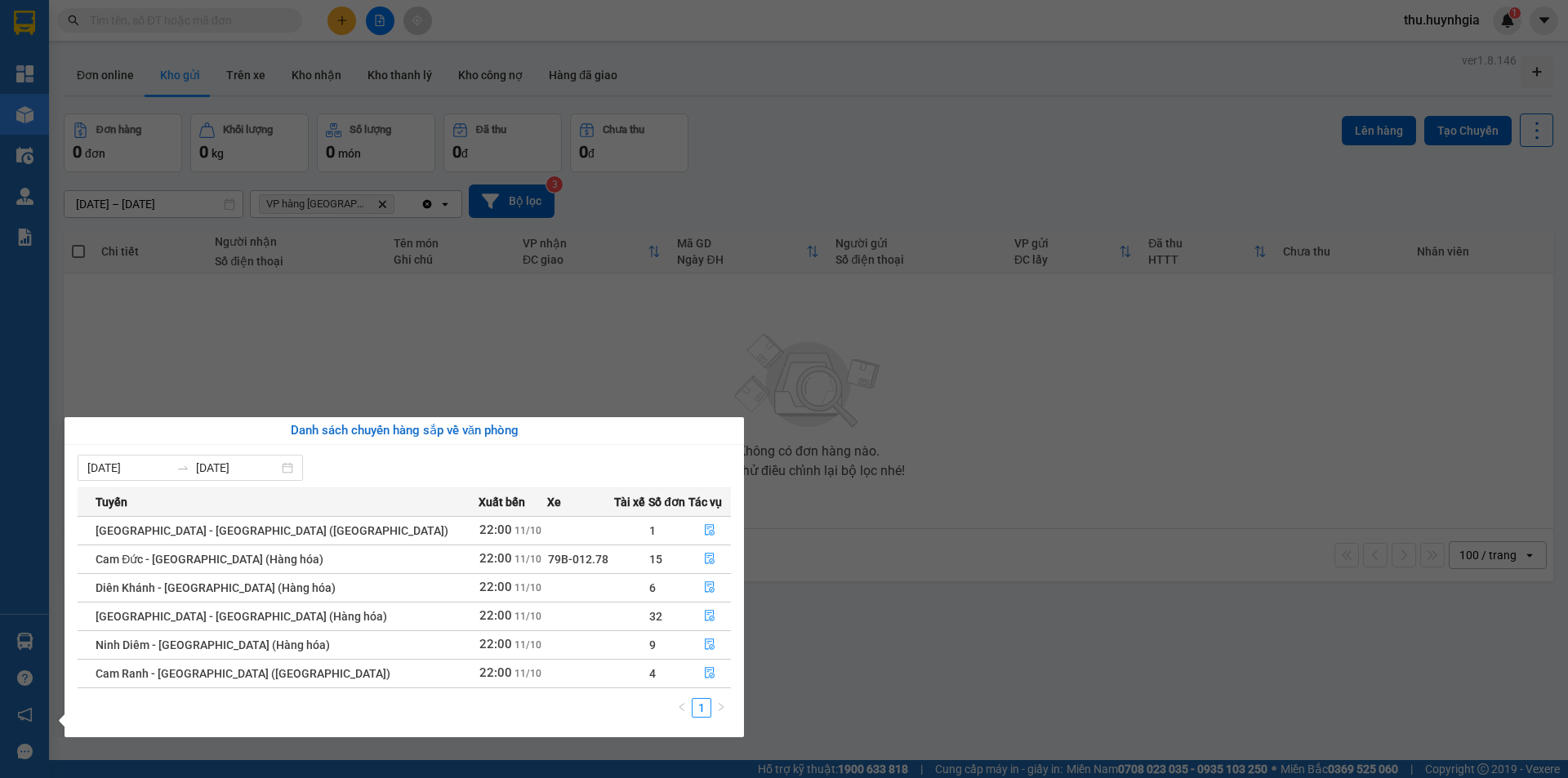
drag, startPoint x: 284, startPoint y: 324, endPoint x: 292, endPoint y: 300, distance: 25.3
click at [284, 323] on section "Kết quả tìm kiếm ( 0 ) Bộ lọc No Data thu.huynhgia 1 Tổng Quan Kho hàng mới Điề…" at bounding box center [784, 389] width 1568 height 778
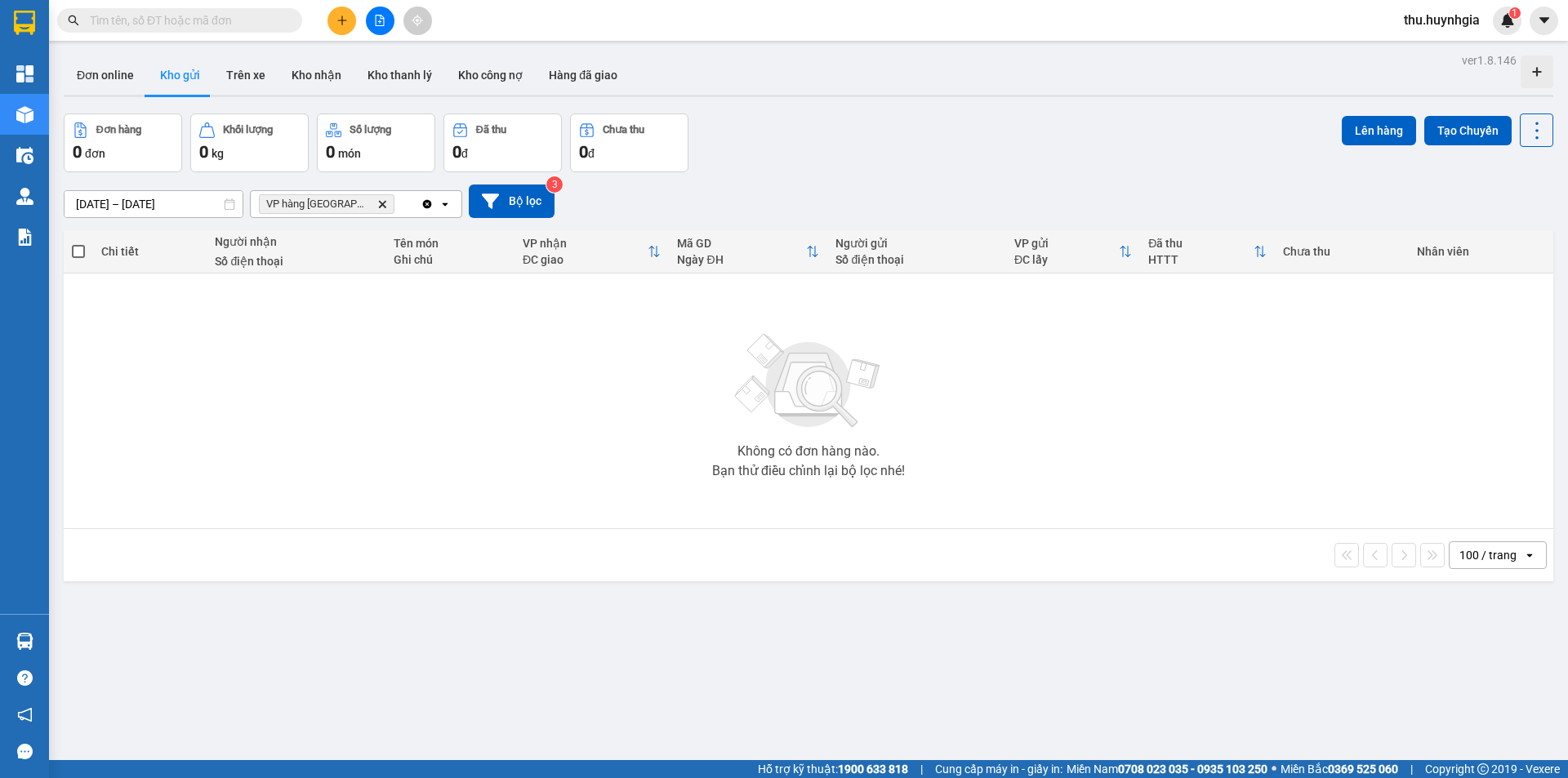
click at [425, 199] on icon "Clear all" at bounding box center [427, 204] width 13 height 13
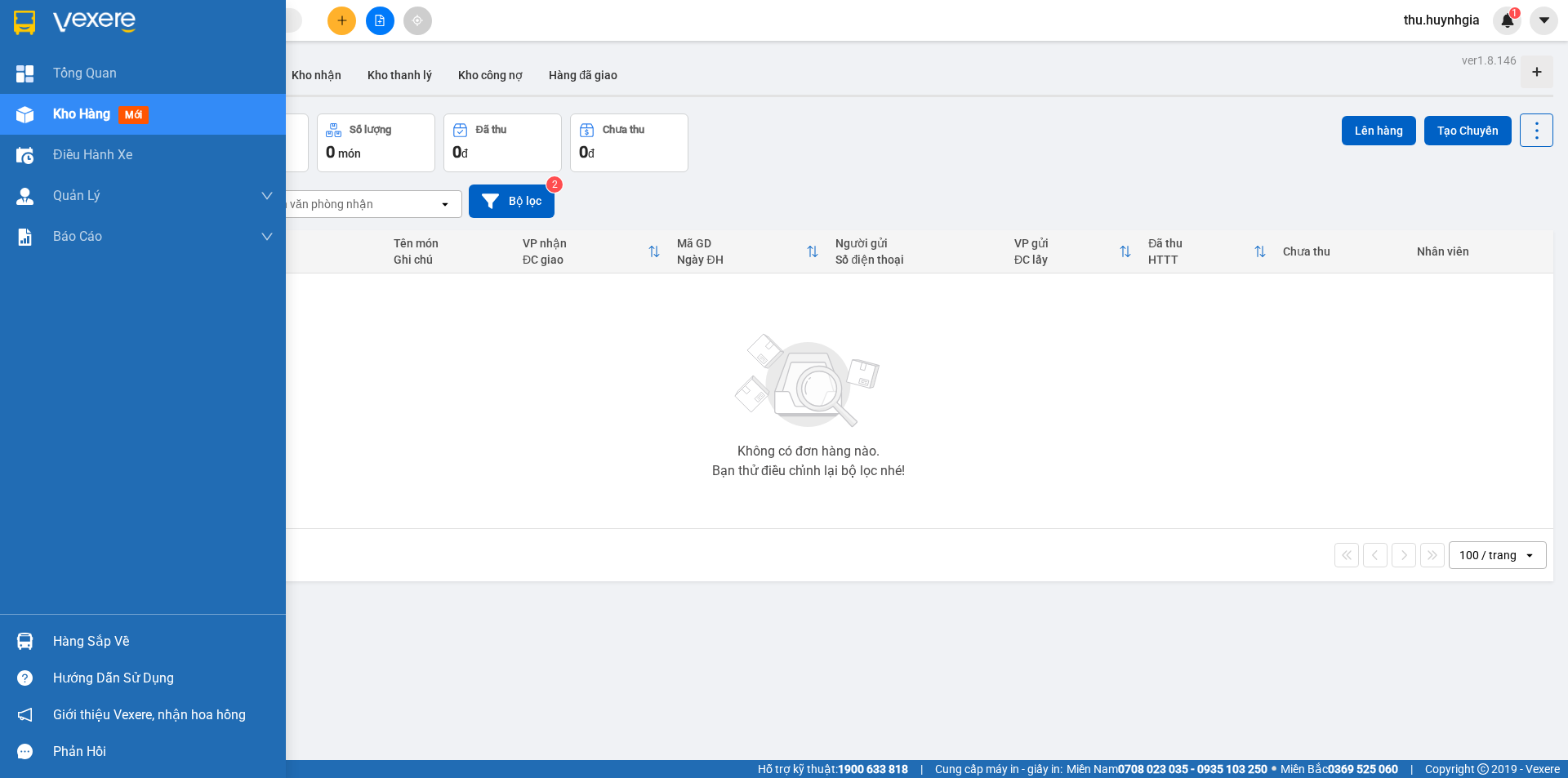
click at [71, 638] on div "Hàng sắp về" at bounding box center [163, 642] width 221 height 25
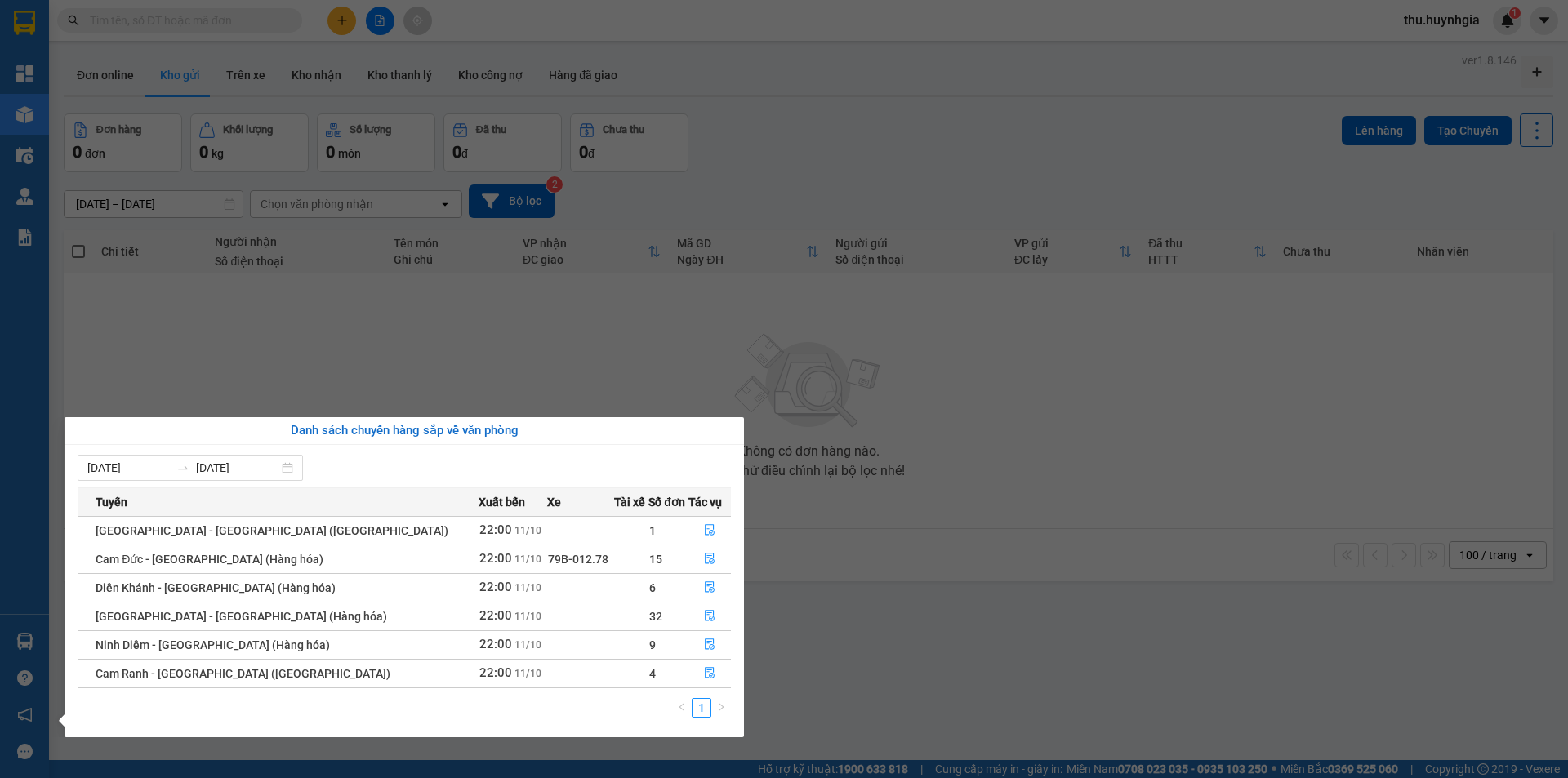
click at [247, 338] on section "Kết quả tìm kiếm ( 0 ) Bộ lọc No Data thu.huynhgia 1 Tổng Quan Kho hàng mới Điề…" at bounding box center [784, 389] width 1568 height 778
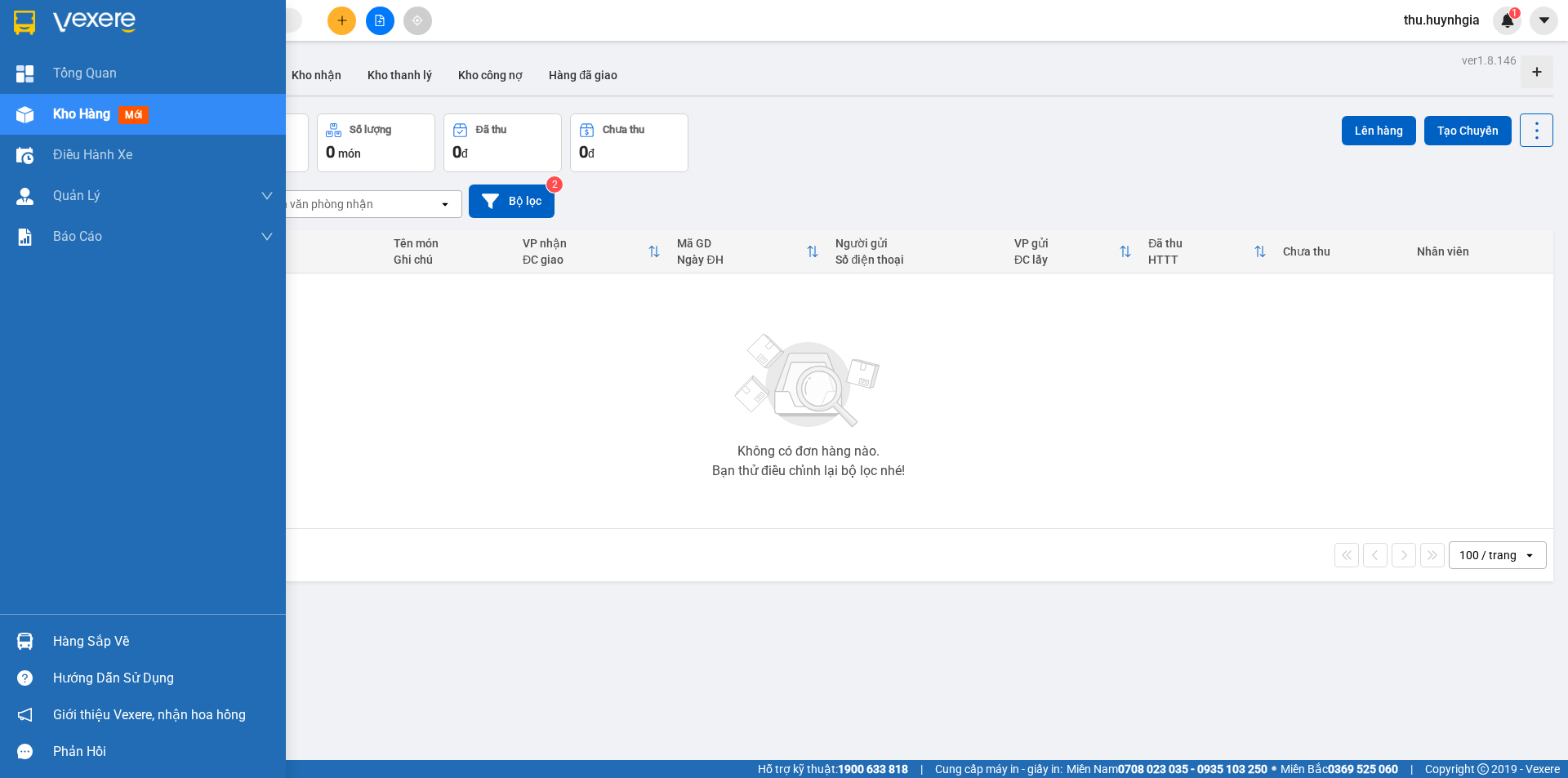
click at [87, 647] on div "Hàng sắp về" at bounding box center [163, 642] width 221 height 25
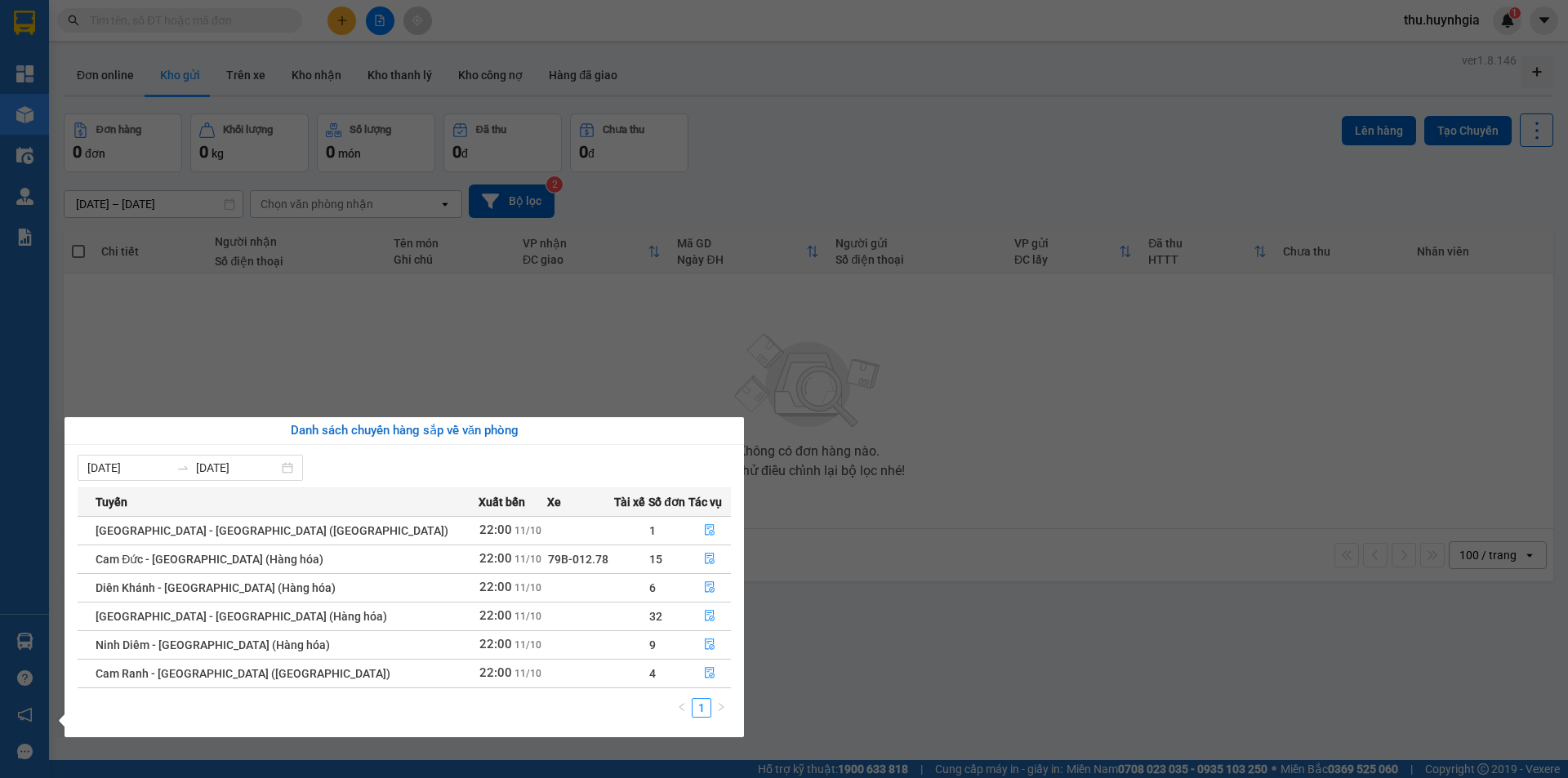
click at [223, 351] on section "Kết quả tìm kiếm ( 0 ) Bộ lọc No Data thu.huynhgia 1 Tổng Quan Kho hàng mới Điề…" at bounding box center [784, 389] width 1568 height 778
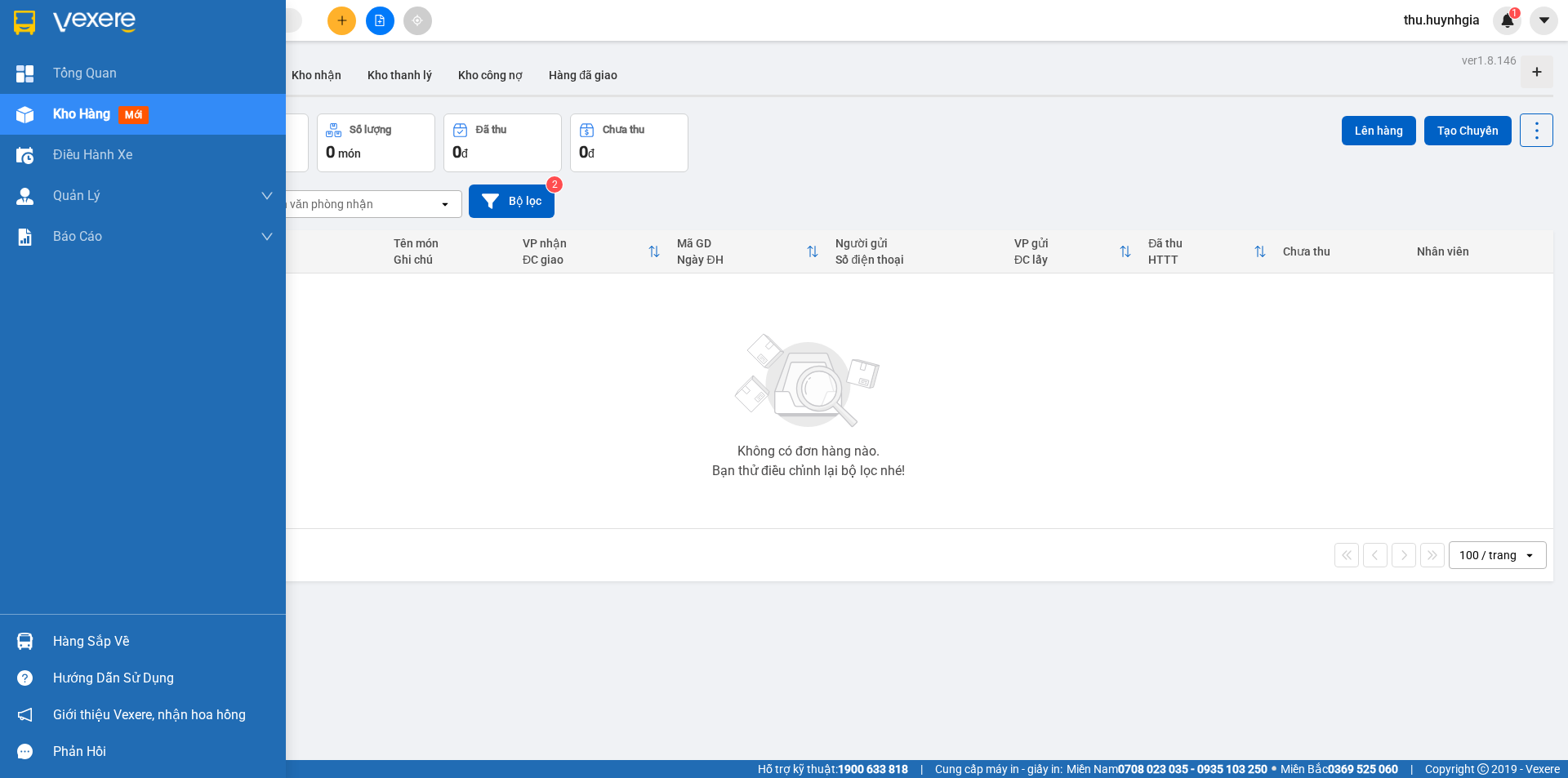
click at [103, 648] on div "Hàng sắp về" at bounding box center [163, 642] width 221 height 25
click at [81, 635] on div "Hàng sắp về" at bounding box center [163, 642] width 221 height 25
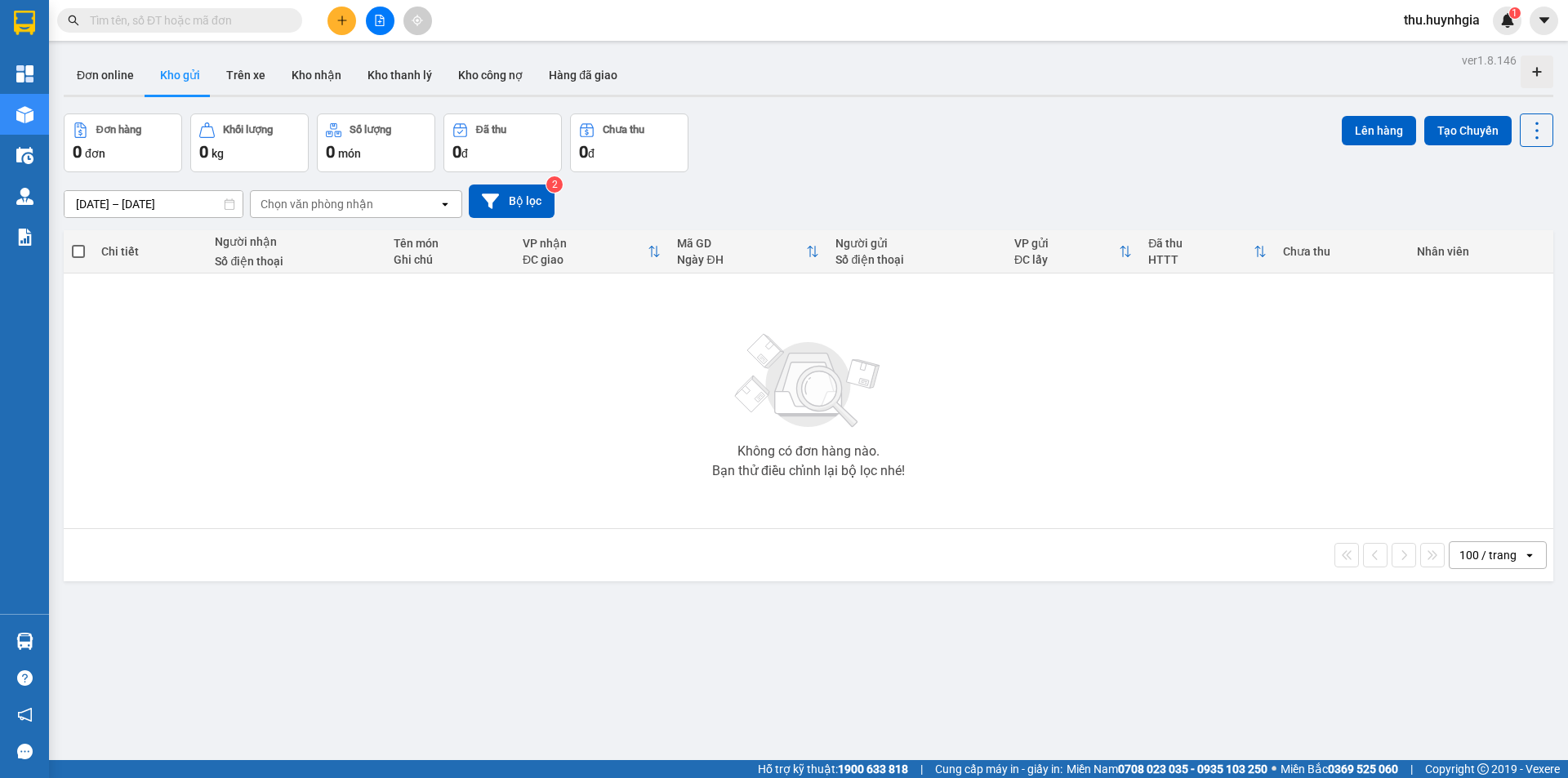
click at [426, 352] on section "Kết quả tìm kiếm ( 0 ) Bộ lọc No Data thu.huynhgia 1 Tổng Quan Kho hàng mới Điề…" at bounding box center [784, 389] width 1568 height 778
click at [378, 20] on icon "file-add" at bounding box center [380, 21] width 11 height 11
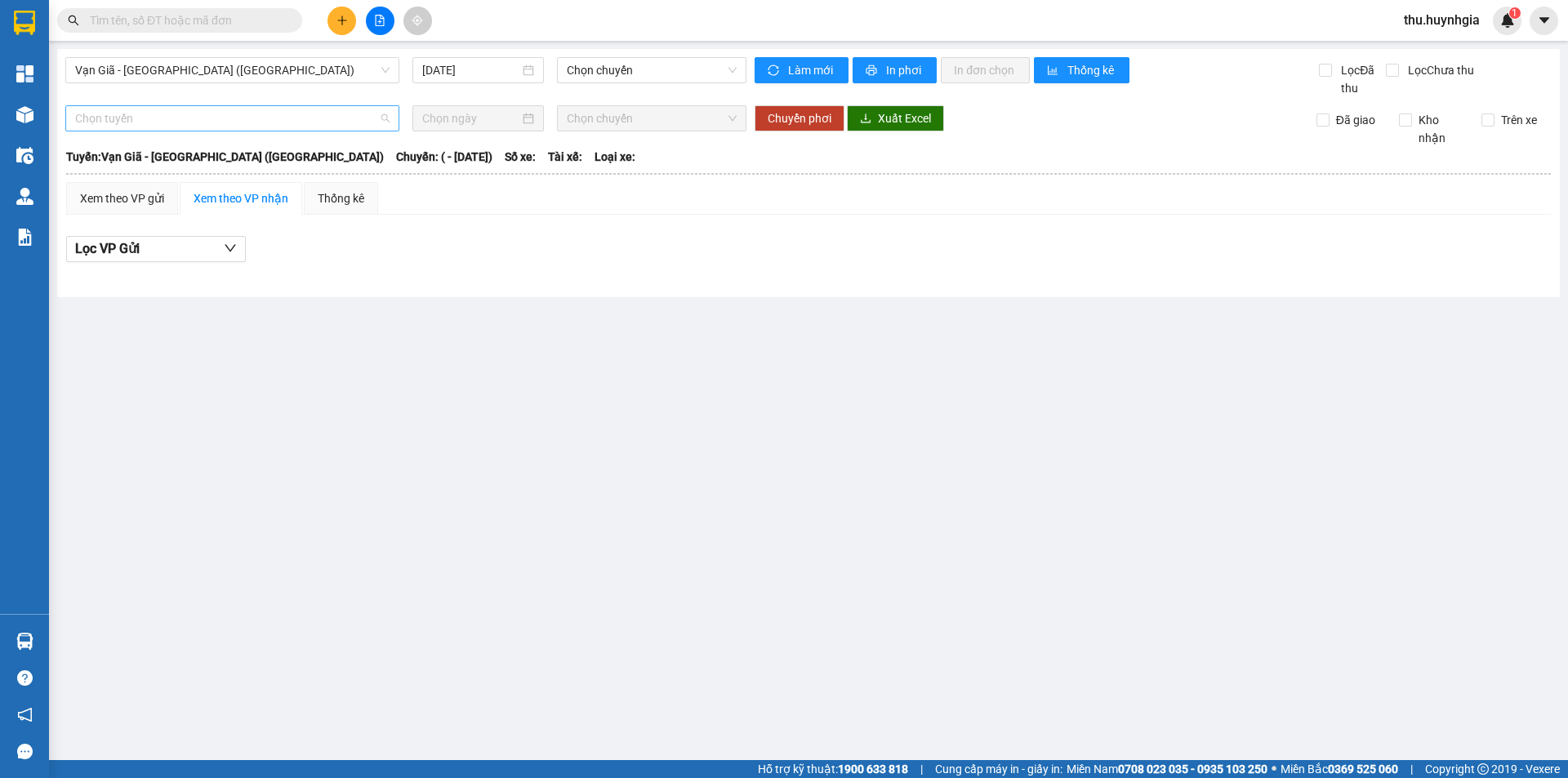
click at [176, 113] on span "Chọn tuyến" at bounding box center [232, 118] width 314 height 25
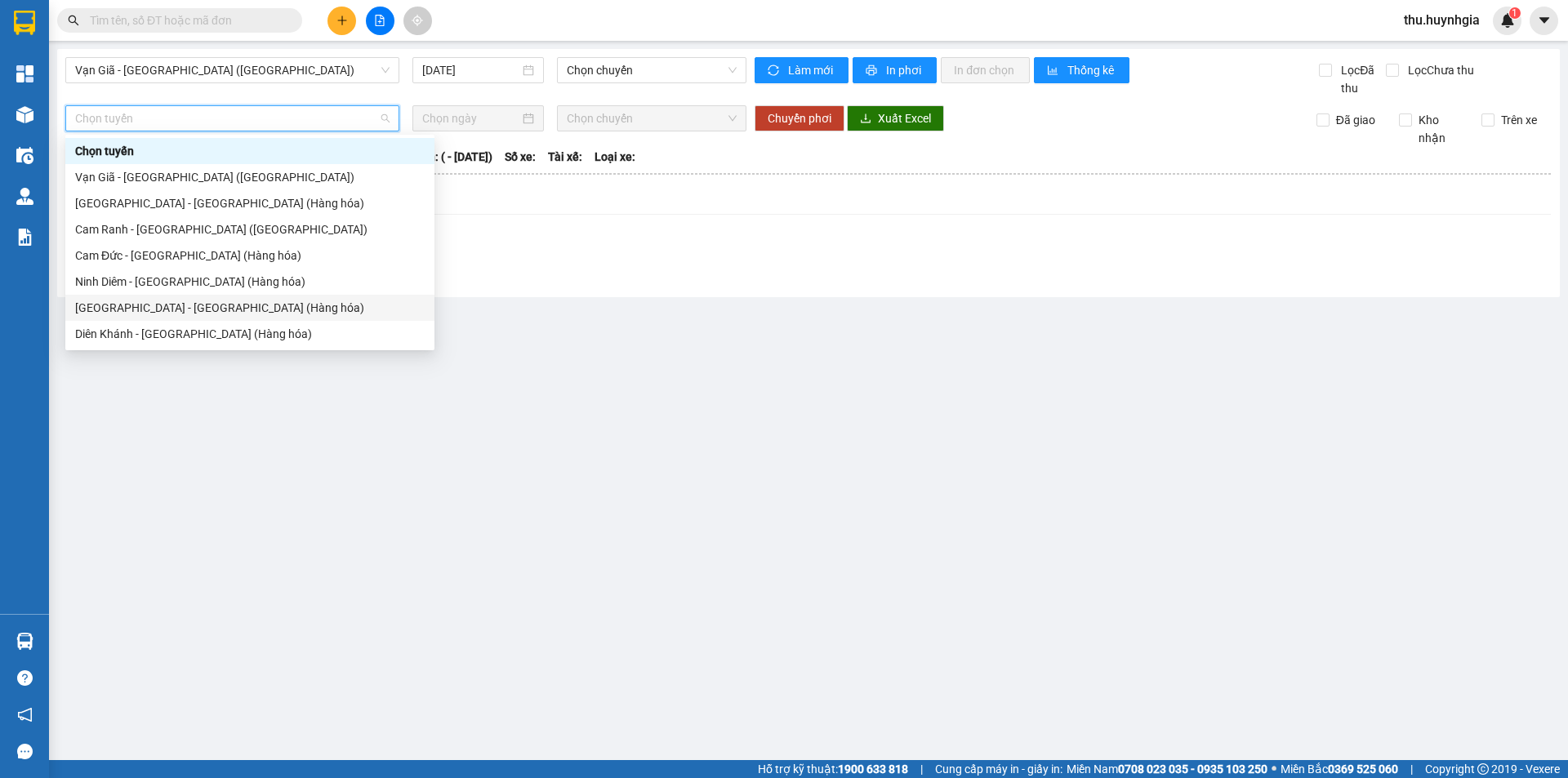
click at [156, 302] on div "[GEOGRAPHIC_DATA][PERSON_NAME][GEOGRAPHIC_DATA] (Hàng hóa)" at bounding box center [250, 308] width 350 height 18
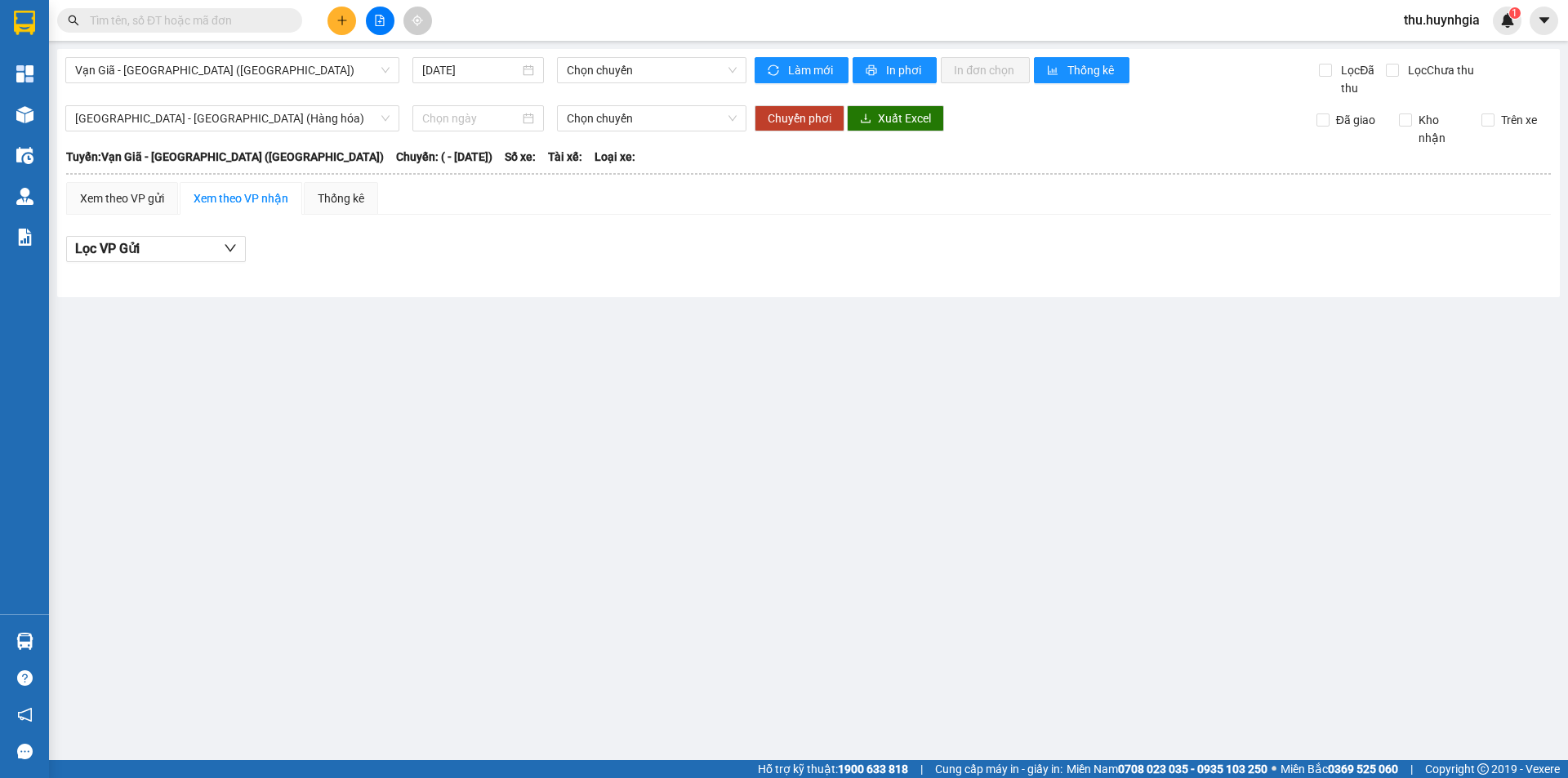
click at [259, 202] on div "Xem theo VP nhận" at bounding box center [241, 199] width 94 height 18
click at [435, 120] on input at bounding box center [470, 118] width 97 height 18
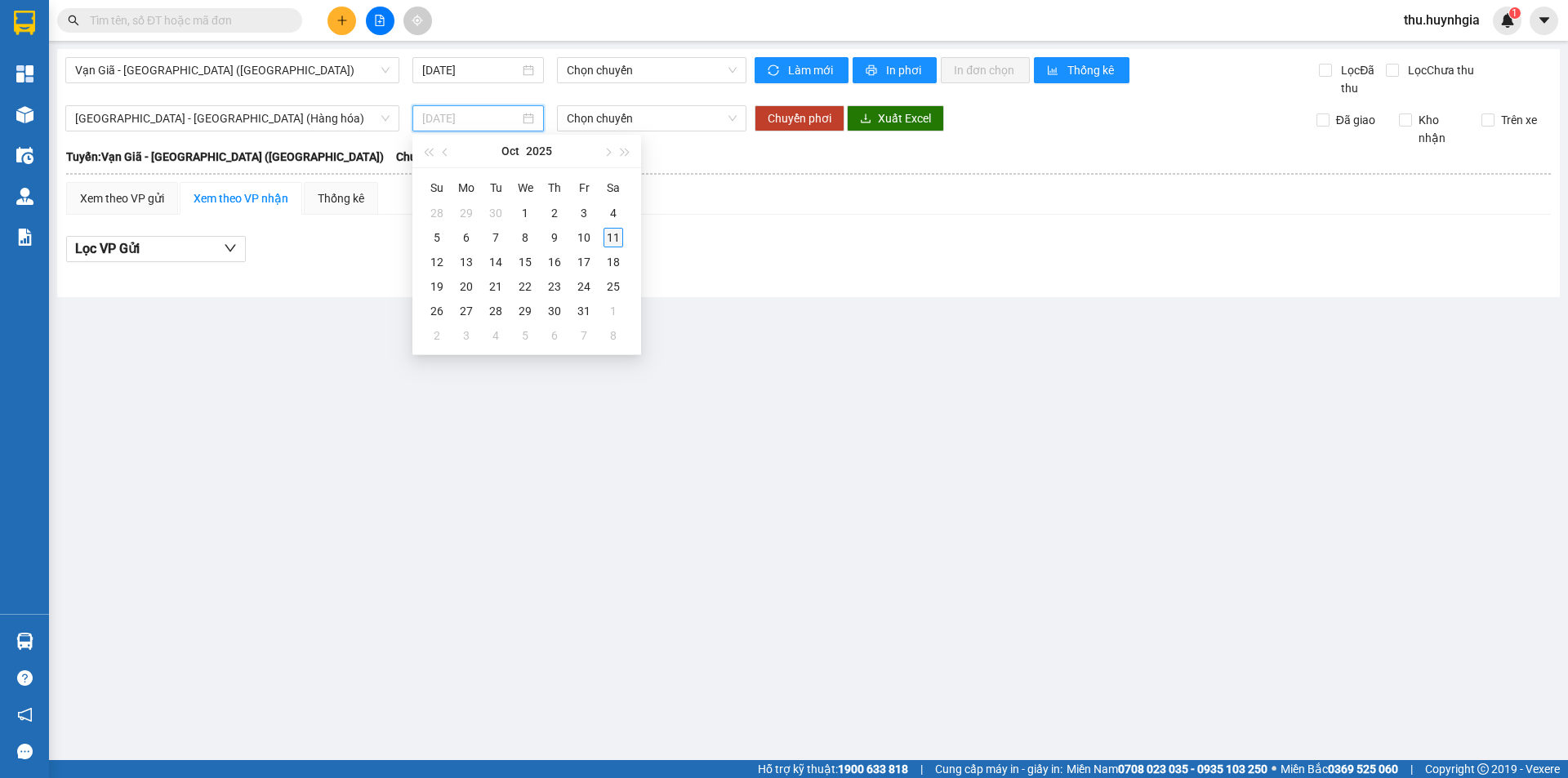
type input "[DATE]"
click at [617, 232] on div "11" at bounding box center [613, 238] width 20 height 20
type input "[DATE]"
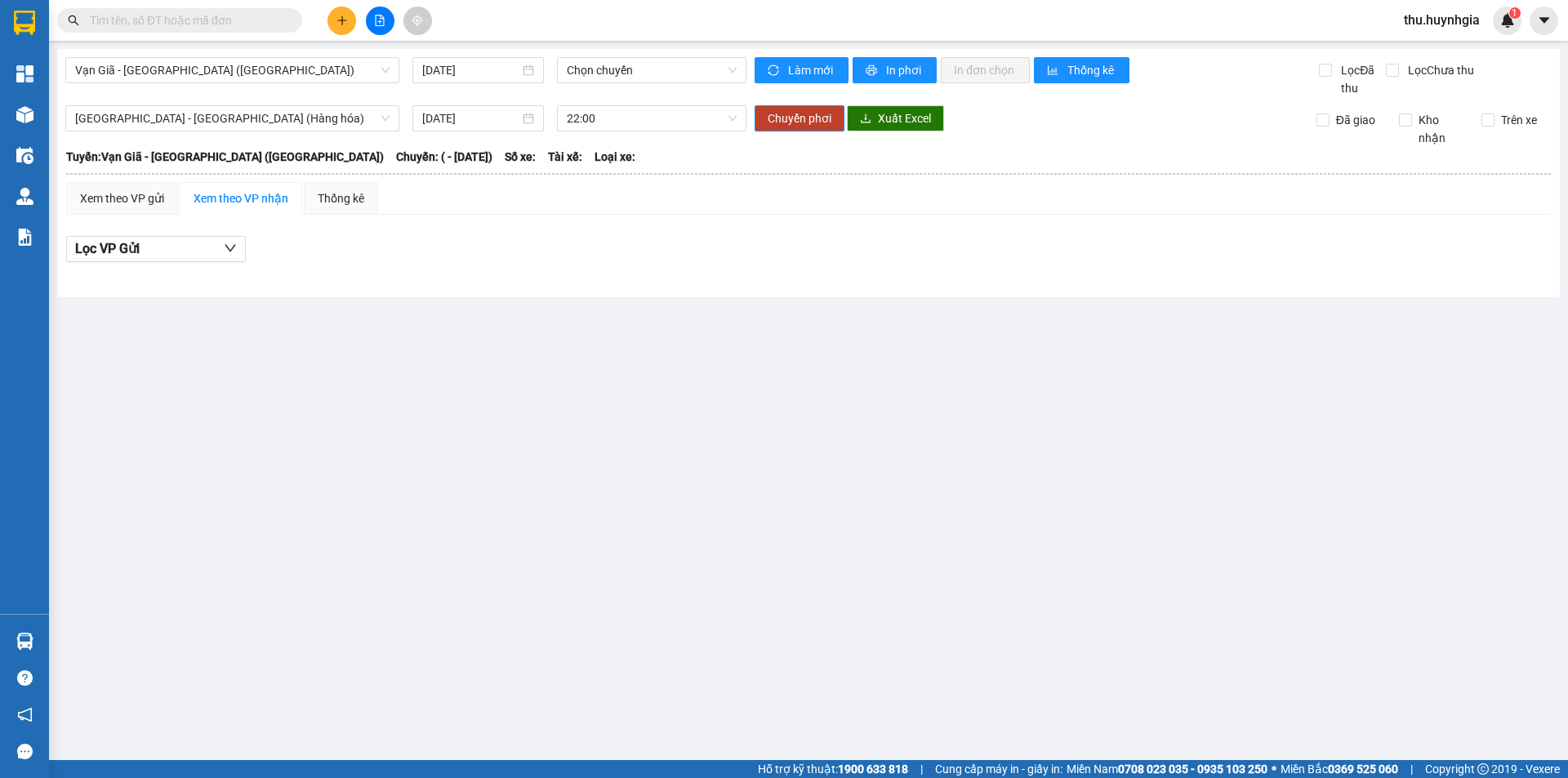
click at [415, 451] on main "Vạn Giã - [GEOGRAPHIC_DATA] (Hàng hóa) [DATE] Chọn [PERSON_NAME] mới In phơi In…" at bounding box center [784, 380] width 1568 height 760
click at [319, 210] on div "Thống kê" at bounding box center [341, 199] width 75 height 33
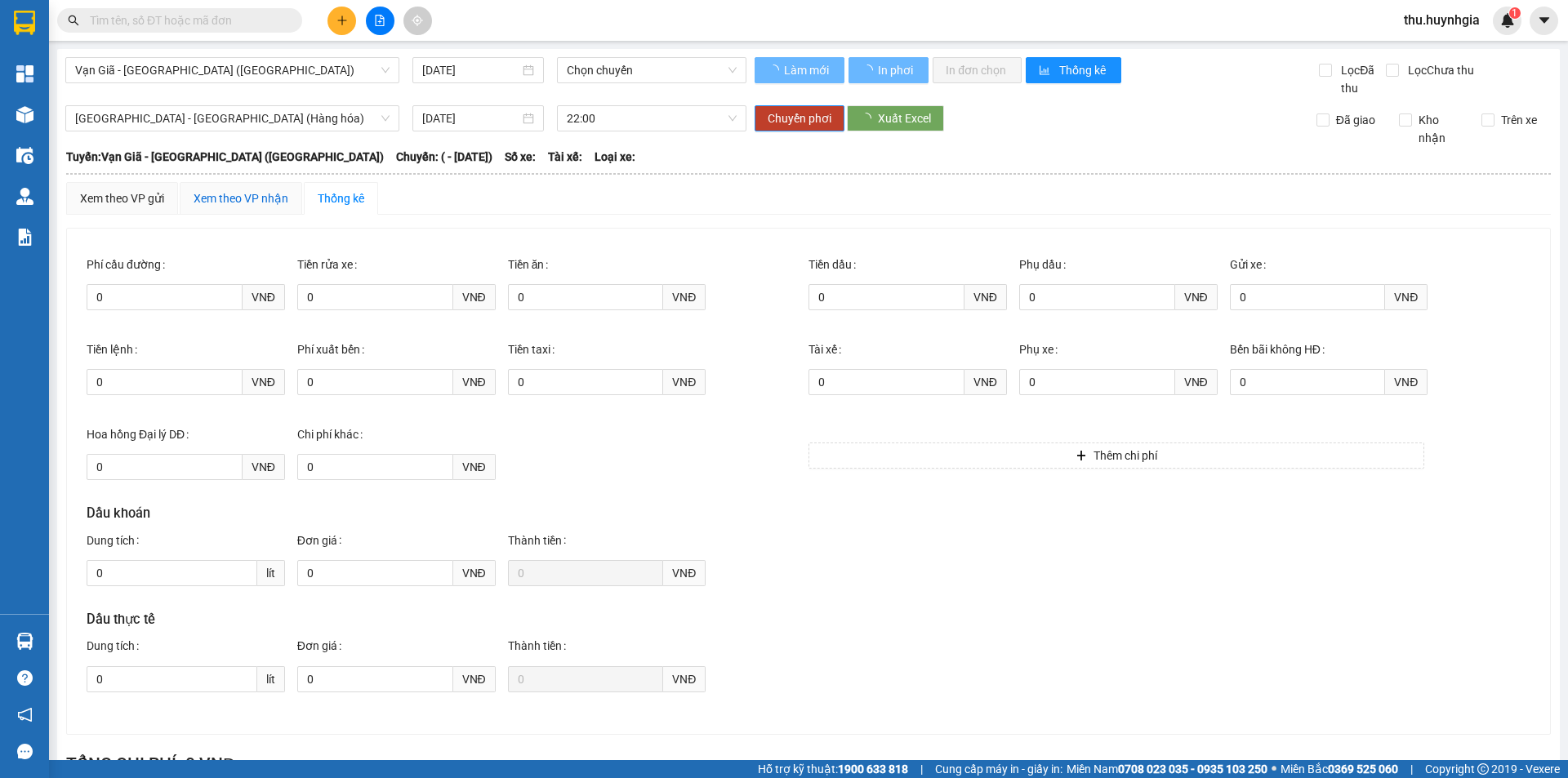
click at [277, 201] on div "Xem theo VP nhận" at bounding box center [241, 199] width 94 height 18
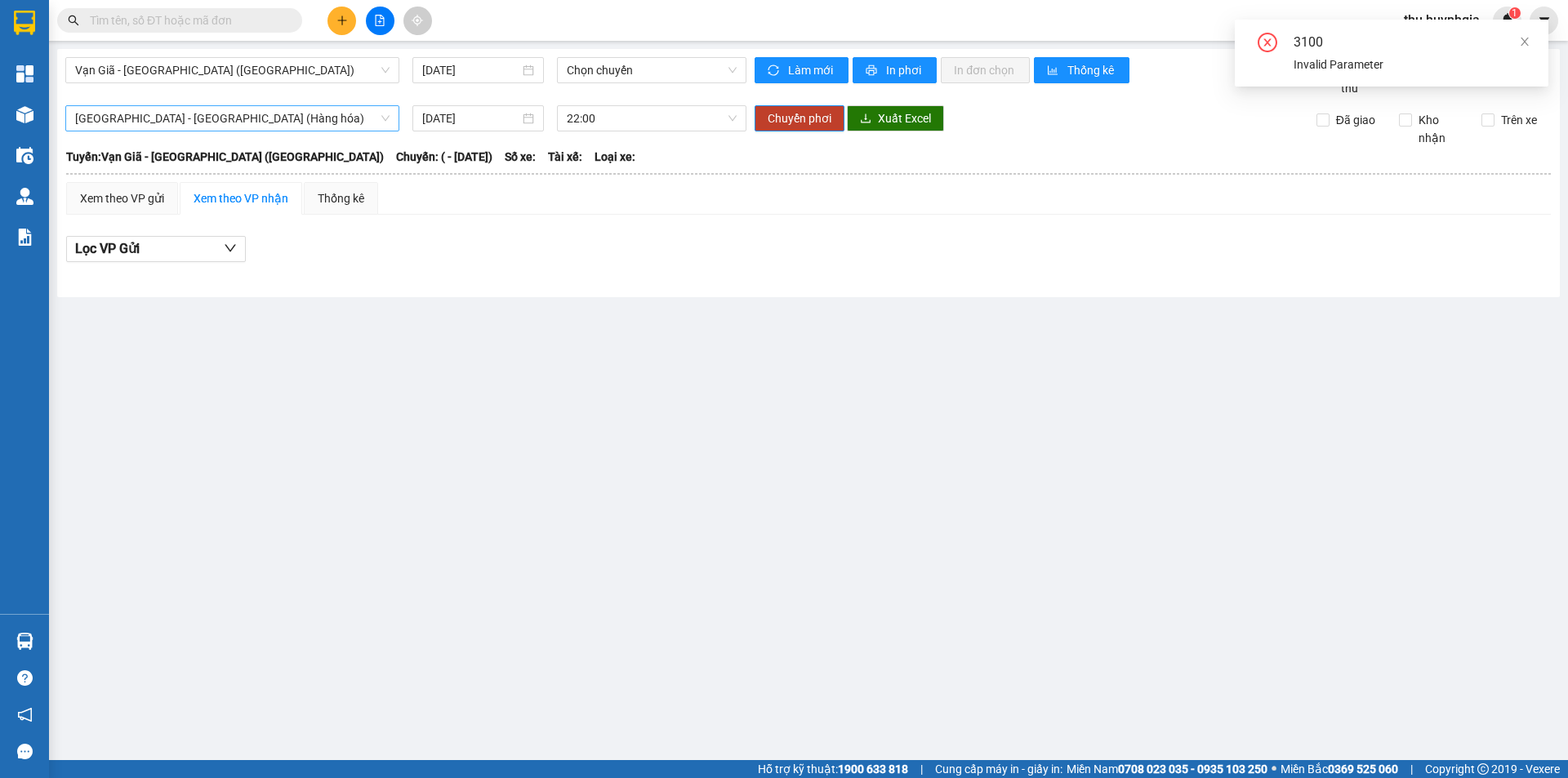
click at [265, 124] on span "[GEOGRAPHIC_DATA][PERSON_NAME][GEOGRAPHIC_DATA] (Hàng hóa)" at bounding box center [232, 118] width 314 height 25
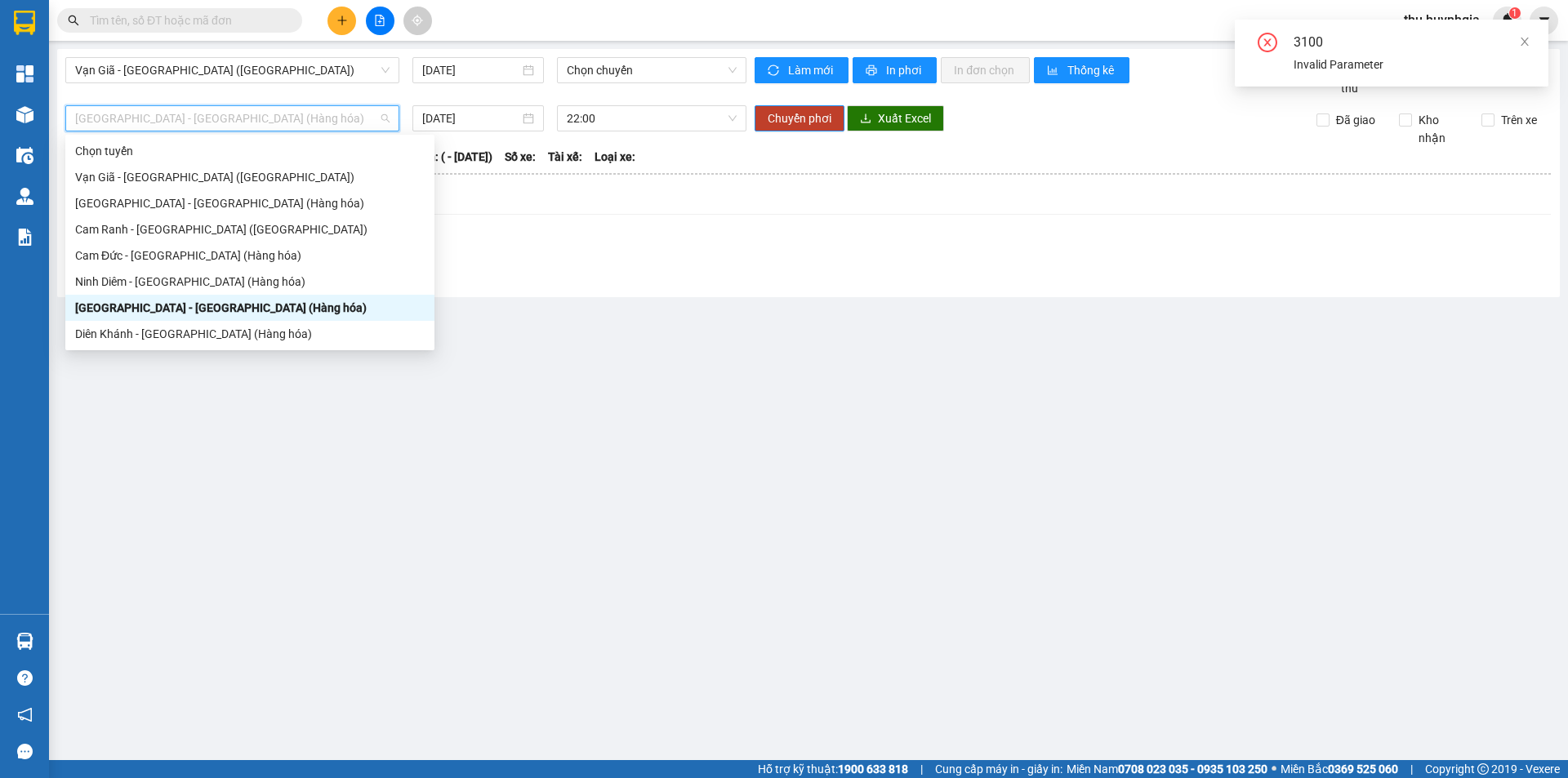
click at [1437, 19] on span "thu.huynhgia" at bounding box center [1442, 20] width 102 height 21
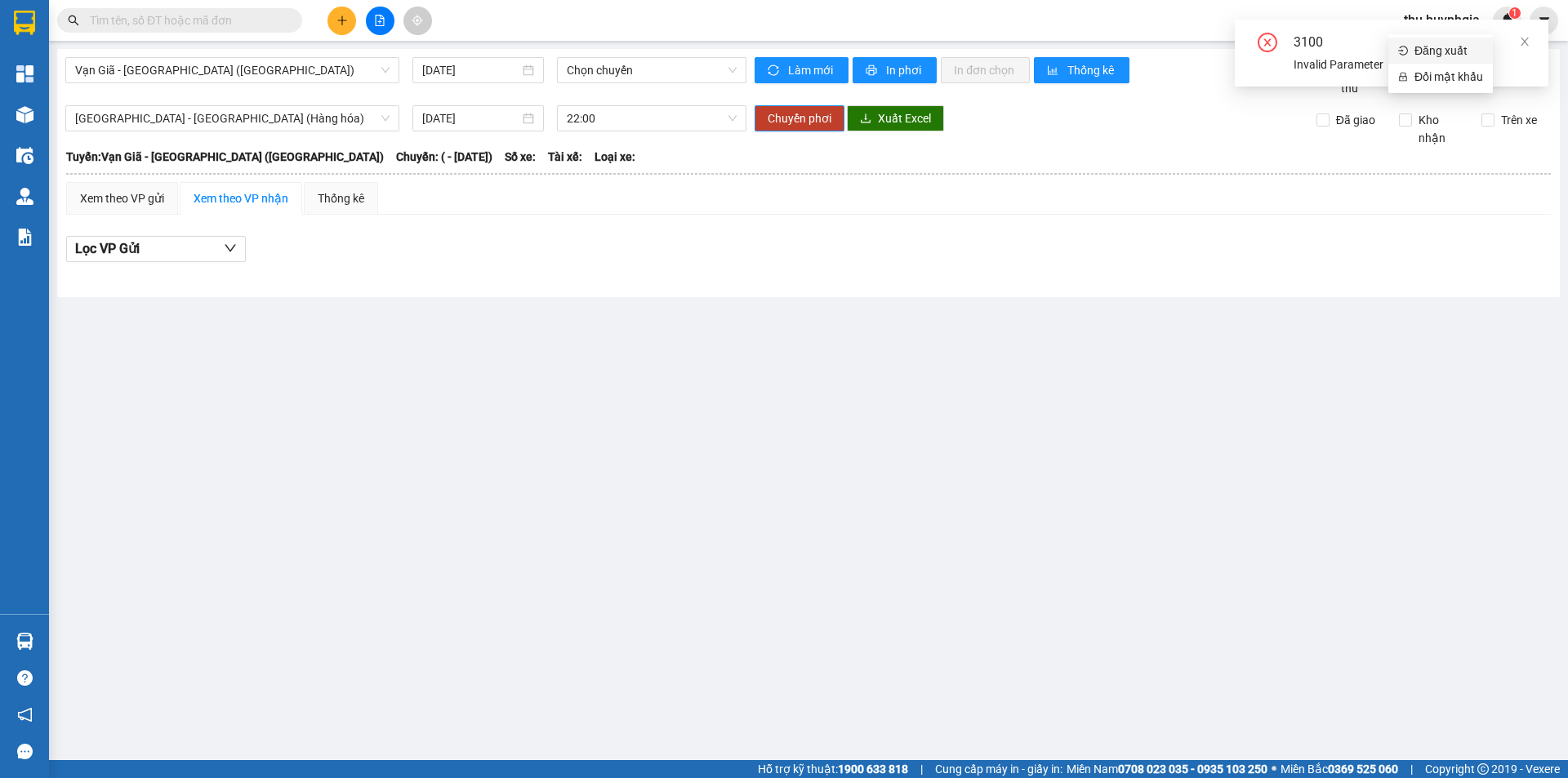
click at [1449, 45] on span "Đăng xuất" at bounding box center [1449, 51] width 69 height 18
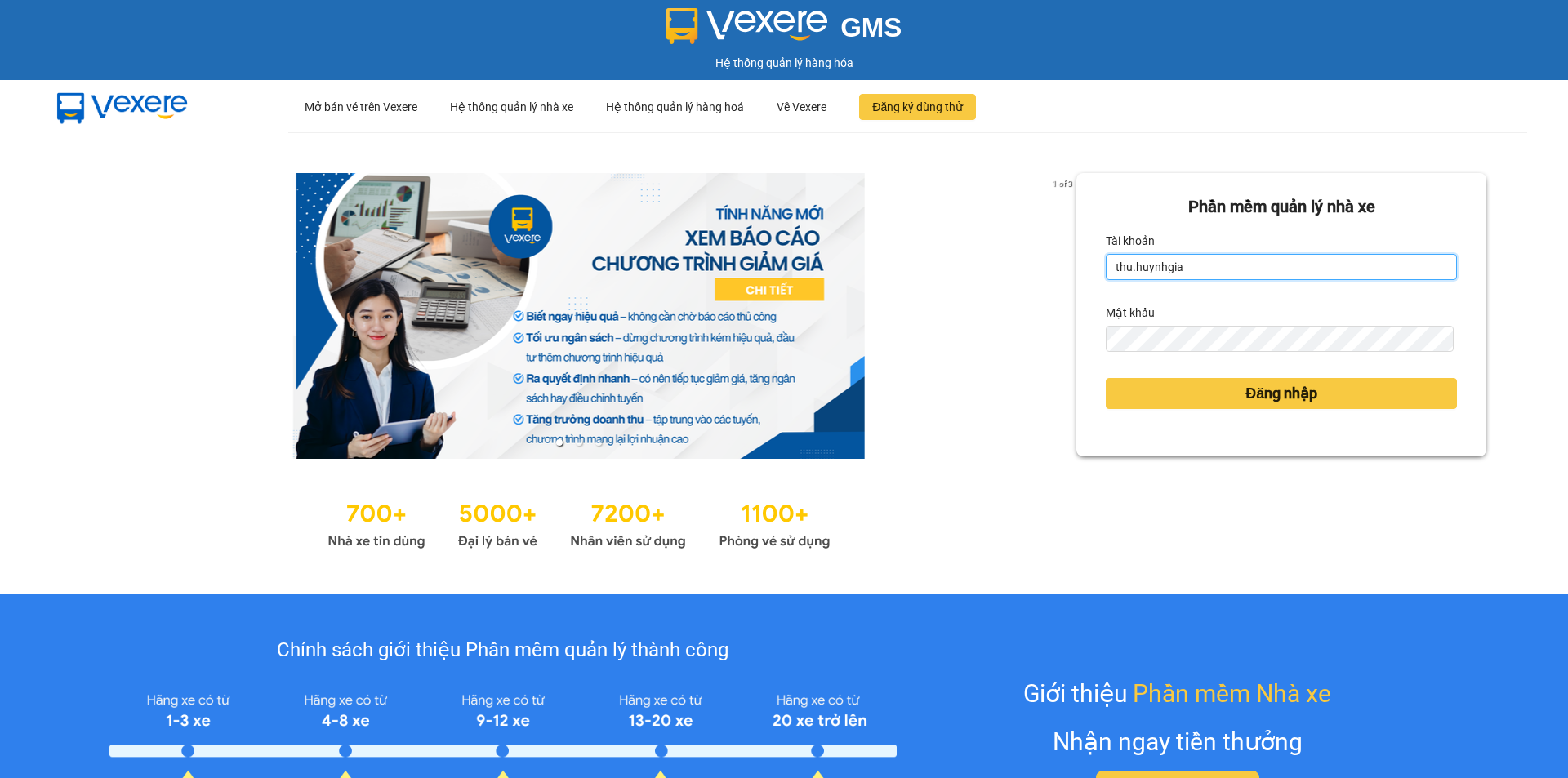
click at [1194, 260] on input "thu.huynhgia" at bounding box center [1281, 267] width 351 height 26
type input "quynh.huynhgia"
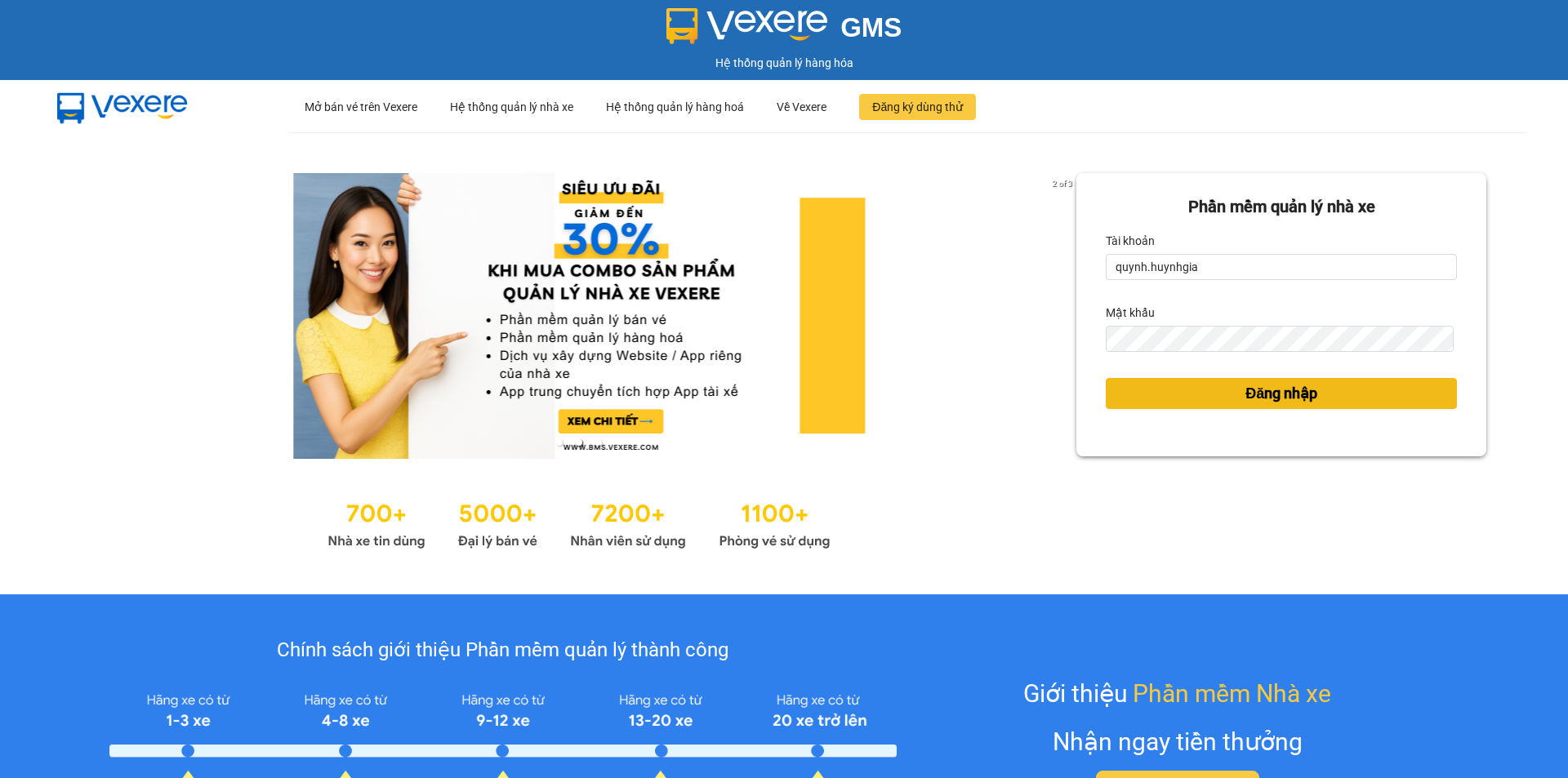
click at [1245, 394] on span "Đăng nhập" at bounding box center [1281, 394] width 72 height 23
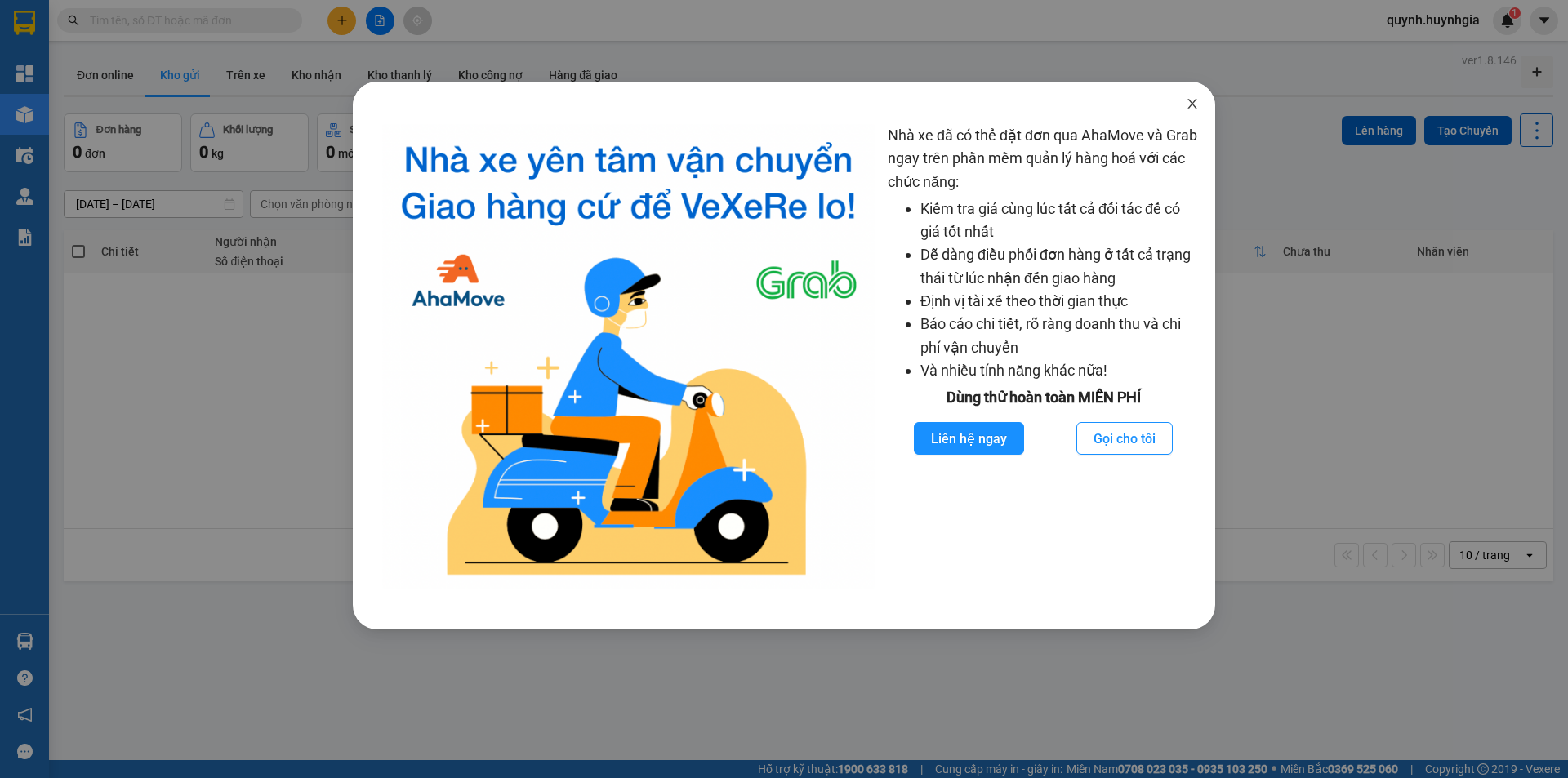
click at [1194, 108] on icon "close" at bounding box center [1193, 103] width 13 height 13
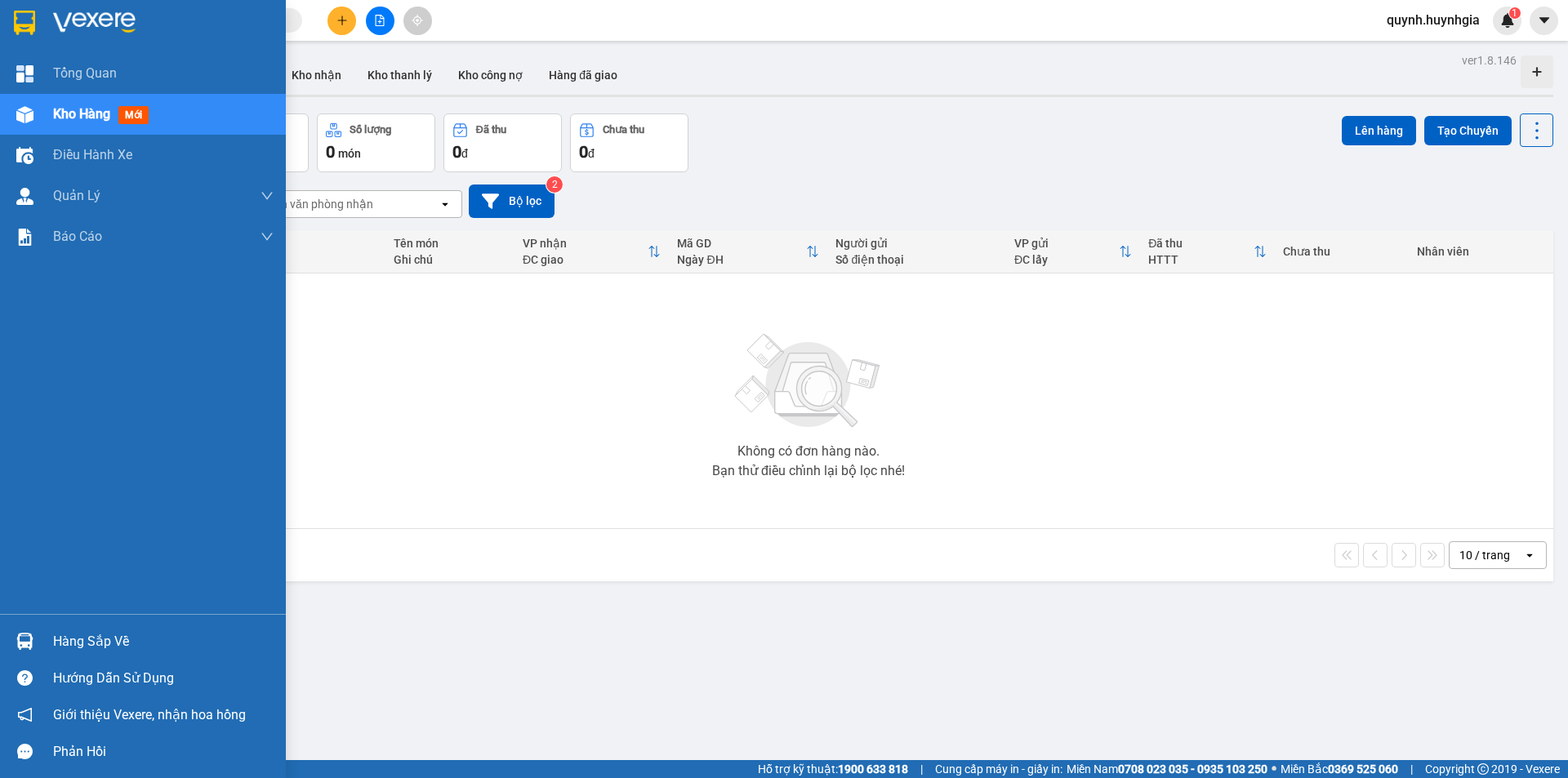
click at [89, 642] on div "Hàng sắp về" at bounding box center [163, 642] width 221 height 25
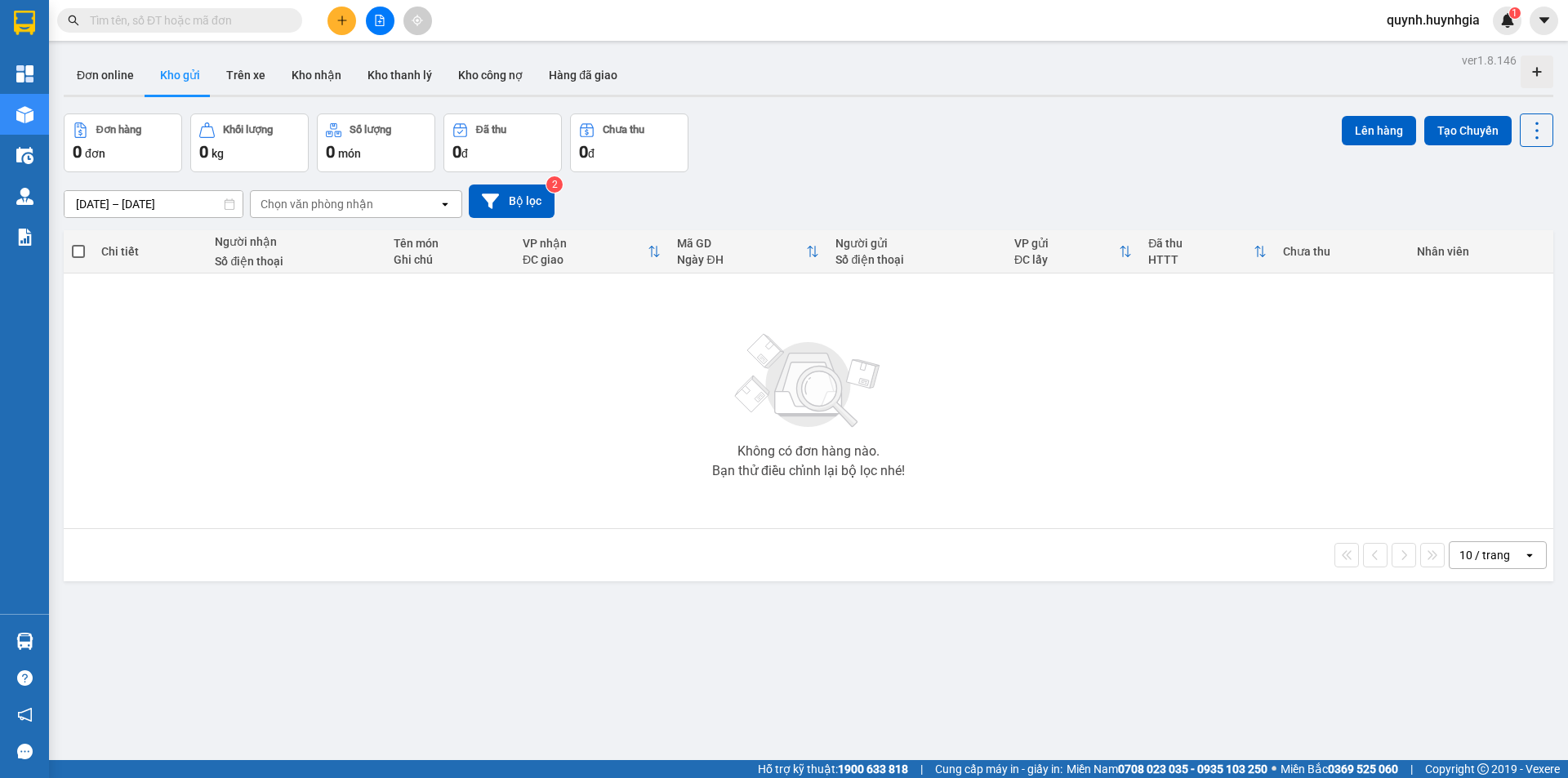
click at [234, 343] on section "Kết quả [PERSON_NAME] ( 0 ) Bộ lọc No Data [PERSON_NAME].huynhgia 1 [PERSON_NAM…" at bounding box center [784, 389] width 1568 height 778
click at [376, 22] on icon "file-add" at bounding box center [380, 21] width 11 height 11
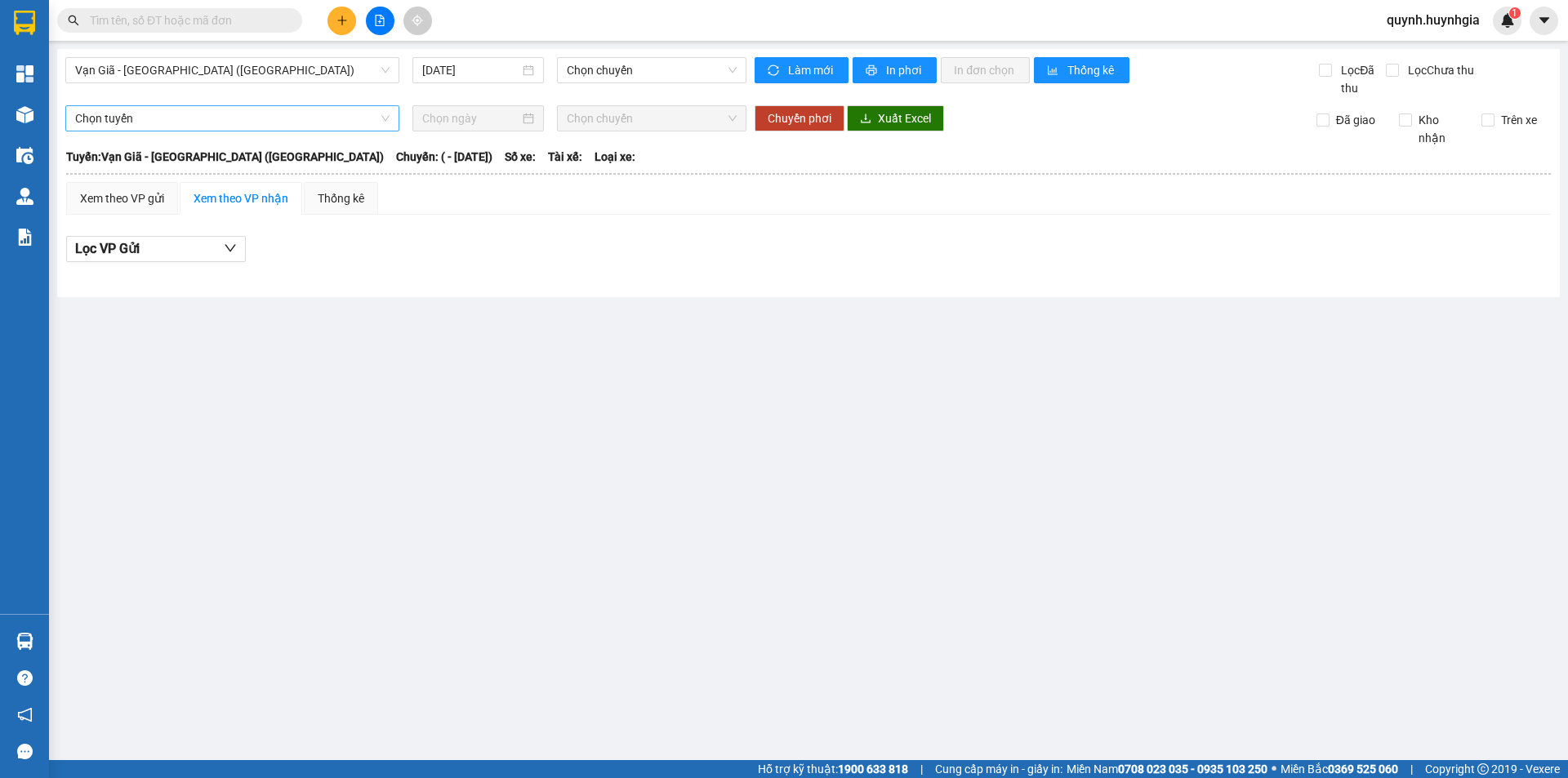
click at [235, 125] on span "Chọn tuyến" at bounding box center [232, 118] width 314 height 25
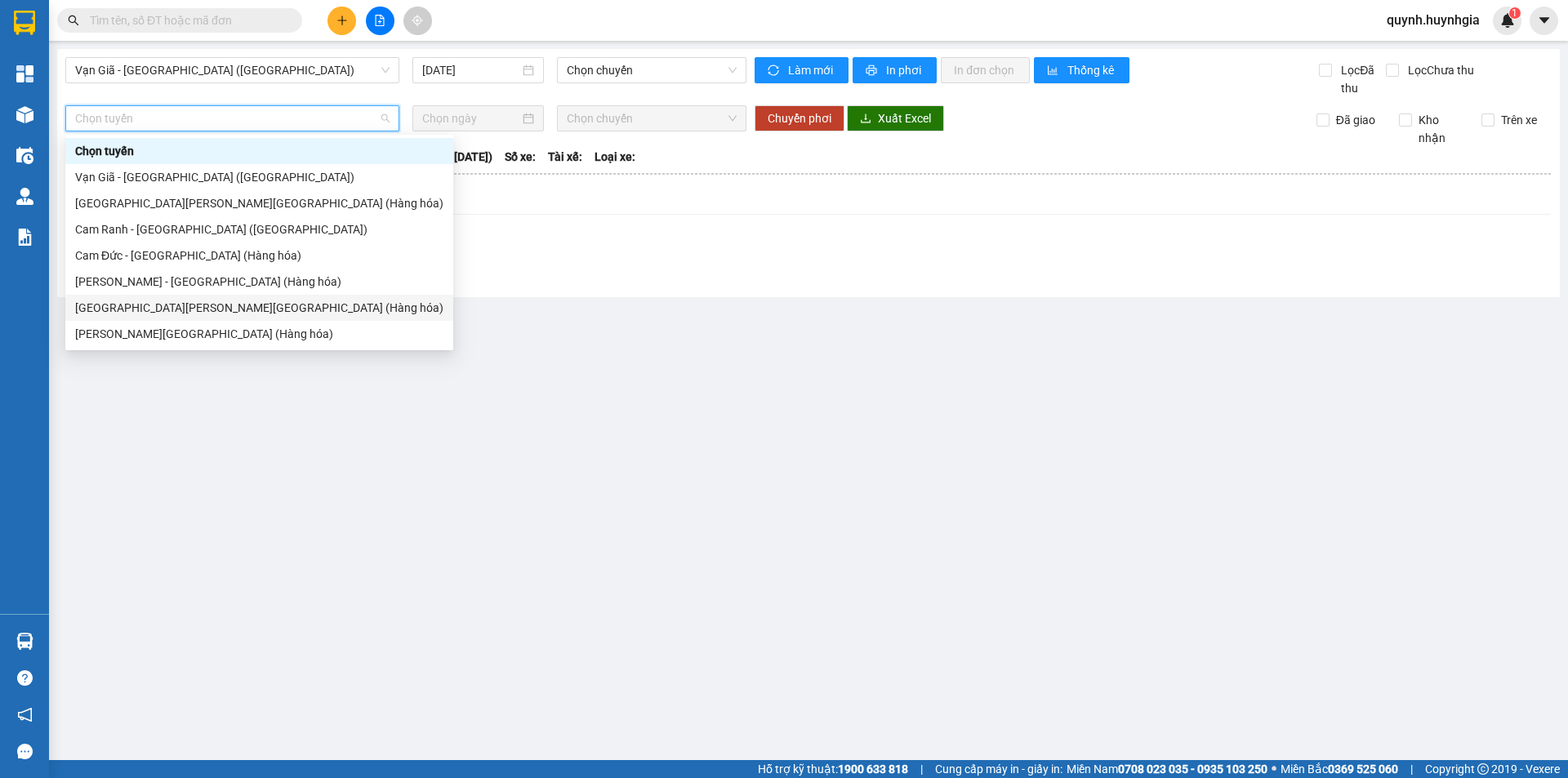
click at [180, 311] on div "[GEOGRAPHIC_DATA][PERSON_NAME][GEOGRAPHIC_DATA] (Hàng hóa)" at bounding box center [259, 308] width 369 height 18
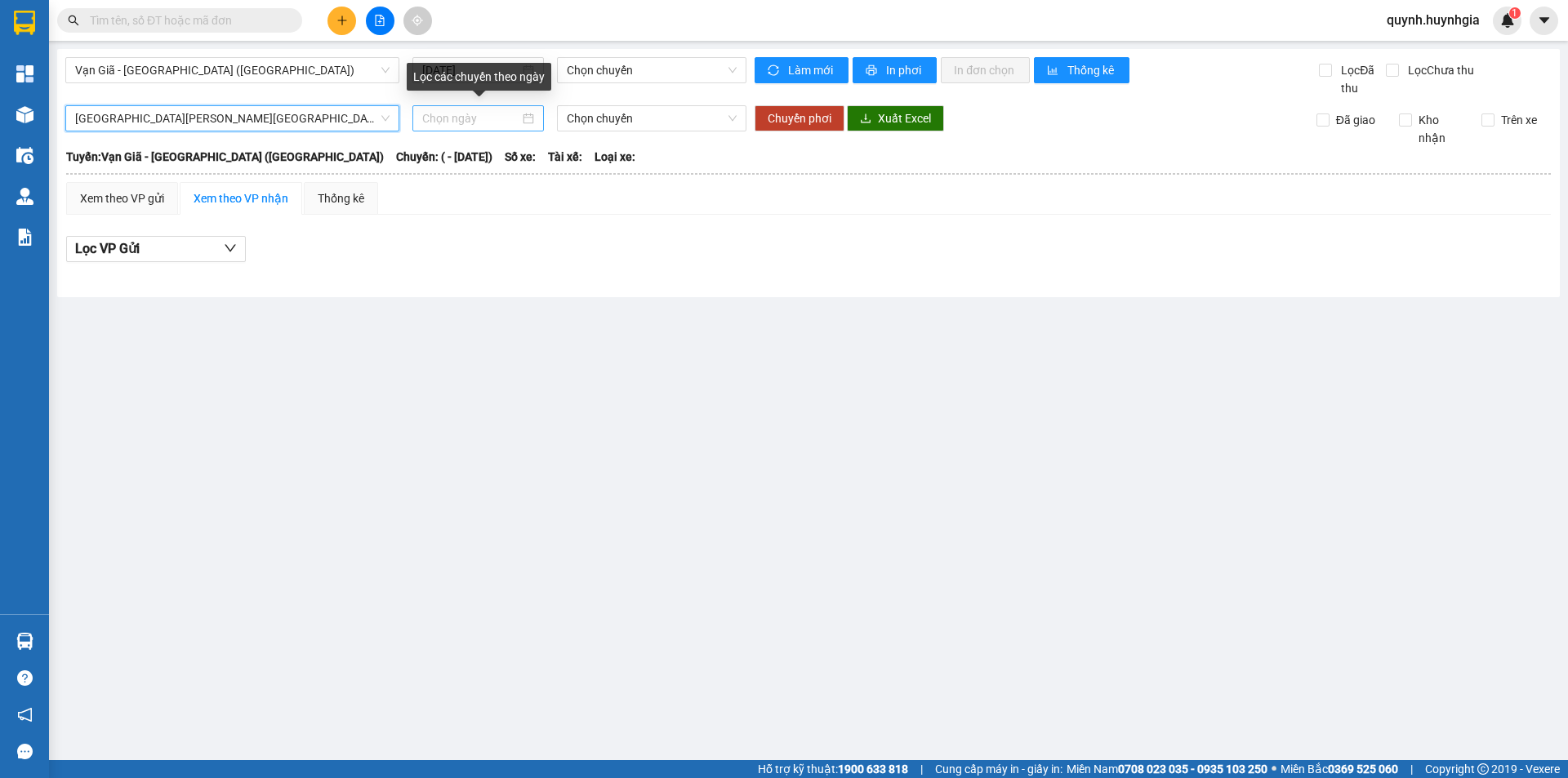
click at [478, 120] on input at bounding box center [470, 118] width 97 height 18
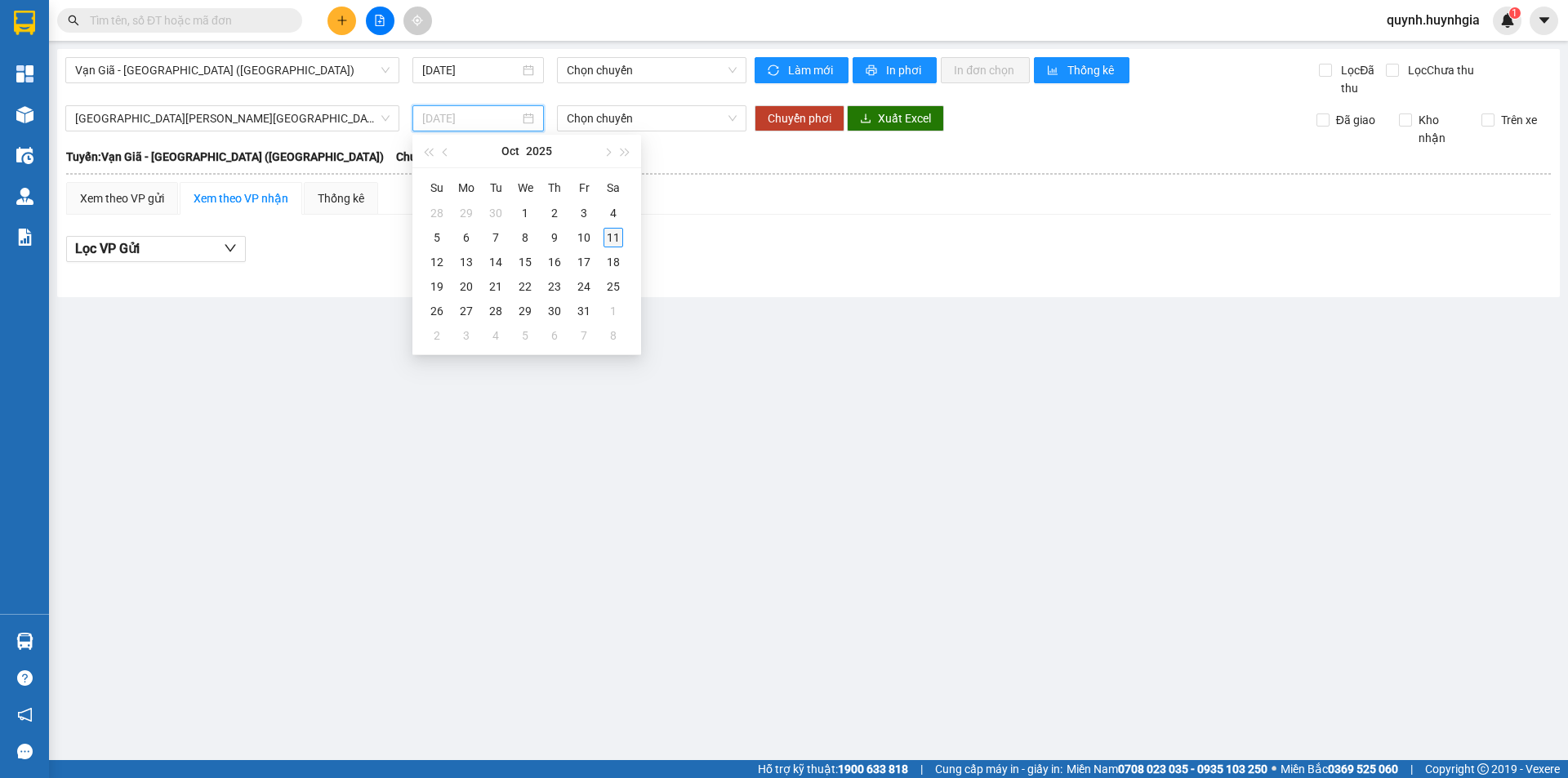
type input "[DATE]"
click at [611, 236] on div "11" at bounding box center [613, 238] width 20 height 20
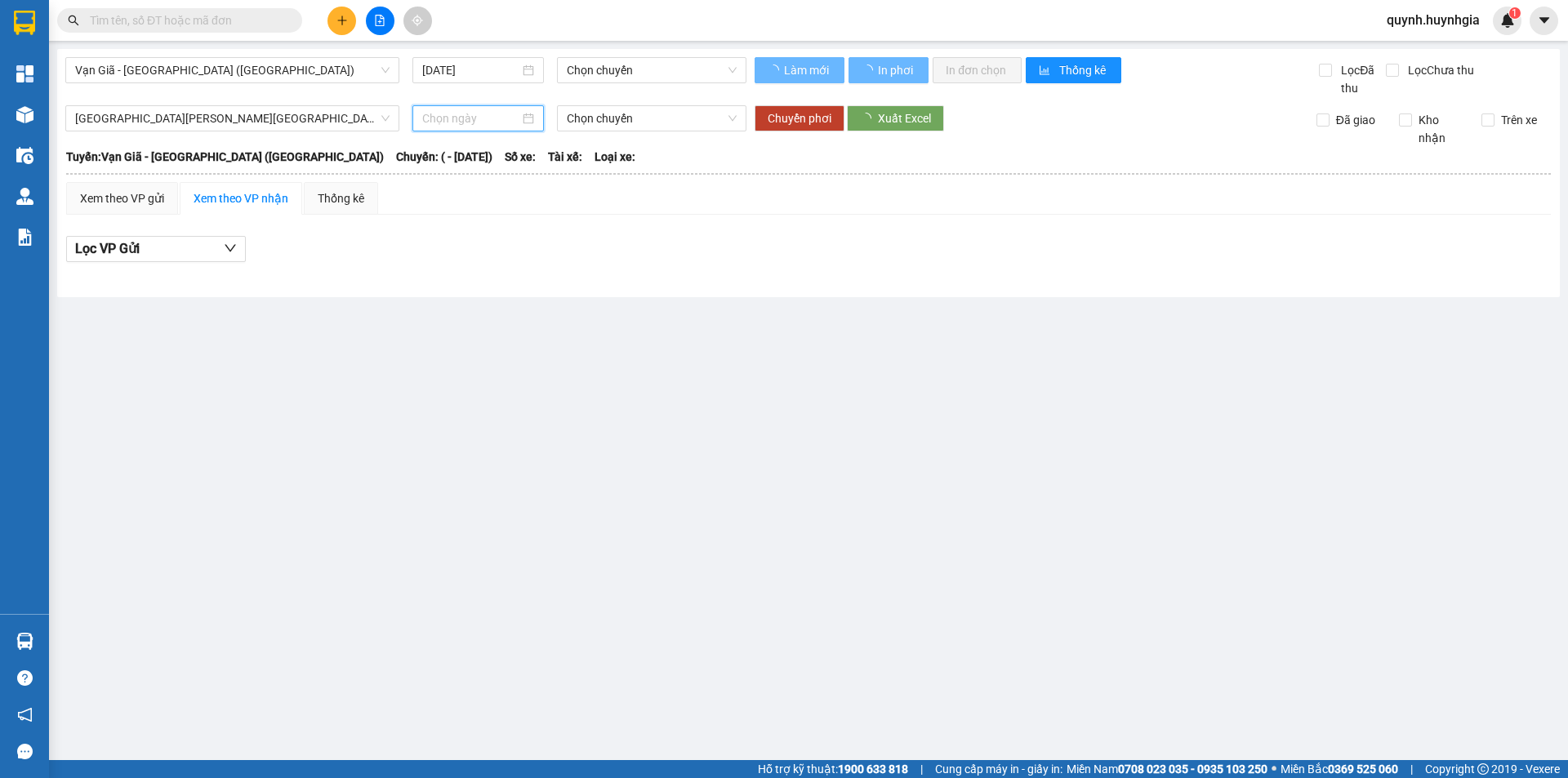
type input "[DATE]"
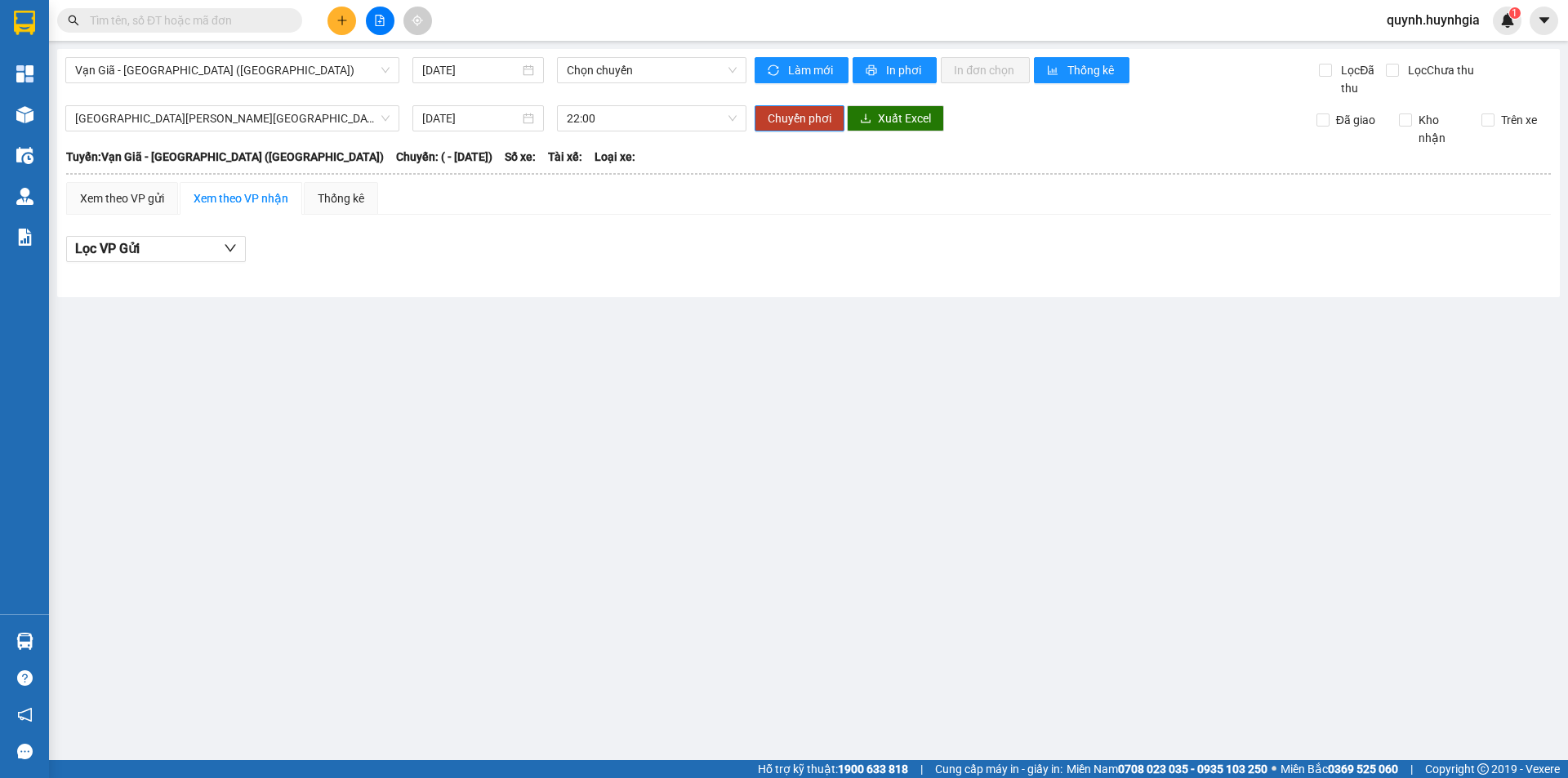
click at [819, 402] on main "Vạn Giã - Sài Gòn (Hàng hóa) 11/10/2025 Chọn chuyến Làm mới In phơi In đơn chọn…" at bounding box center [784, 380] width 1568 height 760
click at [275, 199] on div "Xem theo VP nhận" at bounding box center [241, 199] width 94 height 18
click at [254, 110] on span "[GEOGRAPHIC_DATA] - [GEOGRAPHIC_DATA] (Hàng hóa)" at bounding box center [232, 118] width 314 height 25
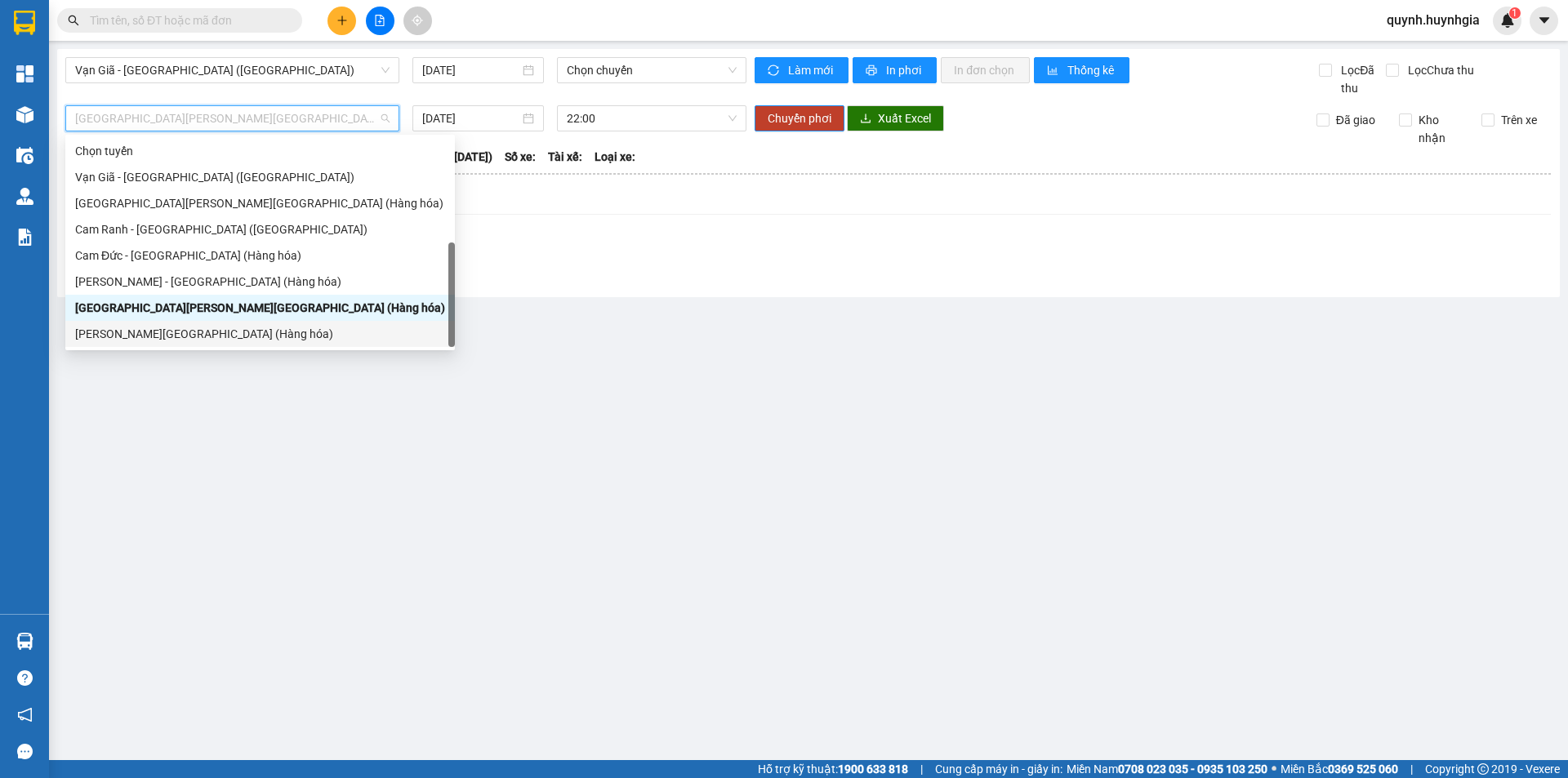
scroll to position [53, 0]
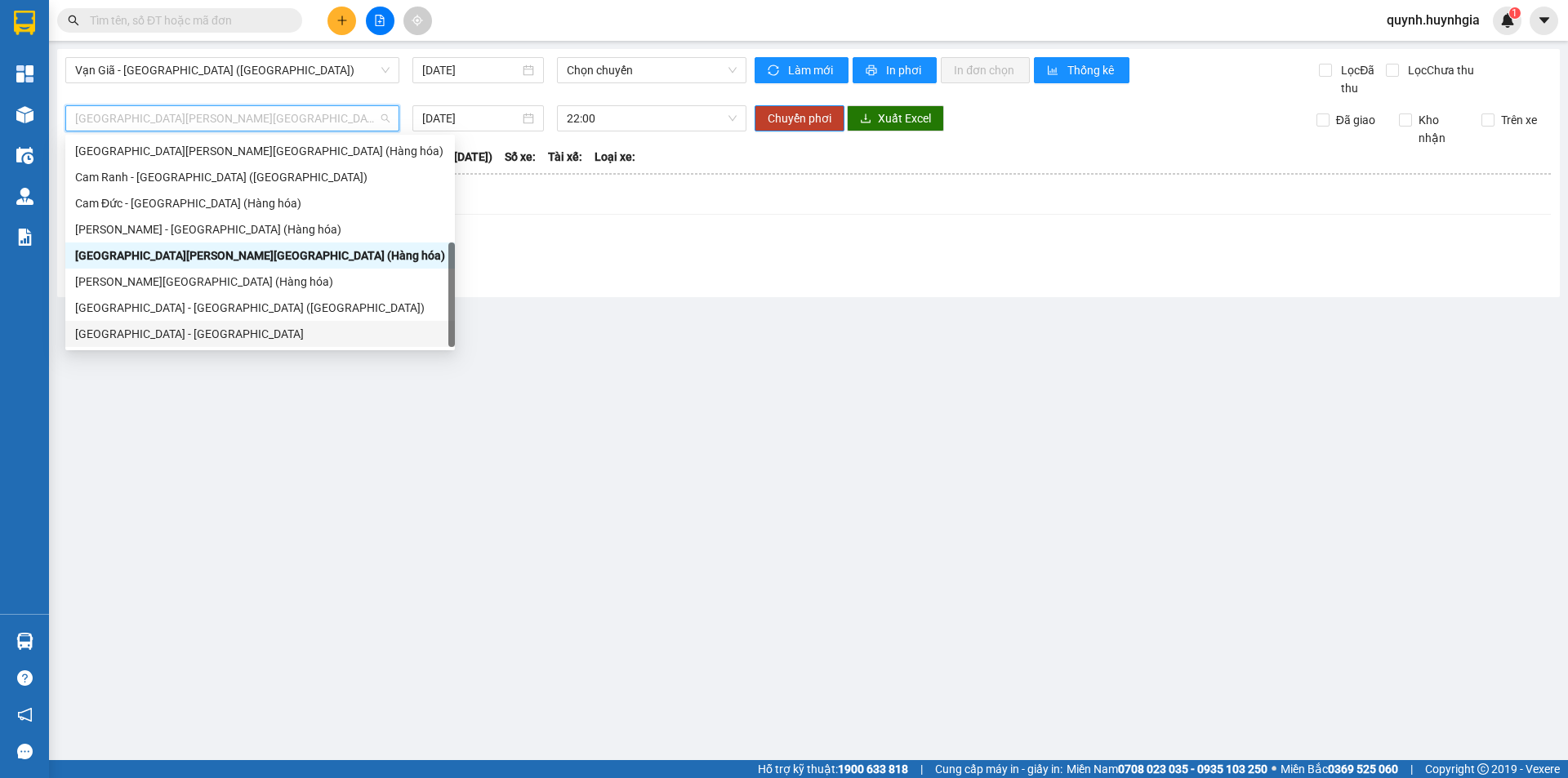
click at [151, 334] on div "[GEOGRAPHIC_DATA] - [GEOGRAPHIC_DATA]" at bounding box center [260, 334] width 370 height 18
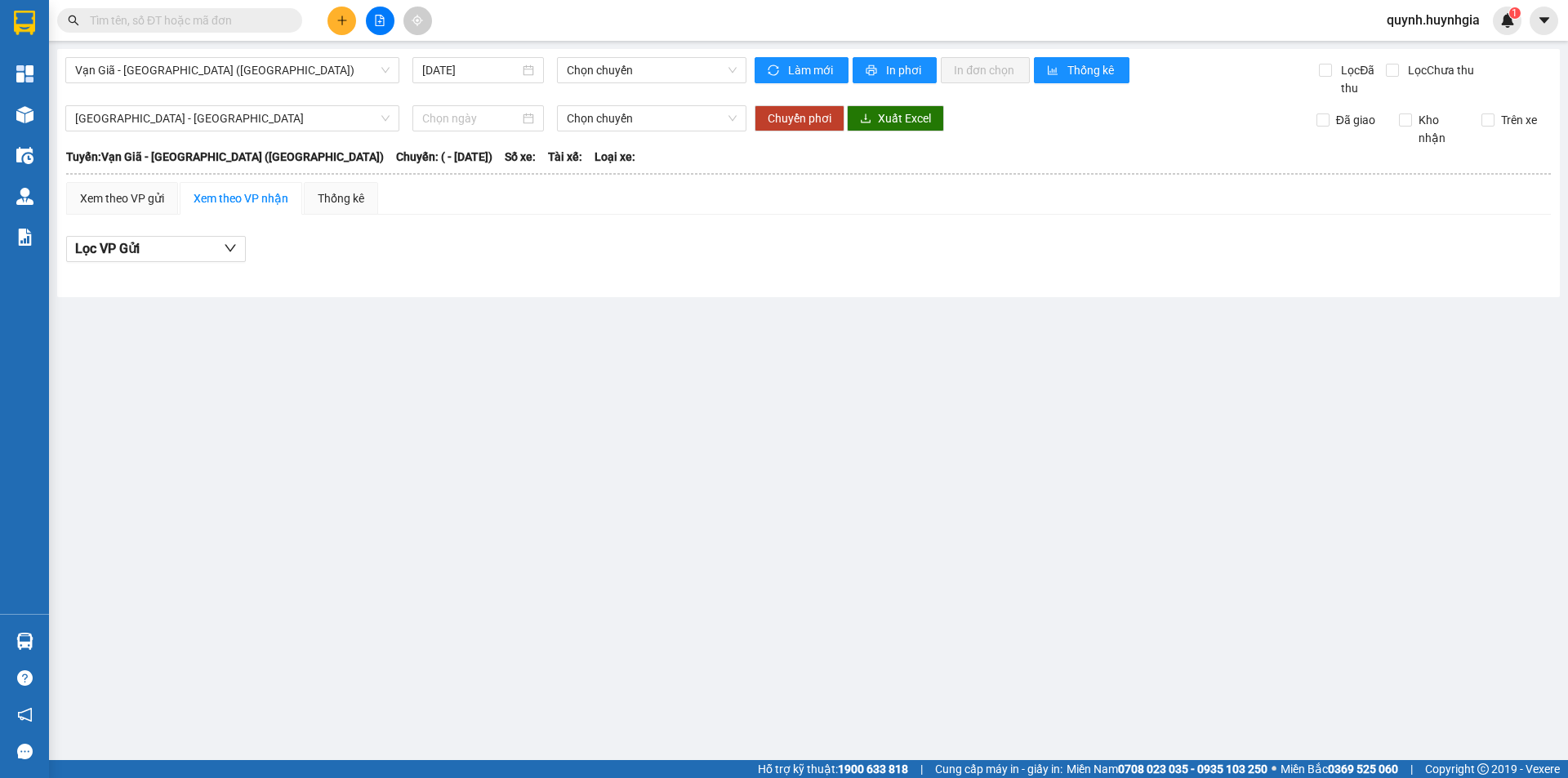
click at [297, 477] on main "Vạn Giã - Sài Gòn (Hàng hóa) 11/10/2025 Chọn chuyến Làm mới In phơi In đơn chọn…" at bounding box center [784, 380] width 1568 height 760
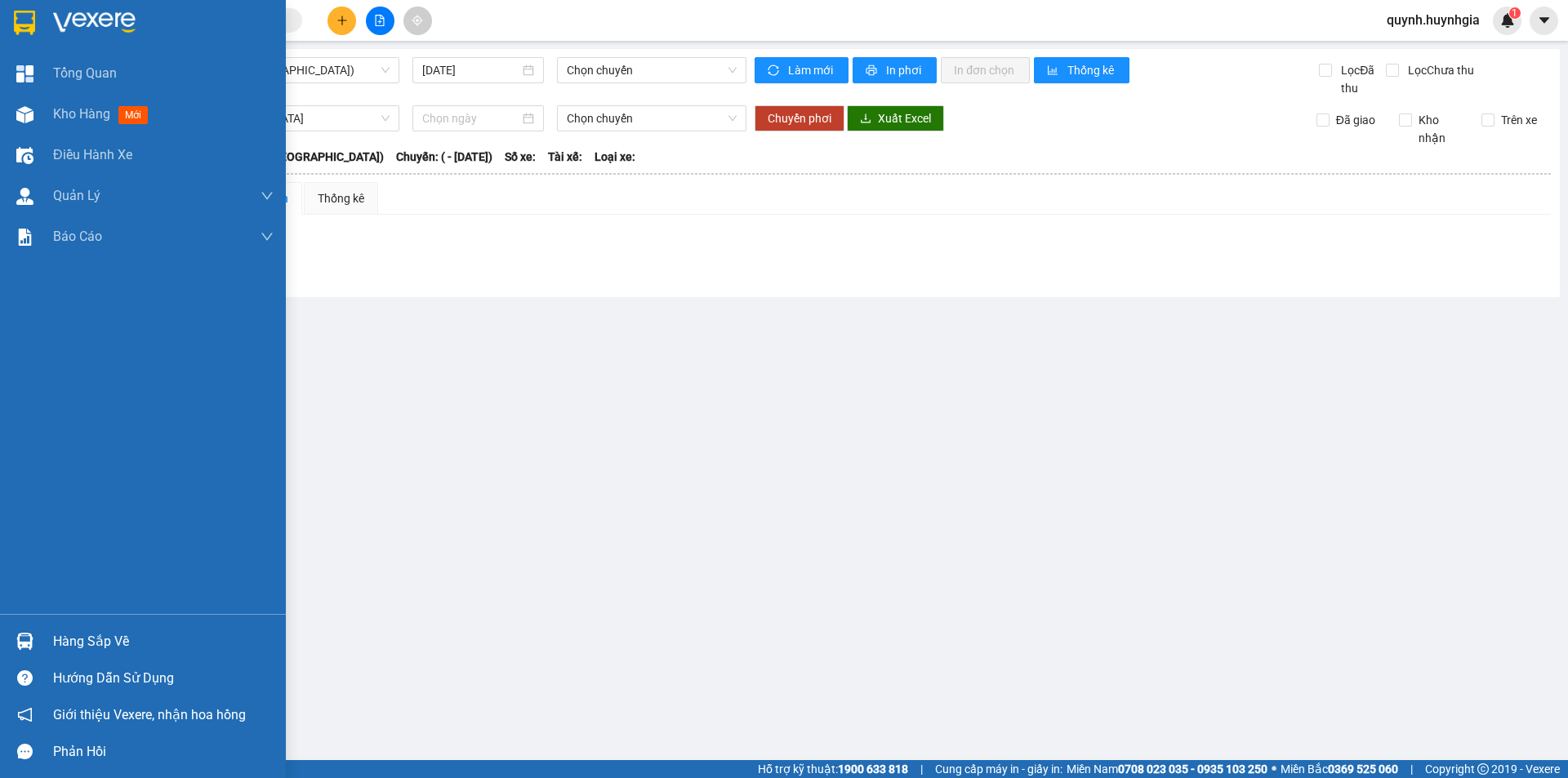
click at [75, 638] on div "Hàng sắp về" at bounding box center [163, 642] width 221 height 25
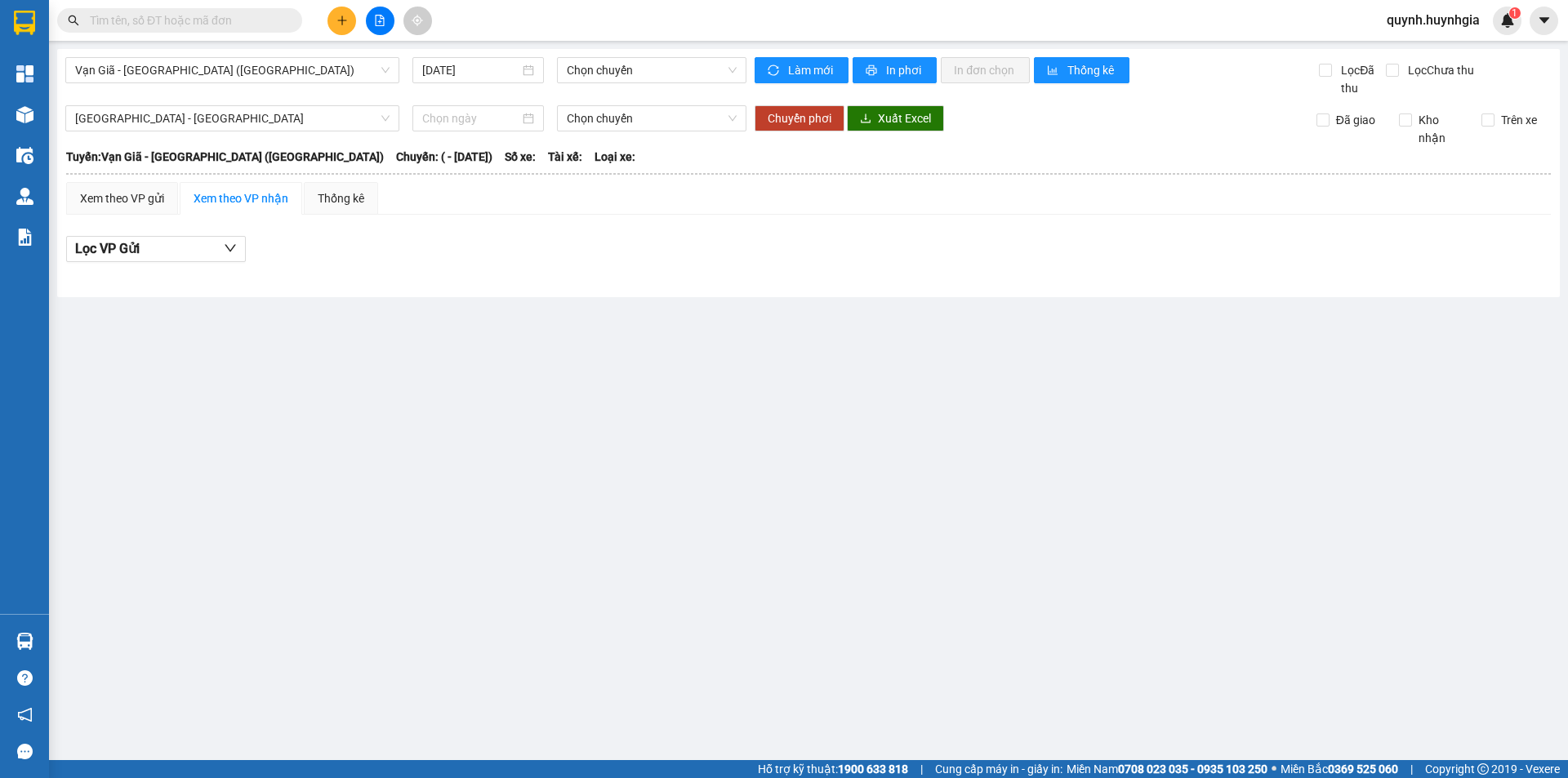
click at [482, 323] on section "Kết quả tìm kiếm ( 0 ) Bộ lọc No Data quynh.huynhgia 1 Tổng Quan Kho hàng mới Đ…" at bounding box center [784, 389] width 1568 height 778
click at [1437, 23] on span "quynh.huynhgia" at bounding box center [1433, 20] width 119 height 21
click at [1429, 46] on span "Đăng xuất" at bounding box center [1441, 51] width 85 height 18
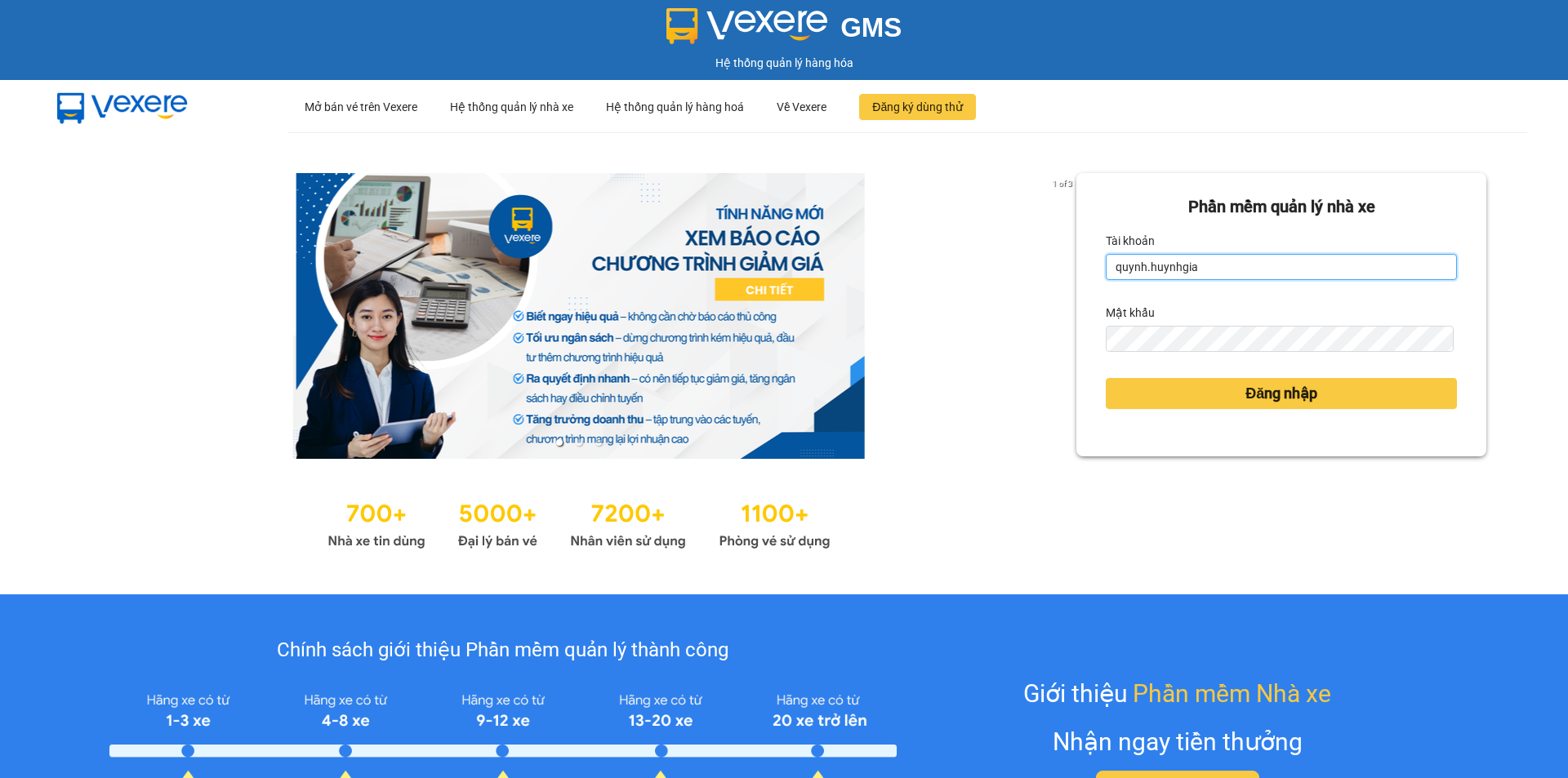
click at [1187, 263] on input "quynh.huynhgia" at bounding box center [1281, 267] width 351 height 26
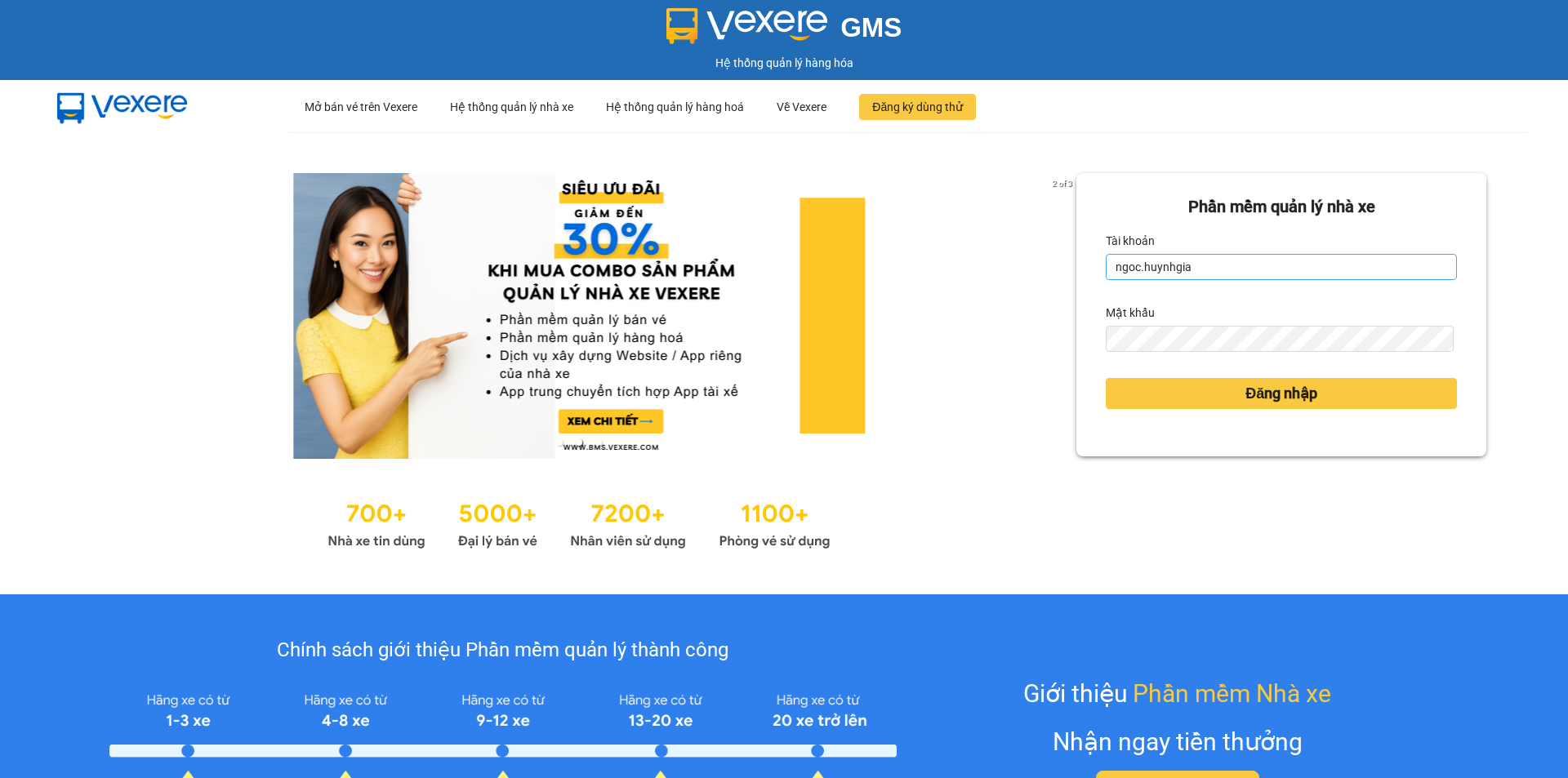
click at [1198, 271] on input "ngoc.huynhgia" at bounding box center [1281, 267] width 351 height 26
type input "thu.huynhgia"
click at [1217, 395] on button "Đăng nhập" at bounding box center [1281, 394] width 351 height 31
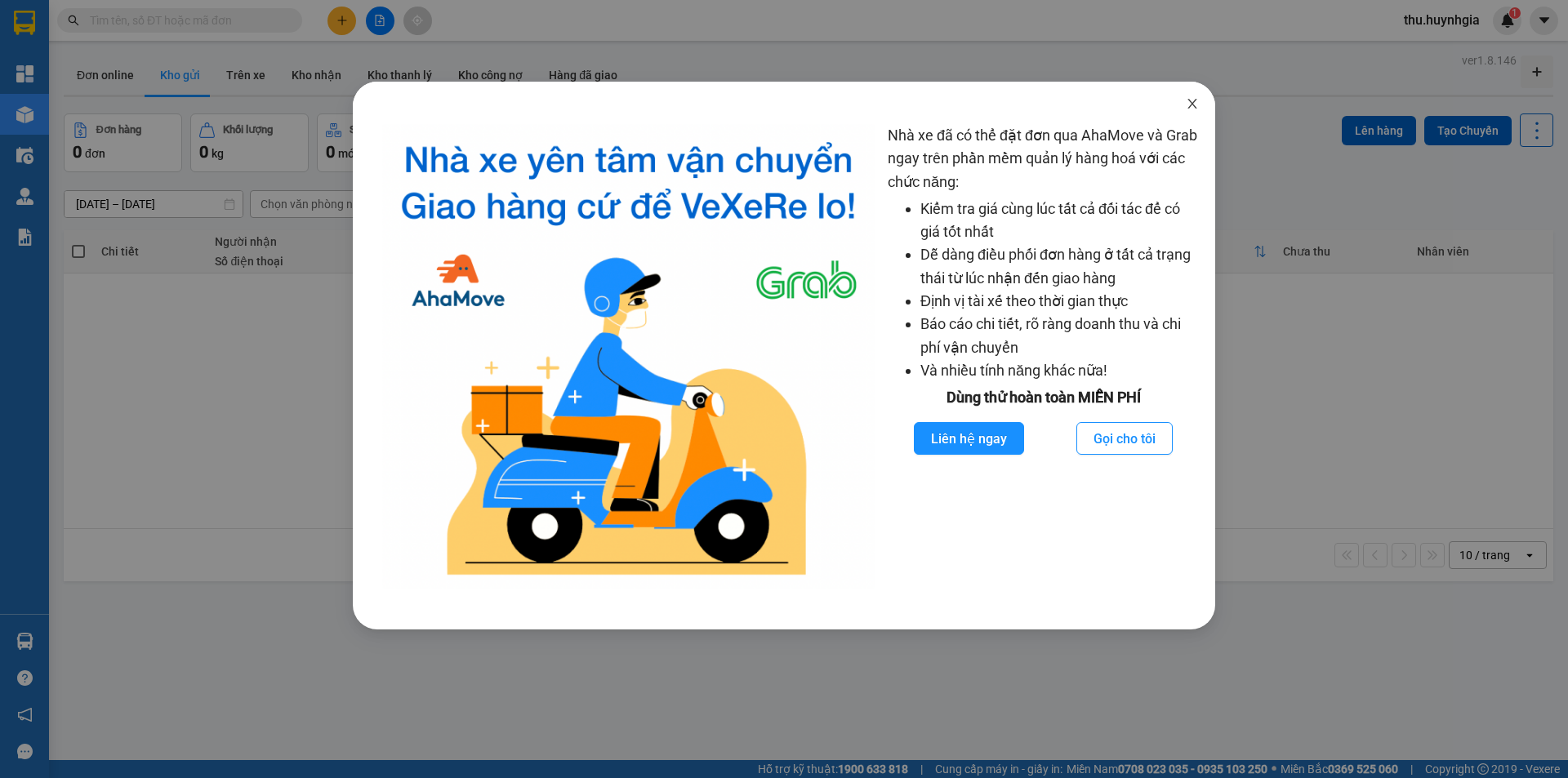
click at [1190, 100] on icon "close" at bounding box center [1193, 103] width 13 height 13
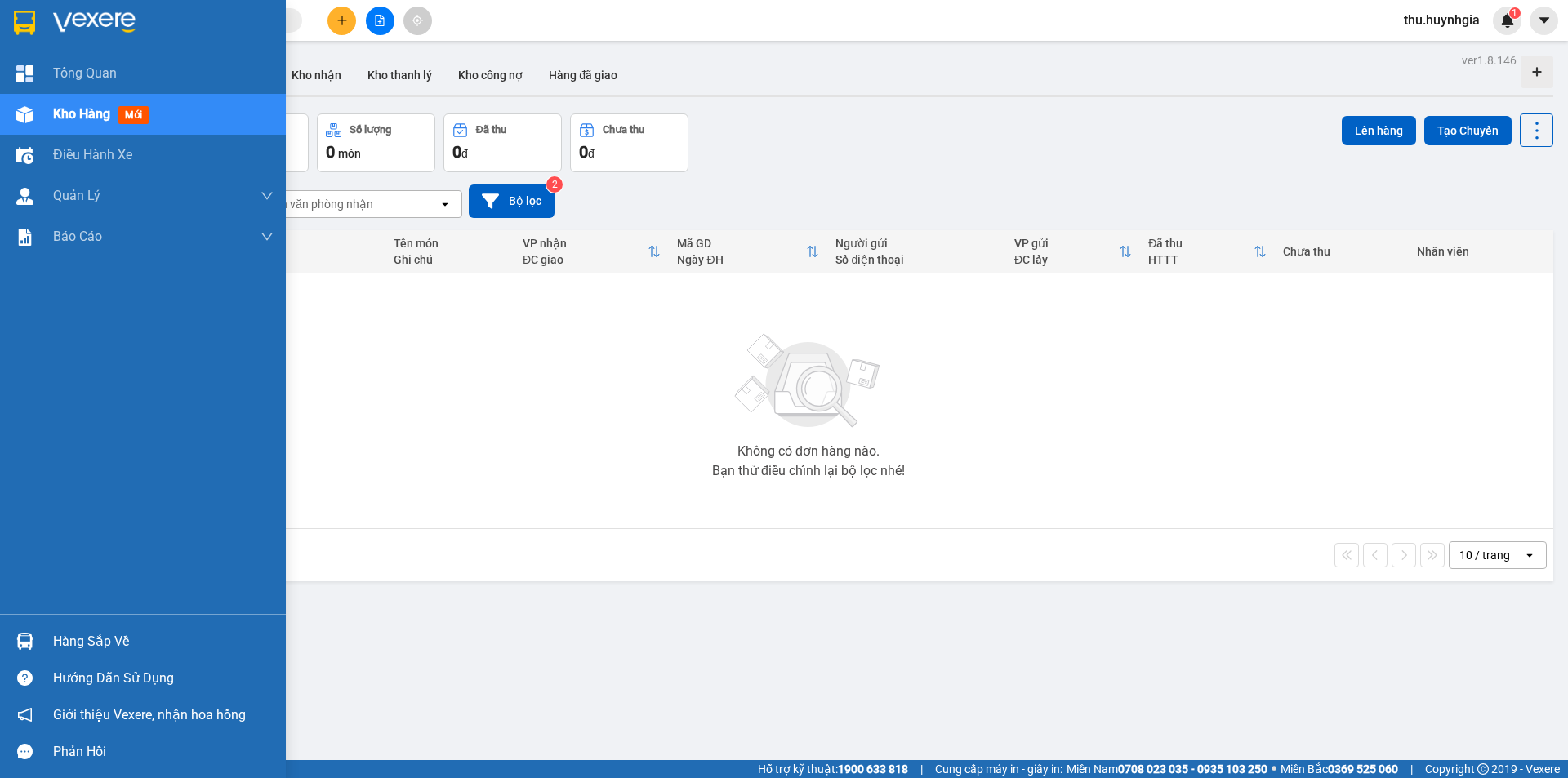
click at [85, 643] on div "Hàng sắp về" at bounding box center [163, 642] width 221 height 25
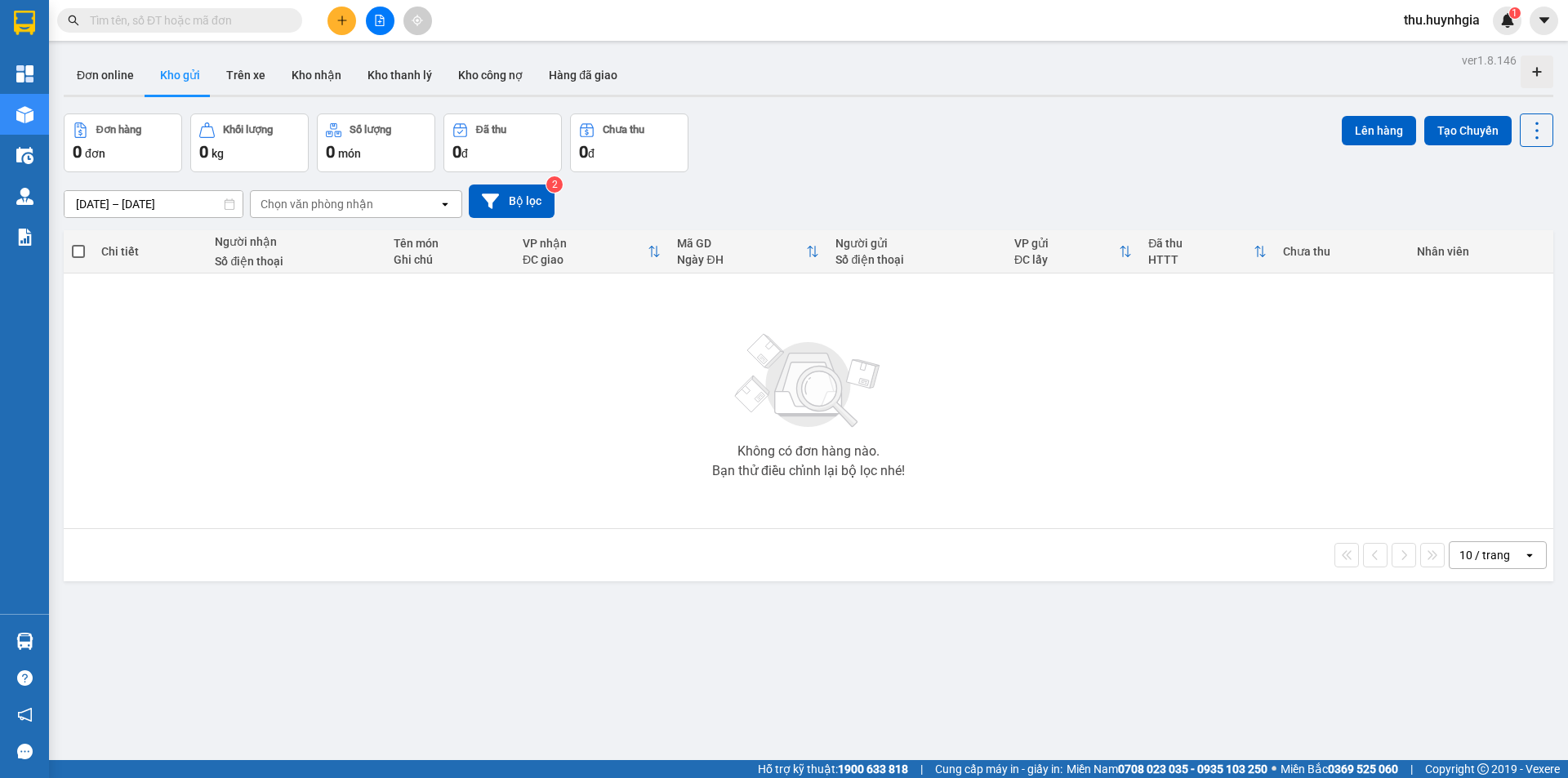
click at [163, 350] on section "Kết quả tìm kiếm ( 0 ) Bộ lọc No Data thu.huynhgia 1 Tổng Quan Kho hàng mới Điề…" at bounding box center [784, 389] width 1568 height 778
click at [383, 27] on button at bounding box center [380, 21] width 29 height 29
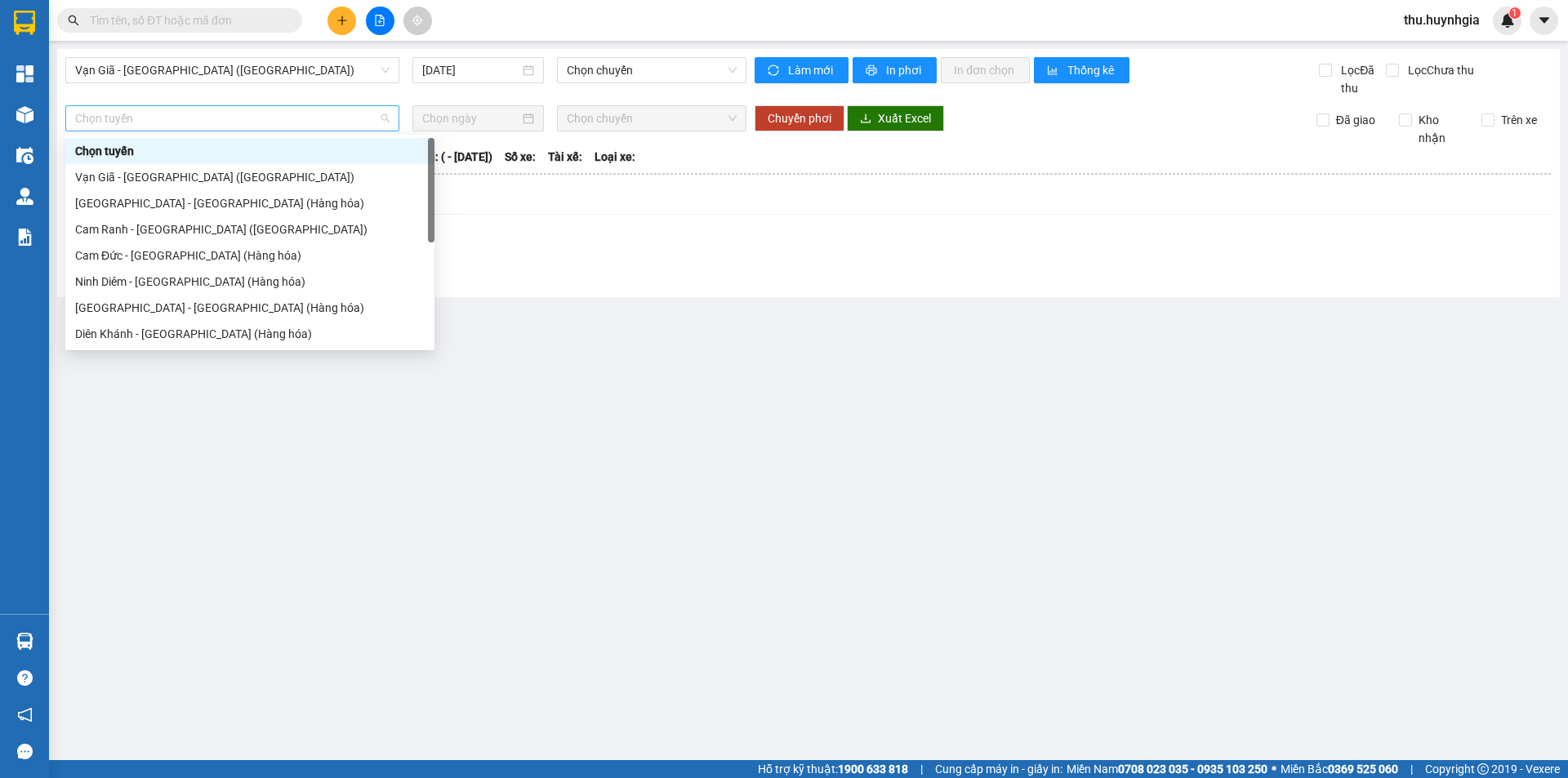
click at [186, 118] on span "Chọn tuyến" at bounding box center [232, 118] width 314 height 25
click at [204, 68] on span "Vạn Giã - [GEOGRAPHIC_DATA] ([GEOGRAPHIC_DATA])" at bounding box center [232, 71] width 314 height 25
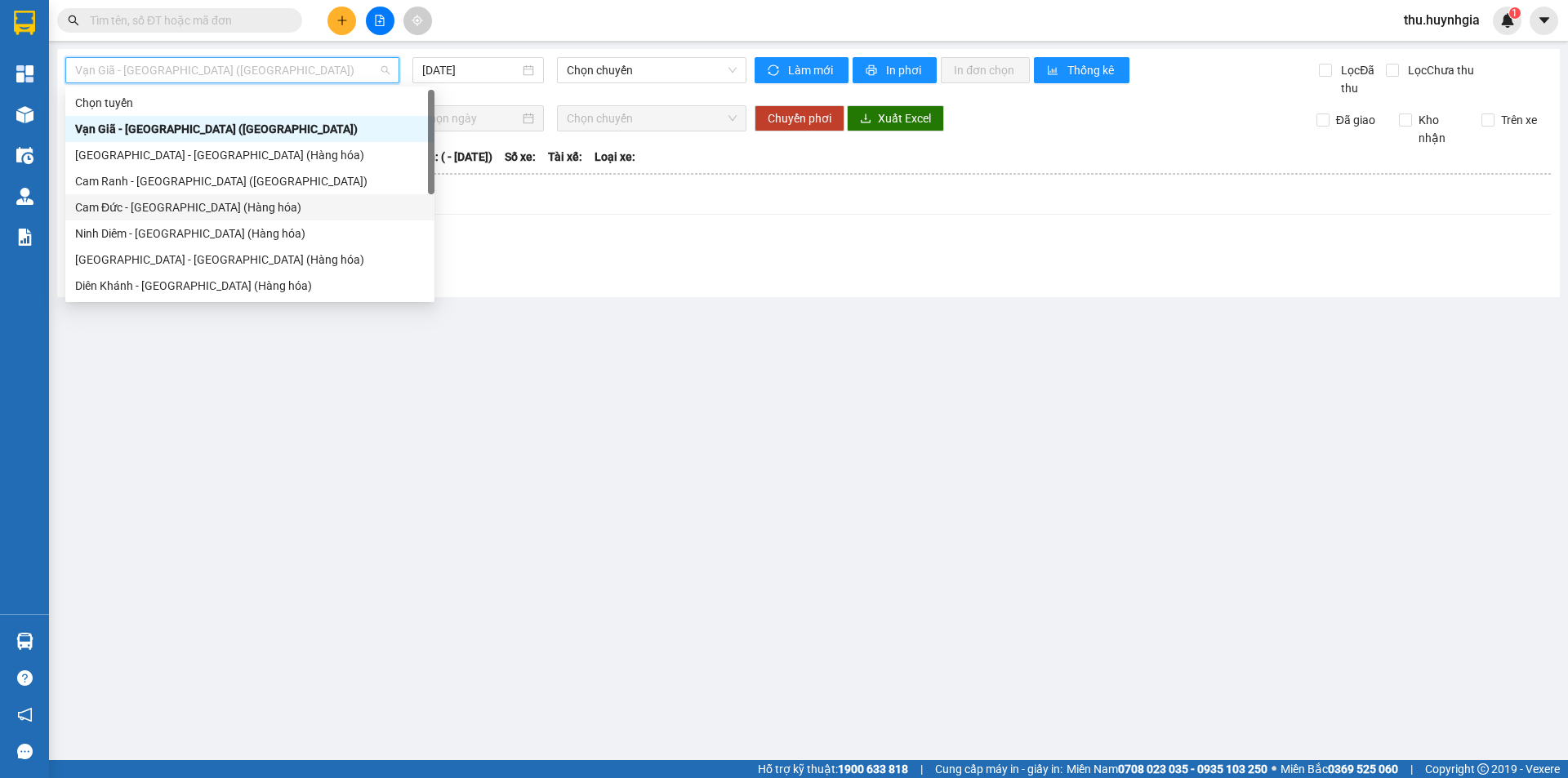
scroll to position [53, 0]
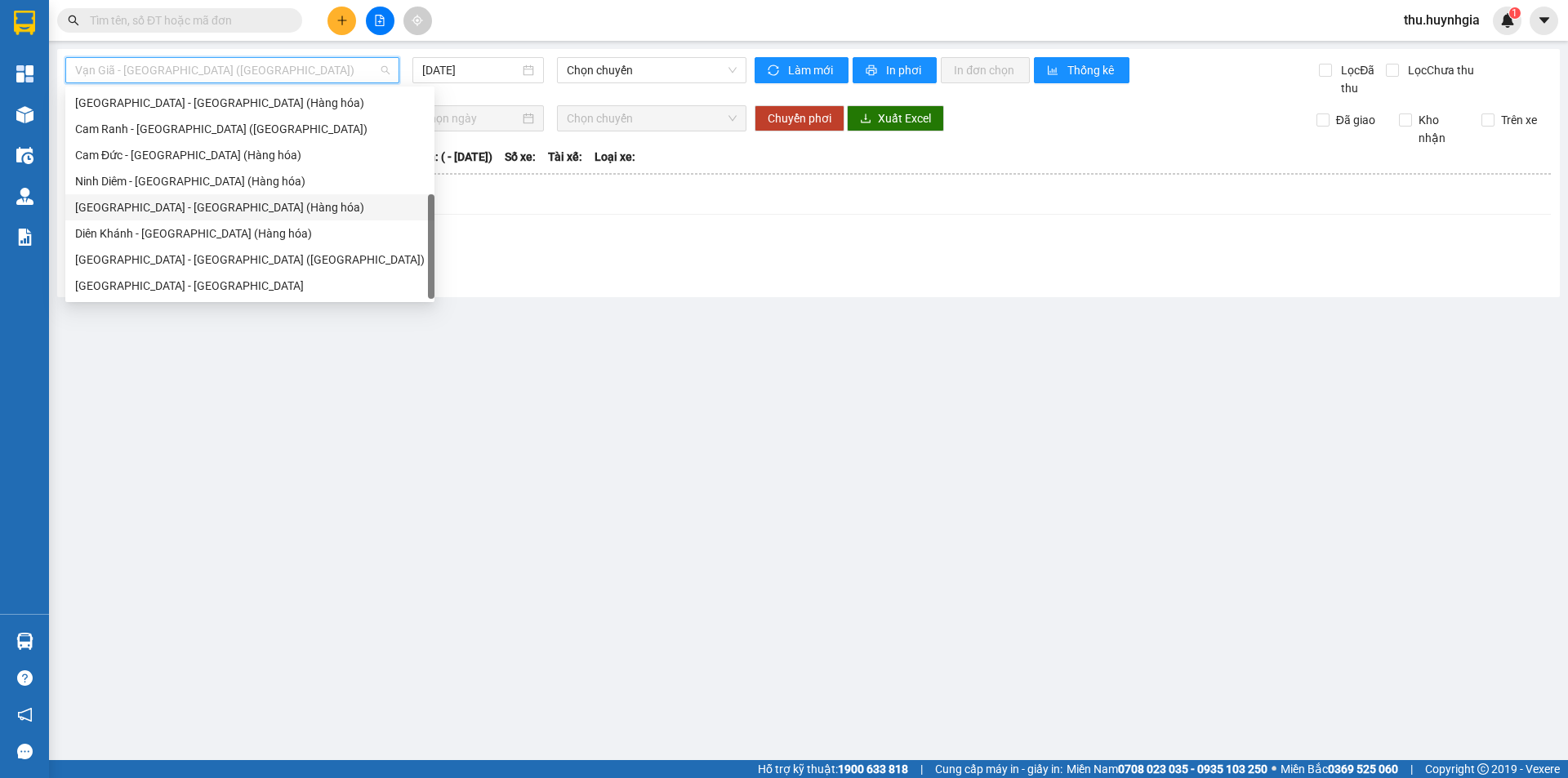
click at [112, 194] on div "[GEOGRAPHIC_DATA] - [GEOGRAPHIC_DATA] (Hàng hóa)" at bounding box center [250, 208] width 369 height 26
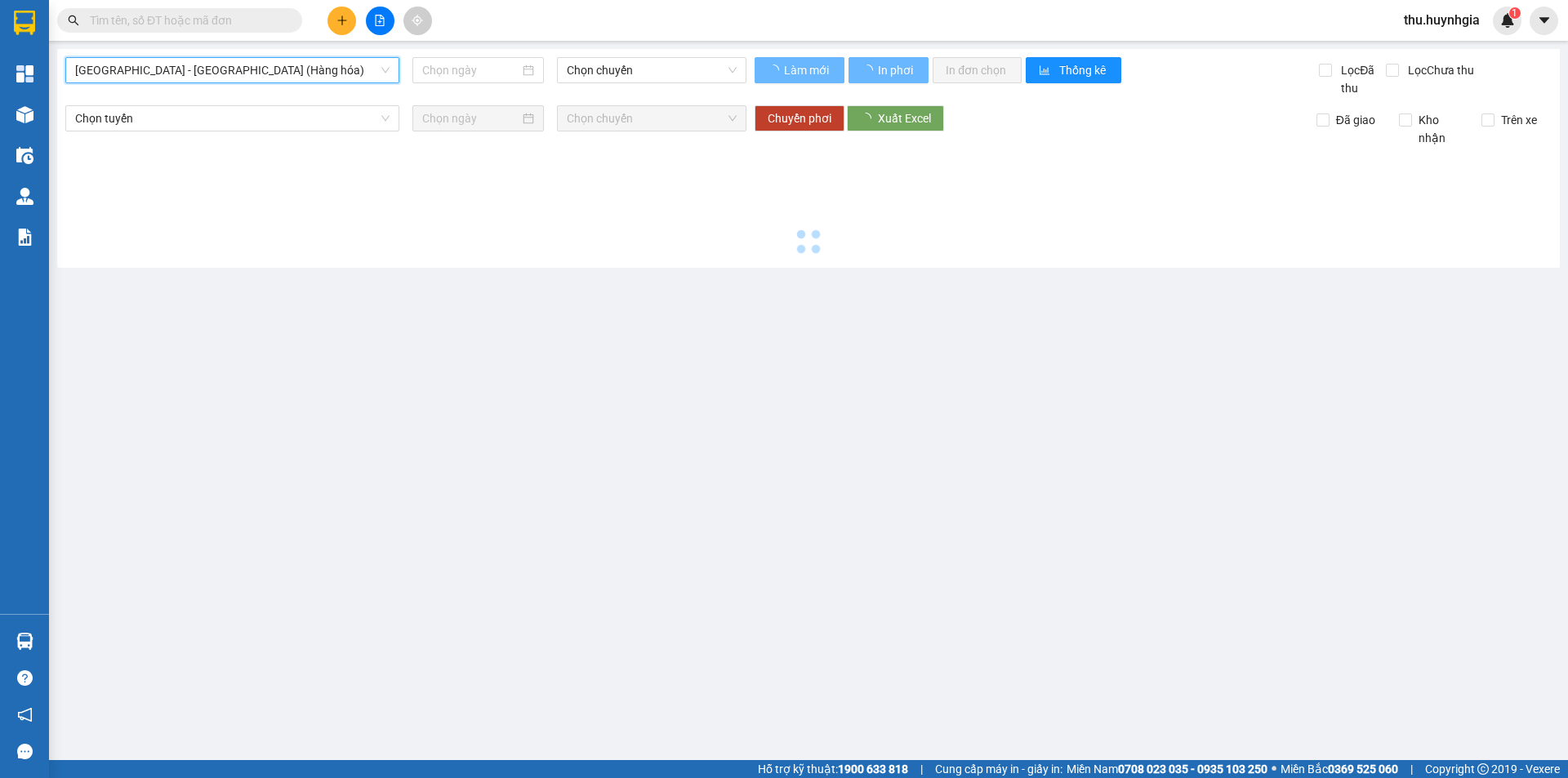
type input "[DATE]"
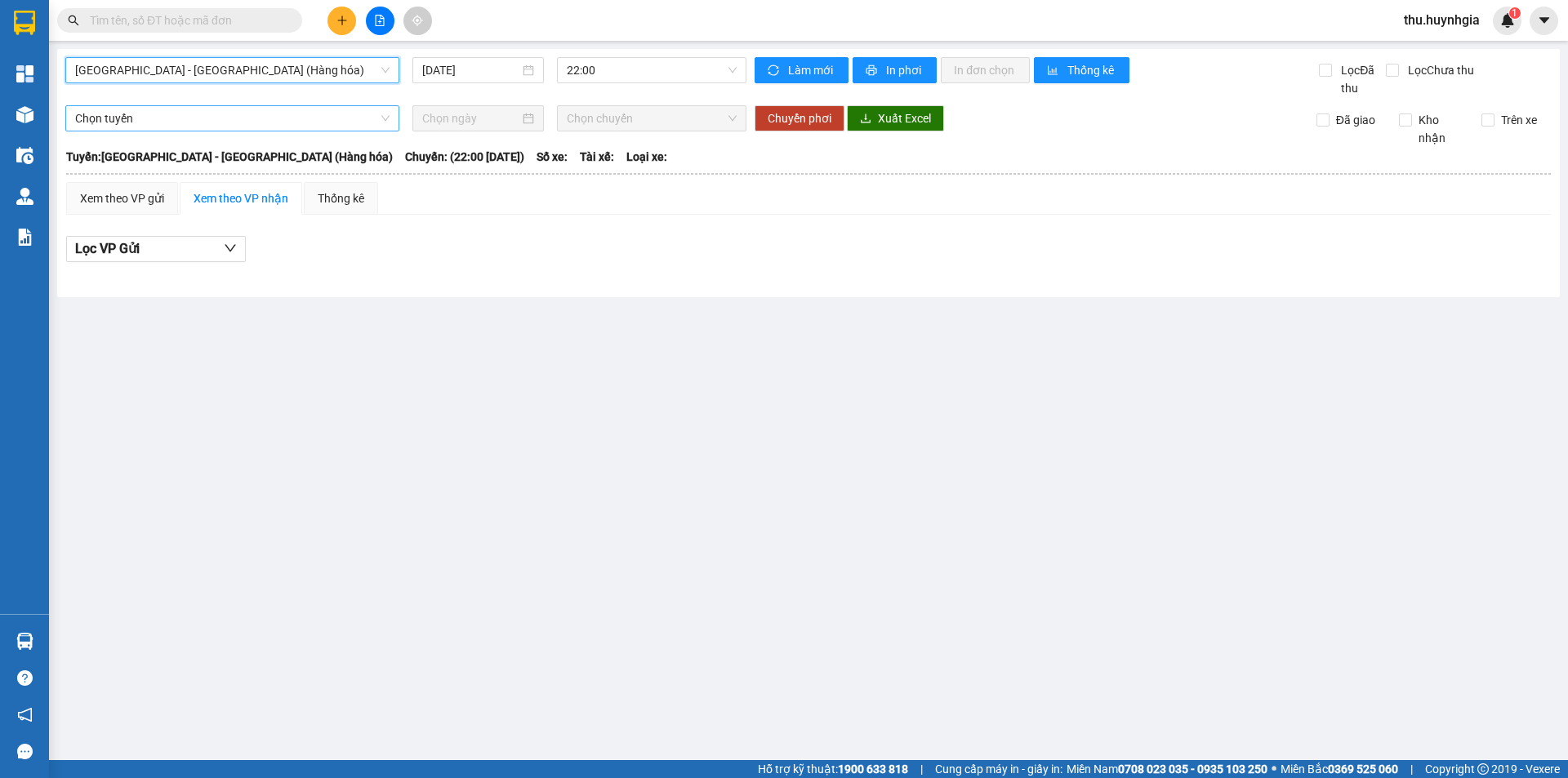
click at [309, 121] on span "Chọn tuyến" at bounding box center [232, 118] width 314 height 25
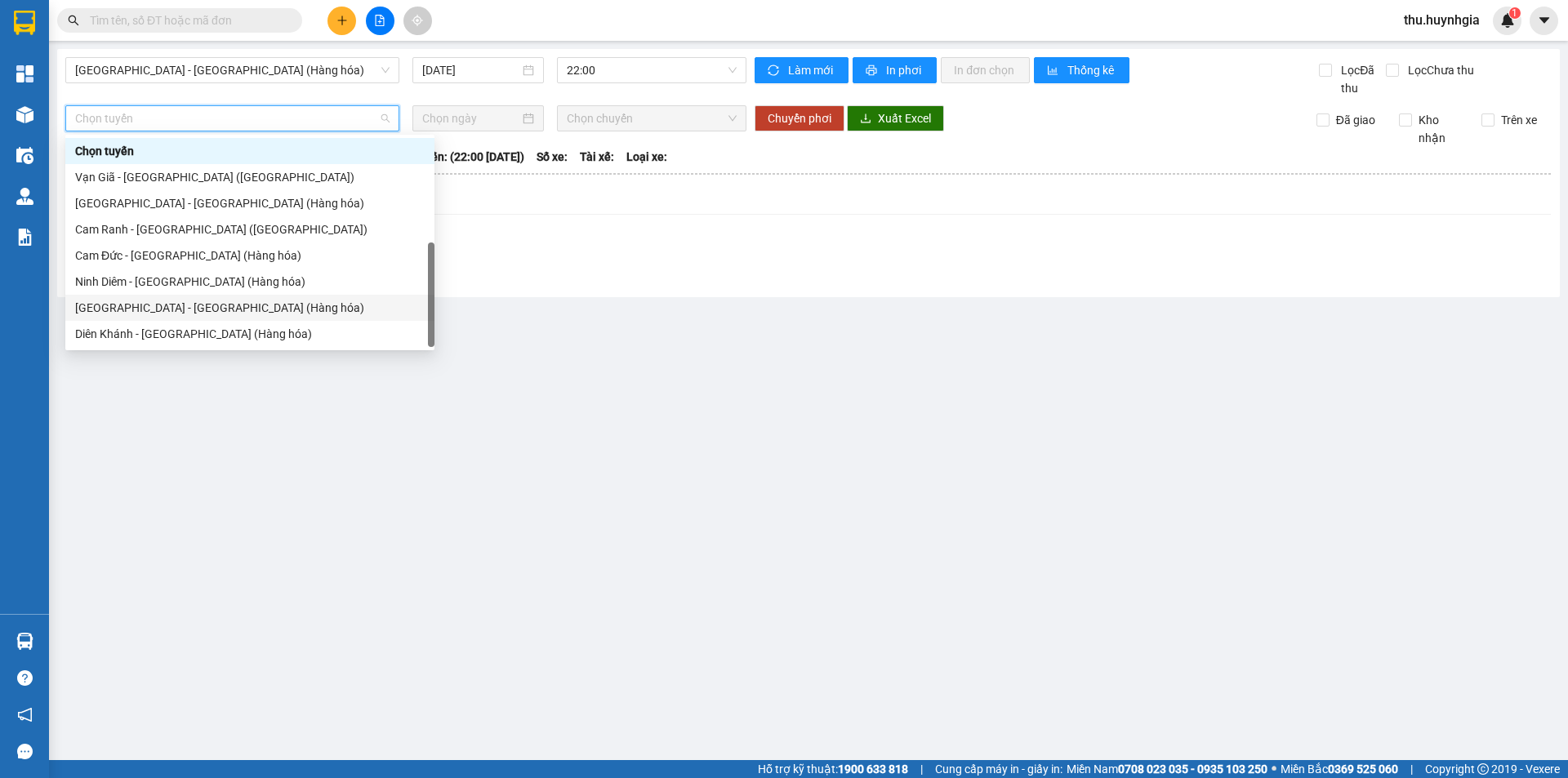
scroll to position [53, 0]
click at [167, 308] on div "[GEOGRAPHIC_DATA] - [GEOGRAPHIC_DATA] ([GEOGRAPHIC_DATA])" at bounding box center [250, 308] width 350 height 18
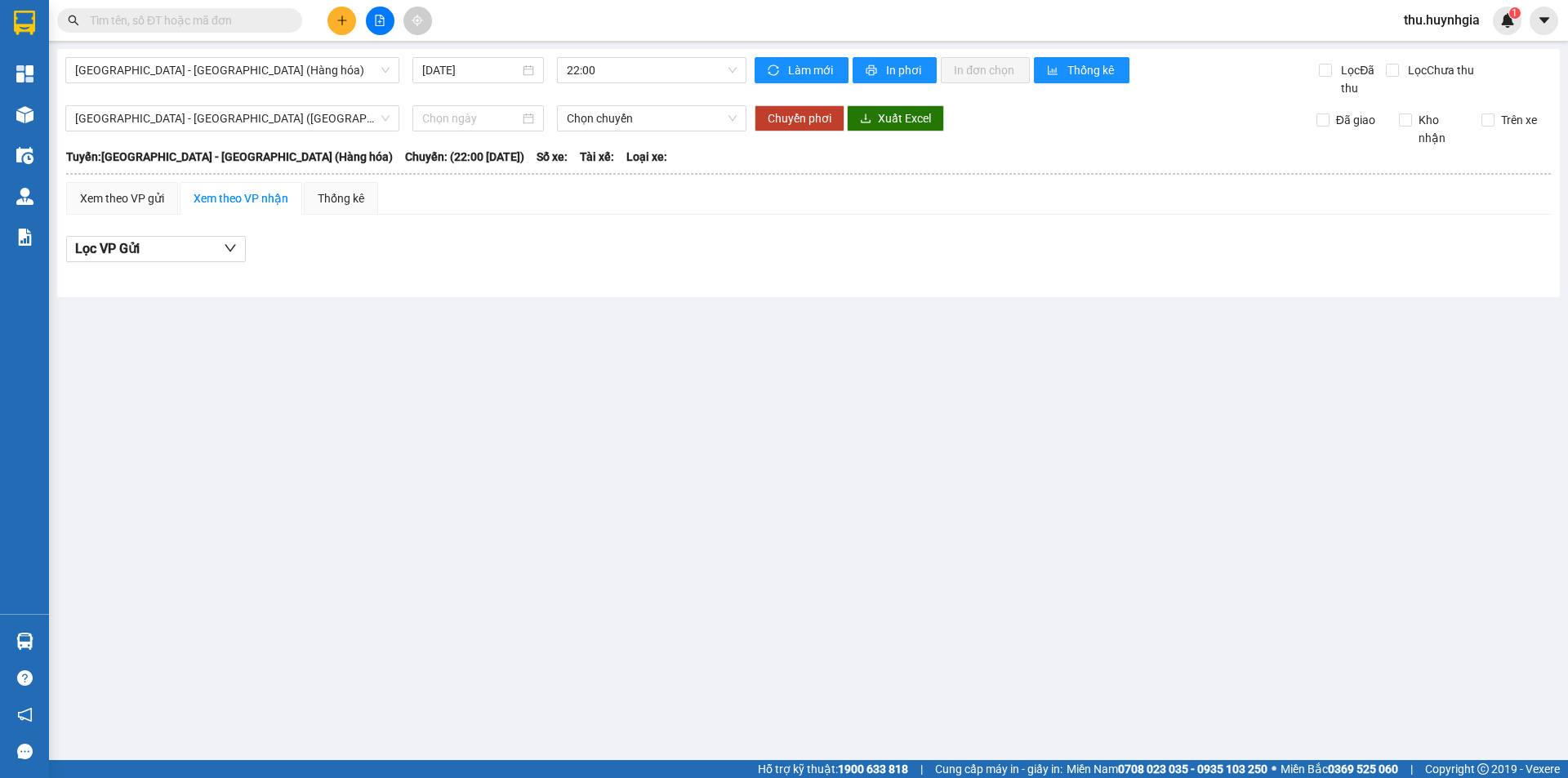
click at [213, 194] on div "Xem theo VP nhận" at bounding box center [241, 199] width 94 height 18
drag, startPoint x: 317, startPoint y: 193, endPoint x: 236, endPoint y: 202, distance: 81.5
click at [316, 193] on div "Thống kê" at bounding box center [341, 199] width 75 height 33
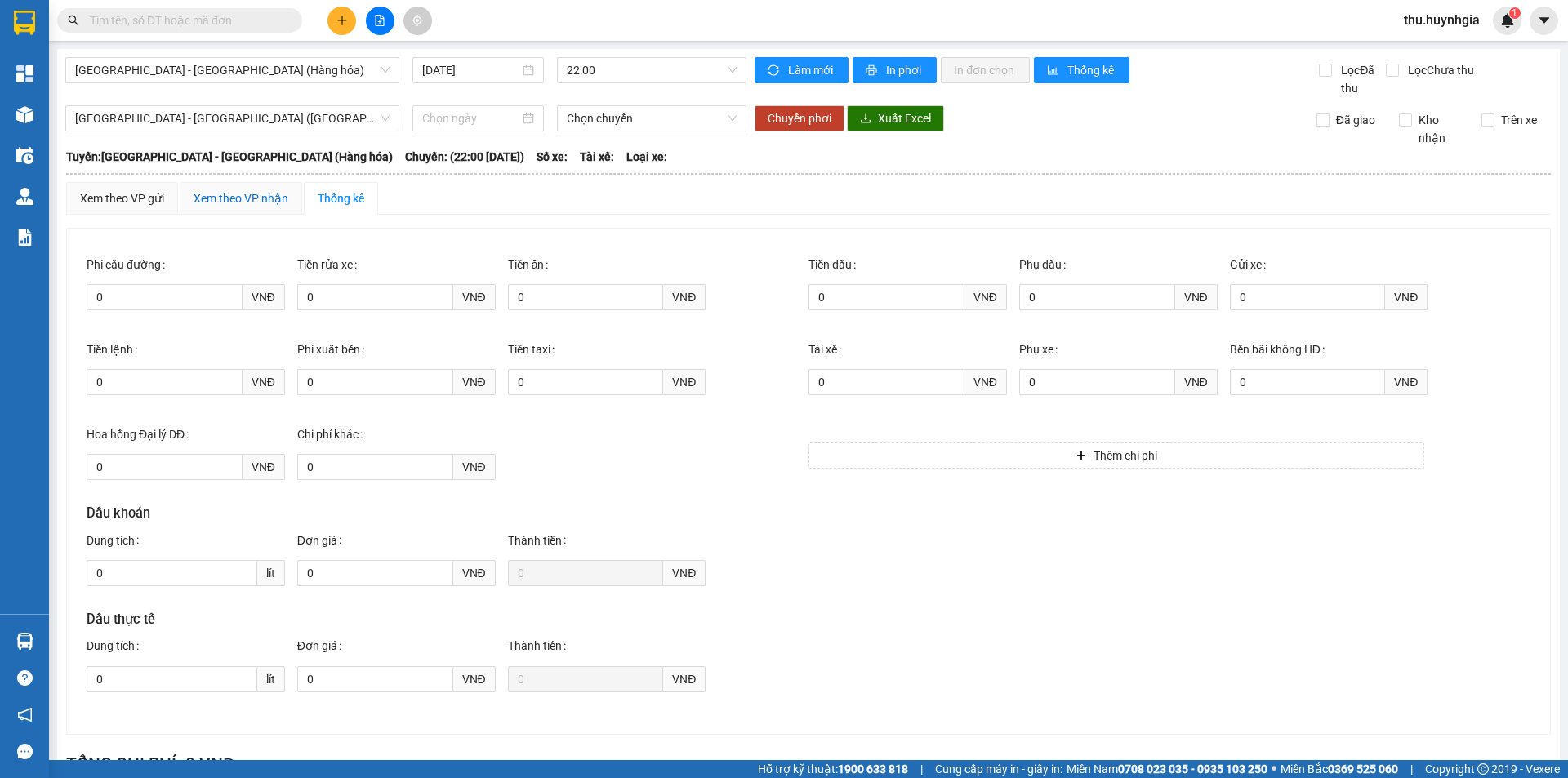
click at [235, 202] on div "Xem theo VP nhận" at bounding box center [241, 199] width 94 height 18
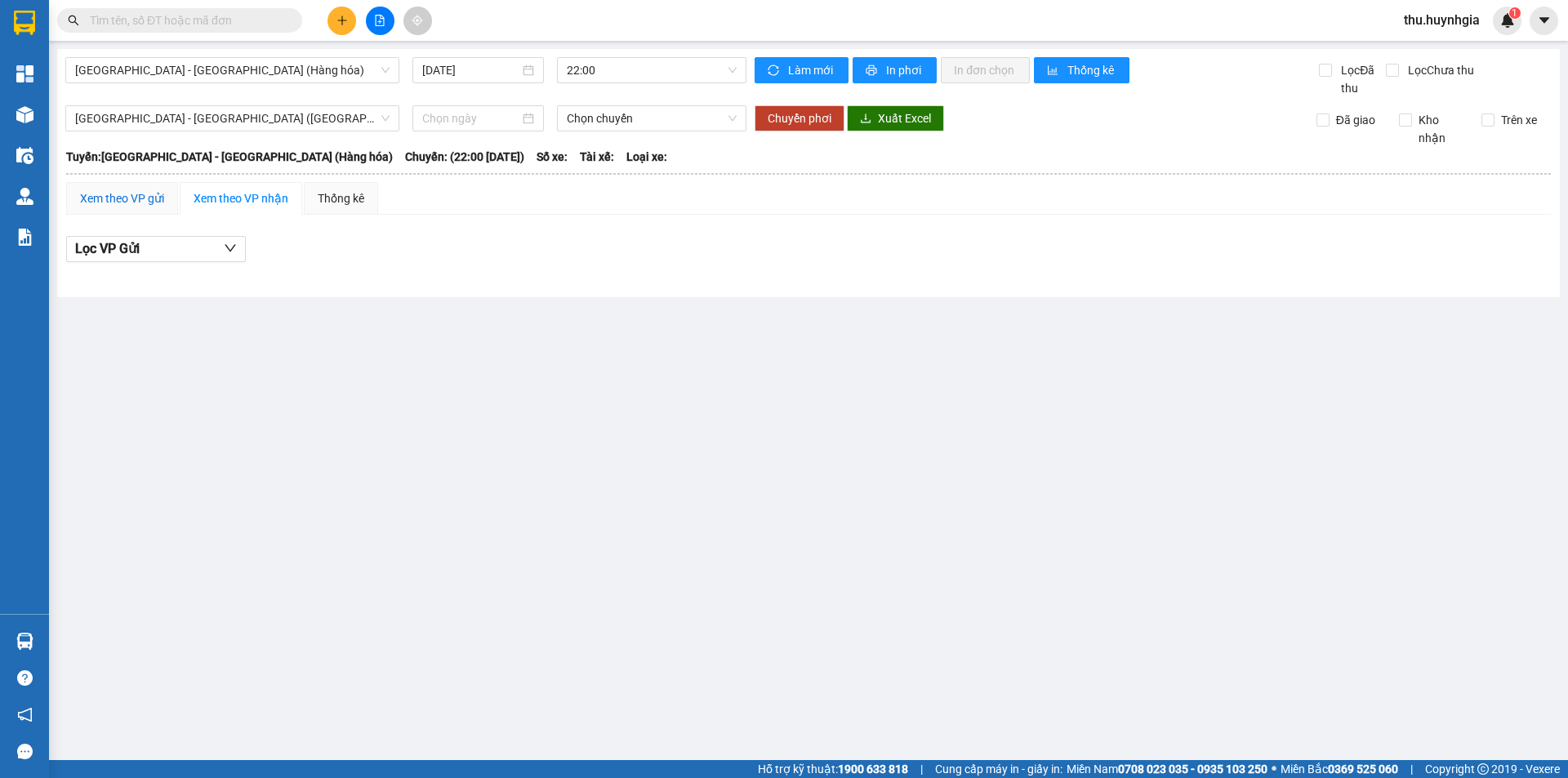
click at [135, 200] on div "Xem theo VP gửi" at bounding box center [122, 199] width 84 height 18
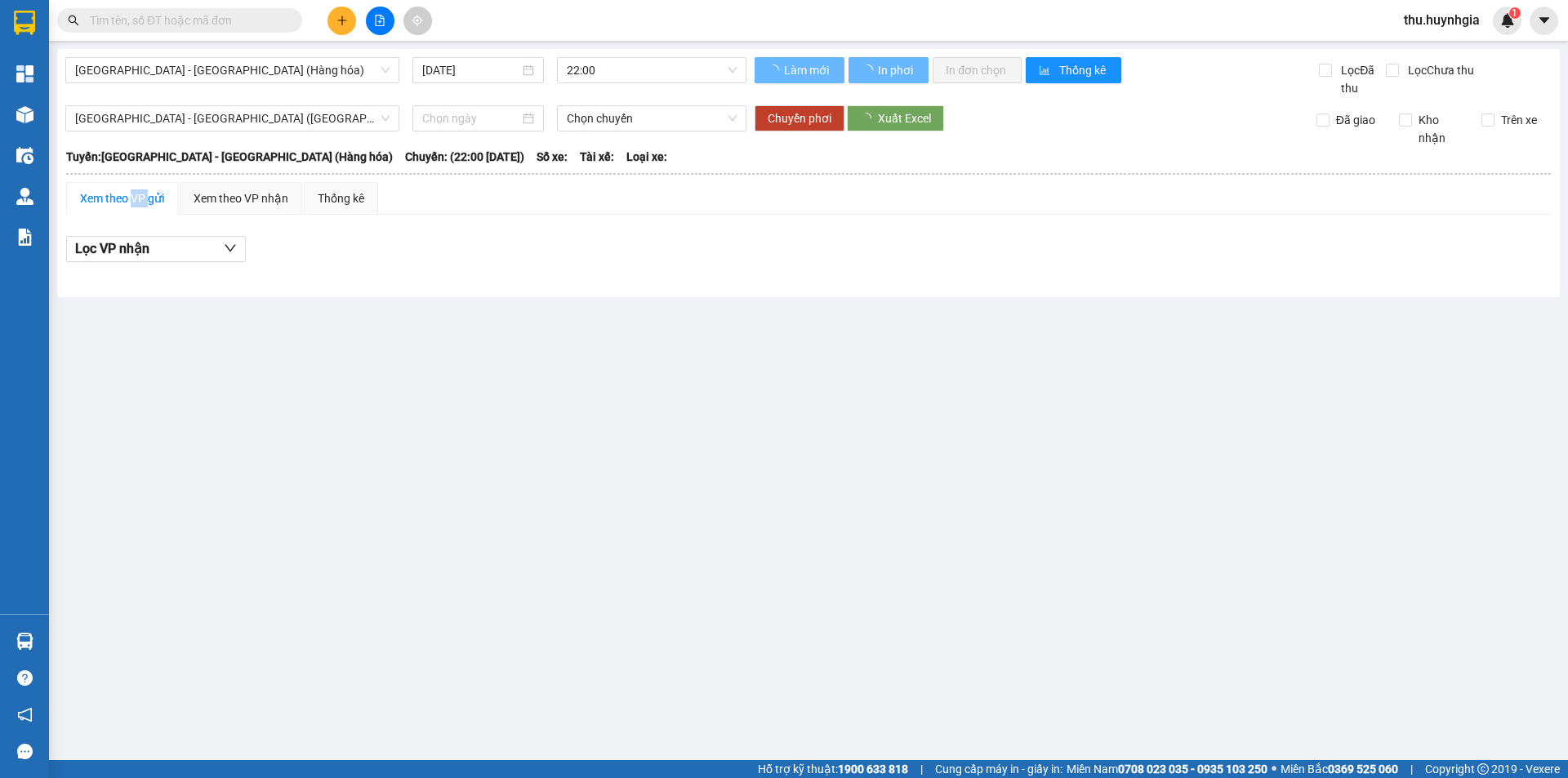
click at [135, 200] on div "Xem theo VP gửi" at bounding box center [122, 199] width 84 height 18
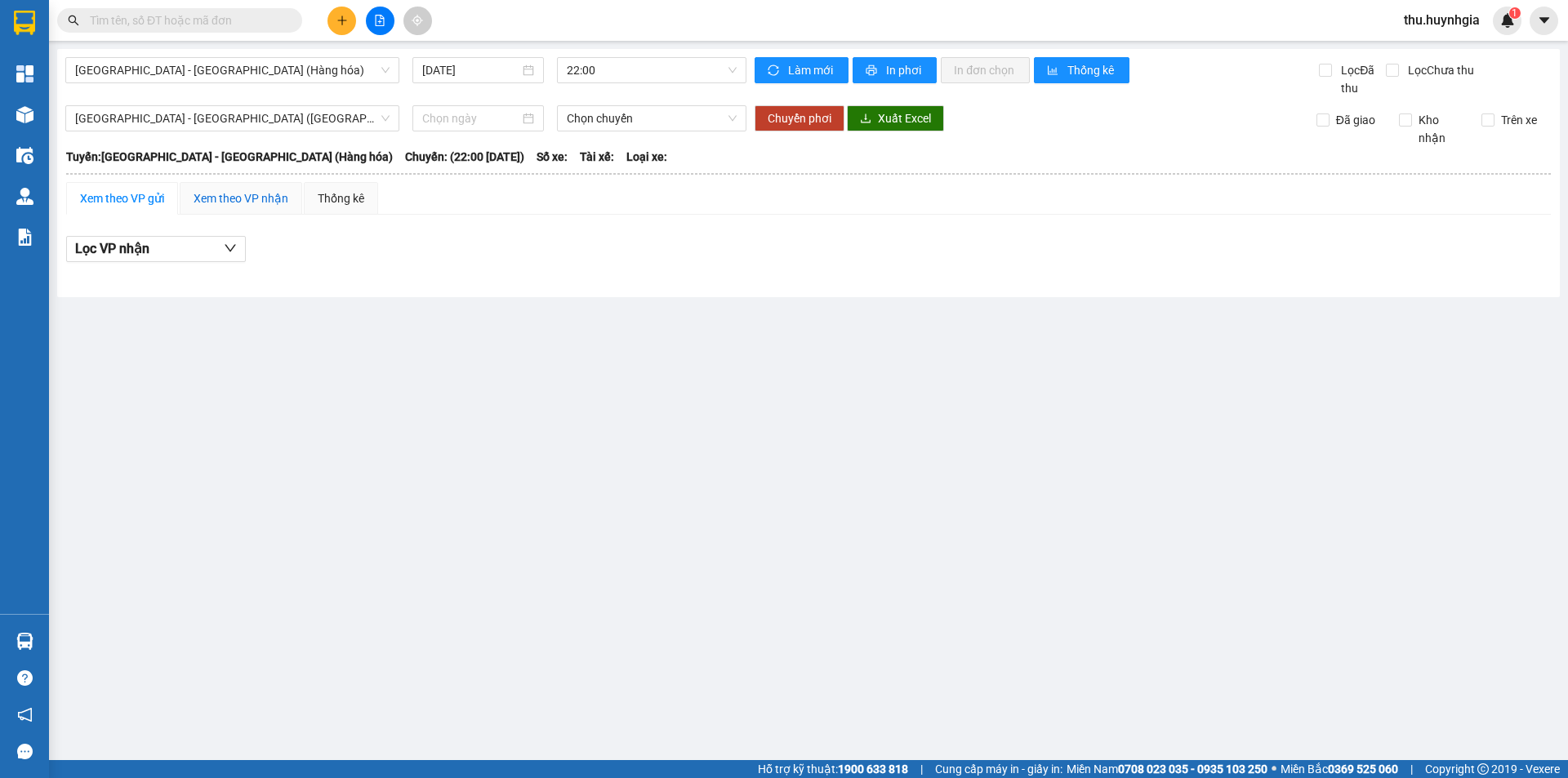
click at [241, 196] on div "Xem theo VP nhận" at bounding box center [241, 199] width 94 height 18
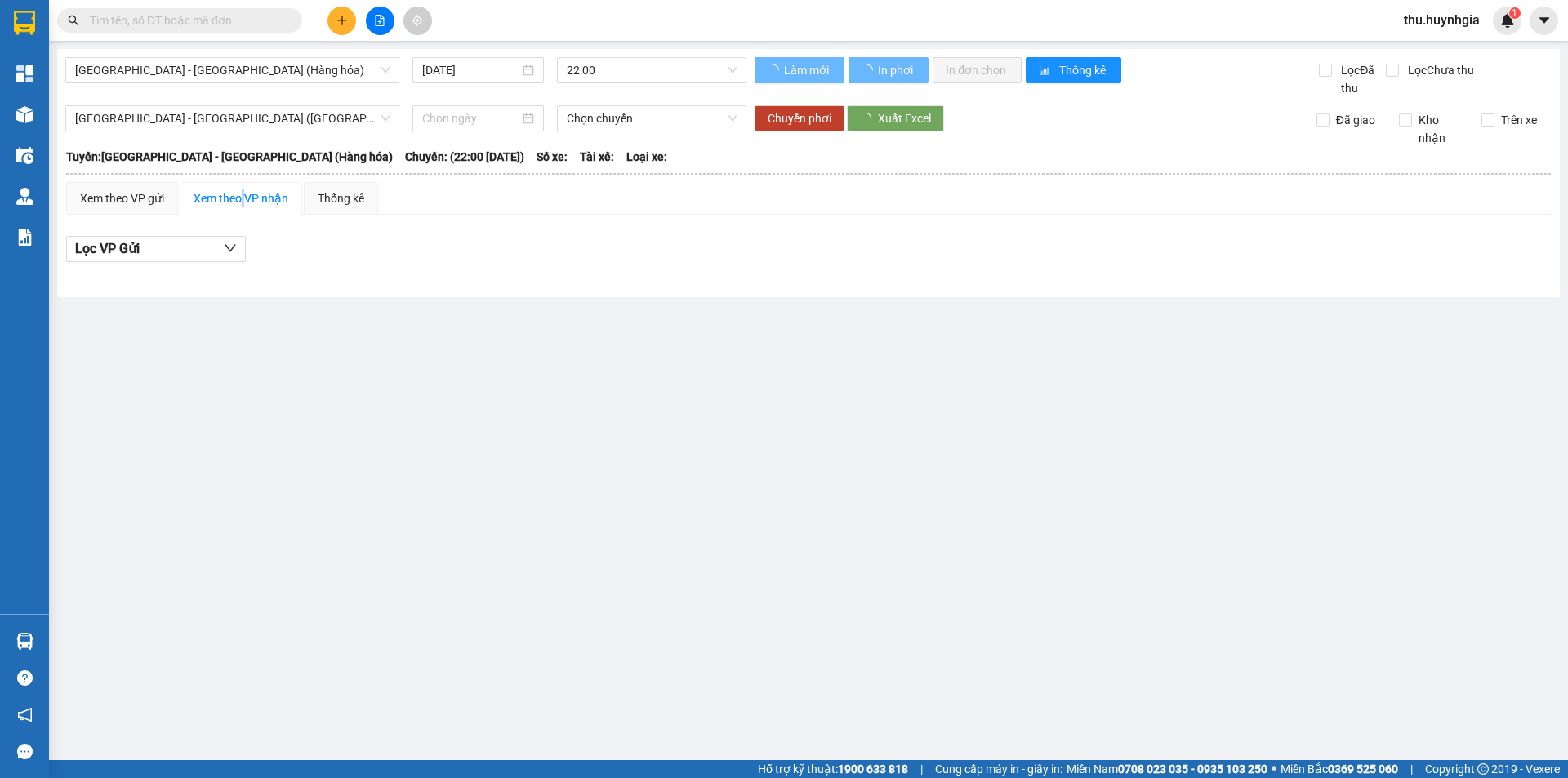
click at [241, 196] on div "Xem theo VP nhận" at bounding box center [241, 199] width 94 height 18
click at [211, 115] on span "[GEOGRAPHIC_DATA] - [GEOGRAPHIC_DATA] ([GEOGRAPHIC_DATA])" at bounding box center [232, 118] width 314 height 25
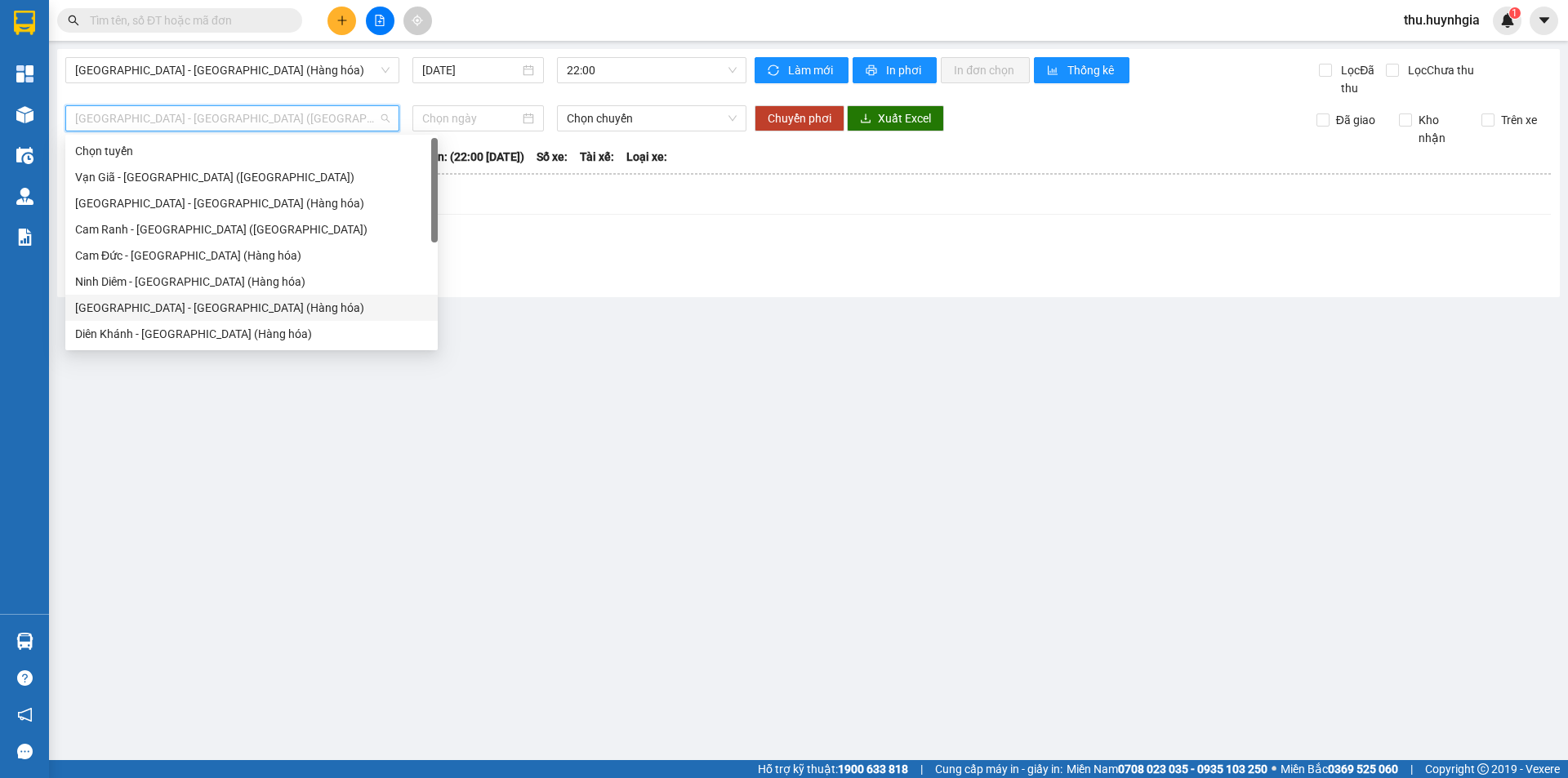
click at [152, 304] on div "[GEOGRAPHIC_DATA] - [GEOGRAPHIC_DATA] (Hàng hóa)" at bounding box center [252, 308] width 353 height 18
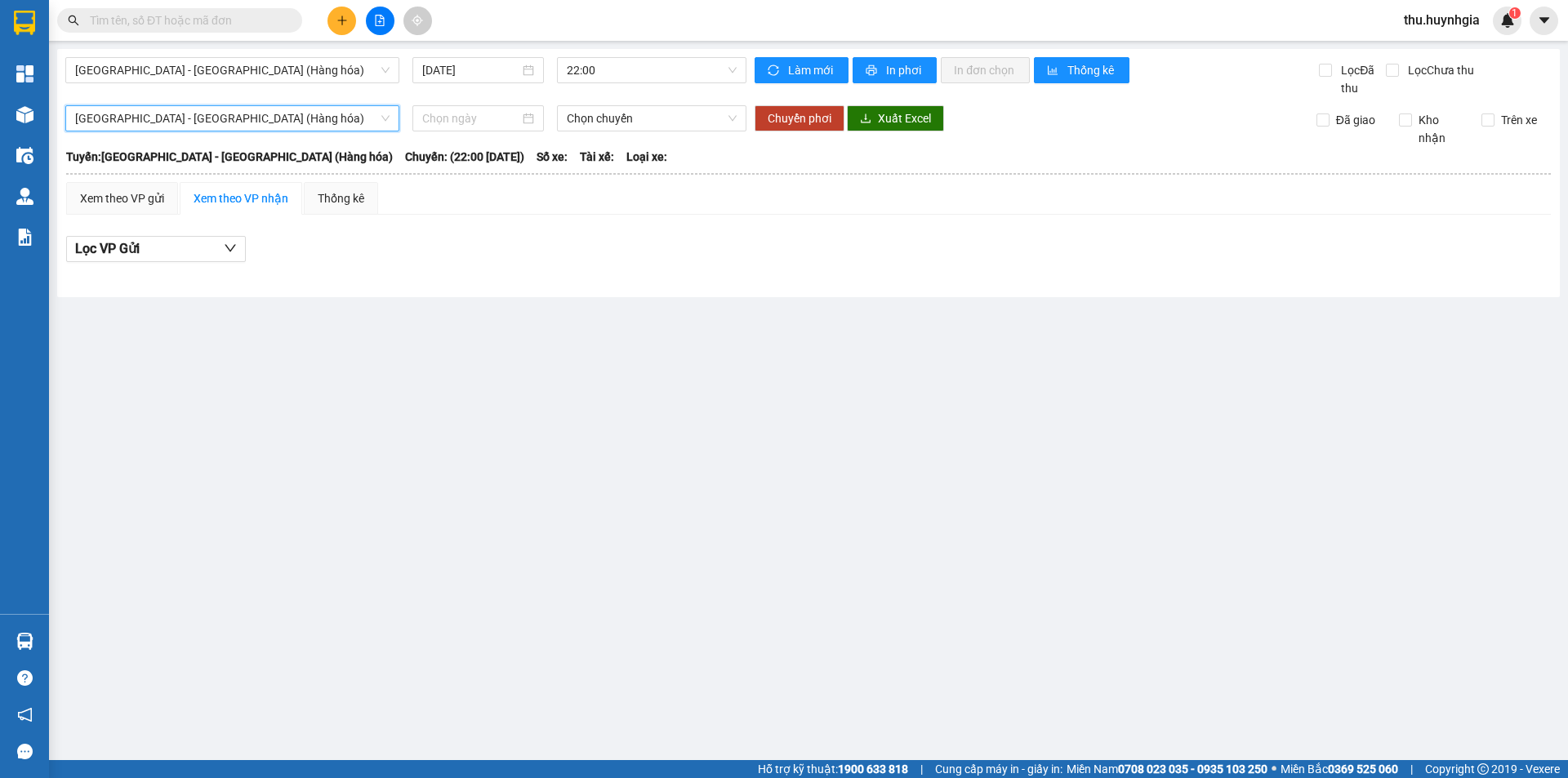
drag, startPoint x: 337, startPoint y: 371, endPoint x: 282, endPoint y: 209, distance: 171.1
click at [337, 370] on main "Nha Trang - Sài Gòn (Hàng hóa) 11/10/2025 22:00 Làm mới In phơi In đơn chọn Thố…" at bounding box center [784, 380] width 1568 height 760
click at [236, 185] on div "Xem theo VP nhận" at bounding box center [241, 199] width 122 height 33
click at [162, 200] on div "Xem theo VP gửi" at bounding box center [122, 199] width 84 height 18
click at [210, 200] on div "Xem theo VP nhận" at bounding box center [241, 199] width 94 height 18
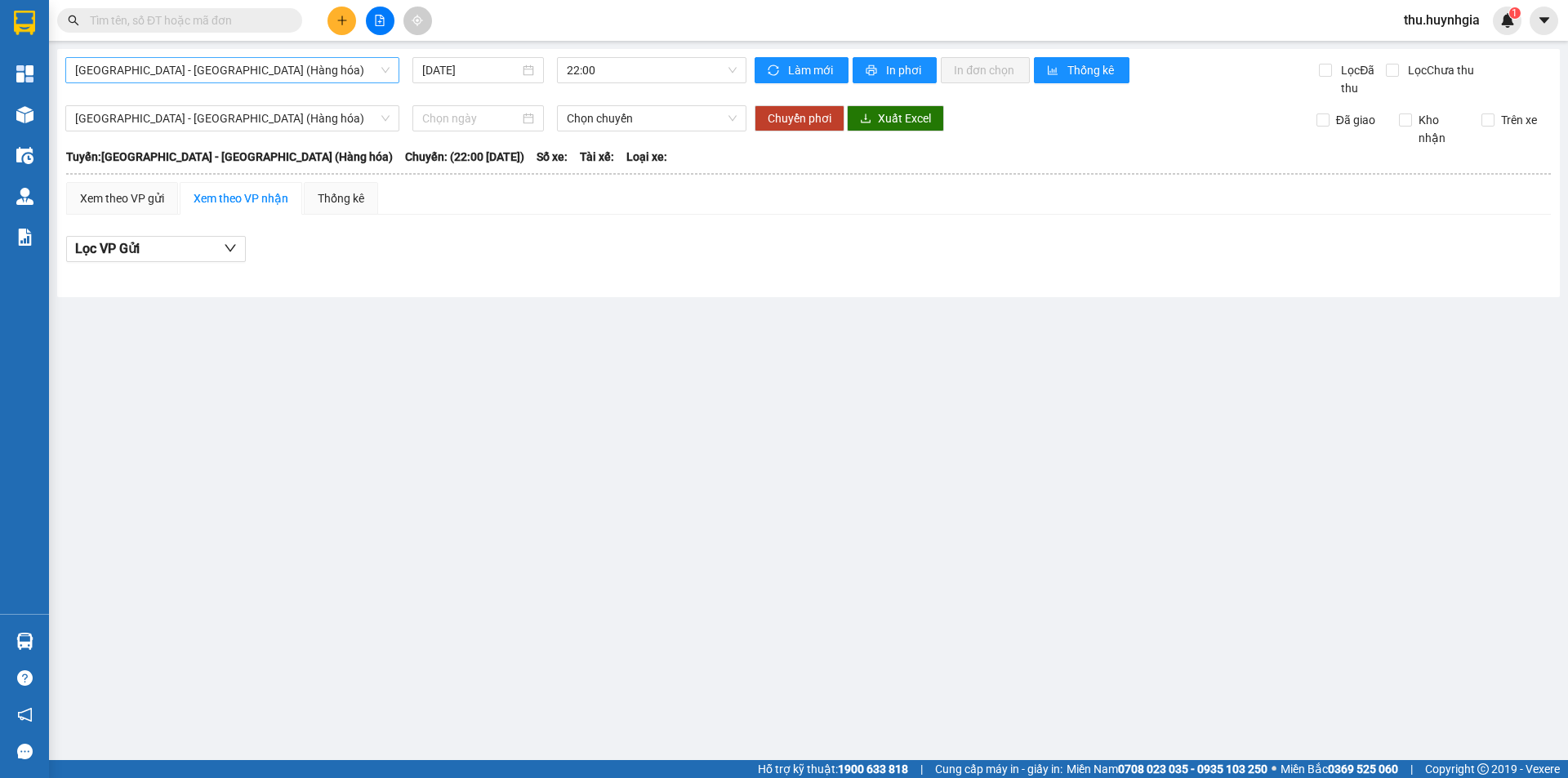
click at [195, 70] on span "[GEOGRAPHIC_DATA] - [GEOGRAPHIC_DATA] (Hàng hóa)" at bounding box center [232, 71] width 314 height 25
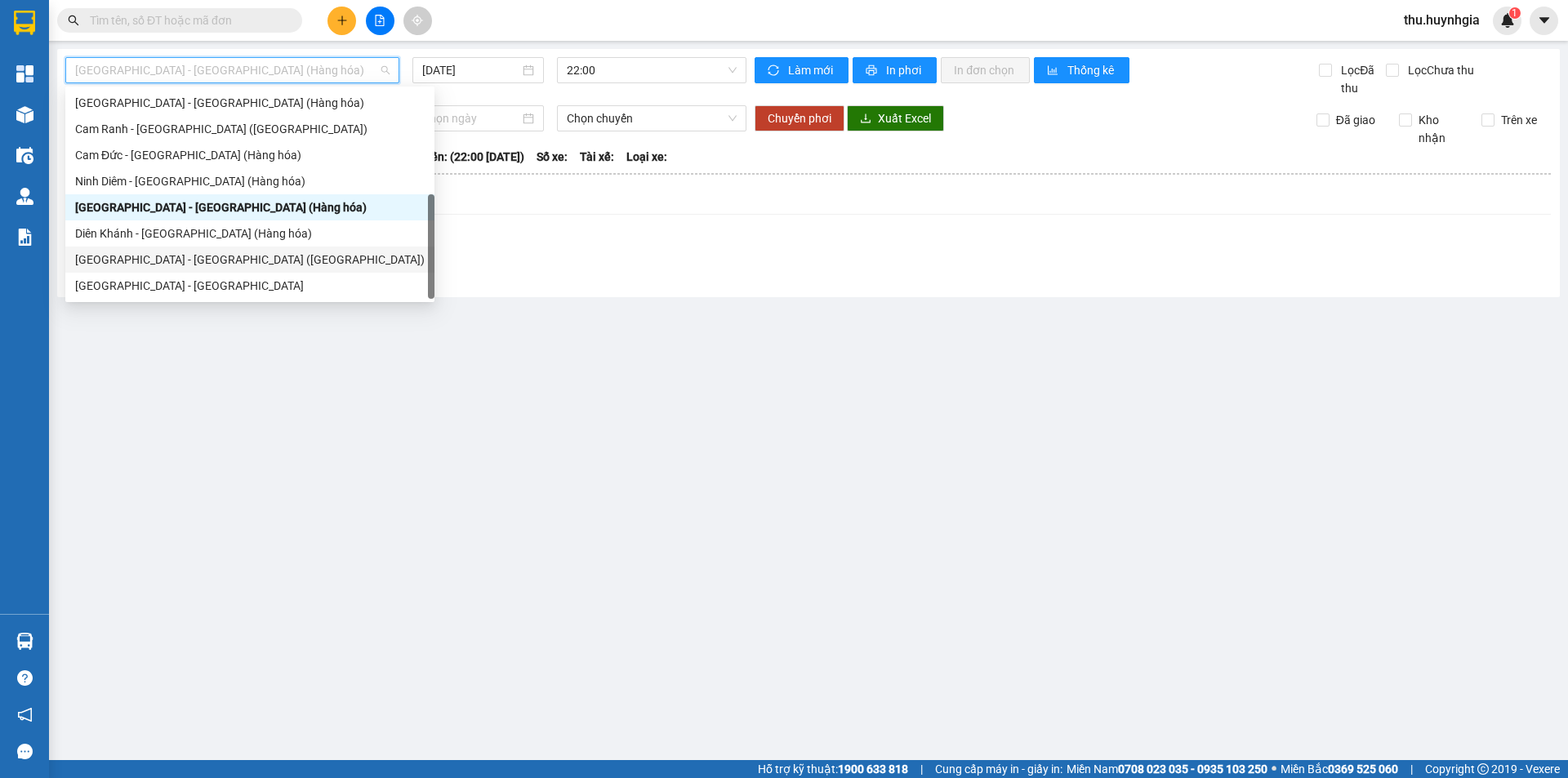
click at [180, 258] on div "[GEOGRAPHIC_DATA] - [GEOGRAPHIC_DATA] ([GEOGRAPHIC_DATA])" at bounding box center [250, 259] width 350 height 18
type input "[DATE]"
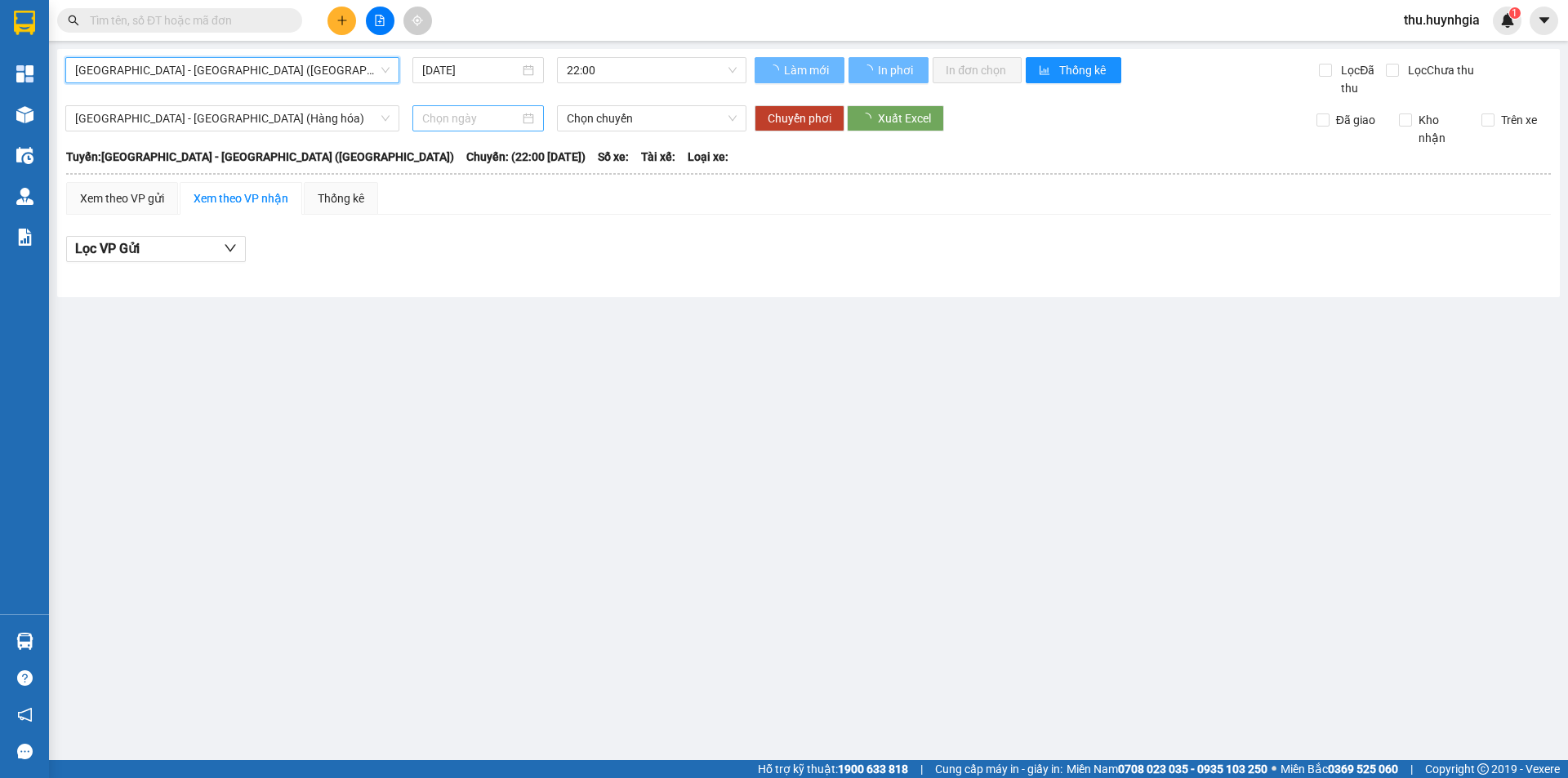
click at [441, 115] on input at bounding box center [470, 118] width 97 height 18
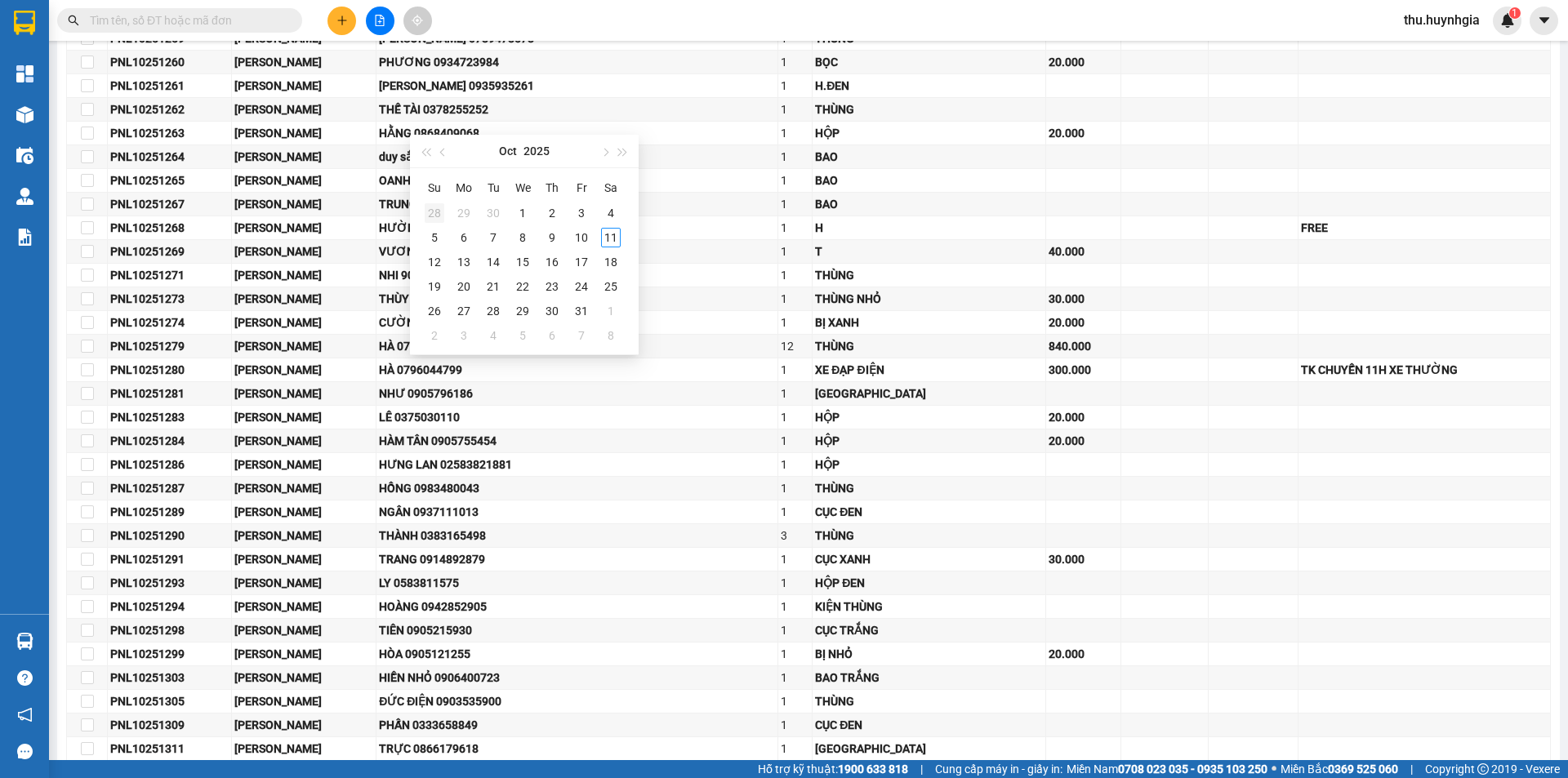
type input "[DATE]"
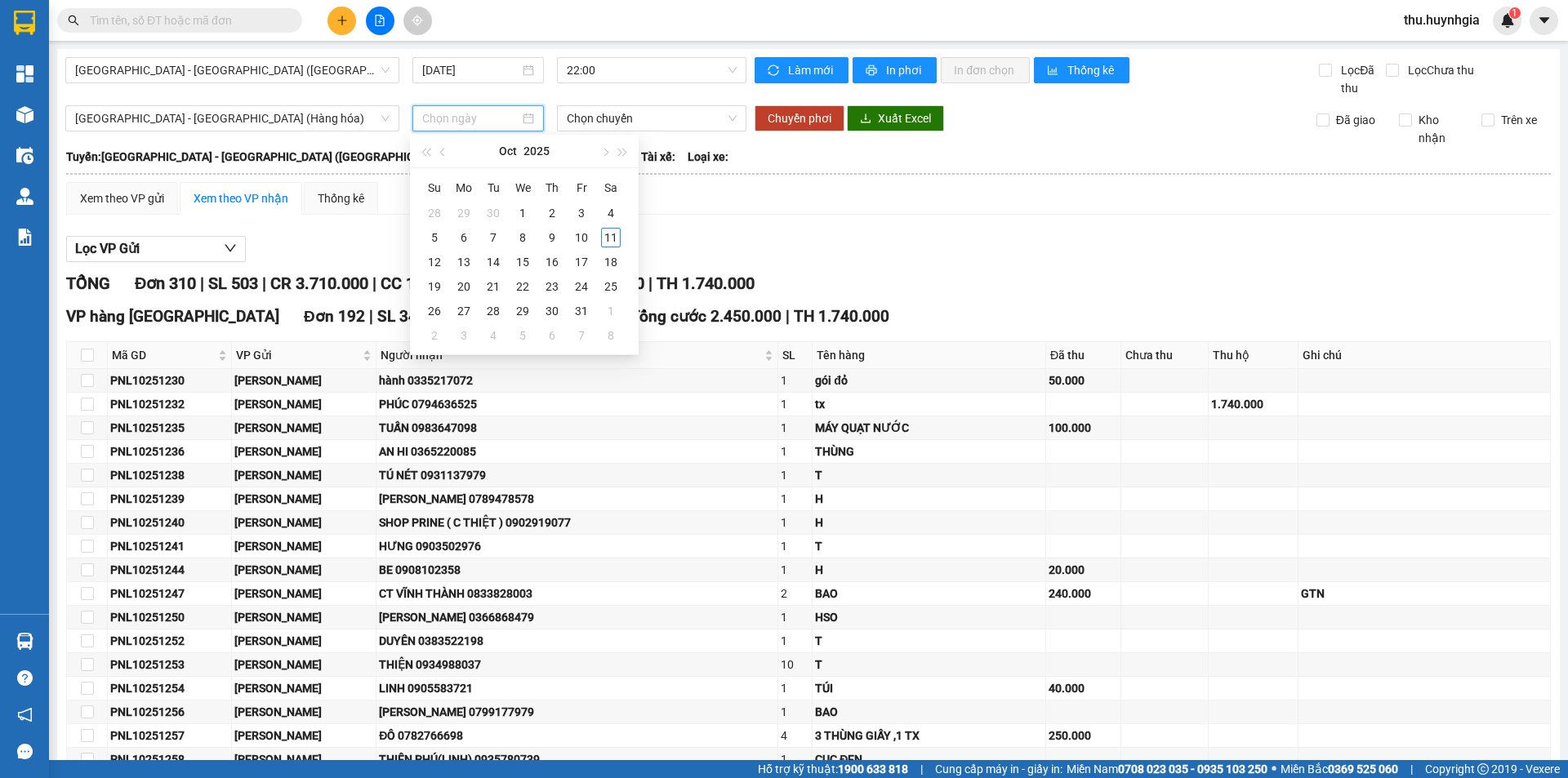
click at [823, 173] on hr at bounding box center [809, 174] width 1485 height 2
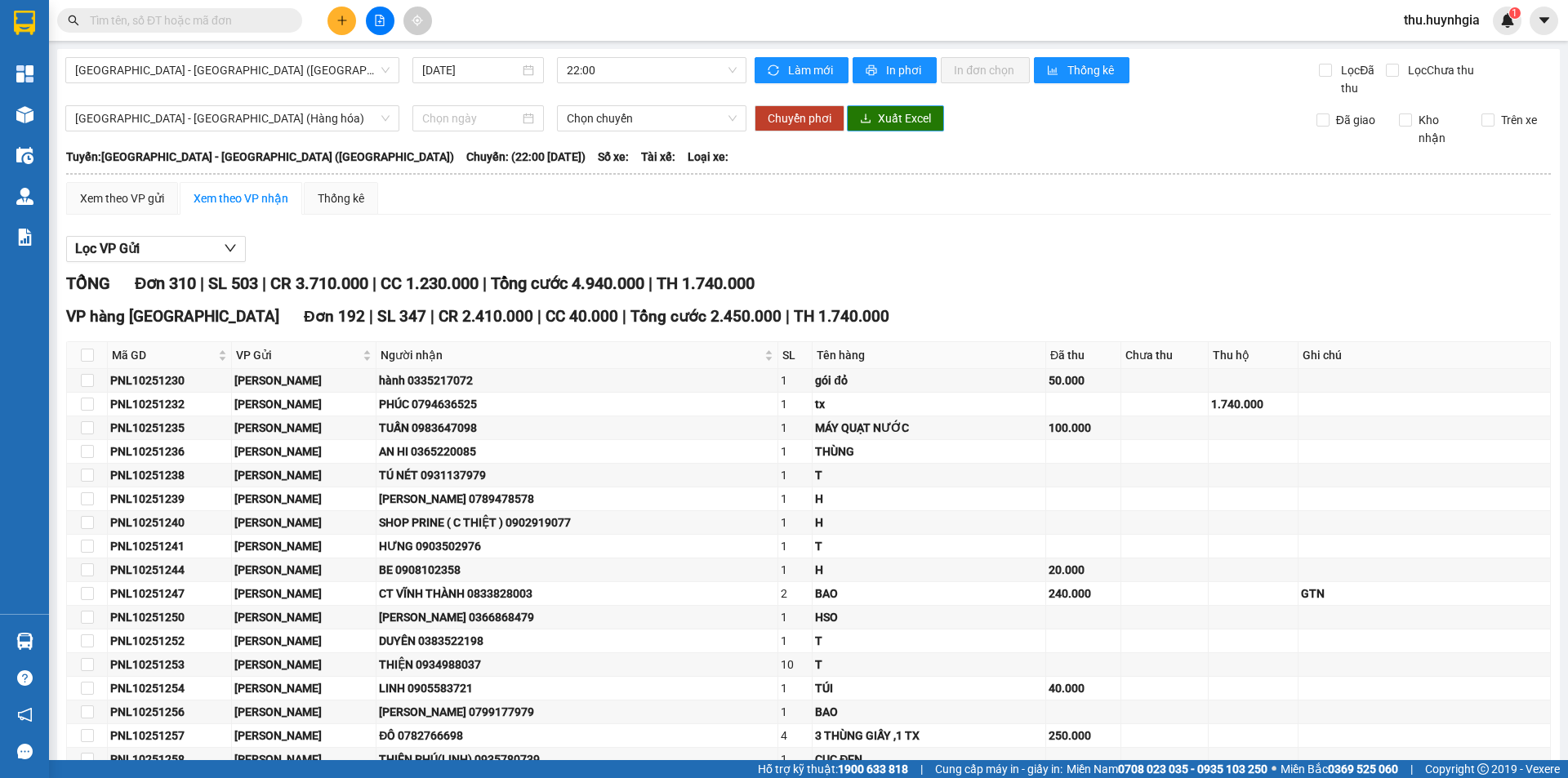
click at [871, 119] on button "Xuất Excel" at bounding box center [896, 118] width 97 height 26
click at [171, 68] on span "[GEOGRAPHIC_DATA] - [GEOGRAPHIC_DATA] ([GEOGRAPHIC_DATA])" at bounding box center [232, 71] width 314 height 25
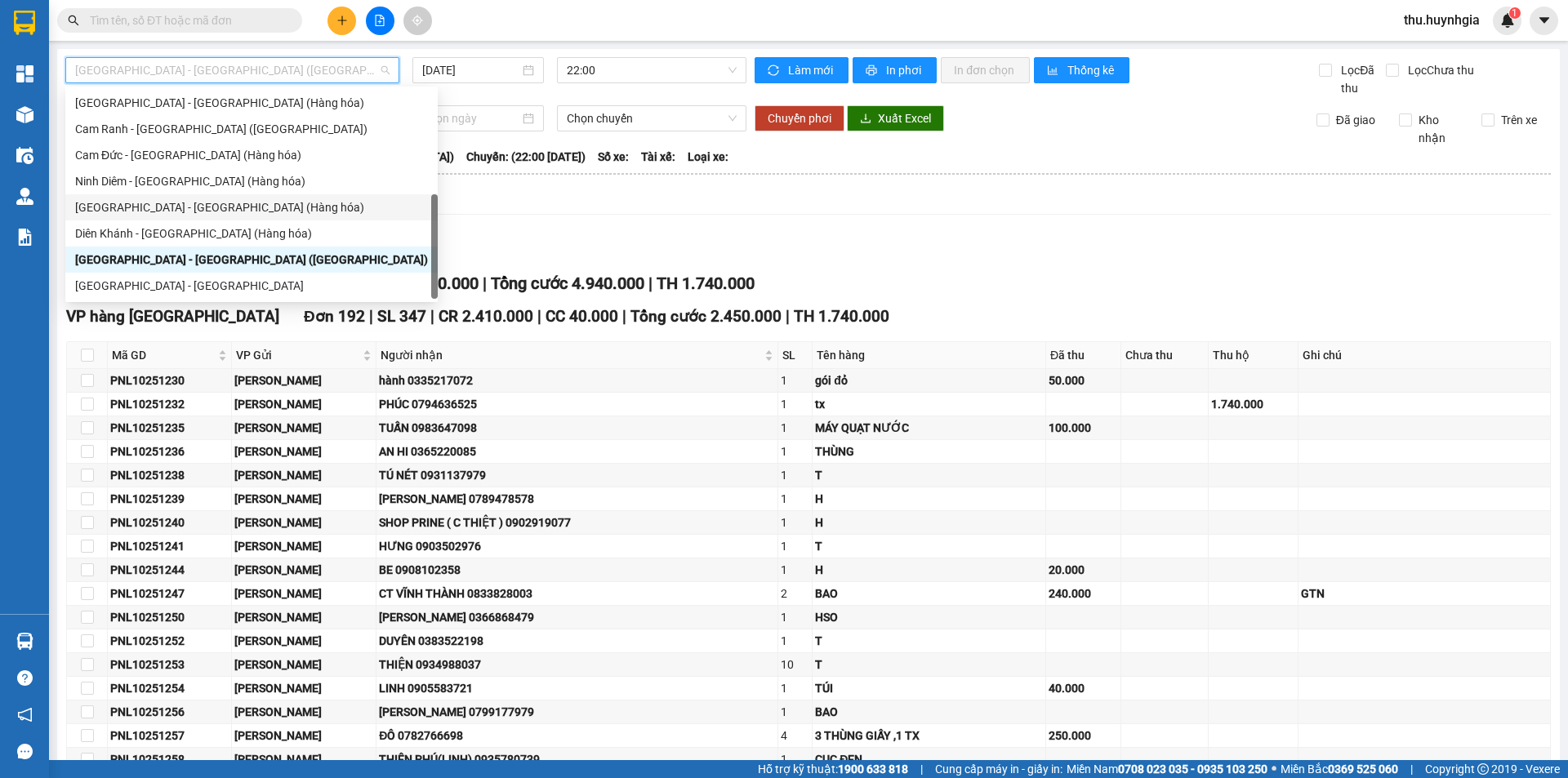
click at [136, 199] on div "[GEOGRAPHIC_DATA] - [GEOGRAPHIC_DATA] (Hàng hóa)" at bounding box center [252, 208] width 353 height 18
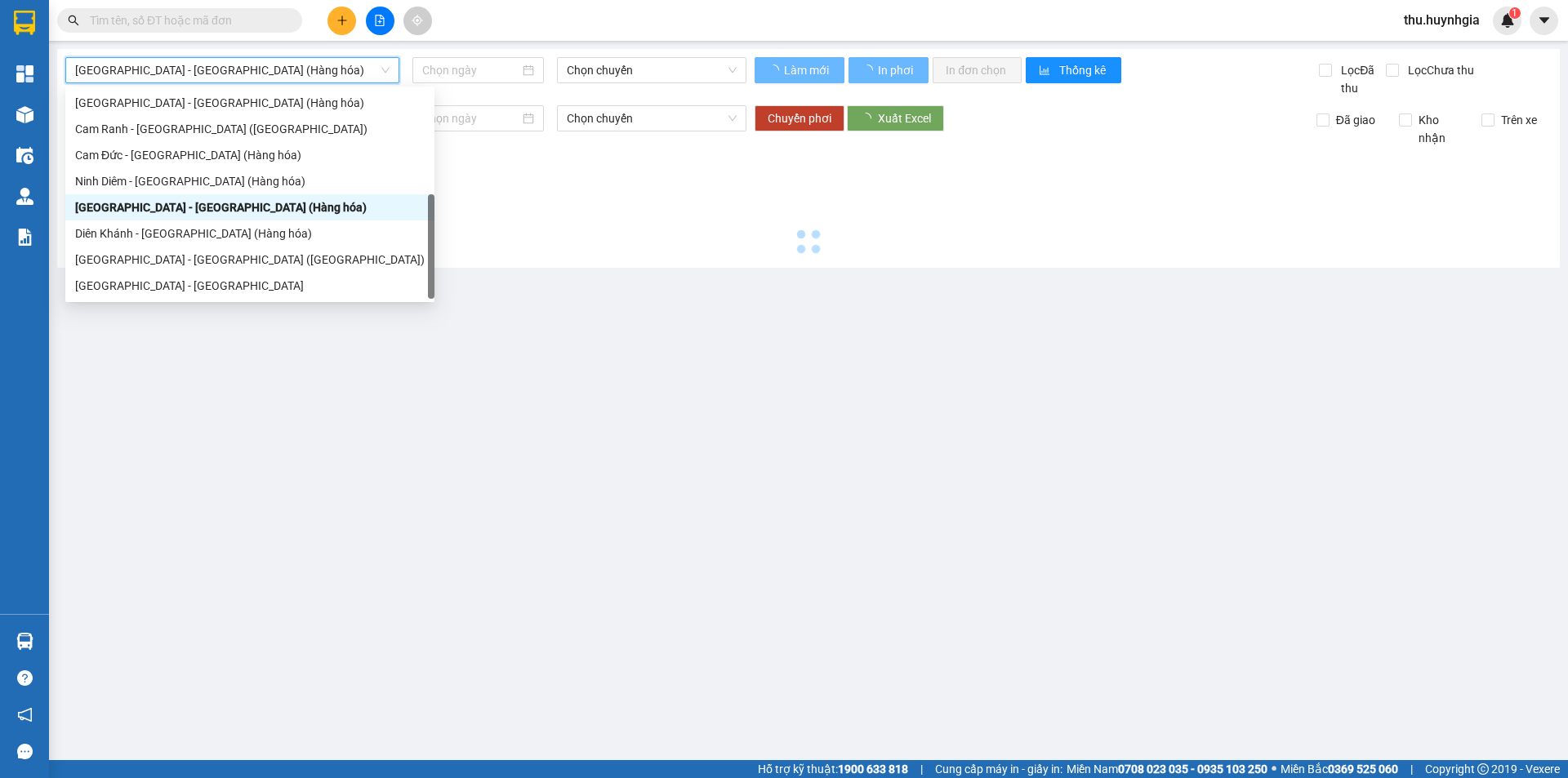
type input "[DATE]"
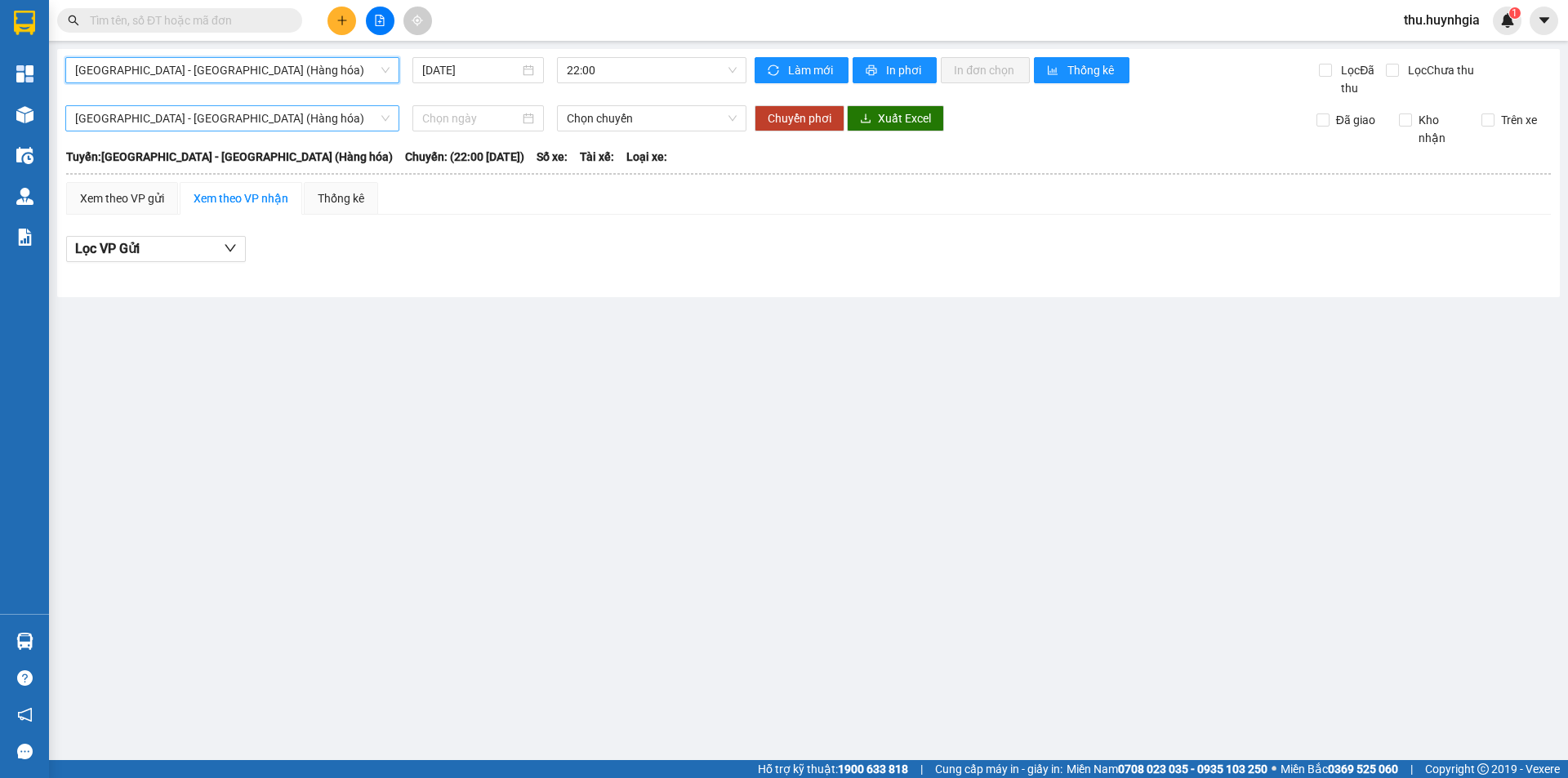
click at [181, 118] on span "[GEOGRAPHIC_DATA] - [GEOGRAPHIC_DATA] (Hàng hóa)" at bounding box center [232, 118] width 314 height 25
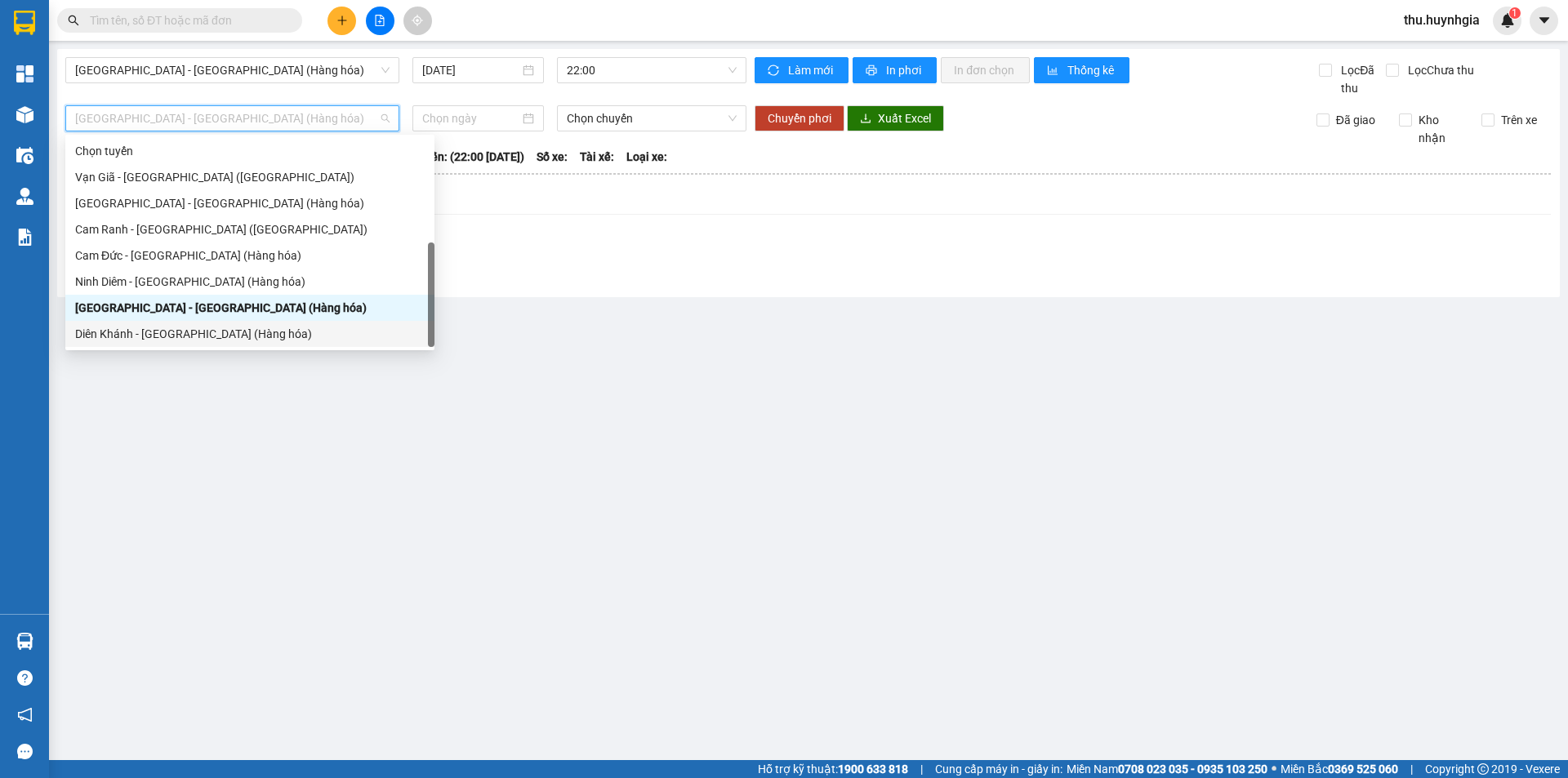
scroll to position [53, 0]
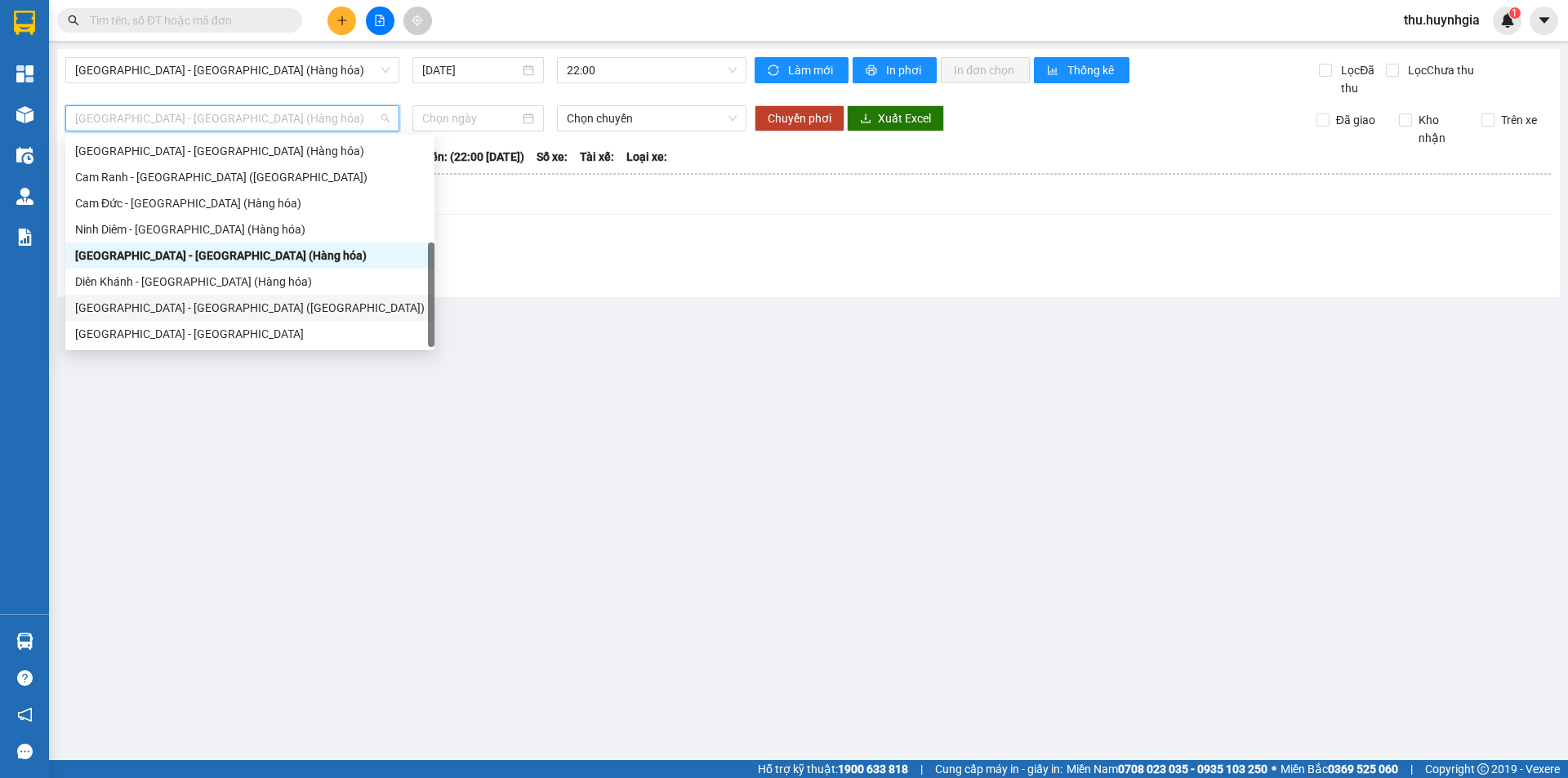
click at [173, 304] on div "[GEOGRAPHIC_DATA] - [GEOGRAPHIC_DATA] ([GEOGRAPHIC_DATA])" at bounding box center [250, 308] width 350 height 18
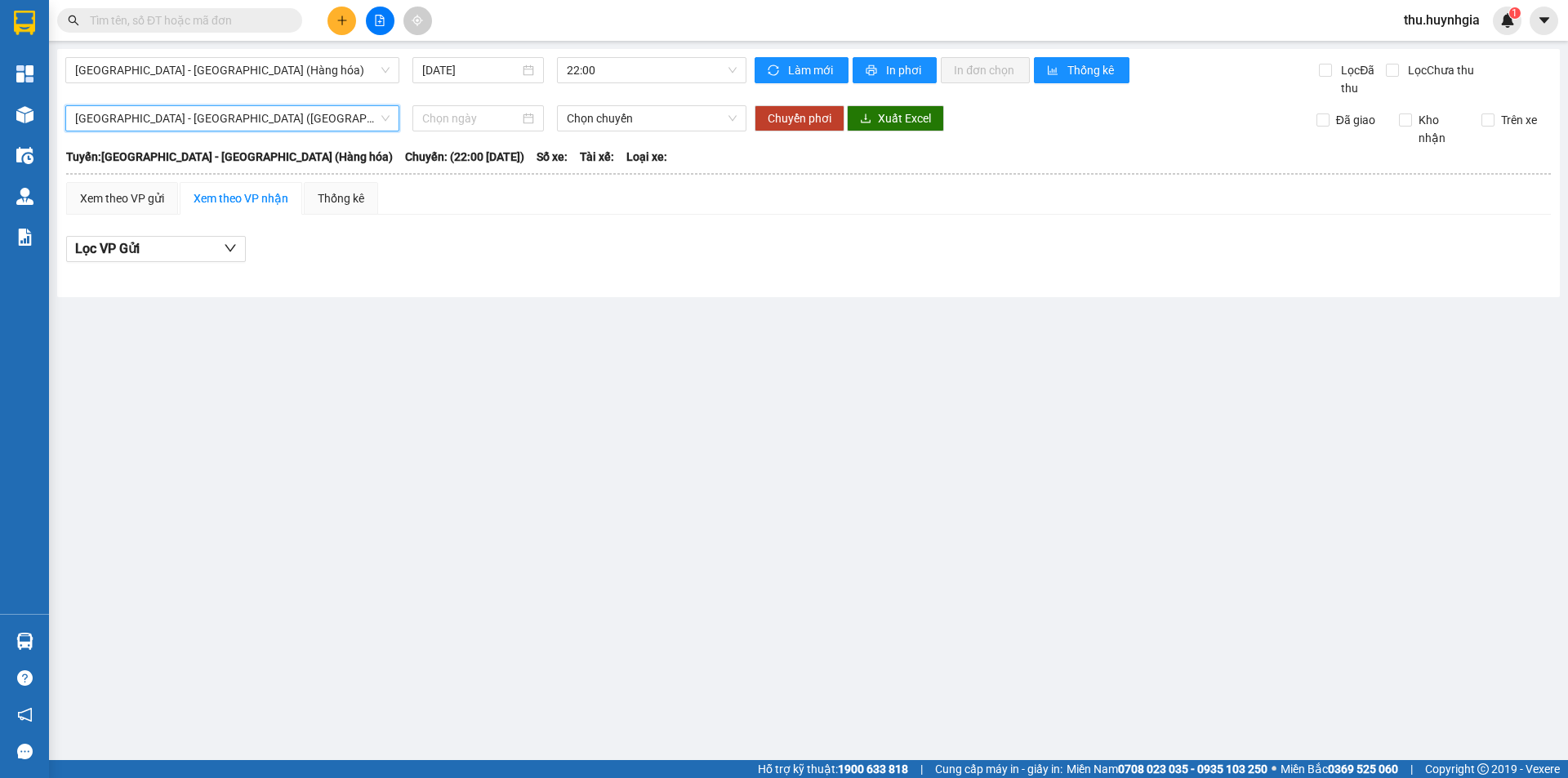
drag, startPoint x: 437, startPoint y: 389, endPoint x: 388, endPoint y: 297, distance: 104.2
click at [438, 388] on main "Nha Trang - Sài Gòn (Hàng hóa) 11/10/2025 22:00 Làm mới In phơi In đơn chọn Thố…" at bounding box center [784, 380] width 1568 height 760
click at [227, 185] on div "Xem theo VP nhận" at bounding box center [241, 199] width 122 height 33
click at [342, 181] on th at bounding box center [809, 174] width 1487 height 15
click at [339, 188] on div "Thống kê" at bounding box center [341, 199] width 75 height 33
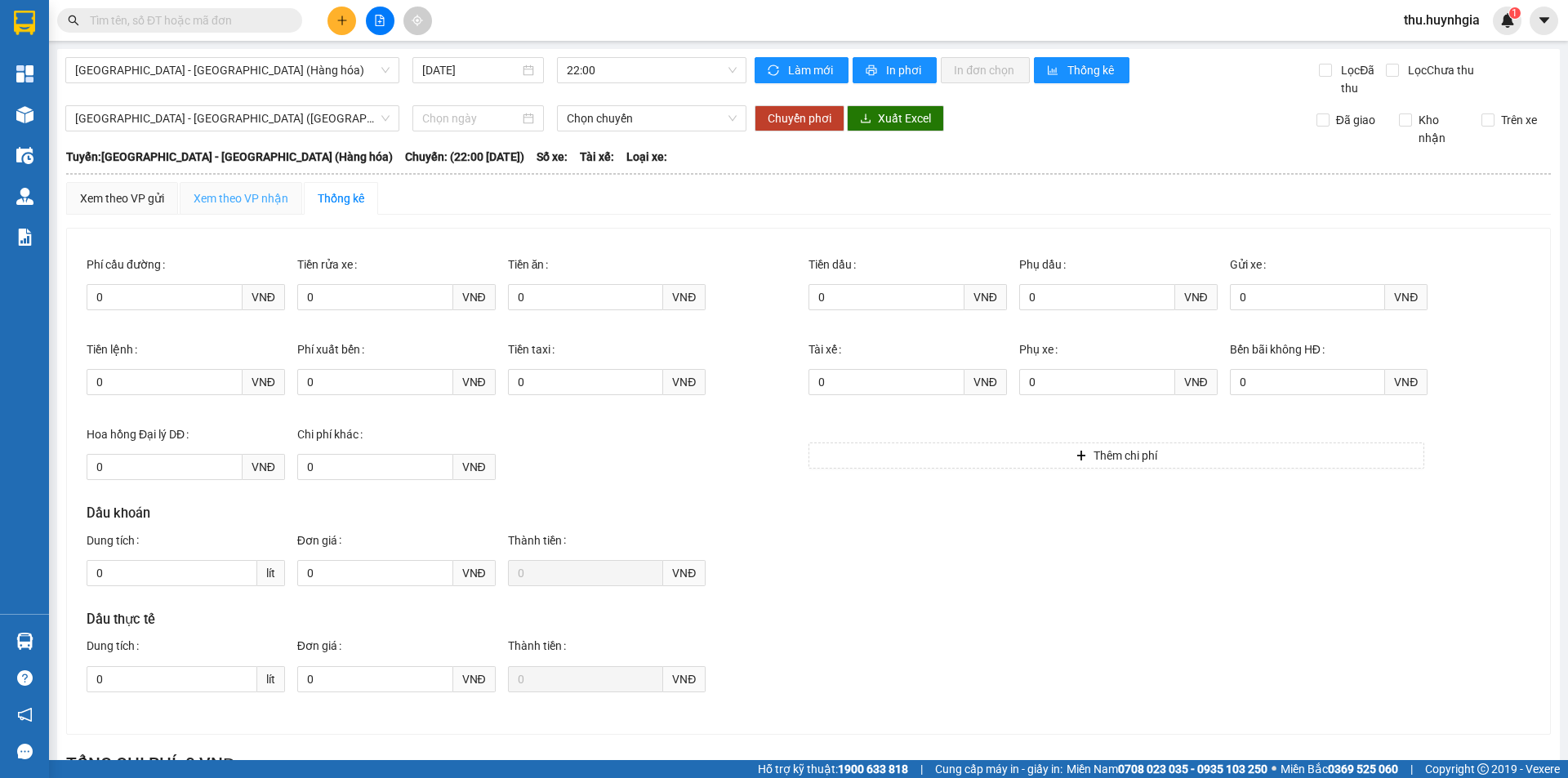
click at [199, 183] on div "Xem theo VP nhận" at bounding box center [241, 199] width 122 height 33
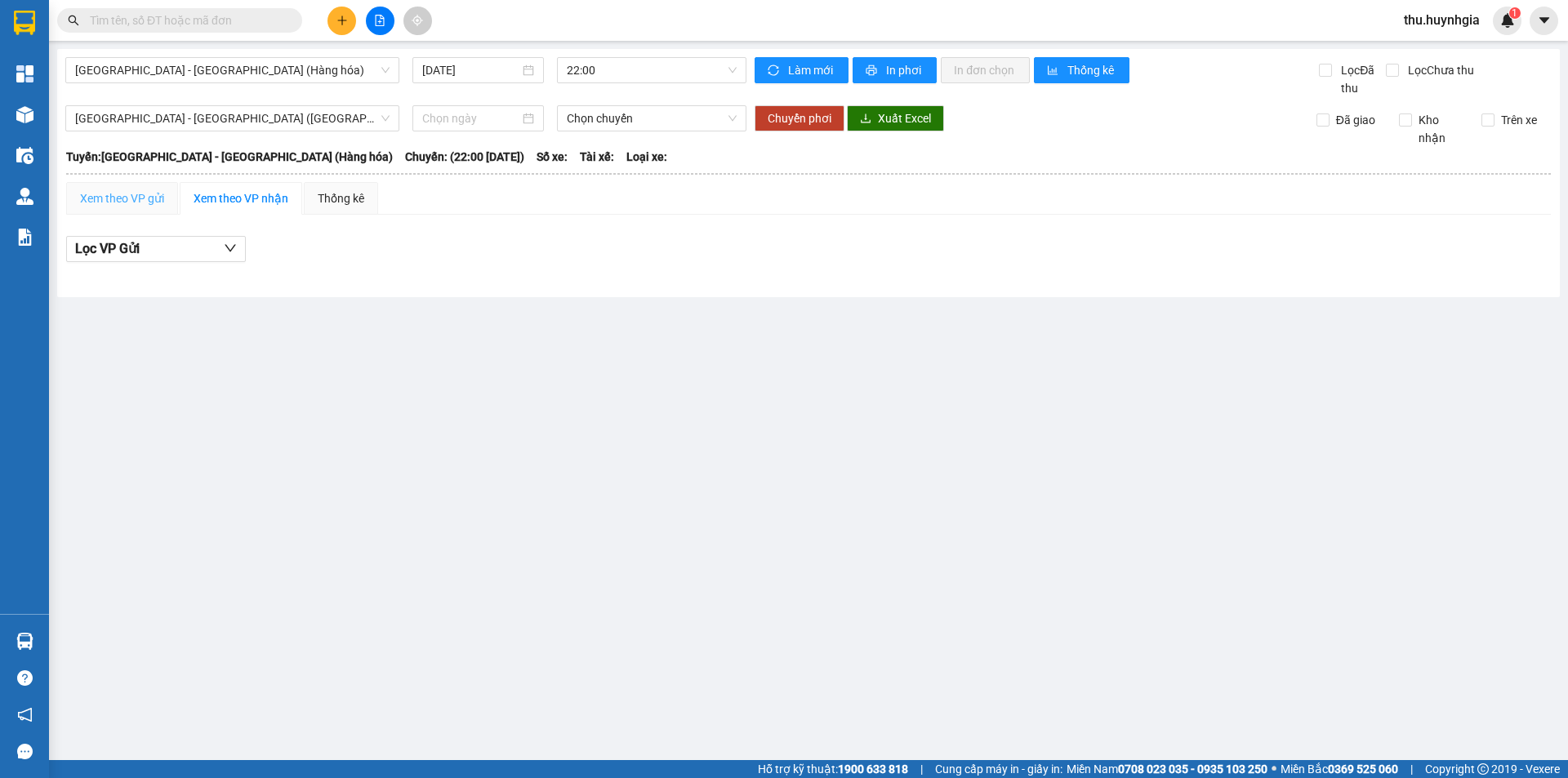
drag, startPoint x: 213, startPoint y: 196, endPoint x: 149, endPoint y: 194, distance: 64.0
click at [210, 196] on div "Xem theo VP nhận" at bounding box center [241, 199] width 94 height 18
click at [149, 194] on div "Xem theo VP gửi" at bounding box center [122, 199] width 84 height 18
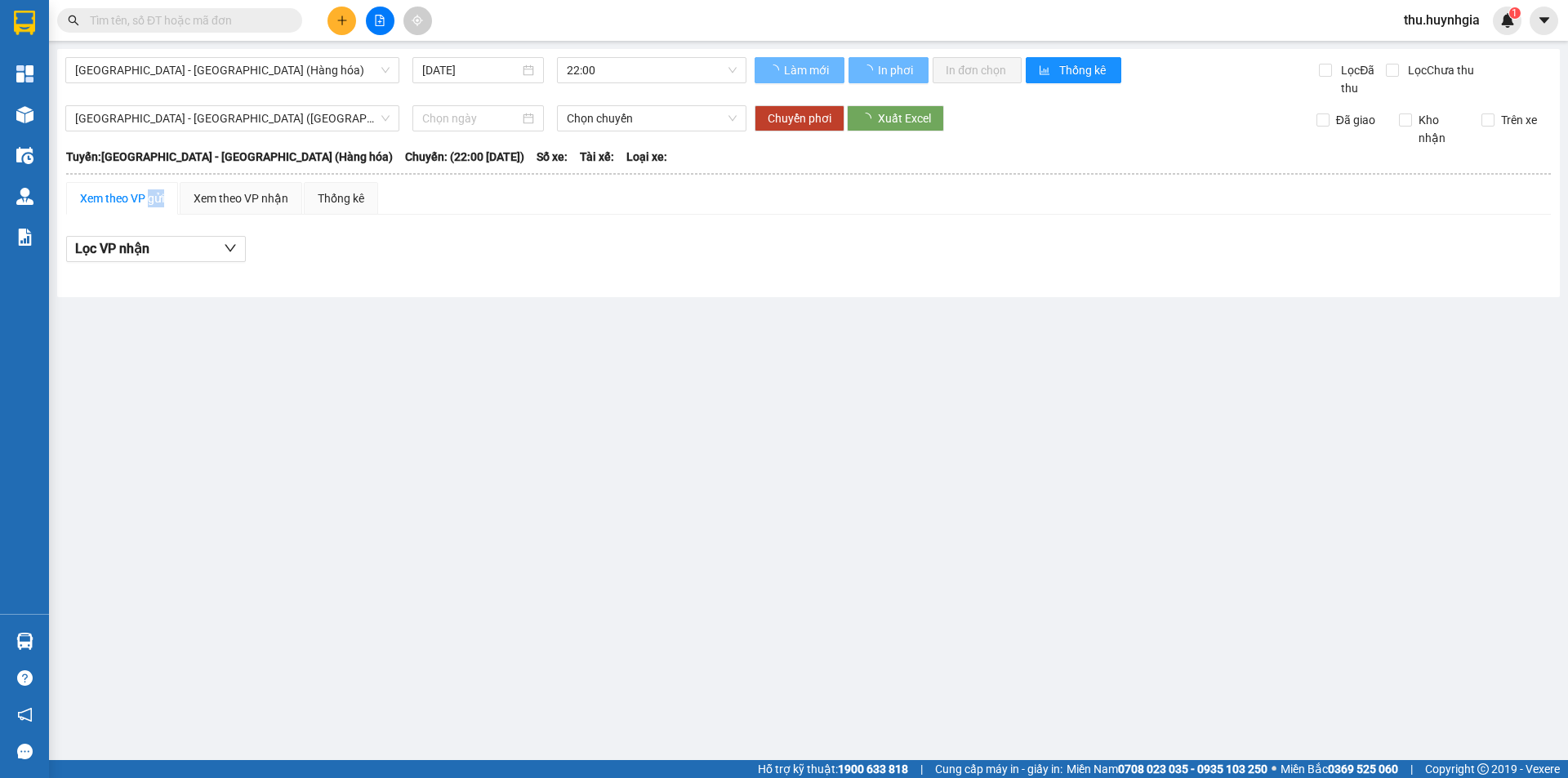
click at [149, 194] on div "Xem theo VP gửi" at bounding box center [122, 199] width 84 height 18
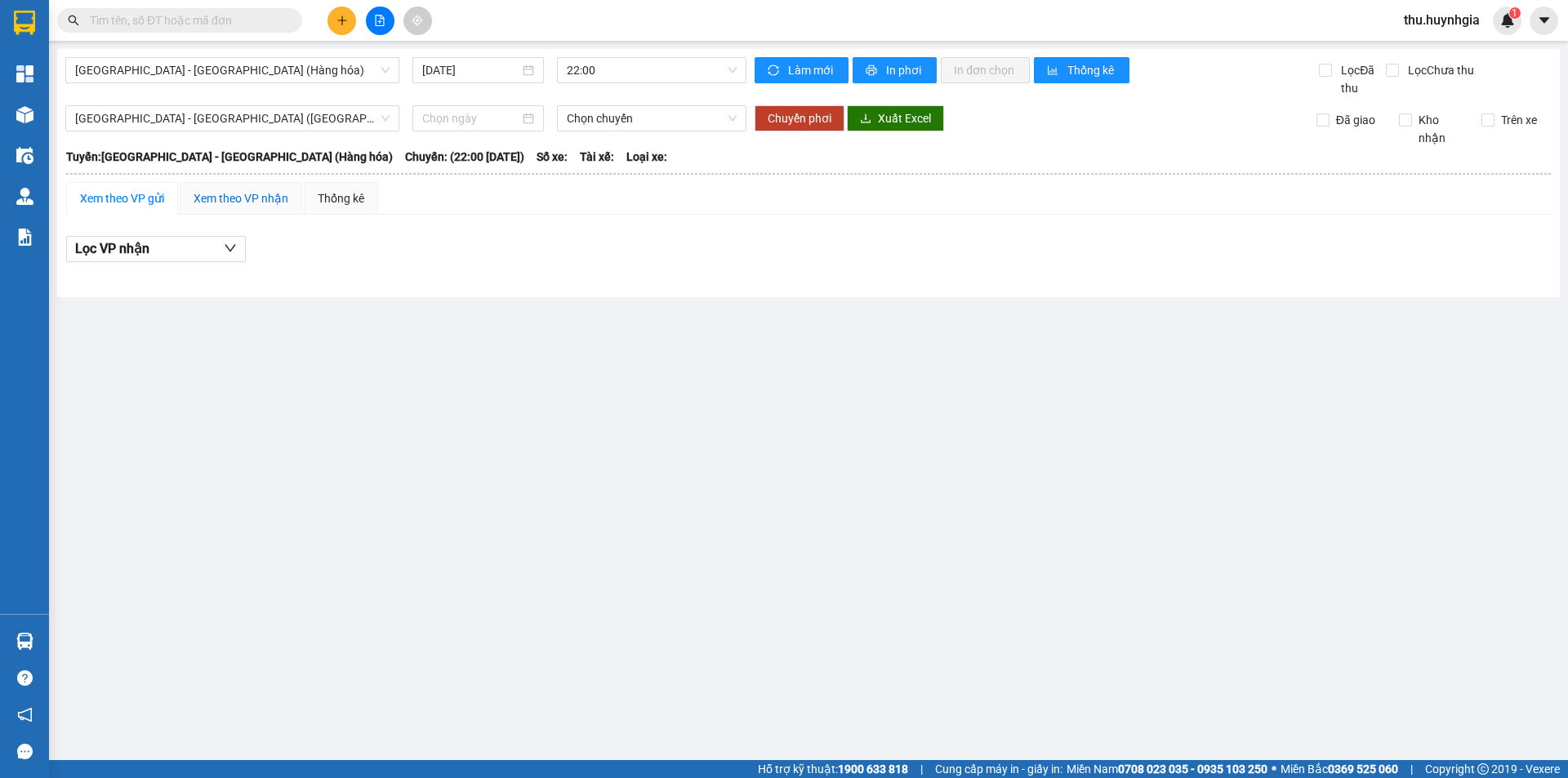
click at [222, 192] on div "Xem theo VP nhận" at bounding box center [241, 199] width 94 height 18
click at [102, 192] on div "Xem theo VP gửi" at bounding box center [122, 199] width 84 height 18
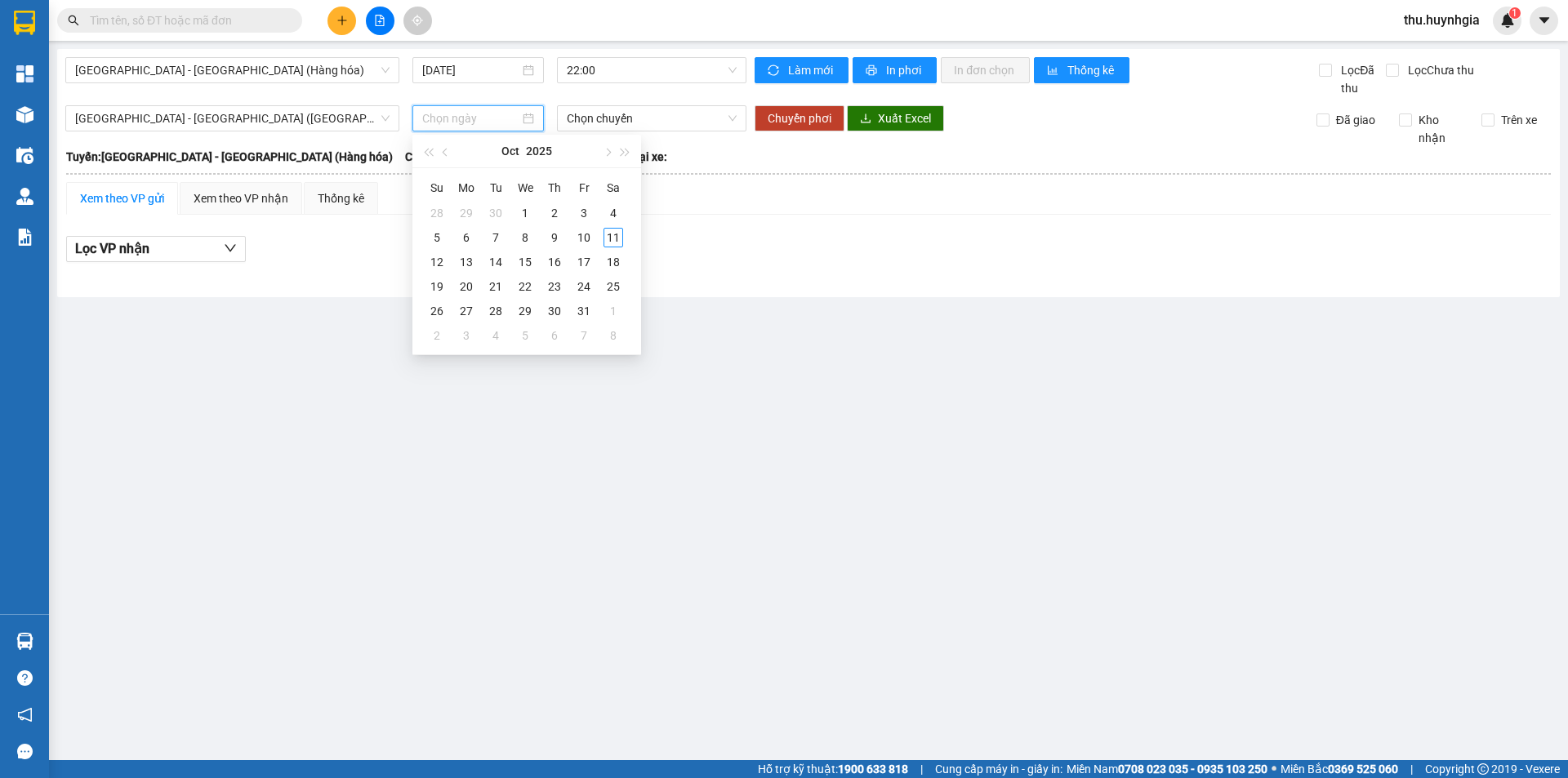
click at [447, 121] on input at bounding box center [470, 118] width 97 height 18
type input "[DATE]"
click at [607, 232] on div "11" at bounding box center [613, 238] width 20 height 20
type input "[DATE]"
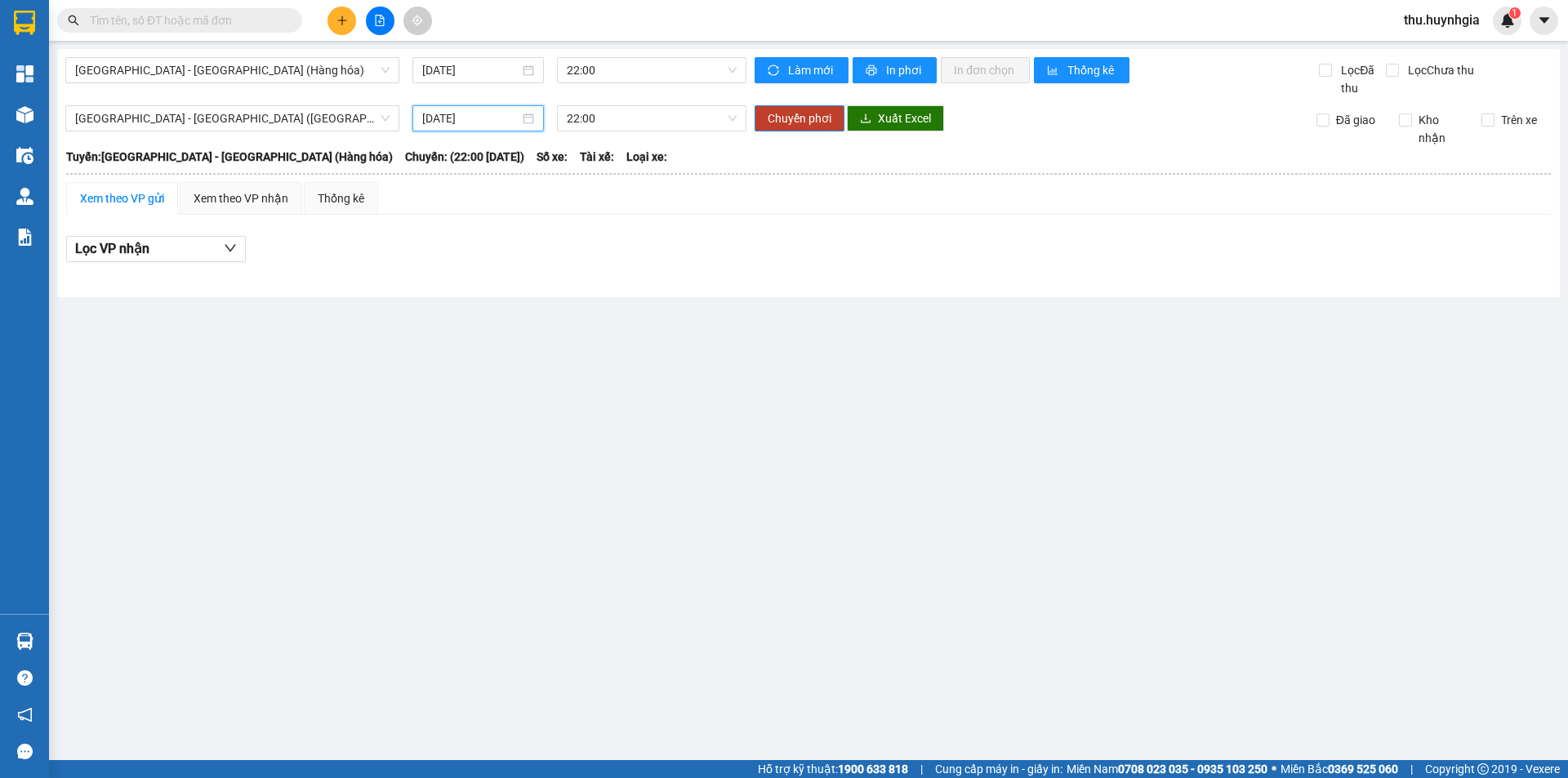
click at [449, 469] on main "Nha Trang - Sài Gòn (Hàng hóa) 11/10/2025 22:00 Làm mới In phơi In đơn chọn Thố…" at bounding box center [784, 380] width 1568 height 760
click at [227, 197] on div "Xem theo VP nhận" at bounding box center [241, 199] width 94 height 18
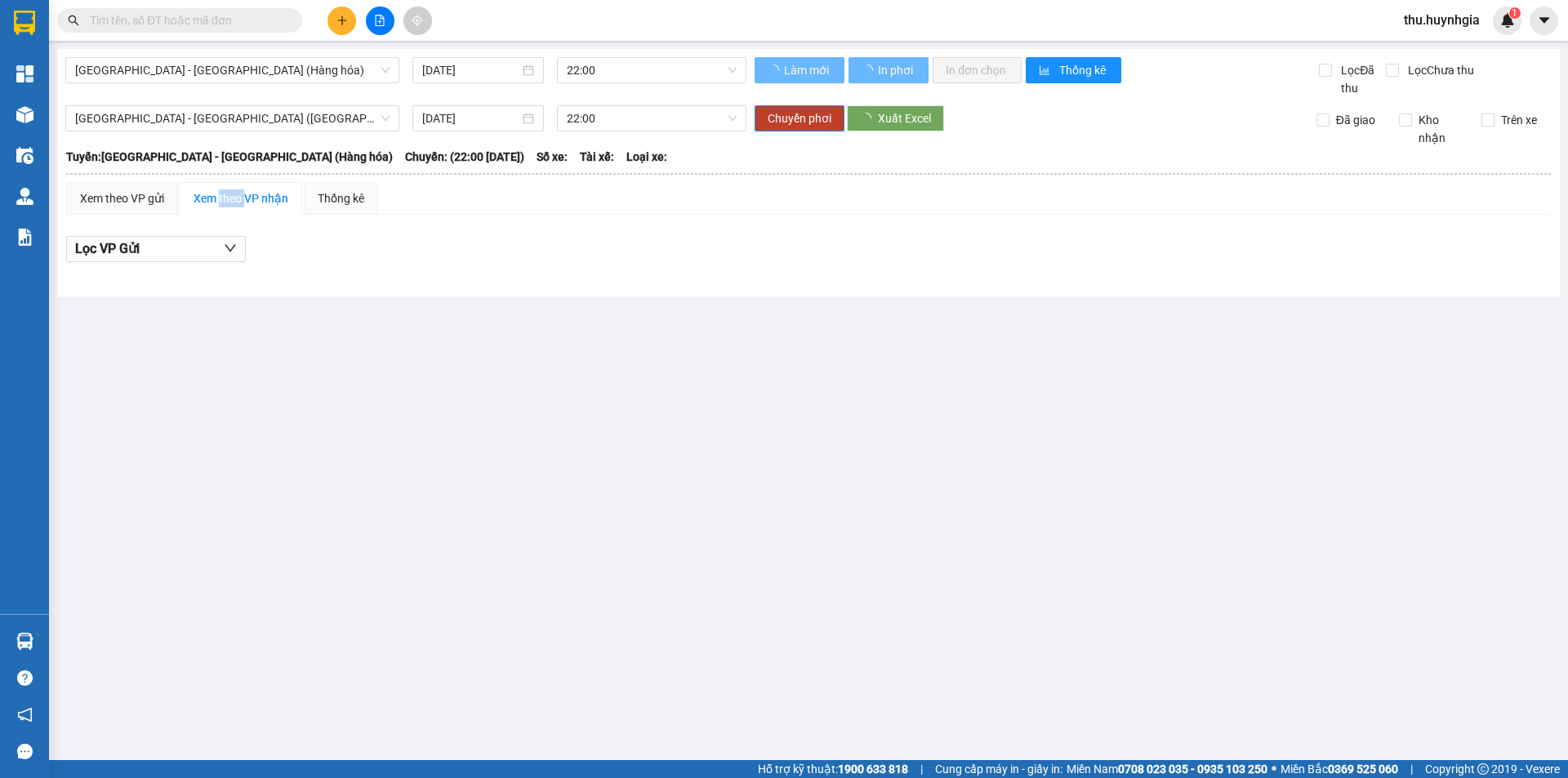
click at [227, 197] on div "Xem theo VP nhận" at bounding box center [241, 199] width 94 height 18
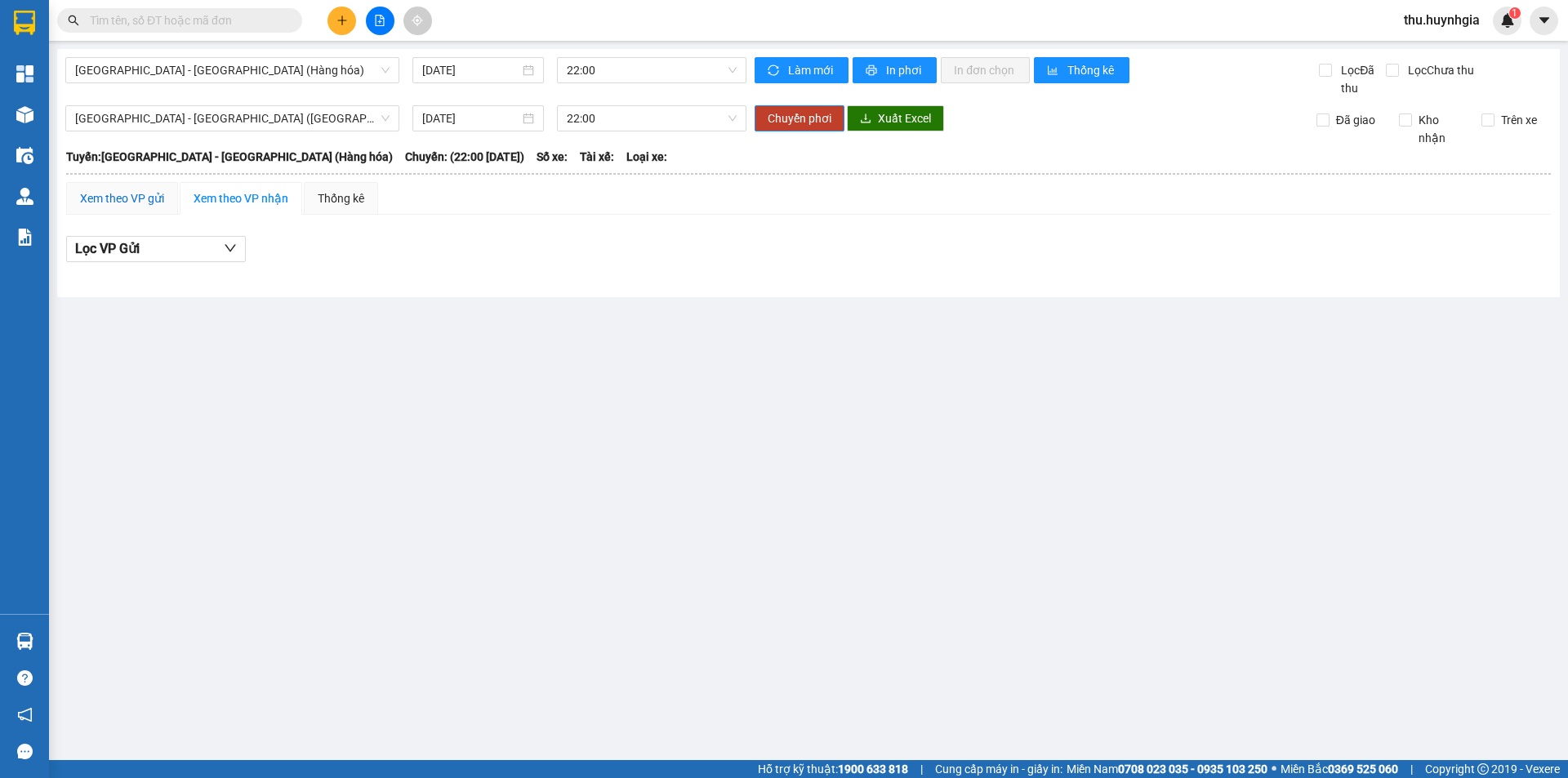
click at [117, 192] on div "Xem theo VP gửi" at bounding box center [122, 199] width 84 height 18
drag, startPoint x: 227, startPoint y: 207, endPoint x: 309, endPoint y: 192, distance: 83.4
click at [227, 207] on div "Xem theo VP nhận" at bounding box center [241, 199] width 94 height 18
click at [310, 192] on div "Thống kê" at bounding box center [341, 199] width 75 height 33
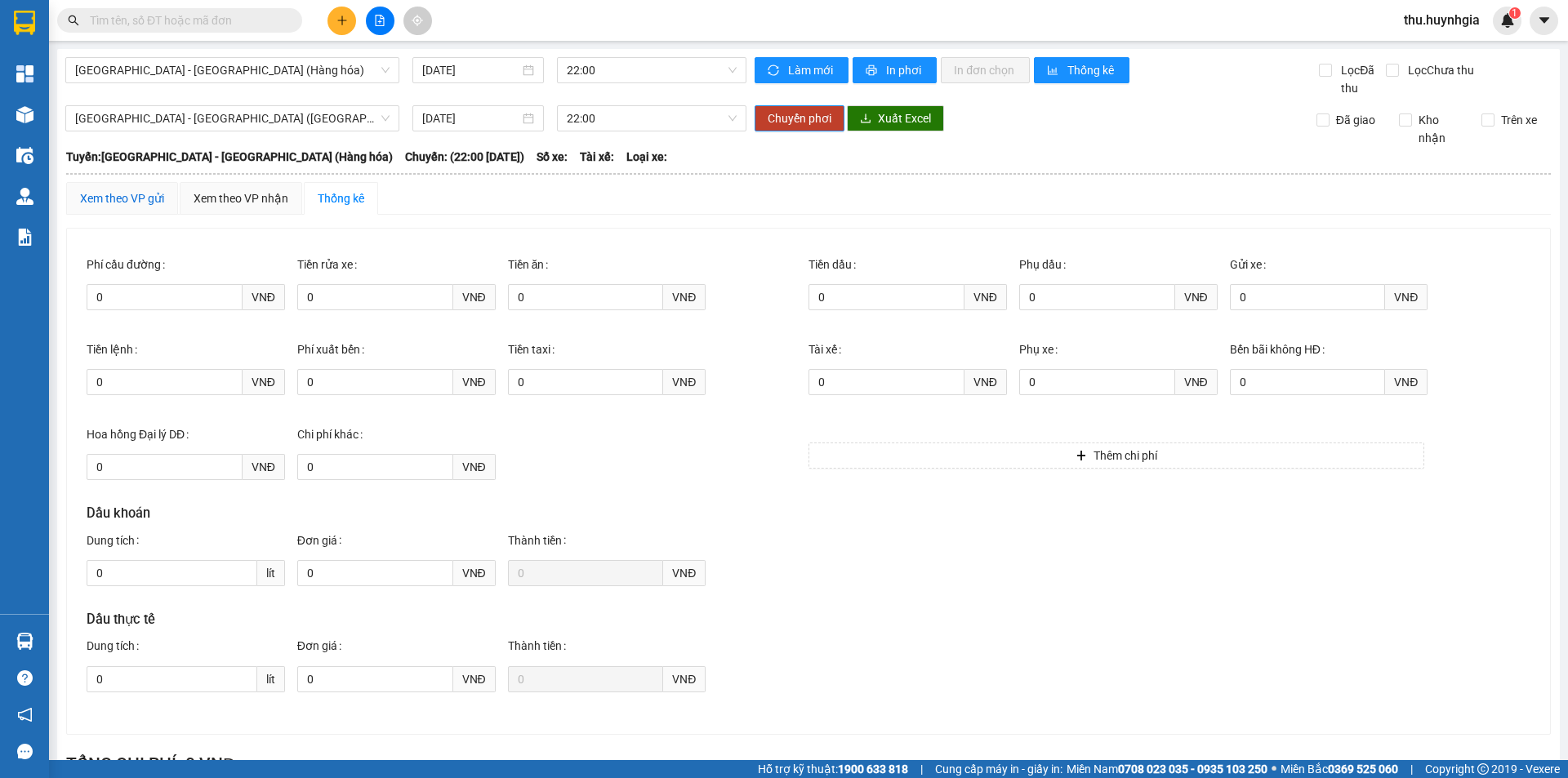
click at [150, 199] on div "Xem theo VP gửi" at bounding box center [122, 199] width 84 height 18
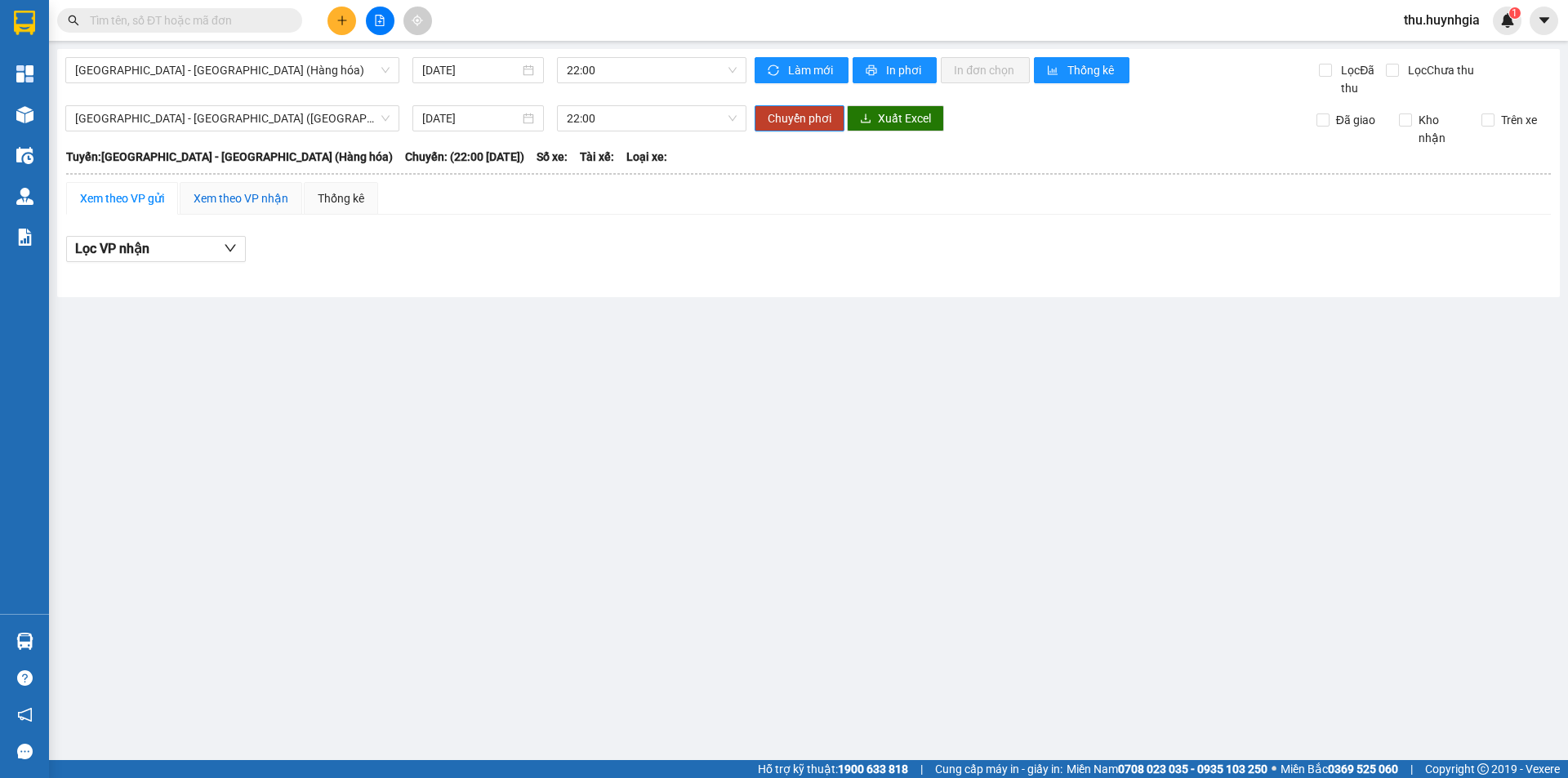
click at [232, 200] on div "Xem theo VP nhận" at bounding box center [241, 199] width 94 height 18
click at [314, 424] on main "Nha Trang - Sài Gòn (Hàng hóa) 11/10/2025 22:00 Làm mới In phơi In đơn chọn Thố…" at bounding box center [784, 380] width 1568 height 760
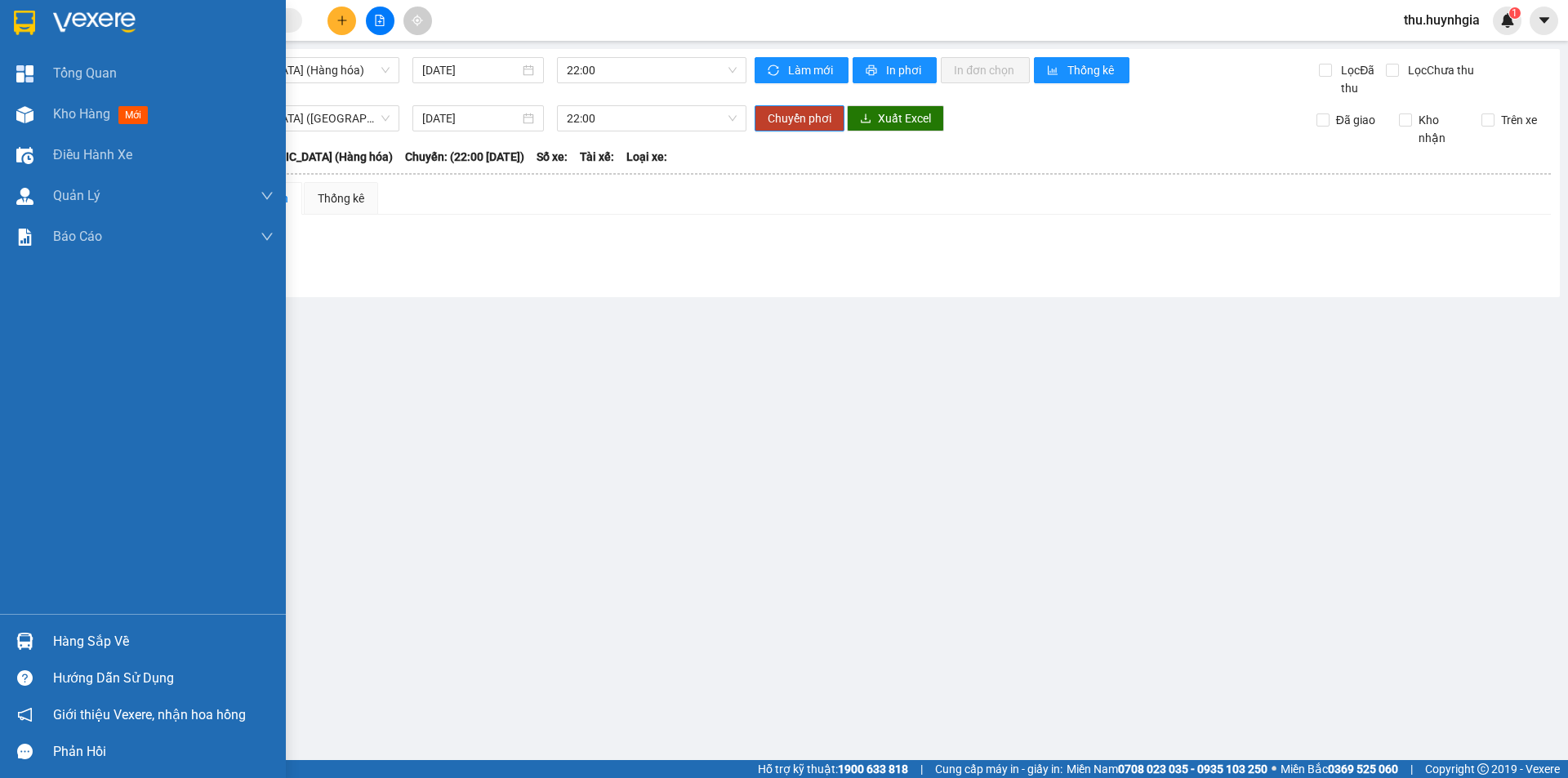
click at [82, 634] on div "Hàng sắp về" at bounding box center [163, 642] width 221 height 25
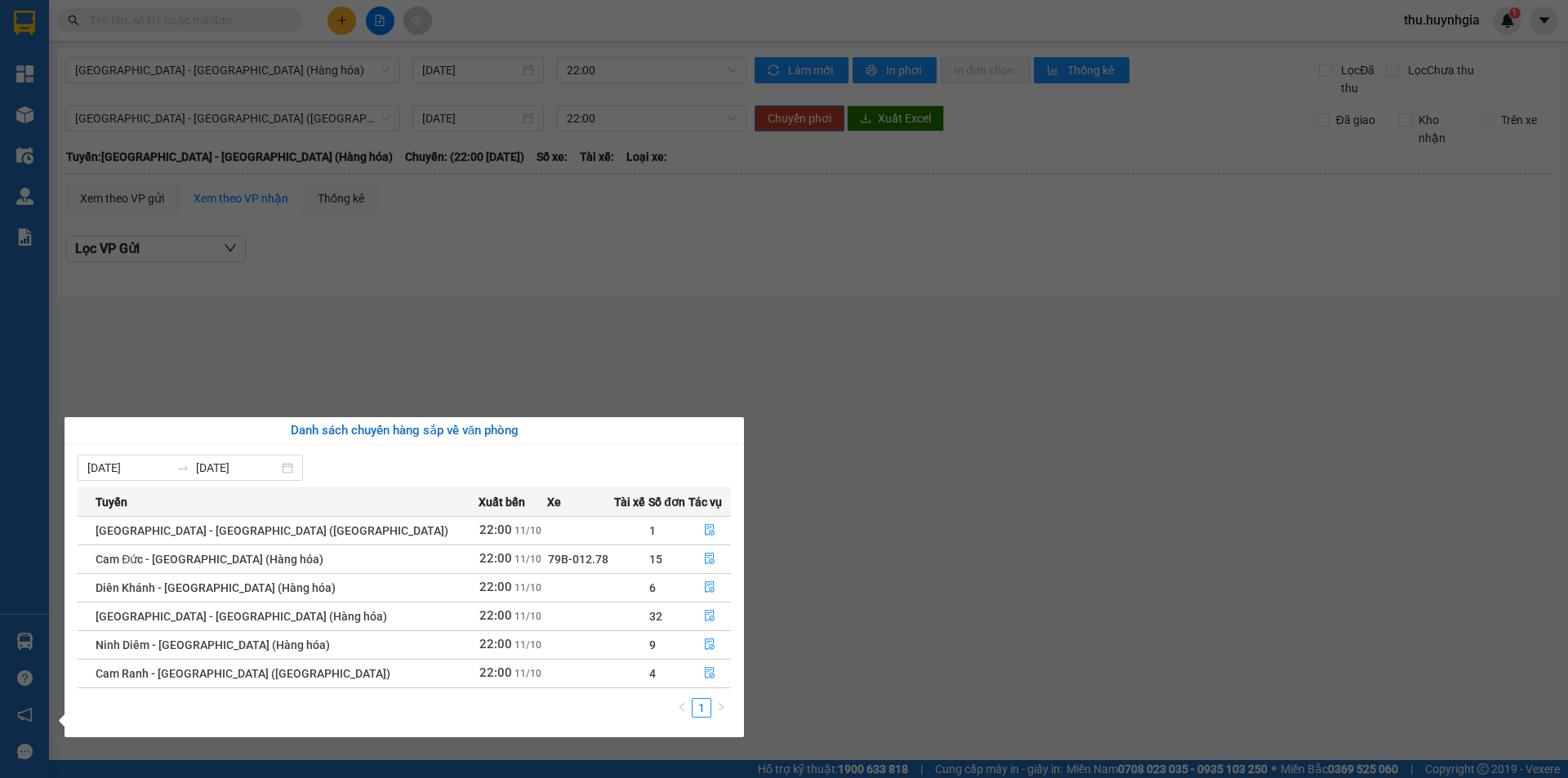
click at [273, 371] on section "Kết quả tìm kiếm ( 0 ) Bộ lọc No Data thu.huynhgia 1 Tổng Quan Kho hàng mới Điề…" at bounding box center [784, 389] width 1568 height 778
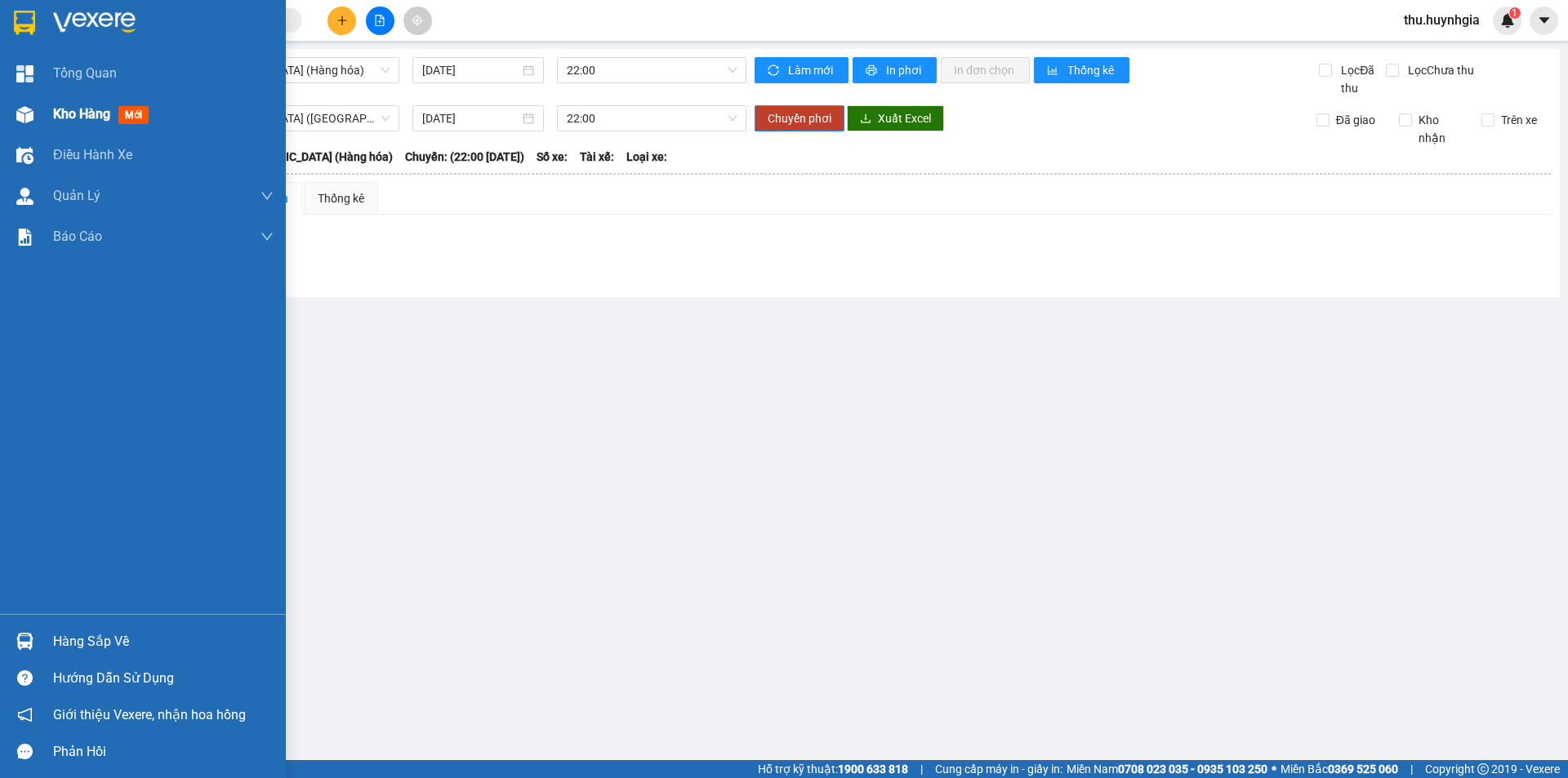
click at [80, 112] on span "Kho hàng" at bounding box center [82, 113] width 57 height 16
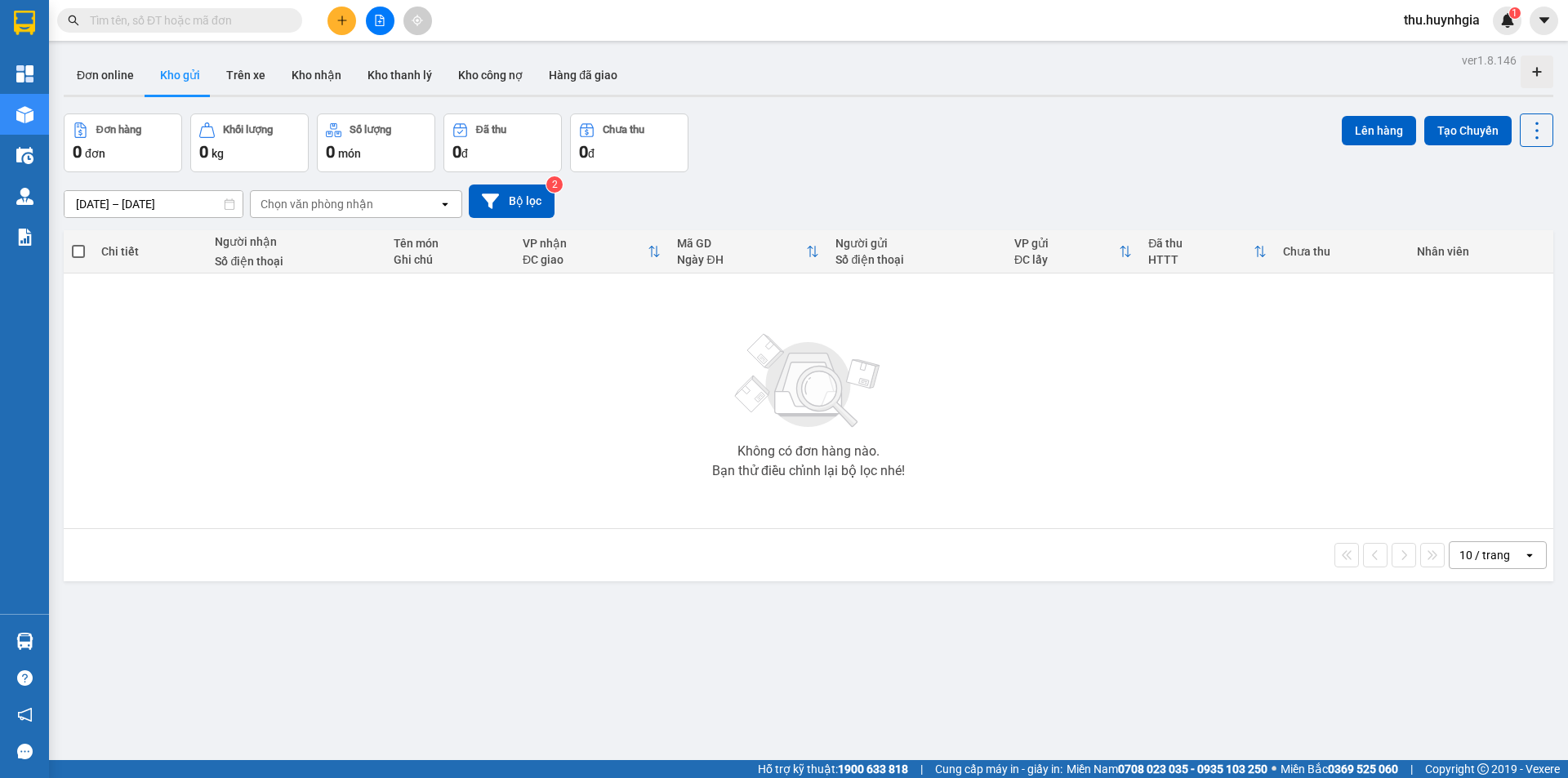
click at [162, 208] on input "09/10/2025 – 11/10/2025" at bounding box center [154, 204] width 178 height 26
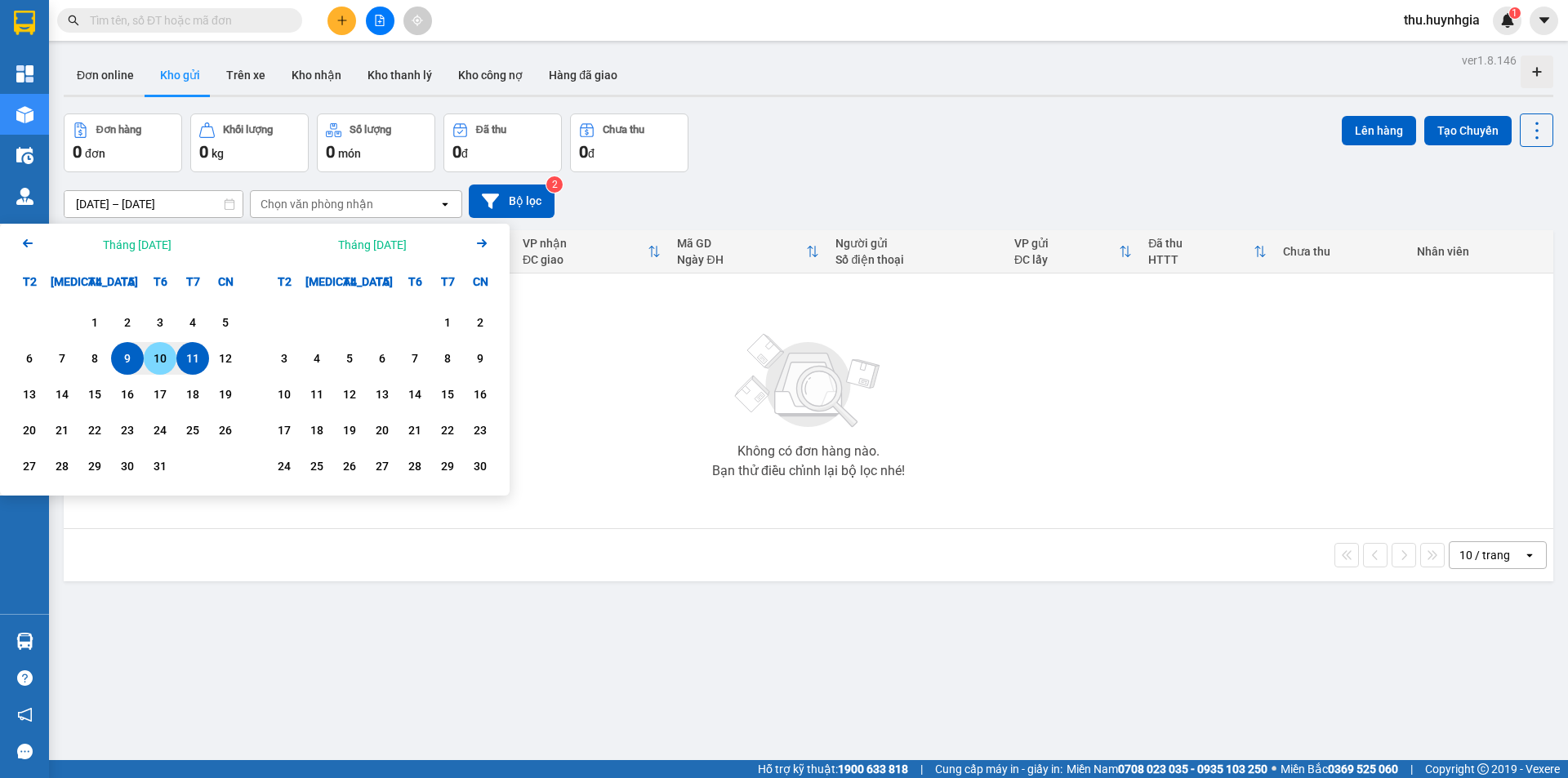
click at [163, 355] on div "10" at bounding box center [160, 359] width 23 height 20
click at [277, 582] on div "ver 1.8.146 Đơn online Kho gửi Trên xe Kho nhận Kho thanh lý Kho công nợ Hàng đ…" at bounding box center [809, 438] width 1503 height 778
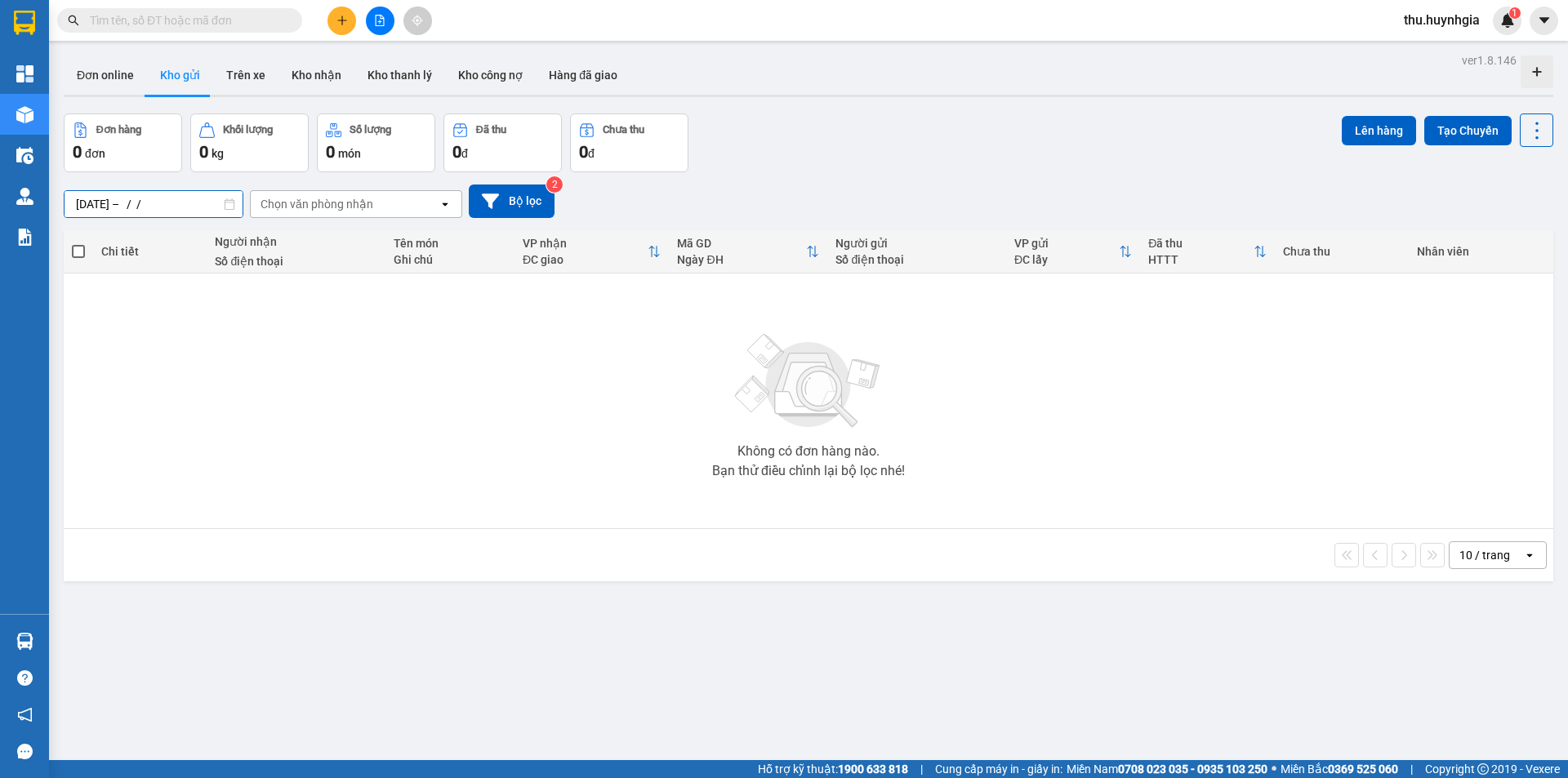
click at [147, 205] on input "10/10/2025 – / /" at bounding box center [154, 204] width 178 height 26
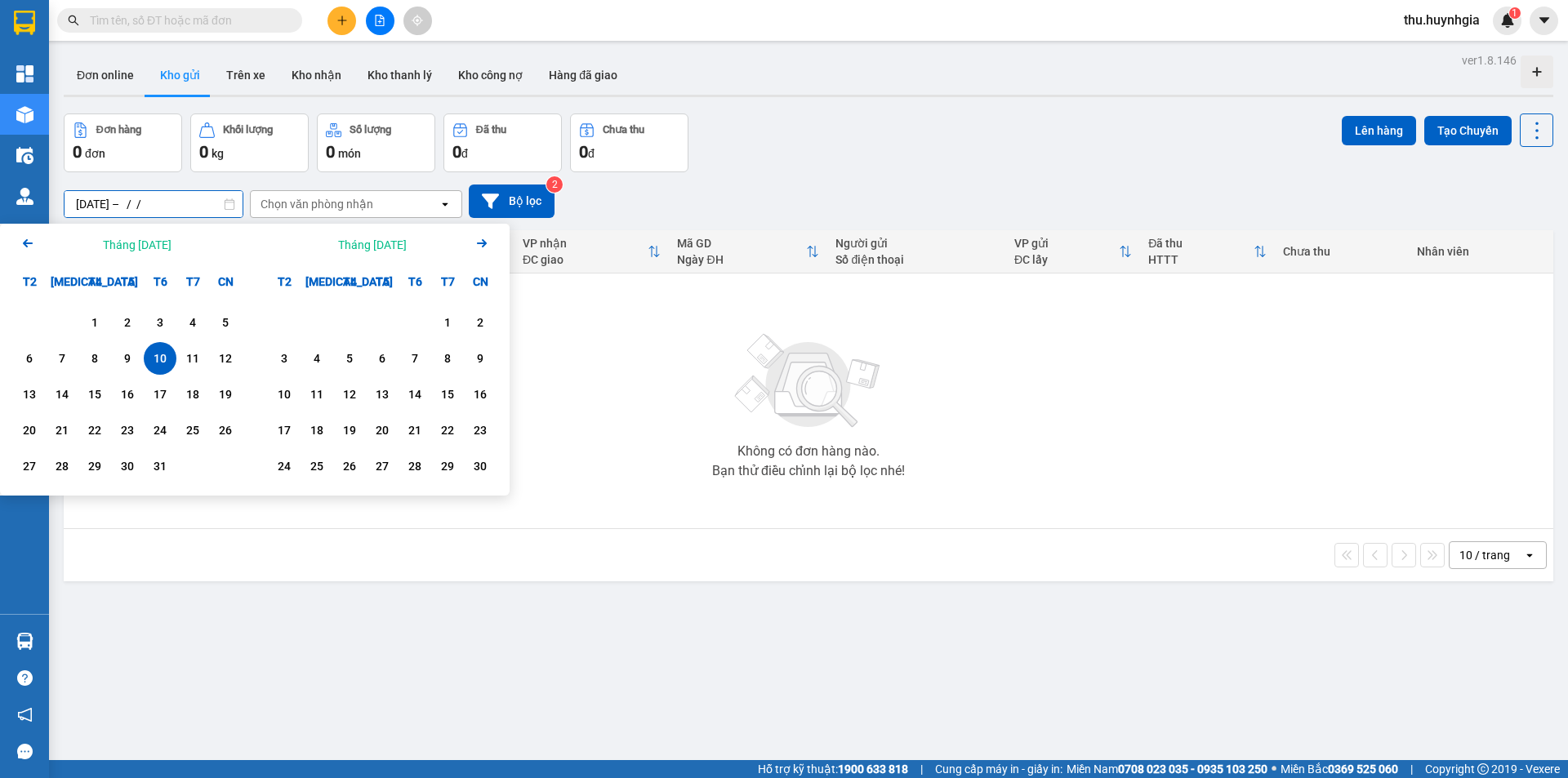
click at [158, 363] on div "10" at bounding box center [160, 359] width 23 height 20
type input "[DATE] – [DATE]"
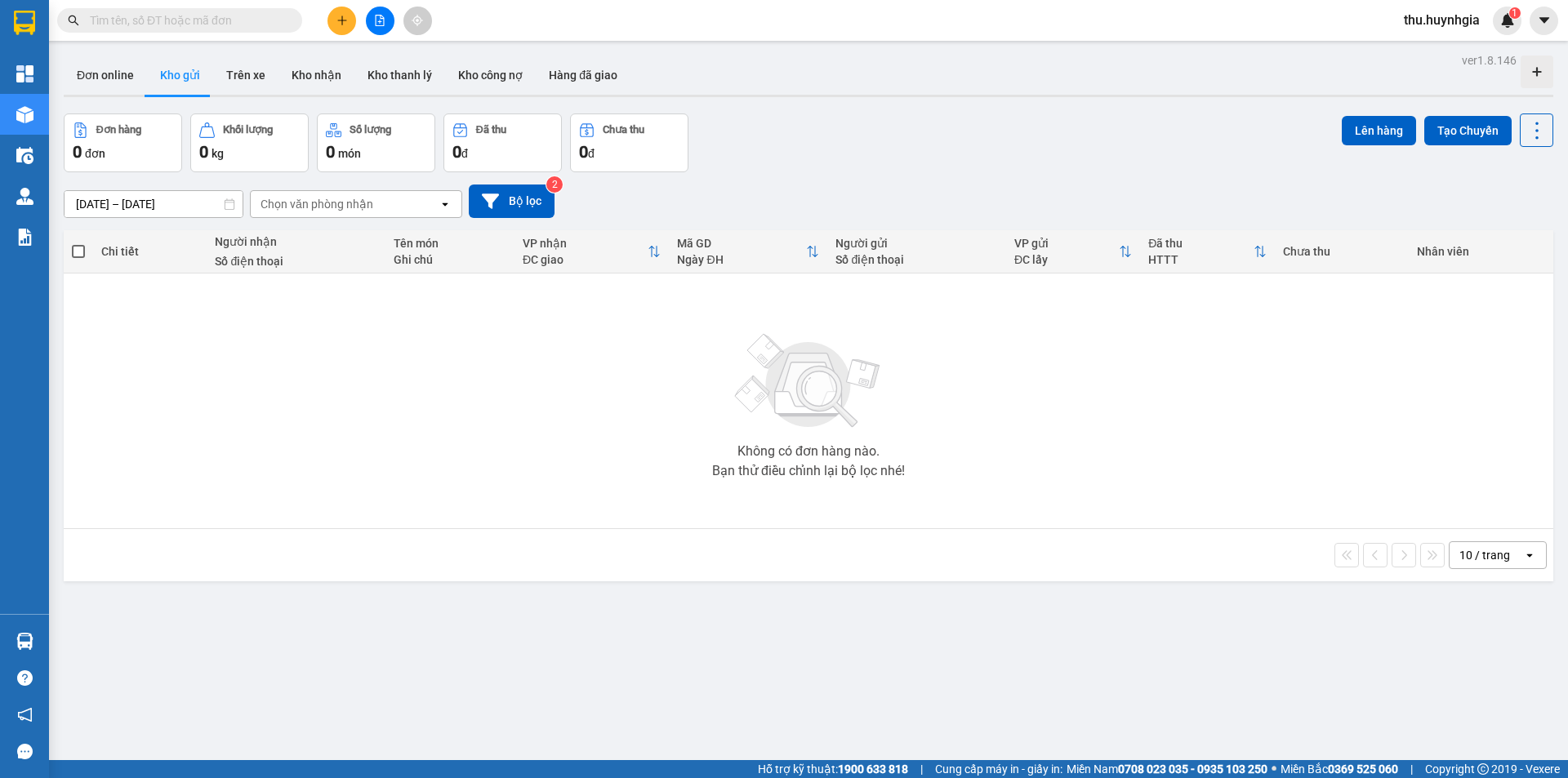
click at [572, 470] on div "Không có đơn hàng nào. Bạn thử điều chỉnh lại bộ lọc nhé!" at bounding box center [809, 400] width 1474 height 245
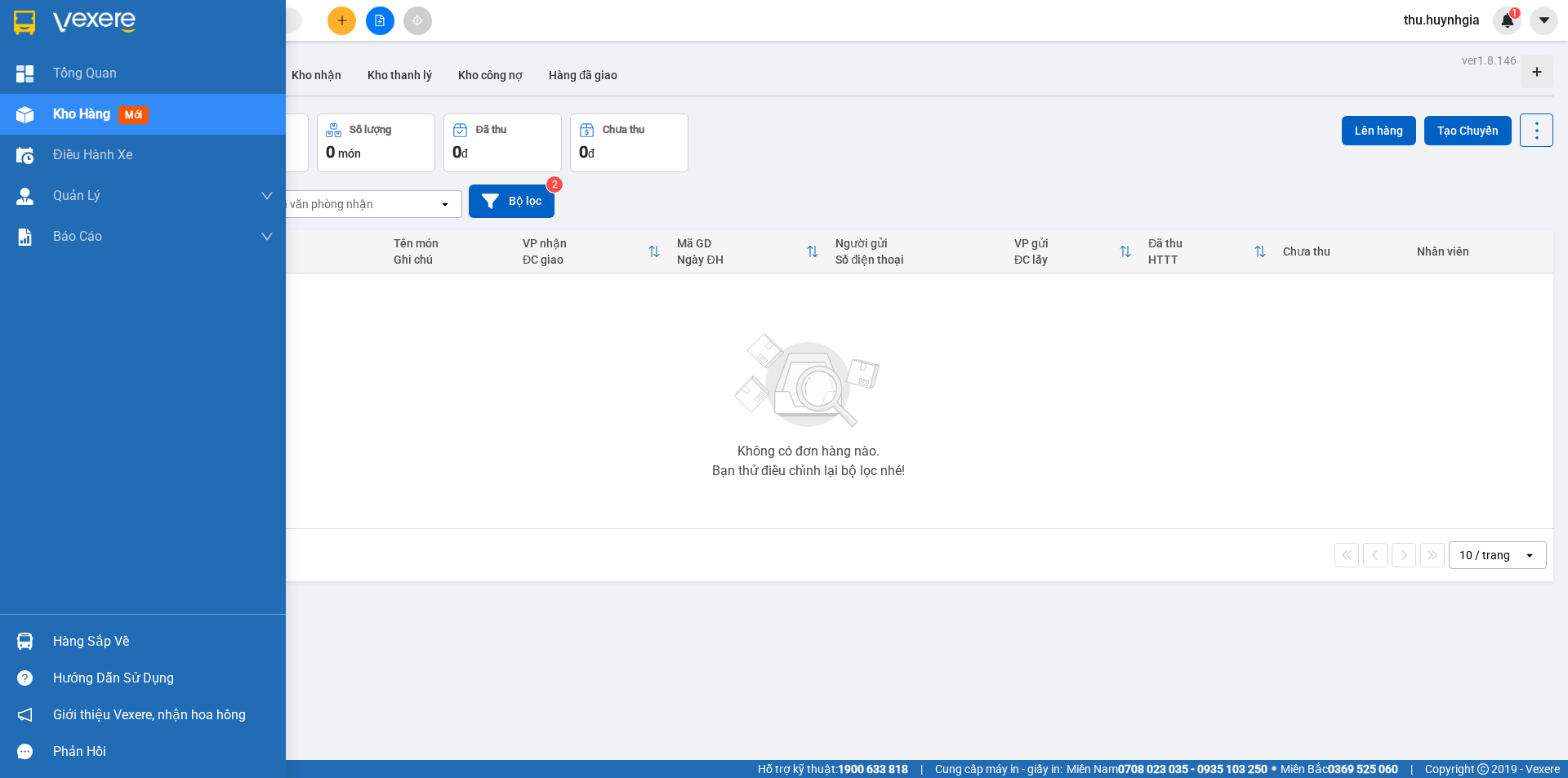
click at [70, 634] on div "Hàng sắp về" at bounding box center [163, 642] width 221 height 25
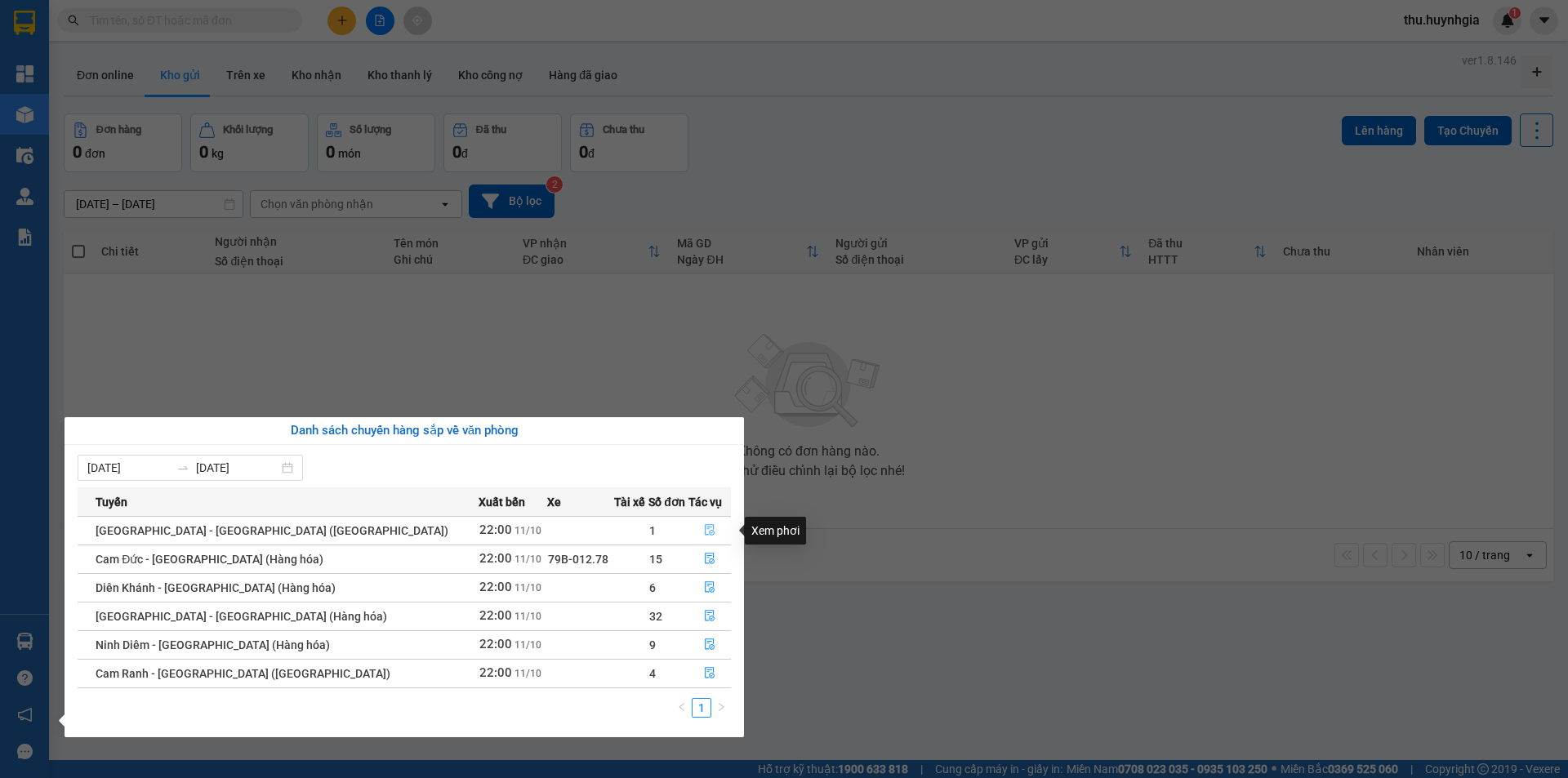
click at [704, 531] on icon "file-done" at bounding box center [710, 530] width 11 height 11
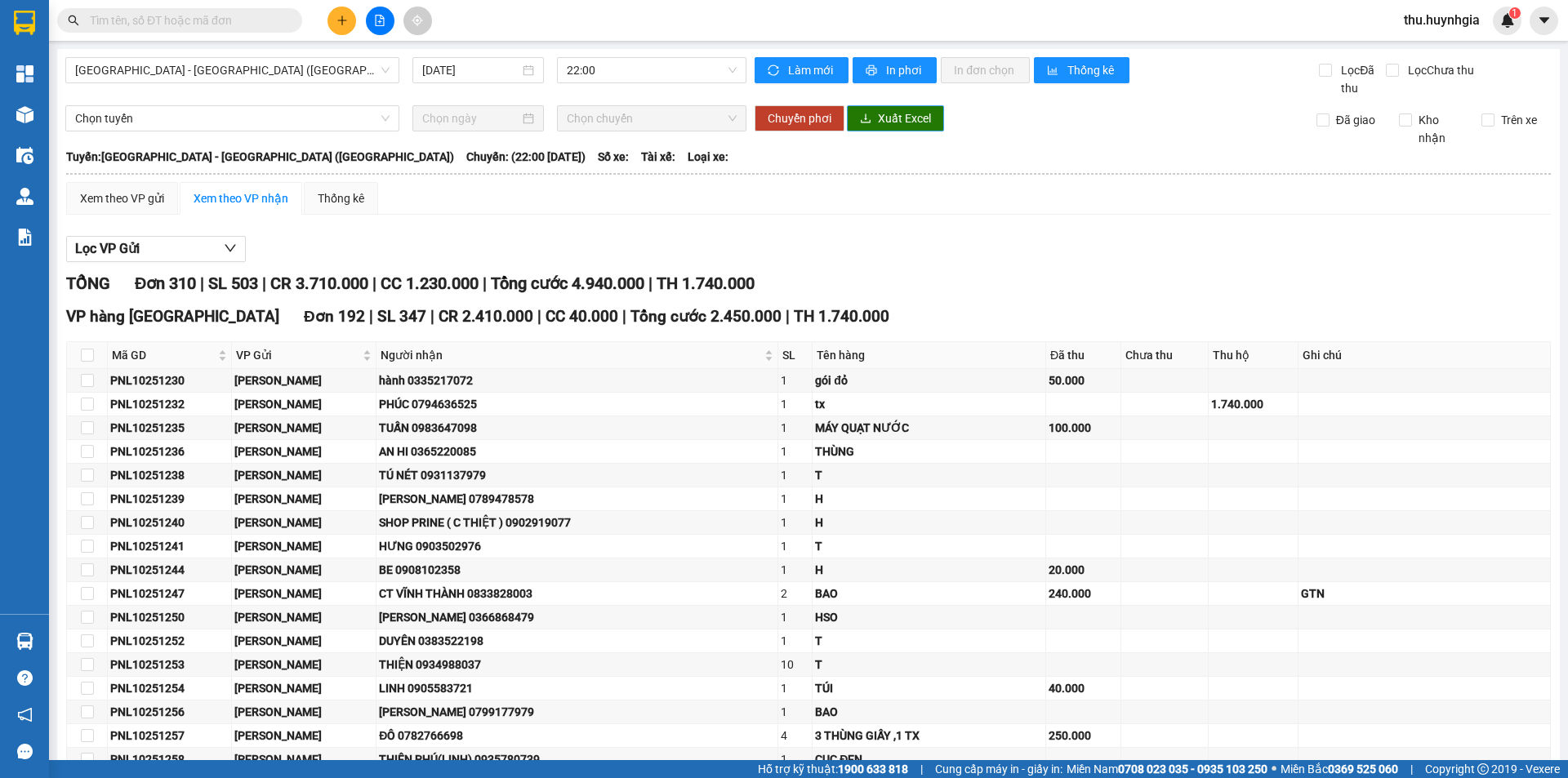
click at [887, 116] on span "Xuất Excel" at bounding box center [905, 118] width 53 height 18
click at [169, 62] on span "[GEOGRAPHIC_DATA] - [GEOGRAPHIC_DATA] ([GEOGRAPHIC_DATA])" at bounding box center [232, 71] width 314 height 25
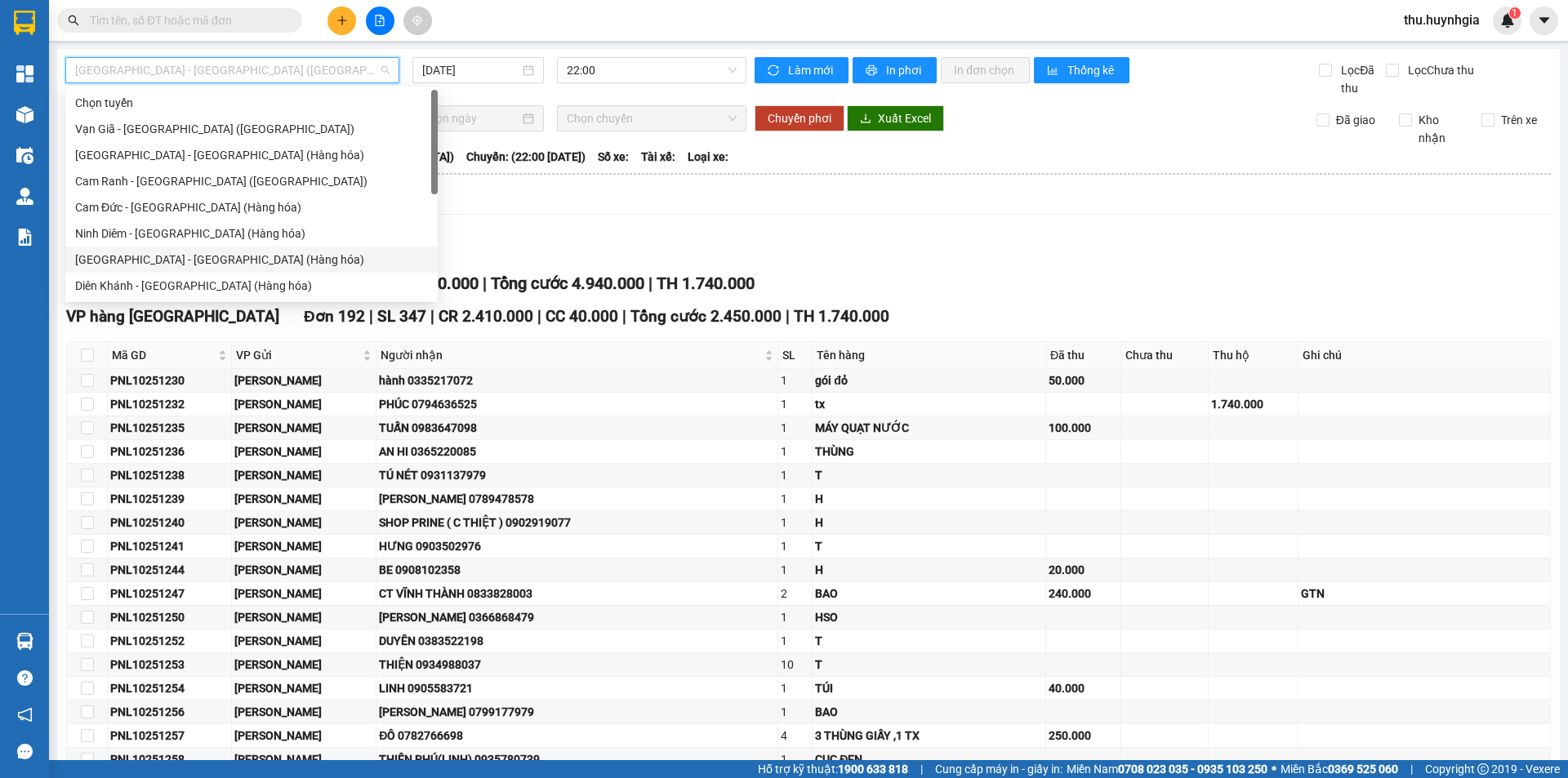
click at [132, 260] on div "[GEOGRAPHIC_DATA] - [GEOGRAPHIC_DATA] (Hàng hóa)" at bounding box center [252, 259] width 353 height 18
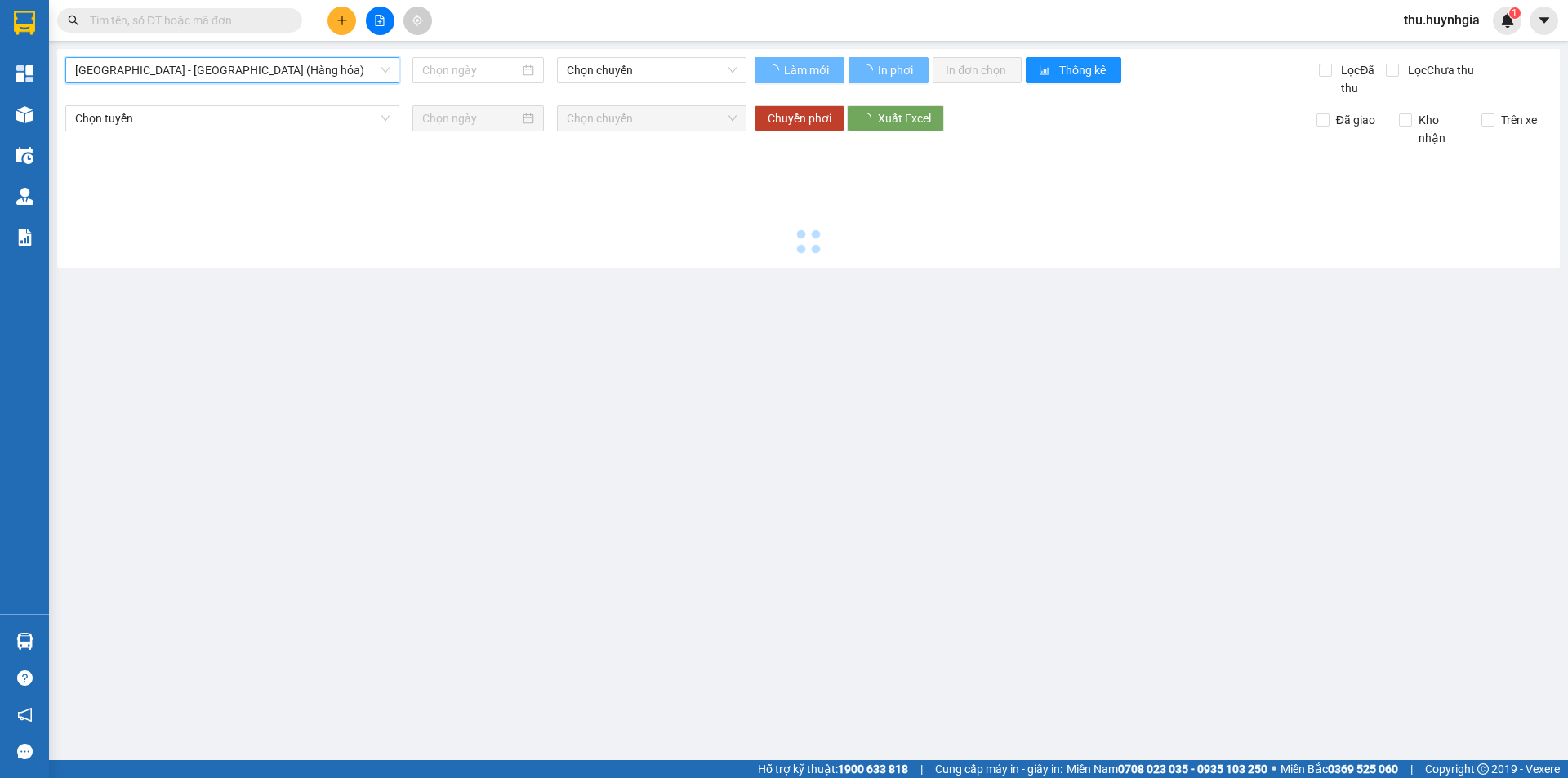
type input "[DATE]"
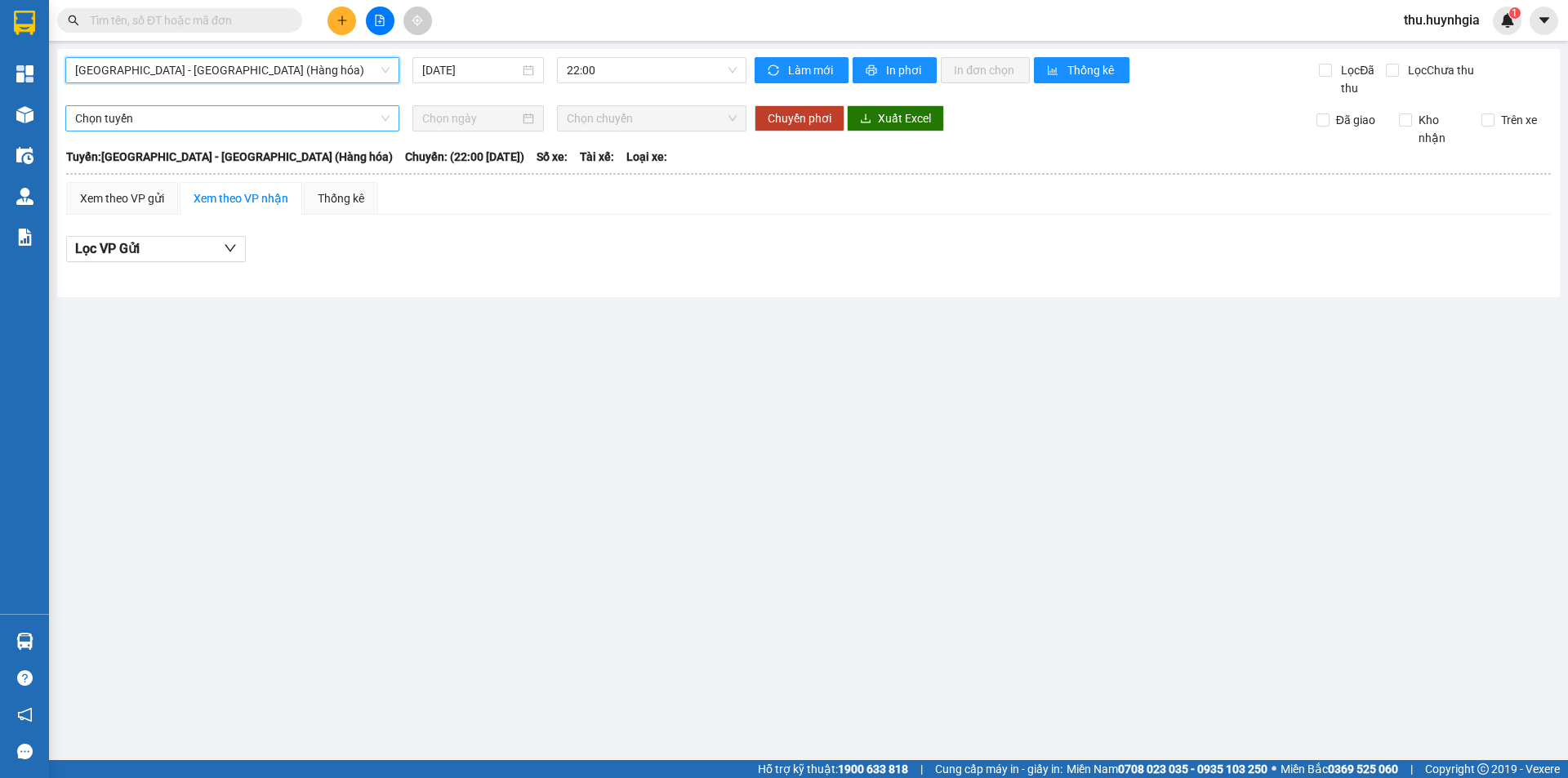
click at [219, 120] on span "Chọn tuyến" at bounding box center [232, 118] width 314 height 25
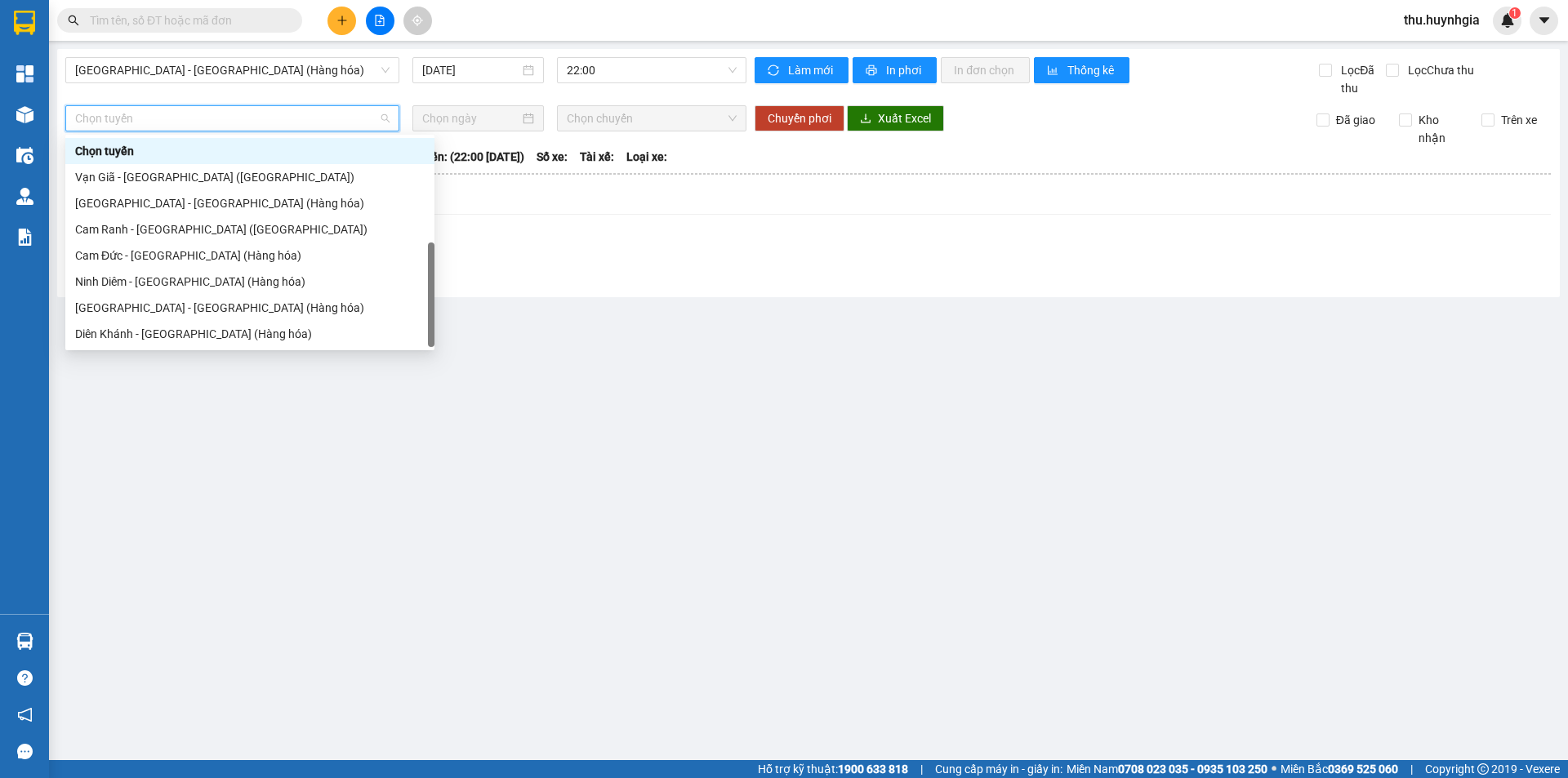
scroll to position [53, 0]
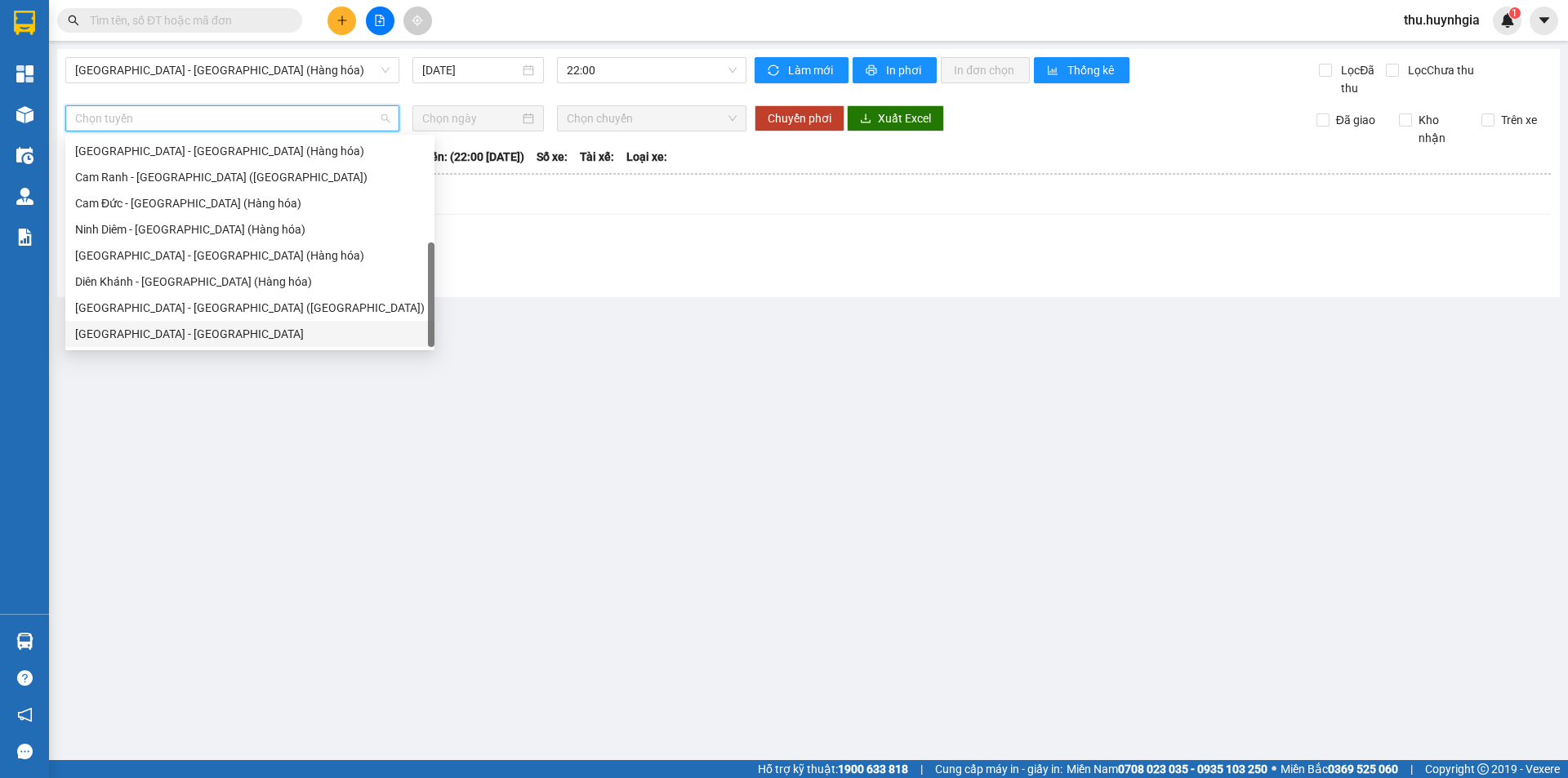
click at [177, 330] on div "[GEOGRAPHIC_DATA] - [GEOGRAPHIC_DATA]" at bounding box center [250, 334] width 350 height 18
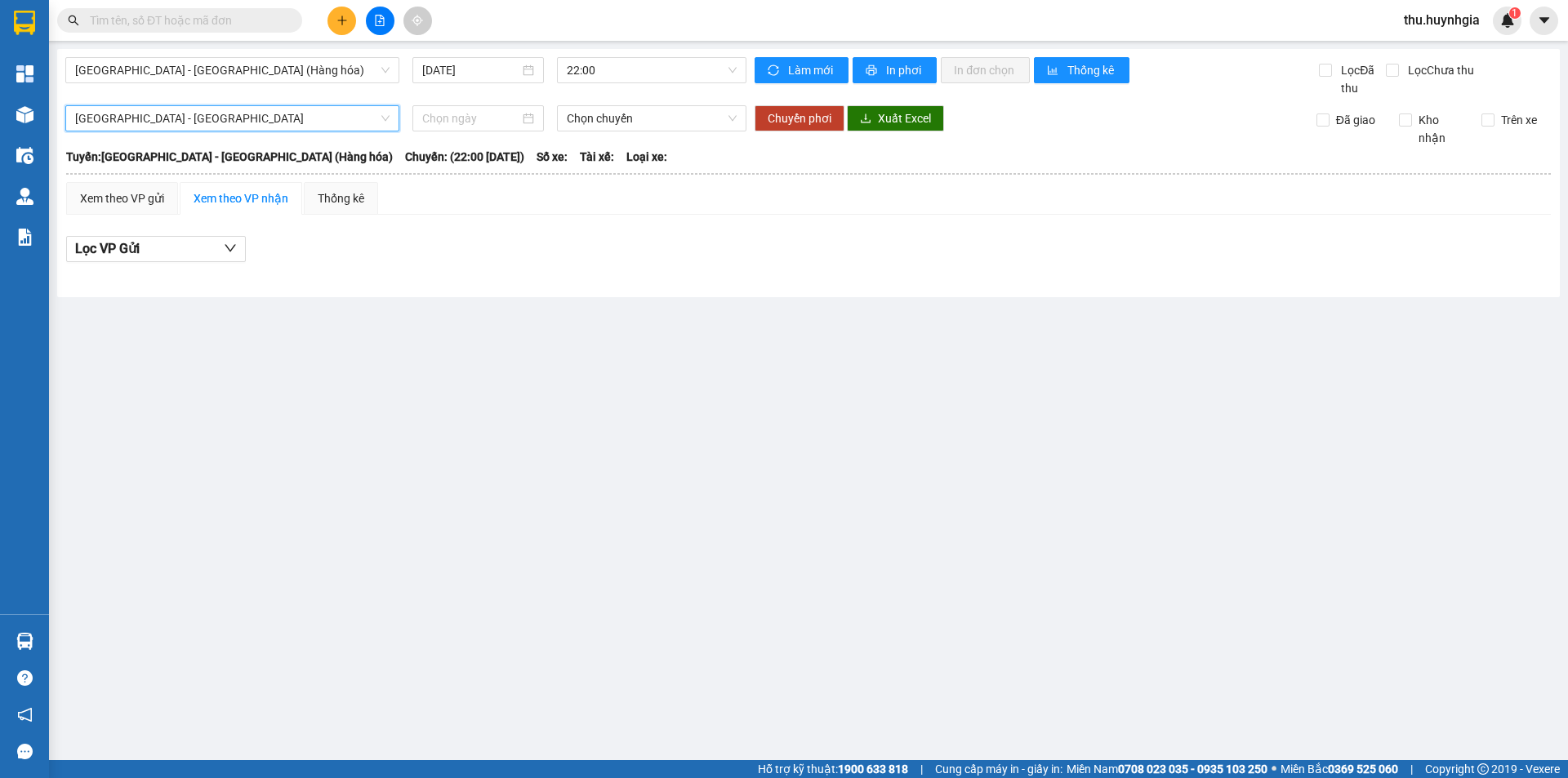
click at [243, 203] on div "Xem theo VP nhận" at bounding box center [241, 199] width 94 height 18
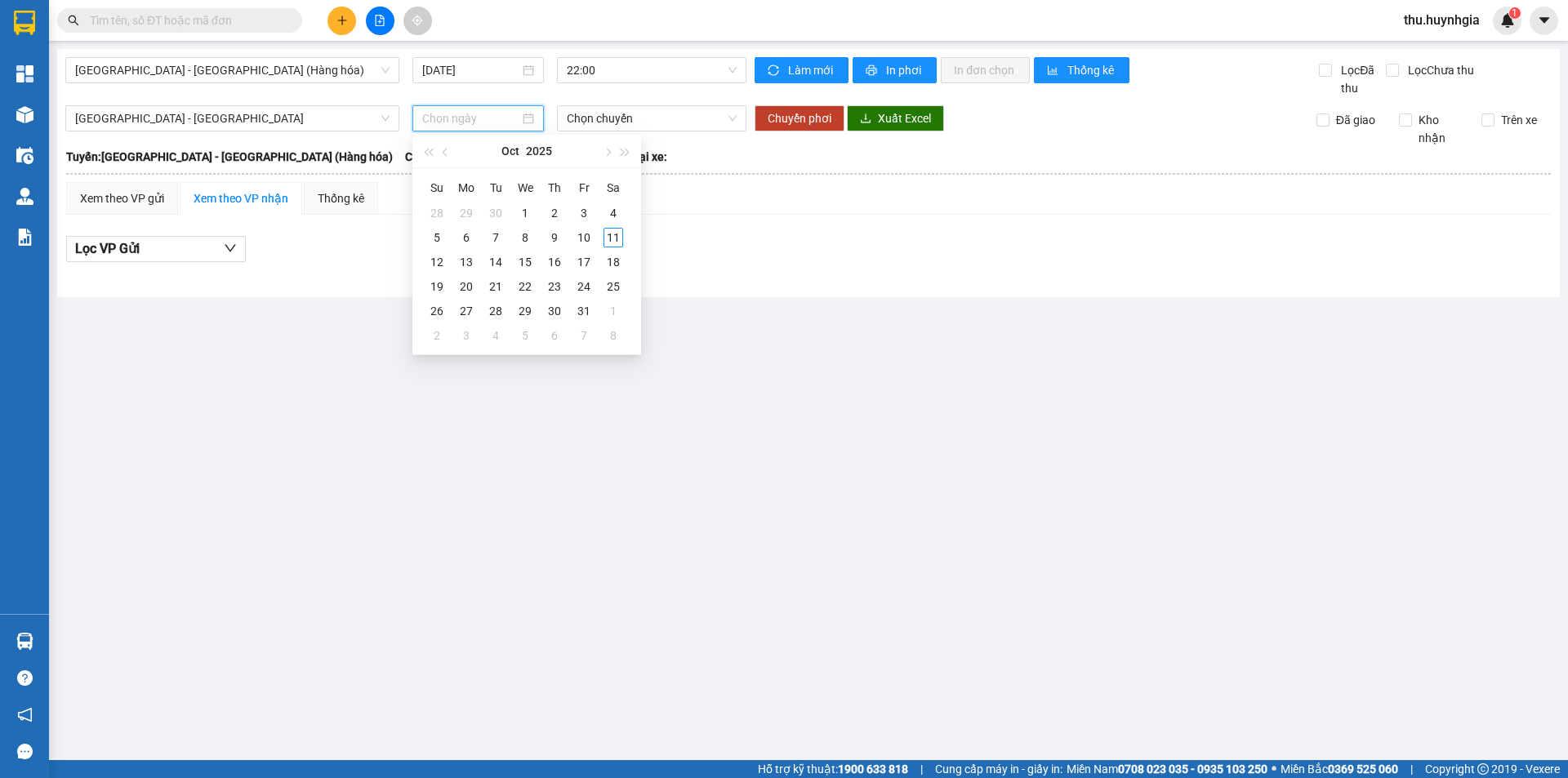
click at [424, 125] on input at bounding box center [470, 118] width 97 height 18
type input "[DATE]"
click at [605, 236] on div "11" at bounding box center [613, 238] width 20 height 20
type input "[DATE]"
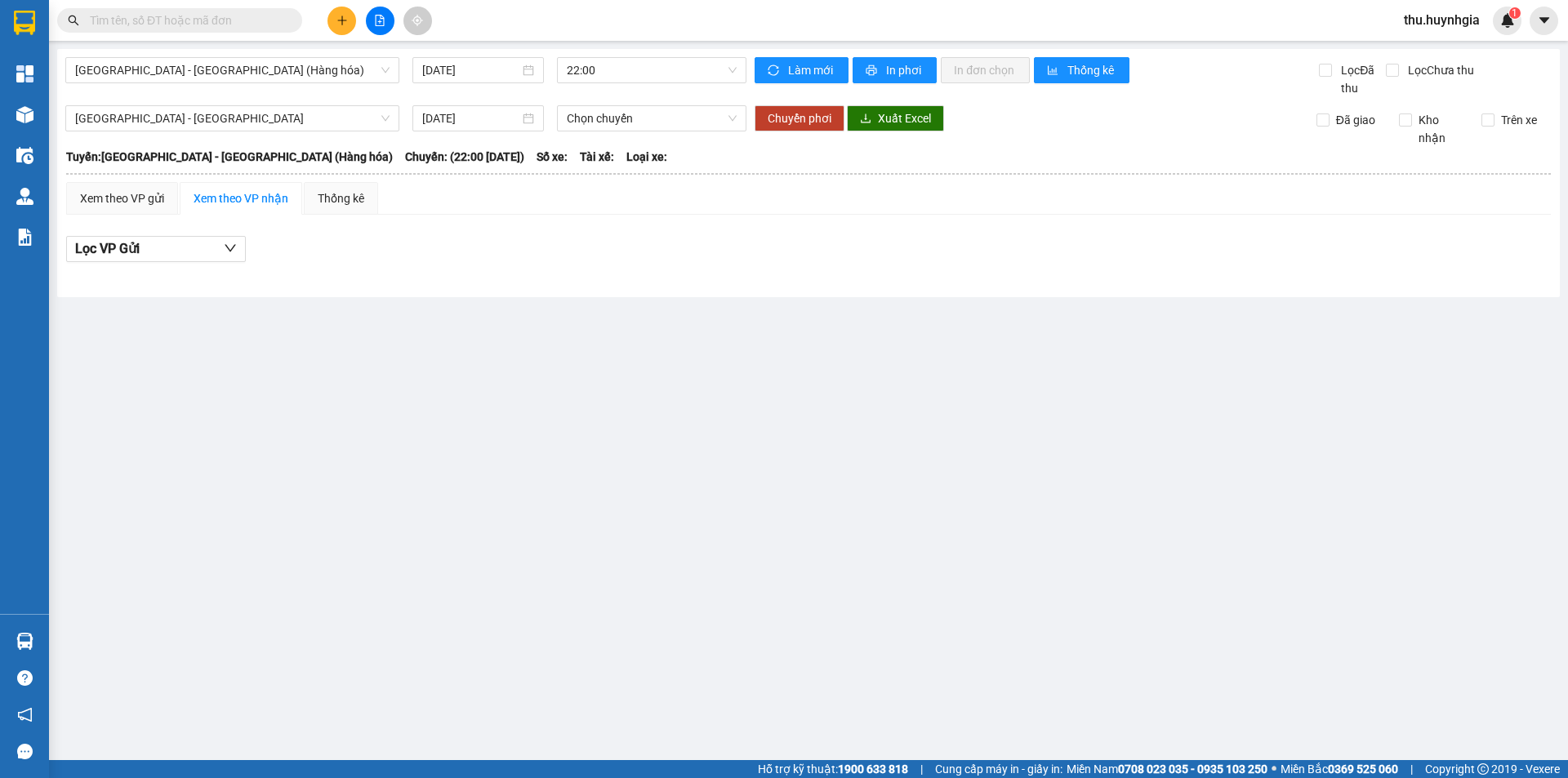
drag, startPoint x: 493, startPoint y: 368, endPoint x: 555, endPoint y: 205, distance: 174.4
click at [493, 366] on main "[GEOGRAPHIC_DATA] - [GEOGRAPHIC_DATA] (Hàng hóa) [DATE] 22:00 Làm mới In phơi I…" at bounding box center [784, 380] width 1568 height 760
click at [590, 121] on span "Chọn chuyến" at bounding box center [652, 118] width 170 height 25
click at [599, 226] on div "Xem theo VP gửi Xem theo VP nhận Thống kê Lọc VP Gửi" at bounding box center [809, 231] width 1485 height 98
click at [189, 108] on span "[GEOGRAPHIC_DATA] - [GEOGRAPHIC_DATA]" at bounding box center [232, 118] width 314 height 25
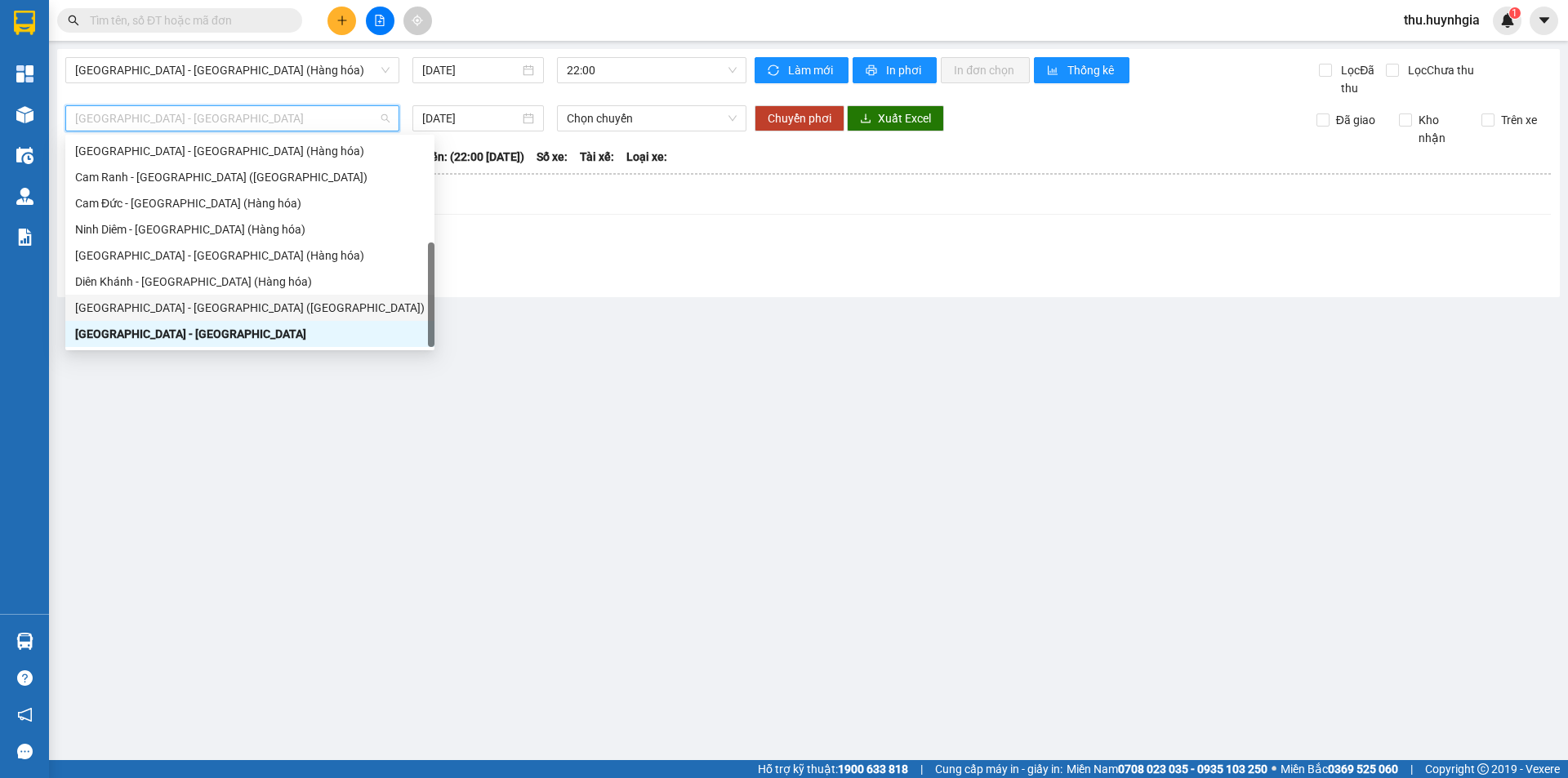
click at [264, 307] on div "[GEOGRAPHIC_DATA] - [GEOGRAPHIC_DATA] ([GEOGRAPHIC_DATA])" at bounding box center [250, 308] width 350 height 18
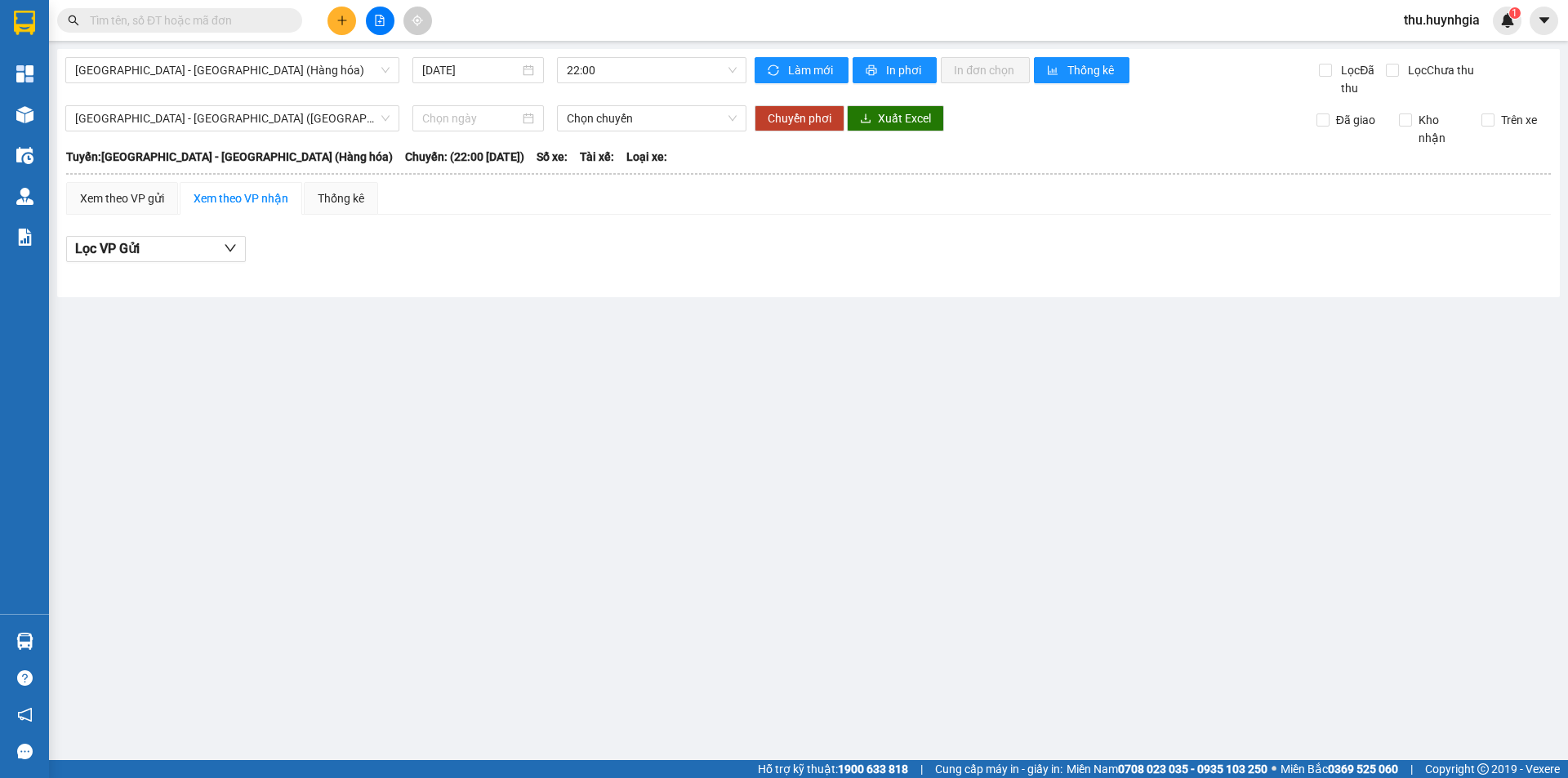
click at [306, 579] on main "[GEOGRAPHIC_DATA] - [GEOGRAPHIC_DATA] ([GEOGRAPHIC_DATA]) [DATE] 22:00 Làm mới …" at bounding box center [784, 380] width 1568 height 760
drag, startPoint x: 135, startPoint y: 208, endPoint x: 144, endPoint y: 199, distance: 12.7
click at [136, 208] on div "Xem theo VP gửi" at bounding box center [122, 199] width 112 height 33
click at [257, 189] on div "Xem theo VP nhận" at bounding box center [241, 199] width 122 height 33
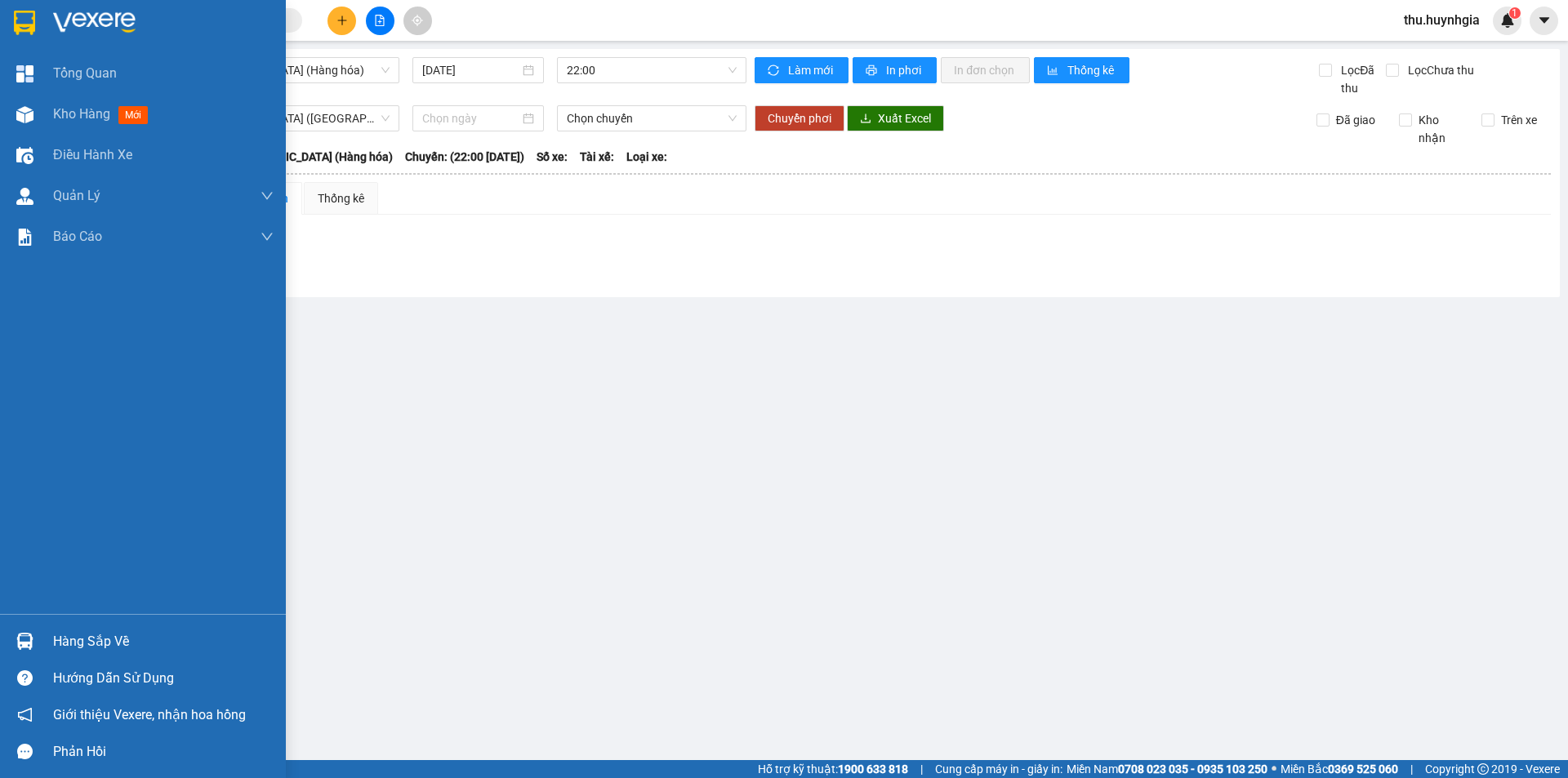
click at [89, 643] on div "Hàng sắp về" at bounding box center [163, 642] width 221 height 25
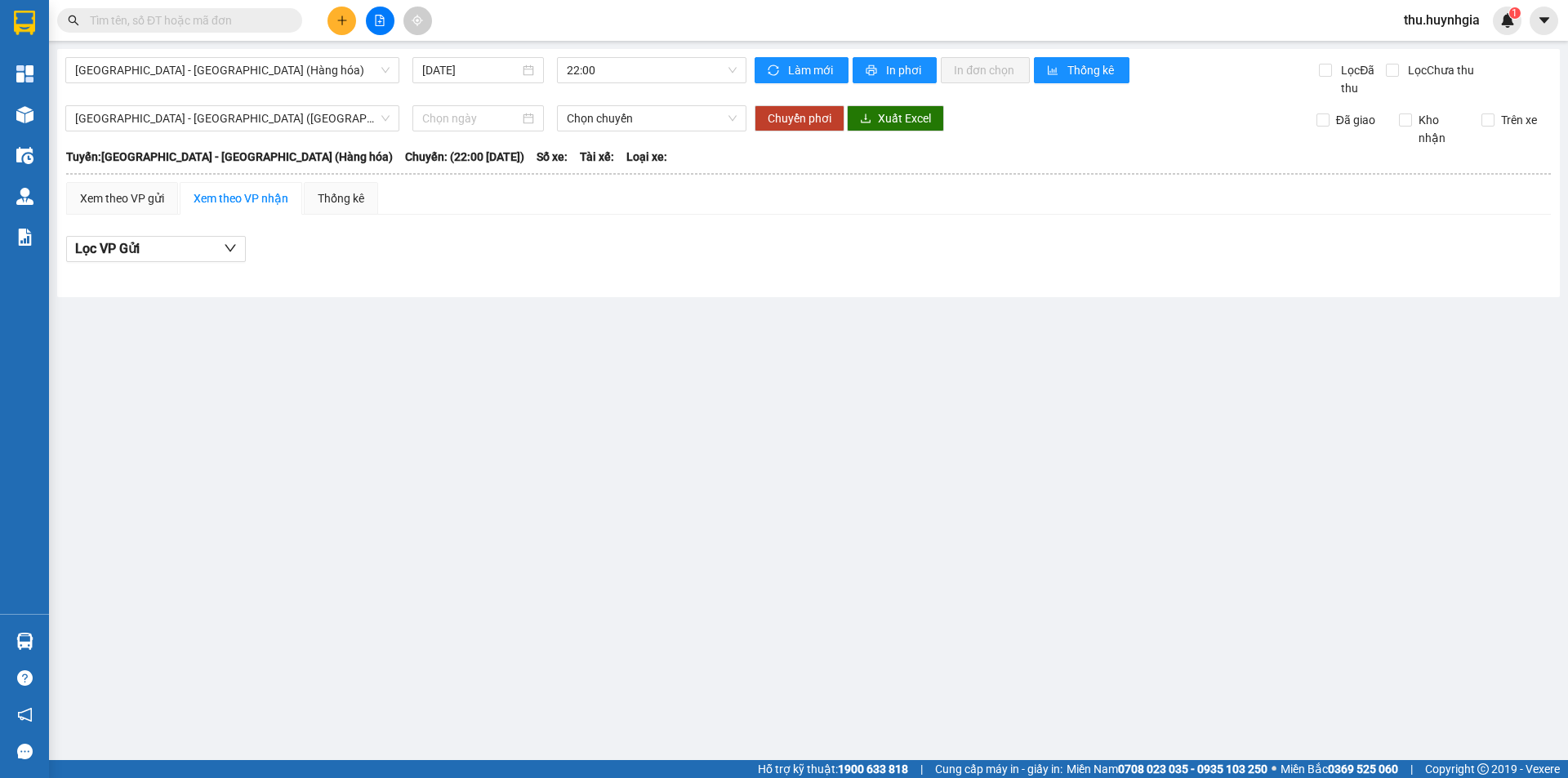
click at [301, 321] on section "Kết quả tìm kiếm ( 0 ) Bộ lọc No Data thu.huynhgia 1 Tổng Quan Kho hàng mới Điề…" at bounding box center [784, 389] width 1568 height 778
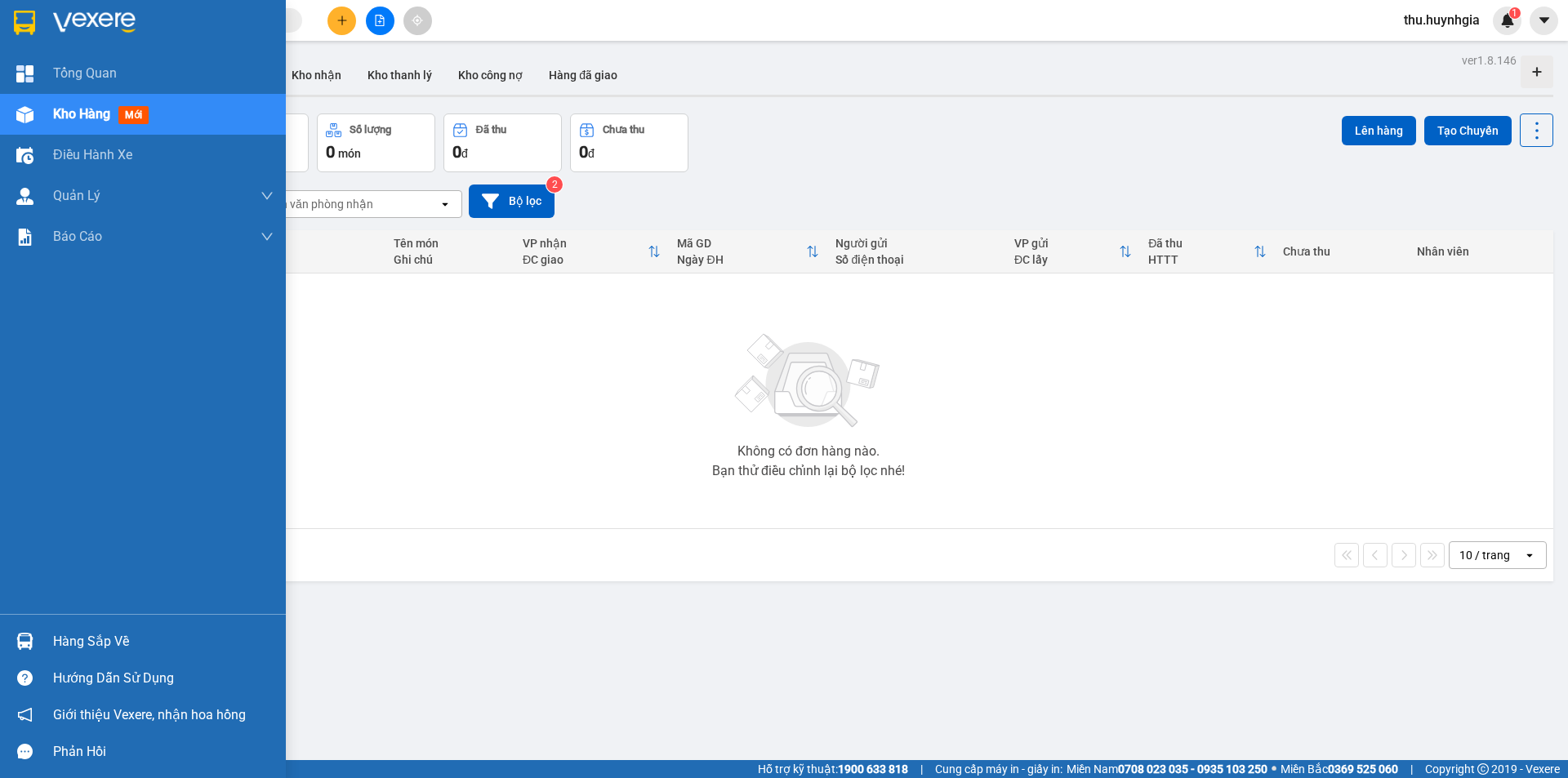
click at [108, 625] on div "Hàng sắp về" at bounding box center [143, 641] width 286 height 37
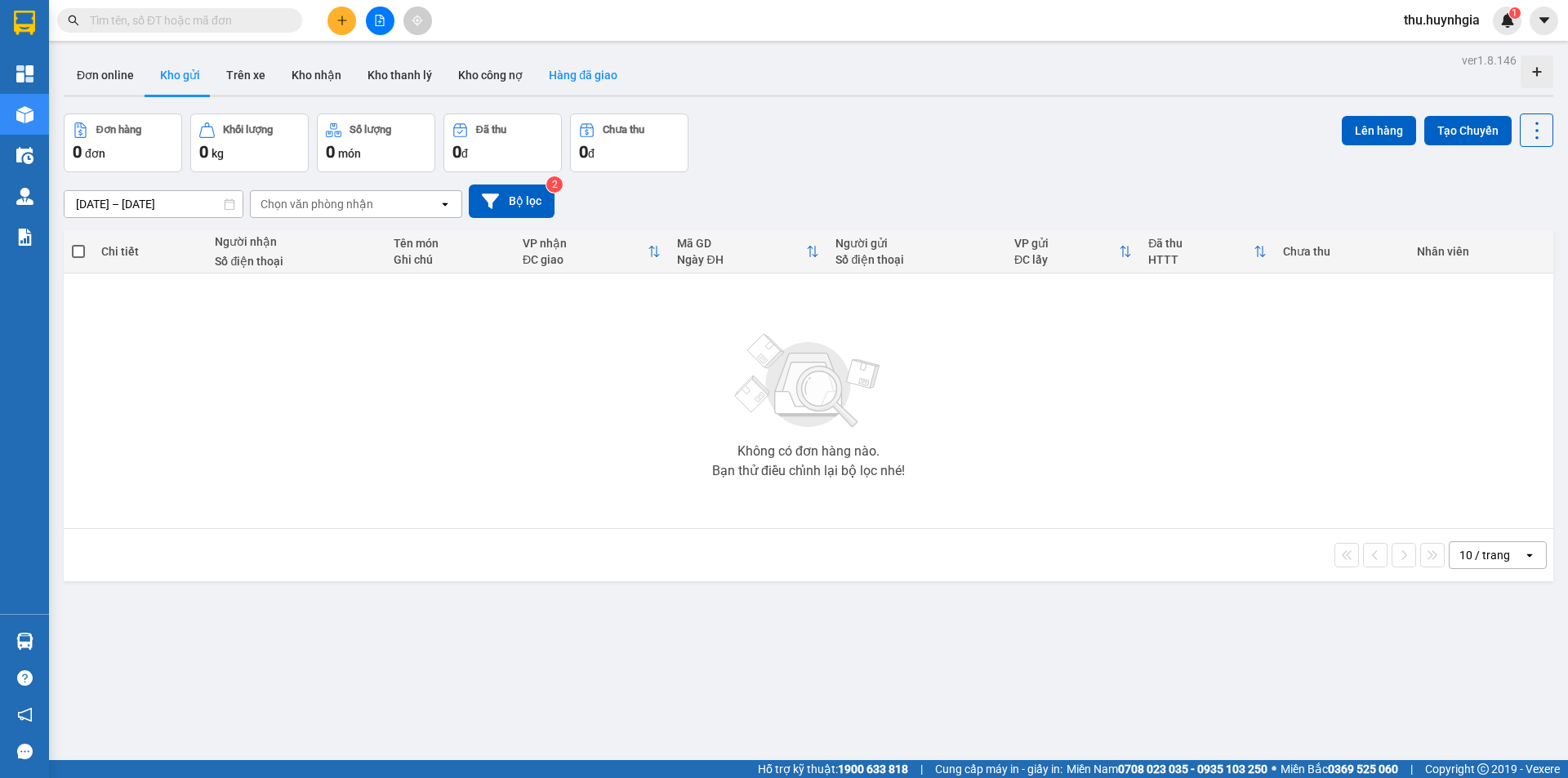
click at [584, 67] on button "Hàng đã giao" at bounding box center [583, 76] width 94 height 39
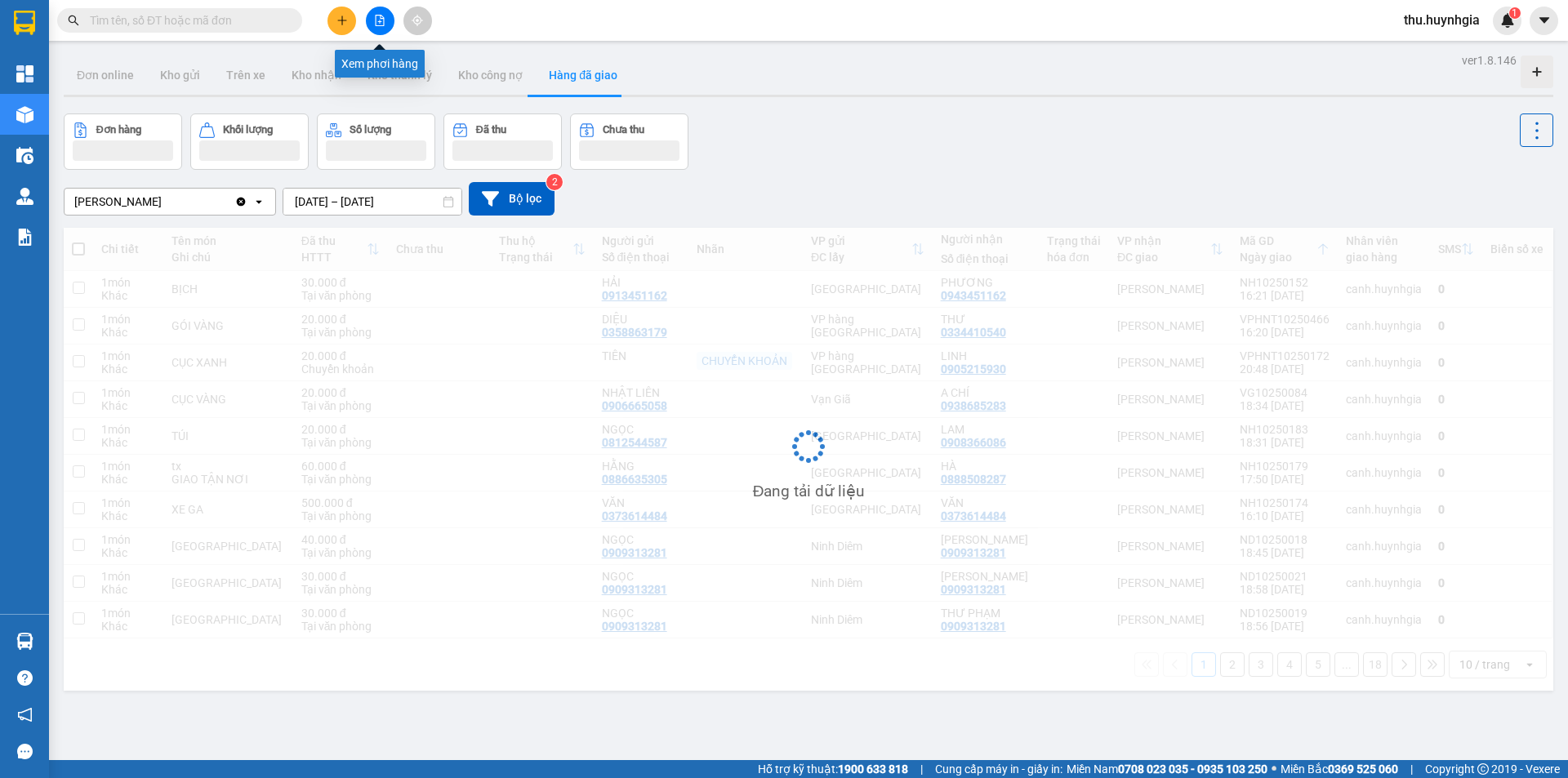
click at [376, 22] on icon "file-add" at bounding box center [380, 21] width 9 height 11
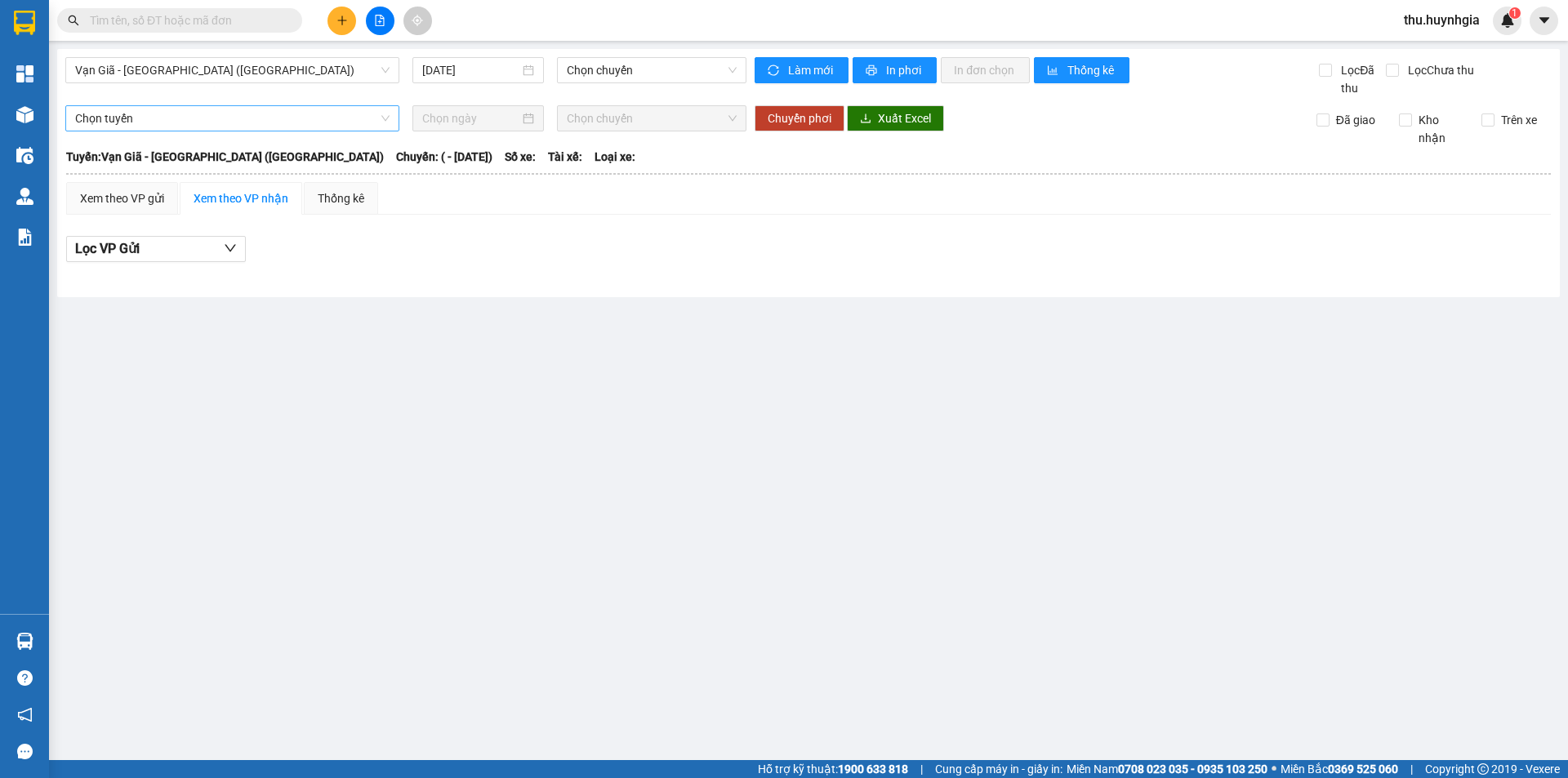
click at [218, 119] on span "Chọn tuyến" at bounding box center [232, 118] width 314 height 25
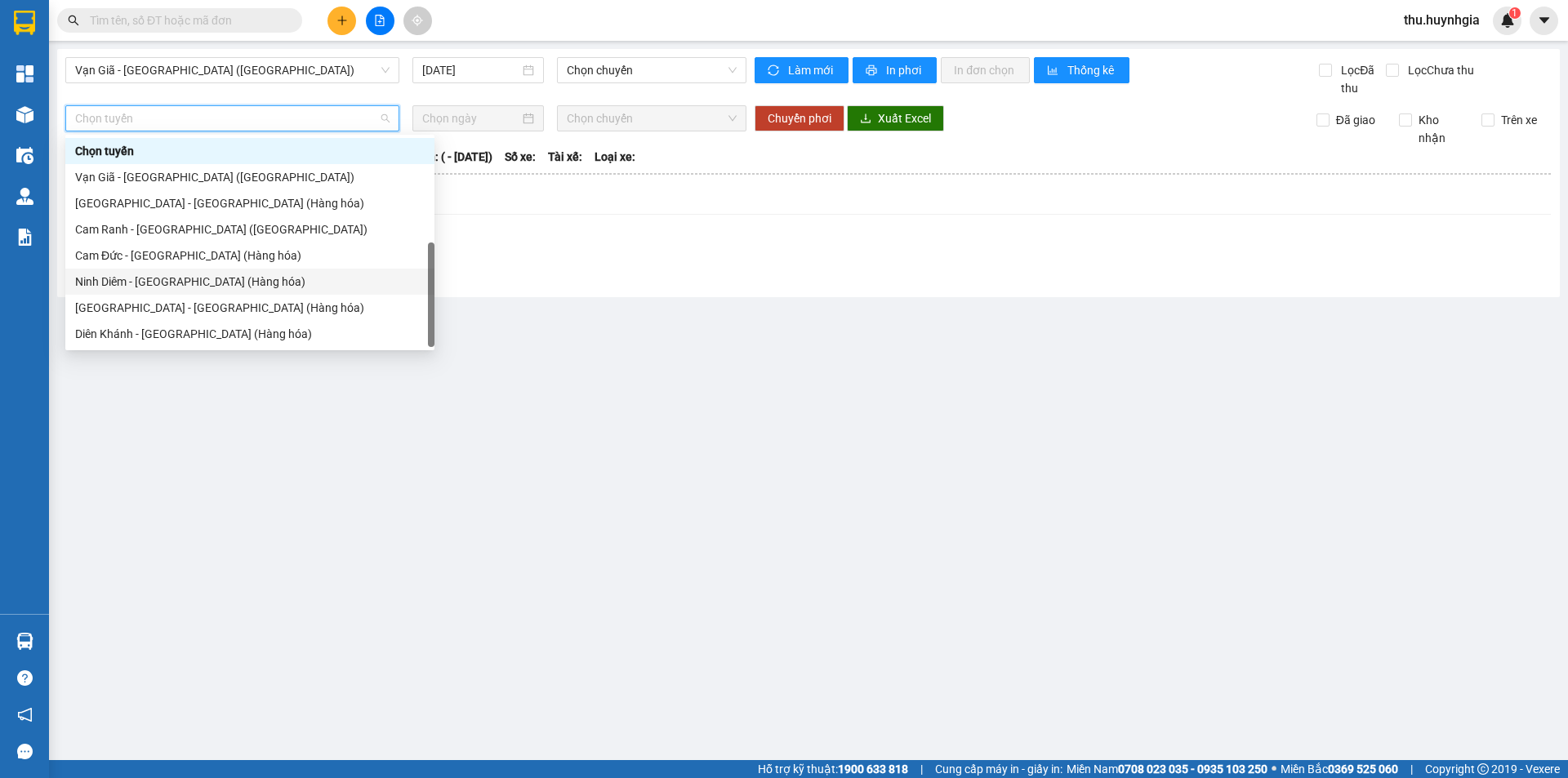
scroll to position [53, 0]
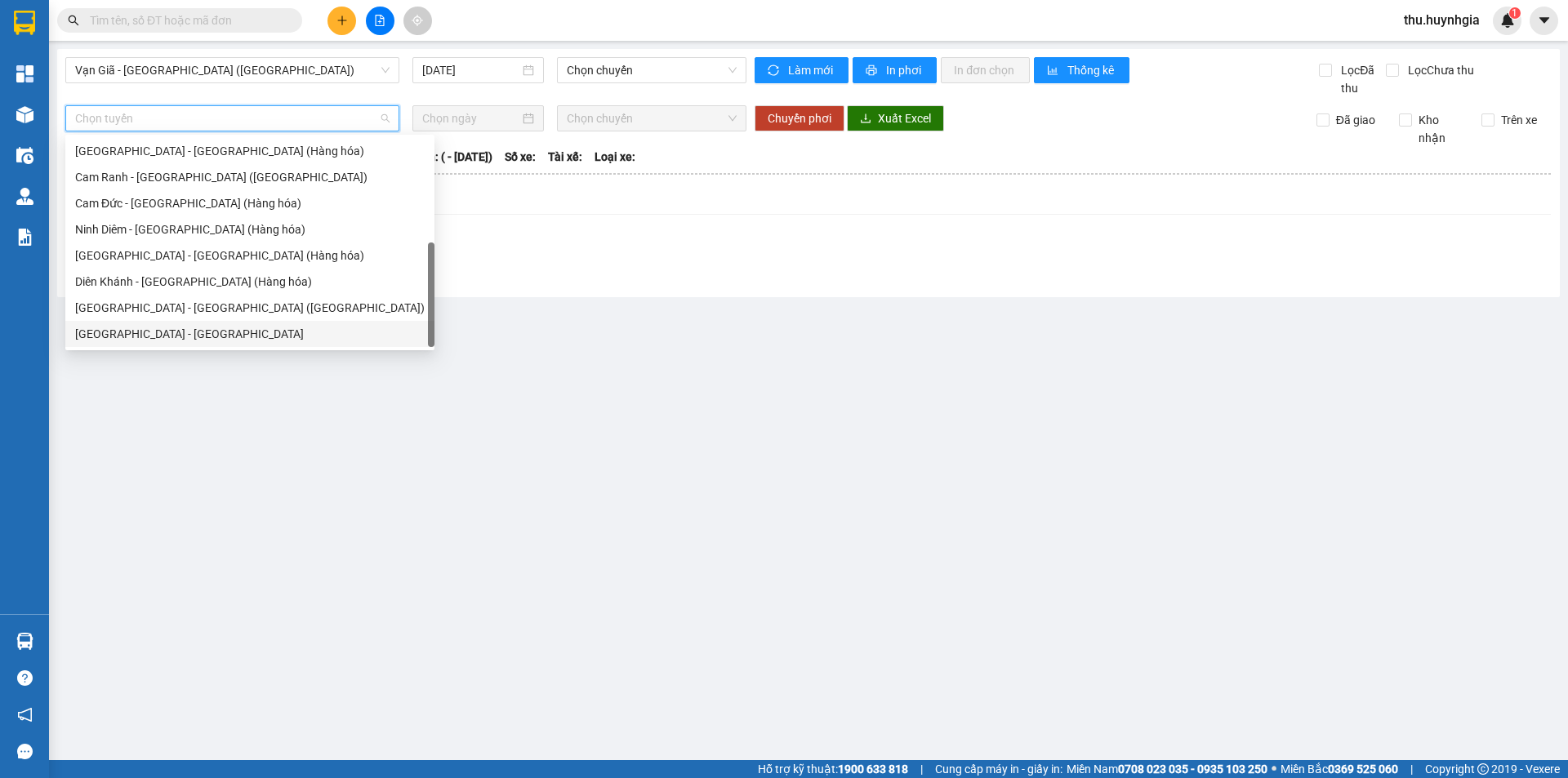
click at [192, 332] on div "[GEOGRAPHIC_DATA] - [GEOGRAPHIC_DATA]" at bounding box center [250, 334] width 350 height 18
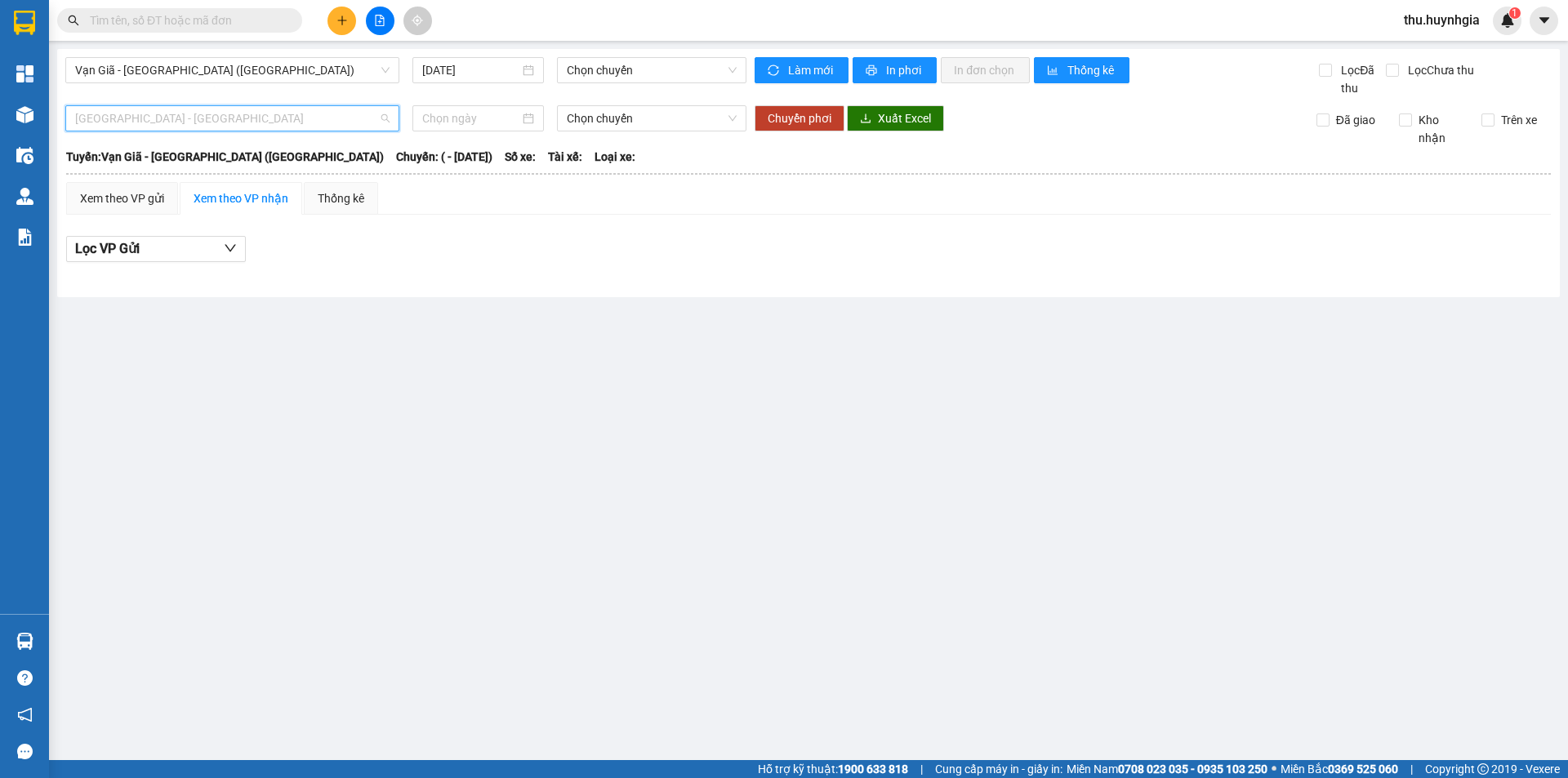
click at [189, 111] on span "[GEOGRAPHIC_DATA] - [GEOGRAPHIC_DATA]" at bounding box center [232, 118] width 314 height 25
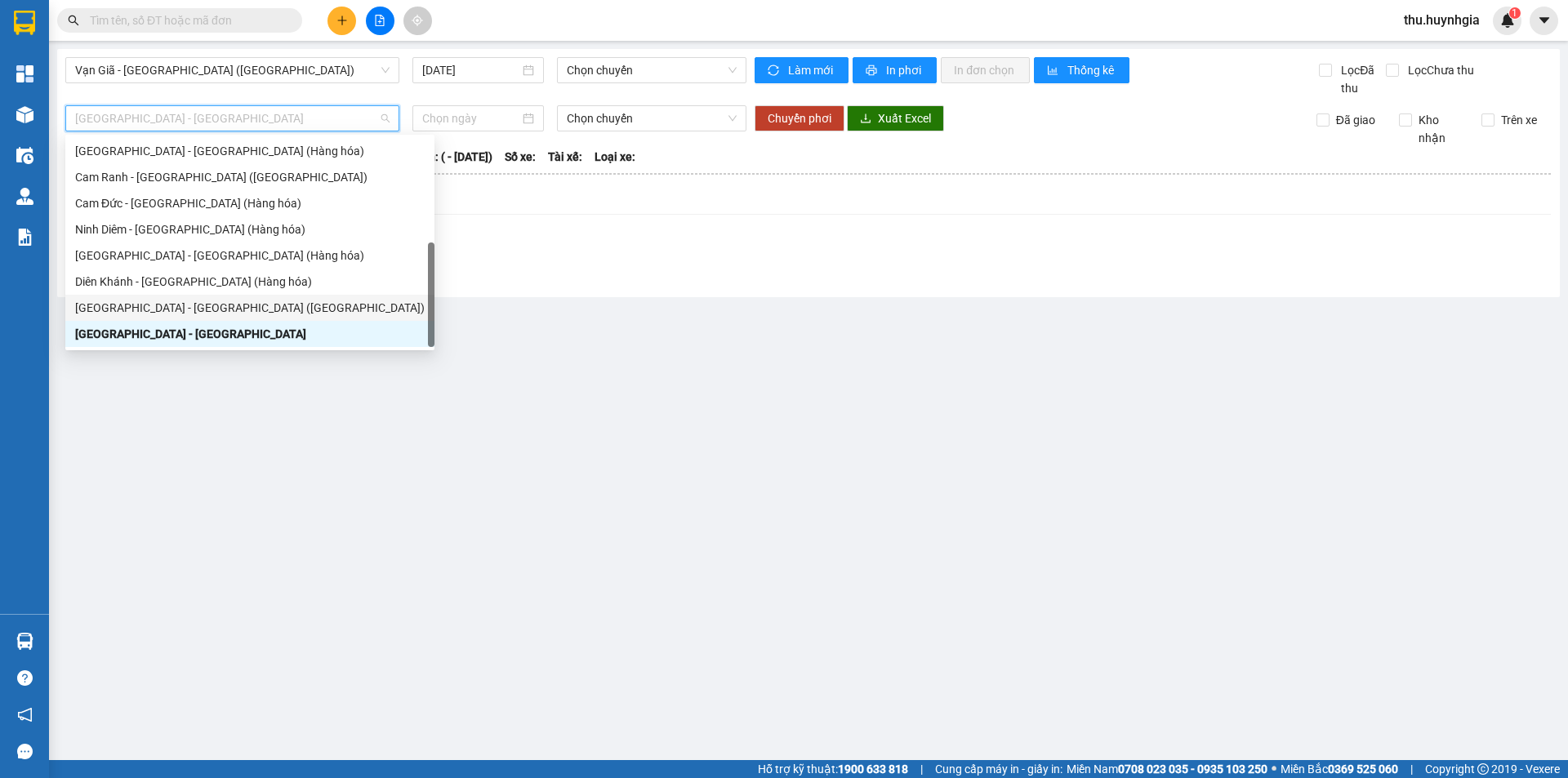
click at [222, 300] on div "[GEOGRAPHIC_DATA] - [GEOGRAPHIC_DATA] ([GEOGRAPHIC_DATA])" at bounding box center [250, 308] width 350 height 18
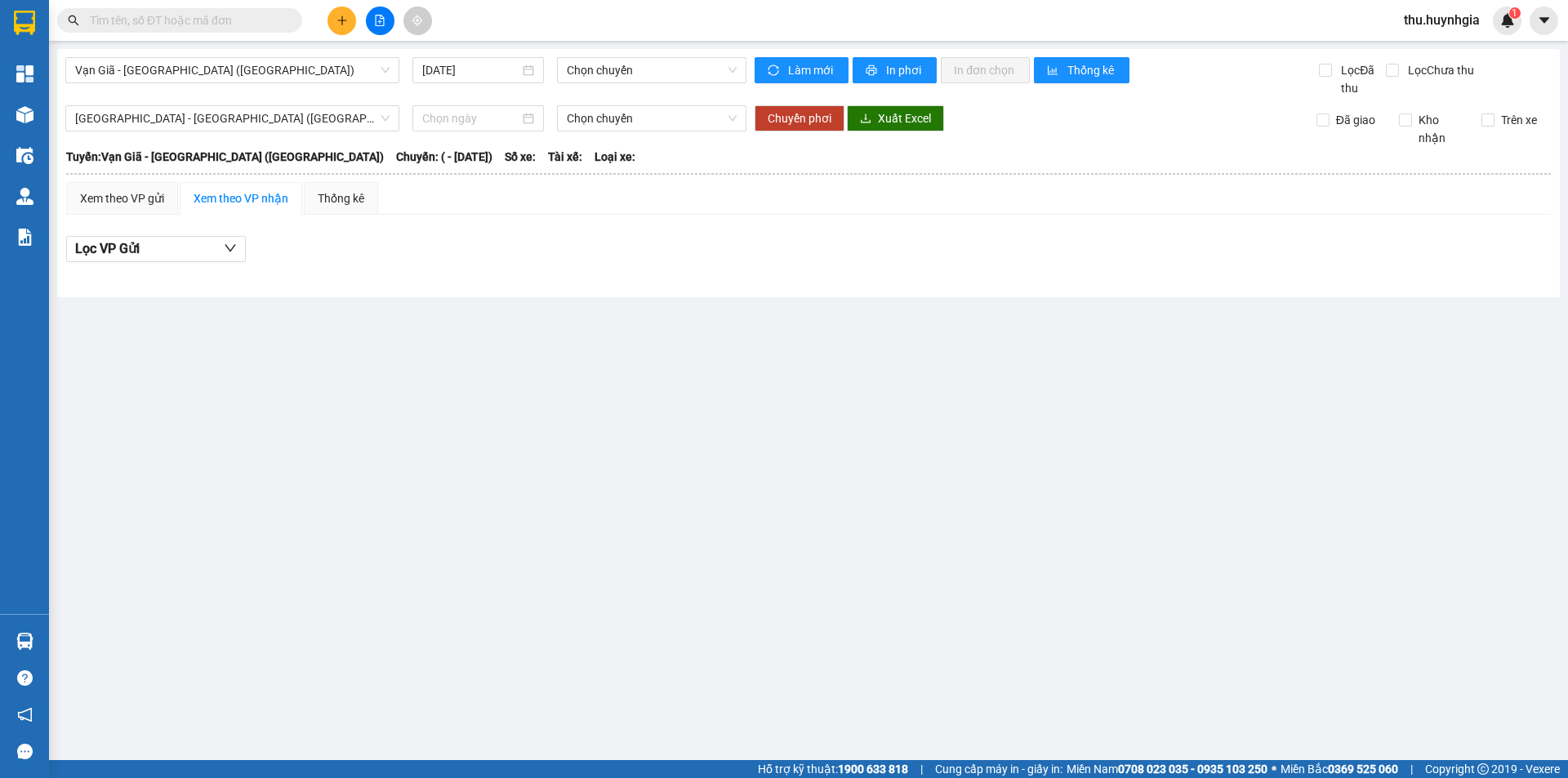
drag, startPoint x: 621, startPoint y: 432, endPoint x: 452, endPoint y: 241, distance: 255.0
click at [622, 431] on main "Vạn Giã - [GEOGRAPHIC_DATA] ([GEOGRAPHIC_DATA]) [DATE] Chọn chuyến Làm mới In p…" at bounding box center [784, 380] width 1568 height 760
click at [172, 194] on div "Xem theo VP gửi" at bounding box center [122, 199] width 112 height 33
click at [205, 202] on div "Xem theo VP nhận" at bounding box center [241, 199] width 94 height 18
click at [468, 110] on input at bounding box center [470, 118] width 97 height 18
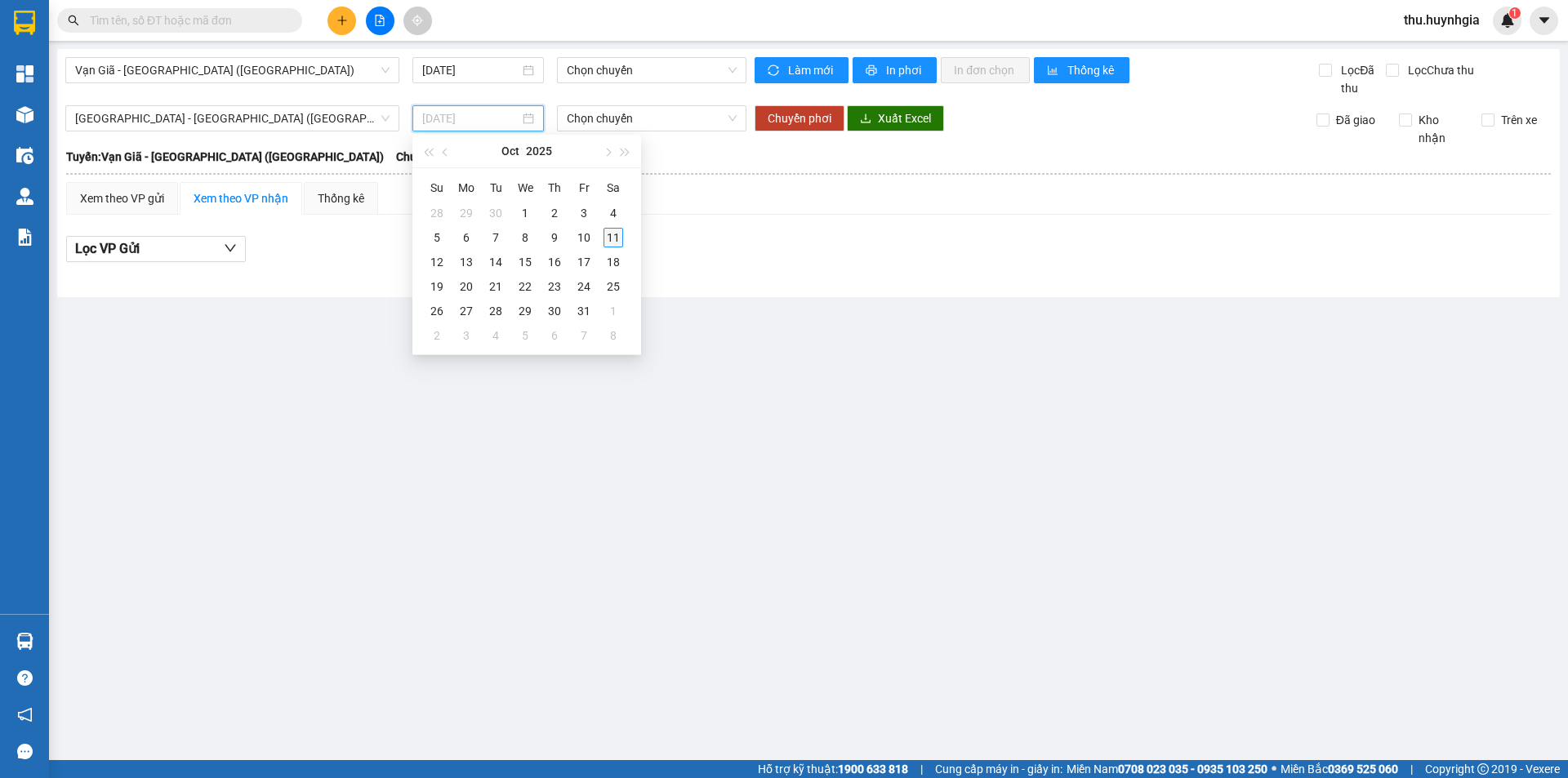
type input "[DATE]"
click at [617, 233] on div "11" at bounding box center [613, 238] width 20 height 20
type input "[DATE]"
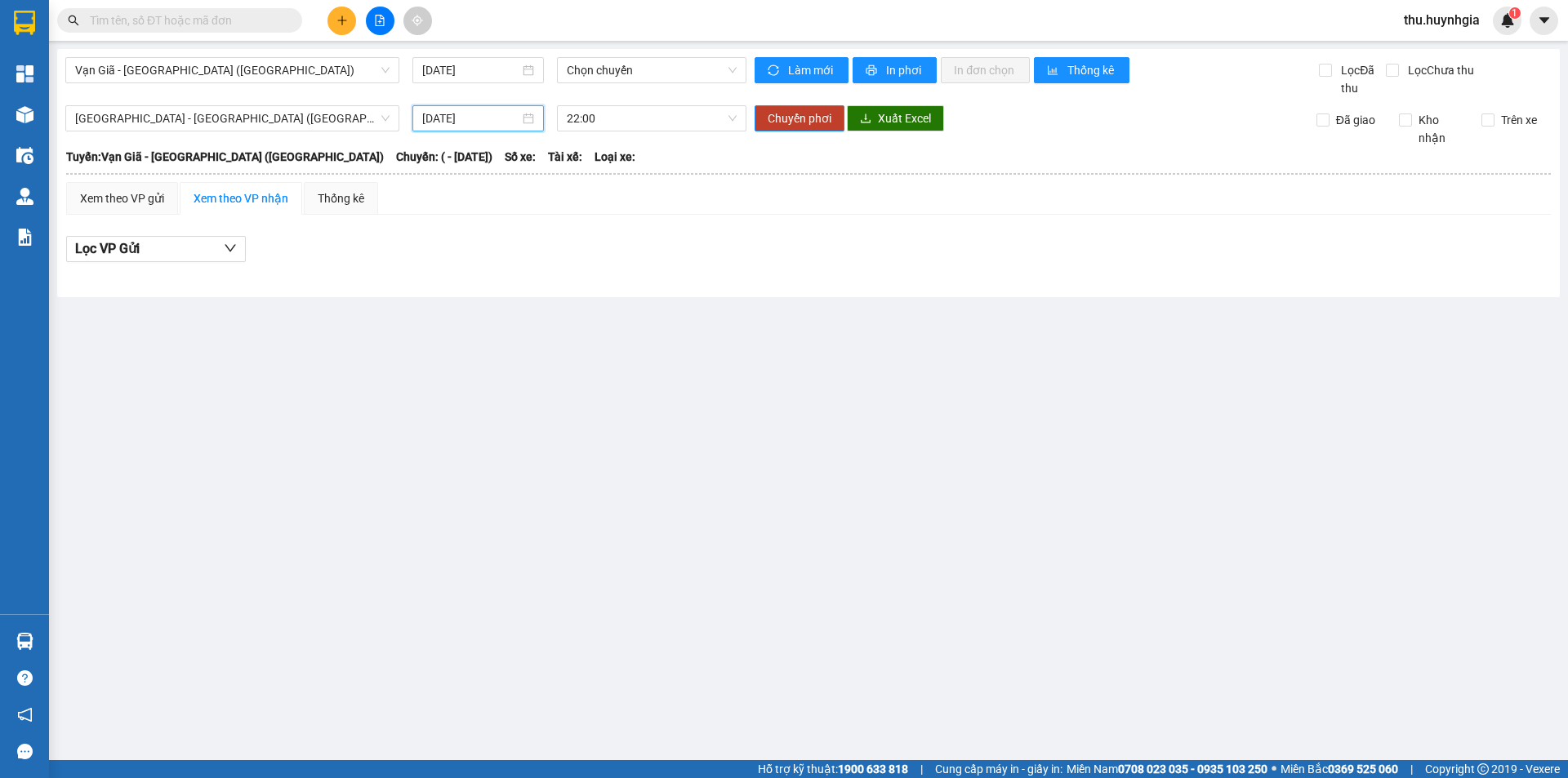
click at [630, 385] on main "Vạn Giã - [GEOGRAPHIC_DATA] (Hàng hóa) [DATE] Chọn chuyến Làm mới In phơi In đơ…" at bounding box center [784, 380] width 1568 height 760
click at [144, 204] on div "Xem theo VP gửi" at bounding box center [122, 199] width 84 height 18
click at [246, 205] on div "Xem theo VP nhận" at bounding box center [241, 199] width 94 height 18
click at [183, 66] on span "Vạn Giã - [GEOGRAPHIC_DATA] ([GEOGRAPHIC_DATA])" at bounding box center [232, 71] width 314 height 25
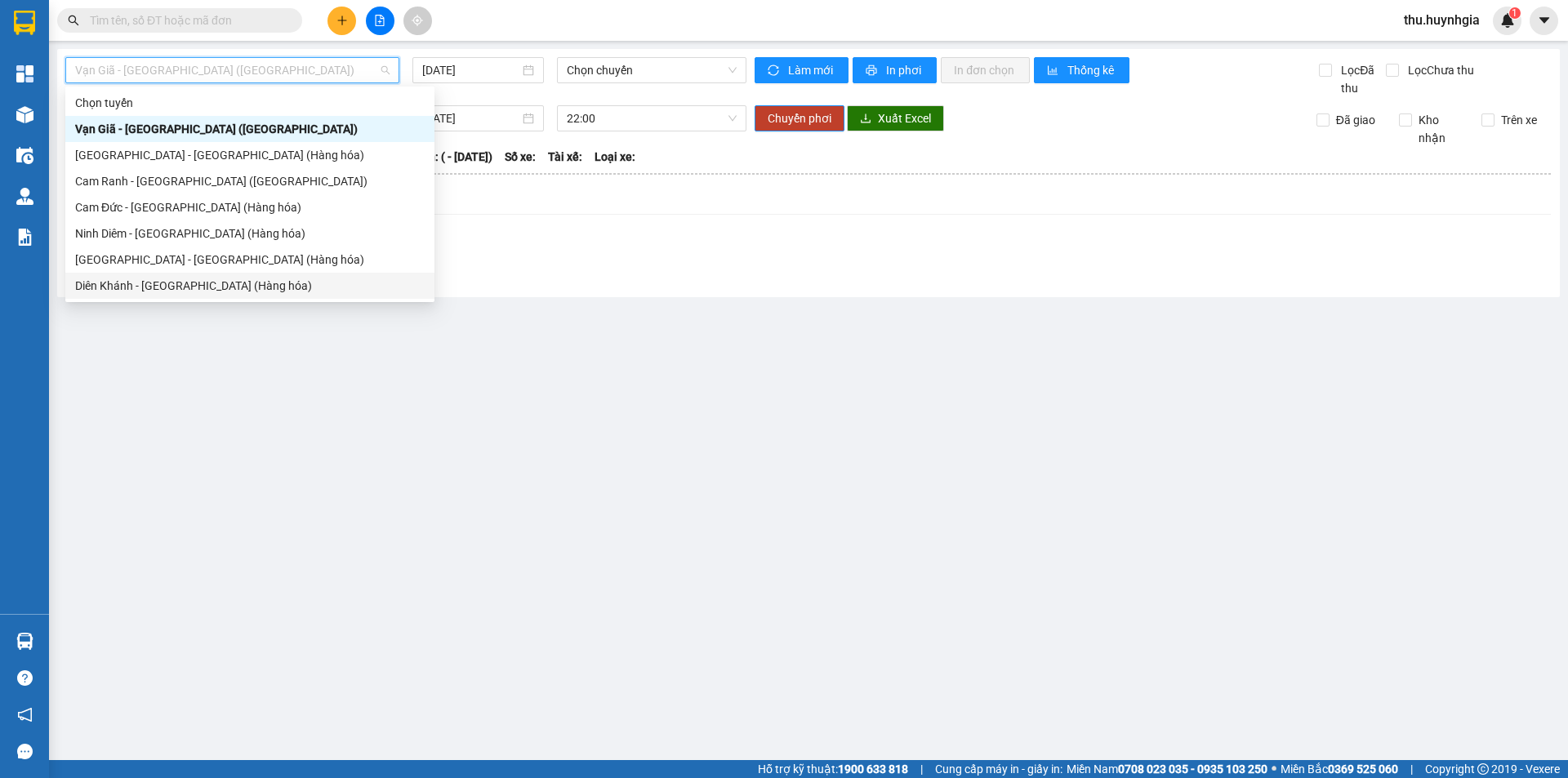
click at [624, 460] on main "Vạn Giã - [GEOGRAPHIC_DATA] (Hàng hóa) [DATE] Chọn chuyến Làm mới In phơi In đơ…" at bounding box center [784, 380] width 1568 height 760
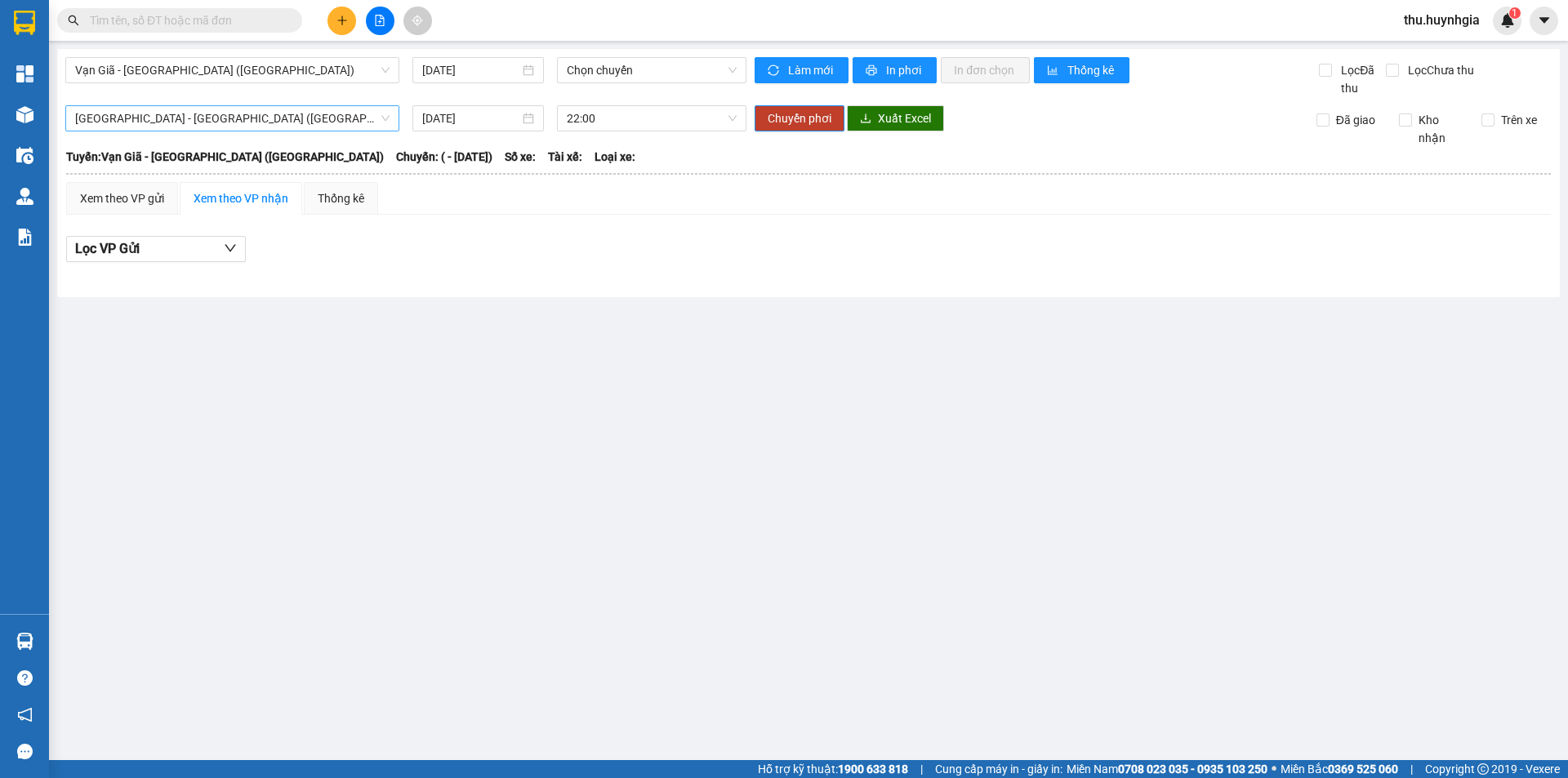
click at [213, 121] on span "[GEOGRAPHIC_DATA] - [GEOGRAPHIC_DATA] ([GEOGRAPHIC_DATA])" at bounding box center [232, 118] width 314 height 25
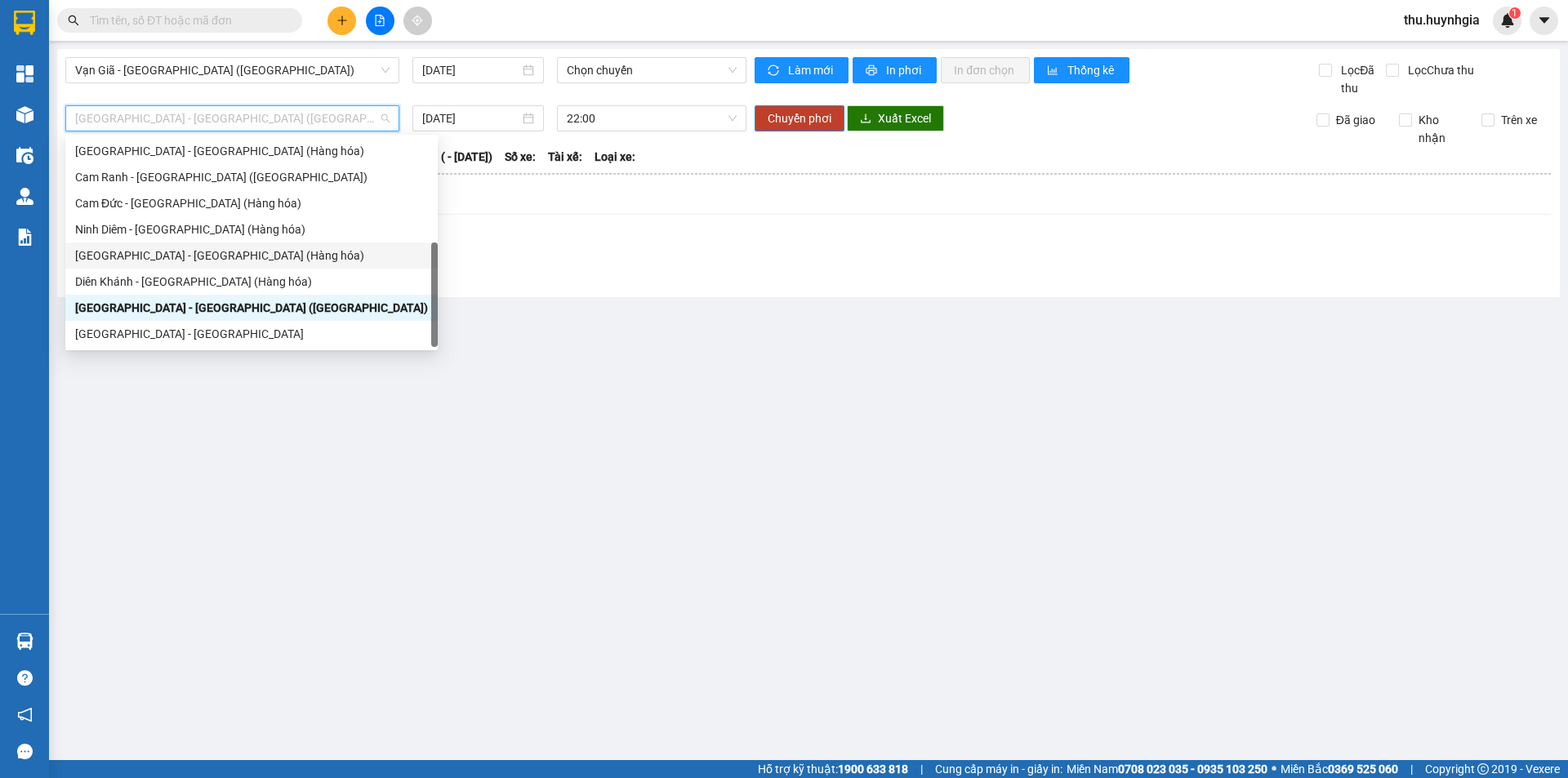
click at [152, 254] on div "[GEOGRAPHIC_DATA] - [GEOGRAPHIC_DATA] (Hàng hóa)" at bounding box center [252, 256] width 353 height 18
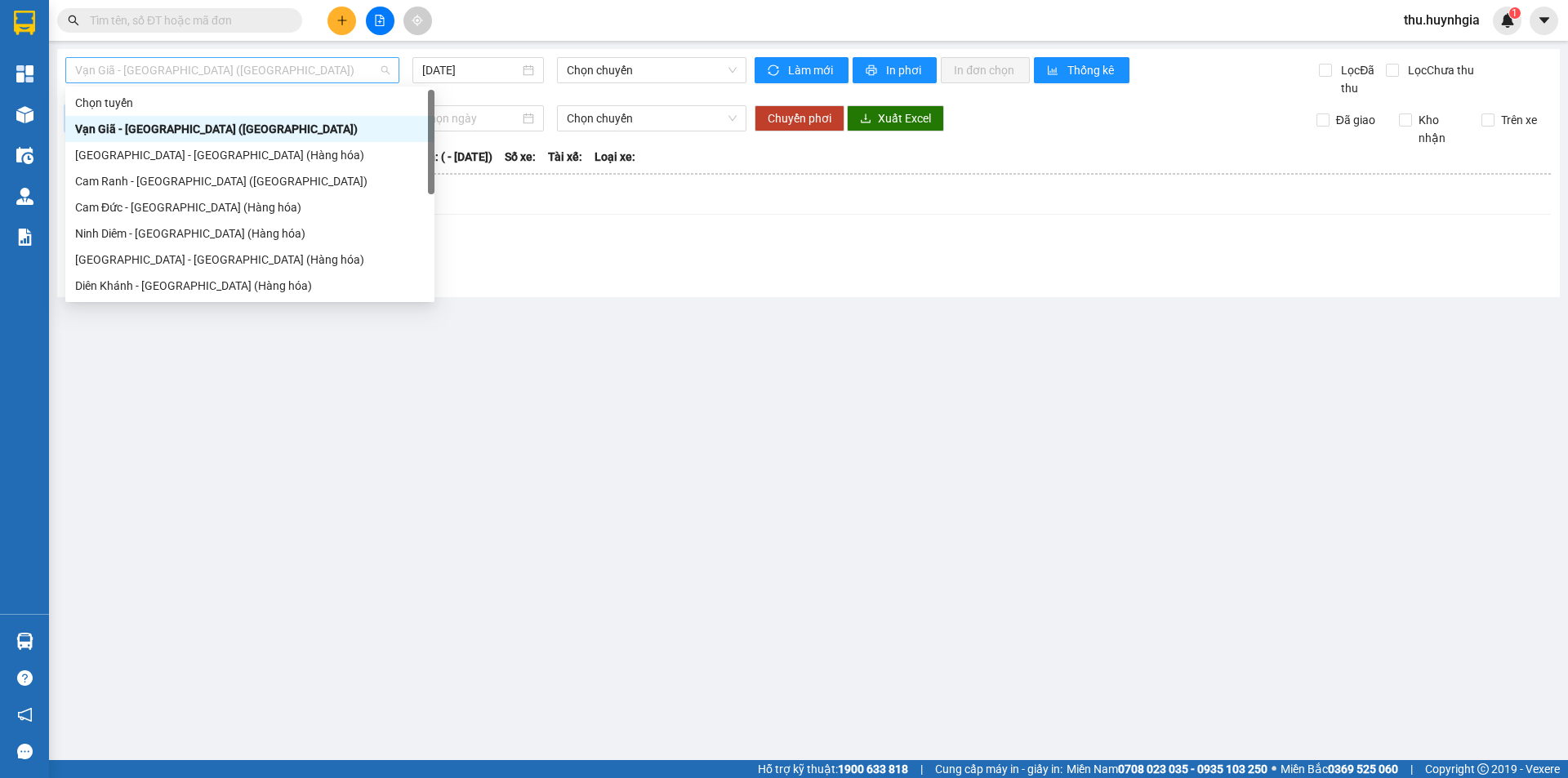
click at [149, 76] on span "Vạn Giã - [GEOGRAPHIC_DATA] ([GEOGRAPHIC_DATA])" at bounding box center [232, 71] width 314 height 25
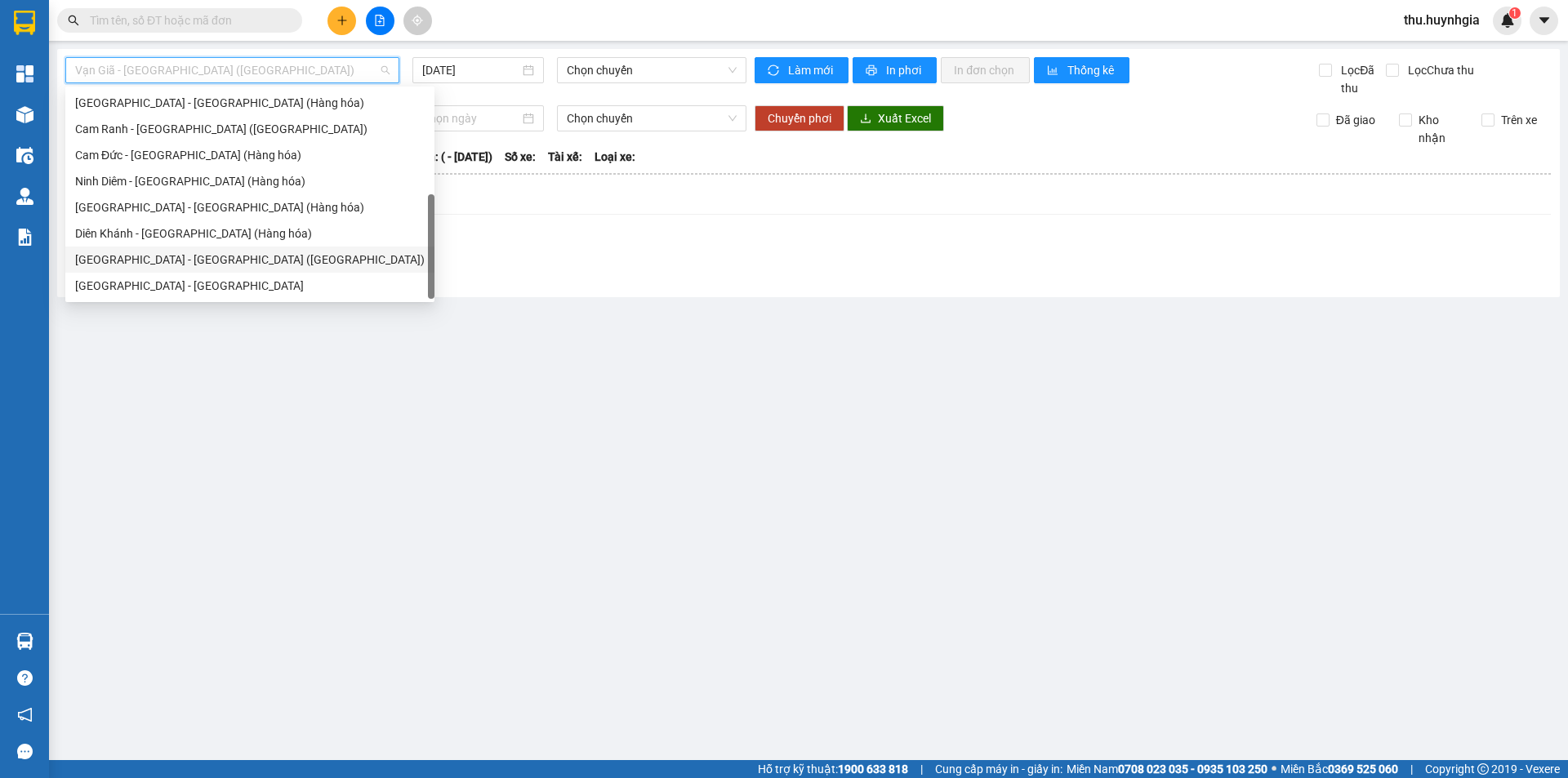
click at [181, 254] on div "[GEOGRAPHIC_DATA] - [GEOGRAPHIC_DATA] ([GEOGRAPHIC_DATA])" at bounding box center [250, 259] width 350 height 18
type input "[DATE]"
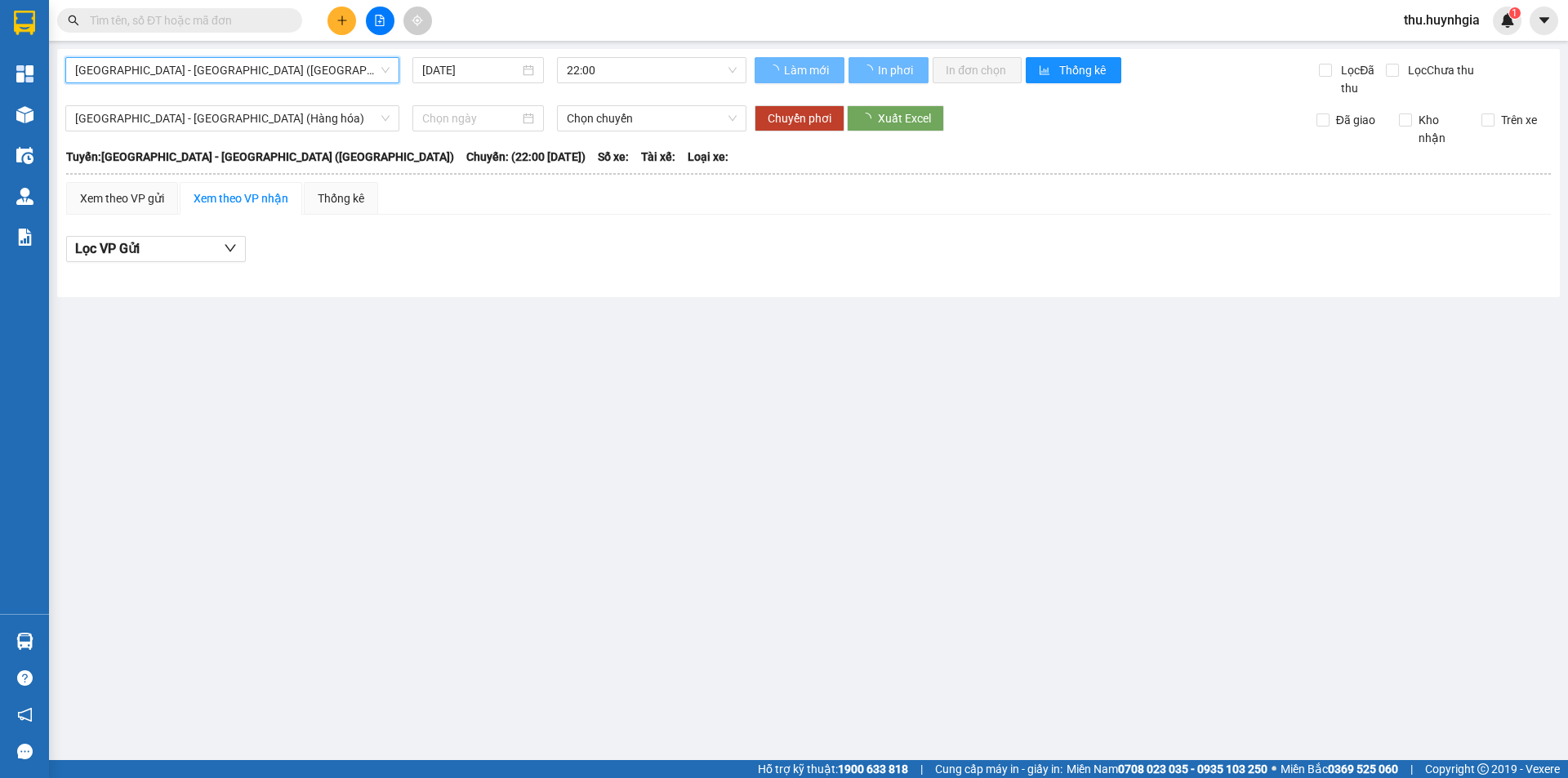
click at [241, 391] on main "[GEOGRAPHIC_DATA] - [GEOGRAPHIC_DATA] ([GEOGRAPHIC_DATA]) [GEOGRAPHIC_DATA] - […" at bounding box center [784, 380] width 1568 height 760
click at [219, 195] on div "Xem theo VP nhận" at bounding box center [241, 199] width 94 height 18
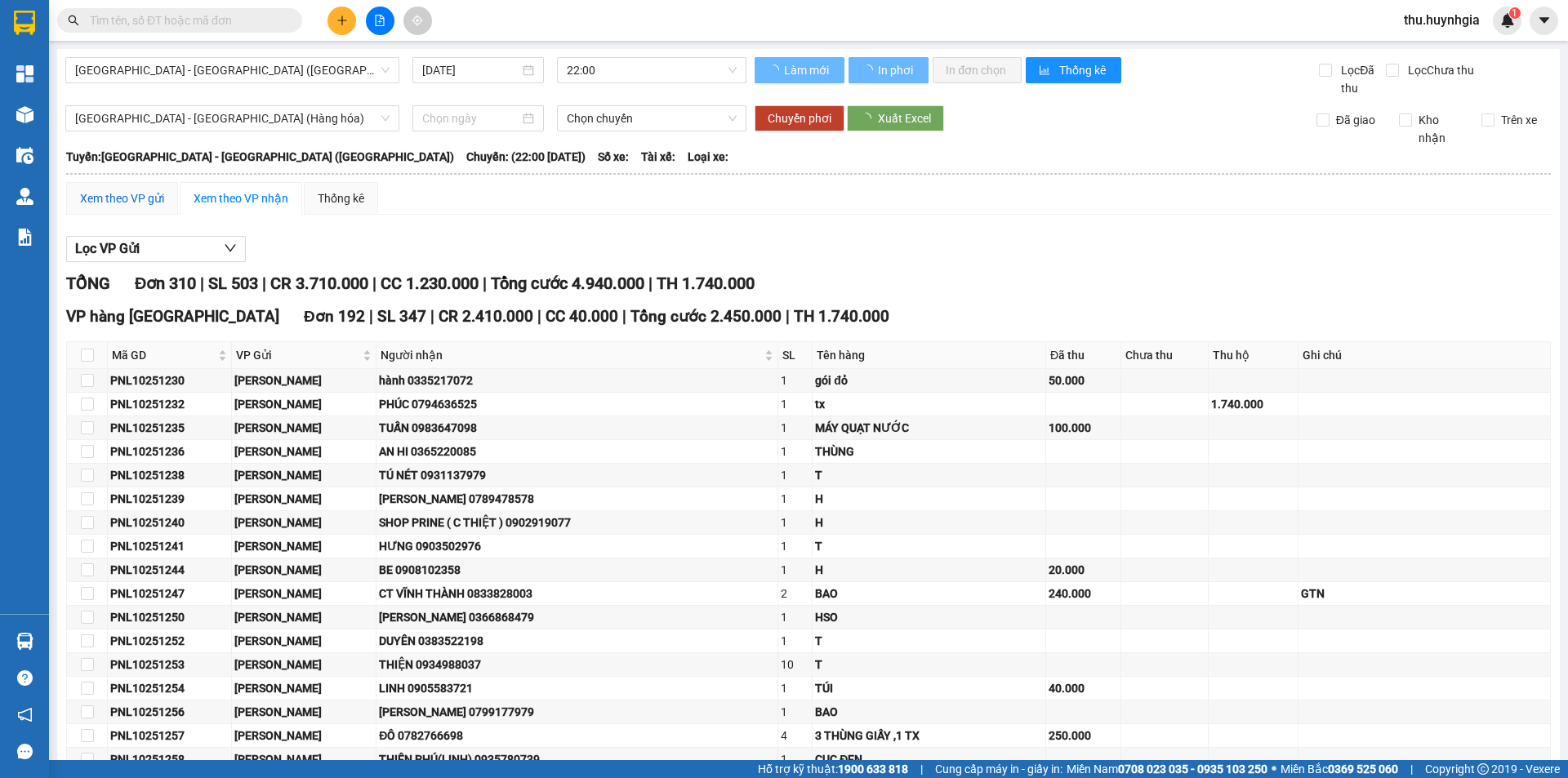
click at [125, 194] on div "Xem theo VP gửi" at bounding box center [122, 199] width 84 height 18
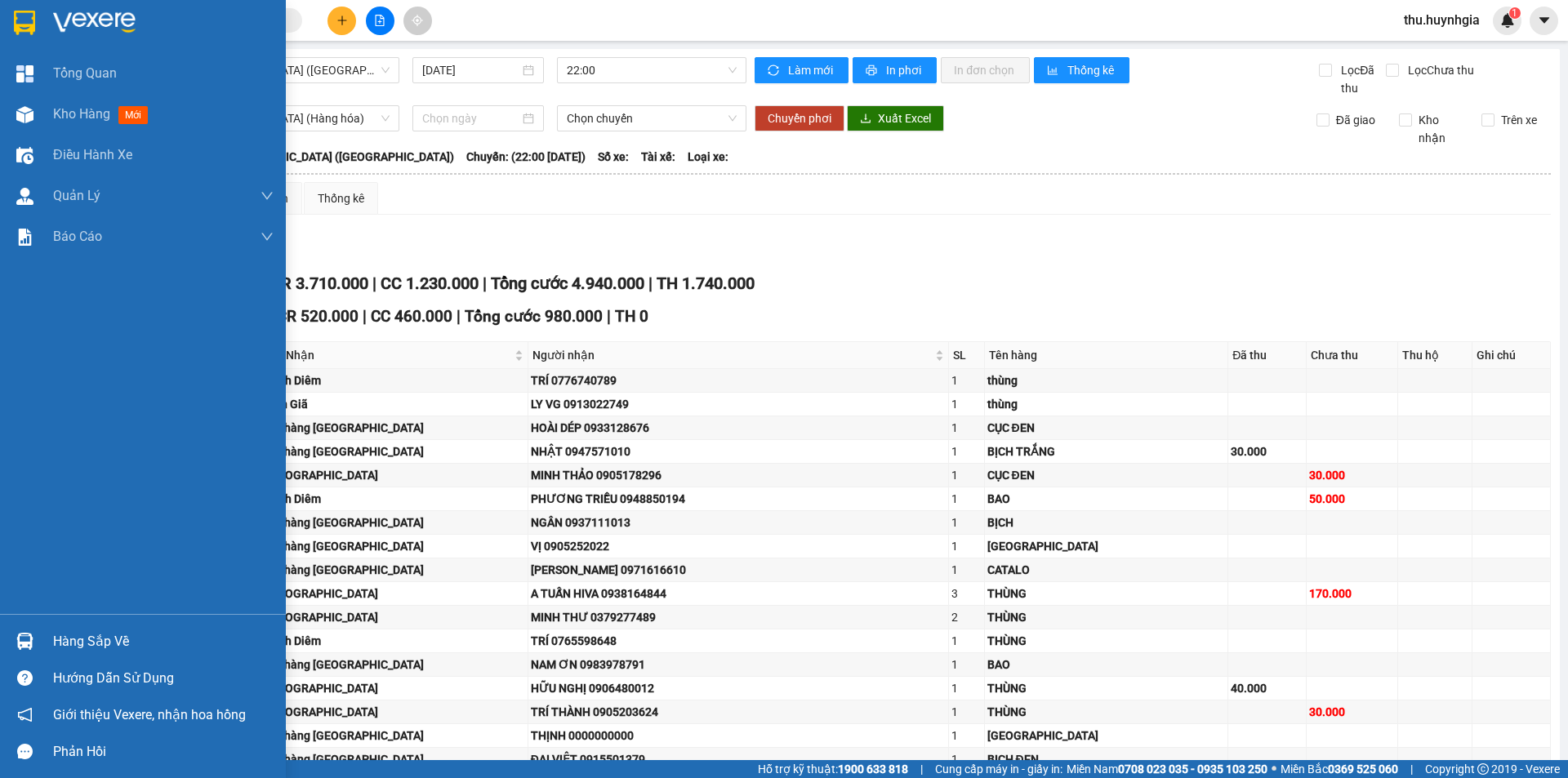
click at [80, 638] on div "Hàng sắp về" at bounding box center [163, 642] width 221 height 25
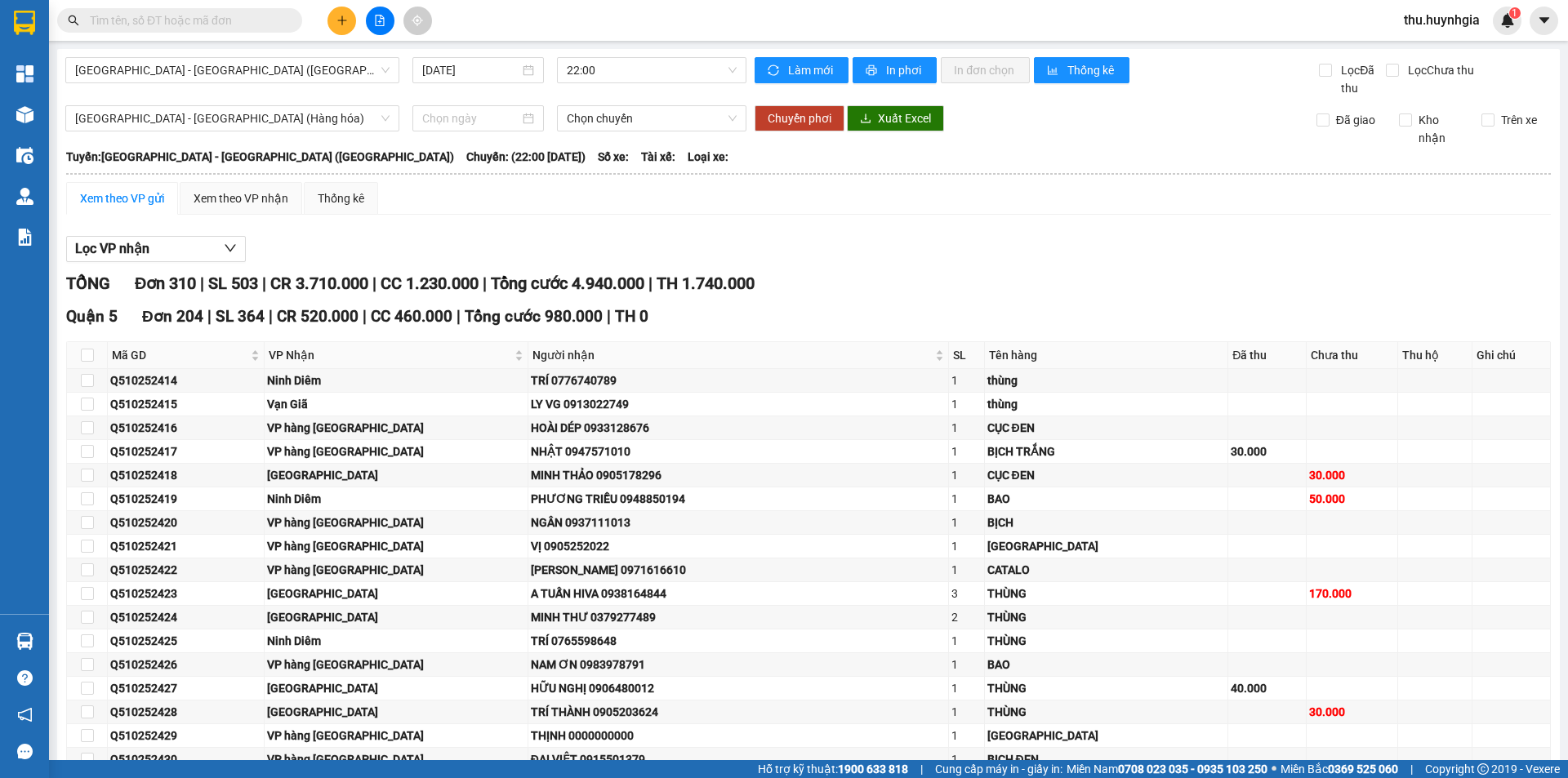
click at [392, 342] on section "Kết quả tìm kiếm ( 0 ) Bộ lọc No Data thu.huynhgia 1 Tổng Quan Kho hàng mới Điề…" at bounding box center [784, 389] width 1568 height 778
drag, startPoint x: 230, startPoint y: 74, endPoint x: 244, endPoint y: 33, distance: 43.3
click at [230, 71] on span "[GEOGRAPHIC_DATA] - [GEOGRAPHIC_DATA] ([GEOGRAPHIC_DATA])" at bounding box center [232, 71] width 314 height 25
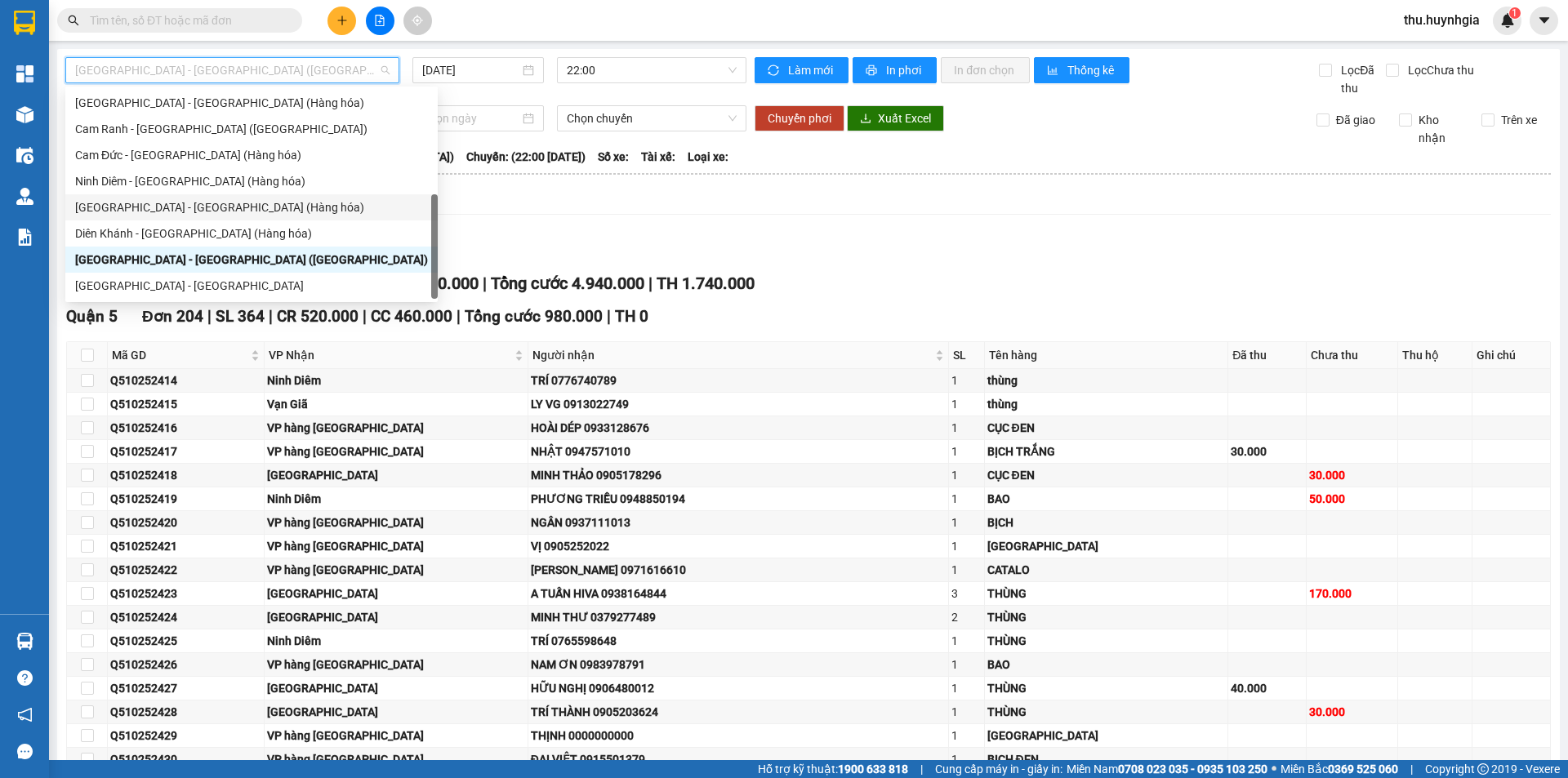
click at [157, 212] on div "[GEOGRAPHIC_DATA] - [GEOGRAPHIC_DATA] (Hàng hóa)" at bounding box center [252, 208] width 353 height 18
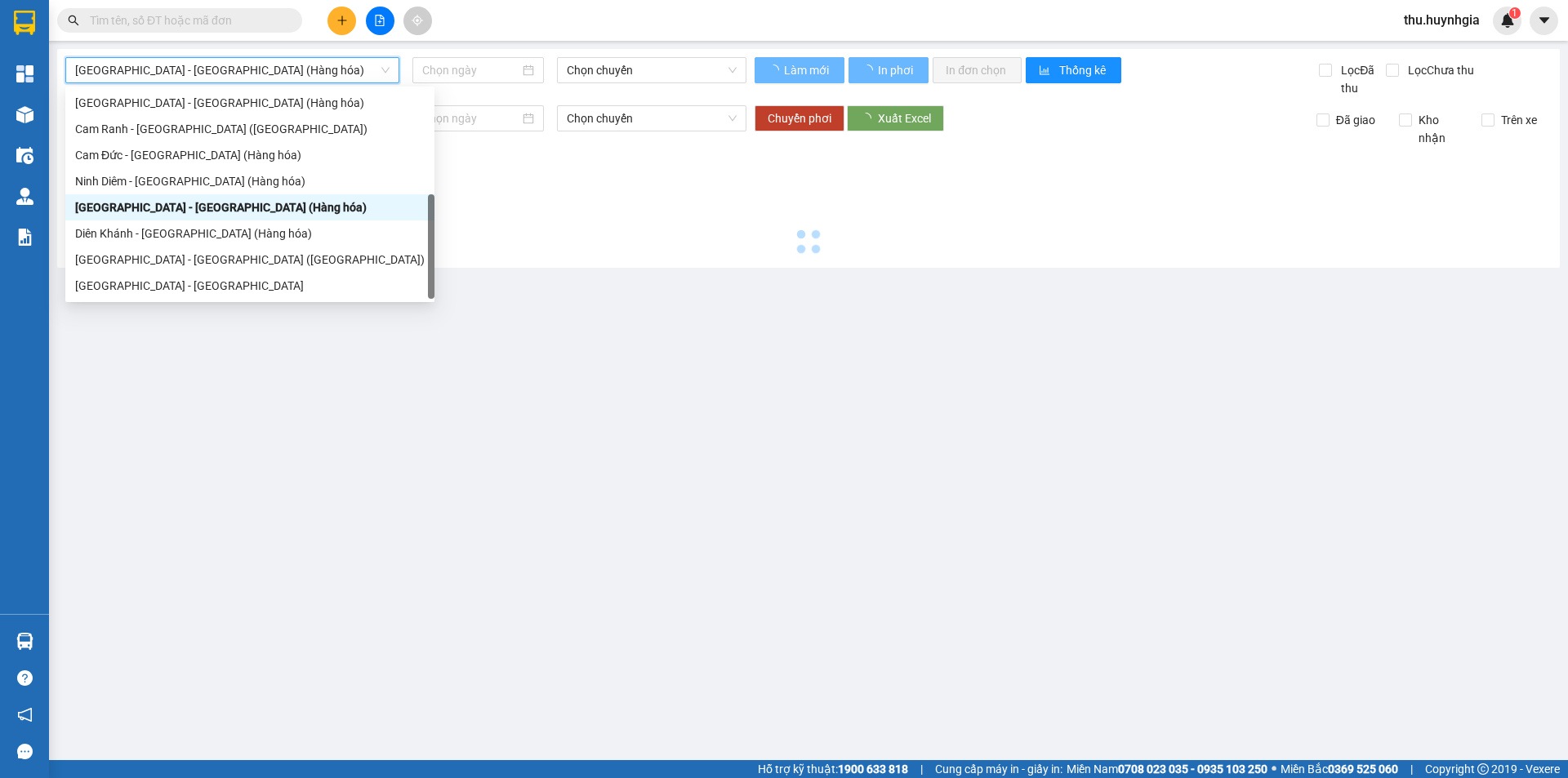
type input "[DATE]"
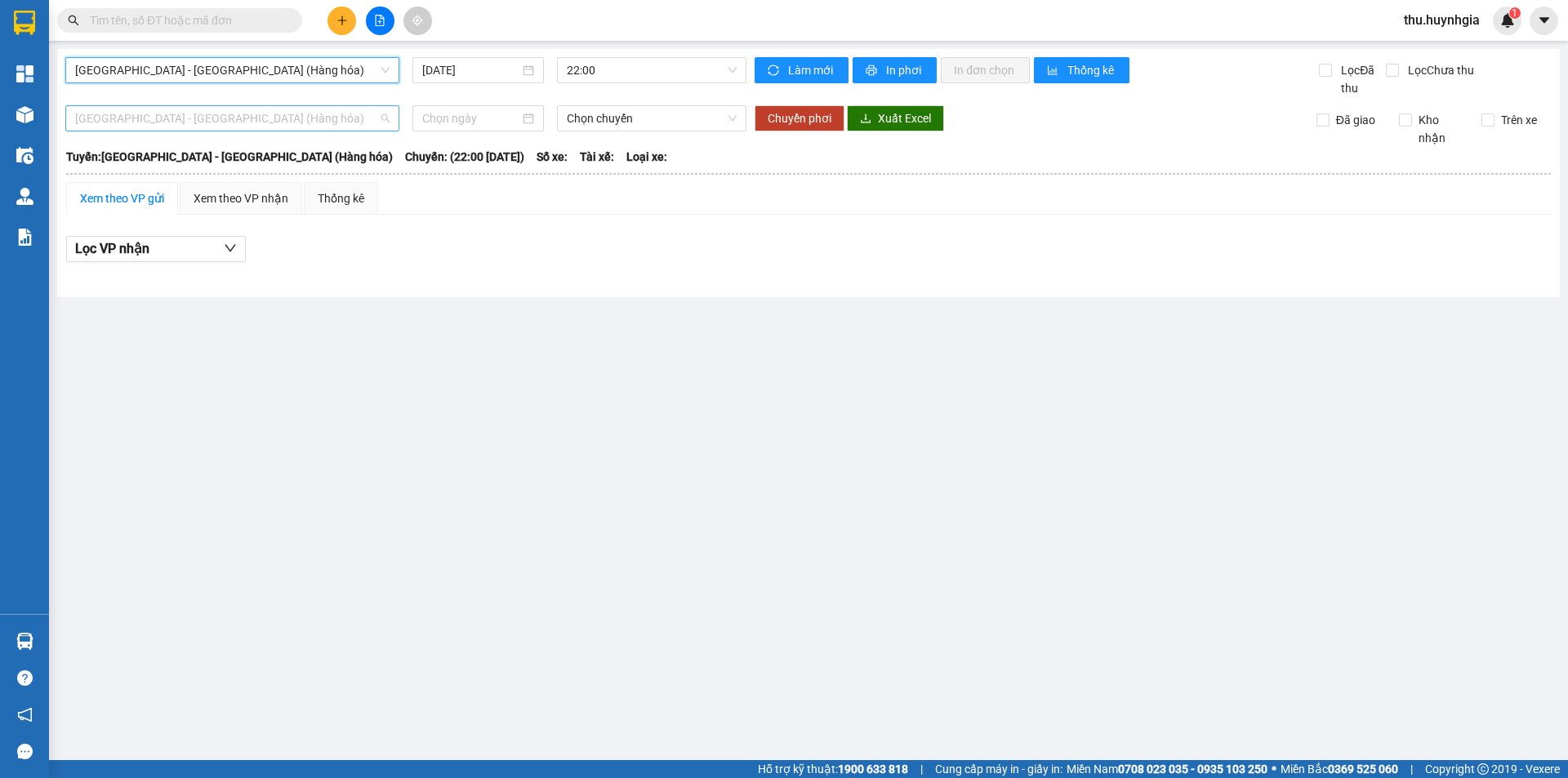
click at [198, 116] on span "[GEOGRAPHIC_DATA] - [GEOGRAPHIC_DATA] (Hàng hóa)" at bounding box center [232, 118] width 314 height 25
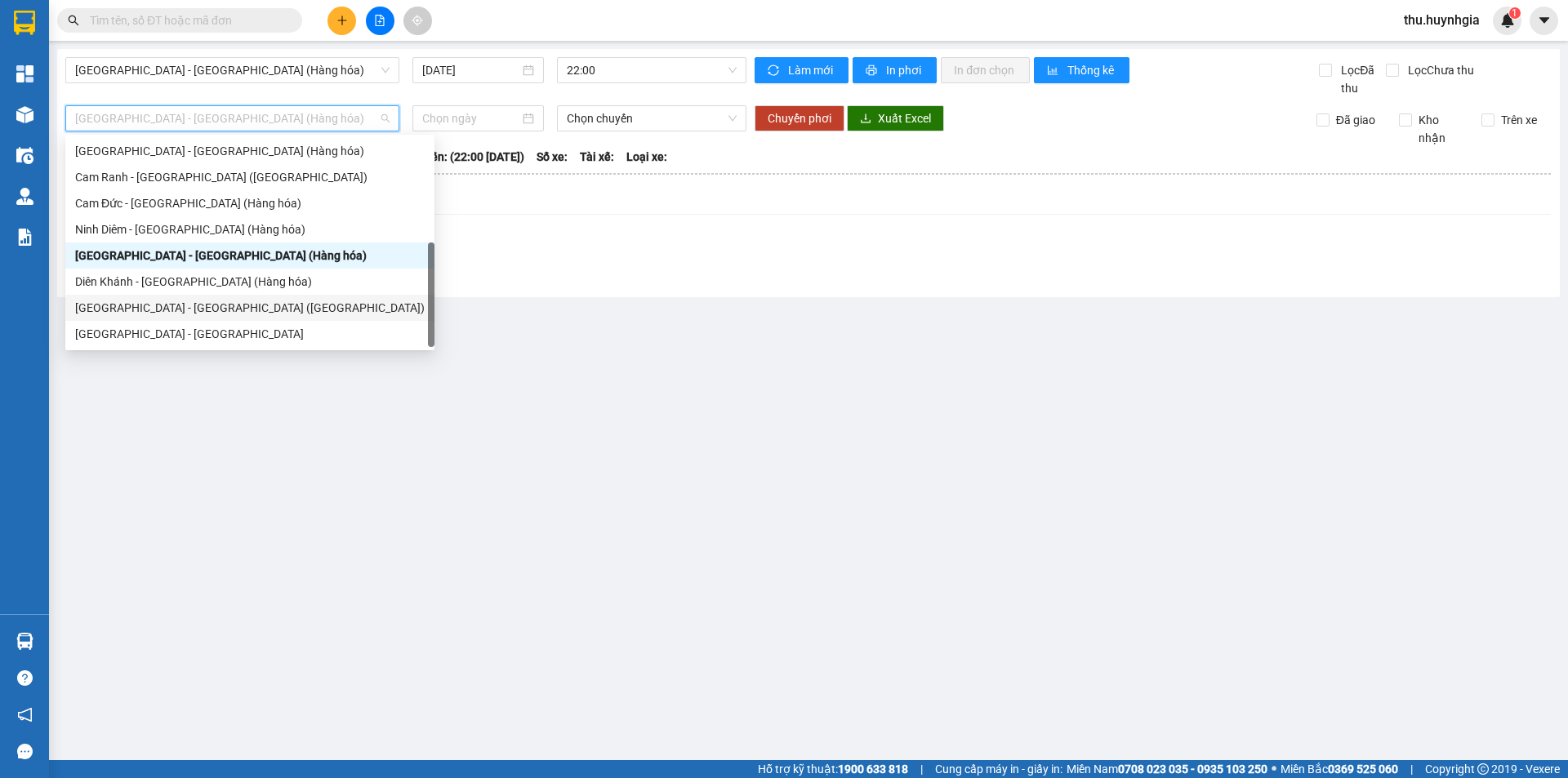
click at [195, 307] on div "[GEOGRAPHIC_DATA] - [GEOGRAPHIC_DATA] ([GEOGRAPHIC_DATA])" at bounding box center [250, 308] width 350 height 18
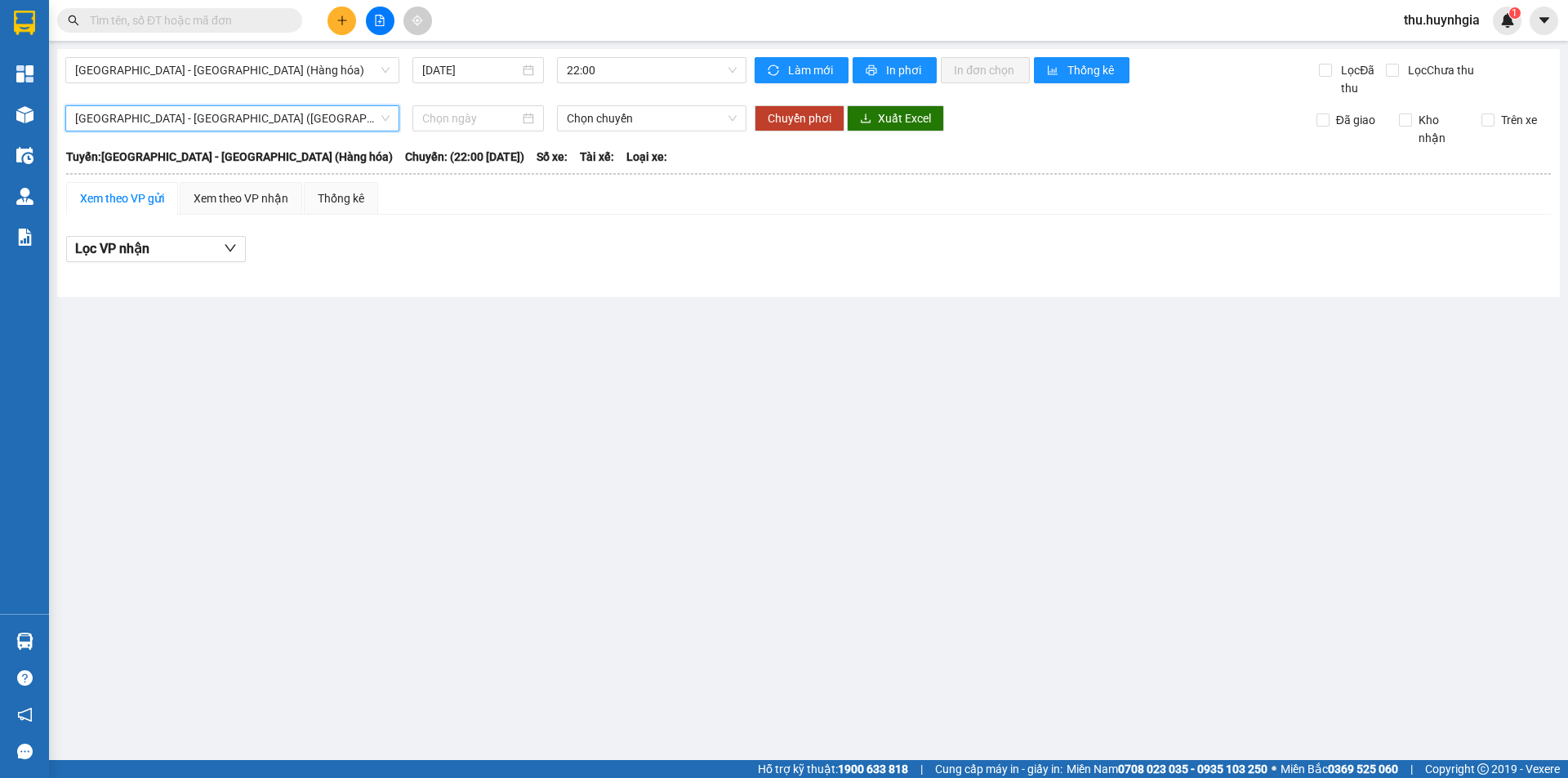
click at [338, 390] on main "[GEOGRAPHIC_DATA] - [GEOGRAPHIC_DATA] (Hàng hóa) [DATE] 22:00 Làm mới In phơi I…" at bounding box center [784, 380] width 1568 height 760
click at [215, 199] on div "Xem theo VP nhận" at bounding box center [241, 199] width 94 height 18
click at [156, 199] on div "Xem theo VP gửi" at bounding box center [122, 199] width 84 height 18
click at [450, 136] on div "[GEOGRAPHIC_DATA] - [GEOGRAPHIC_DATA] (Hàng hóa) Chọn chuyến Chuyển phơi Xuất E…" at bounding box center [809, 126] width 1487 height 42
click at [462, 113] on input at bounding box center [470, 118] width 97 height 18
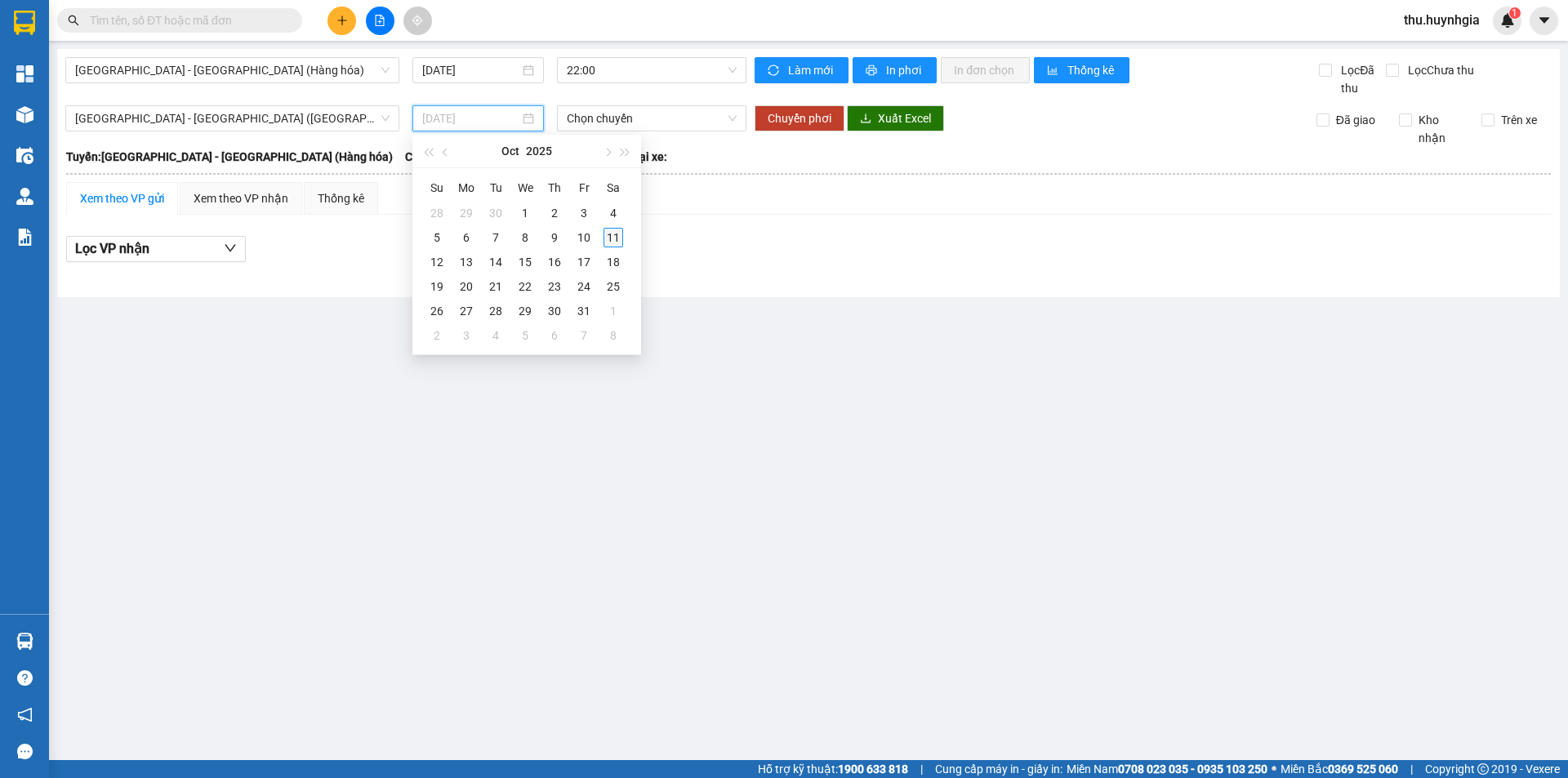
type input "[DATE]"
click at [612, 237] on div "11" at bounding box center [613, 238] width 20 height 20
type input "[DATE]"
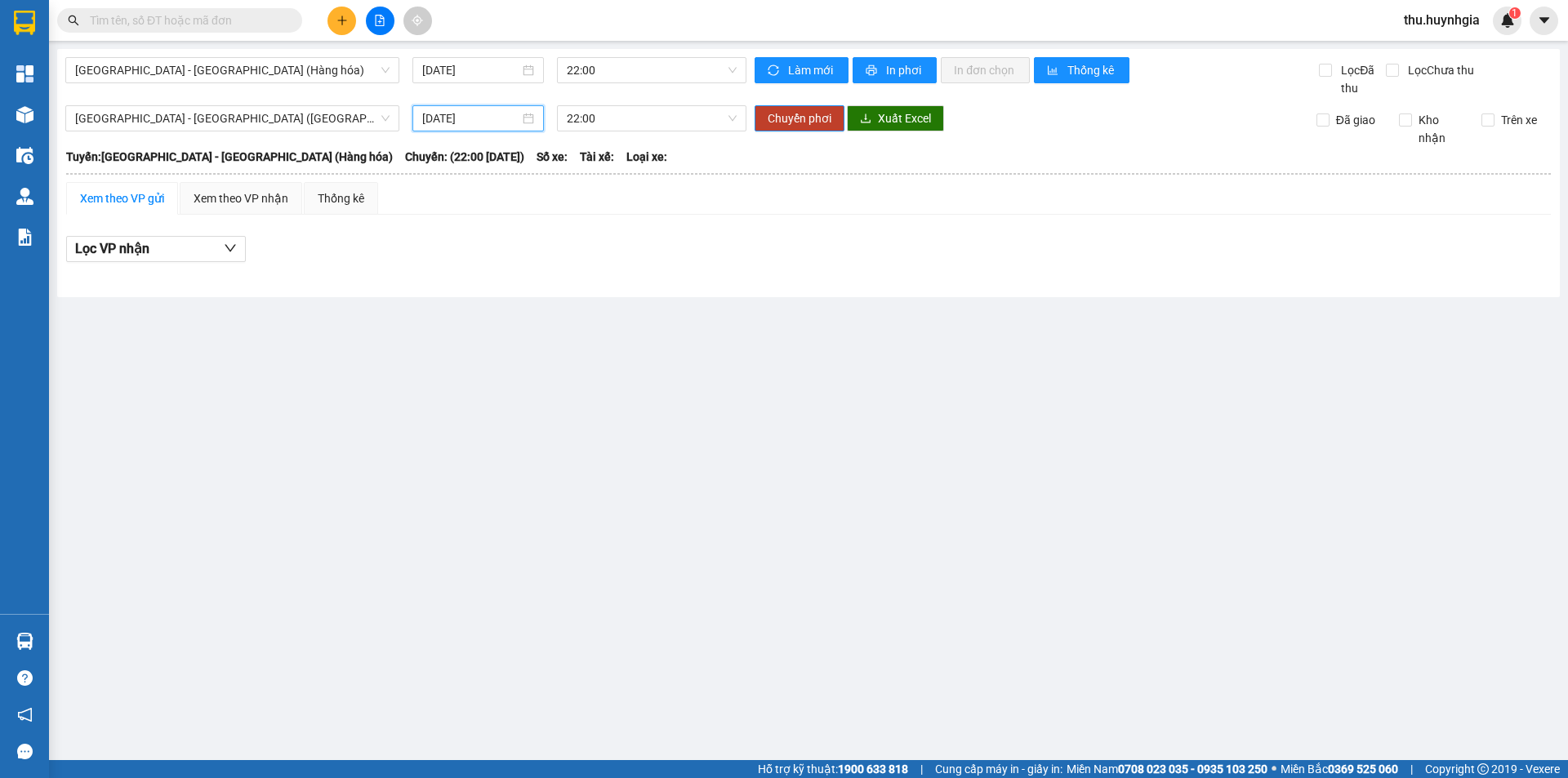
click at [485, 463] on main "[GEOGRAPHIC_DATA] - [GEOGRAPHIC_DATA] (Hàng hóa) [DATE] 22:00 Làm mới In phơi I…" at bounding box center [784, 380] width 1568 height 760
drag, startPoint x: 255, startPoint y: 204, endPoint x: 256, endPoint y: 169, distance: 35.0
click at [256, 196] on div "Xem theo VP nhận" at bounding box center [241, 199] width 94 height 18
click at [239, 188] on div "Xem theo VP nhận" at bounding box center [241, 199] width 122 height 33
click at [236, 191] on div "Xem theo VP nhận" at bounding box center [241, 199] width 94 height 18
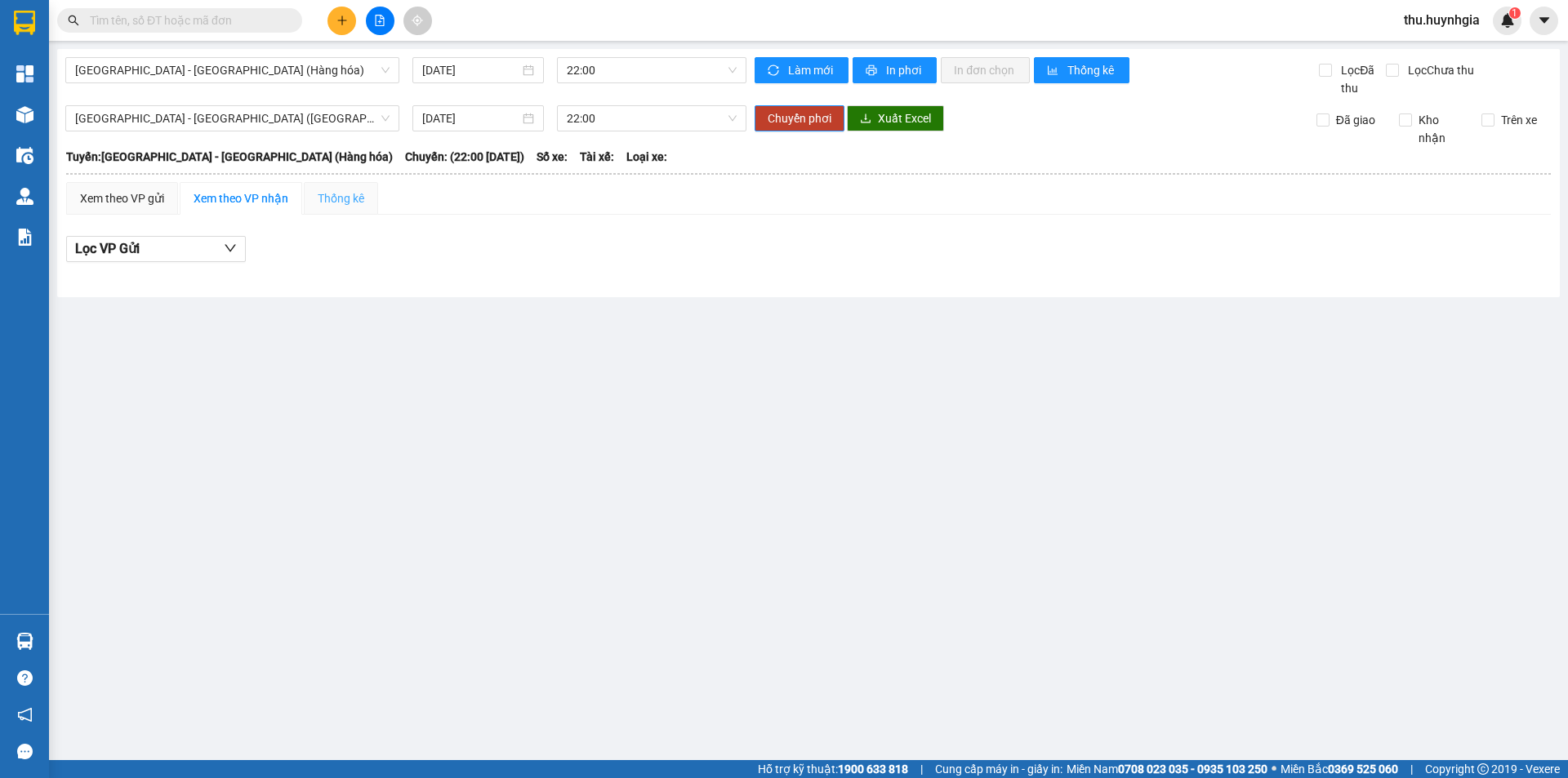
drag, startPoint x: 317, startPoint y: 188, endPoint x: 271, endPoint y: 200, distance: 47.5
click at [318, 188] on div "Thống kê" at bounding box center [341, 199] width 75 height 33
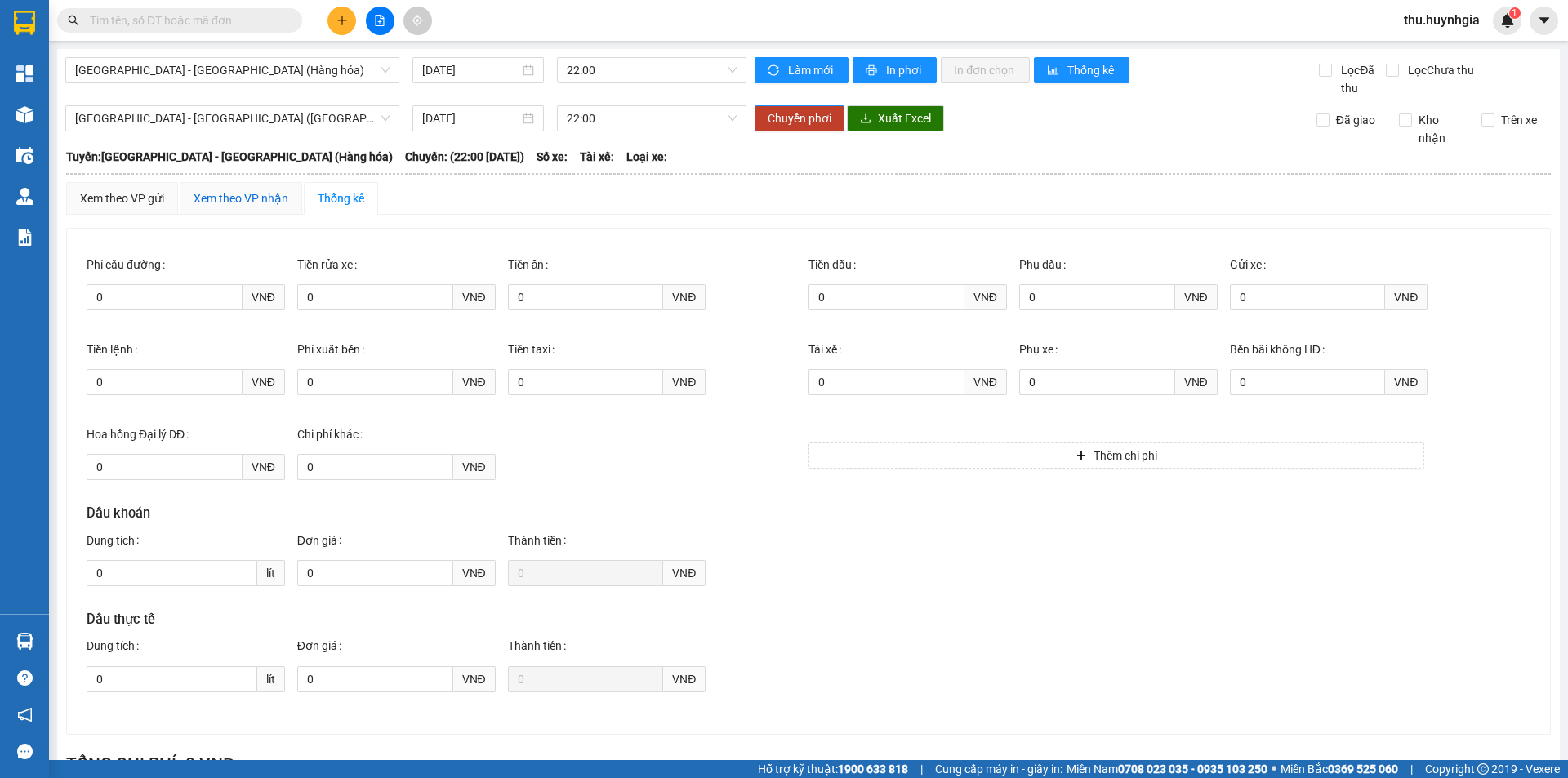
click at [225, 194] on div "Xem theo VP nhận" at bounding box center [241, 199] width 94 height 18
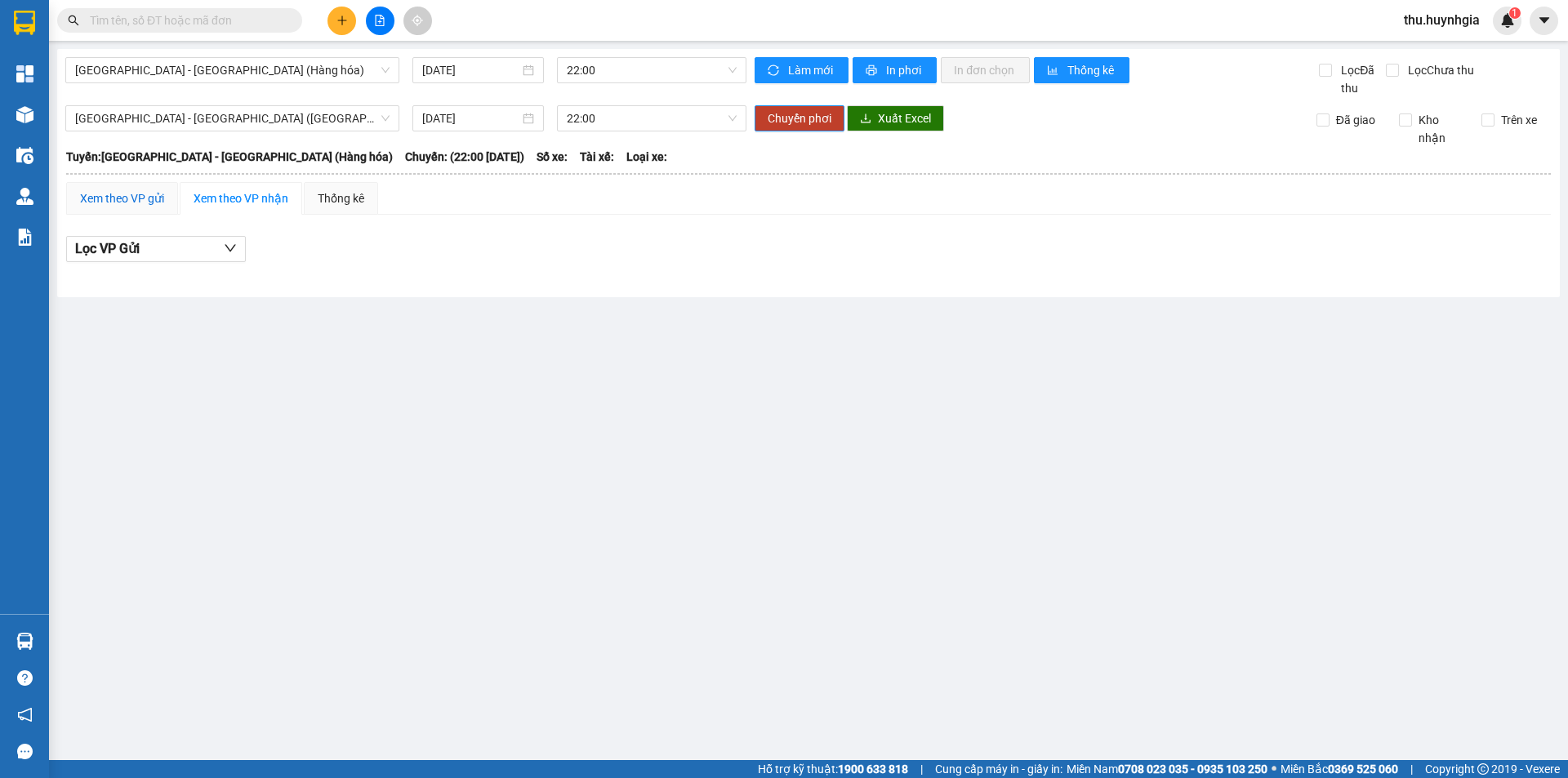
click at [149, 194] on div "Xem theo VP gửi" at bounding box center [122, 199] width 84 height 18
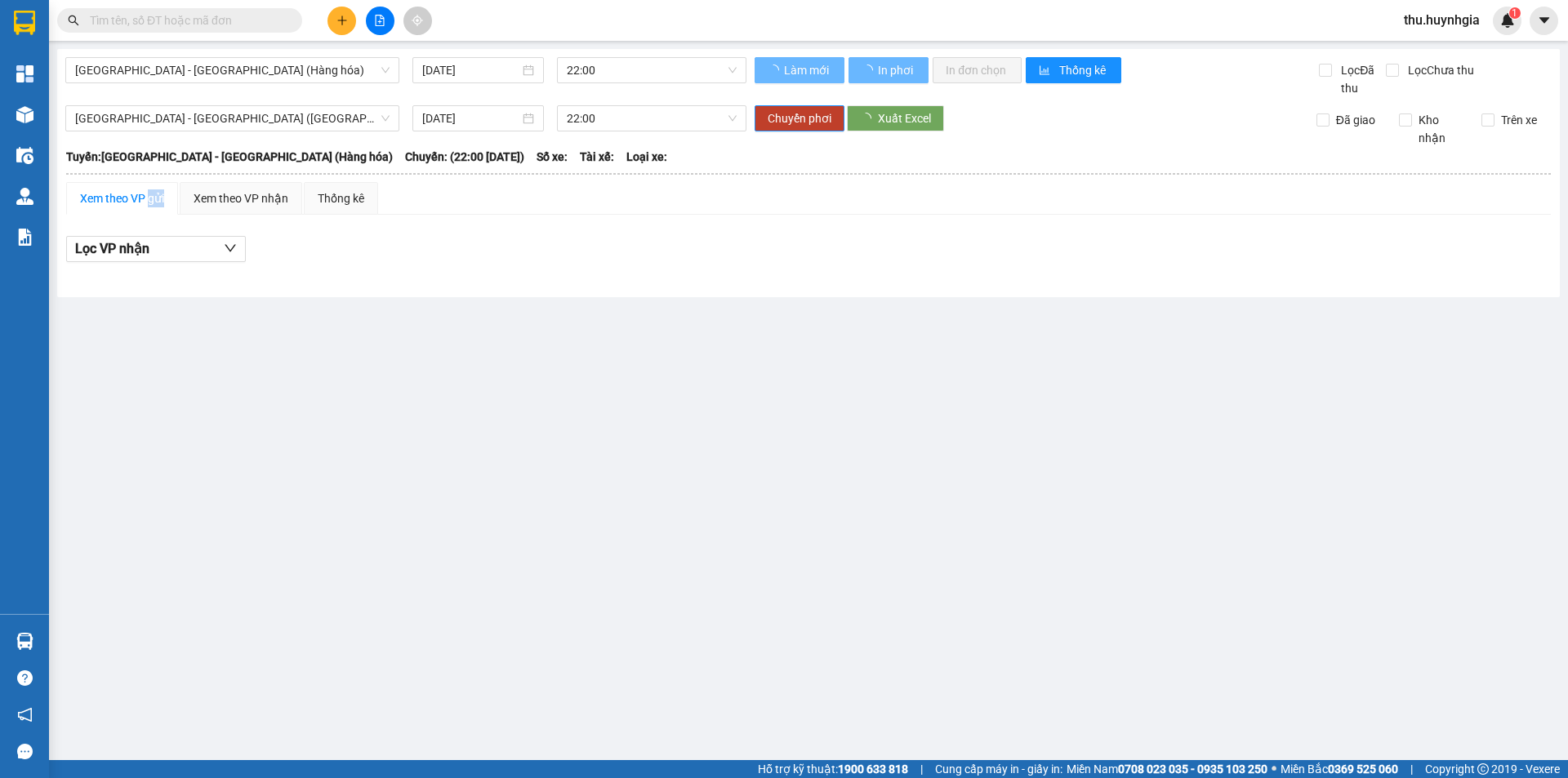
click at [148, 194] on div "Xem theo VP gửi" at bounding box center [122, 199] width 84 height 18
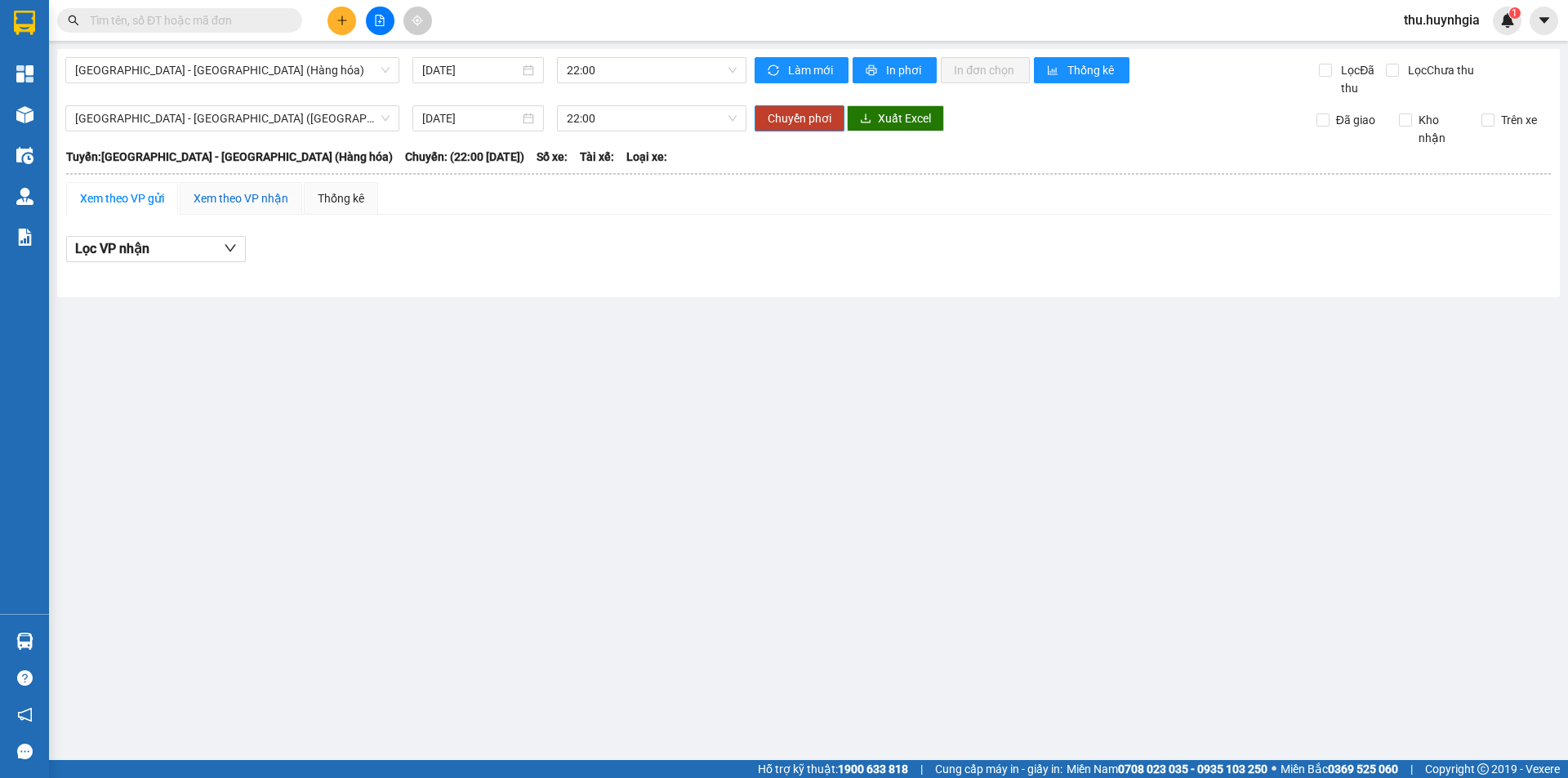
click at [238, 201] on div "Xem theo VP nhận" at bounding box center [241, 199] width 94 height 18
click at [154, 201] on div "Xem theo VP gửi" at bounding box center [122, 199] width 84 height 18
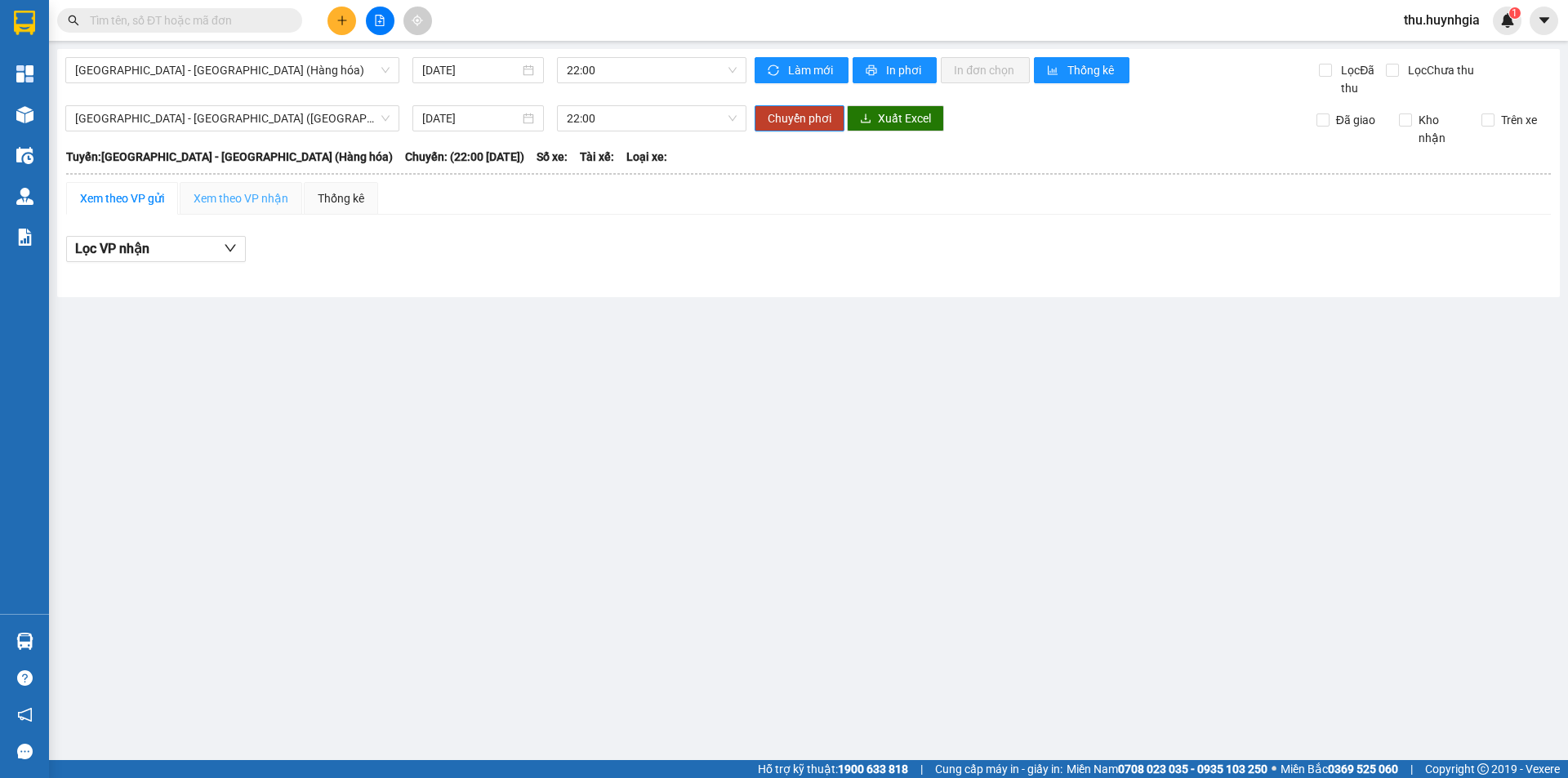
drag, startPoint x: 278, startPoint y: 208, endPoint x: 258, endPoint y: 193, distance: 25.0
click at [279, 208] on div "Xem theo VP nhận" at bounding box center [241, 199] width 122 height 33
click at [262, 345] on main "[GEOGRAPHIC_DATA] - [GEOGRAPHIC_DATA] (Hàng hóa) [DATE] 22:00 Làm mới In phơi I…" at bounding box center [784, 380] width 1568 height 760
click at [1514, 25] on img at bounding box center [1508, 21] width 15 height 15
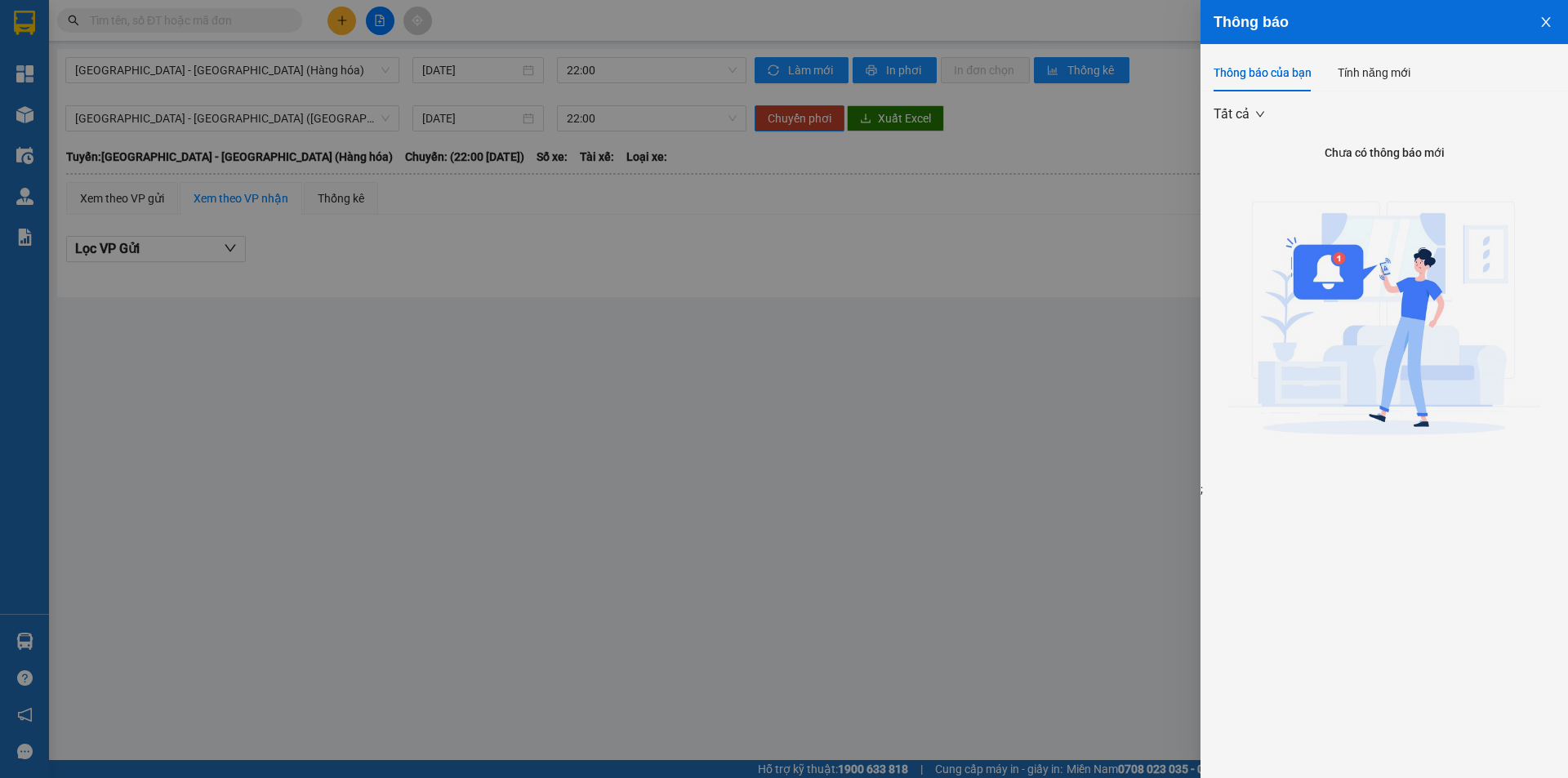
drag, startPoint x: 1355, startPoint y: 61, endPoint x: 1312, endPoint y: 68, distance: 43.6
click at [1355, 62] on div "Tính năng mới" at bounding box center [1374, 73] width 73 height 38
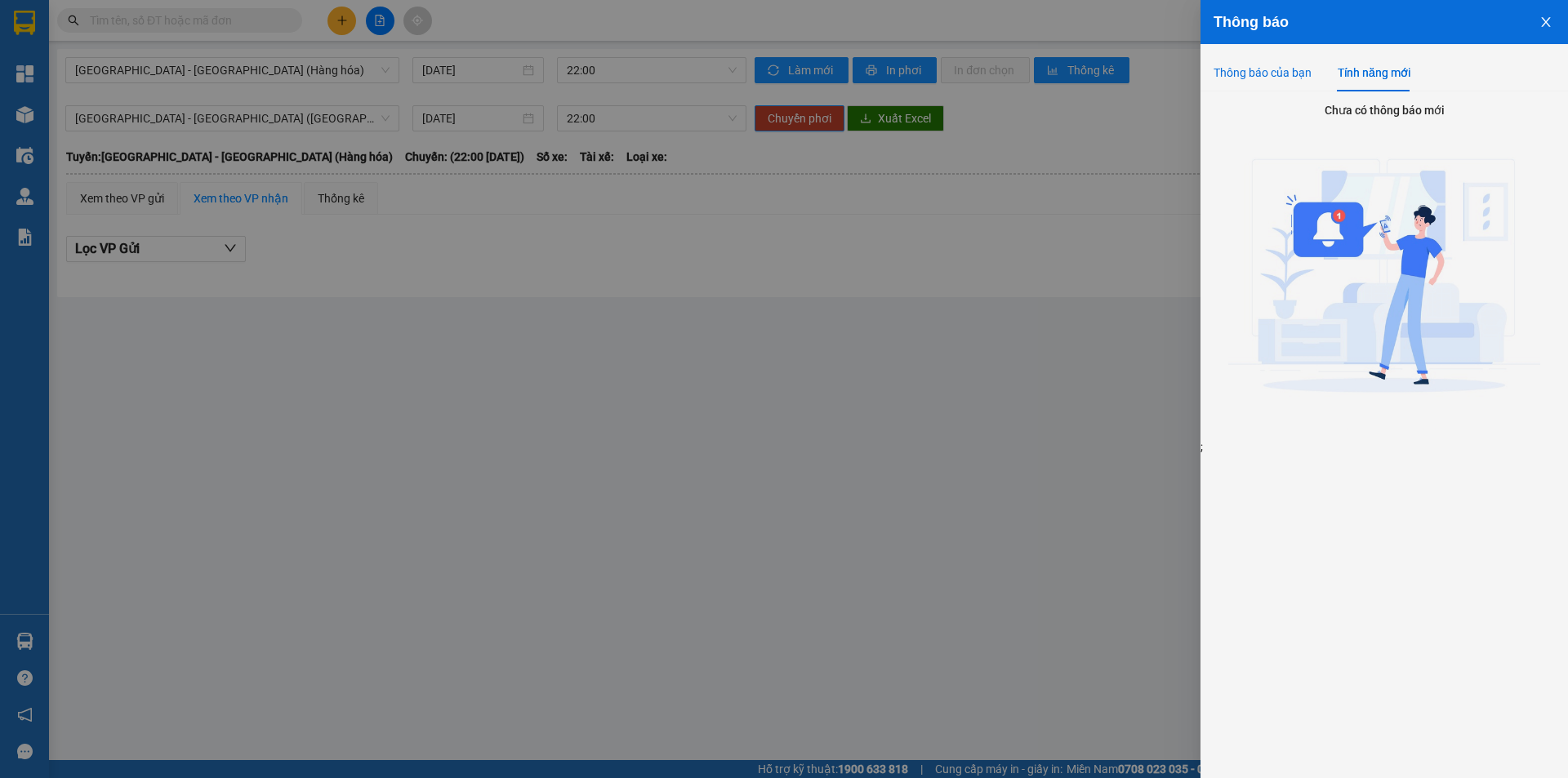
click at [1263, 74] on div "Thông báo của bạn" at bounding box center [1263, 73] width 98 height 18
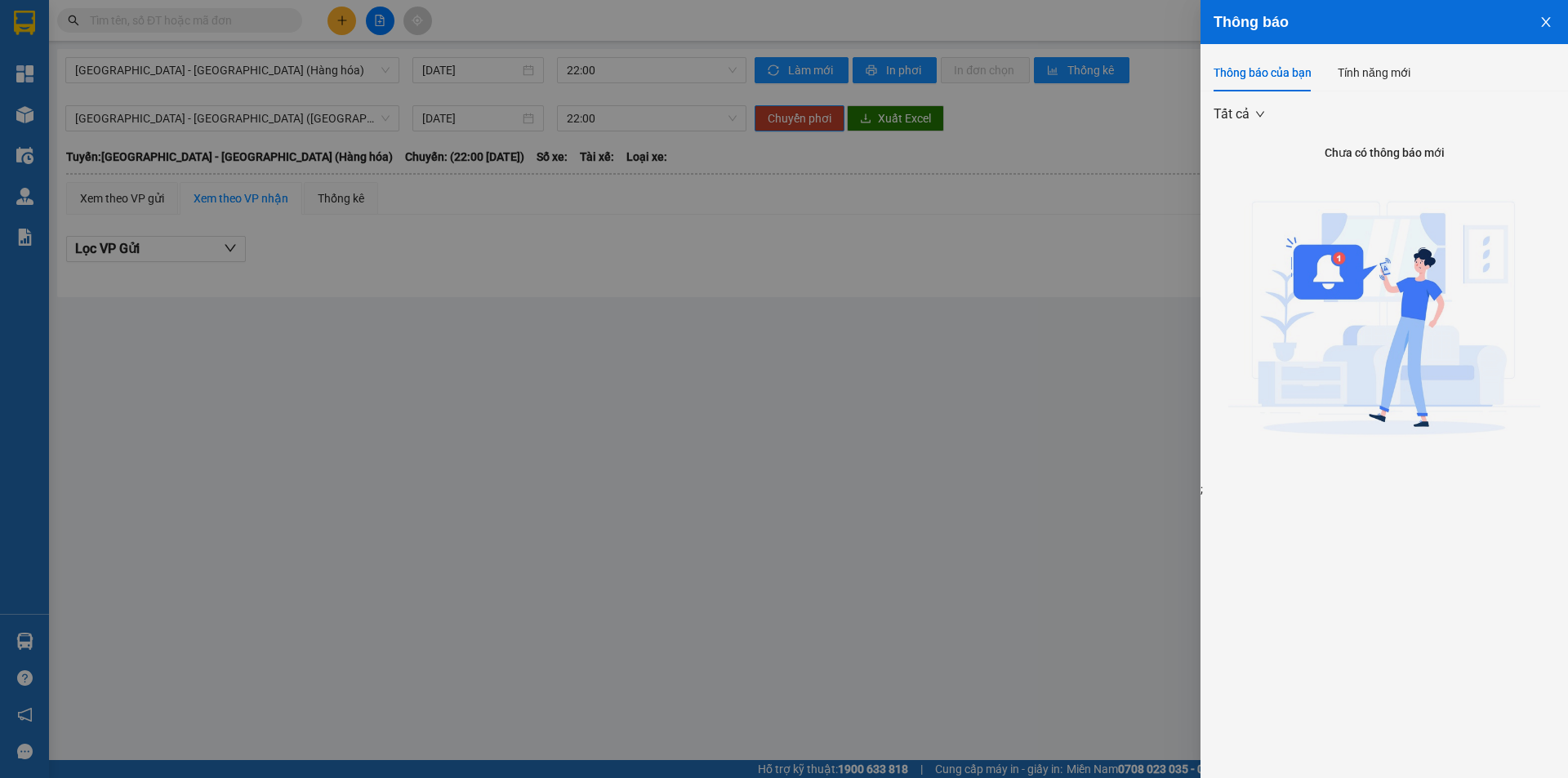
click at [1554, 23] on button "Close" at bounding box center [1547, 21] width 44 height 42
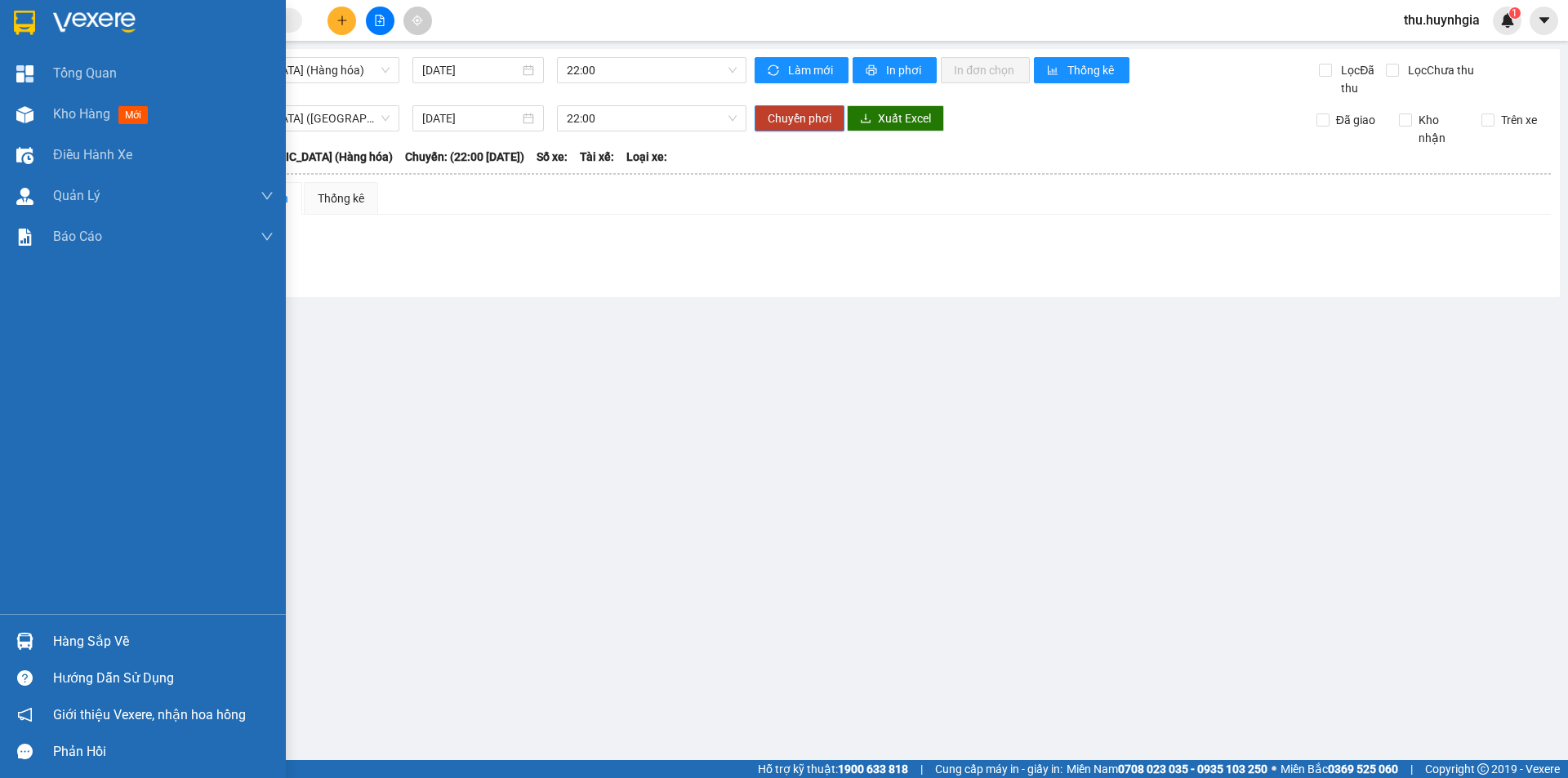
click at [89, 638] on div "Hàng sắp về" at bounding box center [163, 642] width 221 height 25
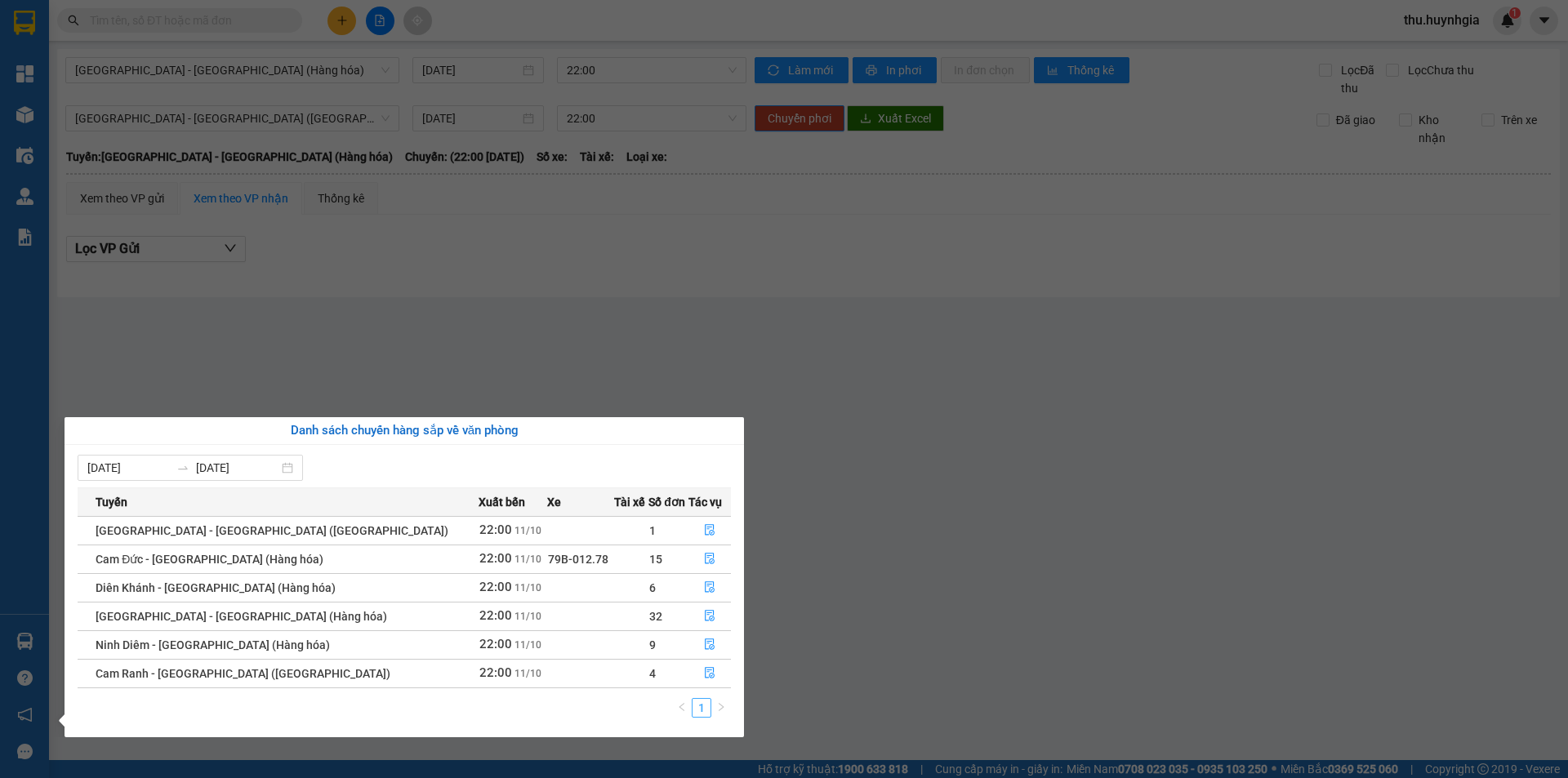
click at [706, 712] on link "1" at bounding box center [702, 708] width 18 height 18
click at [704, 529] on icon "file-done" at bounding box center [710, 530] width 11 height 11
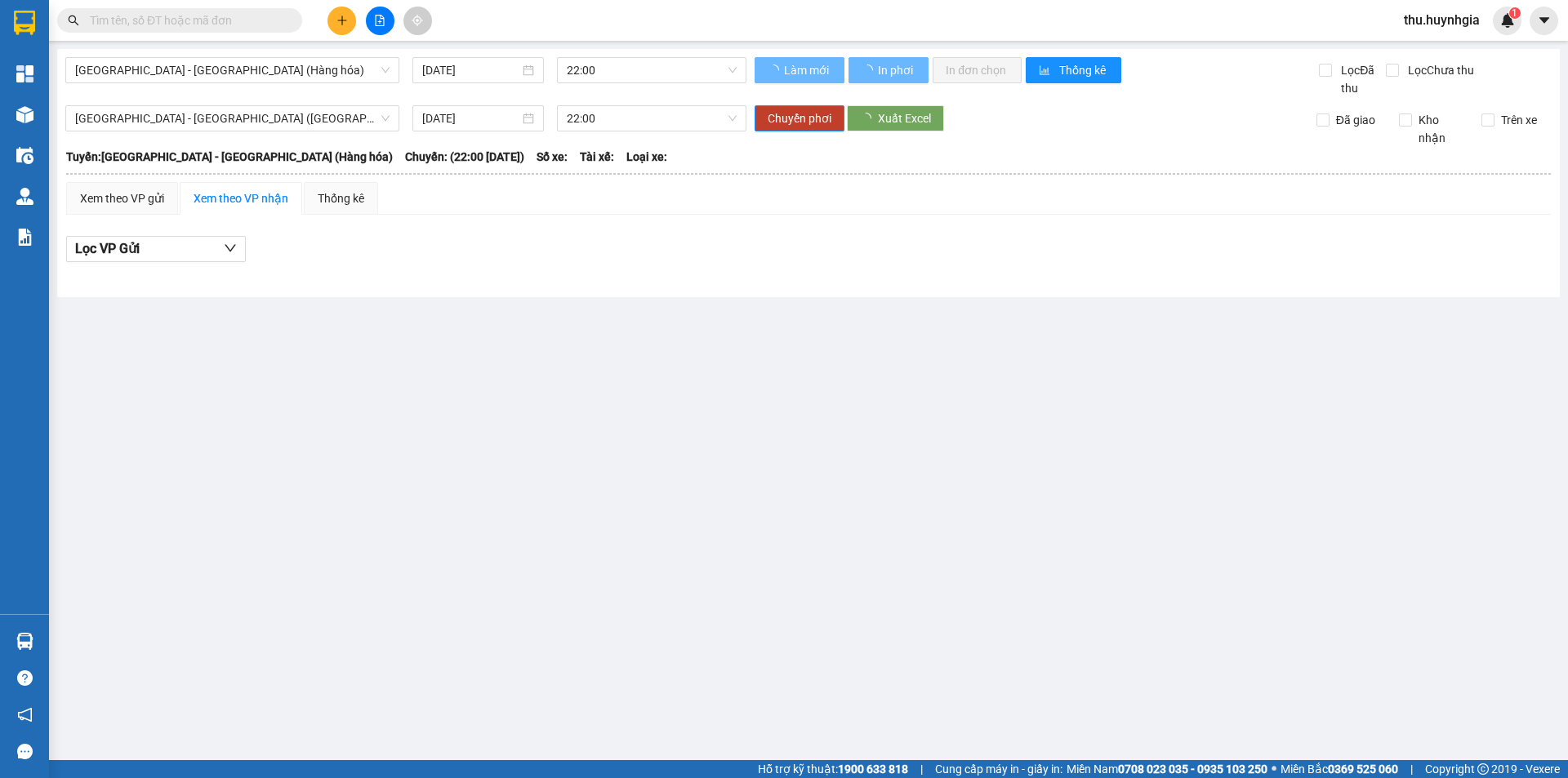
click at [907, 113] on span "Xuất Excel" at bounding box center [905, 118] width 53 height 18
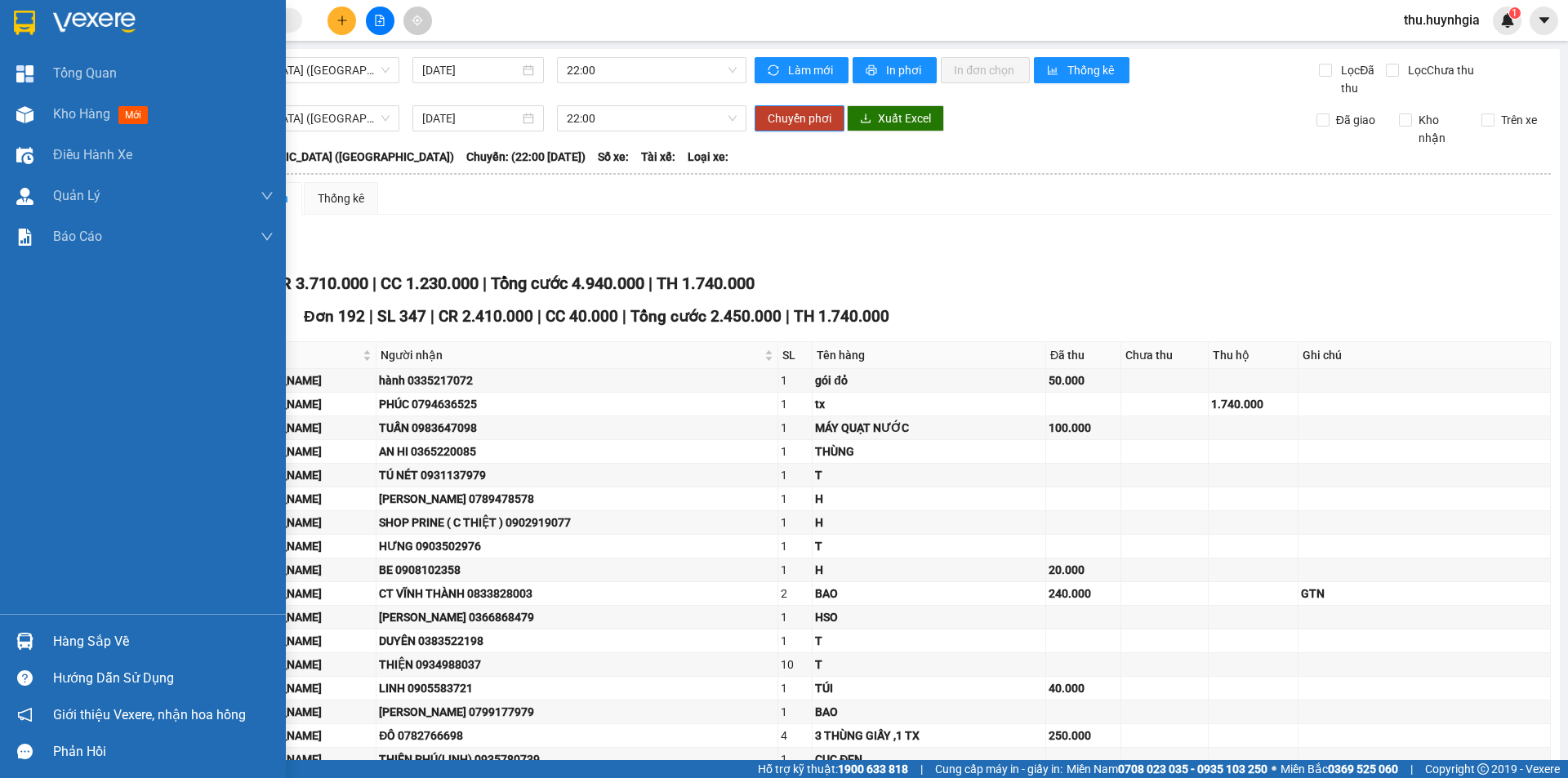
click at [92, 638] on div "Hàng sắp về" at bounding box center [163, 642] width 221 height 25
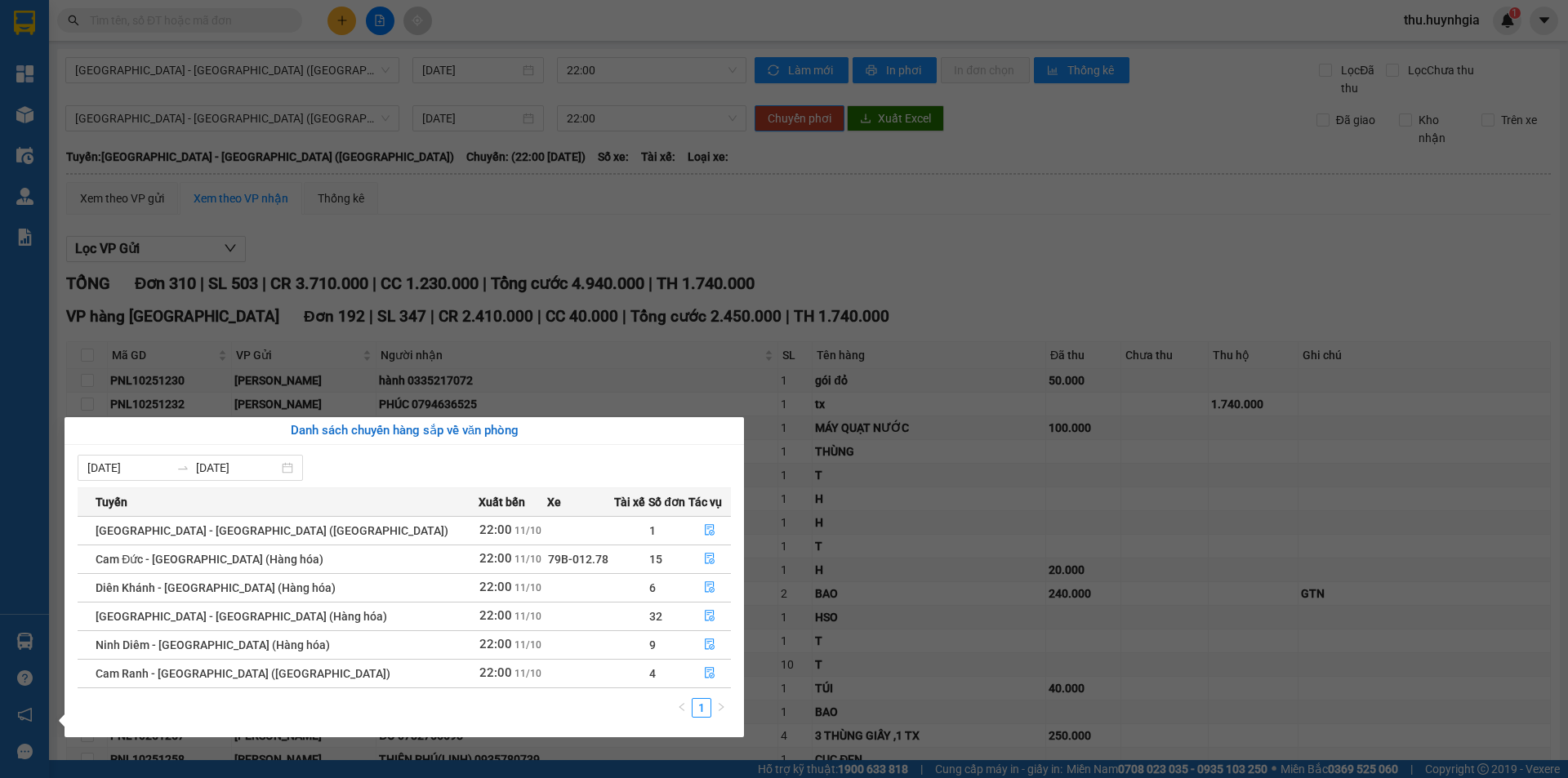
click at [382, 21] on section "Kết quả tìm kiếm ( 0 ) Bộ lọc No Data thu.huynhgia 1 Tổng Quan Kho hàng mới Điề…" at bounding box center [784, 389] width 1568 height 778
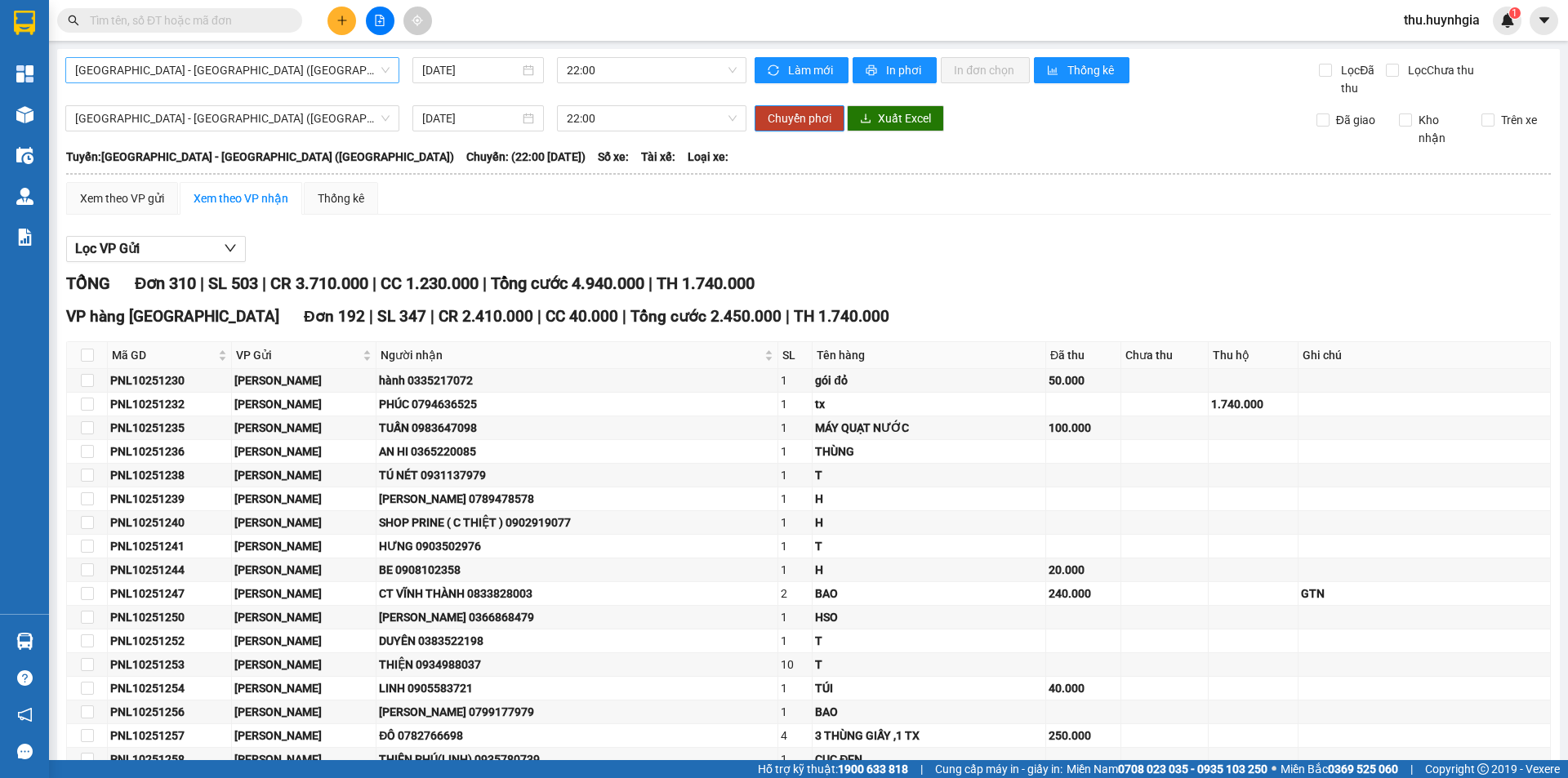
click at [218, 76] on span "[GEOGRAPHIC_DATA] - [GEOGRAPHIC_DATA] ([GEOGRAPHIC_DATA])" at bounding box center [232, 71] width 314 height 25
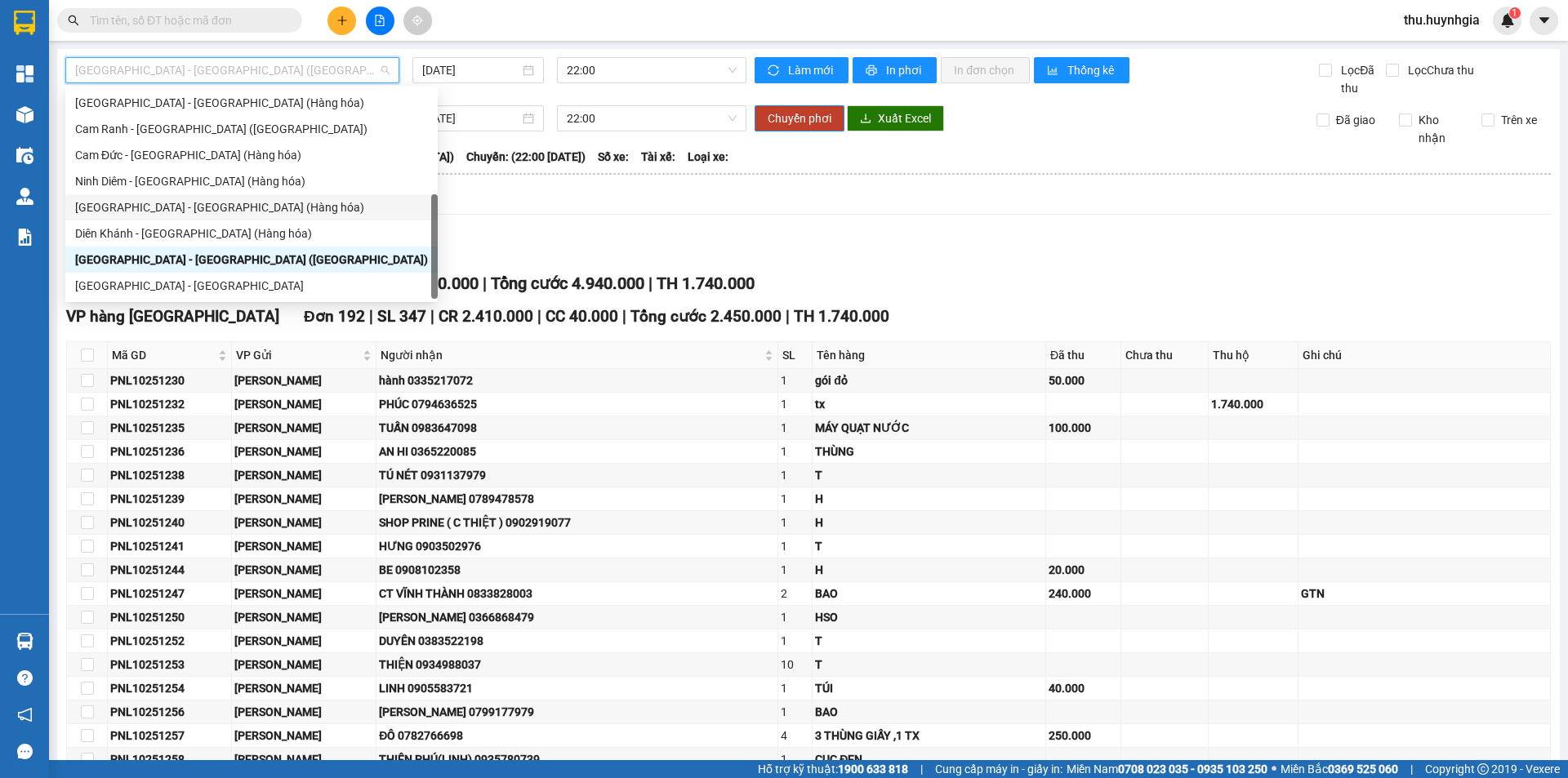
click at [160, 207] on div "[GEOGRAPHIC_DATA] - [GEOGRAPHIC_DATA] (Hàng hóa)" at bounding box center [252, 208] width 353 height 18
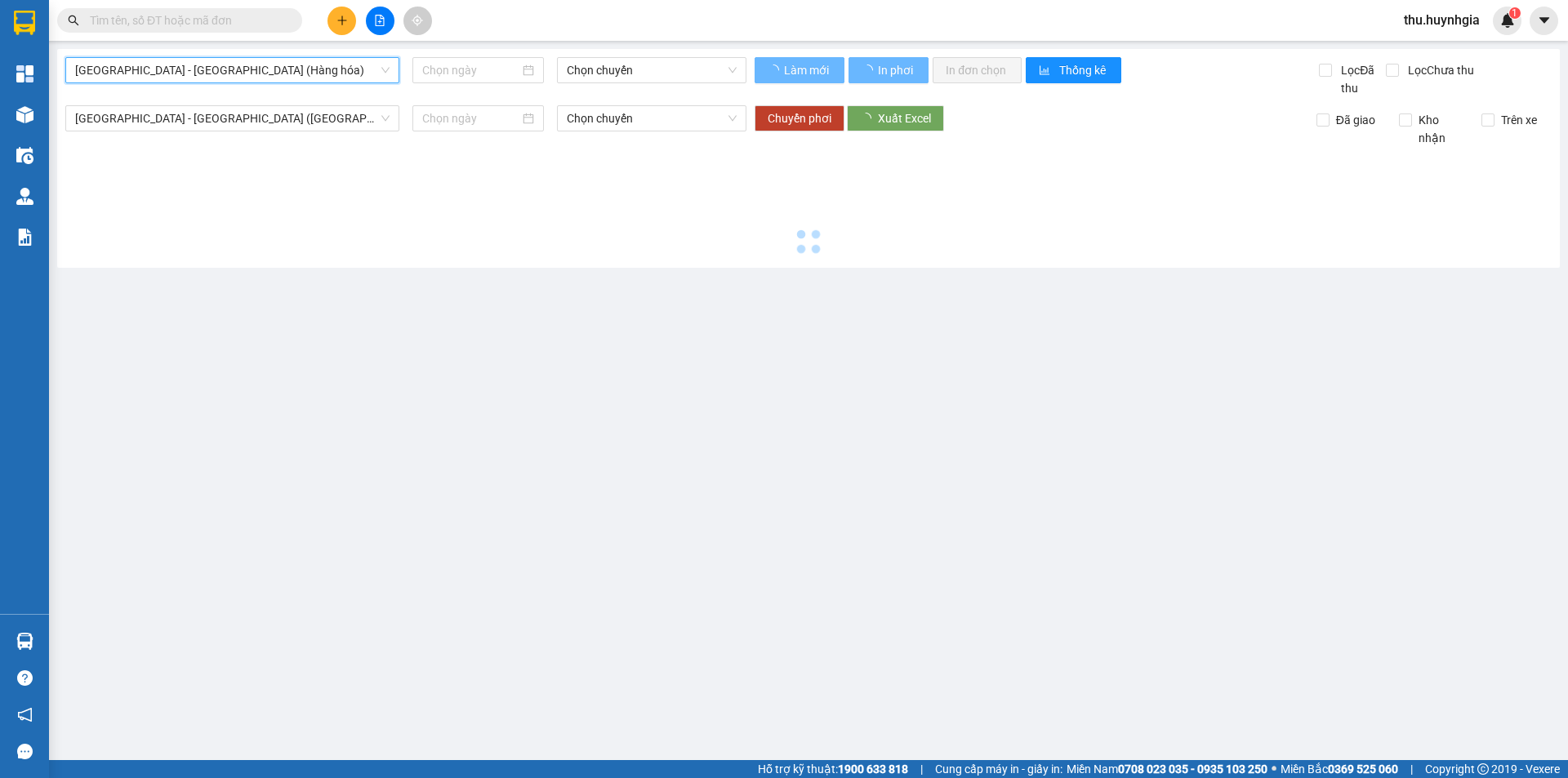
type input "[DATE]"
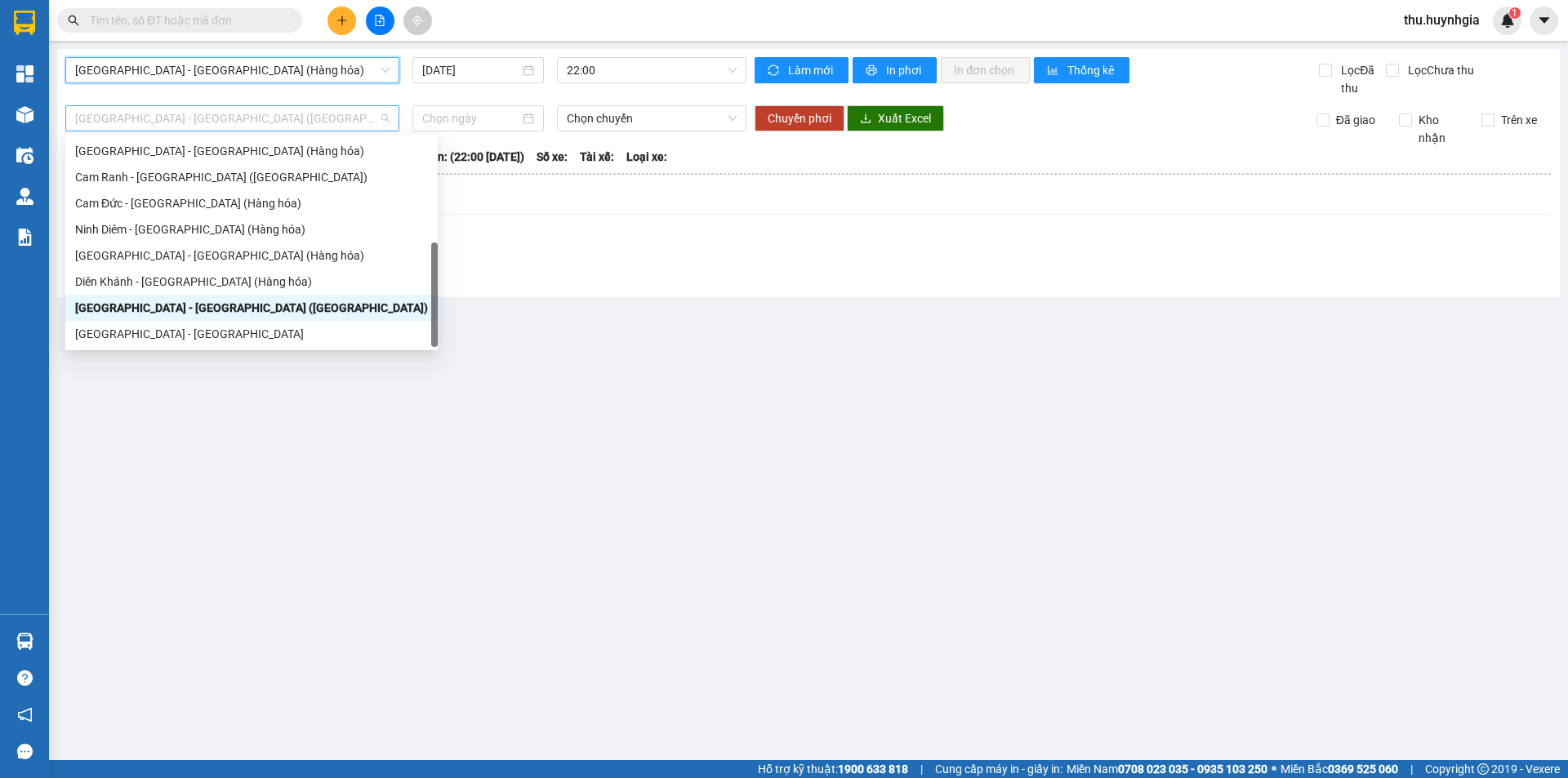
click at [205, 117] on span "[GEOGRAPHIC_DATA] - [GEOGRAPHIC_DATA] ([GEOGRAPHIC_DATA])" at bounding box center [232, 118] width 314 height 25
click at [227, 323] on div "[GEOGRAPHIC_DATA] - [GEOGRAPHIC_DATA]" at bounding box center [252, 334] width 373 height 26
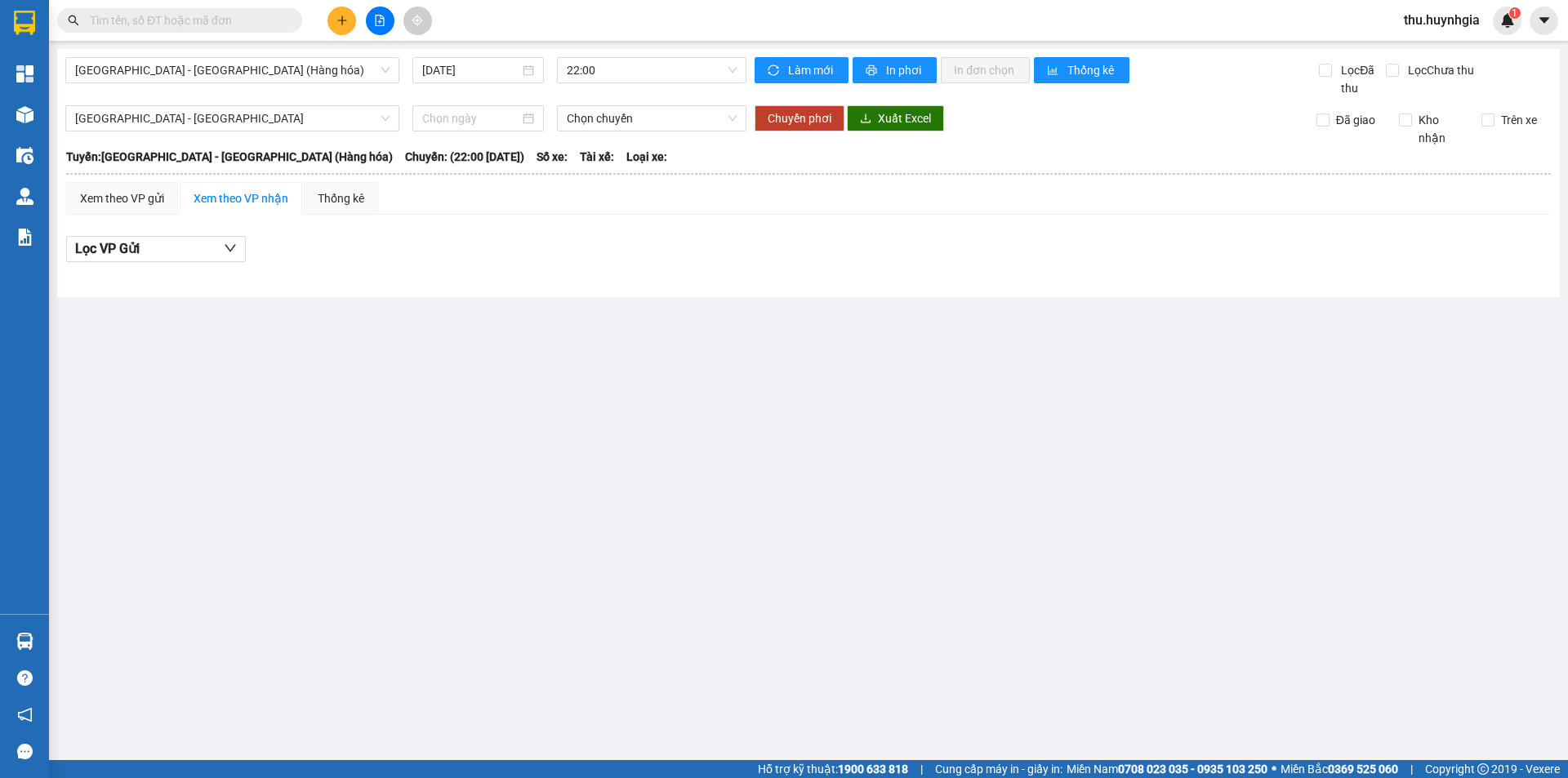
click at [277, 195] on div "Xem theo VP nhận" at bounding box center [241, 199] width 94 height 18
click at [117, 192] on div "Xem theo VP gửi" at bounding box center [122, 199] width 84 height 18
click at [212, 194] on div "Xem theo VP nhận" at bounding box center [241, 199] width 94 height 18
click at [466, 125] on input at bounding box center [470, 118] width 97 height 18
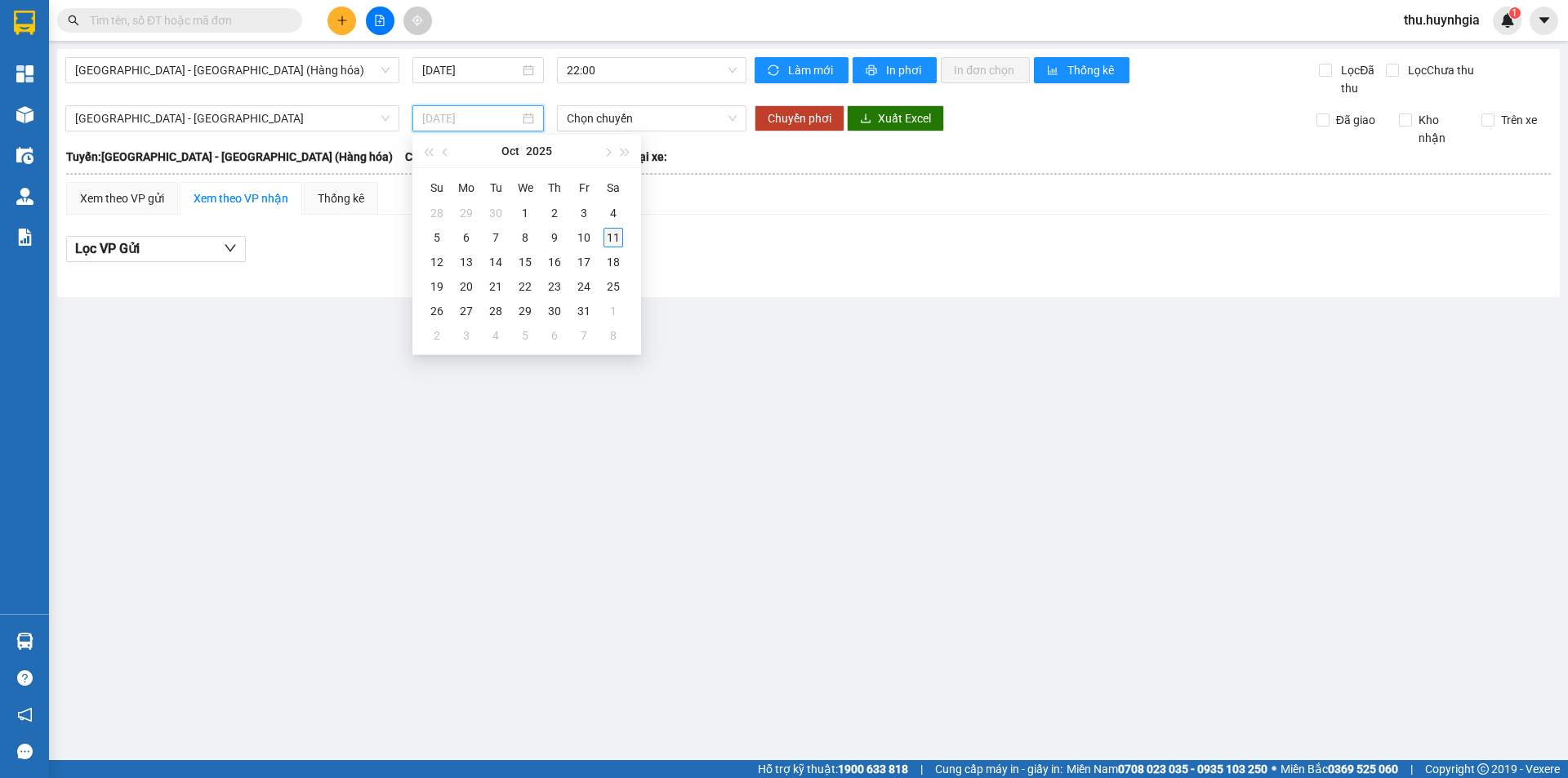
type input "[DATE]"
click at [607, 240] on div "11" at bounding box center [613, 238] width 20 height 20
type input "[DATE]"
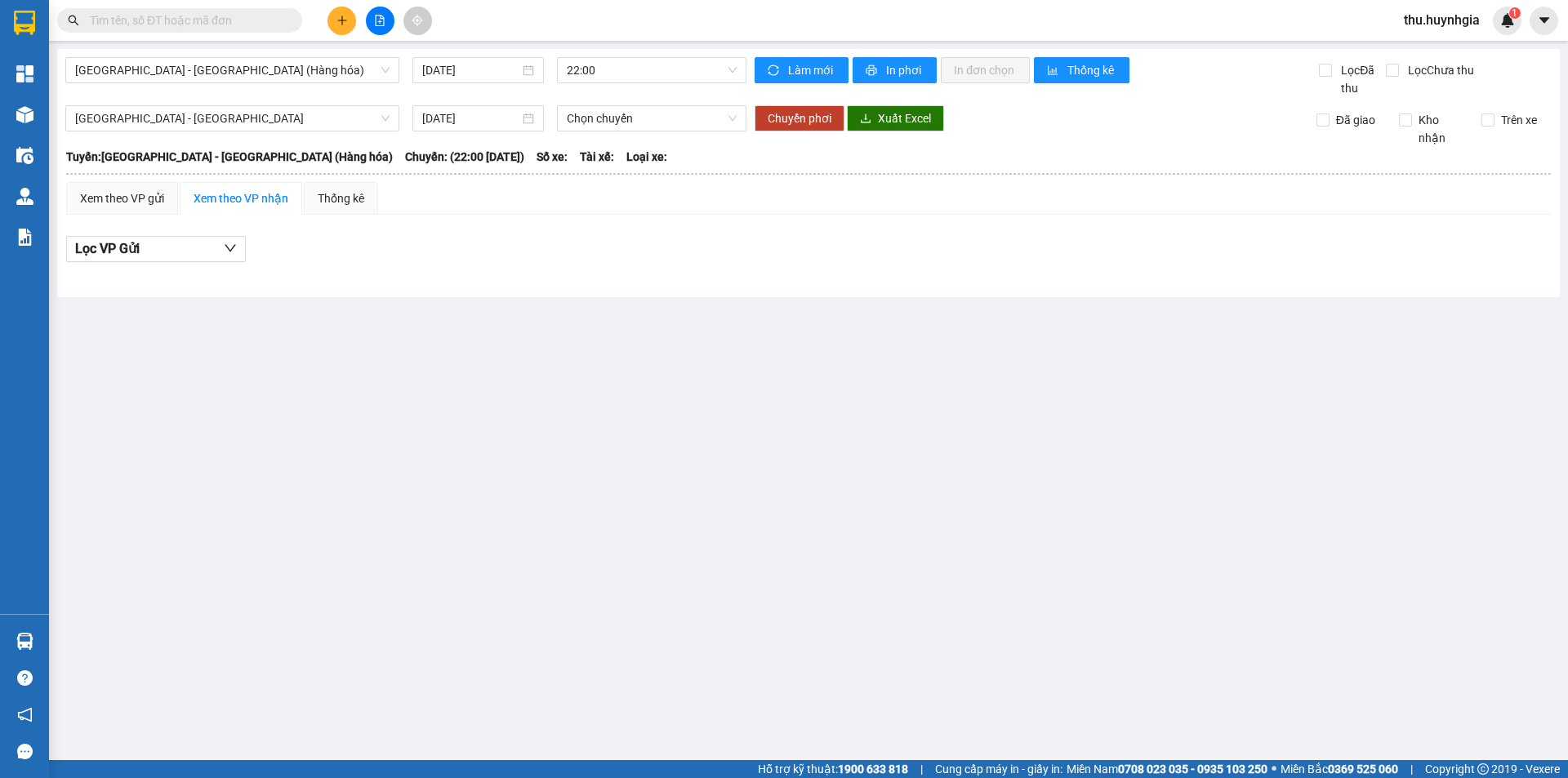
click at [607, 451] on main "[GEOGRAPHIC_DATA] - [GEOGRAPHIC_DATA] (Hàng hóa) [DATE] 22:00 Làm mới In phơi I…" at bounding box center [784, 380] width 1568 height 760
drag, startPoint x: 289, startPoint y: 534, endPoint x: 227, endPoint y: 524, distance: 62.8
click at [289, 533] on main "[GEOGRAPHIC_DATA] - [GEOGRAPHIC_DATA] (Hàng hóa) [DATE] 22:00 Làm mới In phơi I…" at bounding box center [784, 380] width 1568 height 760
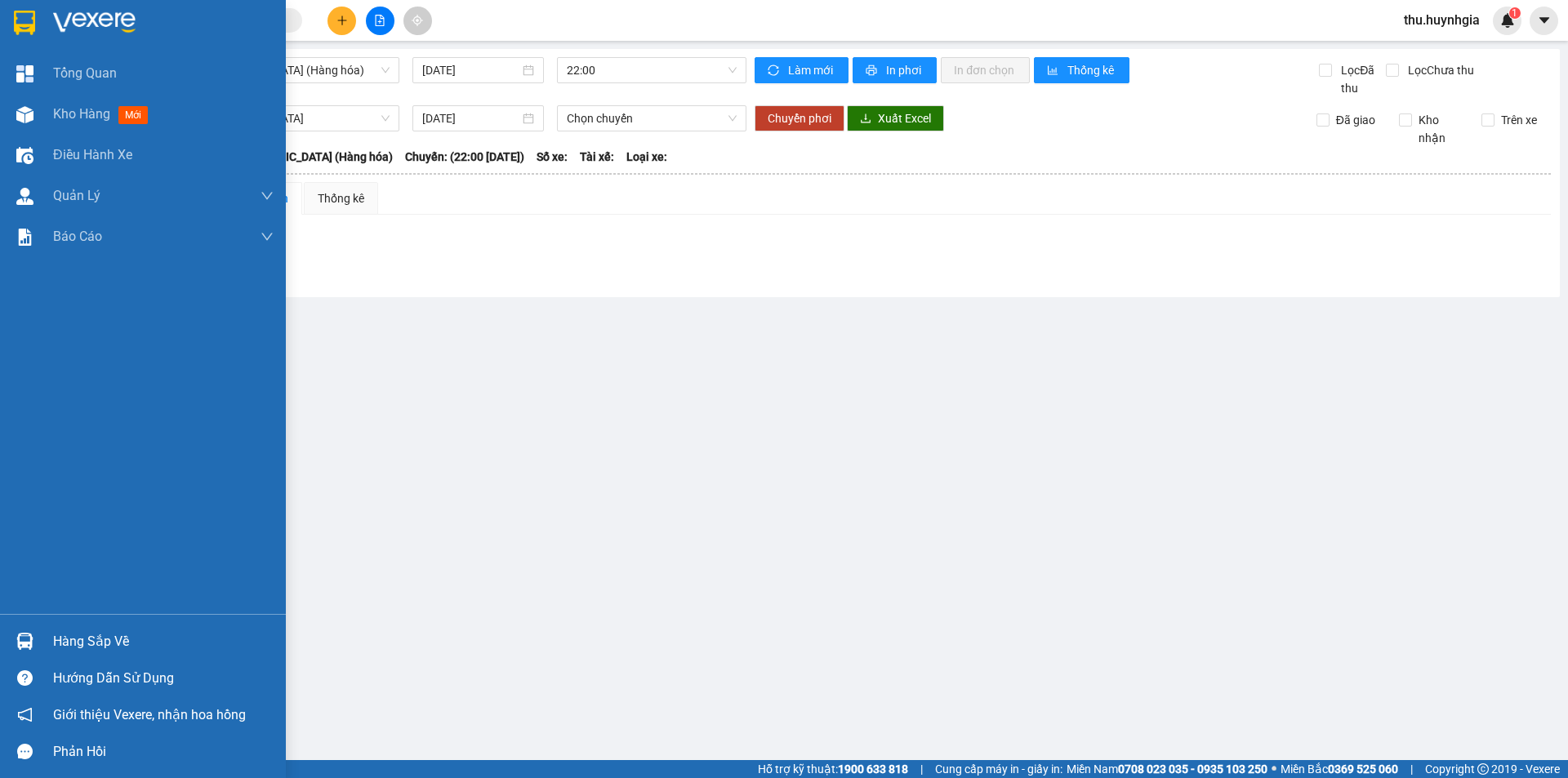
click at [89, 642] on div "Hàng sắp về" at bounding box center [163, 642] width 221 height 25
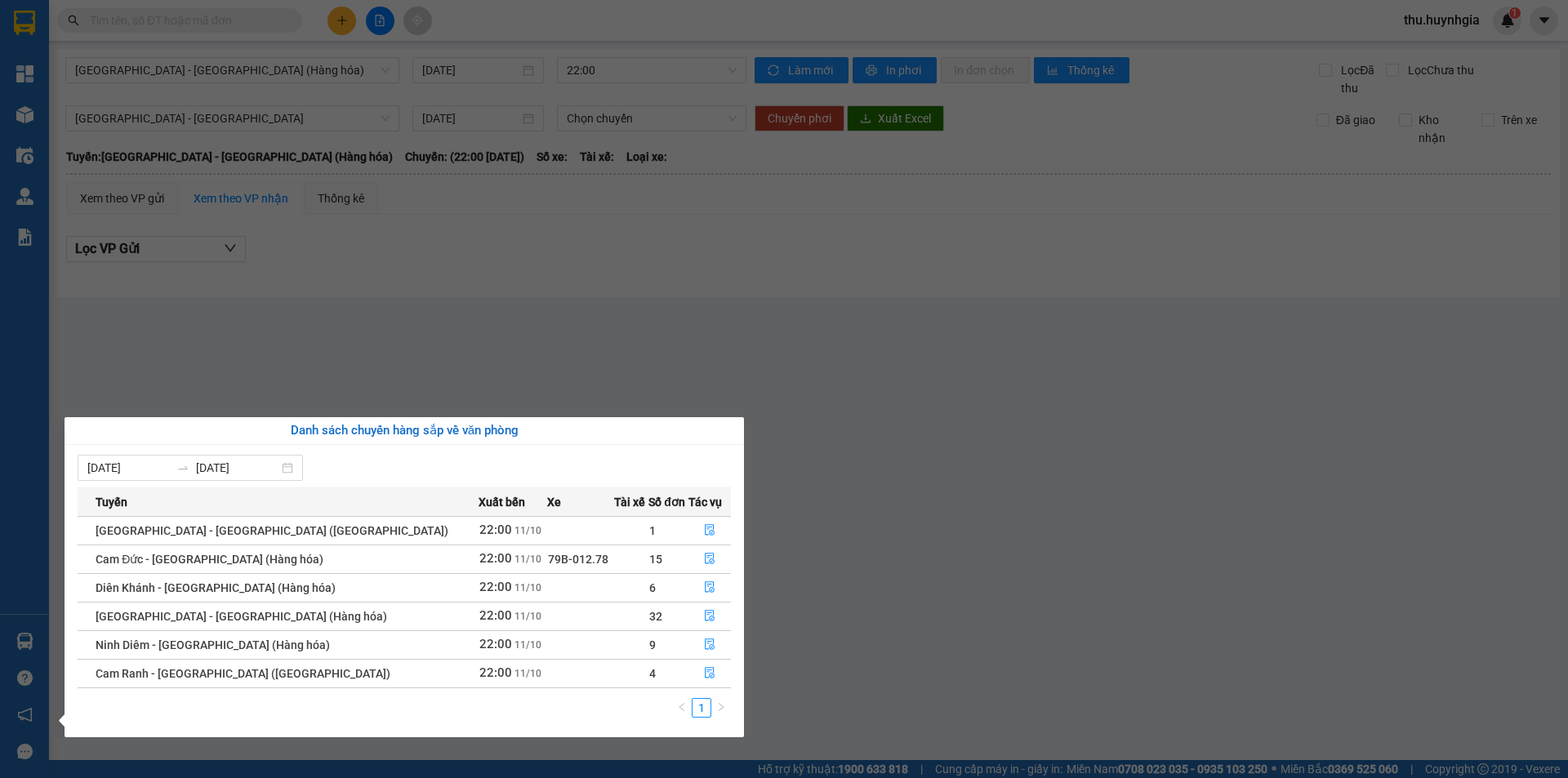
click at [259, 343] on section "Kết quả tìm kiếm ( 0 ) Bộ lọc No Data thu.huynhgia 1 Tổng Quan Kho hàng mới Điề…" at bounding box center [784, 389] width 1568 height 778
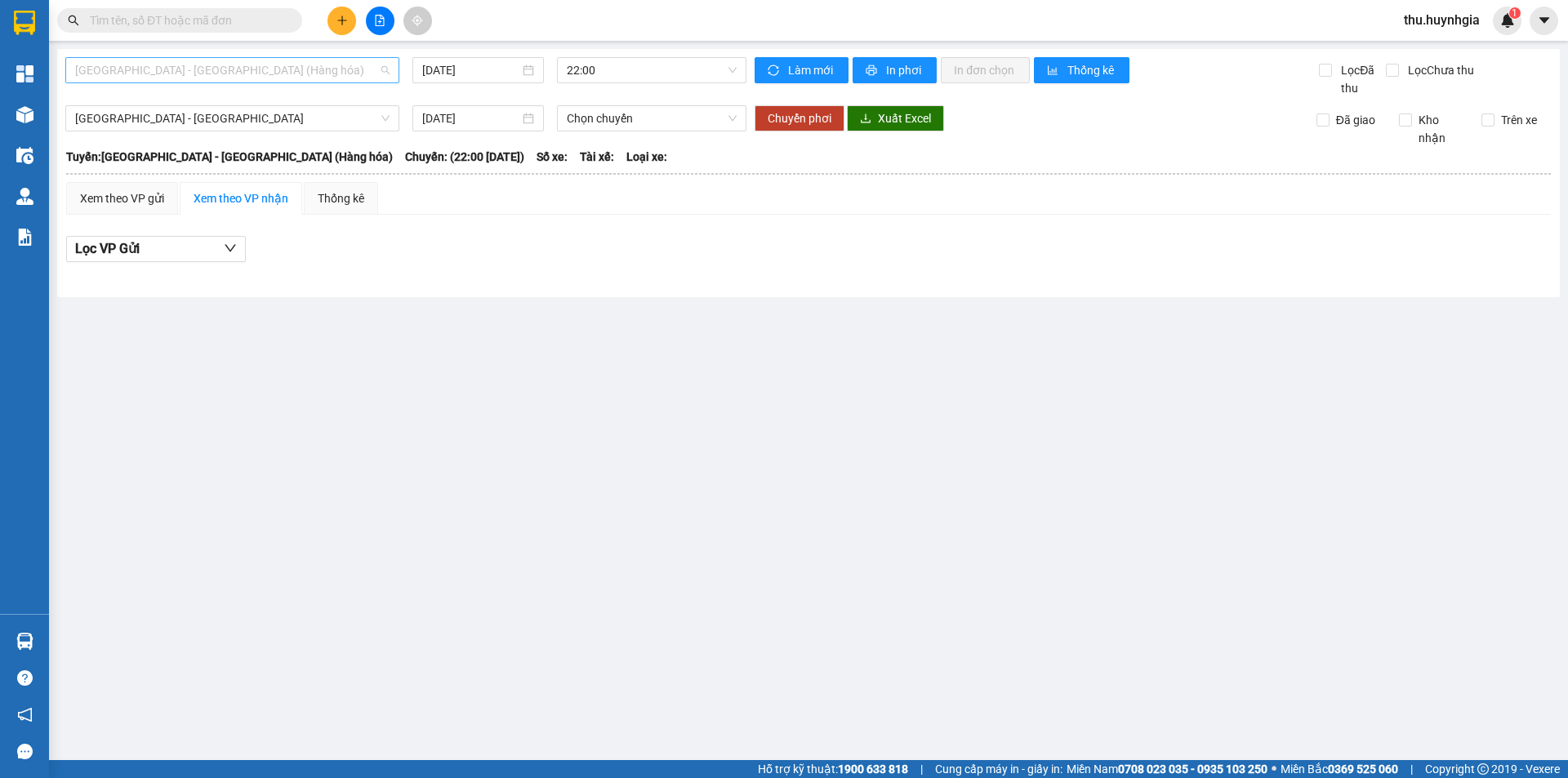
click at [167, 74] on span "[GEOGRAPHIC_DATA] - [GEOGRAPHIC_DATA] (Hàng hóa)" at bounding box center [232, 71] width 314 height 25
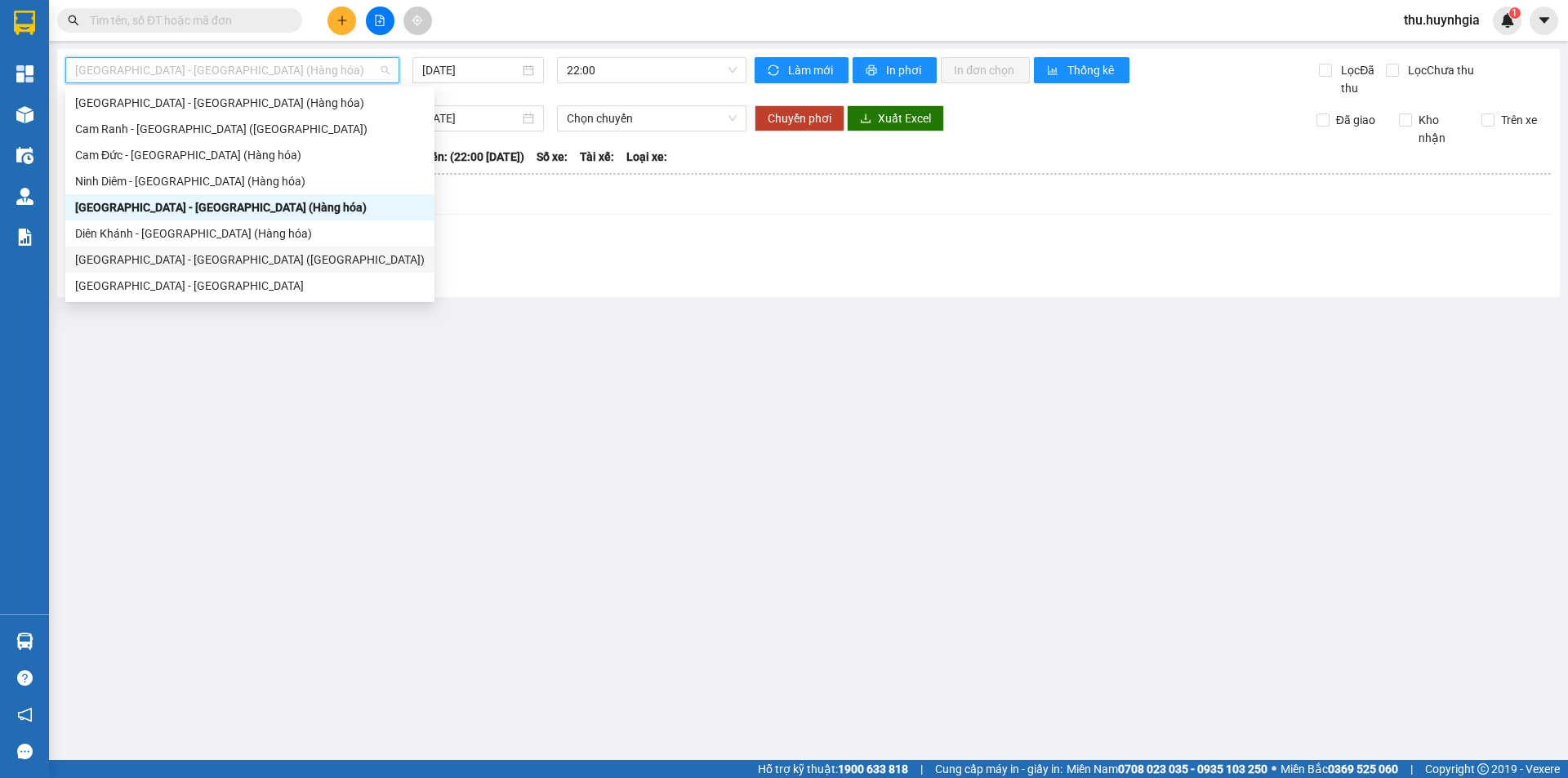
click at [178, 261] on div "[GEOGRAPHIC_DATA] - [GEOGRAPHIC_DATA] ([GEOGRAPHIC_DATA])" at bounding box center [250, 259] width 350 height 18
type input "[DATE]"
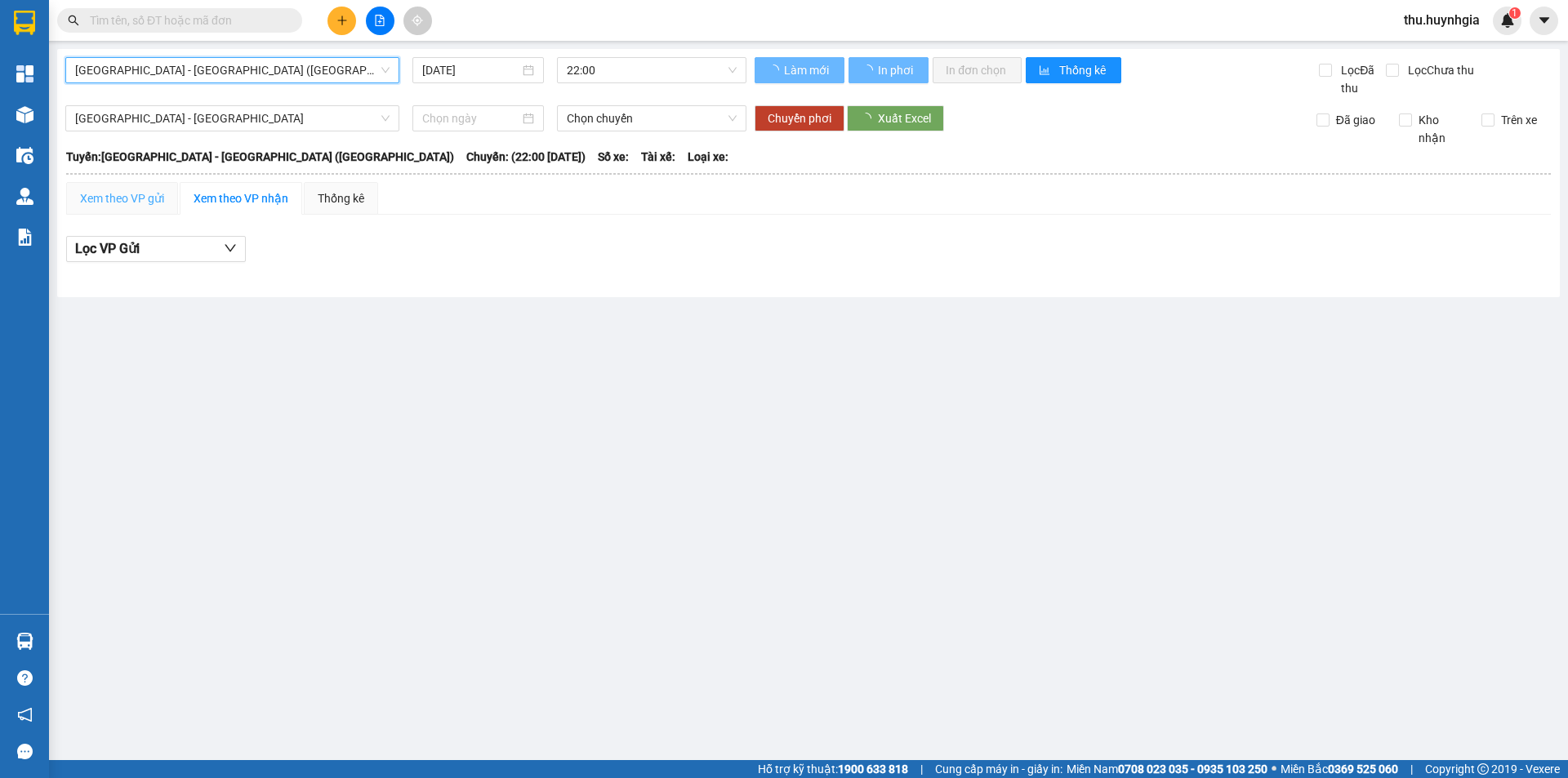
click at [175, 119] on span "[GEOGRAPHIC_DATA] - [GEOGRAPHIC_DATA]" at bounding box center [232, 118] width 314 height 25
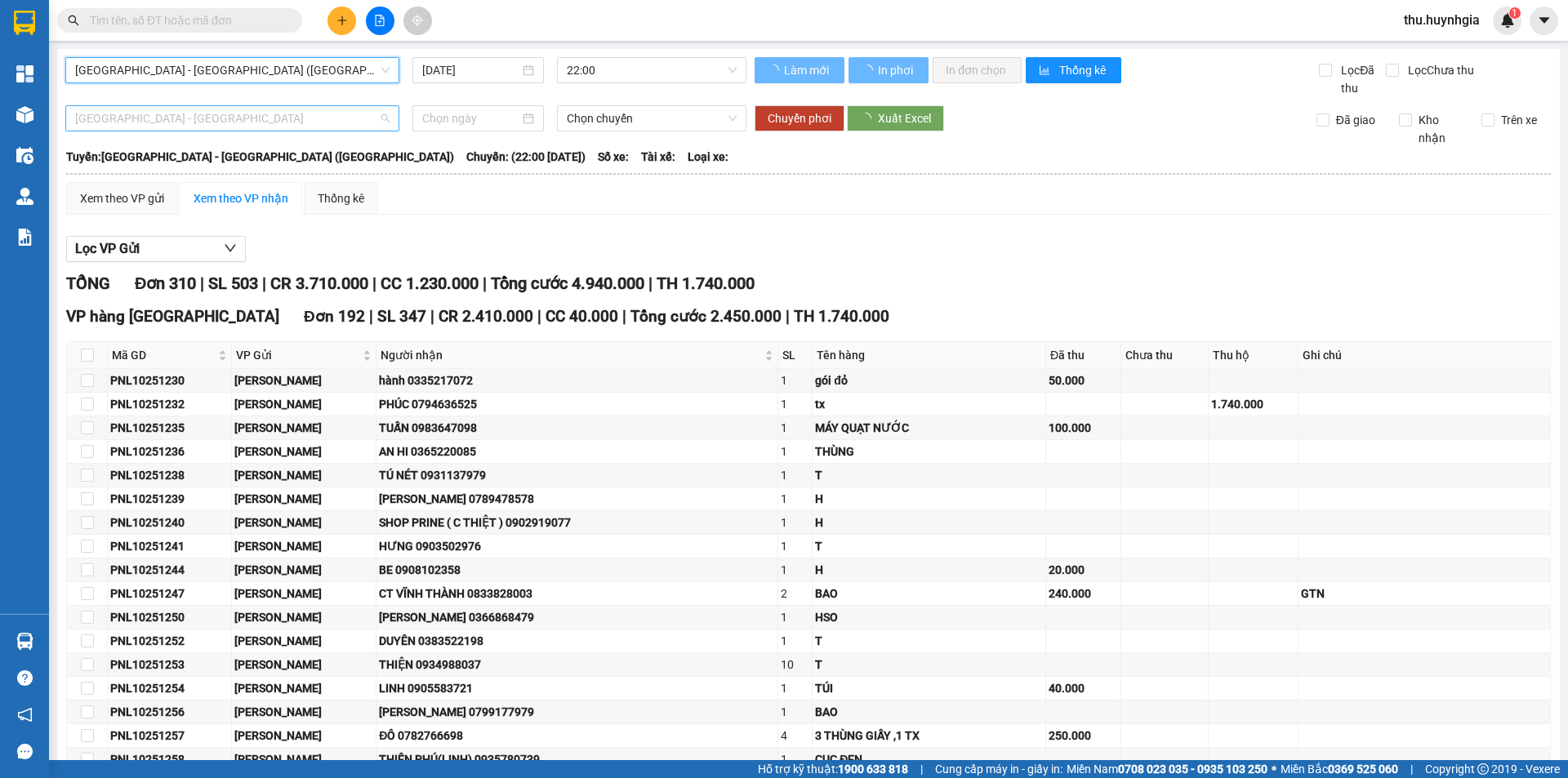
click at [189, 110] on span "[GEOGRAPHIC_DATA] - [GEOGRAPHIC_DATA]" at bounding box center [232, 118] width 314 height 25
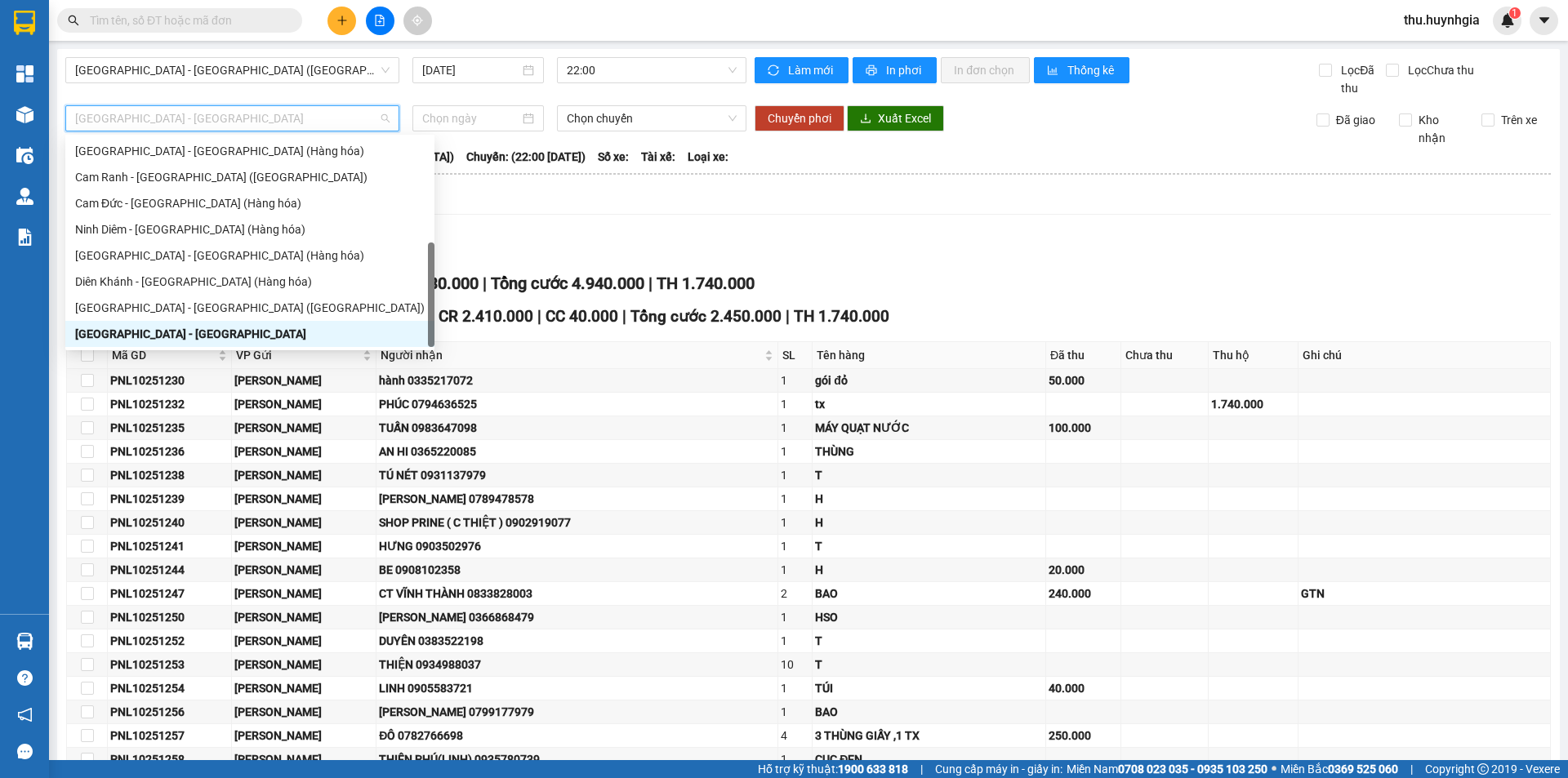
click at [199, 116] on span "[GEOGRAPHIC_DATA] - [GEOGRAPHIC_DATA]" at bounding box center [232, 118] width 314 height 25
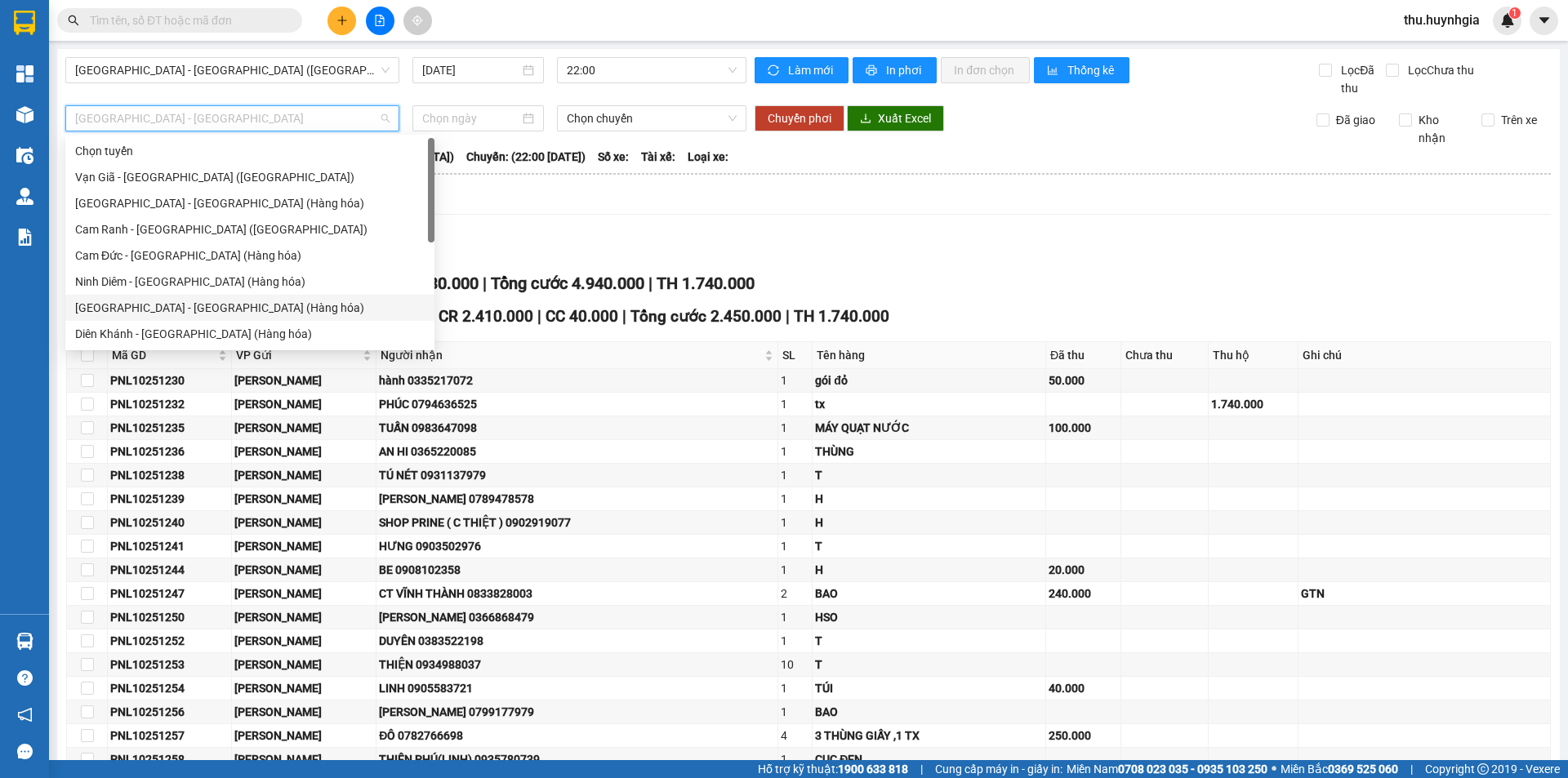
click at [227, 309] on div "[GEOGRAPHIC_DATA] - [GEOGRAPHIC_DATA] (Hàng hóa)" at bounding box center [250, 308] width 350 height 18
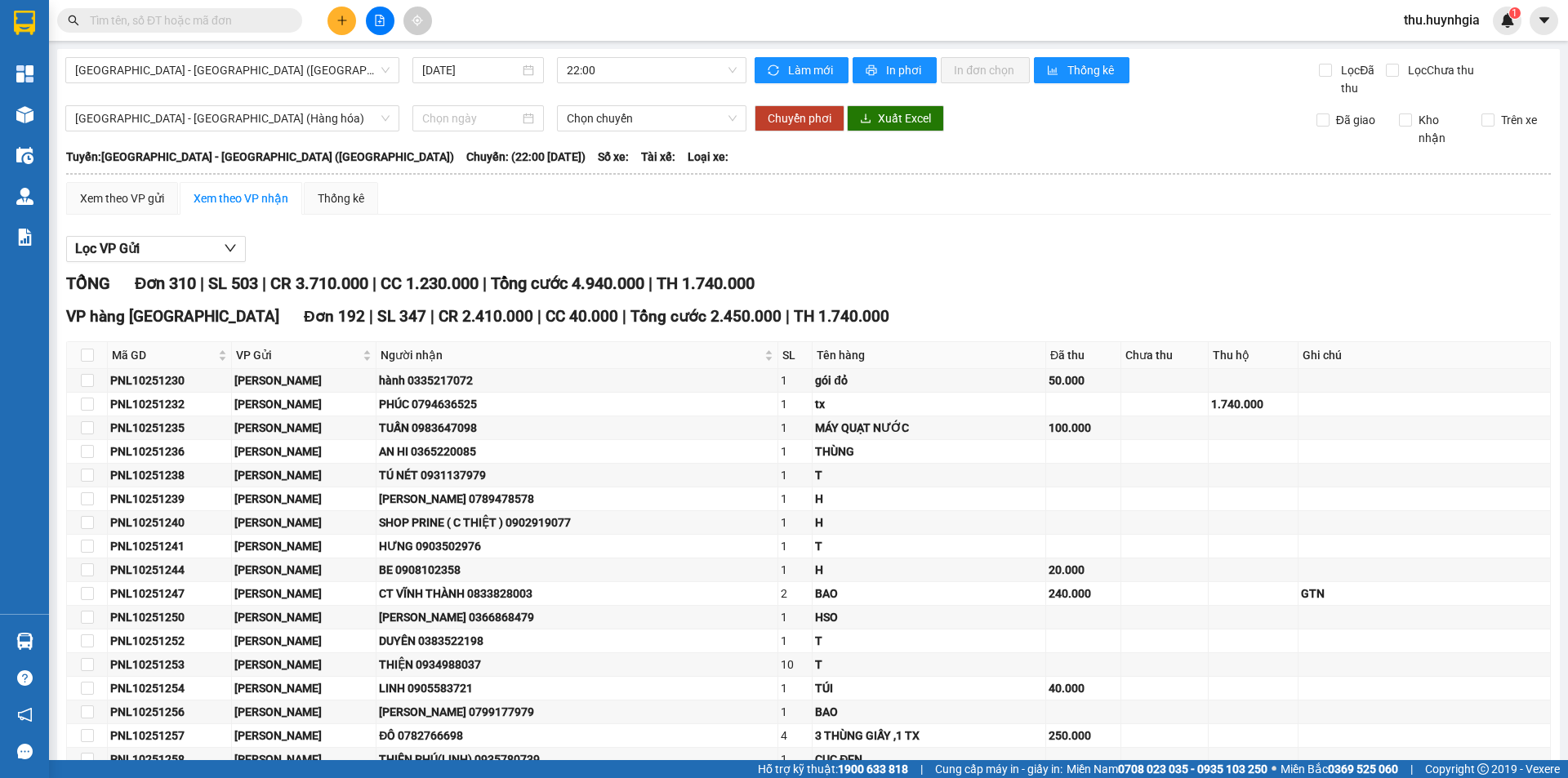
click at [228, 295] on div "TỔNG Đơn 310 | SL 503 | CR 3.710.000 | CC 1.230.000 | Tổng cước 4.940.000 | TH …" at bounding box center [809, 283] width 1485 height 25
click at [234, 189] on div "Xem theo VP nhận" at bounding box center [241, 199] width 122 height 33
click at [160, 191] on div "Xem theo VP gửi" at bounding box center [122, 199] width 84 height 18
click at [143, 197] on div "Xem theo VP gửi" at bounding box center [122, 199] width 84 height 18
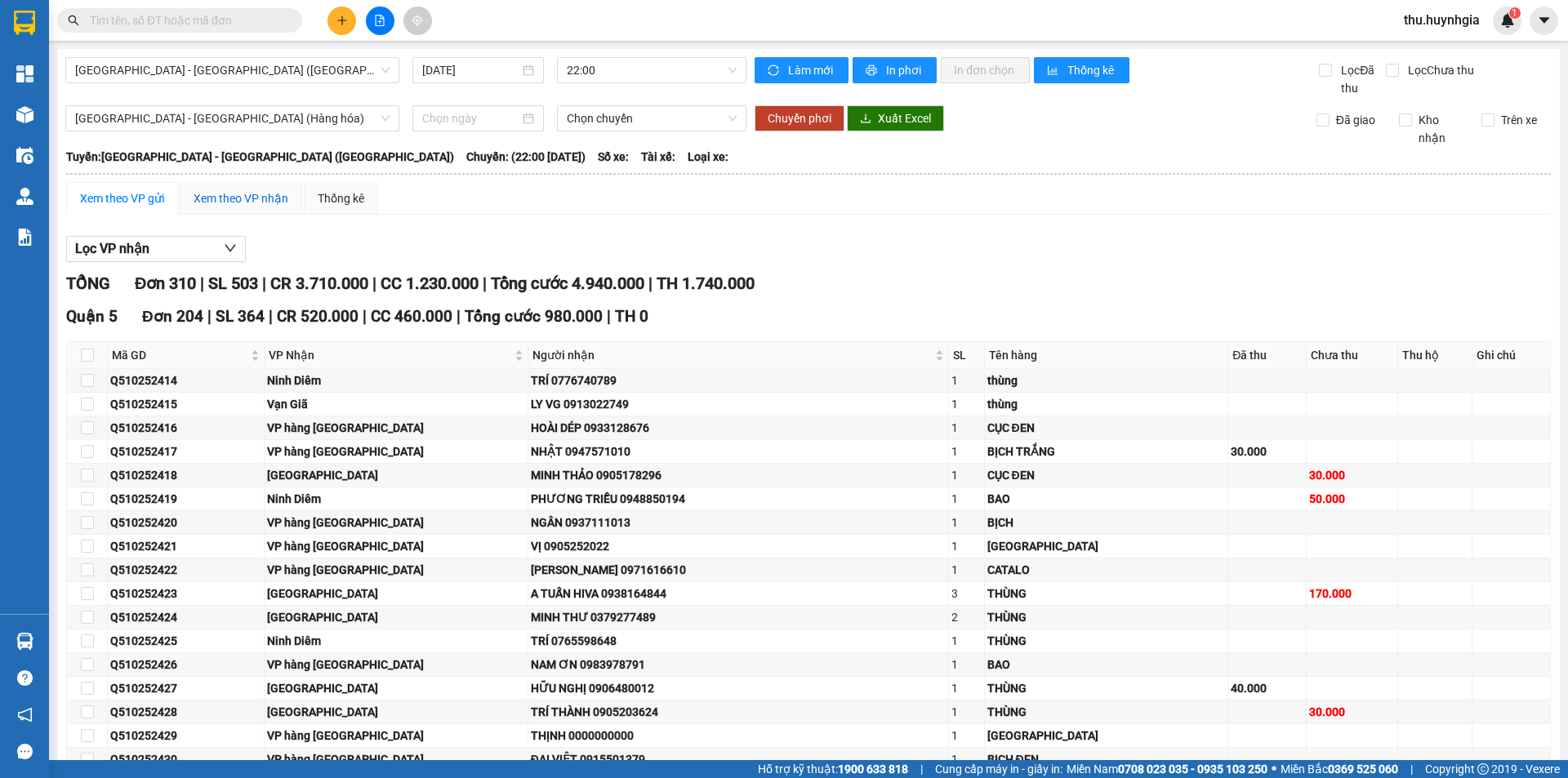
click at [226, 196] on div "Xem theo VP nhận" at bounding box center [241, 199] width 94 height 18
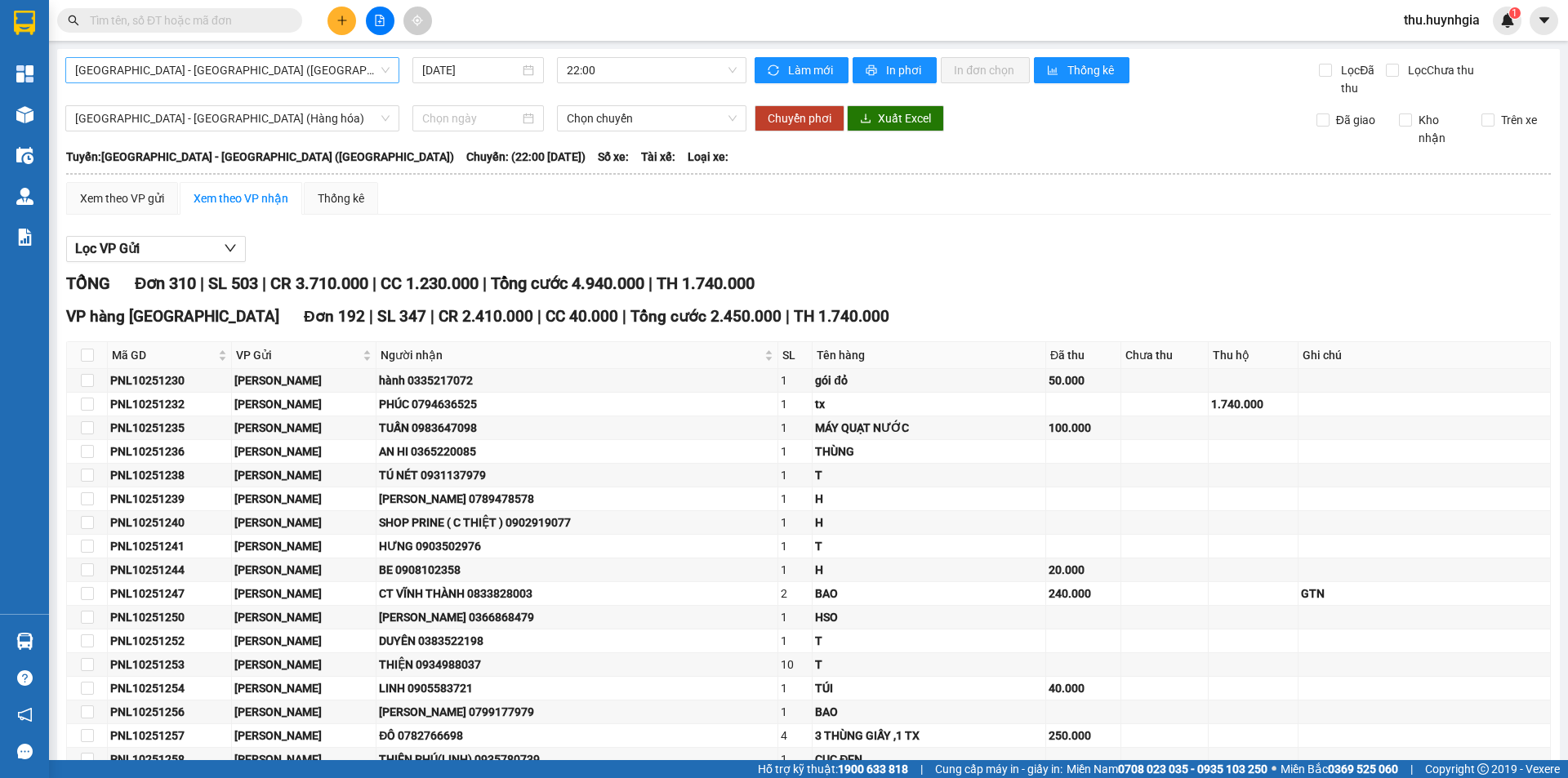
click at [141, 73] on span "[GEOGRAPHIC_DATA] - [GEOGRAPHIC_DATA] ([GEOGRAPHIC_DATA])" at bounding box center [232, 71] width 314 height 25
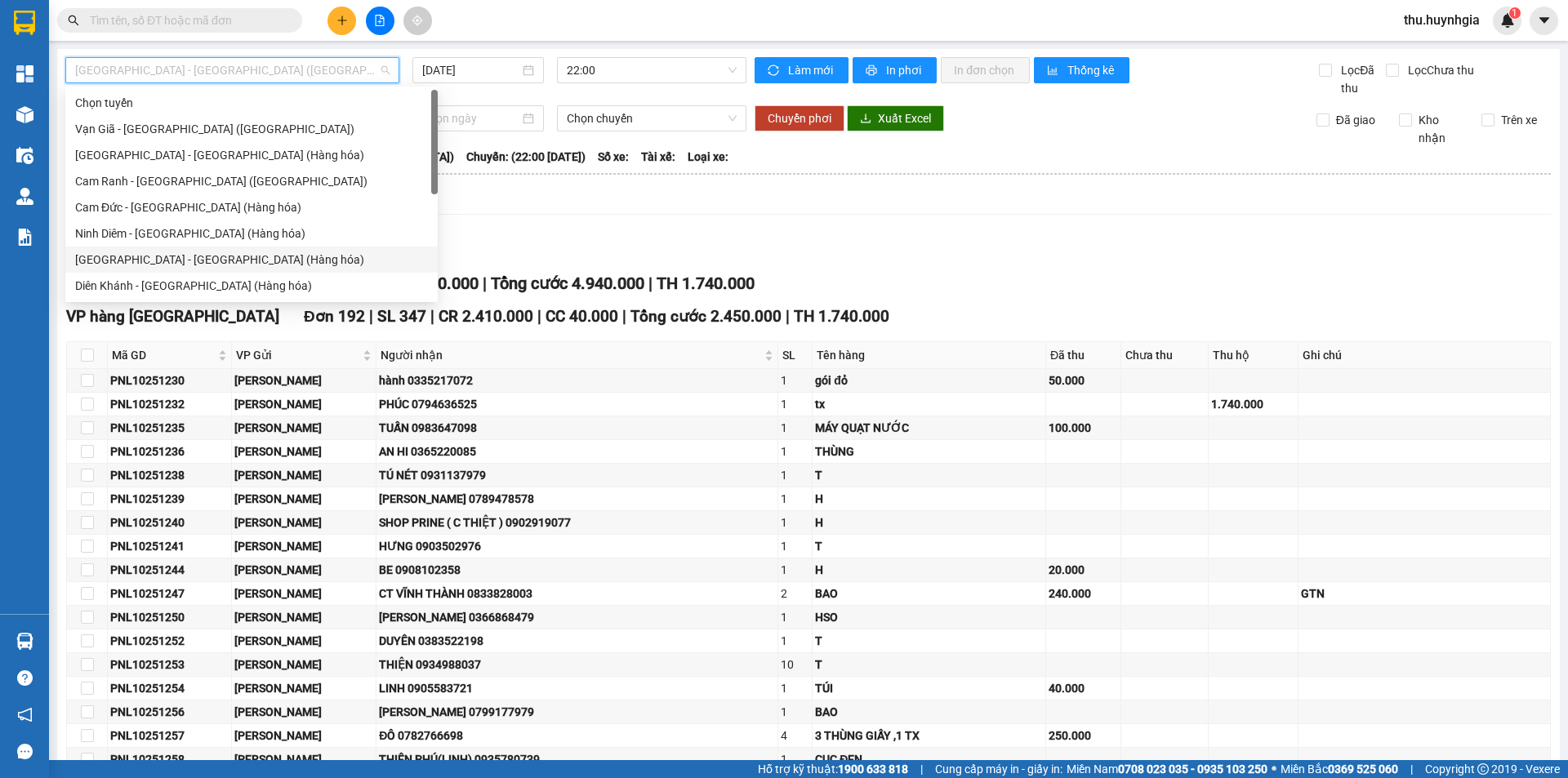
click at [169, 259] on div "[GEOGRAPHIC_DATA] - [GEOGRAPHIC_DATA] (Hàng hóa)" at bounding box center [252, 259] width 353 height 18
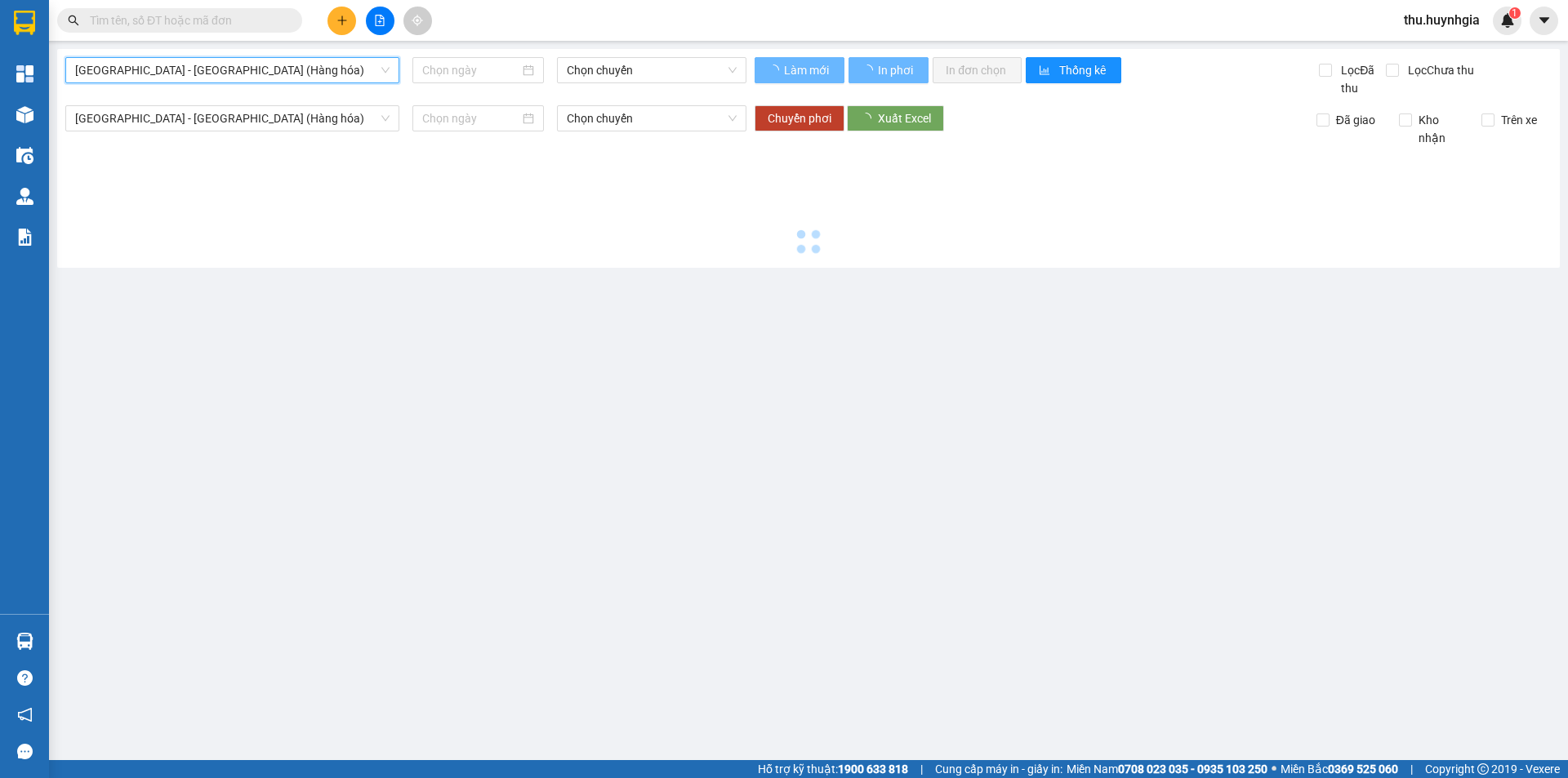
type input "[DATE]"
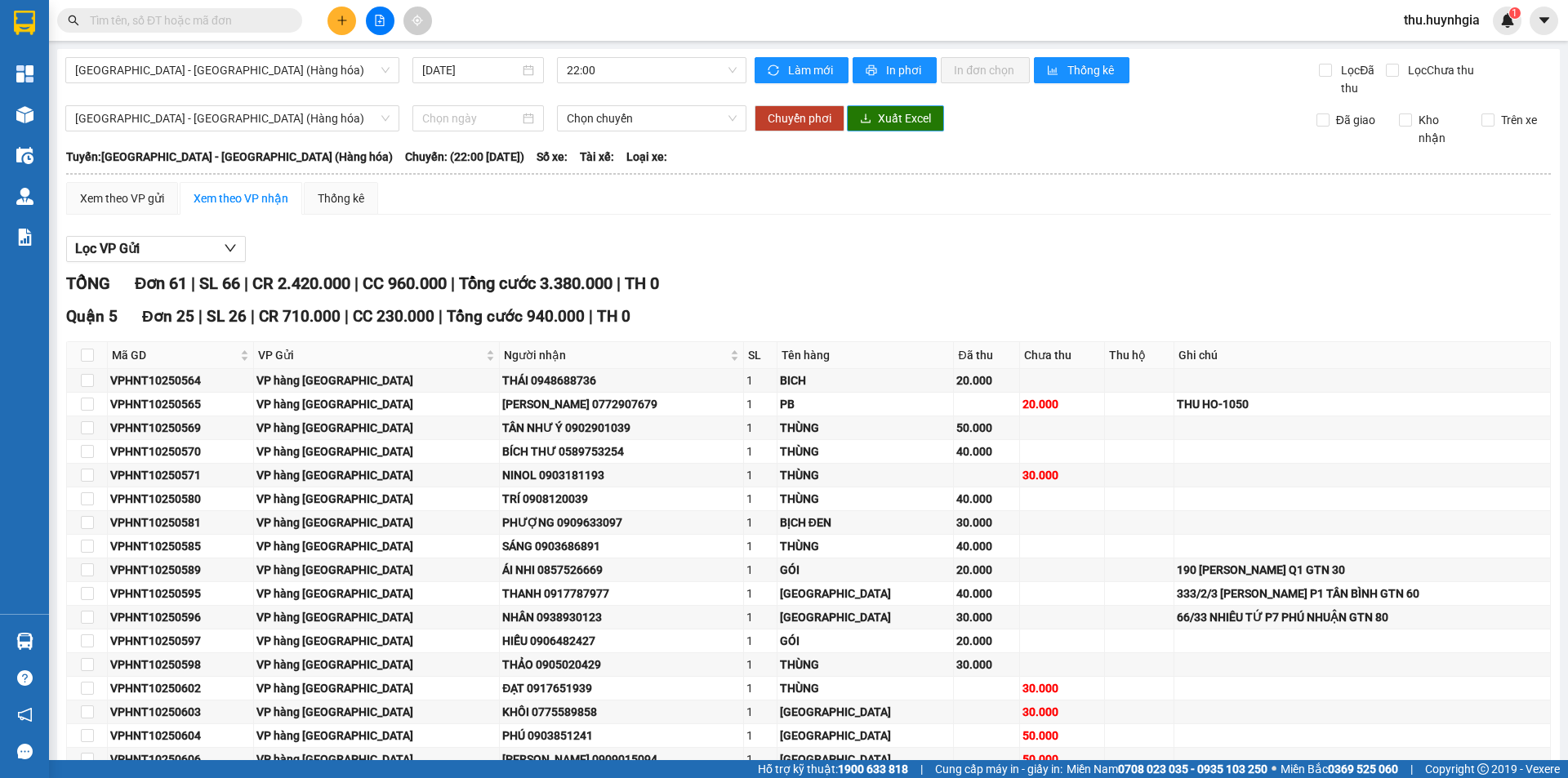
click at [899, 109] on span "Xuất Excel" at bounding box center [905, 118] width 53 height 18
